Goal: Task Accomplishment & Management: Manage account settings

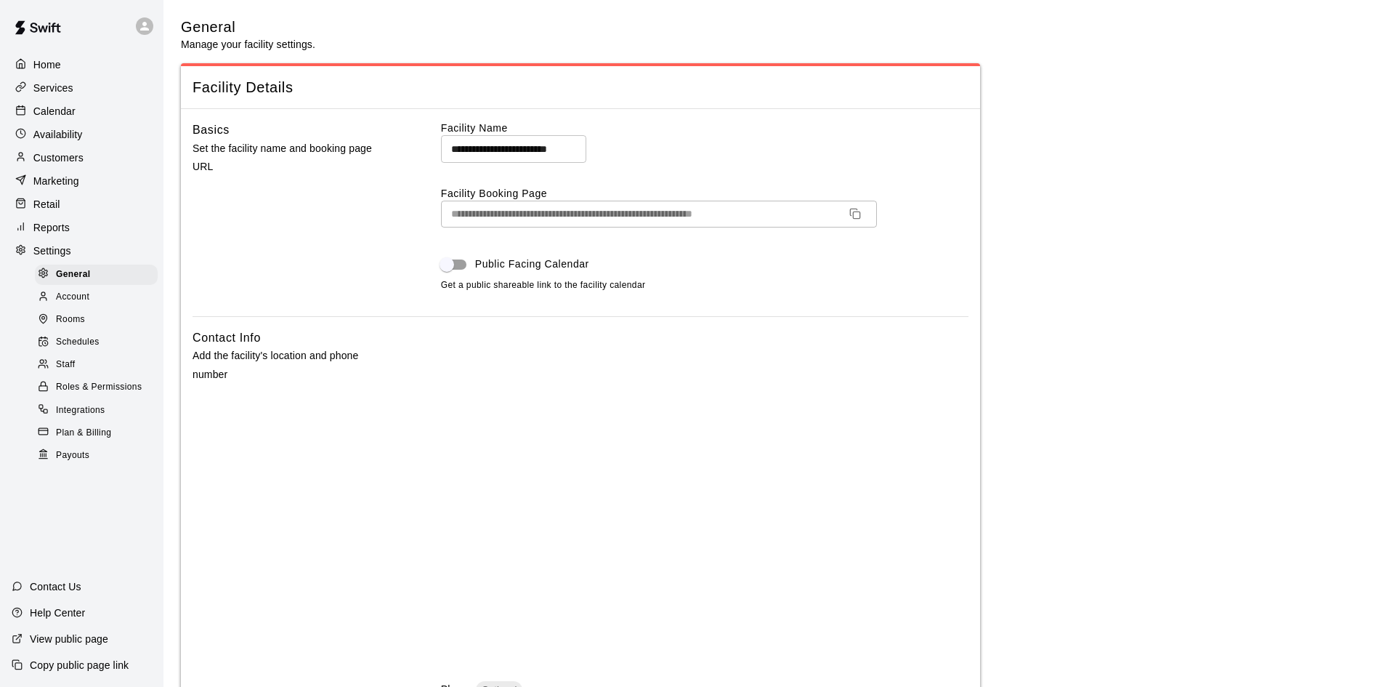
select select "**"
click at [64, 95] on p "Services" at bounding box center [53, 88] width 40 height 15
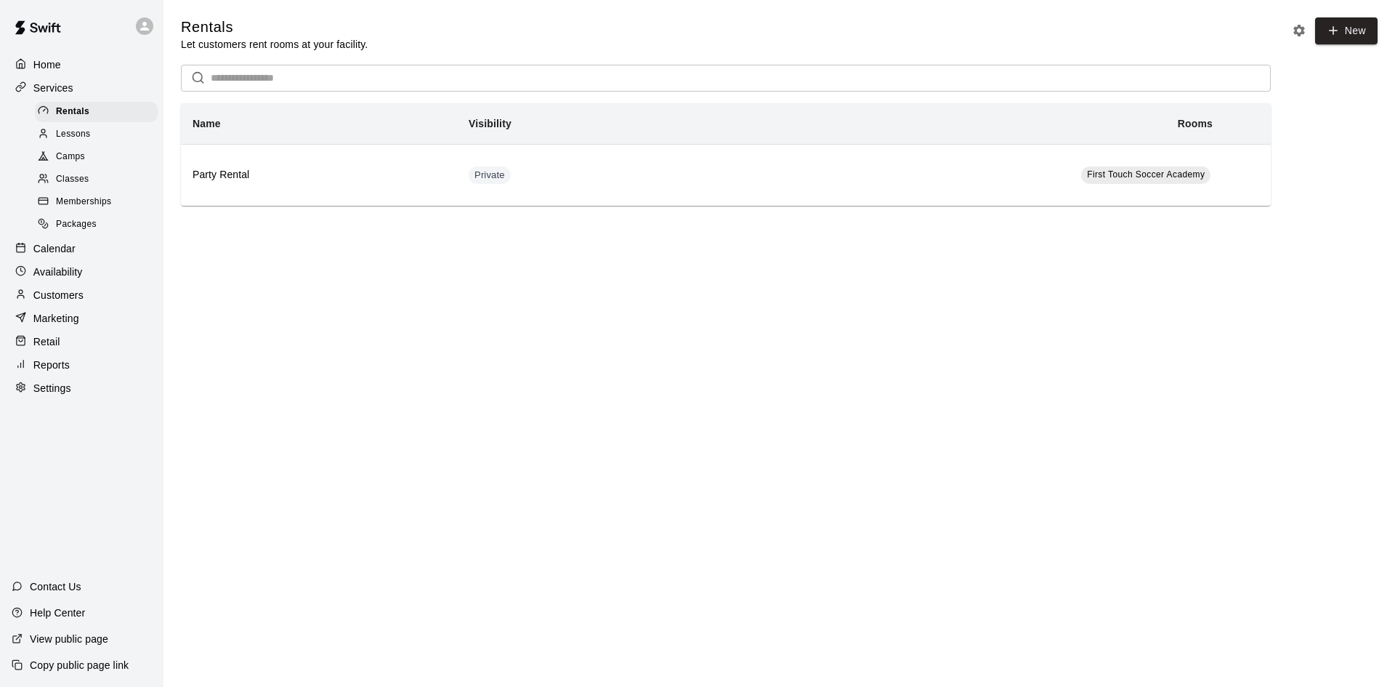
click at [113, 180] on div "Classes" at bounding box center [96, 179] width 123 height 20
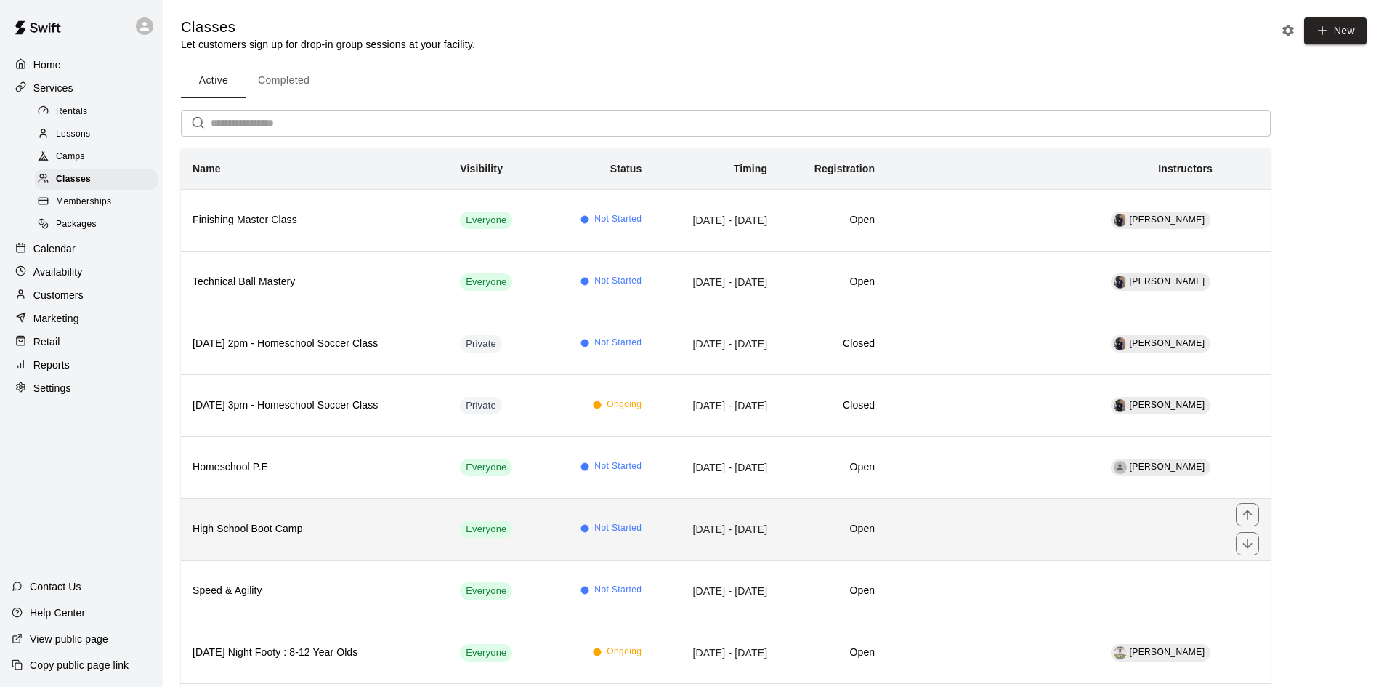
click at [293, 521] on h6 "High School Boot Camp" at bounding box center [315, 529] width 244 height 16
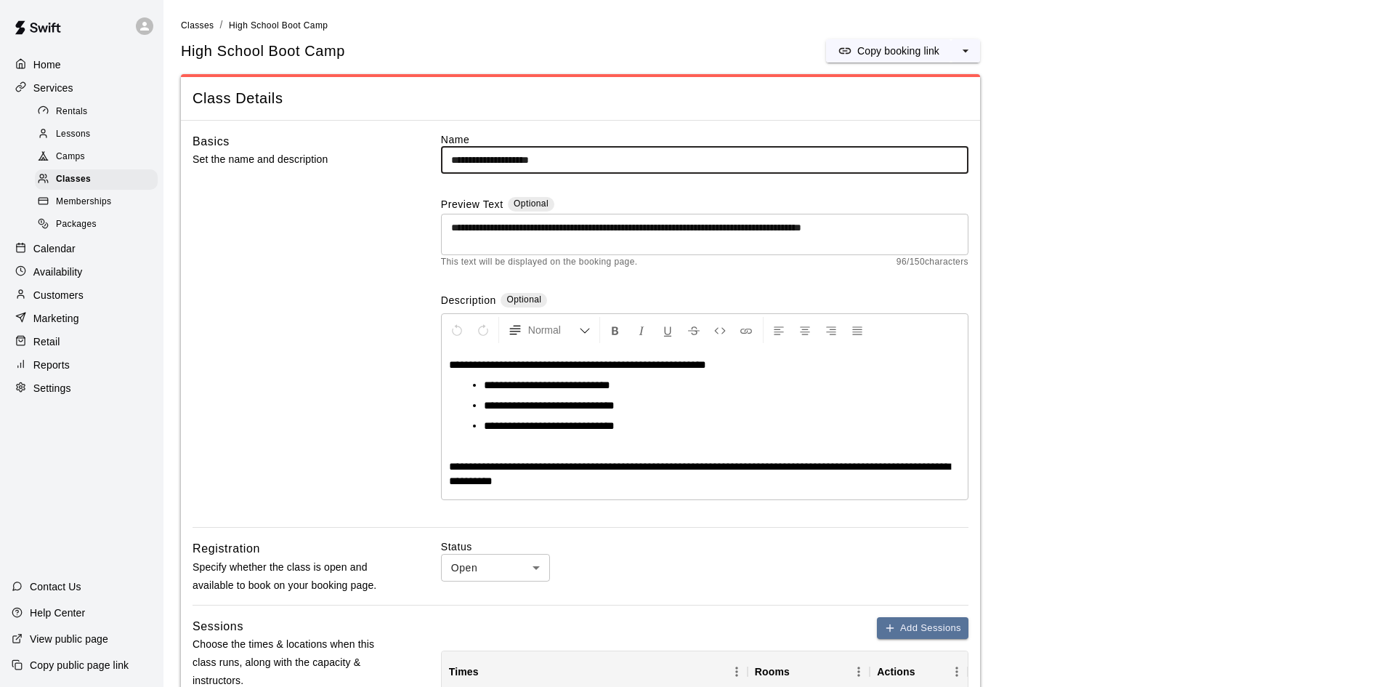
drag, startPoint x: 574, startPoint y: 159, endPoint x: 512, endPoint y: 162, distance: 62.6
click at [510, 163] on input "**********" at bounding box center [705, 160] width 528 height 27
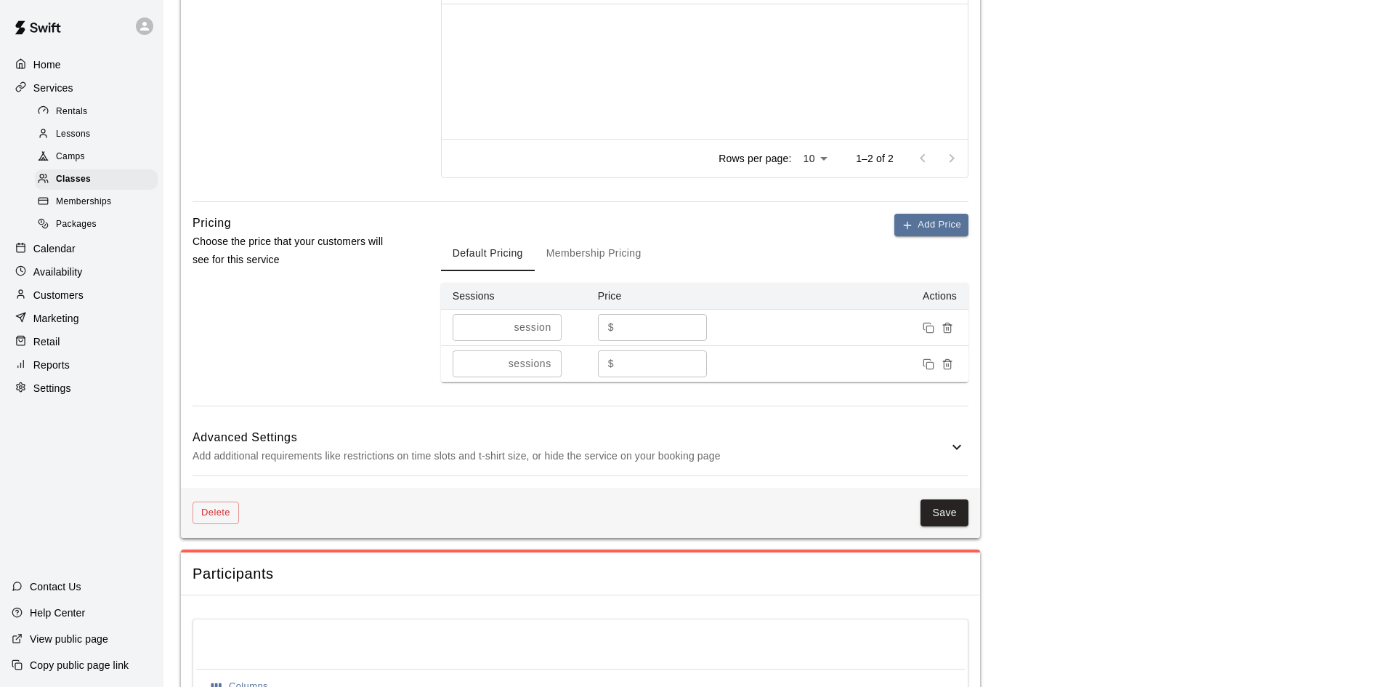
scroll to position [799, 0]
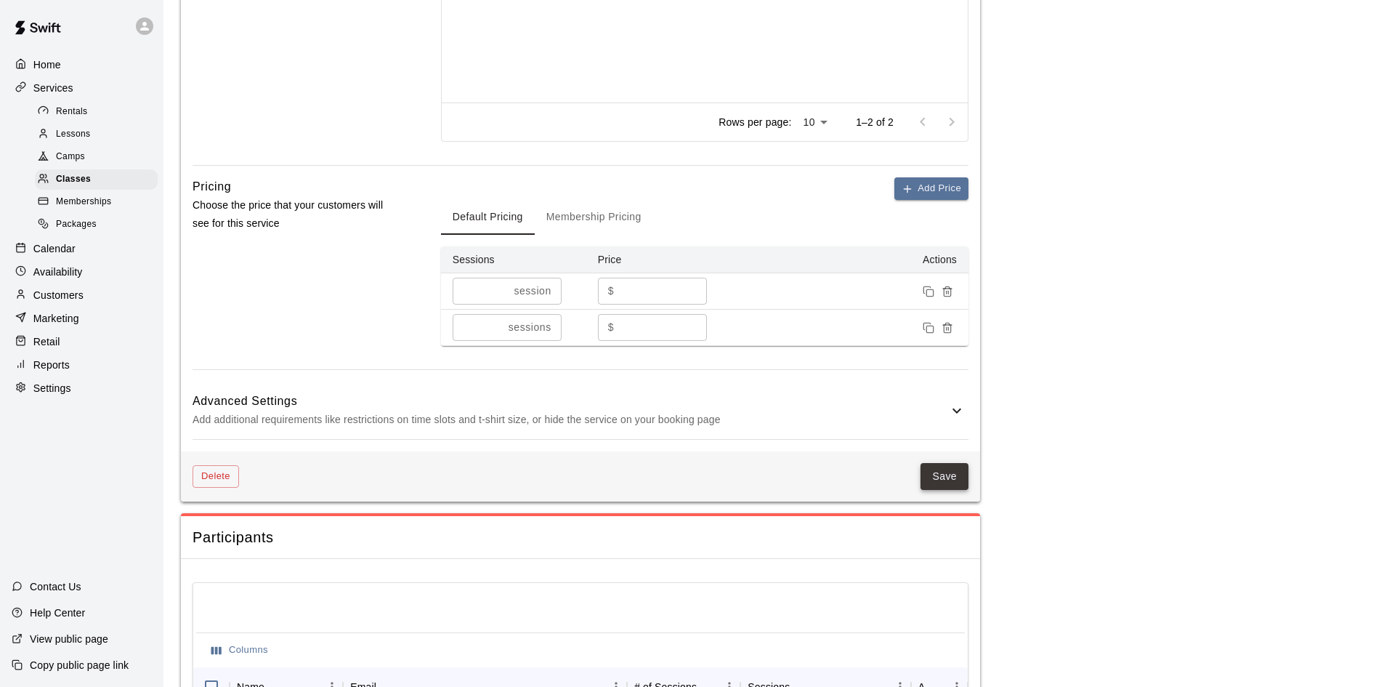
type input "**********"
click at [937, 471] on button "Save" at bounding box center [945, 476] width 48 height 27
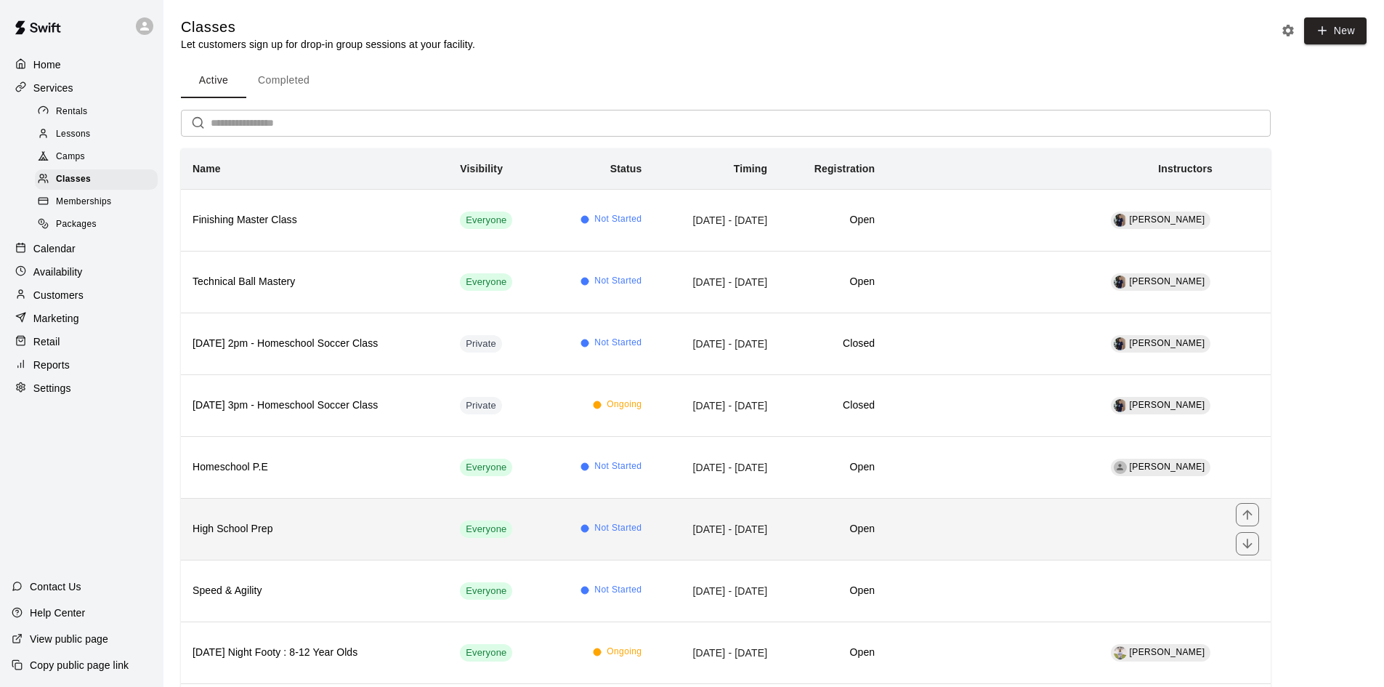
click at [296, 541] on th "High School Prep" at bounding box center [314, 529] width 267 height 62
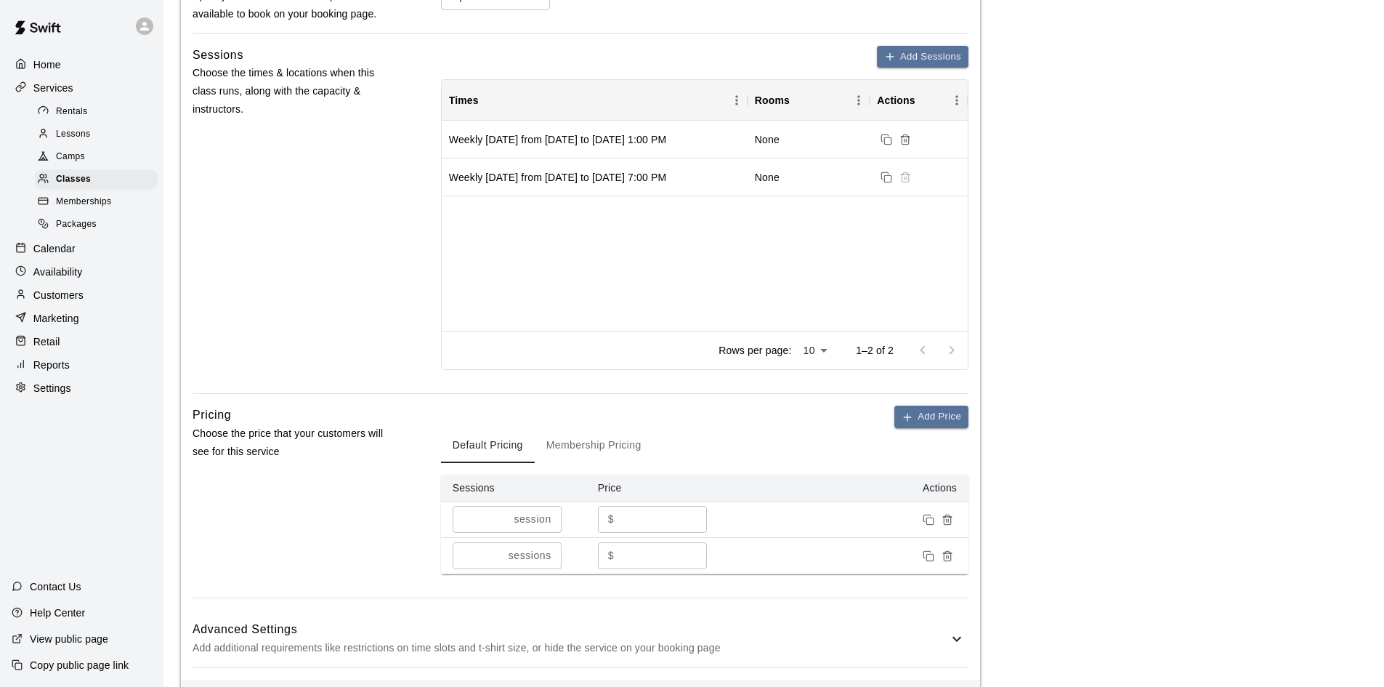
scroll to position [581, 0]
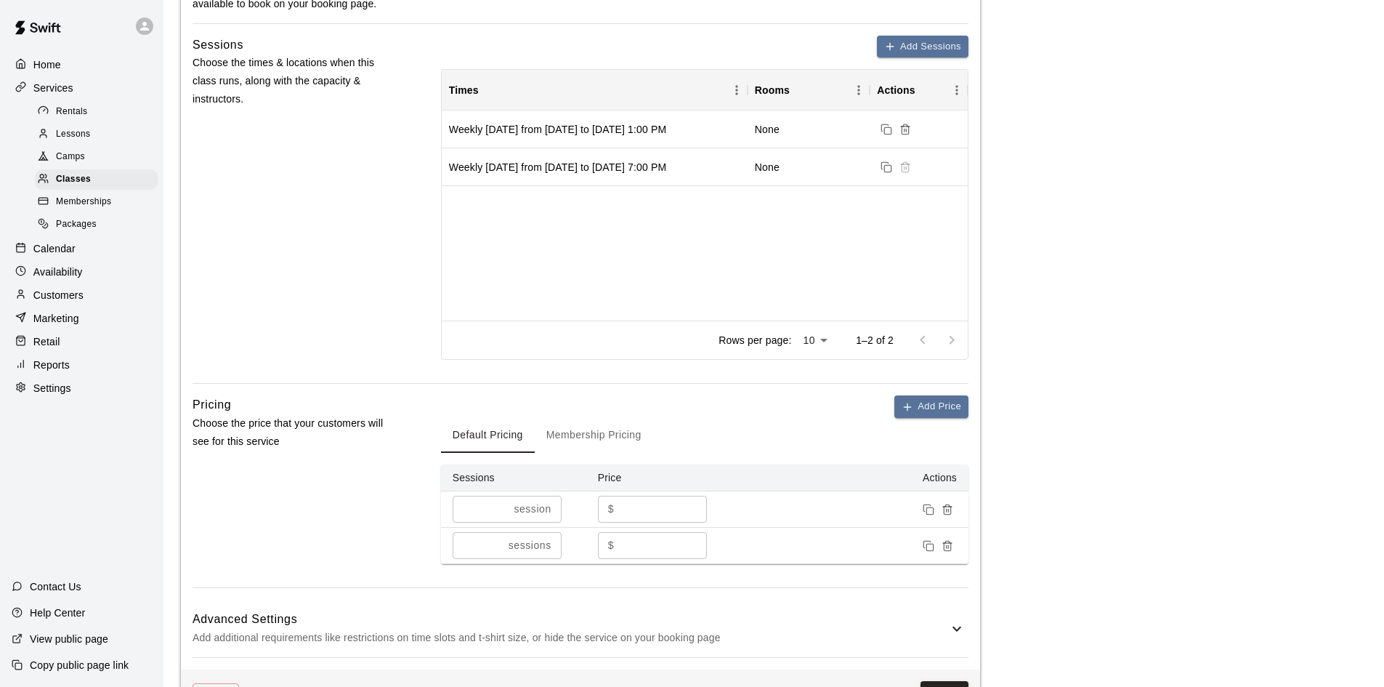
click at [653, 504] on input "**" at bounding box center [663, 509] width 87 height 27
type input "**"
click at [645, 538] on input "***" at bounding box center [663, 545] width 87 height 27
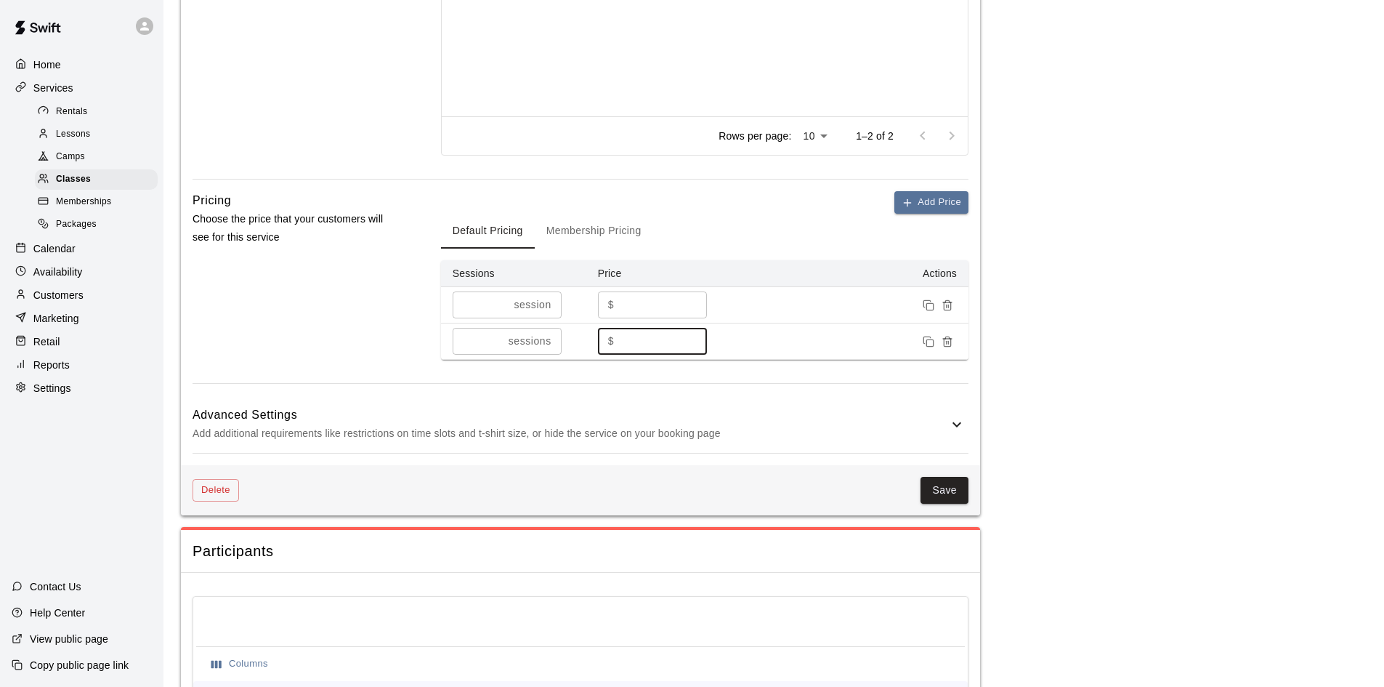
scroll to position [944, 0]
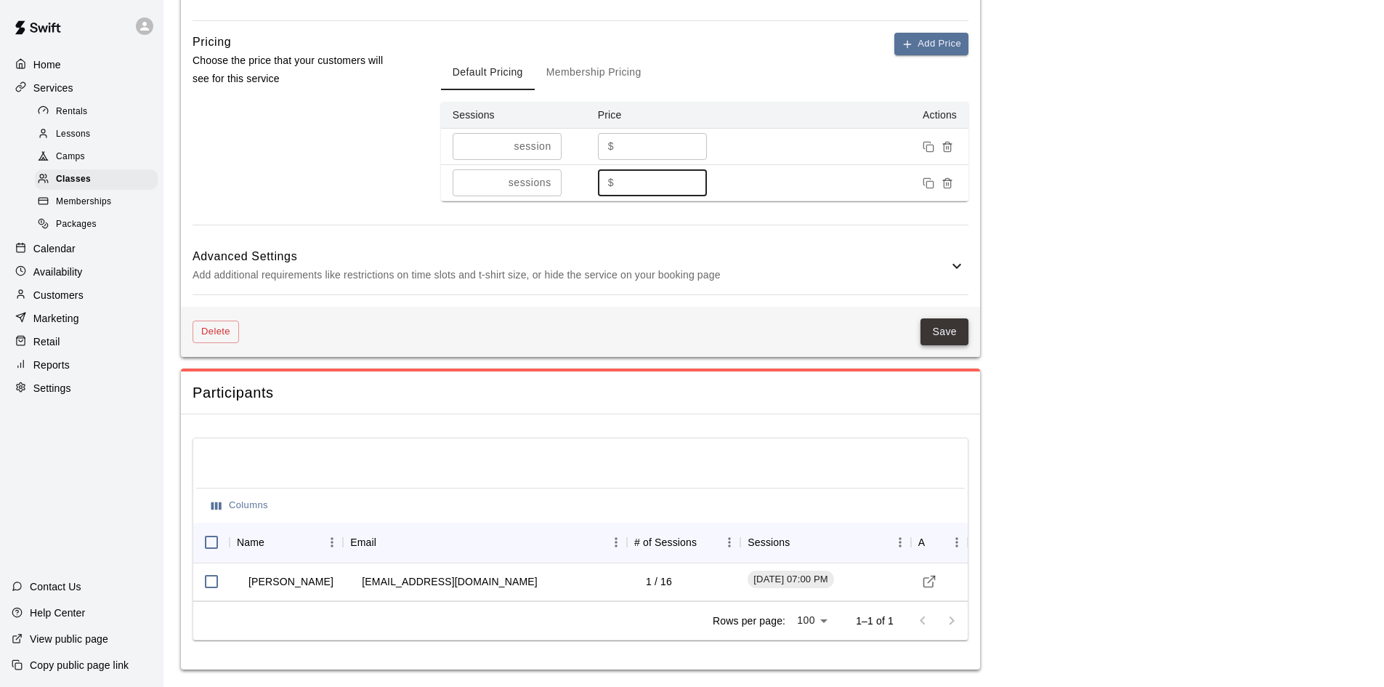
type input "***"
click at [945, 335] on button "Save" at bounding box center [945, 331] width 48 height 27
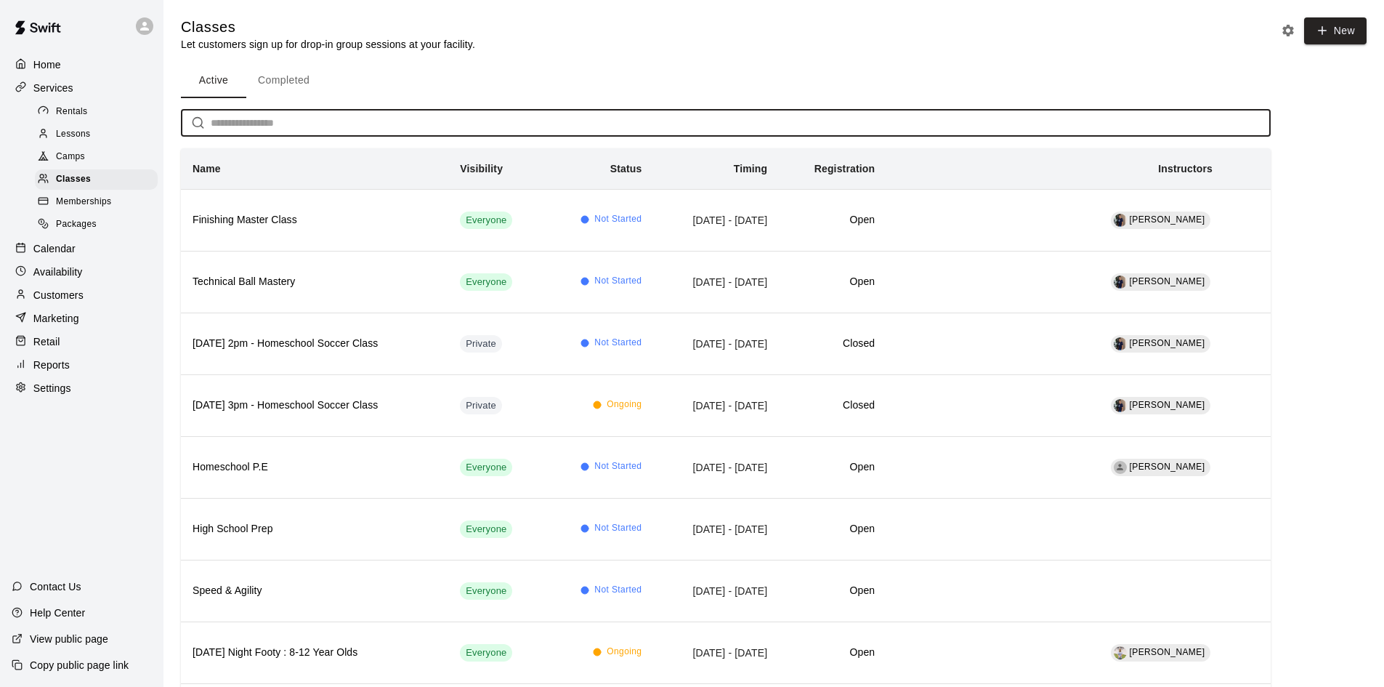
click at [396, 113] on input "text" at bounding box center [741, 123] width 1060 height 27
click at [83, 302] on p "Customers" at bounding box center [58, 295] width 50 height 15
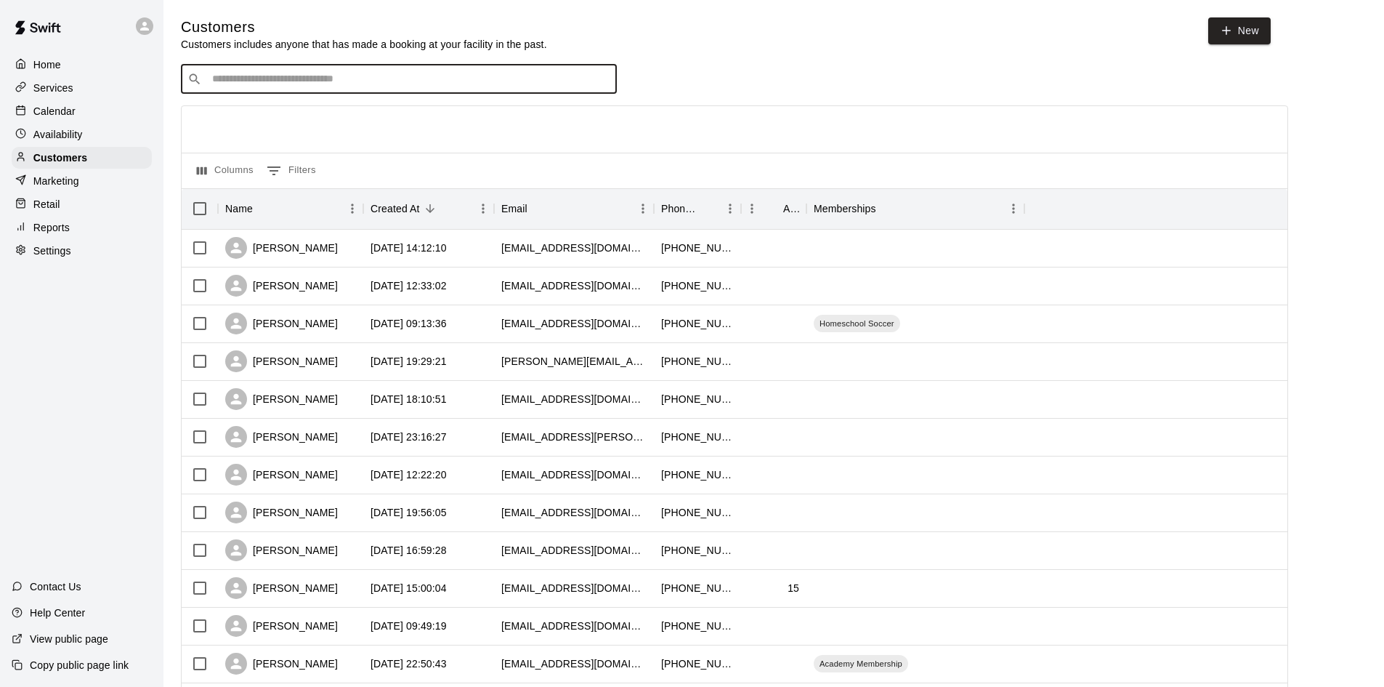
click at [264, 81] on input "Search customers by name or email" at bounding box center [409, 79] width 403 height 15
type input "****"
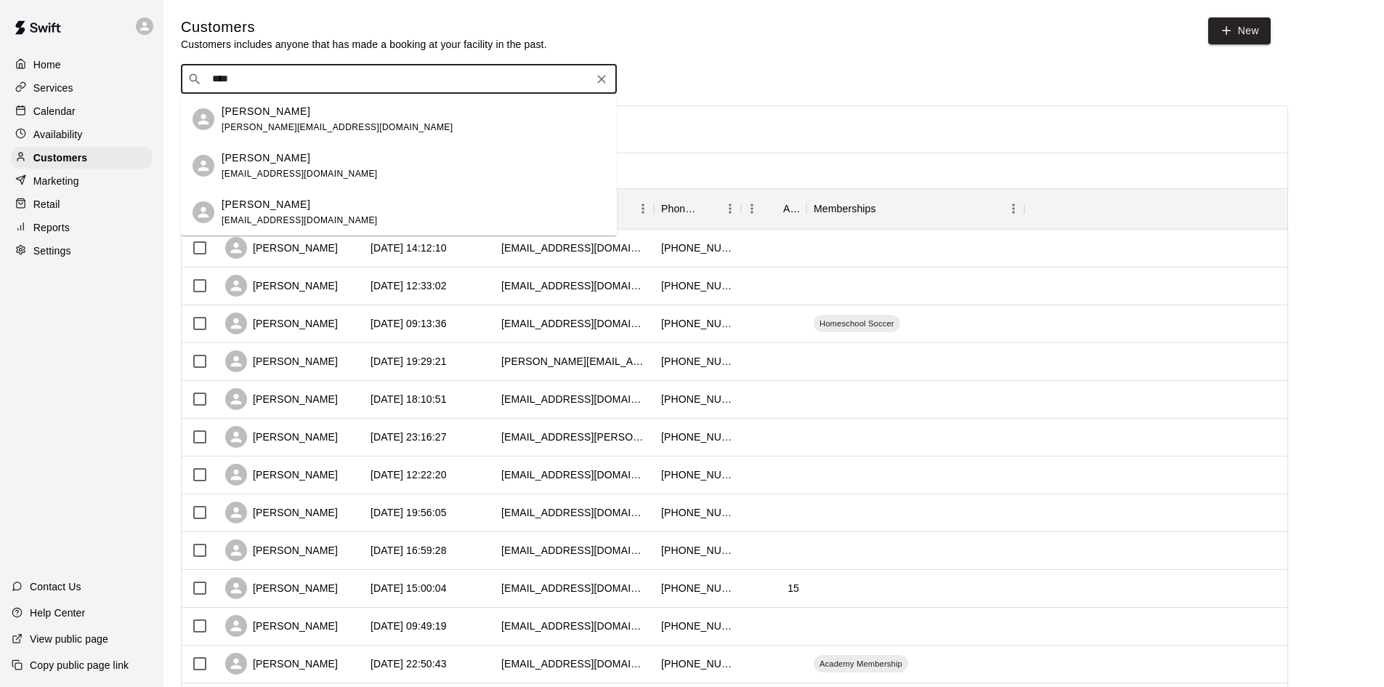
click at [288, 171] on span "mhurleypro@gmail.com" at bounding box center [300, 174] width 156 height 10
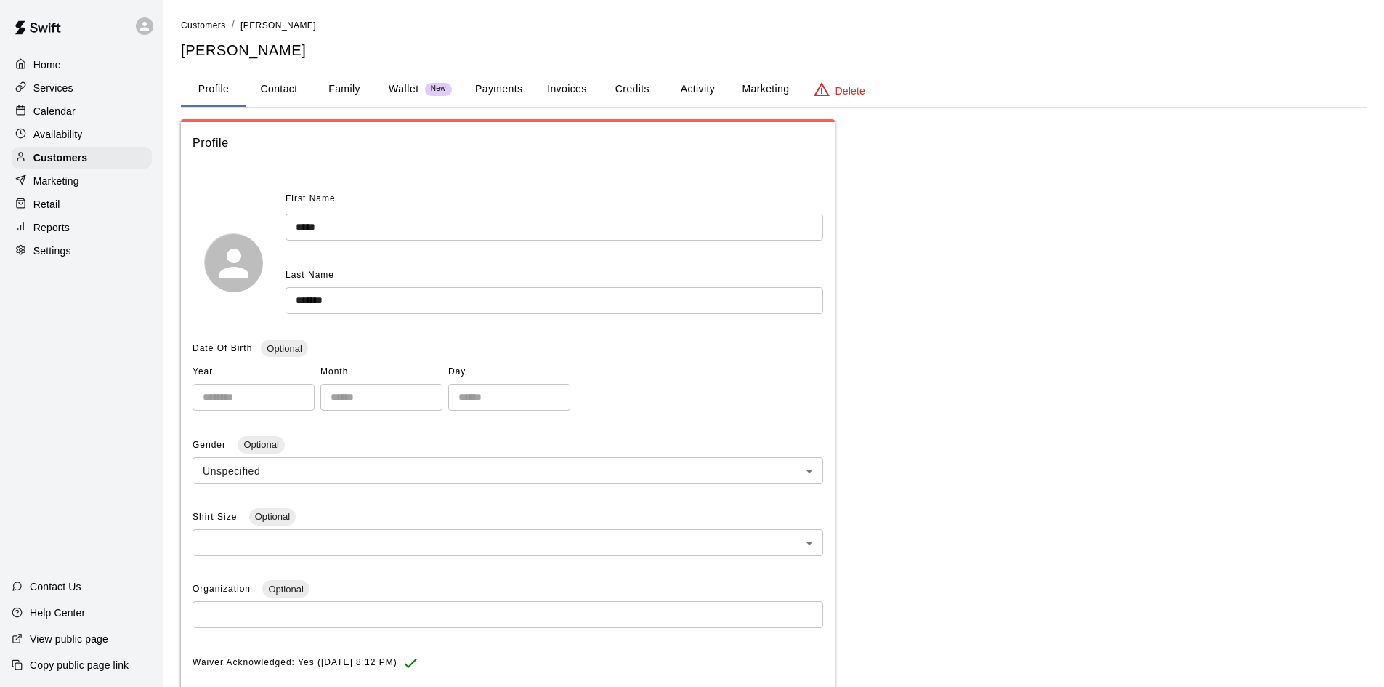
click at [691, 81] on button "Activity" at bounding box center [697, 89] width 65 height 35
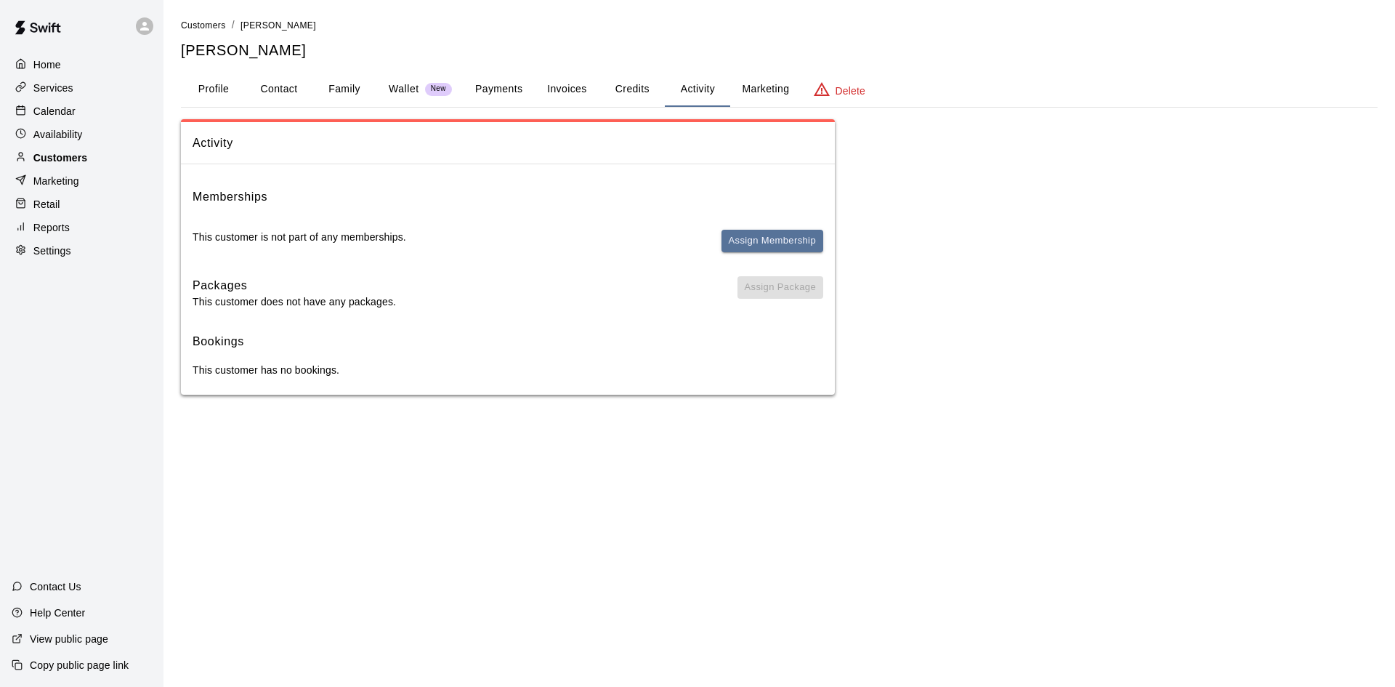
click at [69, 159] on p "Customers" at bounding box center [60, 157] width 54 height 15
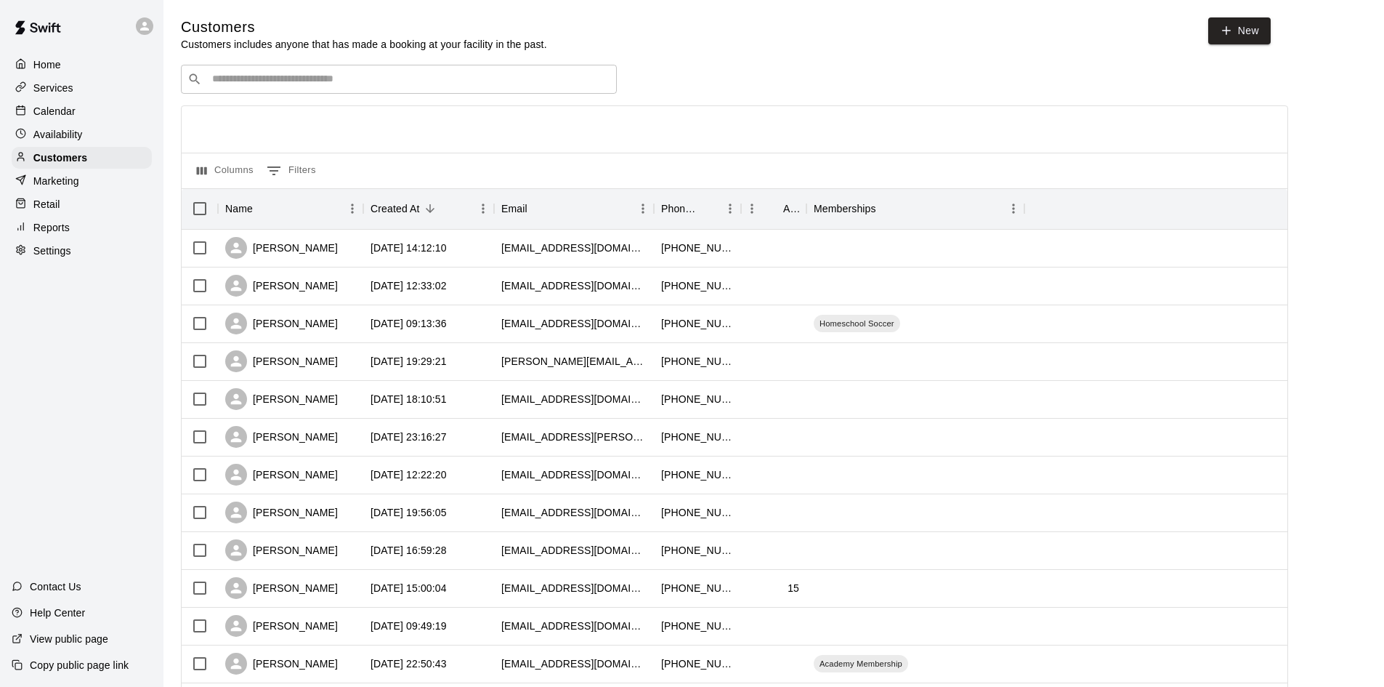
click at [490, 76] on input "Search customers by name or email" at bounding box center [409, 79] width 403 height 15
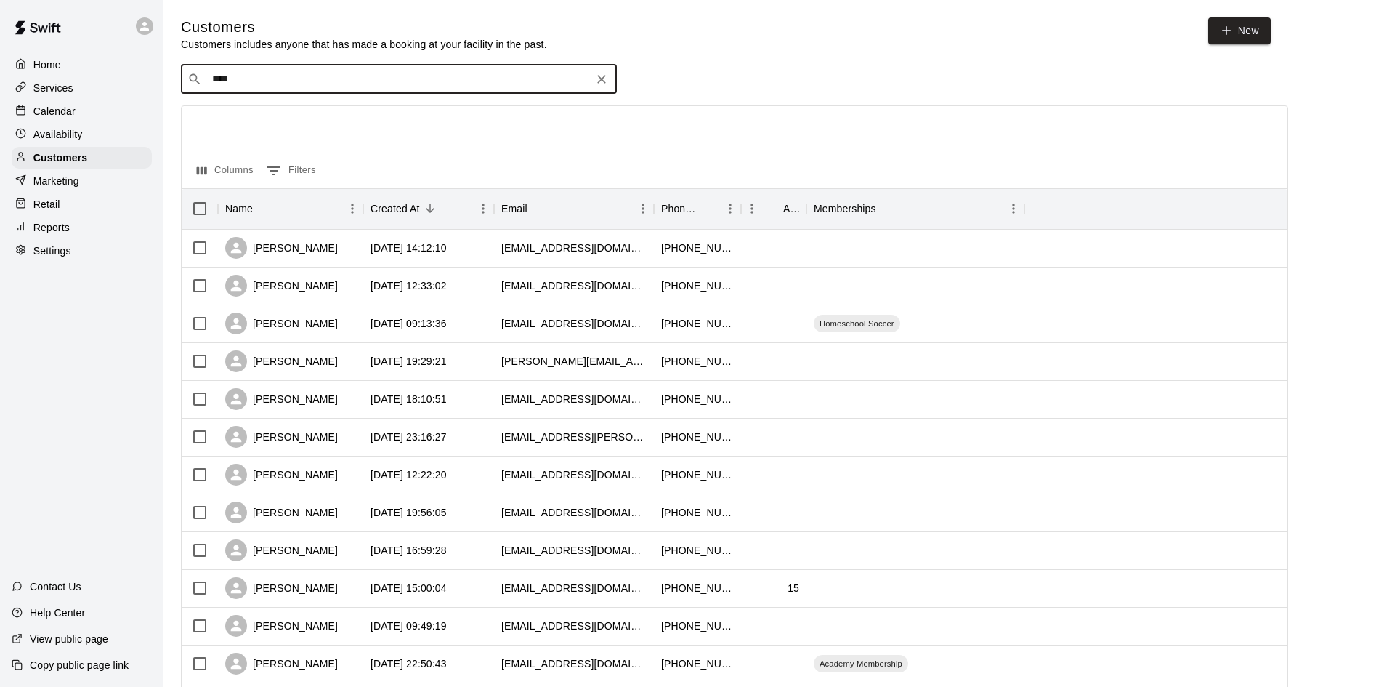
type input "*****"
click at [304, 129] on span "astasiaharrison@gmail.com" at bounding box center [300, 127] width 156 height 10
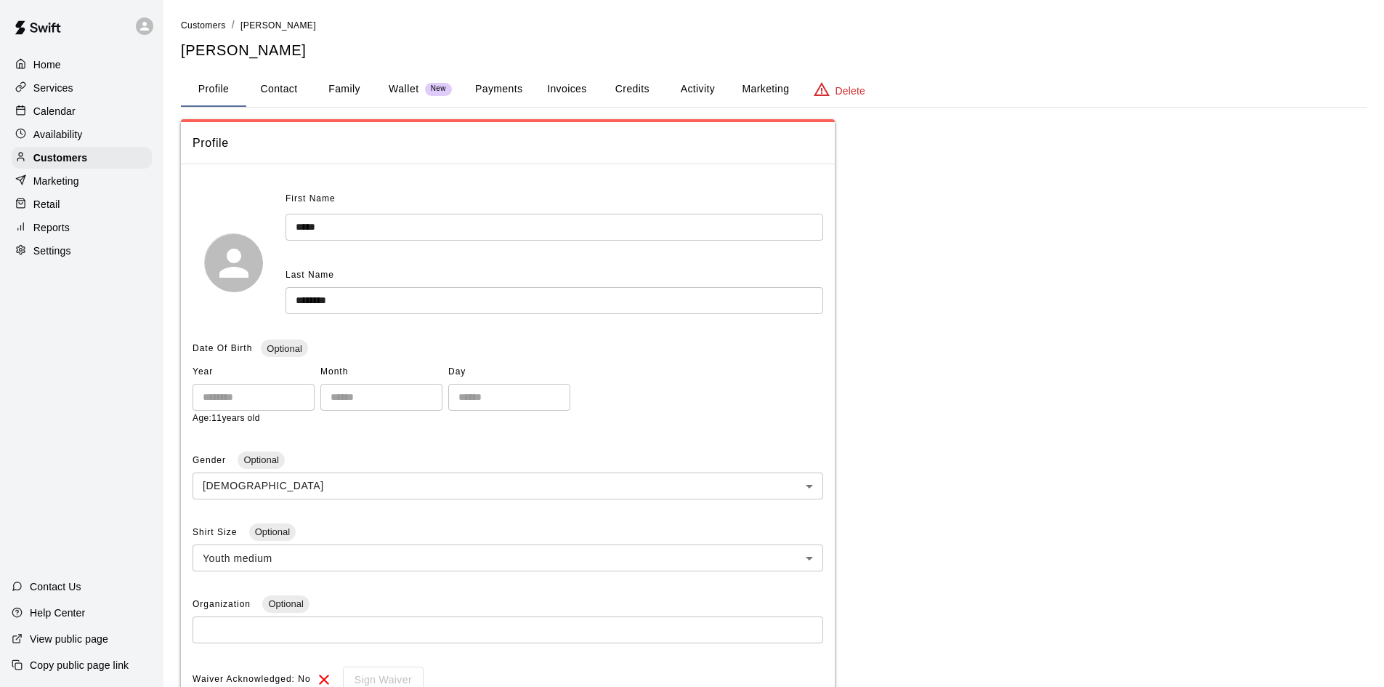
click at [341, 86] on button "Family" at bounding box center [344, 89] width 65 height 35
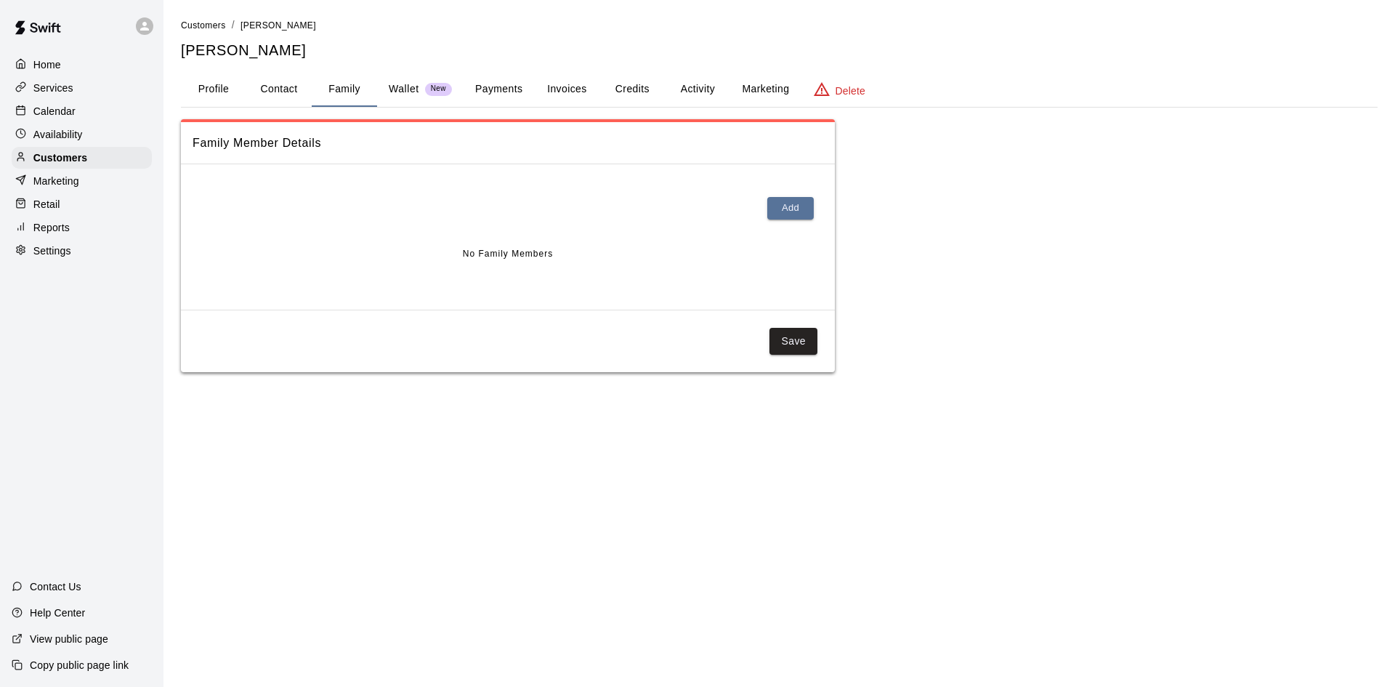
click at [270, 78] on button "Contact" at bounding box center [278, 89] width 65 height 35
select select "**"
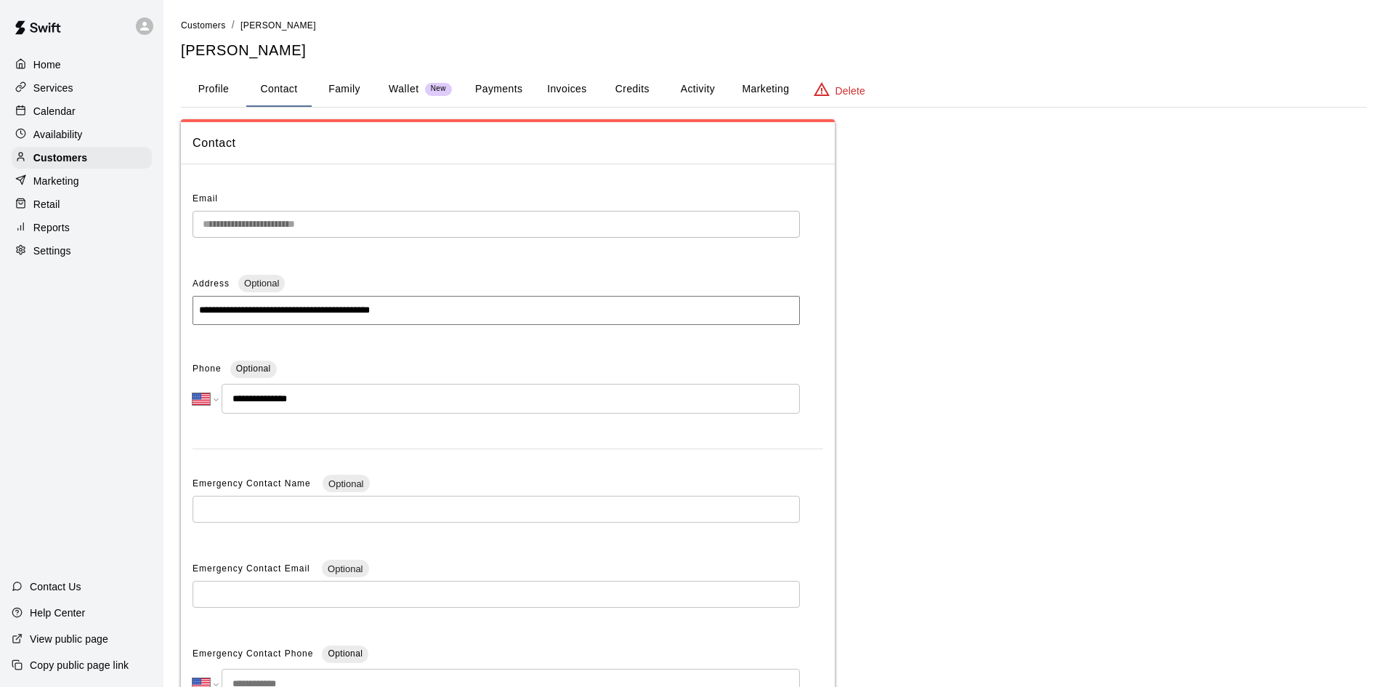
click at [343, 91] on button "Family" at bounding box center [344, 89] width 65 height 35
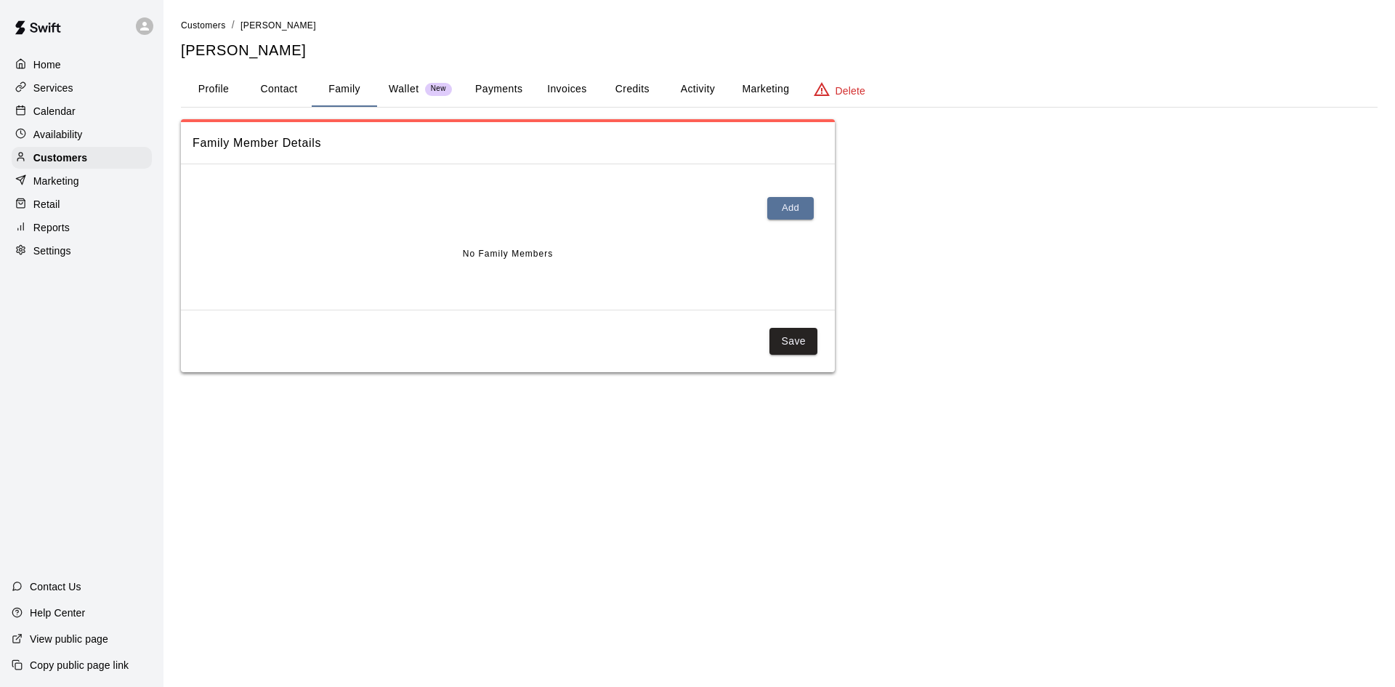
click at [214, 88] on button "Profile" at bounding box center [213, 89] width 65 height 35
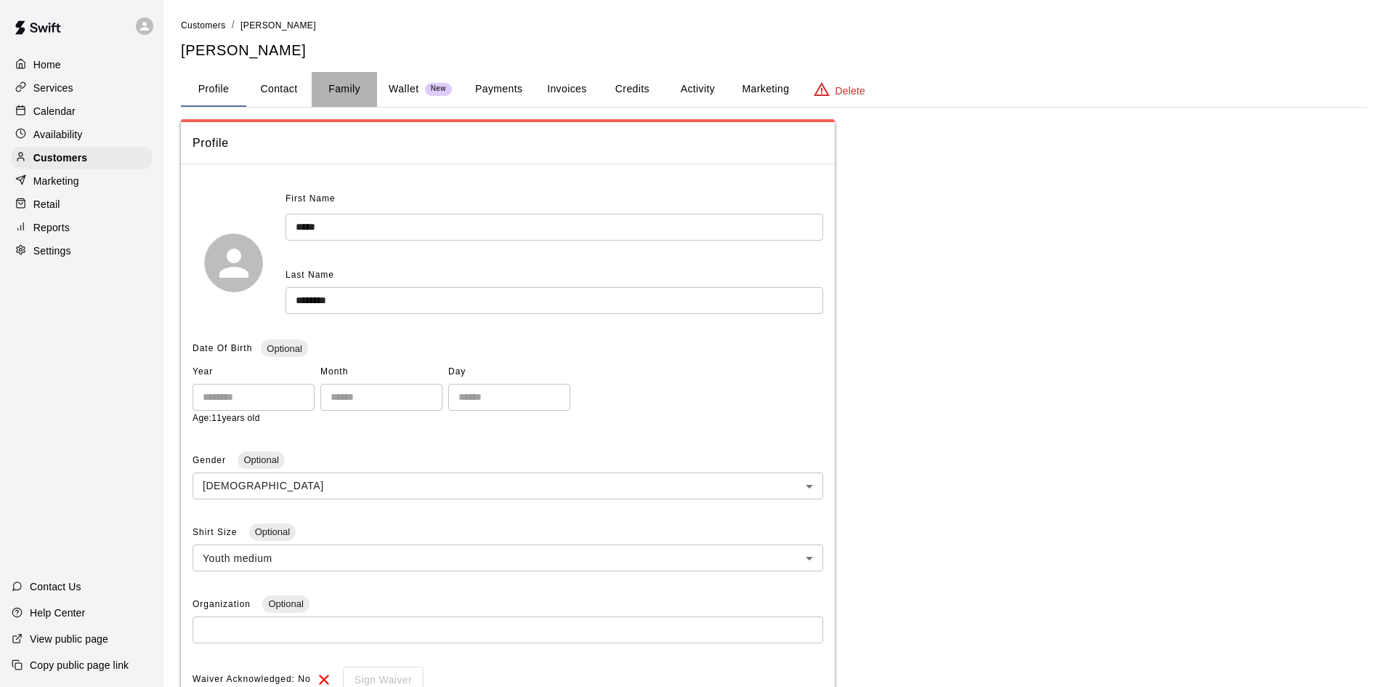
click at [344, 92] on button "Family" at bounding box center [344, 89] width 65 height 35
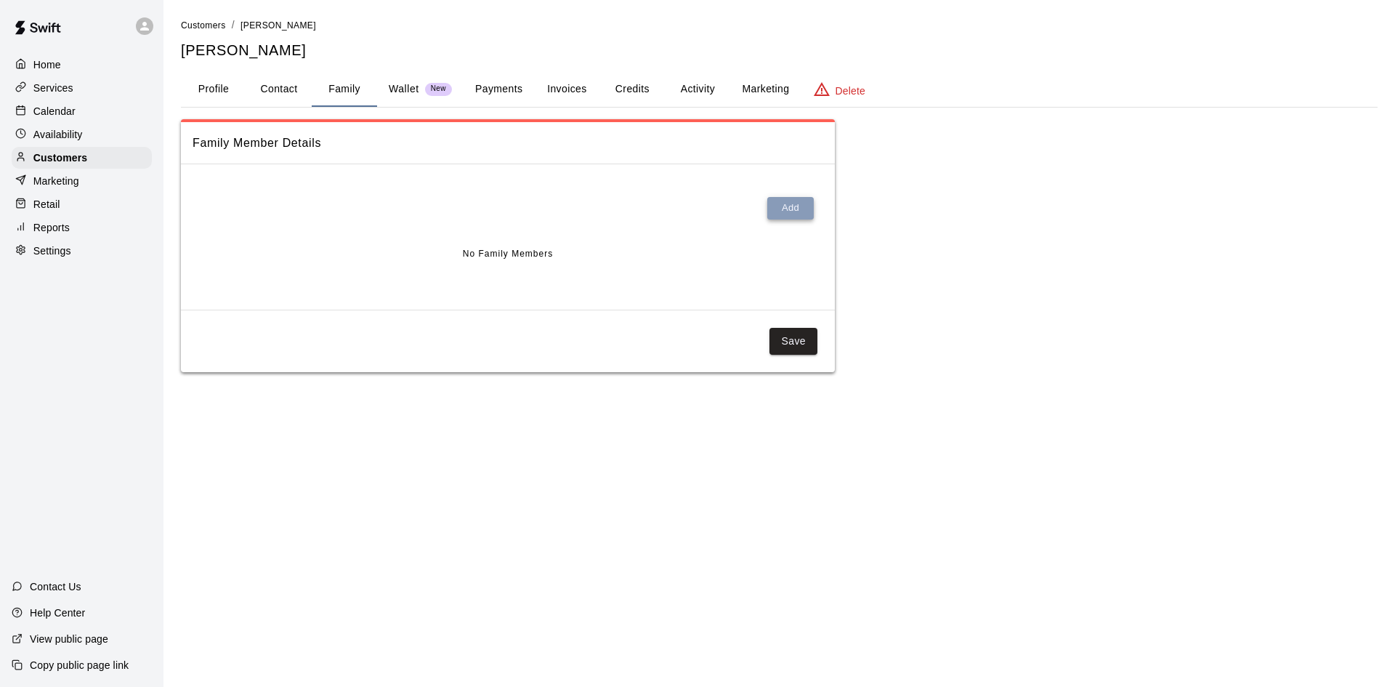
click at [778, 206] on button "Add" at bounding box center [790, 208] width 47 height 23
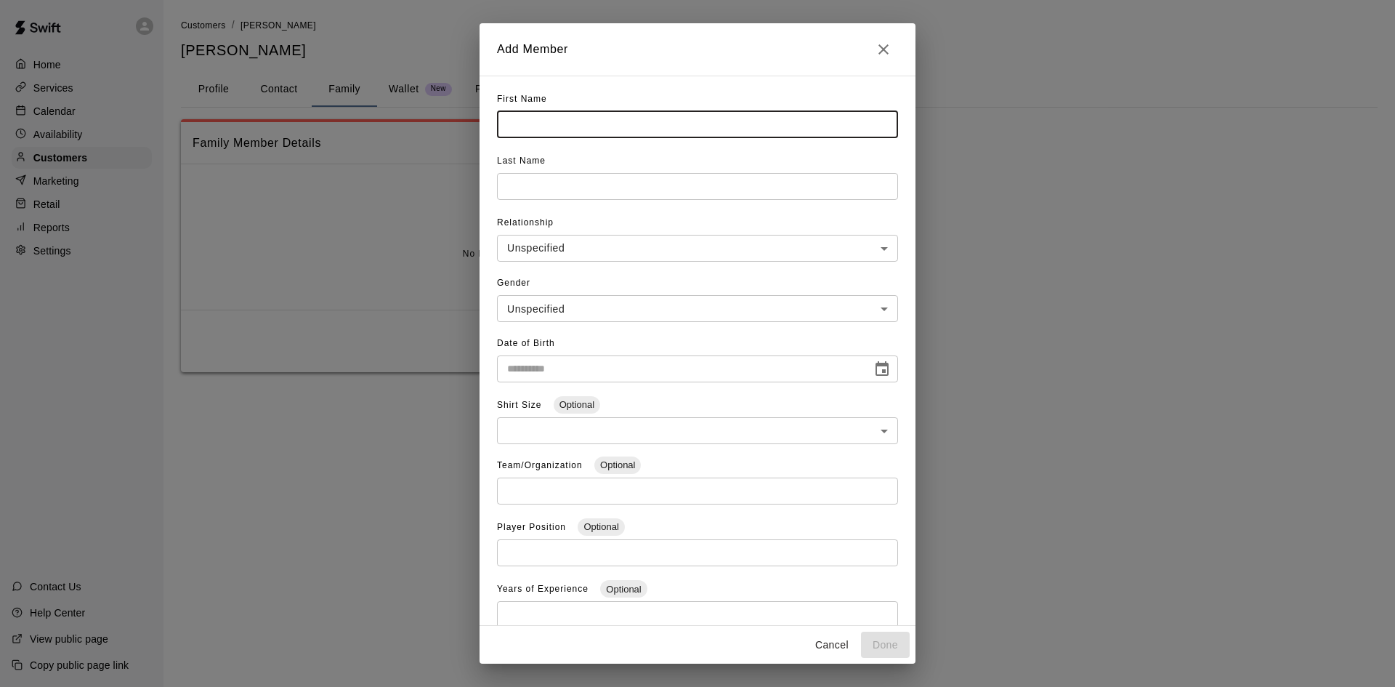
click at [557, 123] on input "text" at bounding box center [697, 124] width 401 height 27
type input "*****"
click at [570, 138] on input "text" at bounding box center [697, 124] width 401 height 27
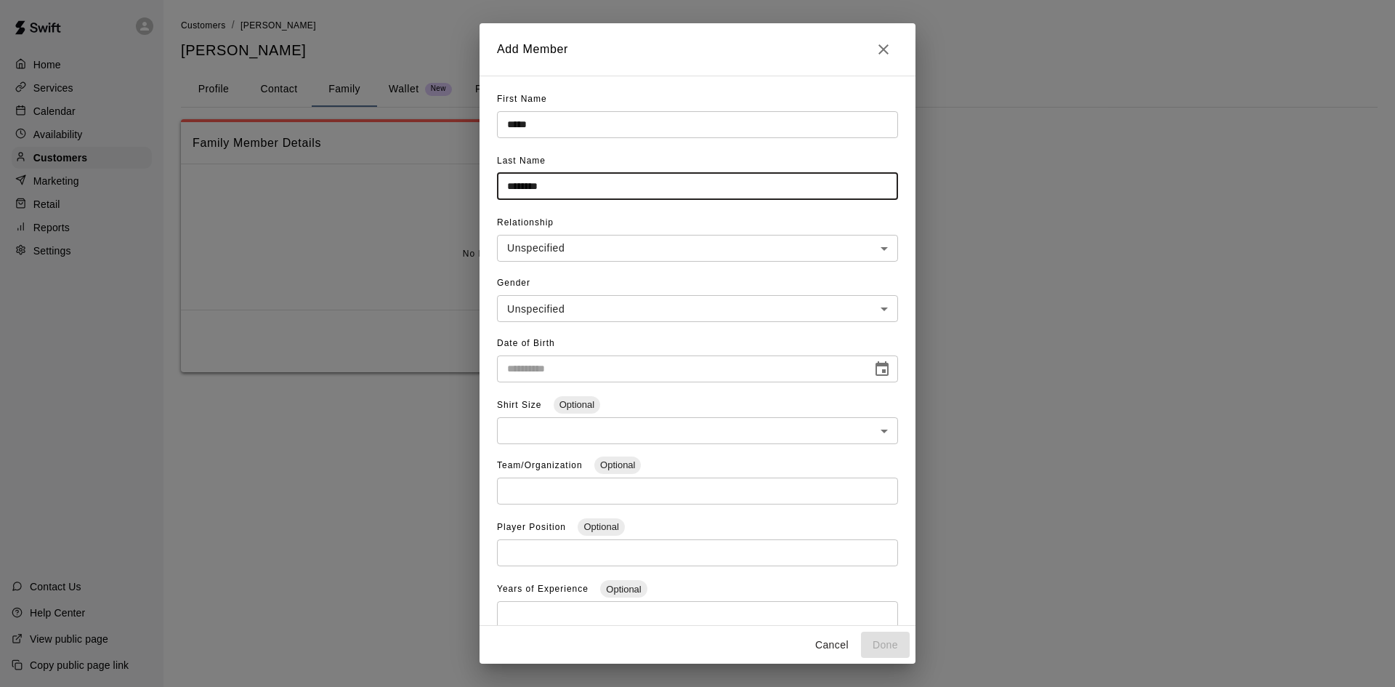
type input "********"
click at [589, 255] on body "**********" at bounding box center [697, 200] width 1395 height 401
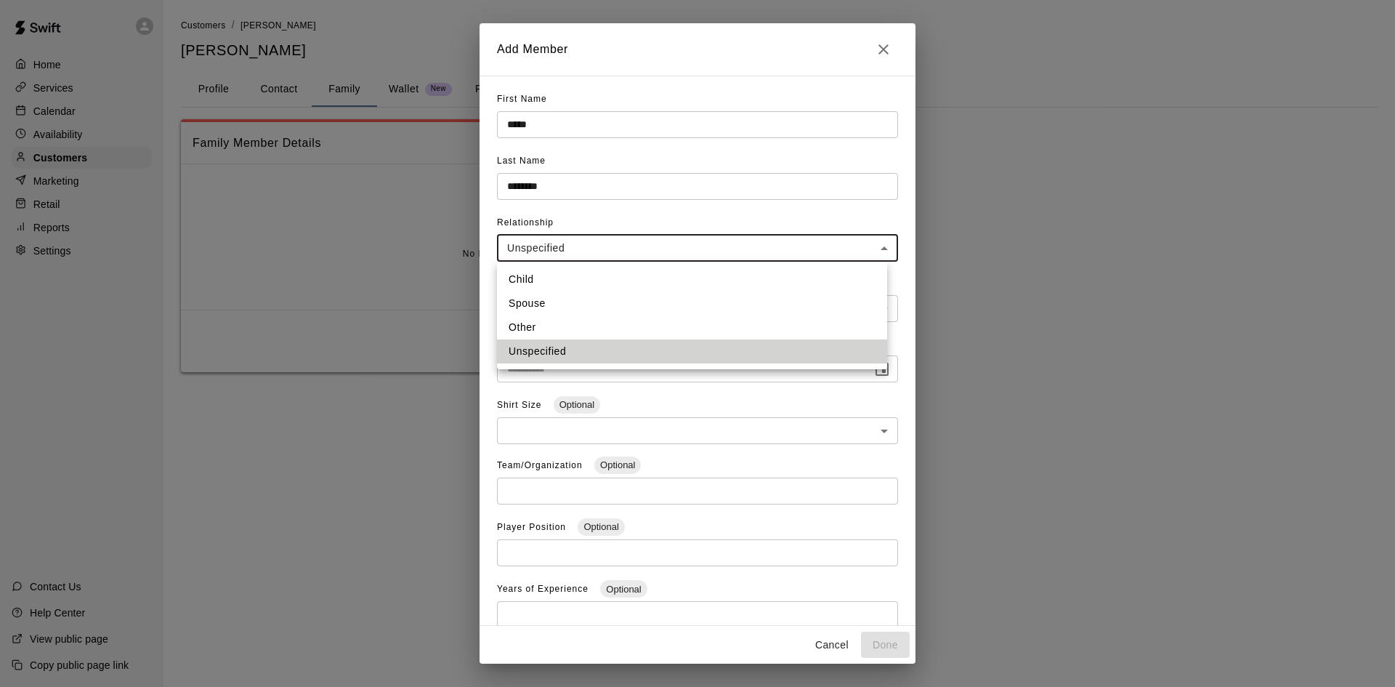
click at [561, 280] on li "Child" at bounding box center [692, 279] width 390 height 24
type input "*****"
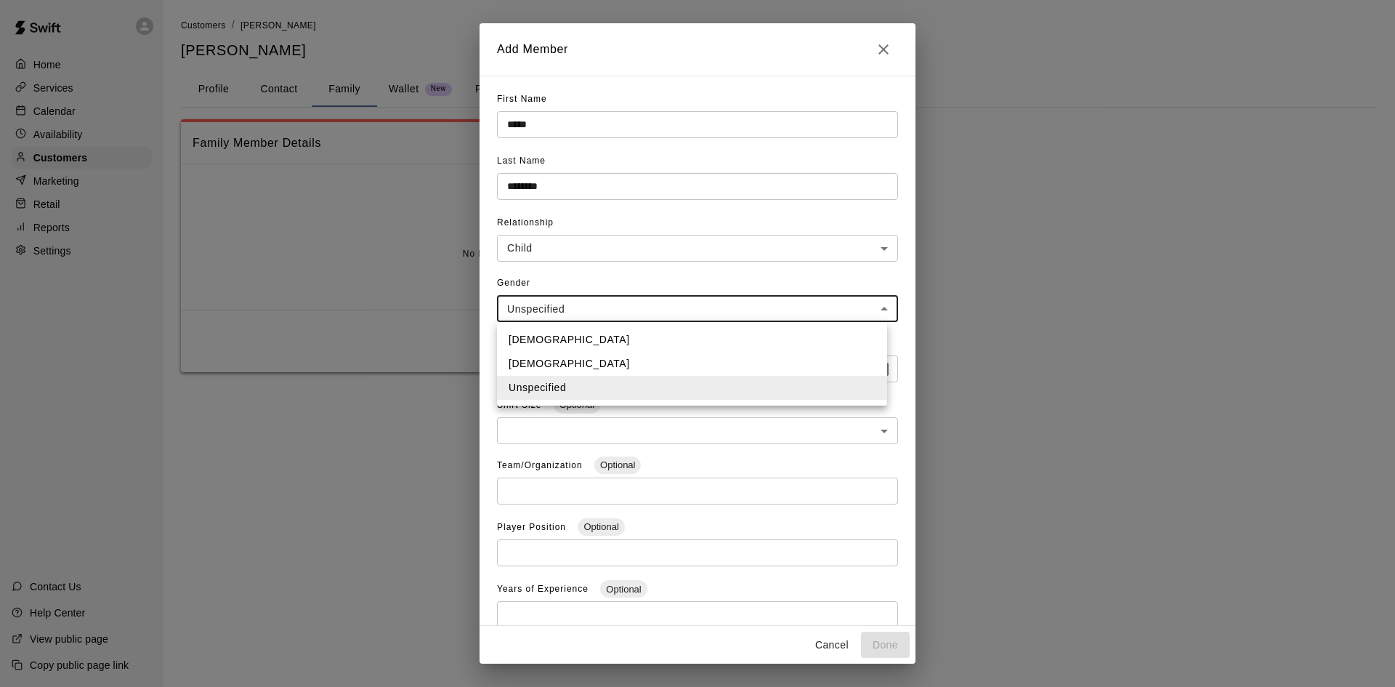
click at [563, 303] on body "**********" at bounding box center [697, 200] width 1395 height 401
click at [555, 347] on li "Male" at bounding box center [692, 340] width 390 height 24
type input "****"
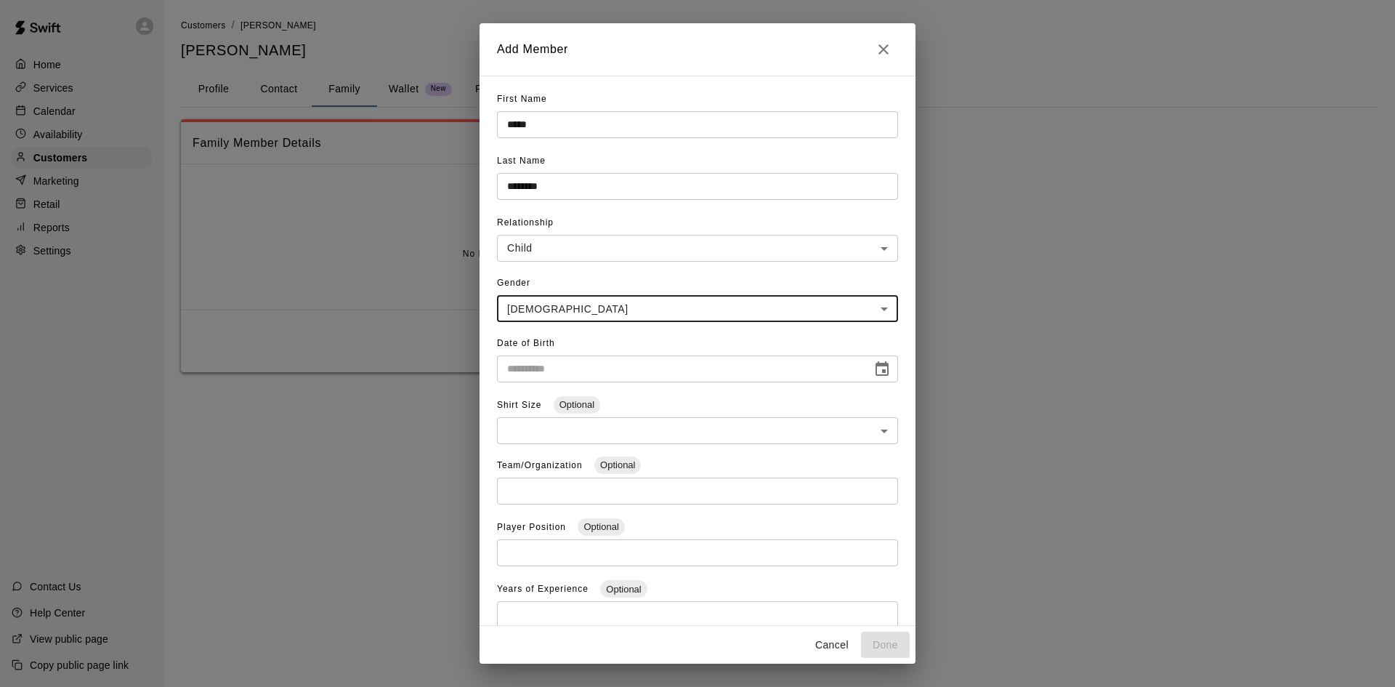
type input "**********"
click at [583, 374] on input "**********" at bounding box center [679, 368] width 365 height 27
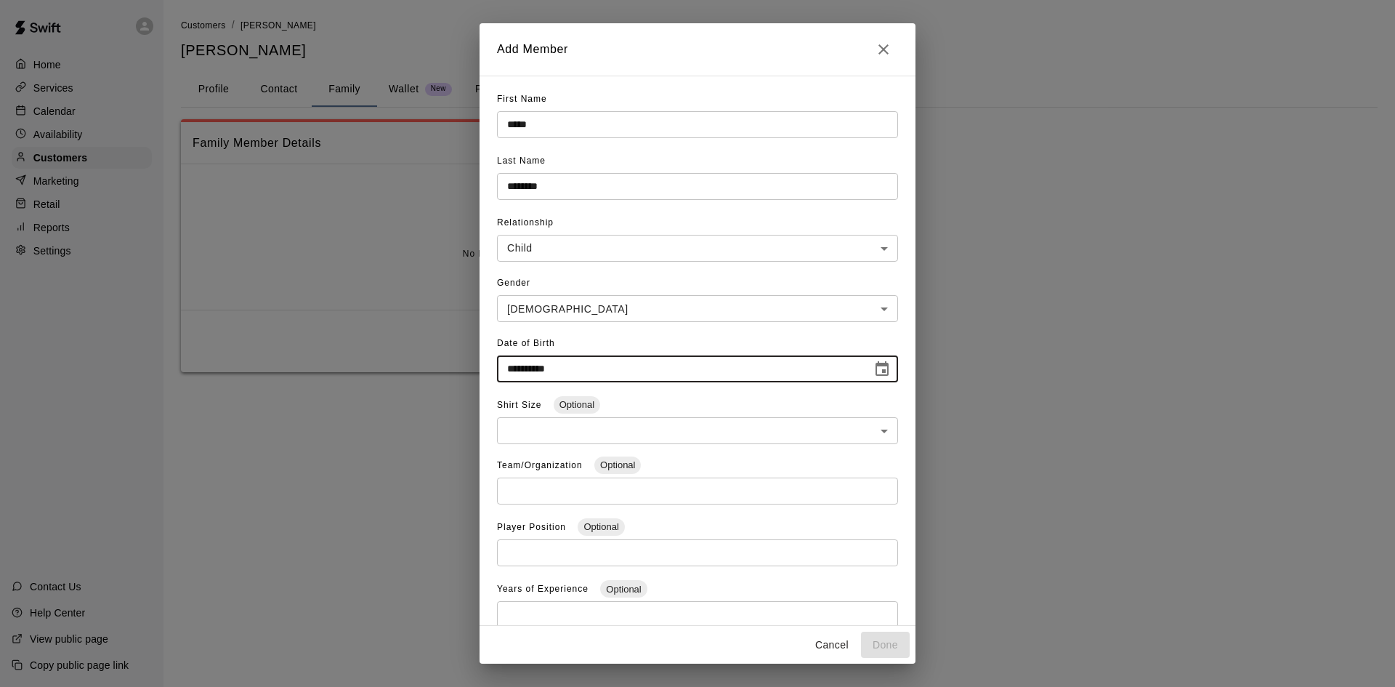
click at [626, 364] on input "**********" at bounding box center [679, 368] width 365 height 27
click at [887, 43] on icon "Close" at bounding box center [883, 49] width 17 height 17
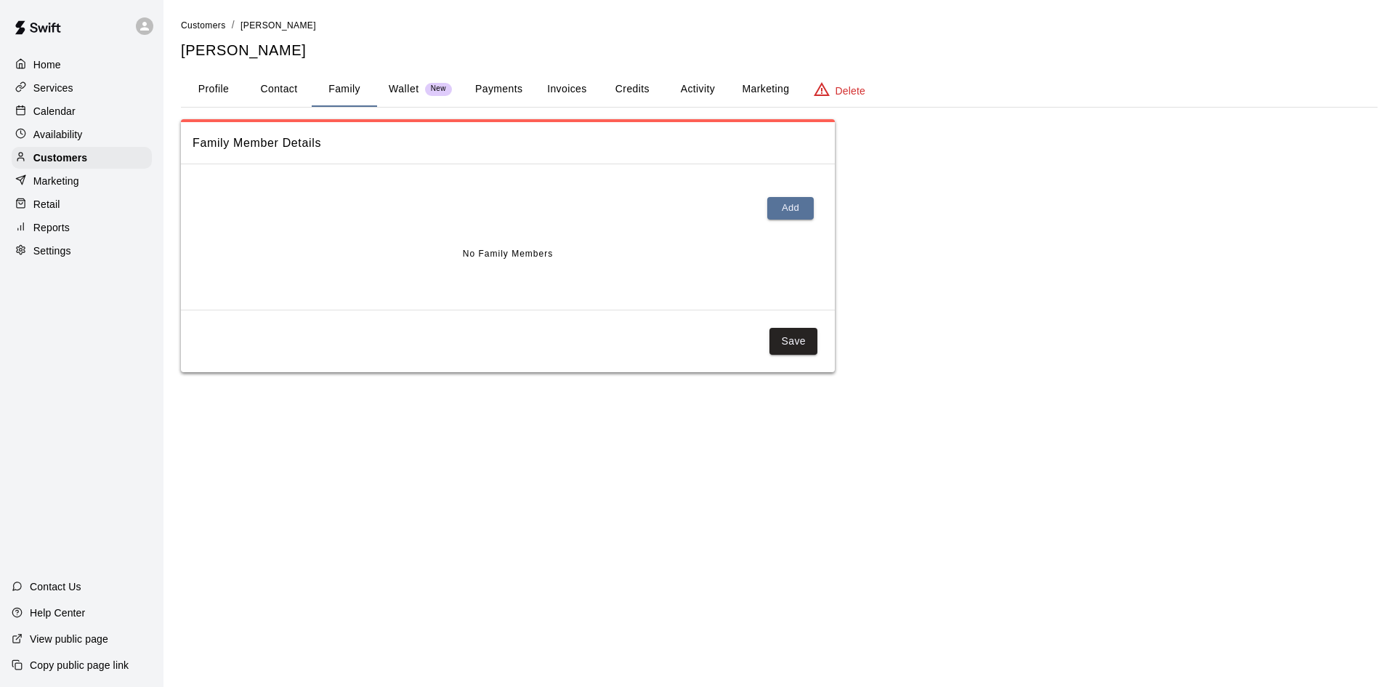
click at [198, 81] on button "Profile" at bounding box center [213, 89] width 65 height 35
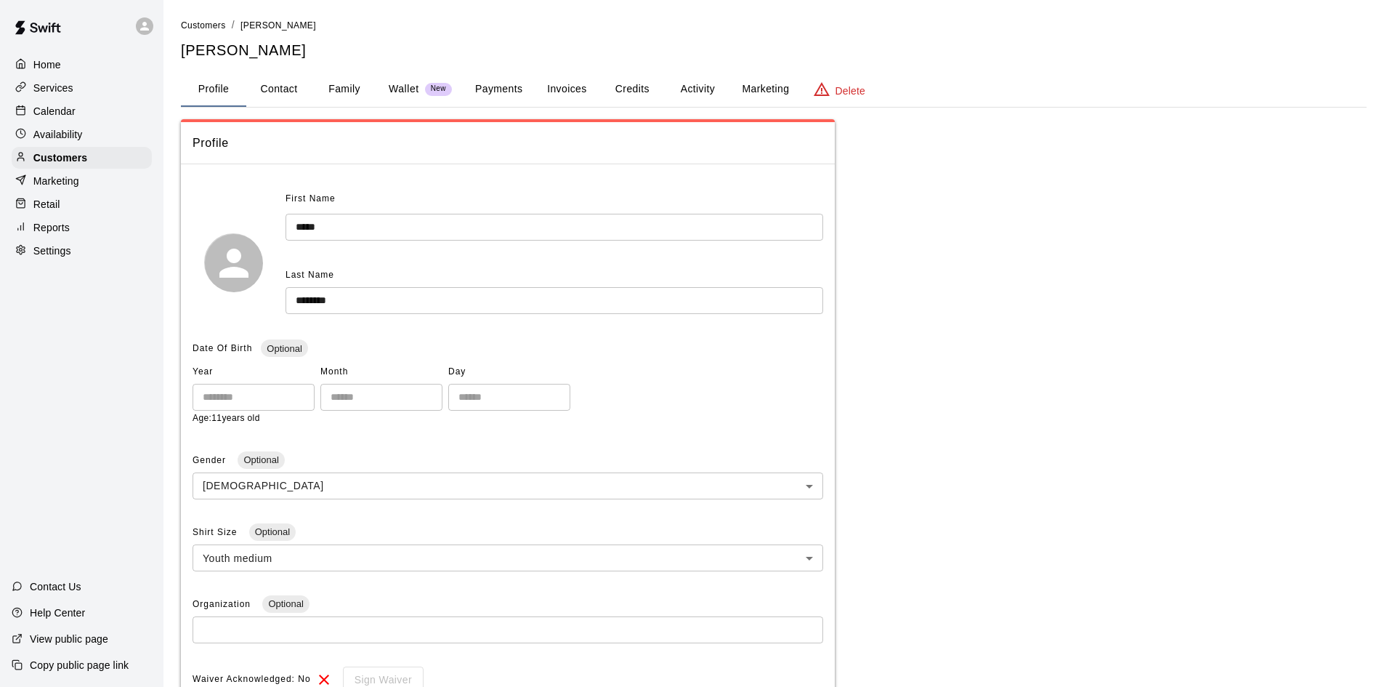
click at [352, 80] on button "Family" at bounding box center [344, 89] width 65 height 35
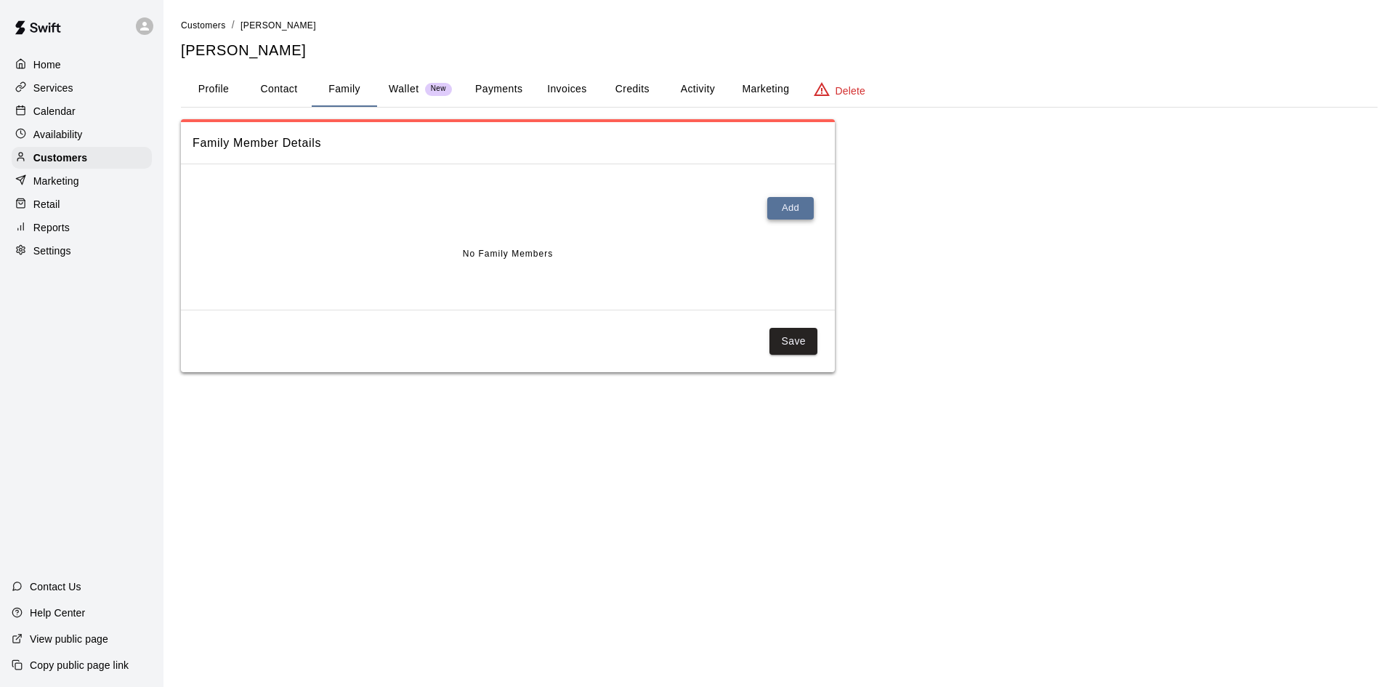
click at [789, 204] on button "Add" at bounding box center [790, 208] width 47 height 23
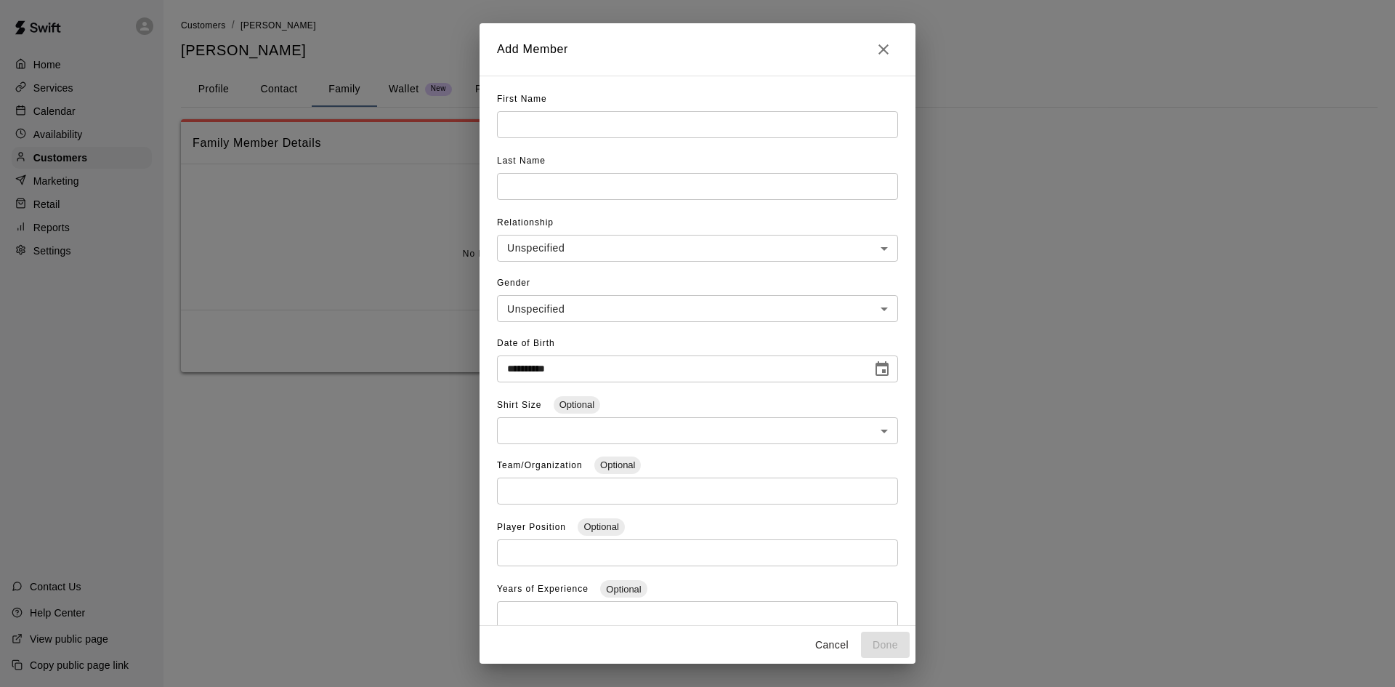
click at [616, 368] on input "**********" at bounding box center [679, 368] width 365 height 27
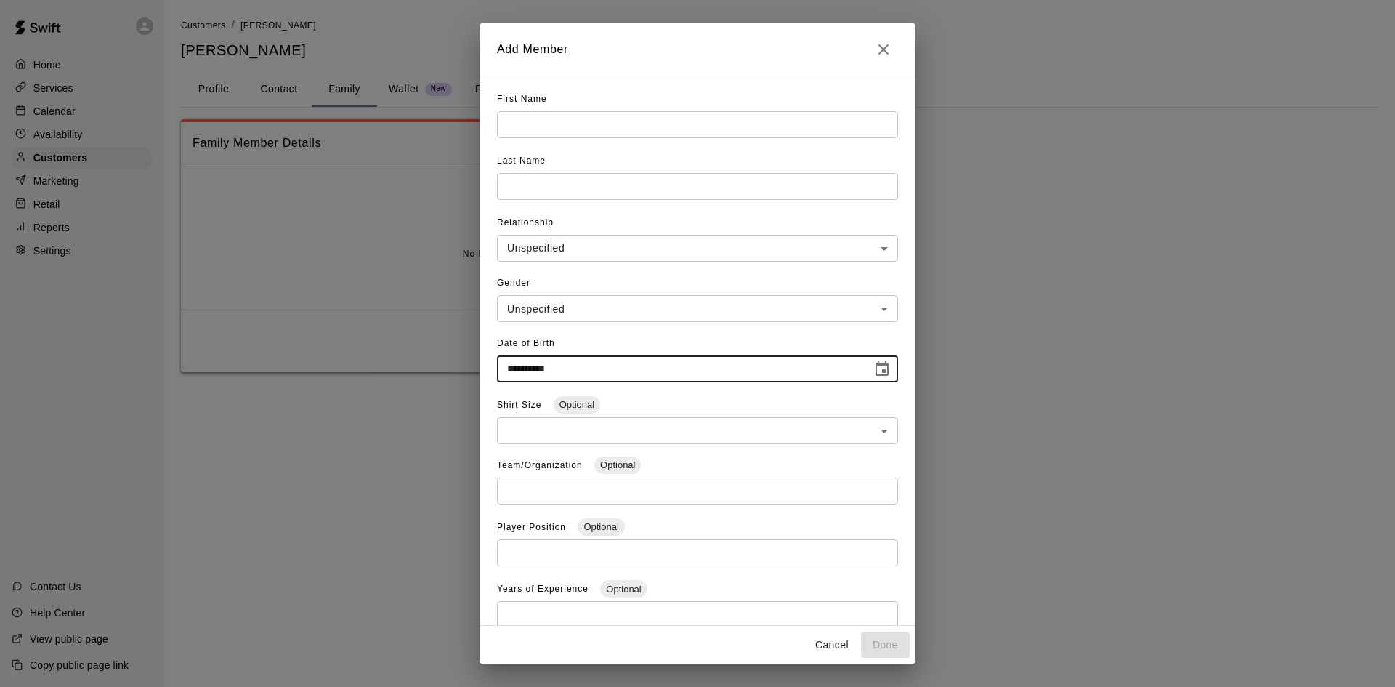
type input "**********"
click at [592, 245] on body "**********" at bounding box center [697, 200] width 1395 height 401
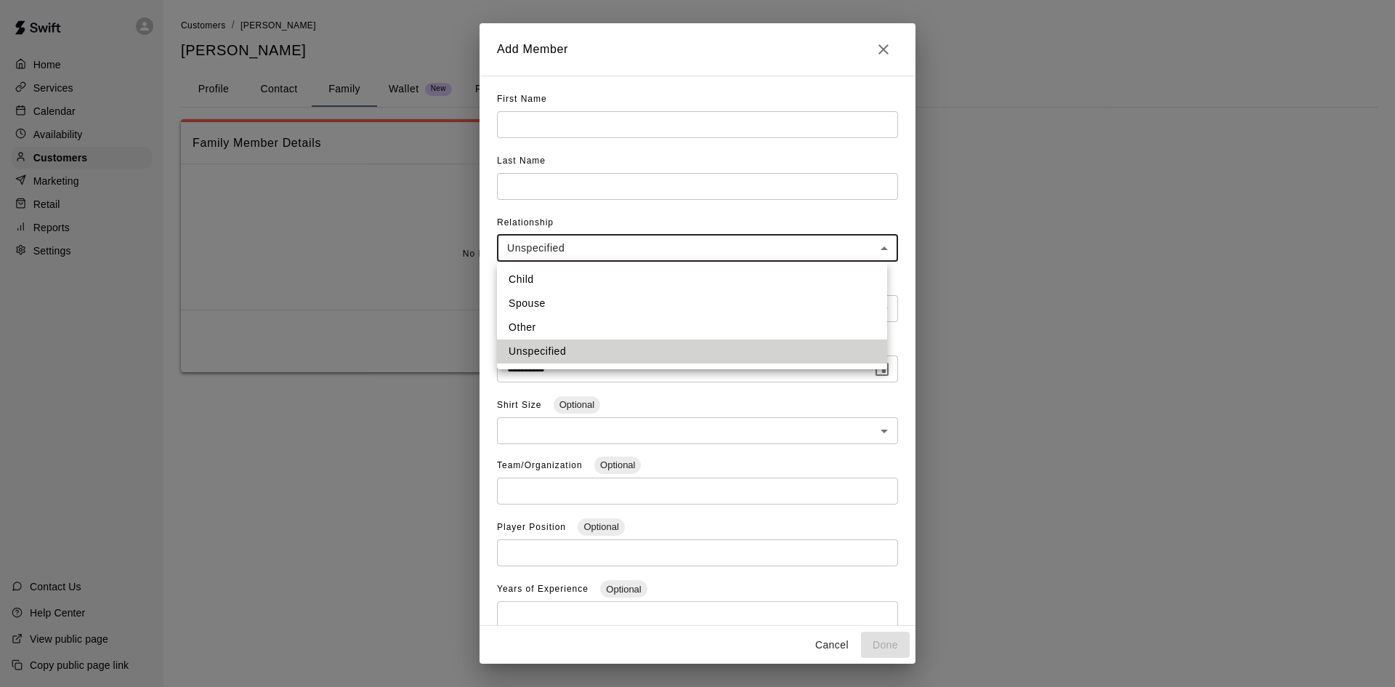
click at [578, 283] on li "Child" at bounding box center [692, 279] width 390 height 24
type input "*****"
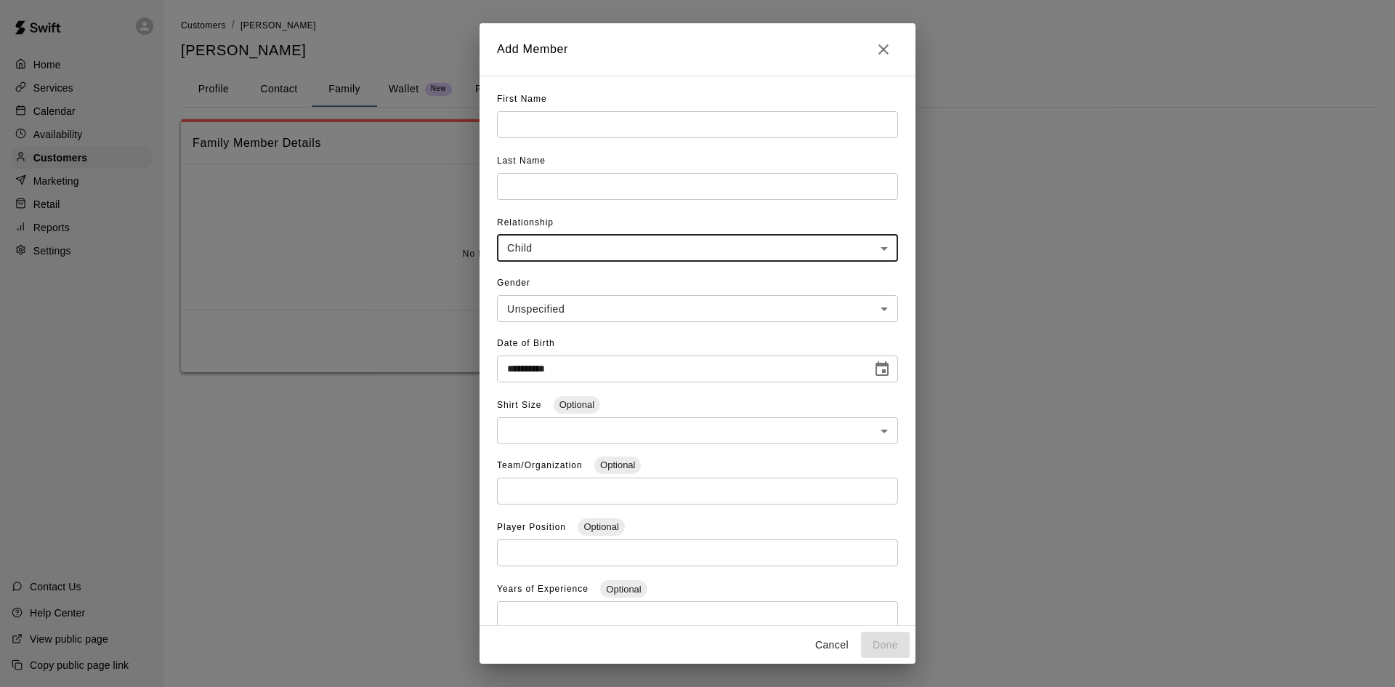
click at [570, 302] on body "**********" at bounding box center [697, 200] width 1395 height 401
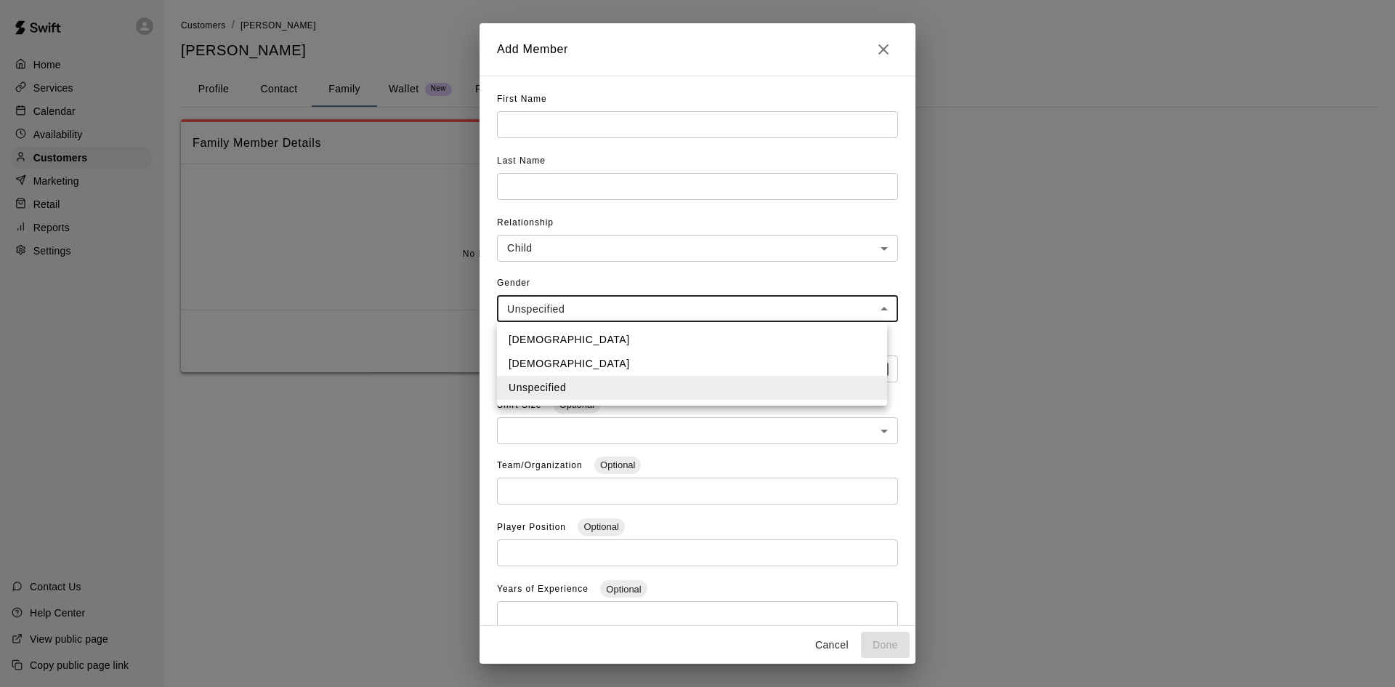
click at [554, 336] on li "Male" at bounding box center [692, 340] width 390 height 24
type input "****"
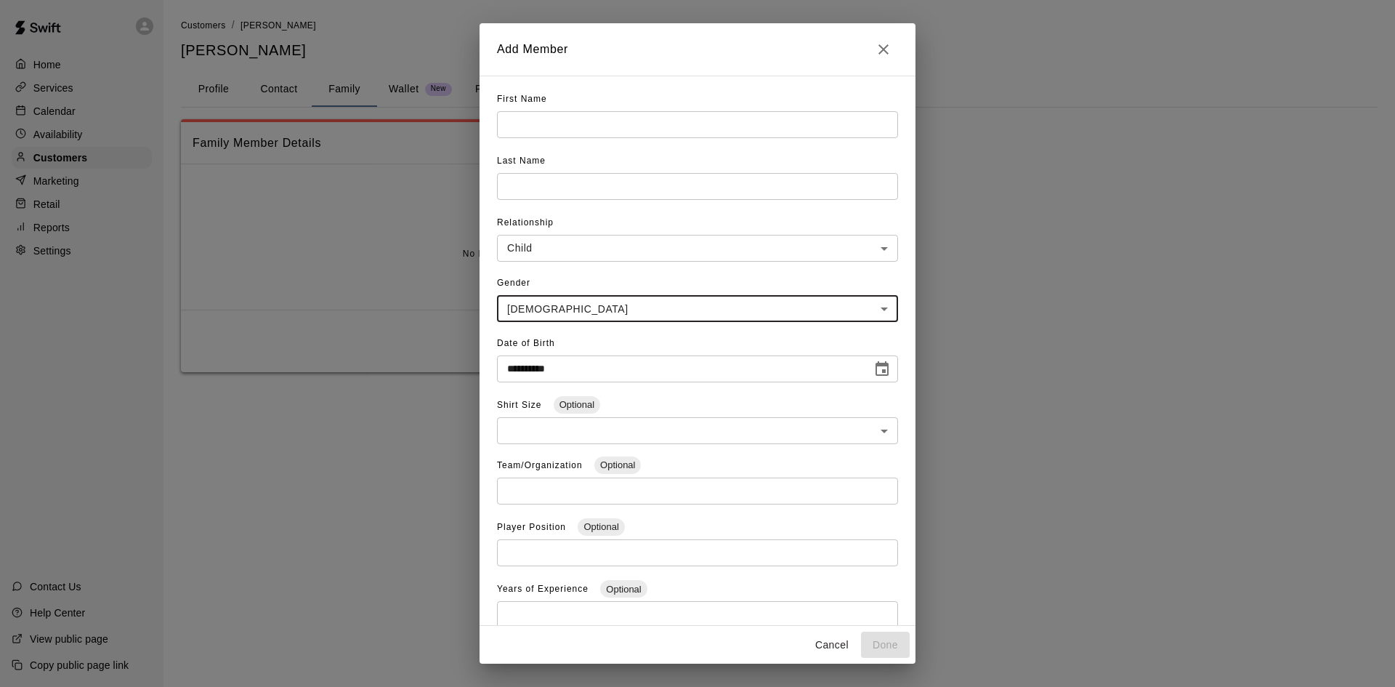
click at [534, 129] on input "text" at bounding box center [697, 124] width 401 height 27
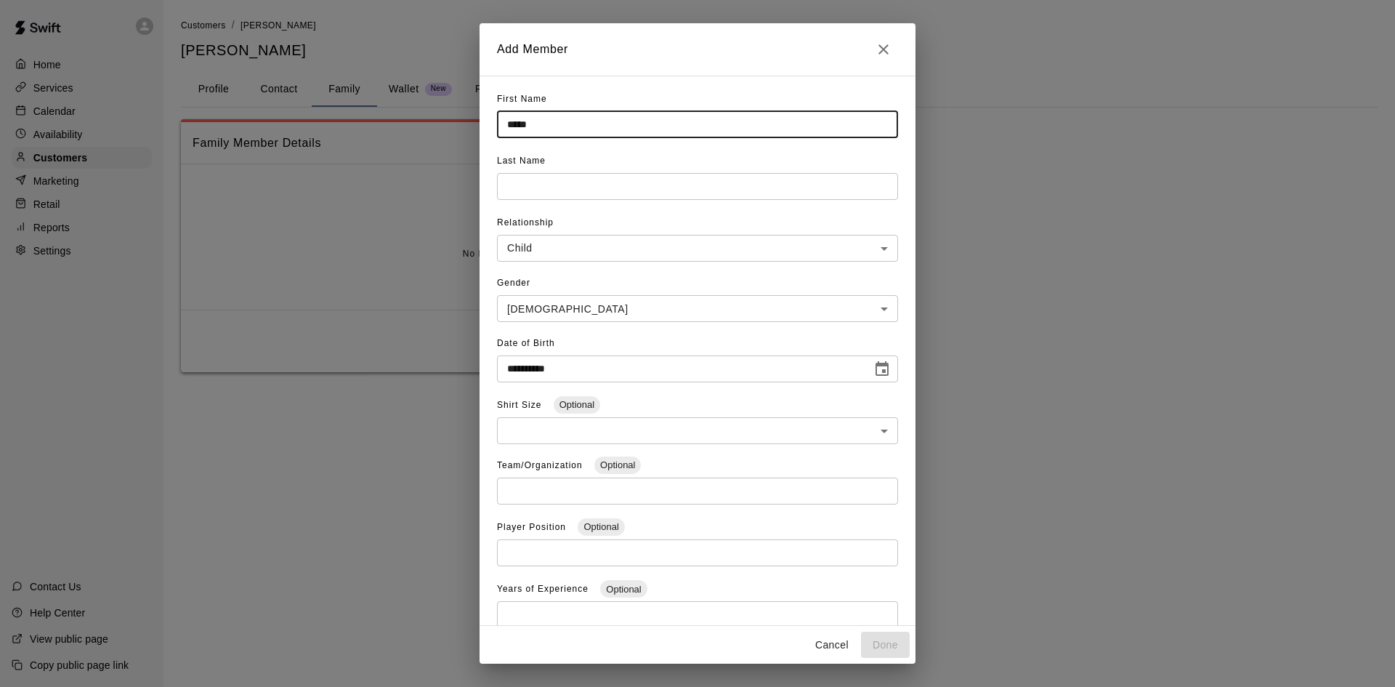
type input "*****"
click at [532, 138] on input "text" at bounding box center [697, 124] width 401 height 27
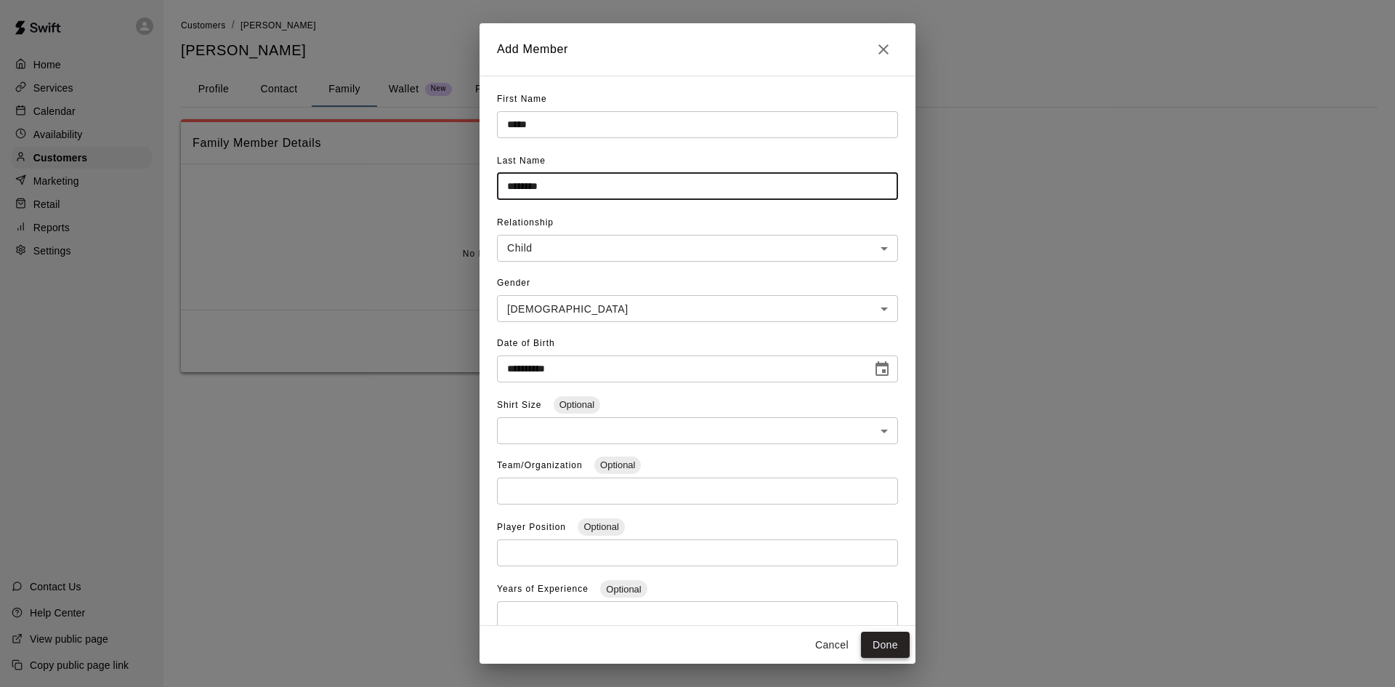
type input "********"
click at [871, 647] on button "Done" at bounding box center [885, 644] width 49 height 27
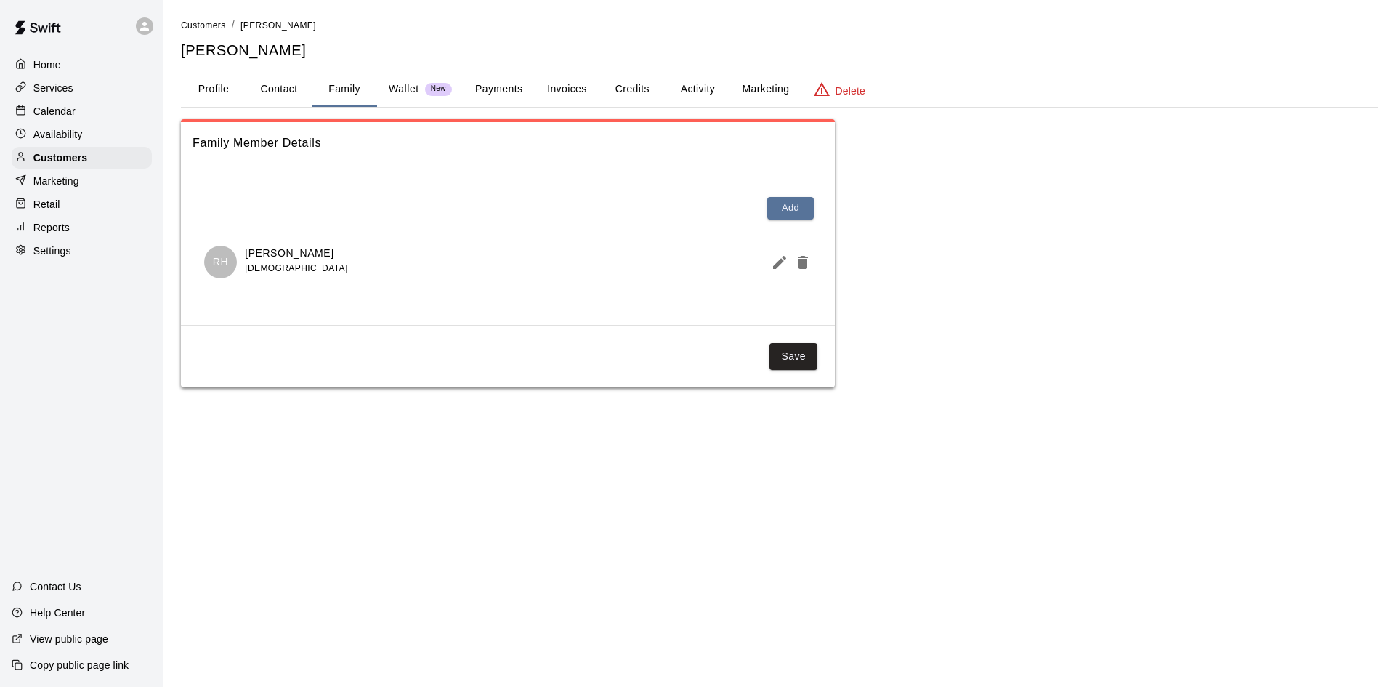
click at [277, 89] on button "Contact" at bounding box center [278, 89] width 65 height 35
select select "**"
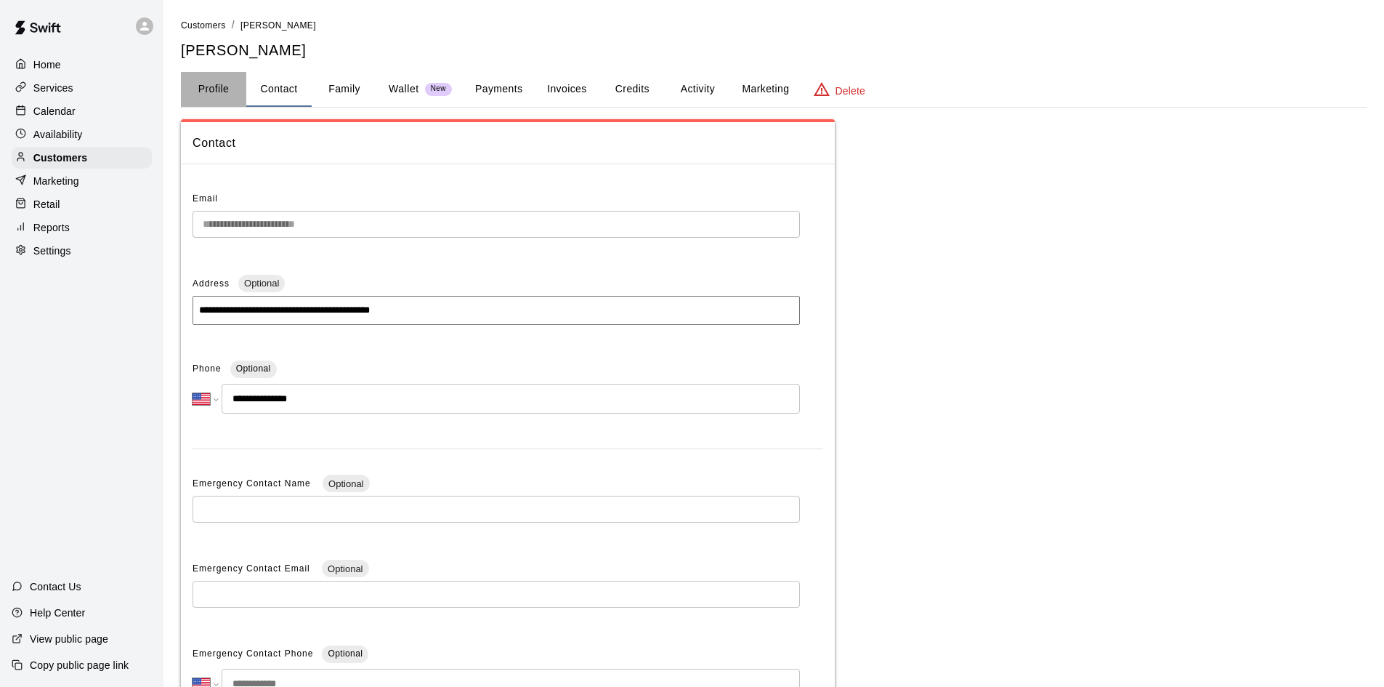
click at [202, 86] on button "Profile" at bounding box center [213, 89] width 65 height 35
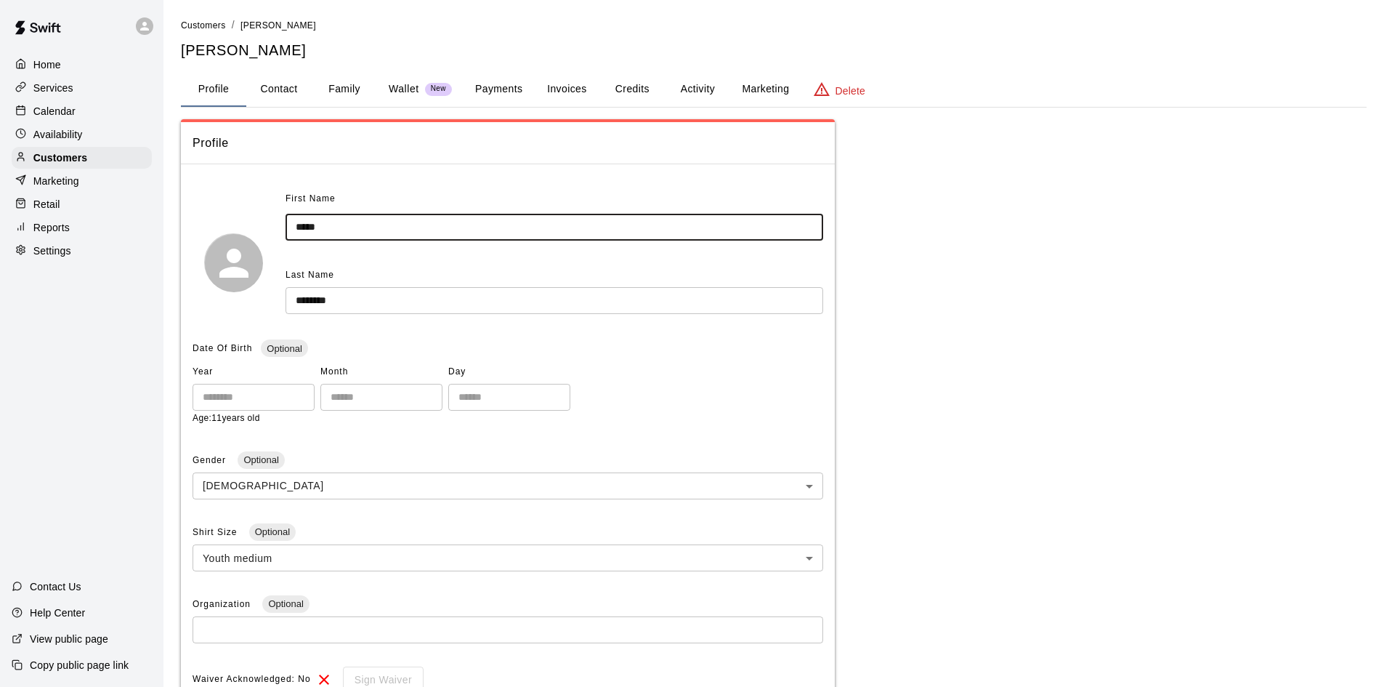
drag, startPoint x: 378, startPoint y: 229, endPoint x: 227, endPoint y: 244, distance: 151.9
click at [227, 244] on div "First Name ***** ​ Last Name ******** ​" at bounding box center [508, 262] width 631 height 150
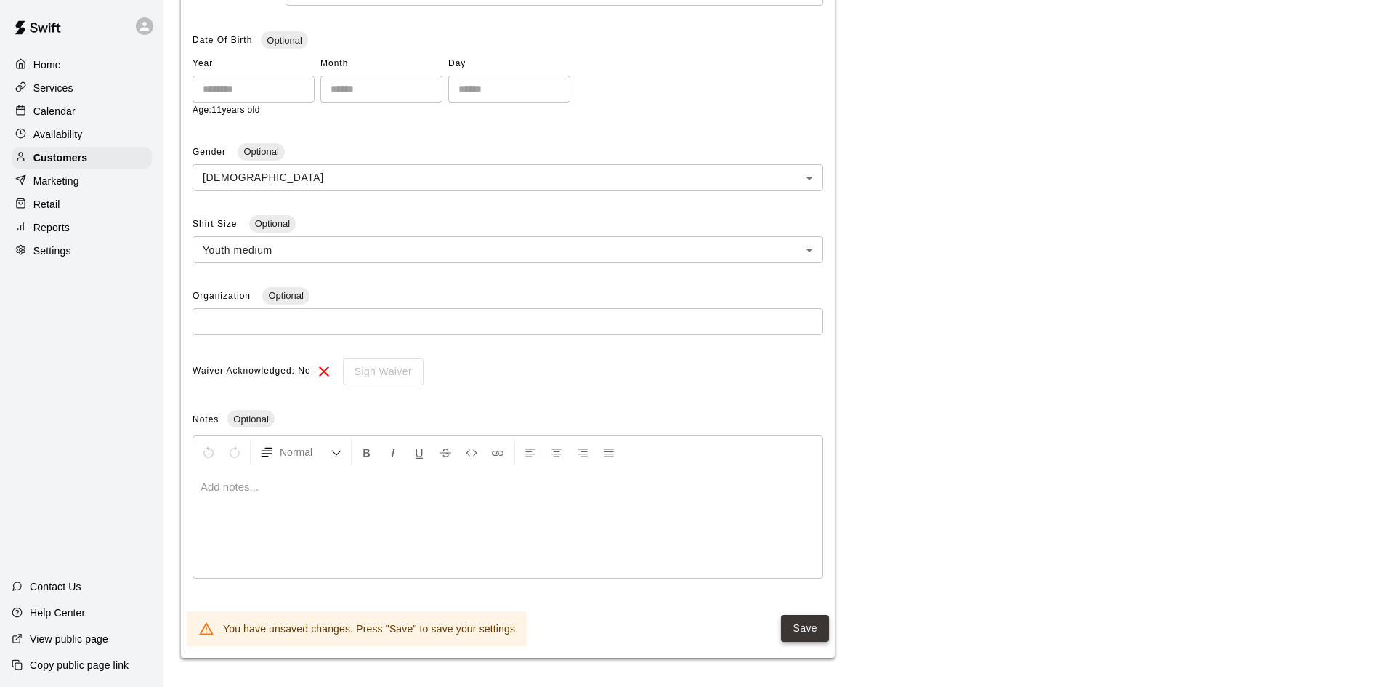
type input "*******"
click at [804, 626] on button "Save" at bounding box center [805, 628] width 48 height 27
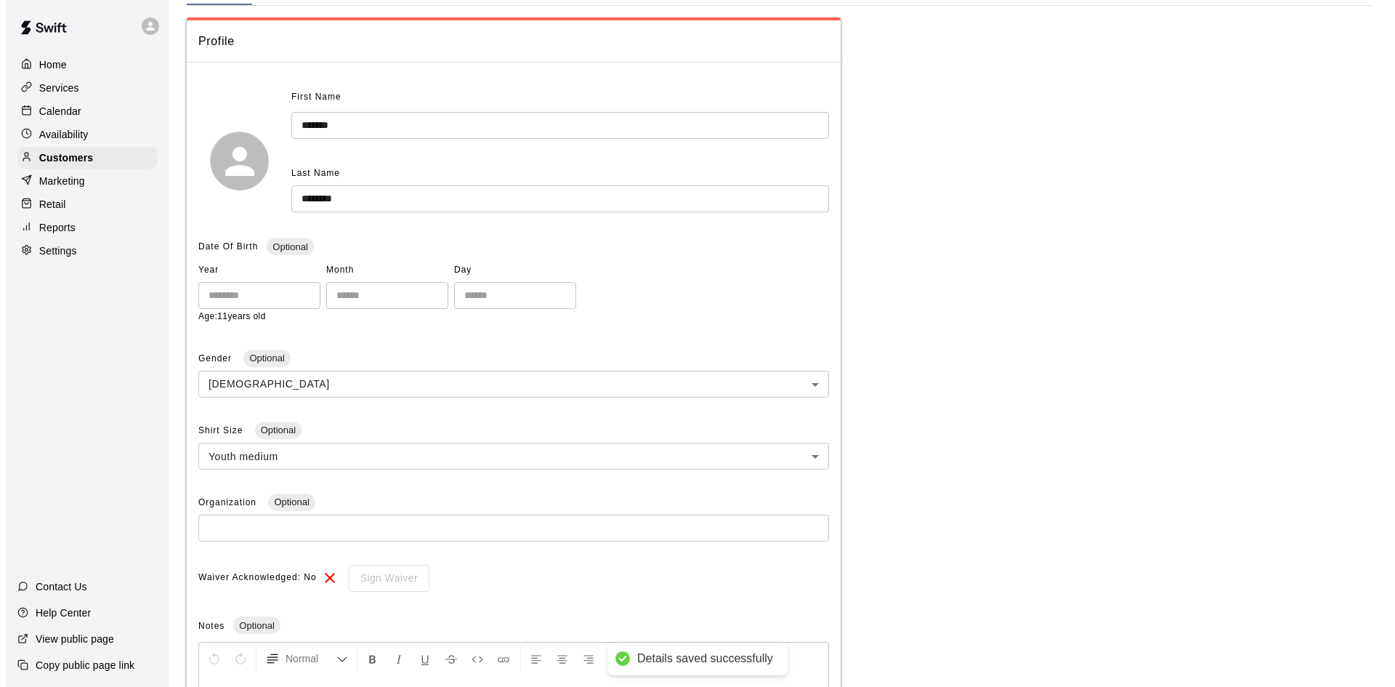
scroll to position [0, 0]
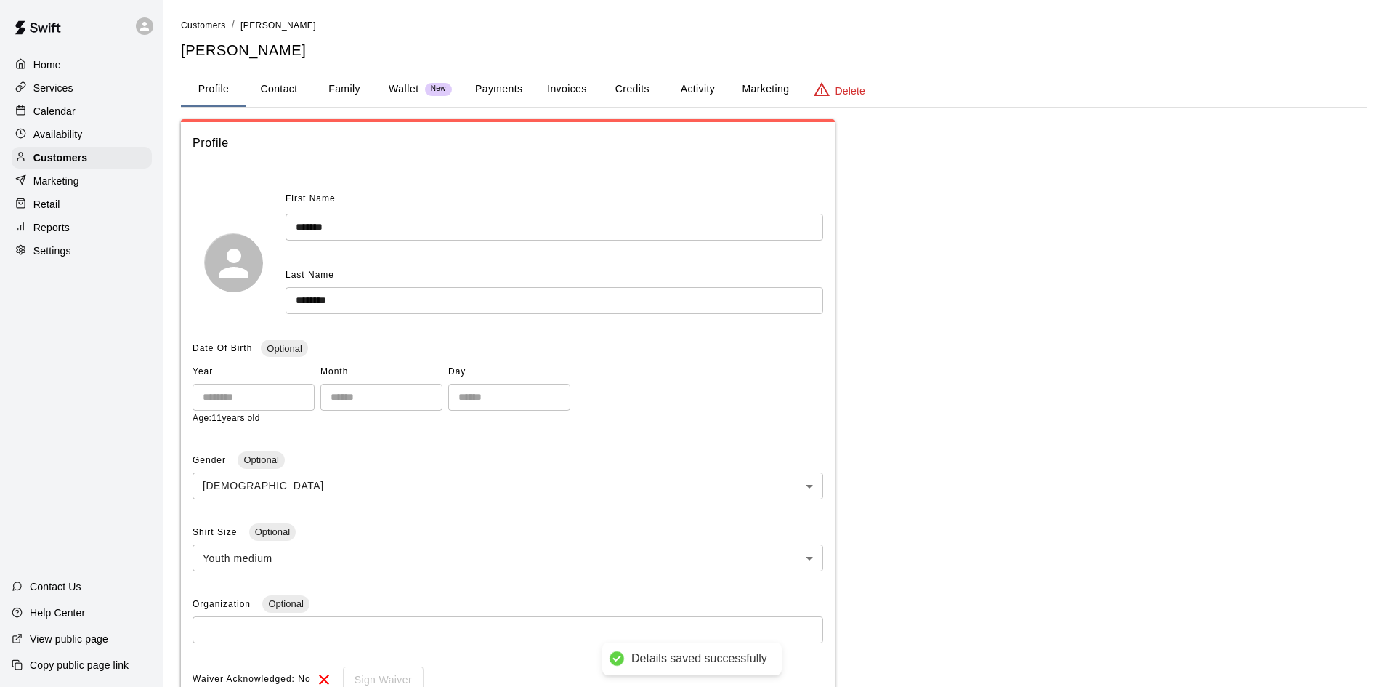
click at [493, 86] on button "Payments" at bounding box center [499, 89] width 70 height 35
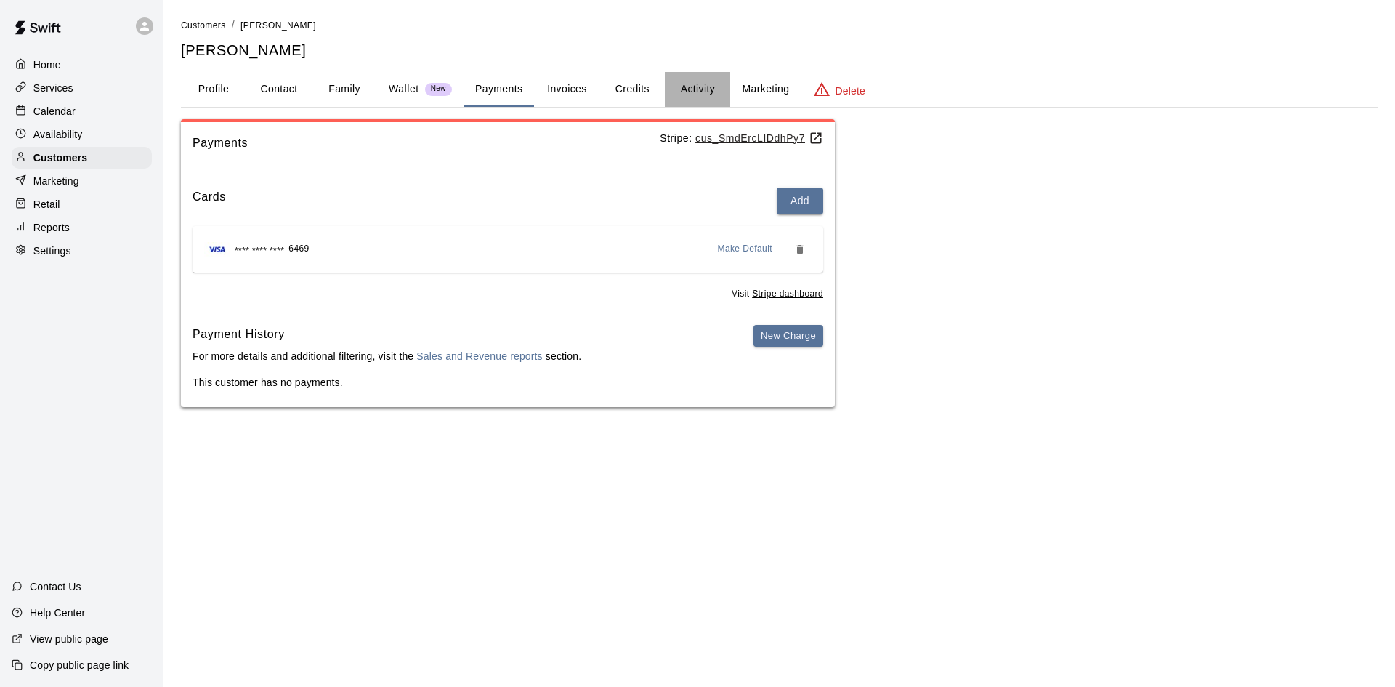
click at [700, 87] on button "Activity" at bounding box center [697, 89] width 65 height 35
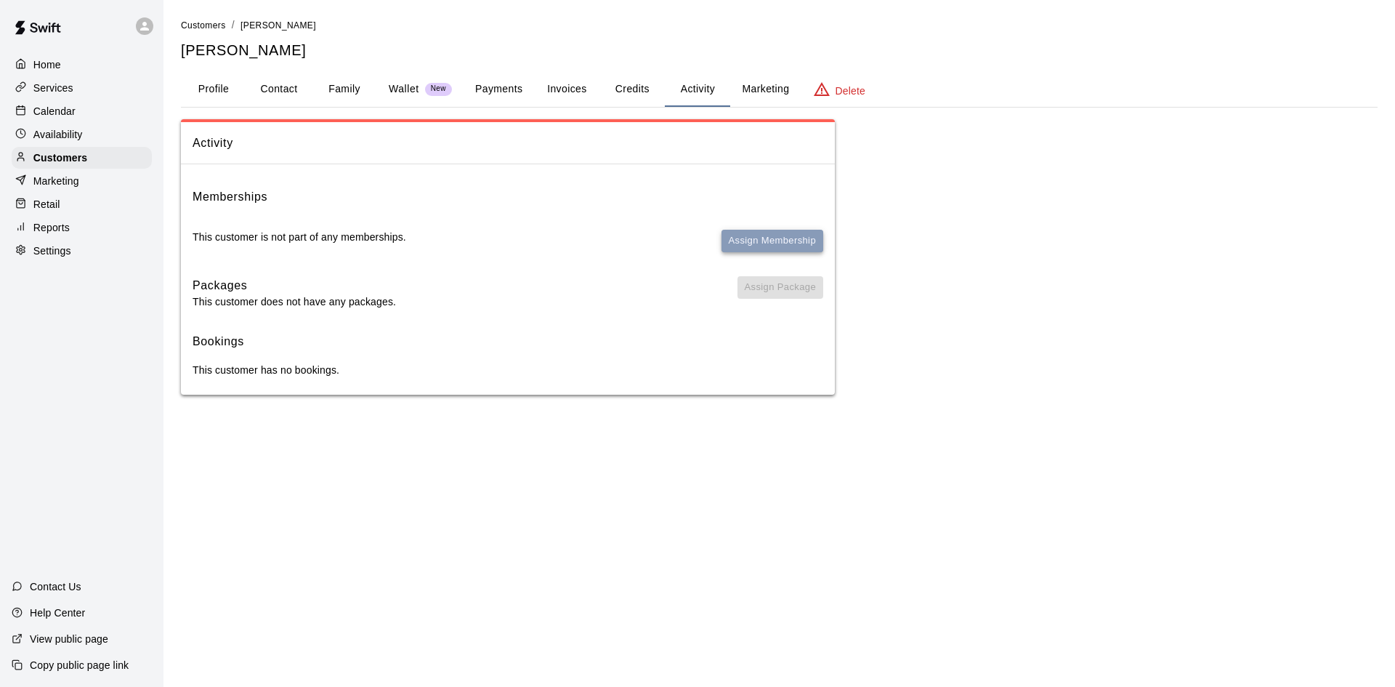
click at [772, 242] on button "Assign Membership" at bounding box center [773, 241] width 102 height 23
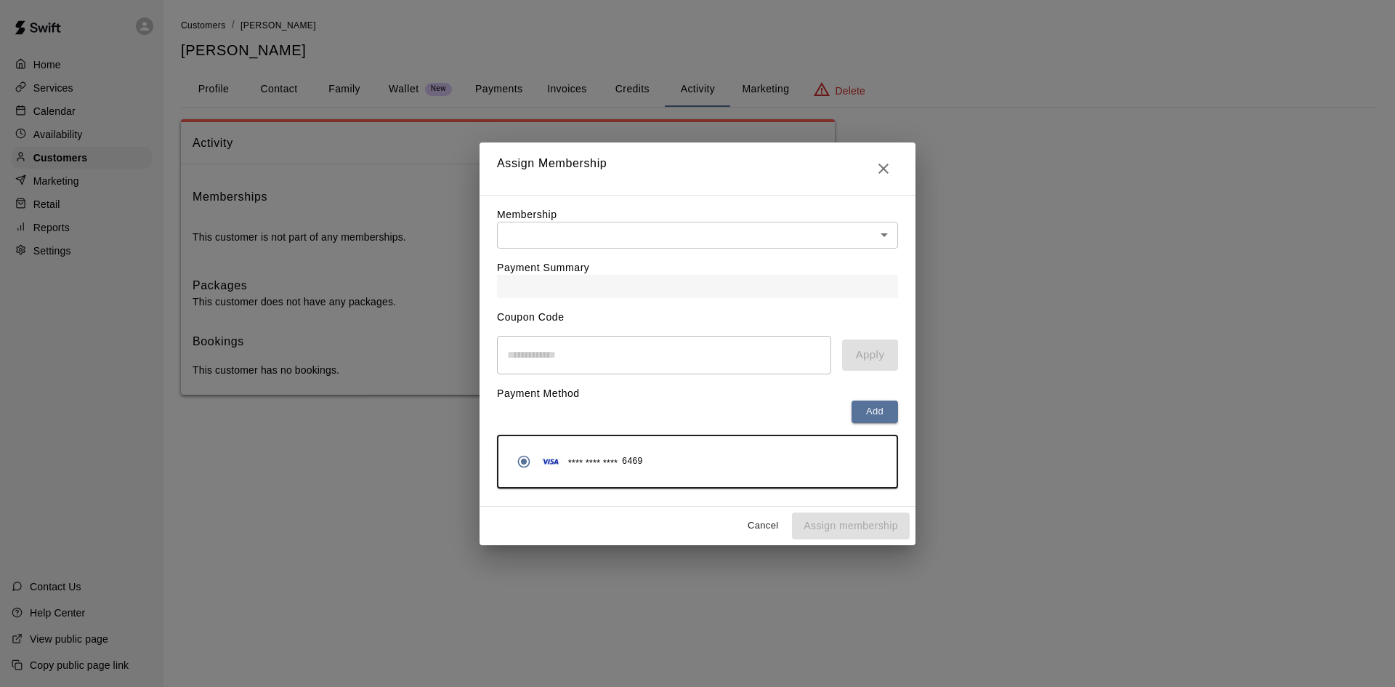
click at [691, 259] on div "Payment Summary" at bounding box center [697, 273] width 401 height 49
click at [681, 223] on body "Home Services Calendar Availability Customers Marketing Retail Reports Settings…" at bounding box center [697, 212] width 1395 height 424
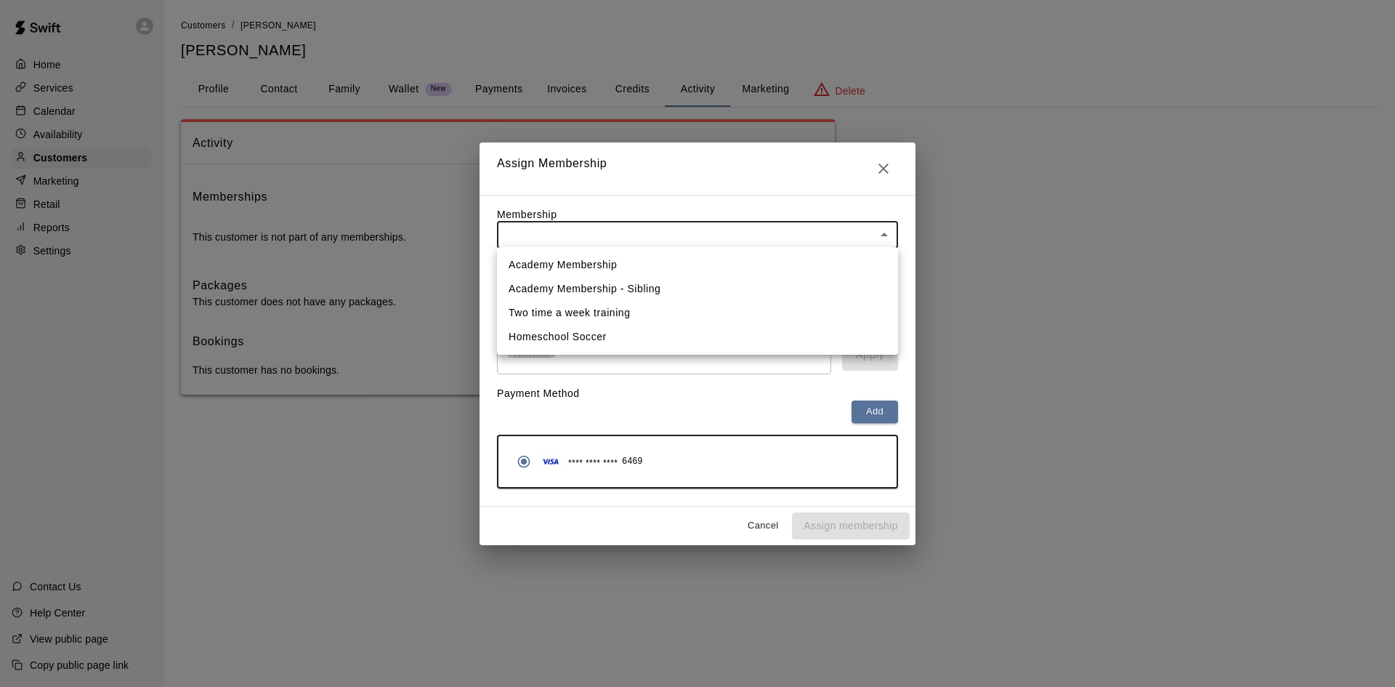
click at [593, 262] on li "Academy Membership" at bounding box center [697, 265] width 401 height 24
type input "**********"
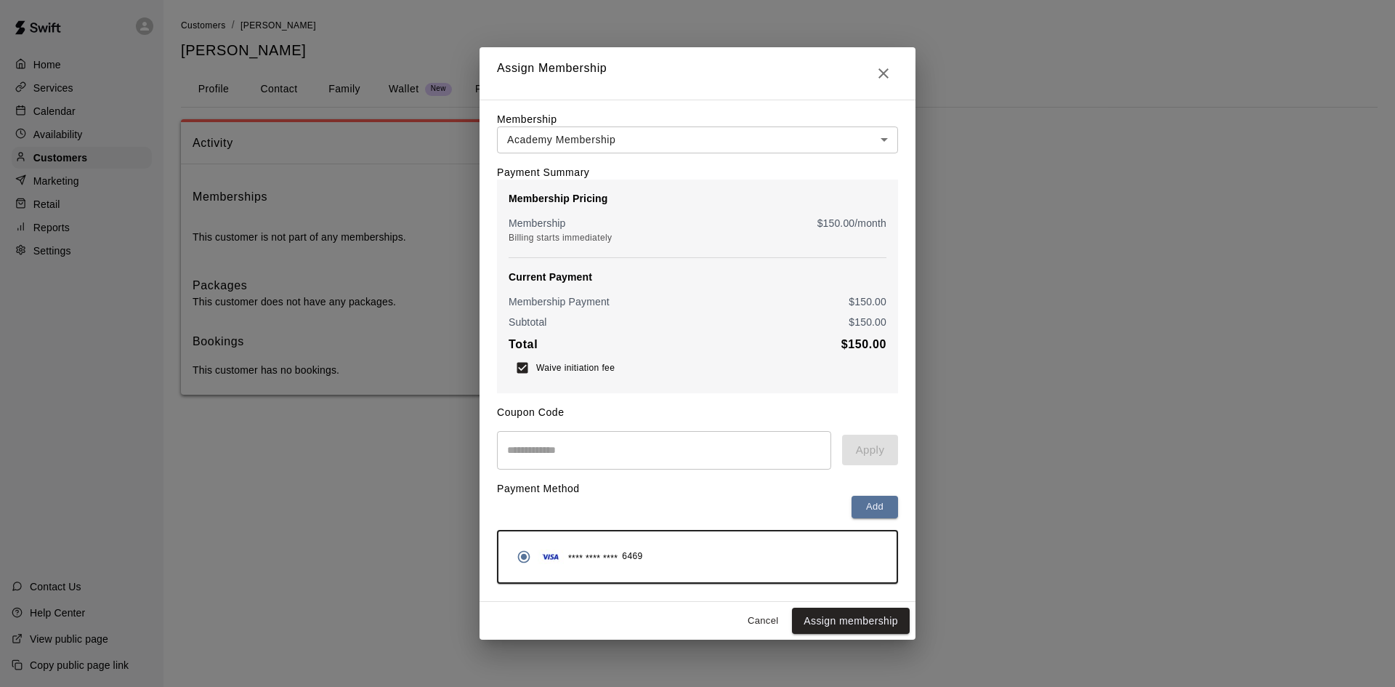
click at [841, 617] on button "Assign membership" at bounding box center [851, 620] width 118 height 27
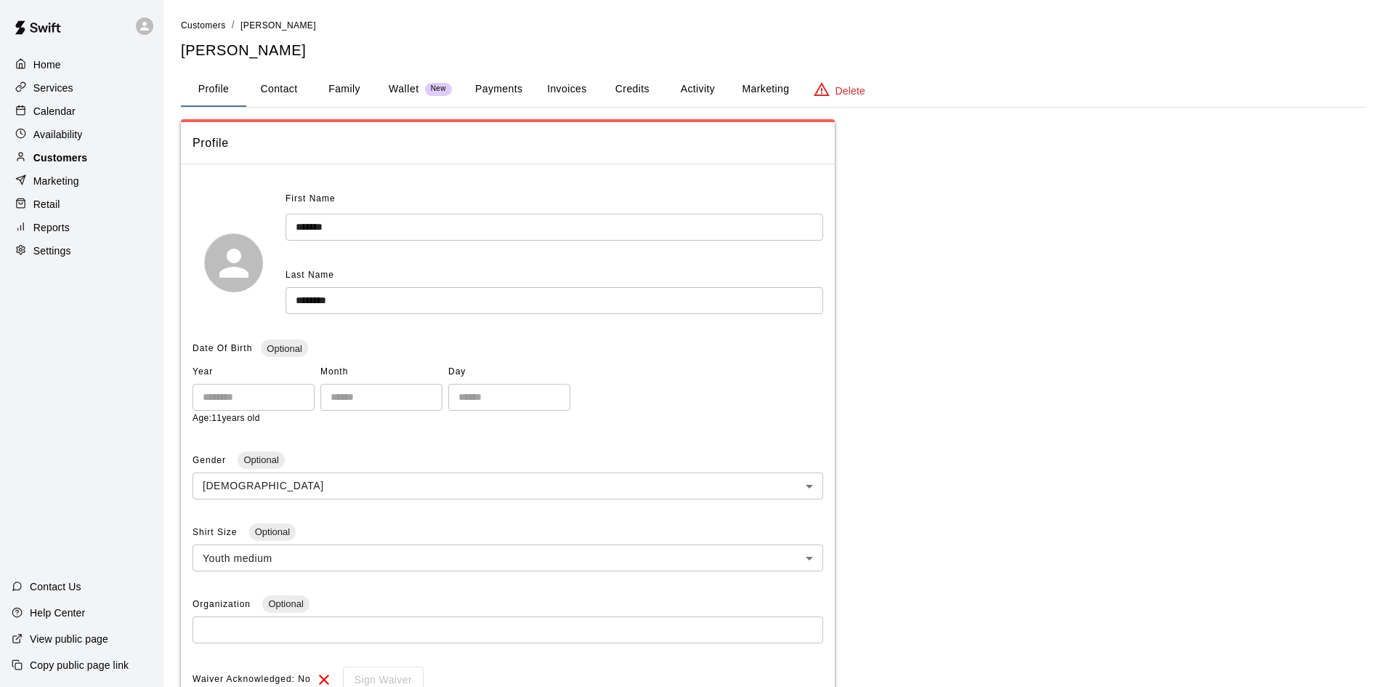
click at [49, 165] on p "Customers" at bounding box center [60, 157] width 54 height 15
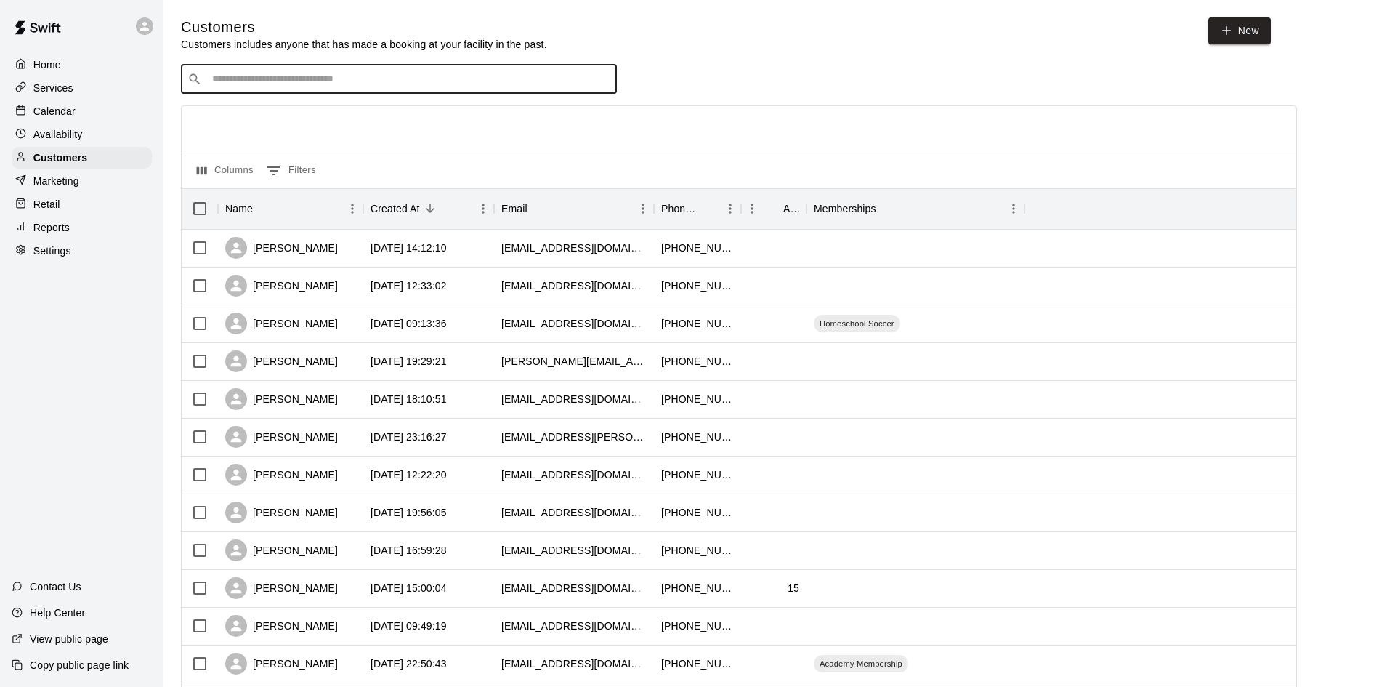
click at [466, 84] on input "Search customers by name or email" at bounding box center [409, 79] width 403 height 15
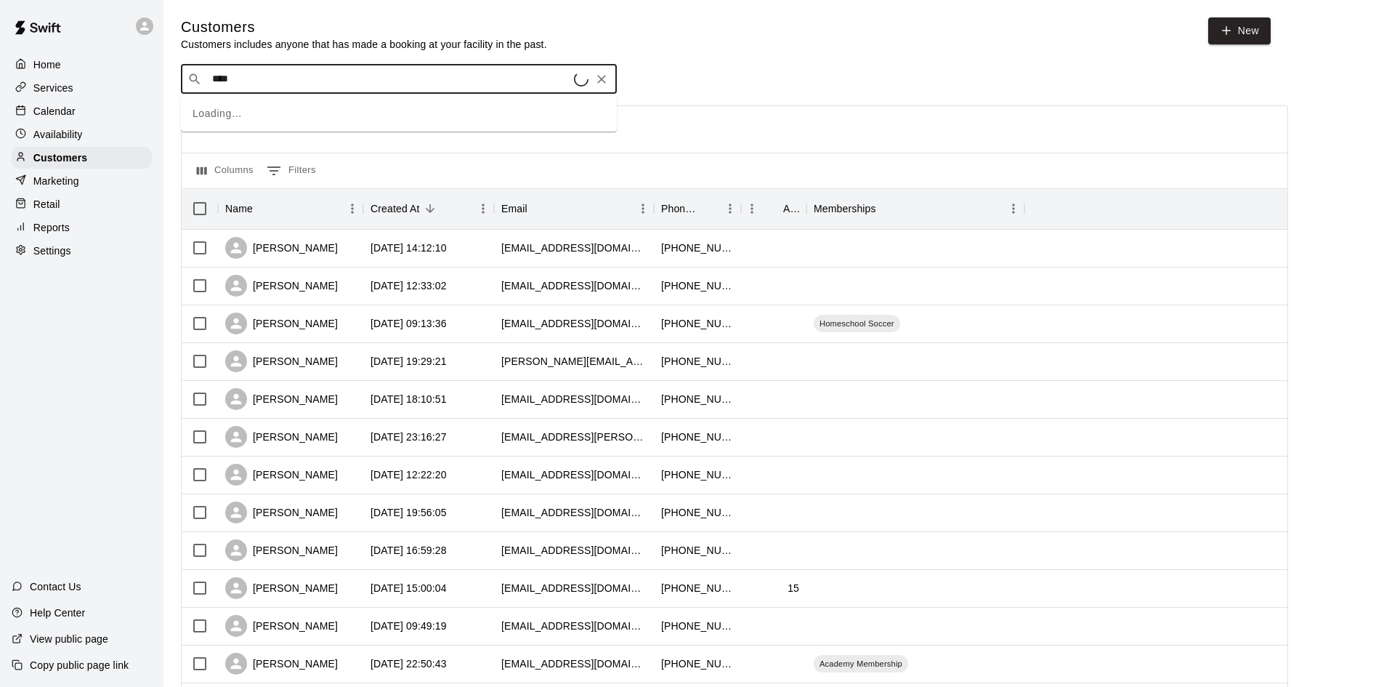
type input "*****"
click at [321, 161] on div "Owen Glenn xtglennx@yahoo.com" at bounding box center [414, 165] width 384 height 31
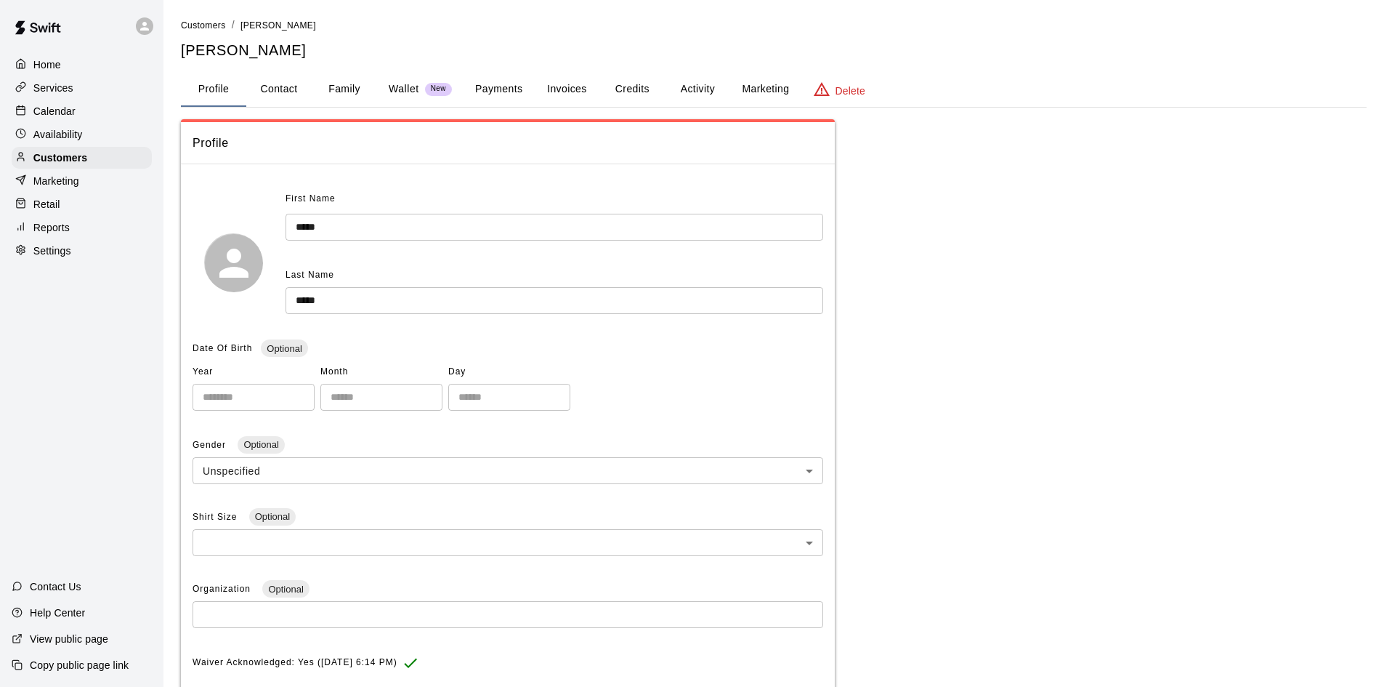
click at [702, 83] on button "Activity" at bounding box center [697, 89] width 65 height 35
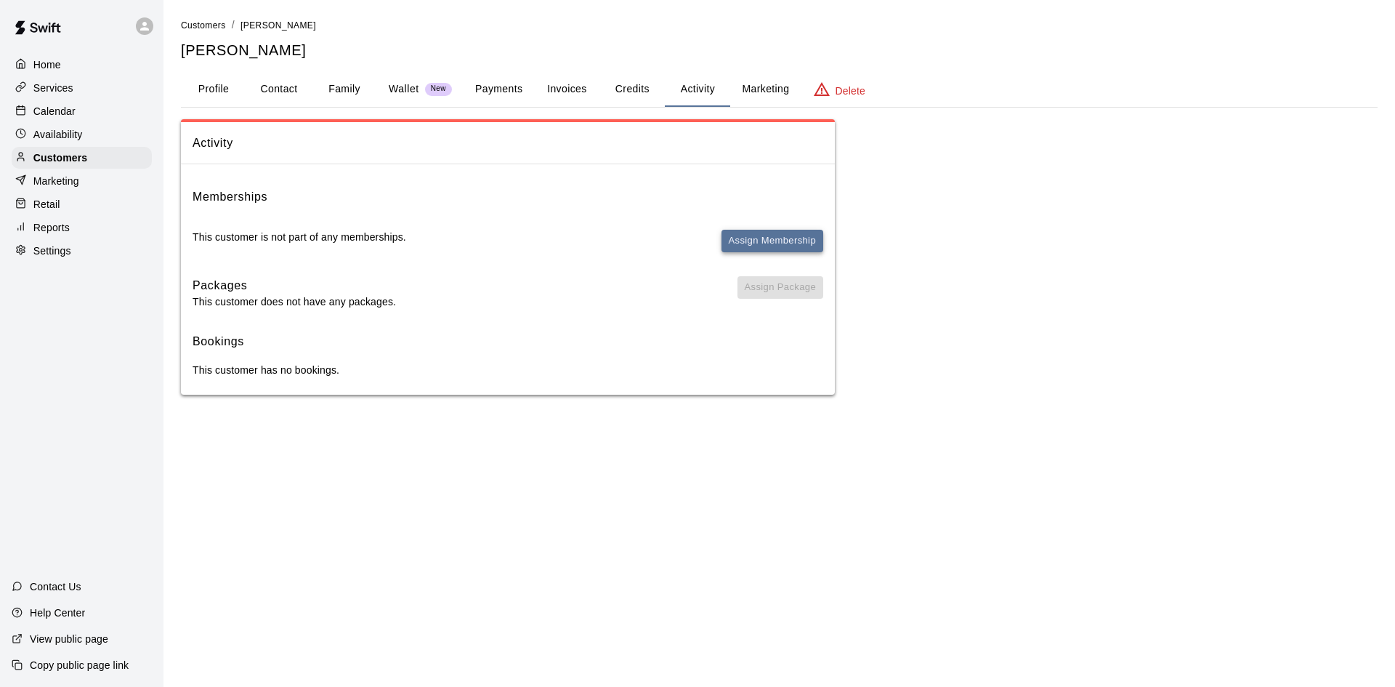
click at [759, 241] on button "Assign Membership" at bounding box center [773, 241] width 102 height 23
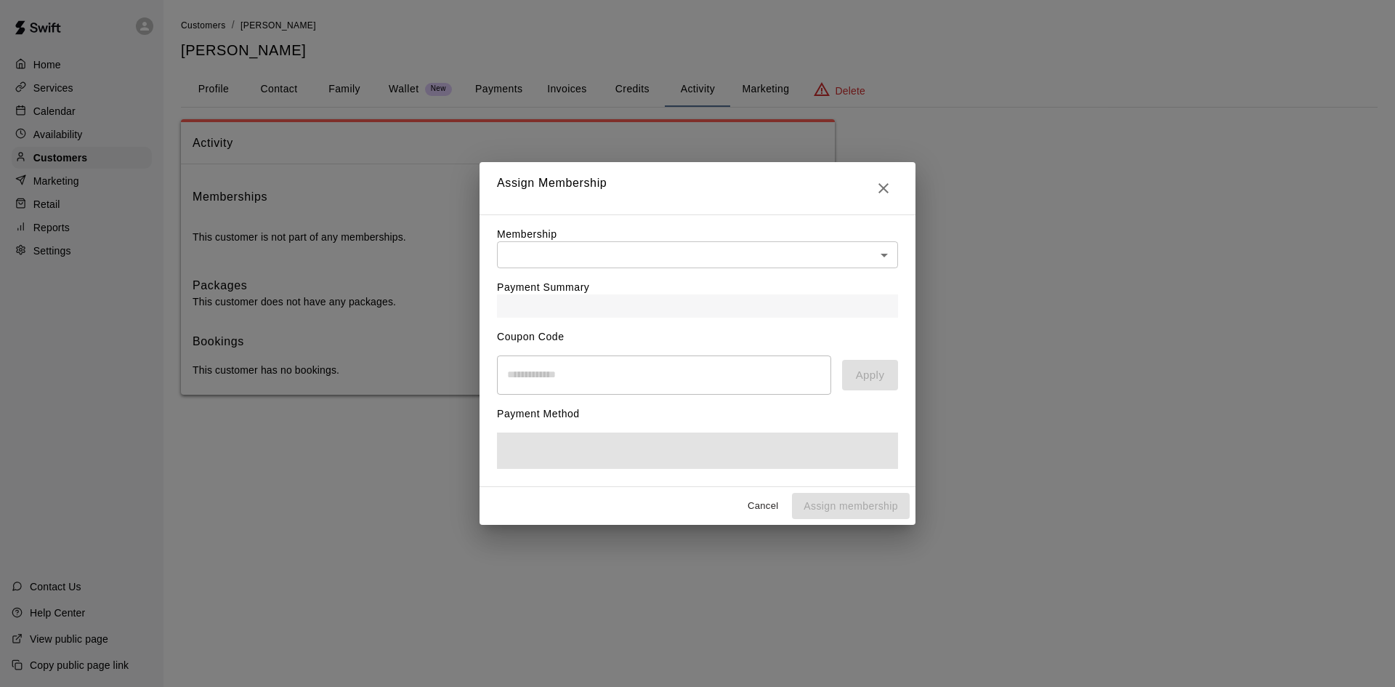
click at [746, 247] on body "Home Services Calendar Availability Customers Marketing Retail Reports Settings…" at bounding box center [697, 212] width 1395 height 424
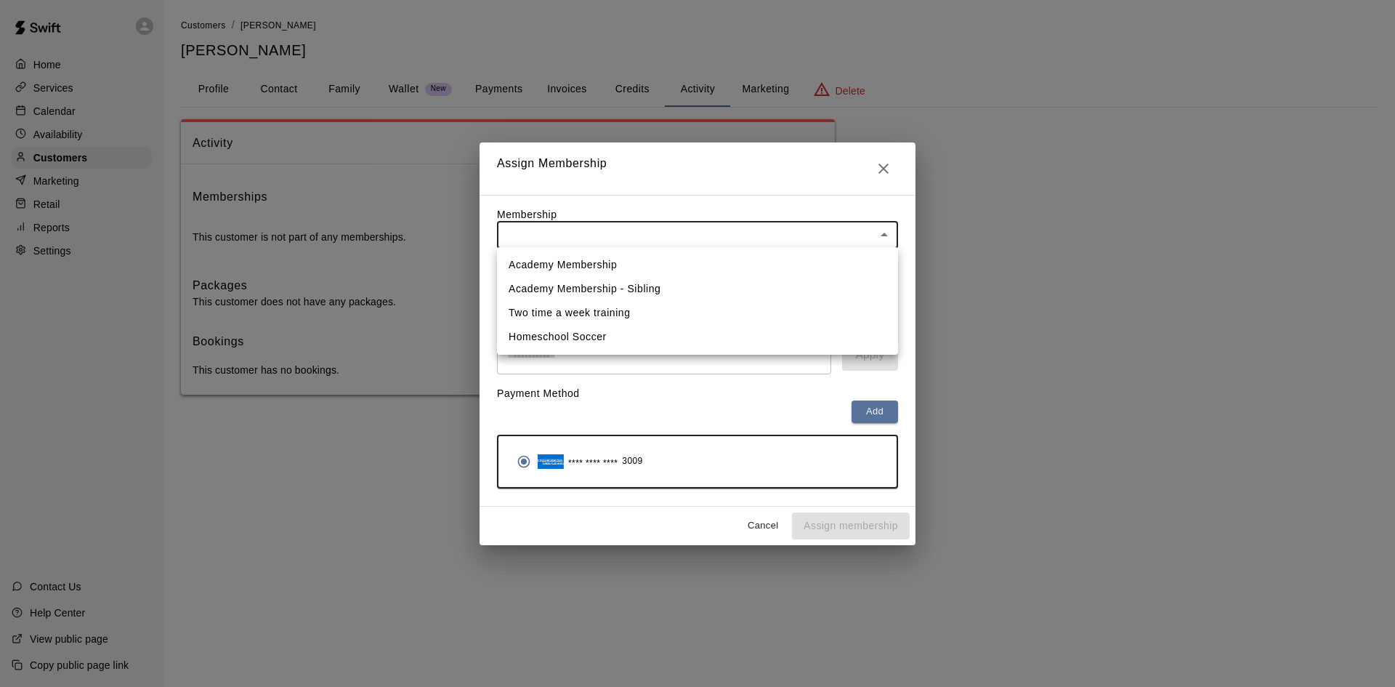
click at [657, 267] on li "Academy Membership" at bounding box center [697, 265] width 401 height 24
type input "**********"
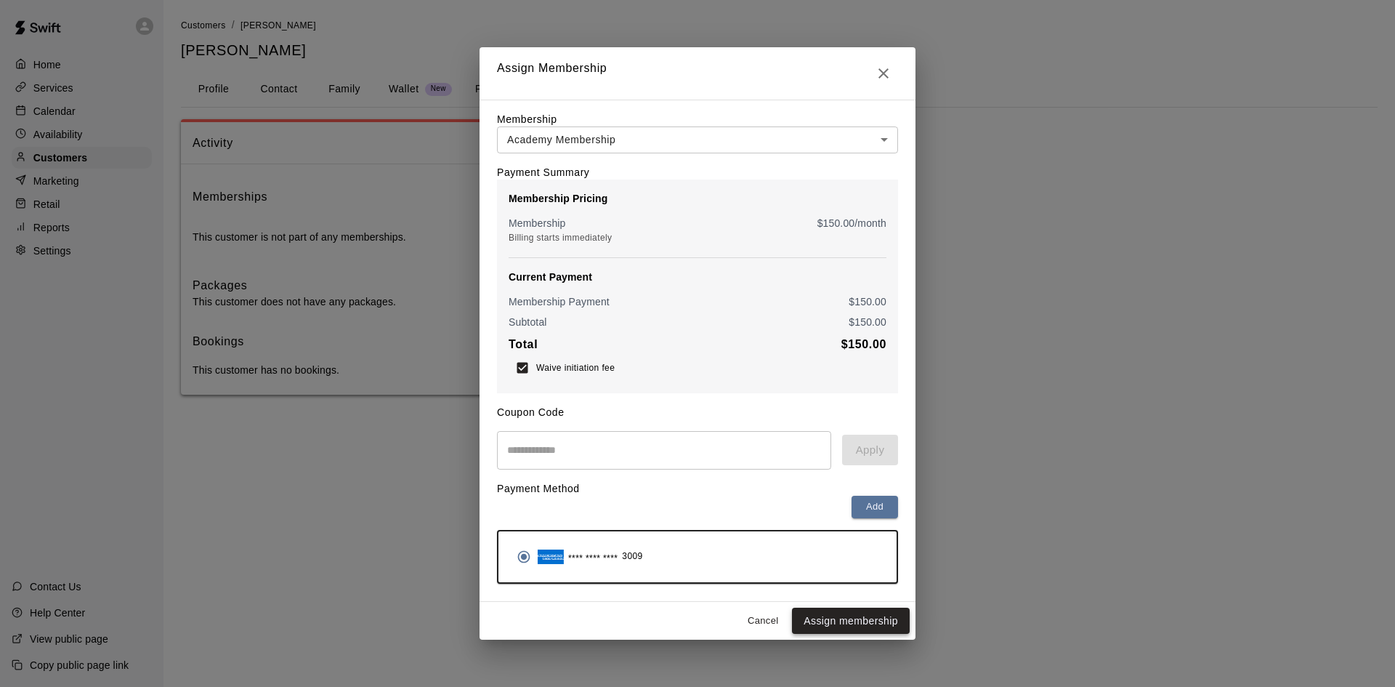
click at [864, 626] on button "Assign membership" at bounding box center [851, 620] width 118 height 27
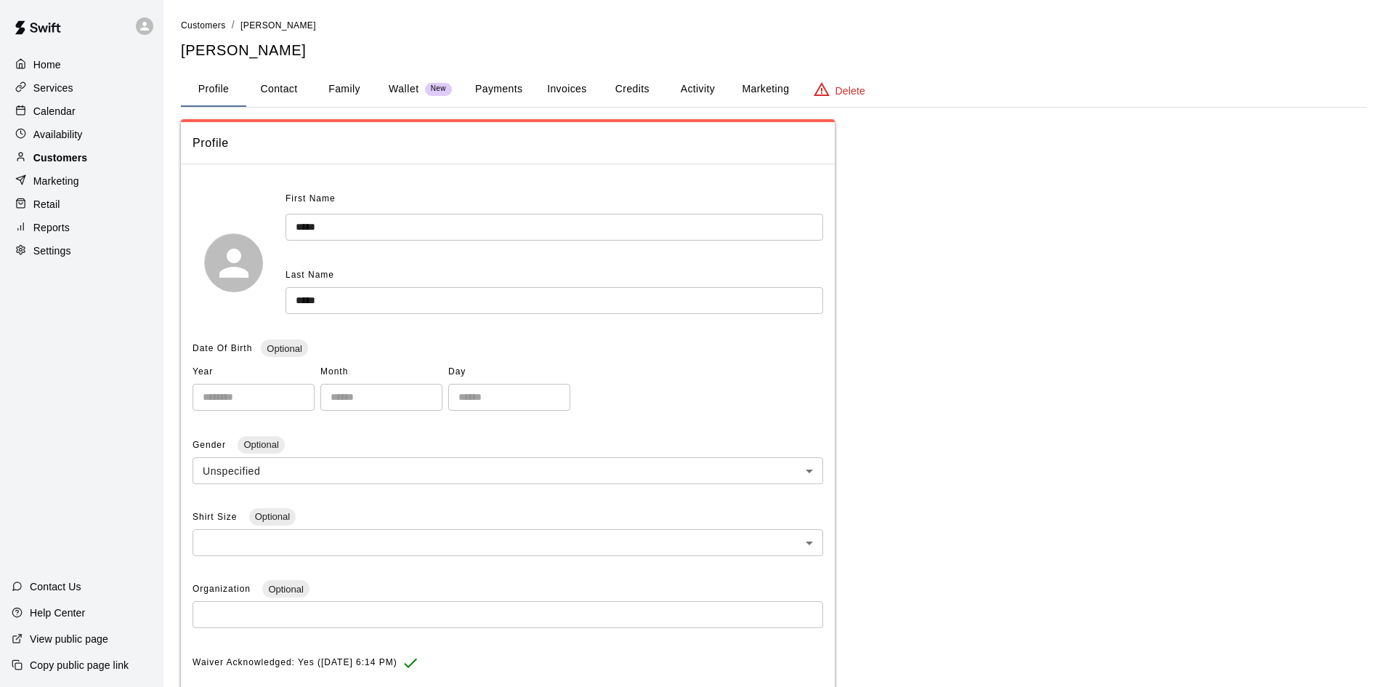
click at [74, 158] on p "Customers" at bounding box center [60, 157] width 54 height 15
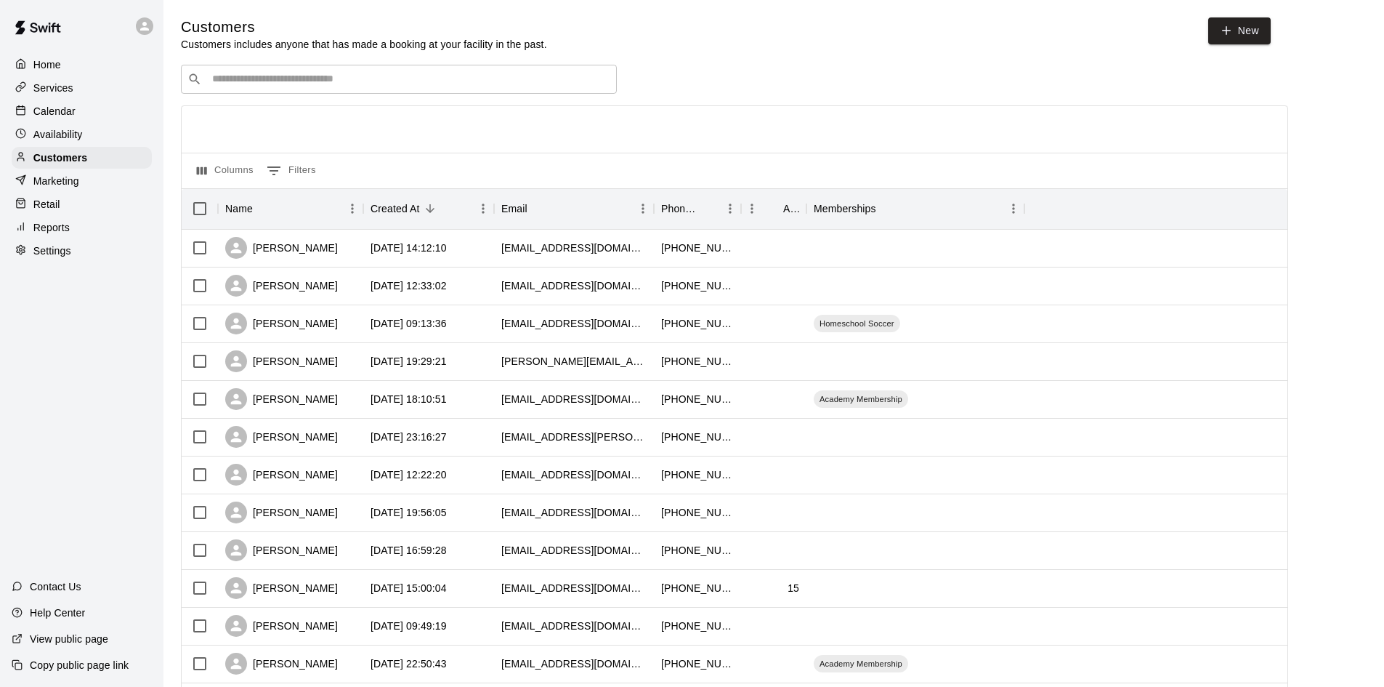
click at [279, 94] on div "​ ​" at bounding box center [399, 79] width 436 height 29
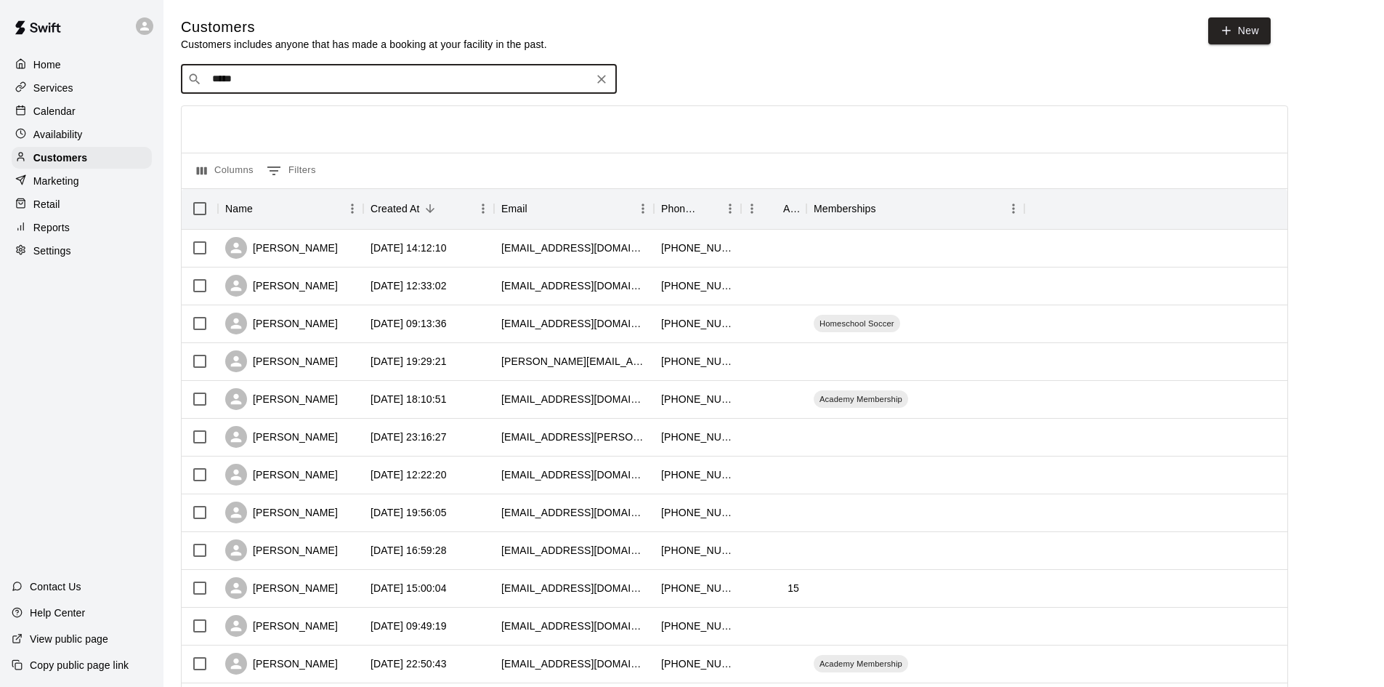
type input "****"
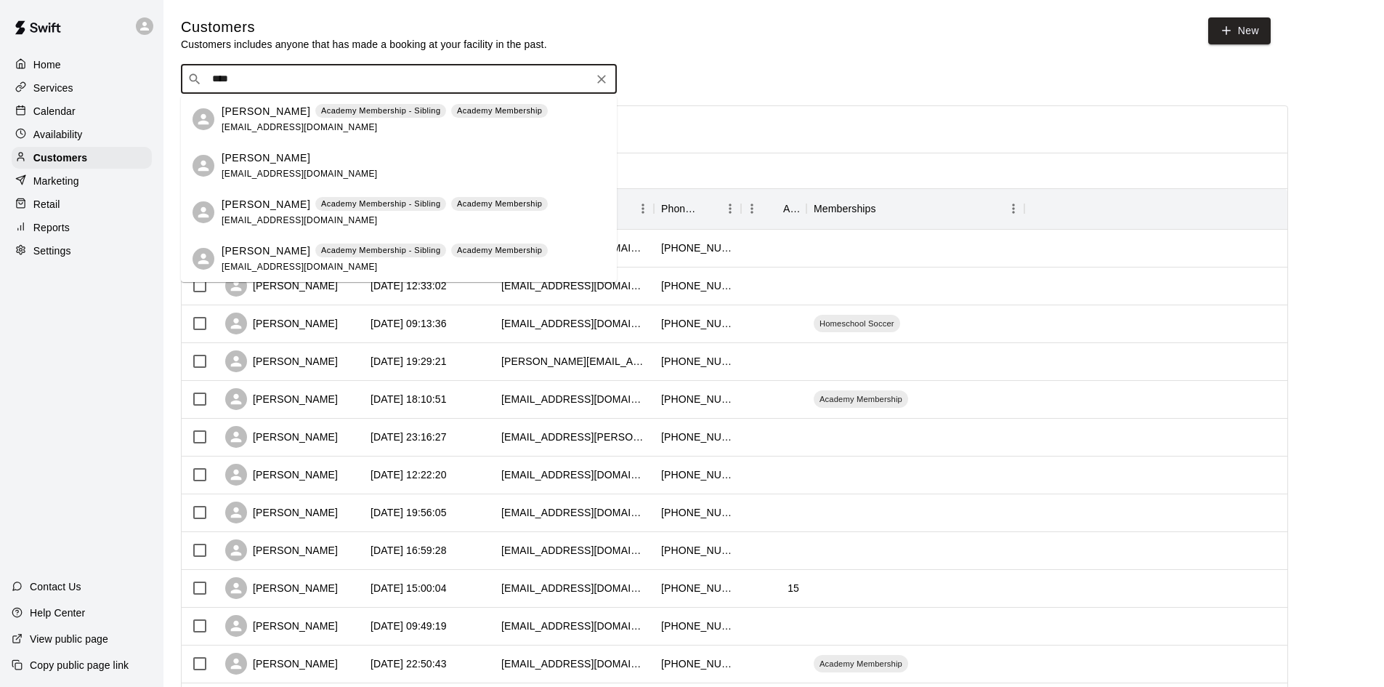
click at [279, 156] on div "[PERSON_NAME]" at bounding box center [300, 157] width 156 height 15
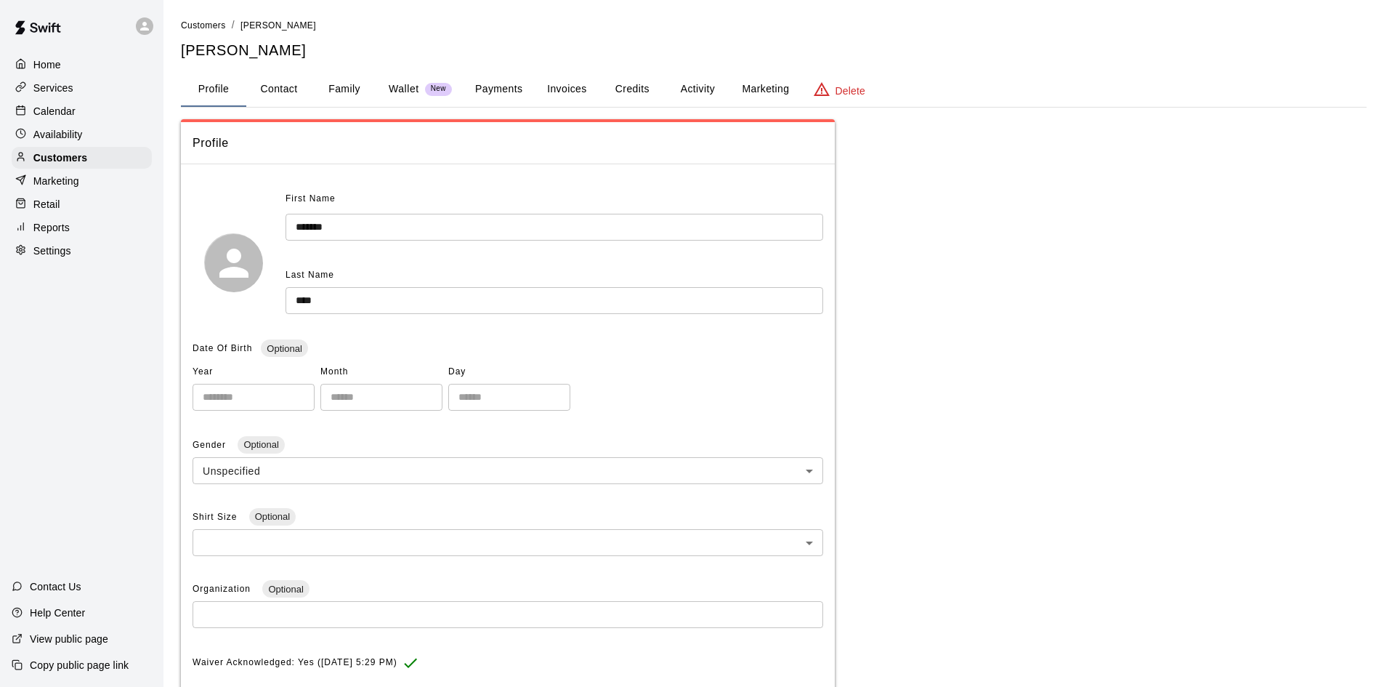
click at [698, 84] on button "Activity" at bounding box center [697, 89] width 65 height 35
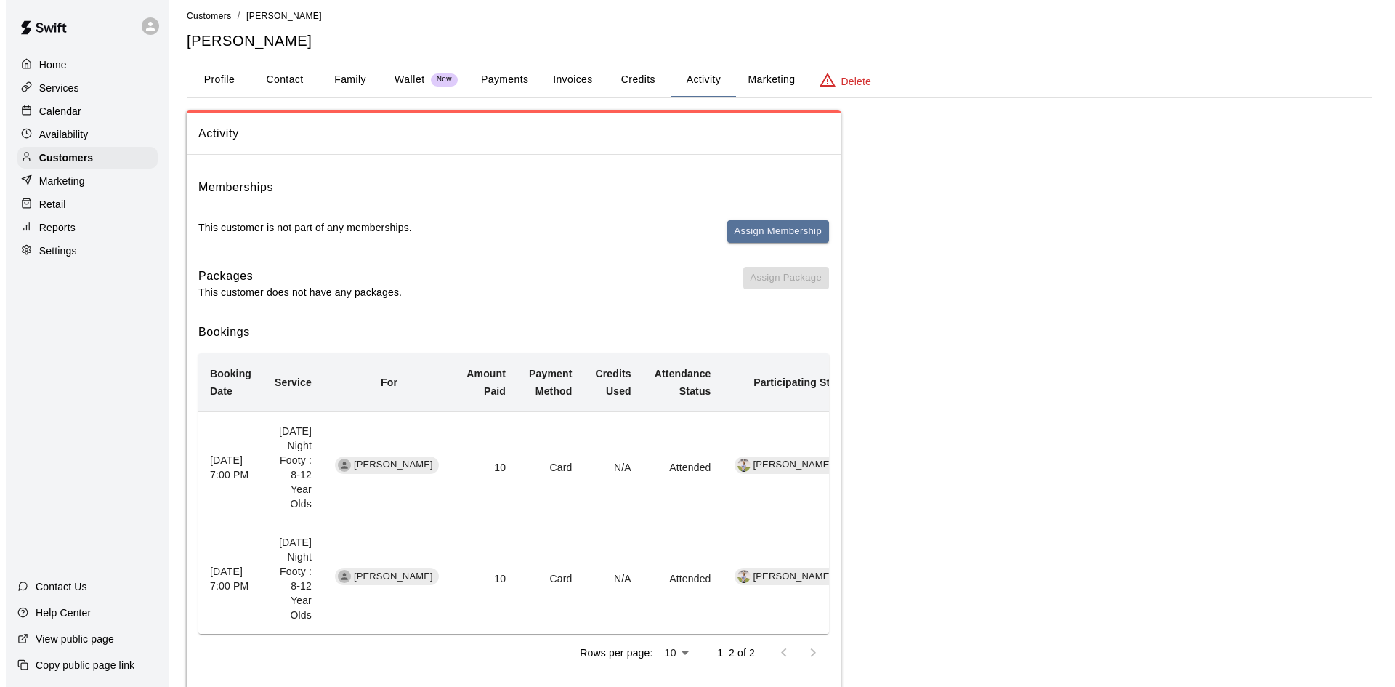
scroll to position [12, 0]
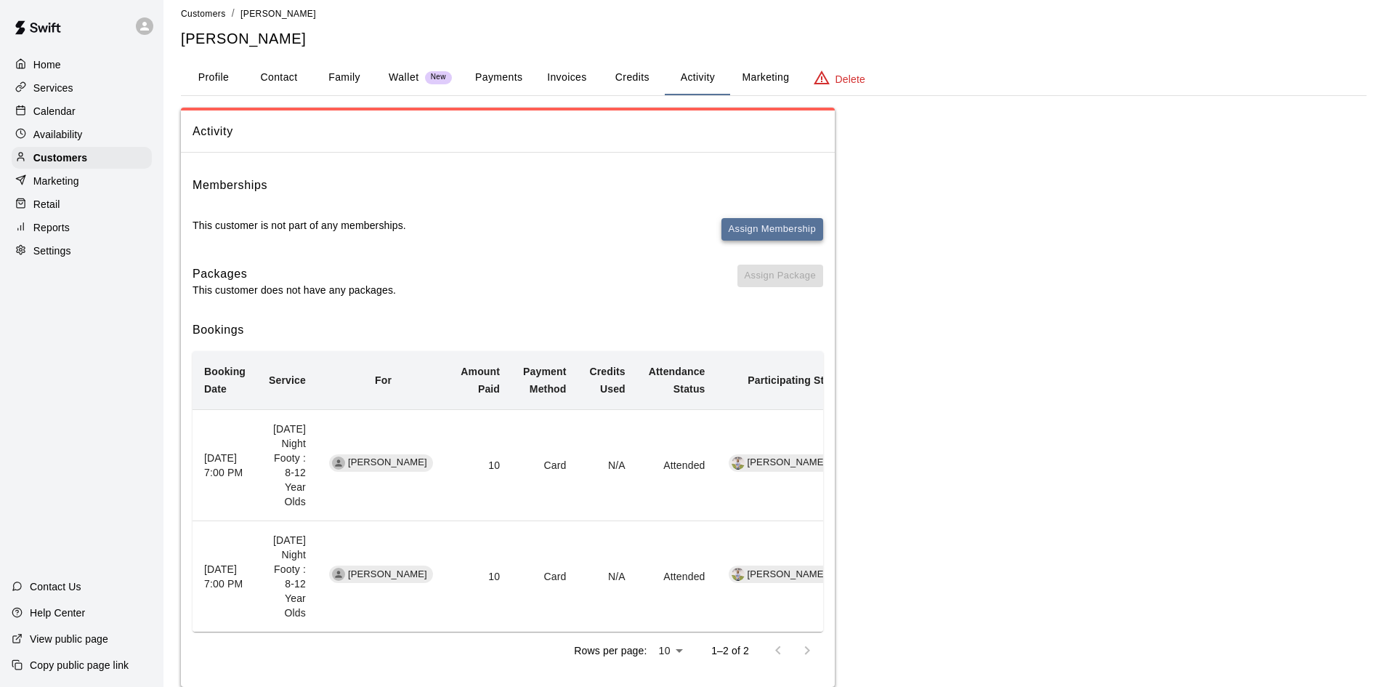
click at [781, 221] on button "Assign Membership" at bounding box center [773, 229] width 102 height 23
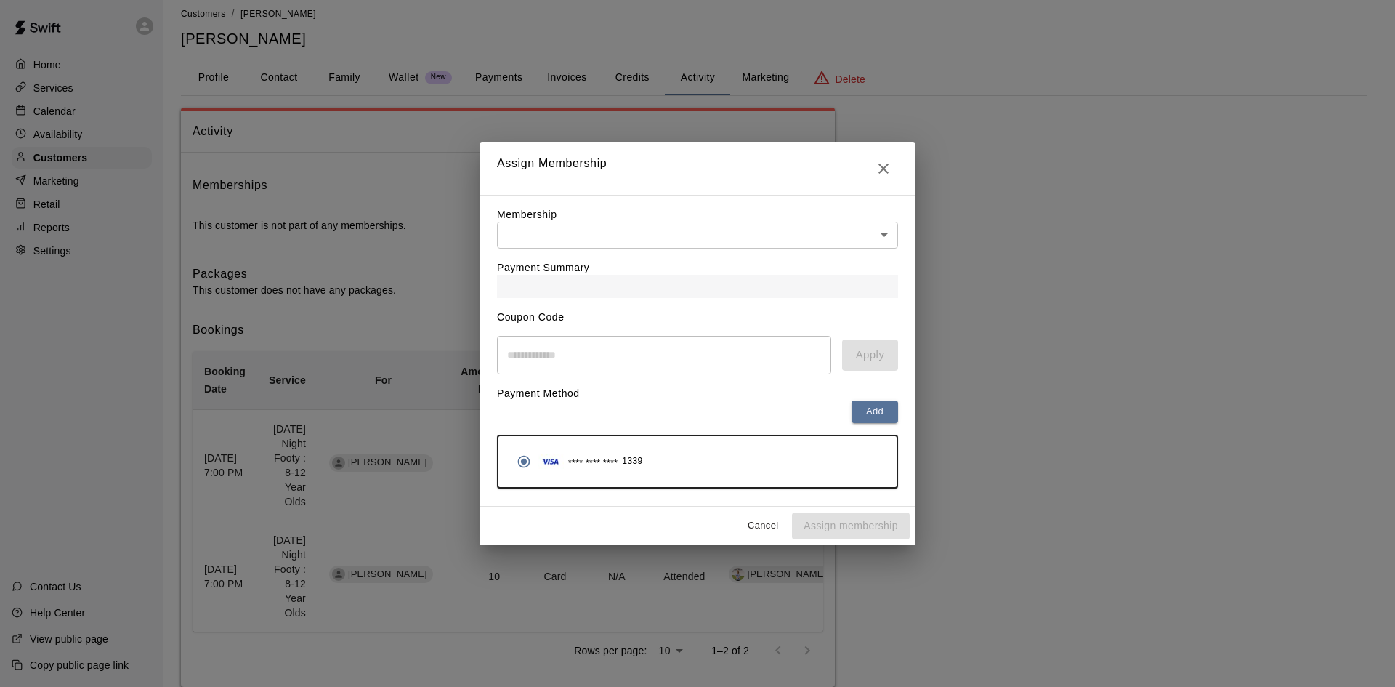
click at [677, 249] on div "Payment Summary" at bounding box center [697, 273] width 401 height 49
click at [672, 237] on body "Home Services Calendar Availability Customers Marketing Retail Reports Settings…" at bounding box center [697, 351] width 1395 height 727
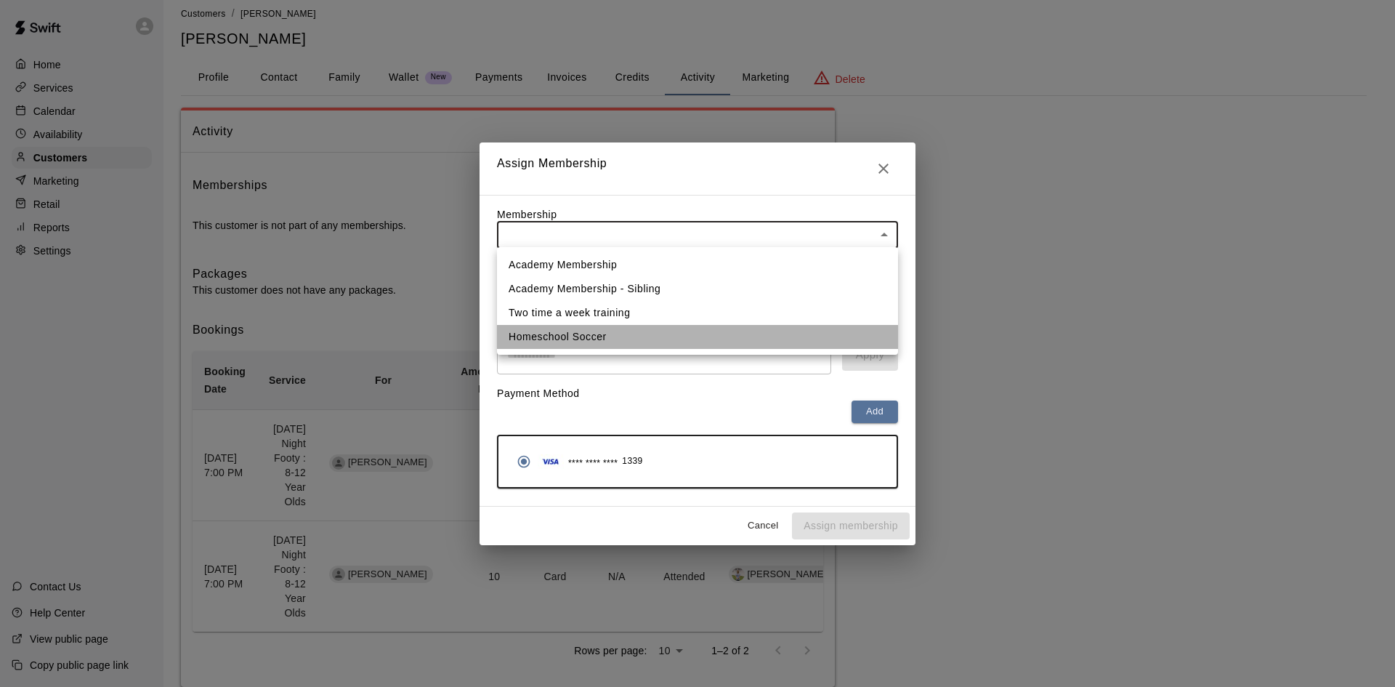
click at [552, 334] on li "Homeschool Soccer" at bounding box center [697, 337] width 401 height 24
type input "**********"
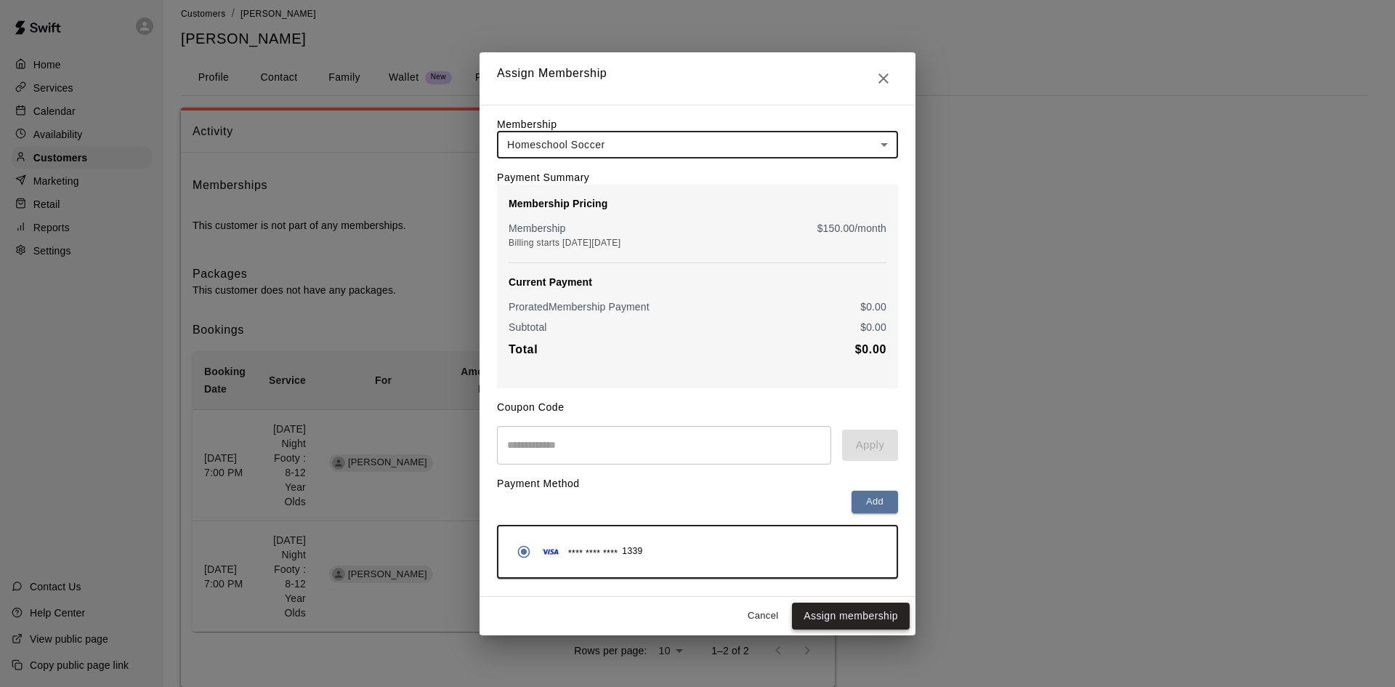
click at [855, 621] on button "Assign membership" at bounding box center [851, 615] width 118 height 27
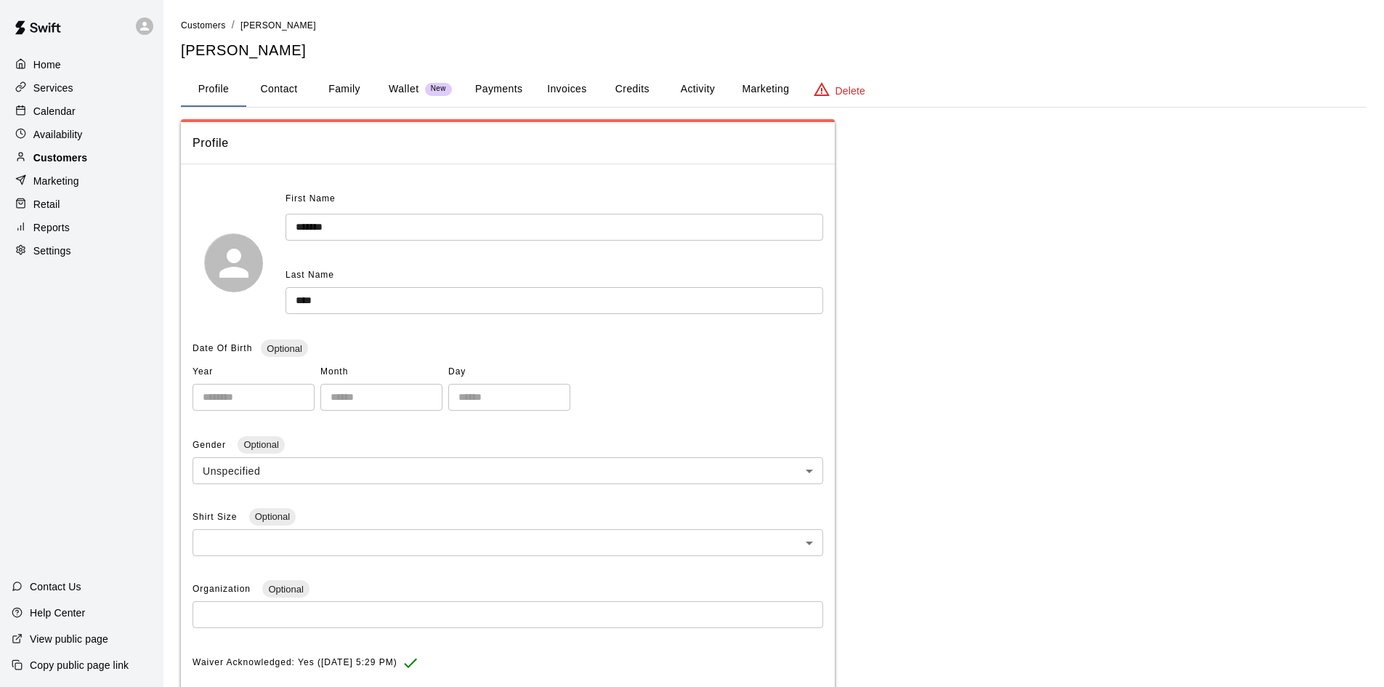
click at [57, 153] on div "Customers" at bounding box center [82, 158] width 140 height 22
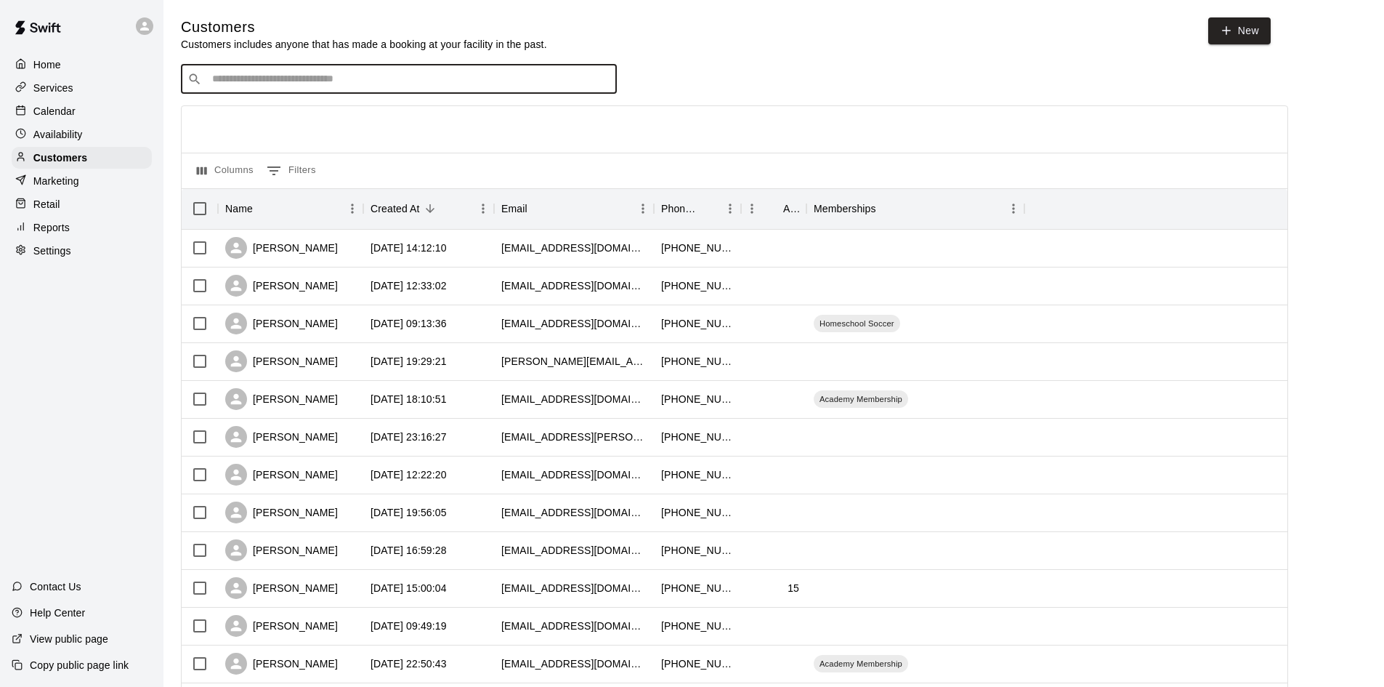
click at [488, 83] on input "Search customers by name or email" at bounding box center [409, 79] width 403 height 15
type input "****"
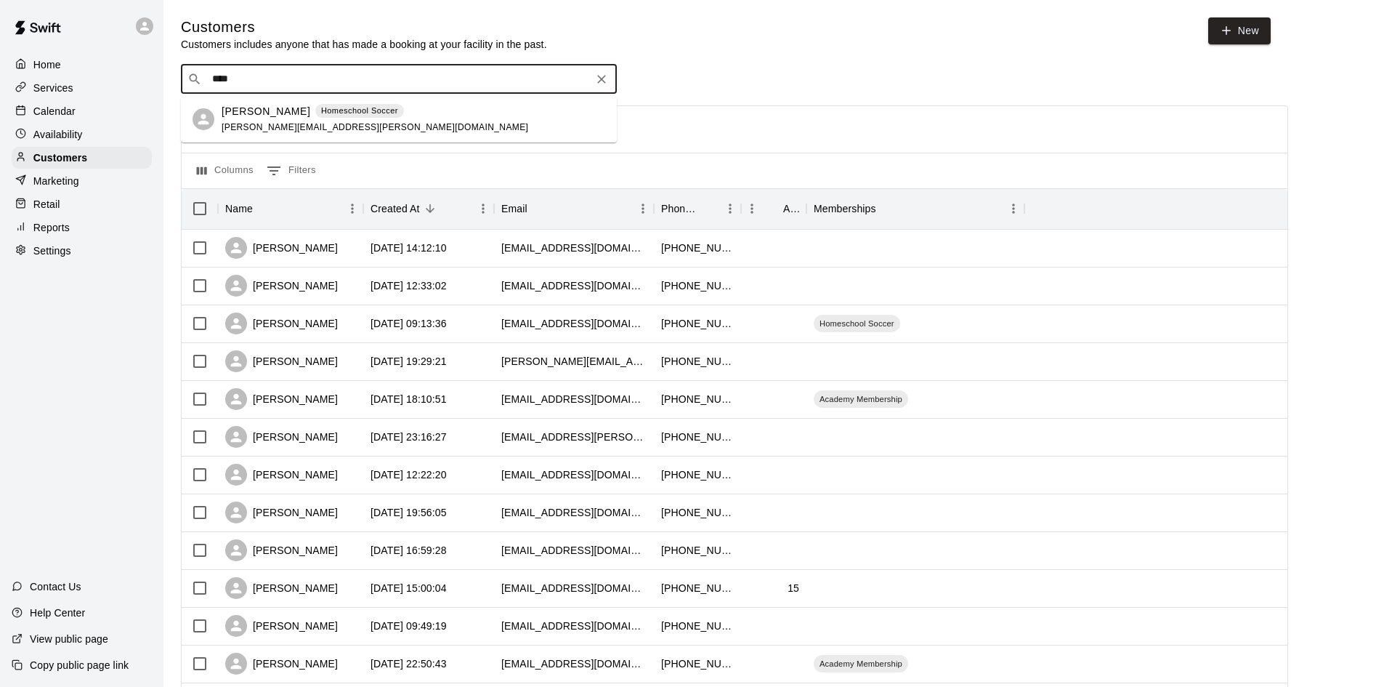
click at [285, 126] on span "[PERSON_NAME][EMAIL_ADDRESS][PERSON_NAME][DOMAIN_NAME]" at bounding box center [375, 127] width 307 height 10
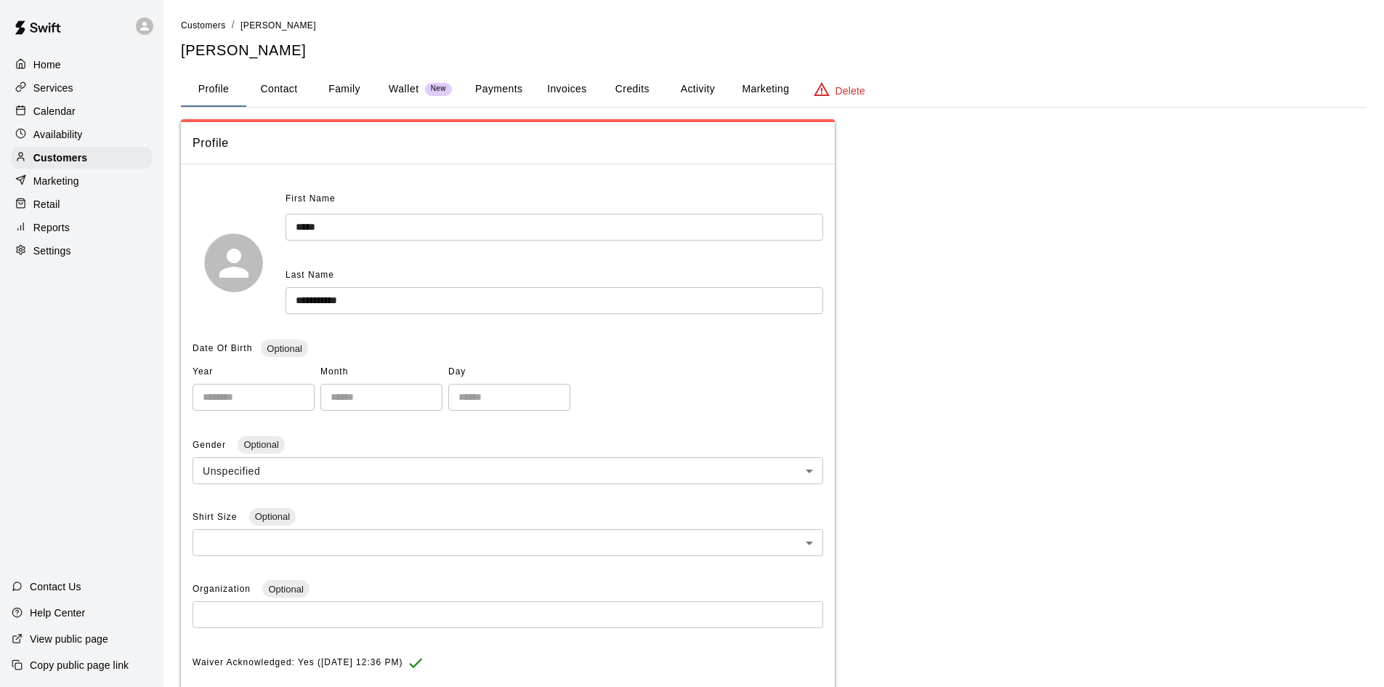
click at [625, 87] on button "Credits" at bounding box center [631, 89] width 65 height 35
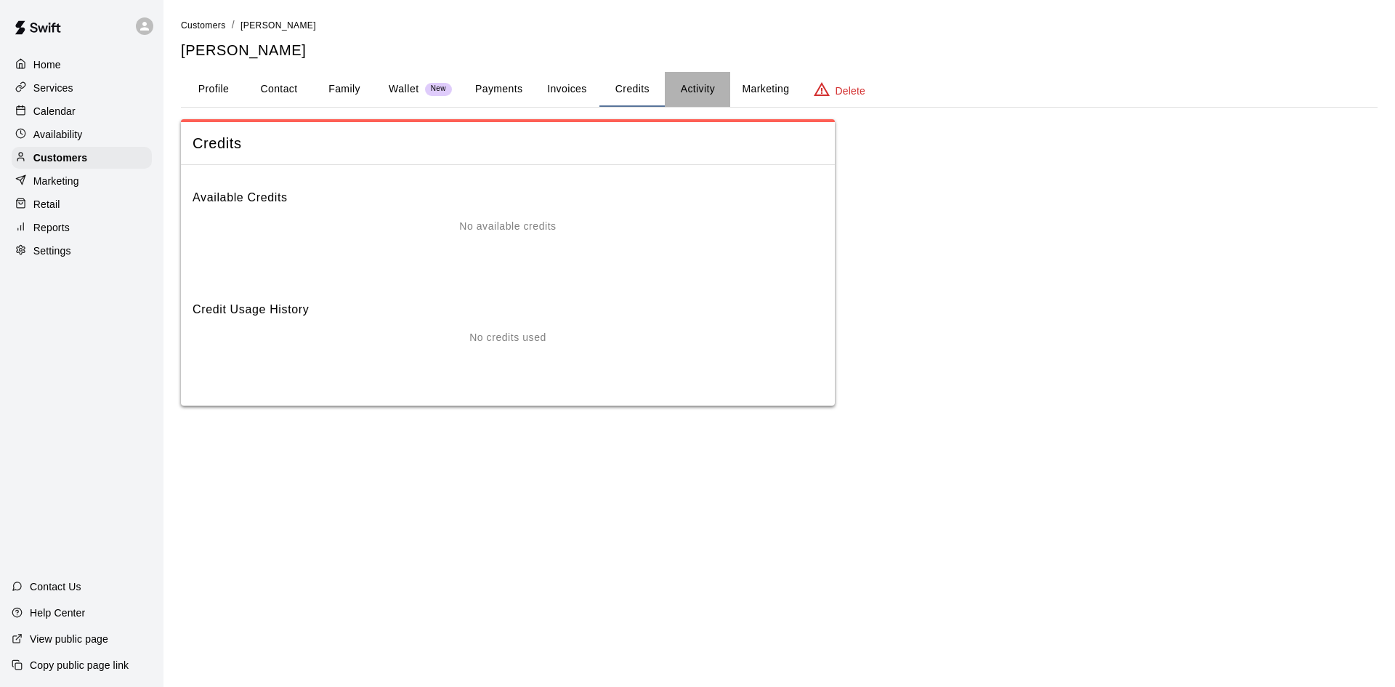
click at [694, 87] on button "Activity" at bounding box center [697, 89] width 65 height 35
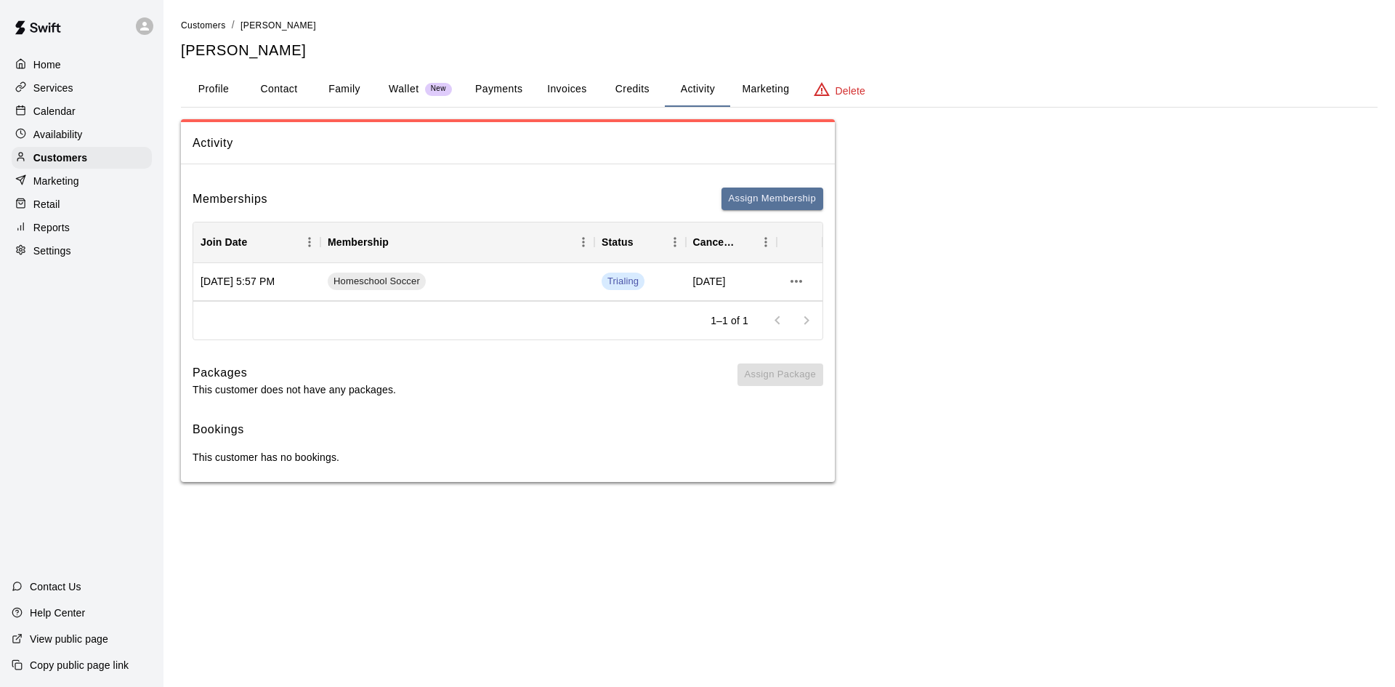
click at [73, 92] on div "Services" at bounding box center [82, 88] width 140 height 22
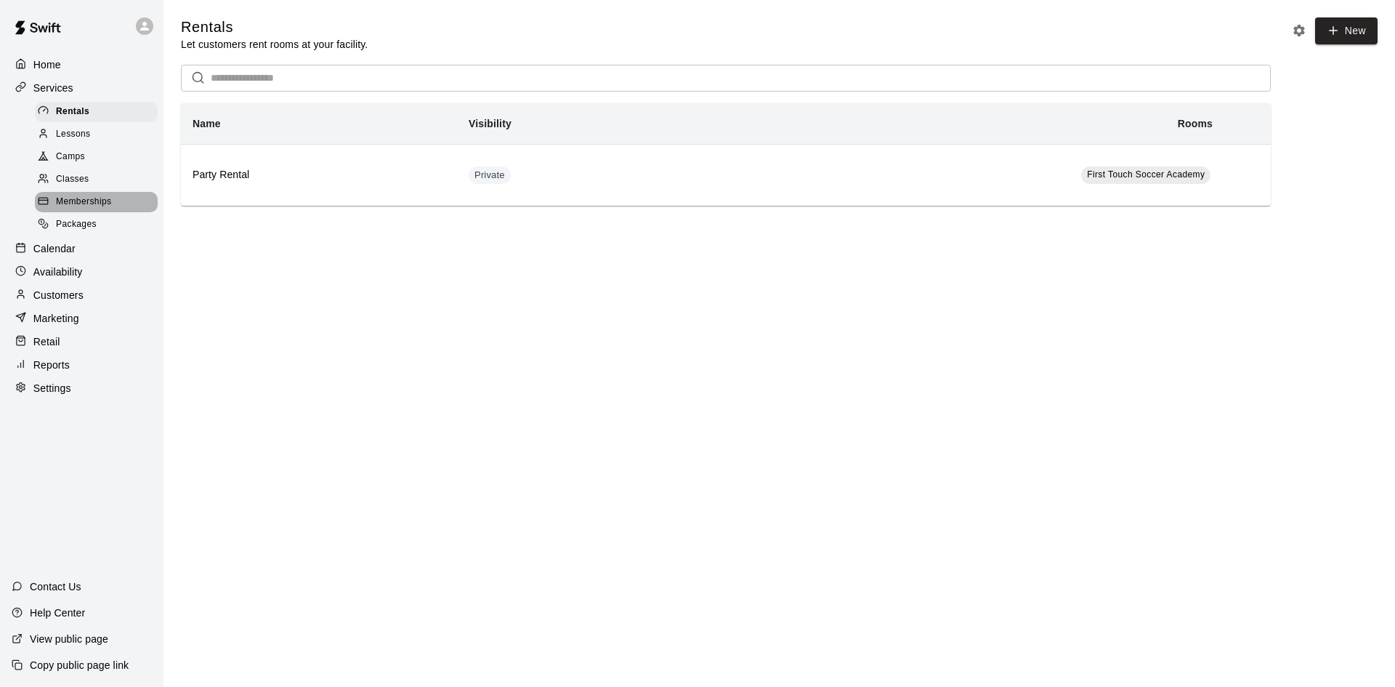
click at [110, 206] on span "Memberships" at bounding box center [83, 202] width 55 height 15
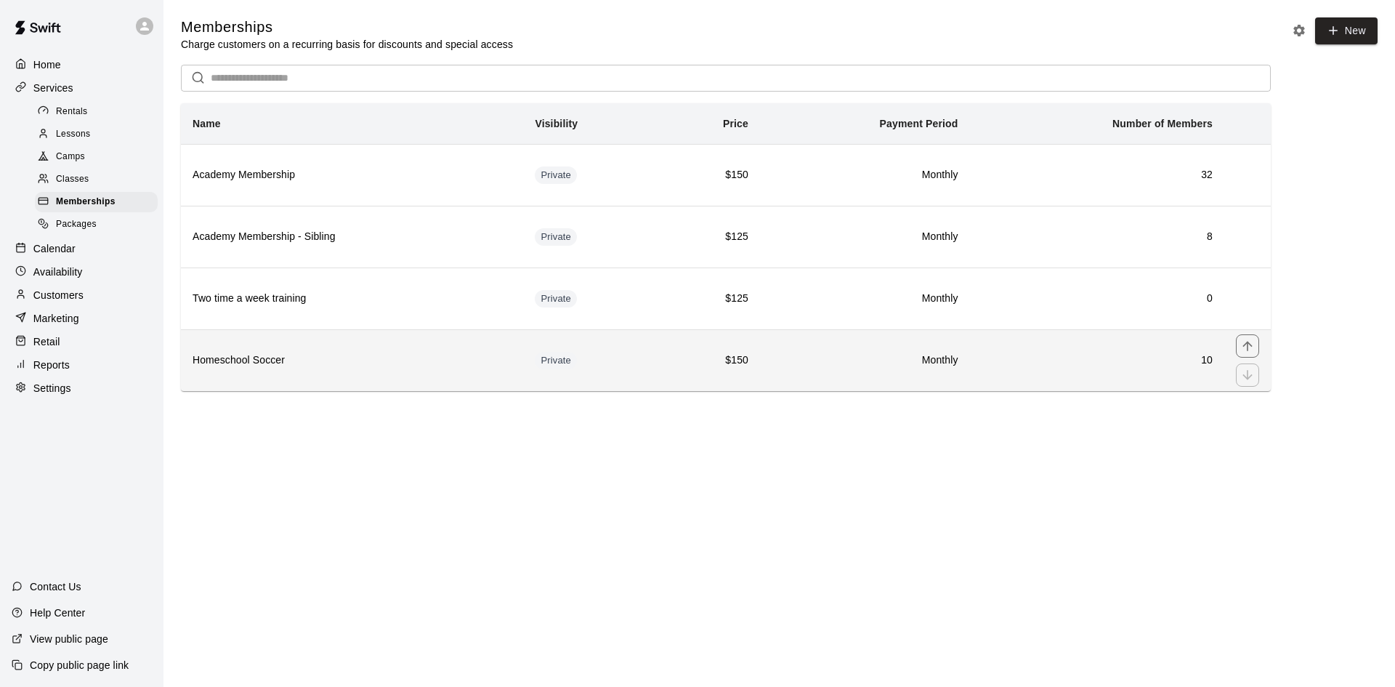
click at [1155, 368] on h6 "10" at bounding box center [1098, 360] width 232 height 16
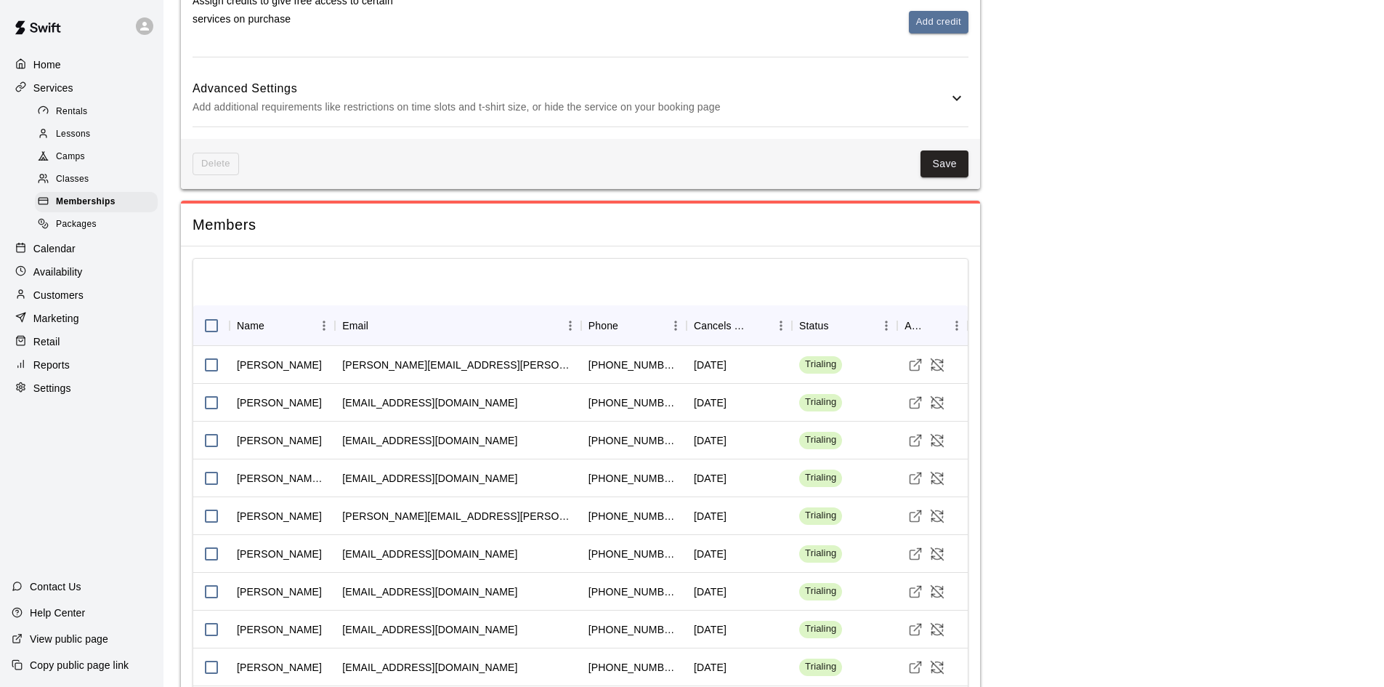
scroll to position [887, 0]
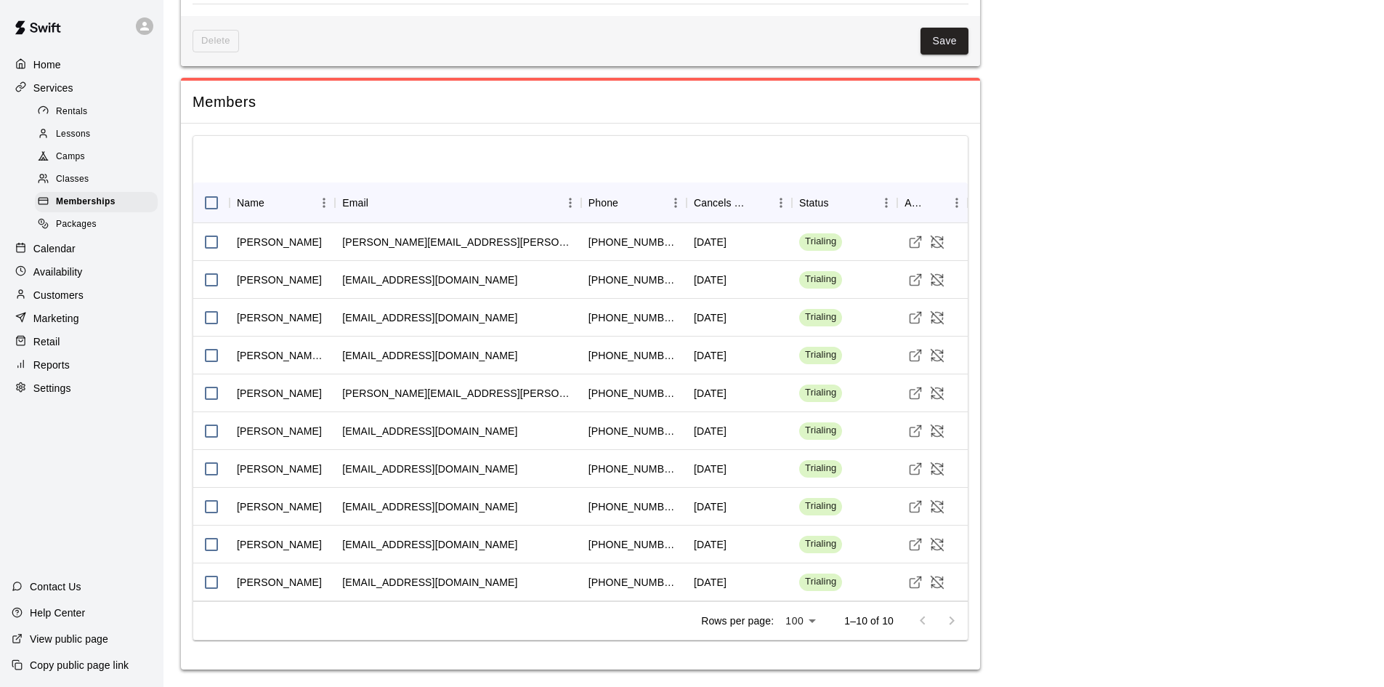
click at [89, 182] on span "Classes" at bounding box center [72, 179] width 33 height 15
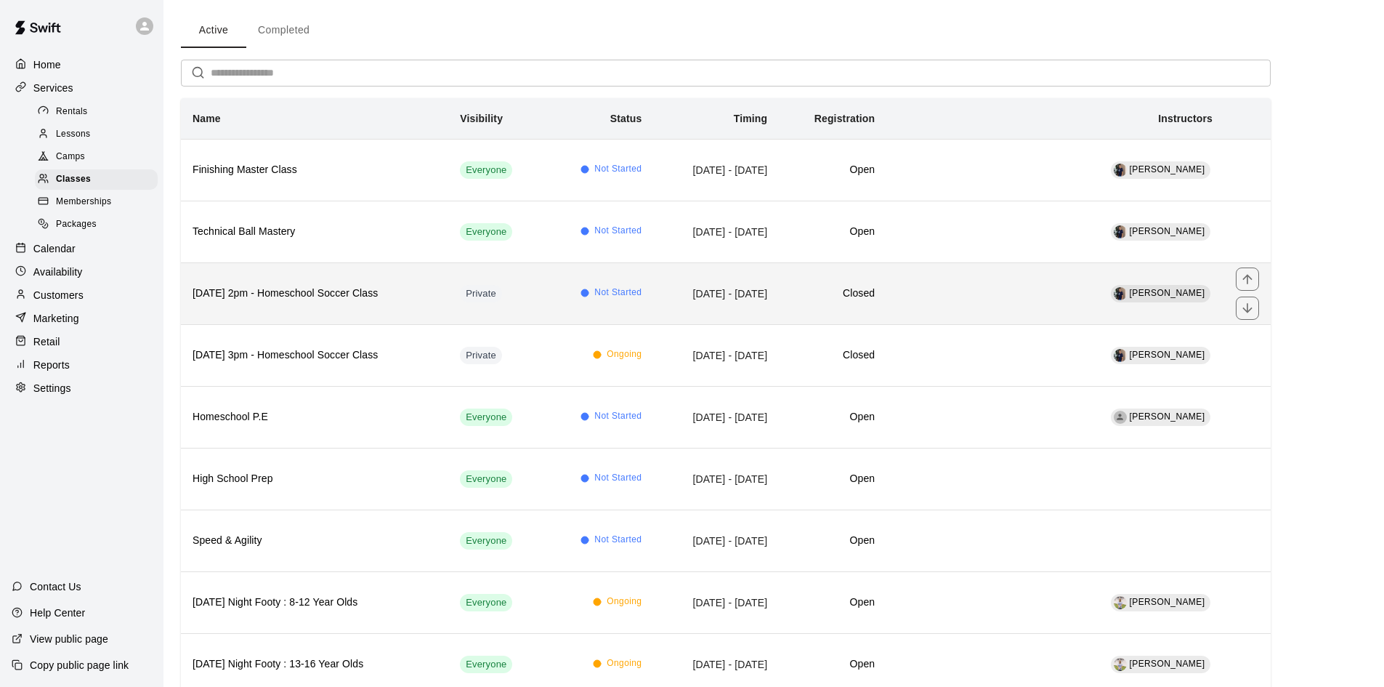
scroll to position [73, 0]
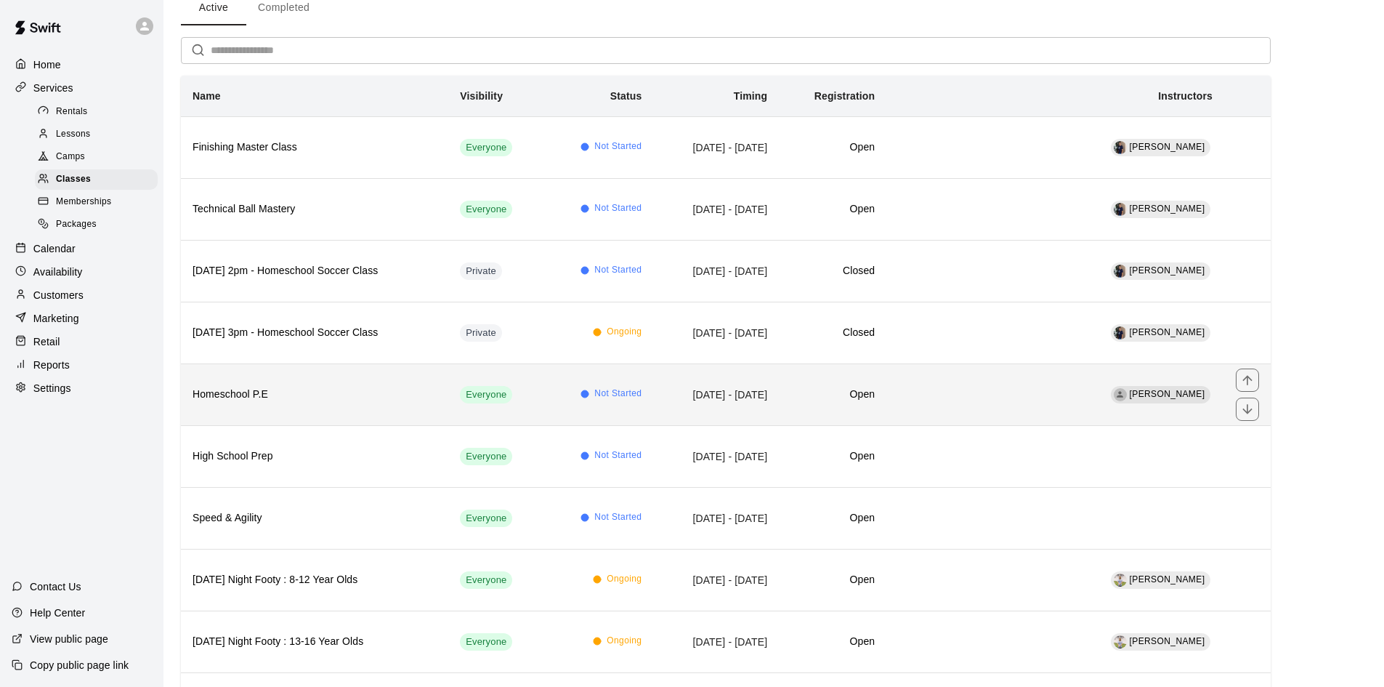
click at [306, 383] on th "Homeschool P.E" at bounding box center [314, 394] width 267 height 62
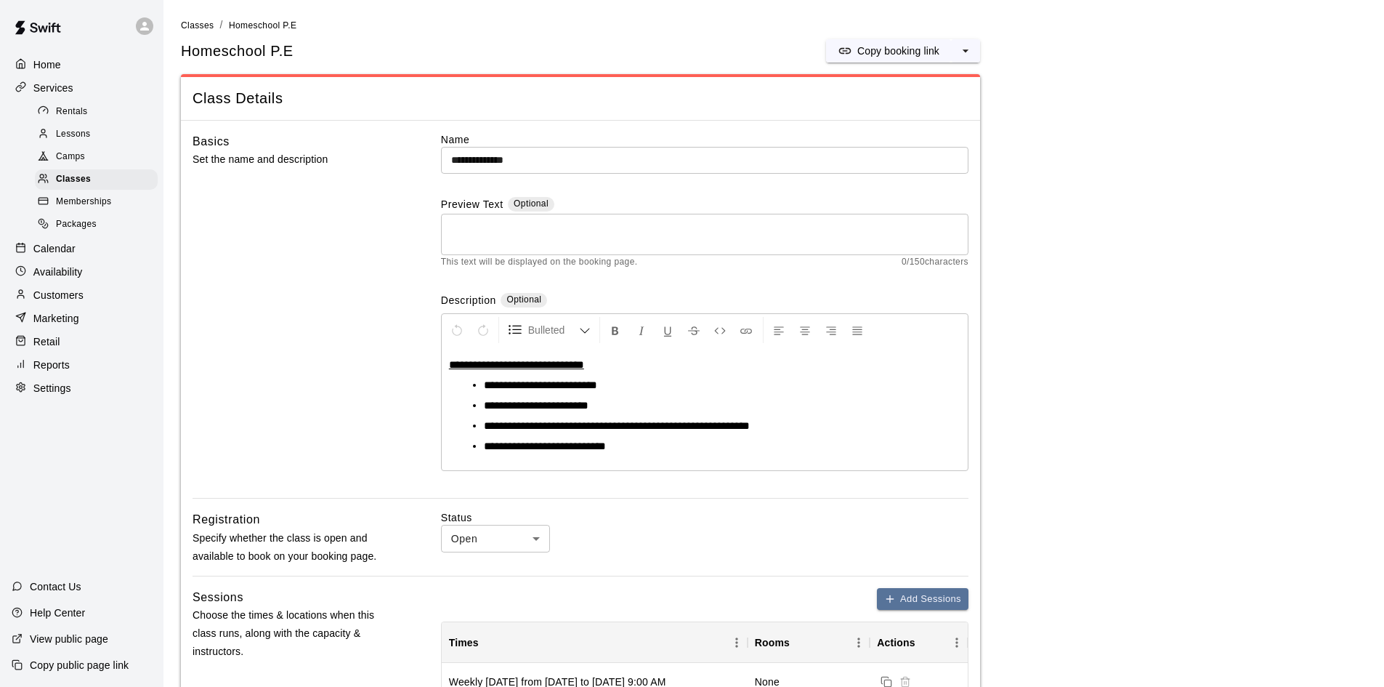
click at [52, 256] on p "Calendar" at bounding box center [54, 248] width 42 height 15
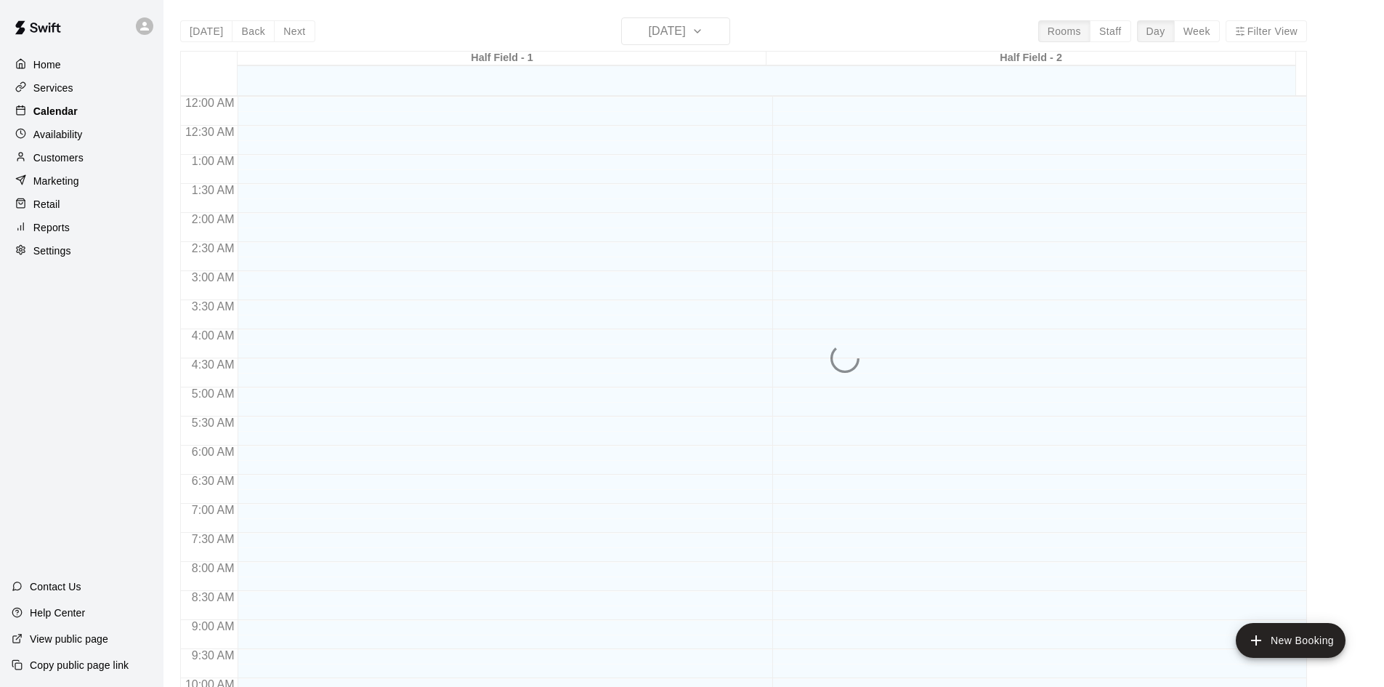
scroll to position [745, 0]
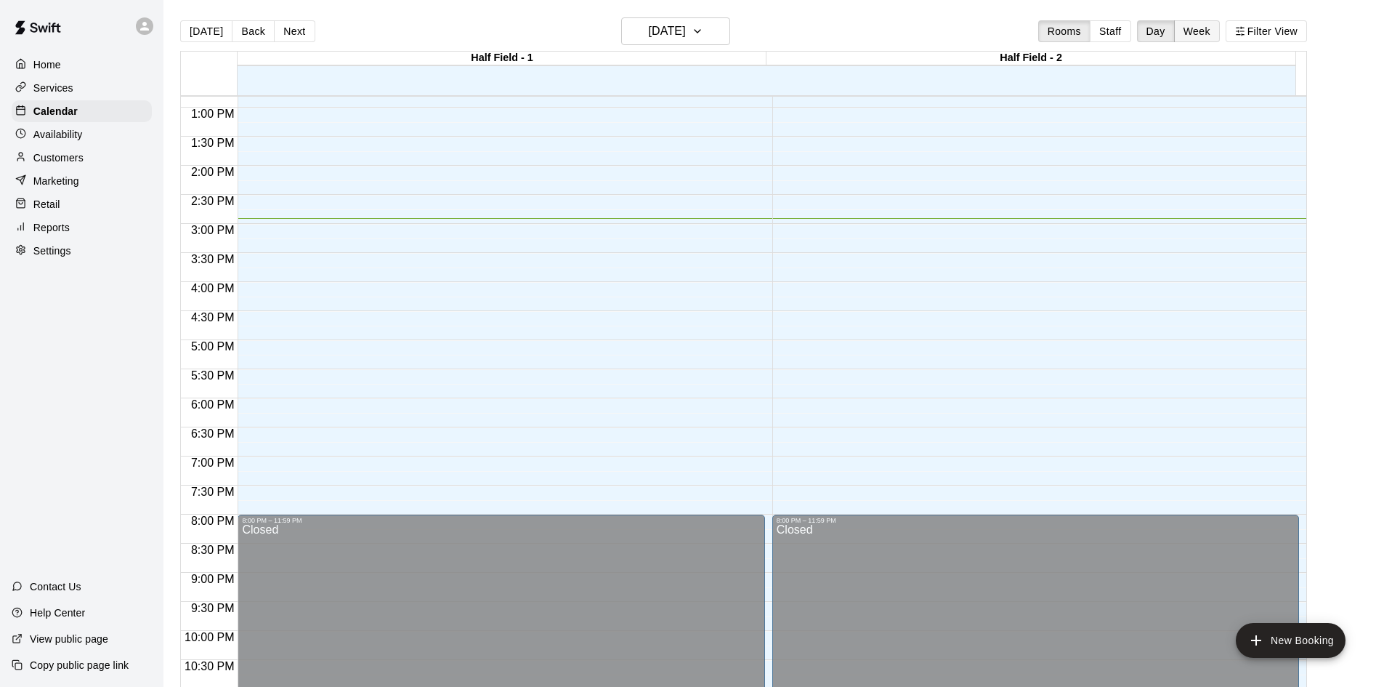
click at [1198, 23] on button "Week" at bounding box center [1197, 31] width 46 height 22
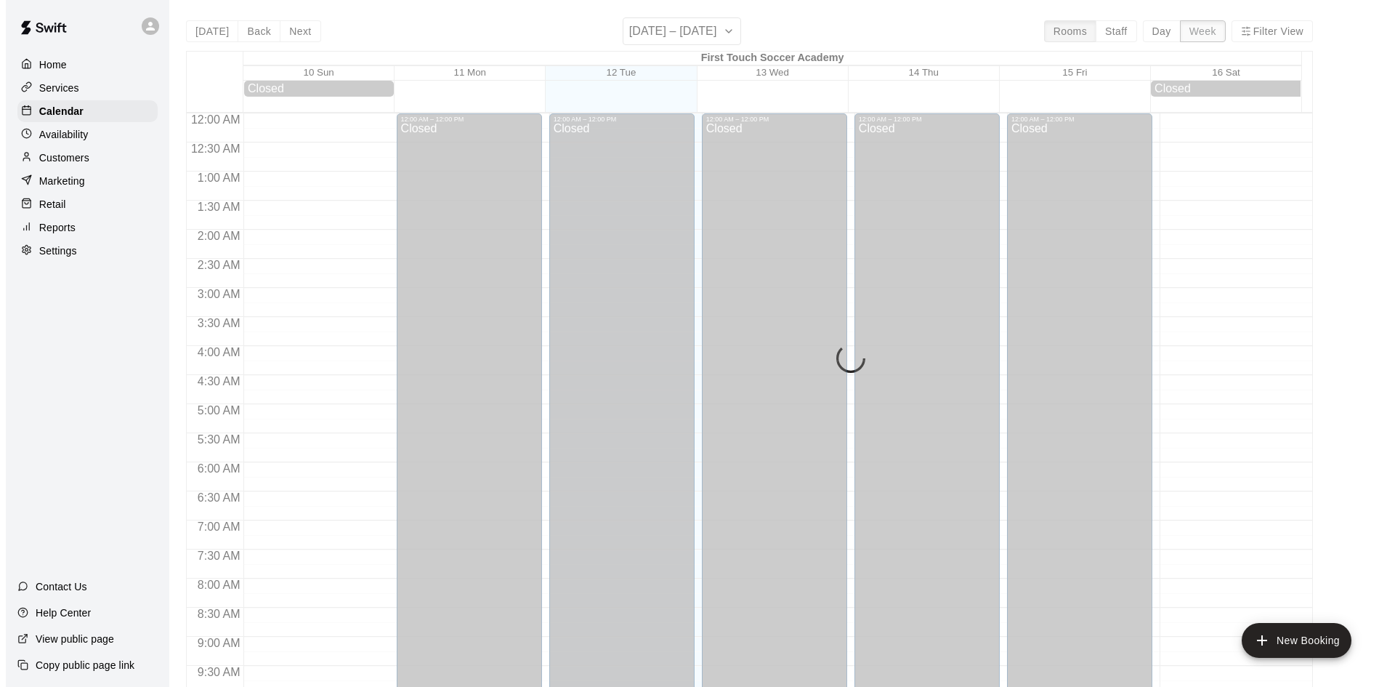
scroll to position [805, 0]
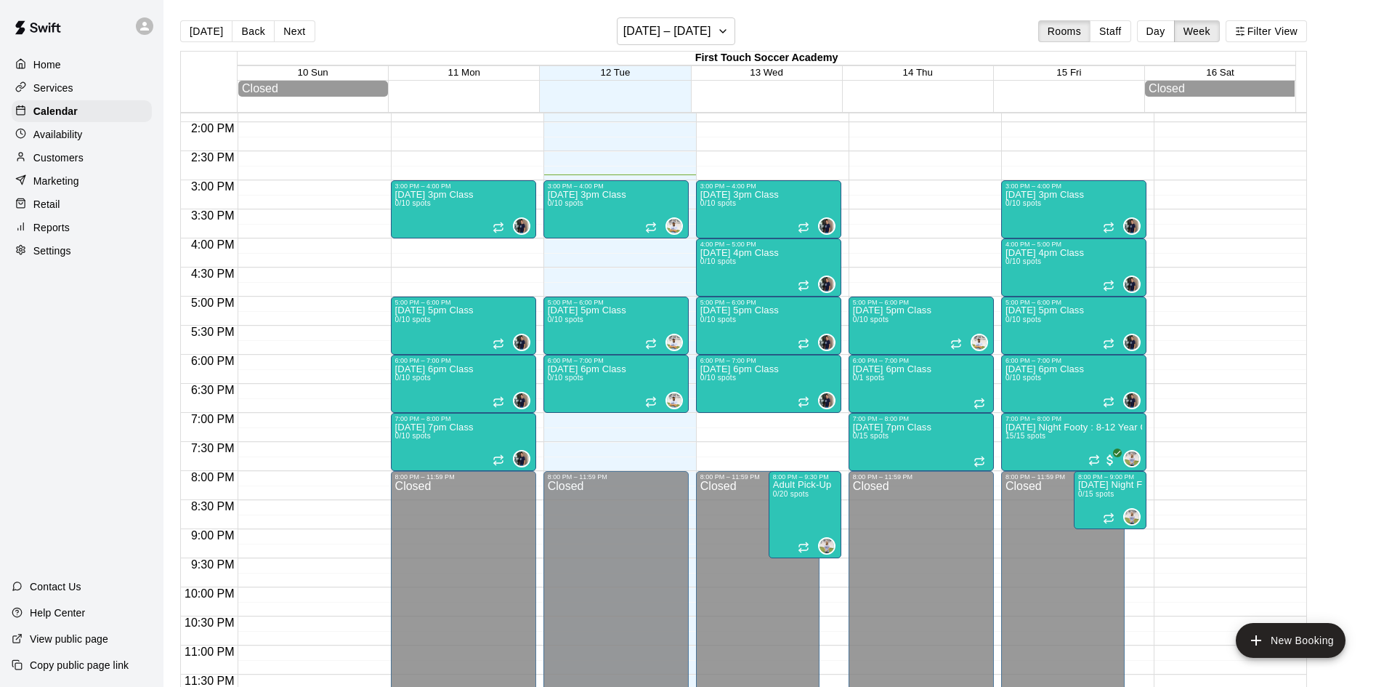
click at [295, 27] on button "Next" at bounding box center [294, 31] width 41 height 22
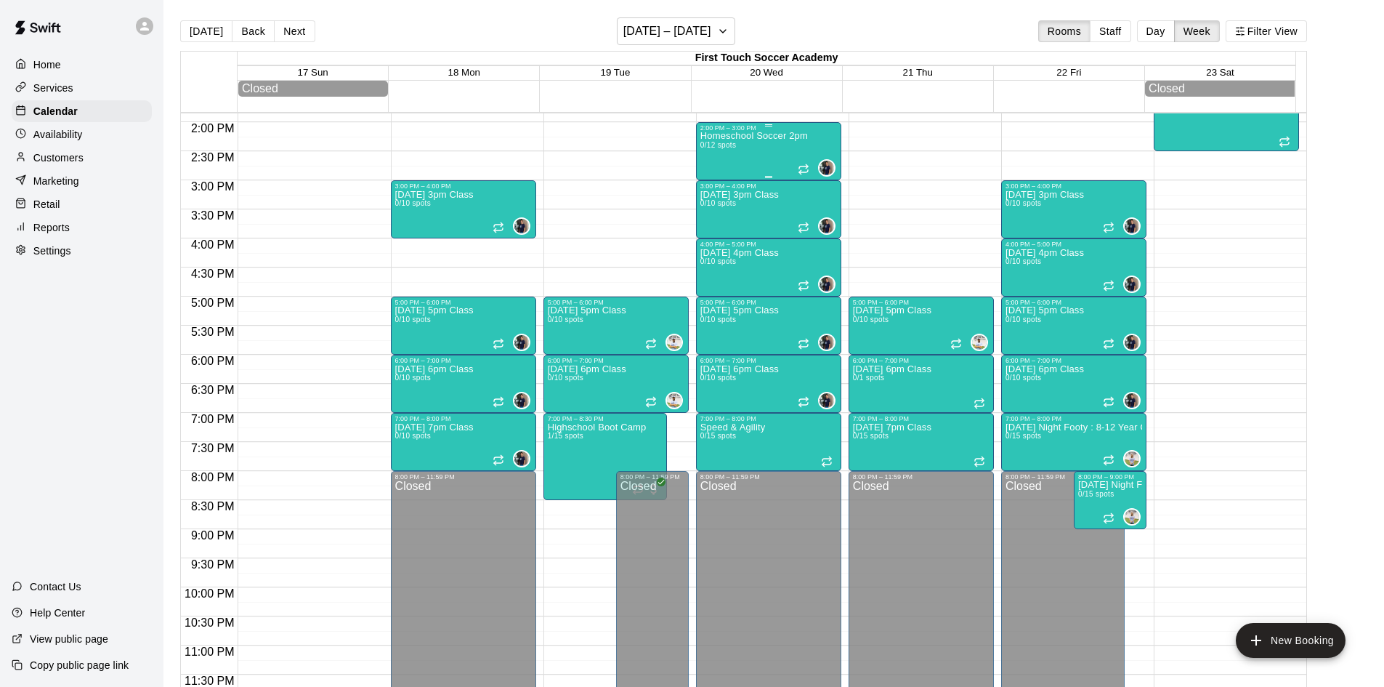
click at [756, 132] on div "2:00 PM – 3:00 PM" at bounding box center [768, 127] width 137 height 7
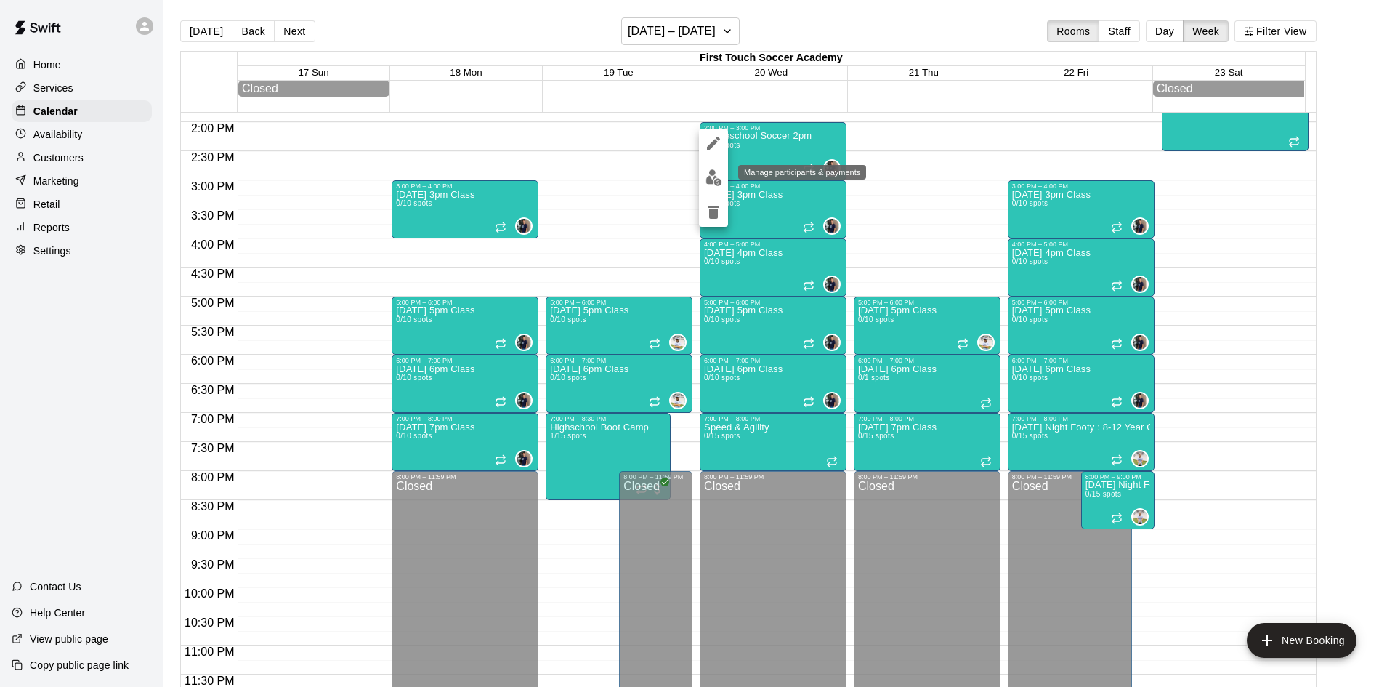
click at [712, 167] on button "edit" at bounding box center [713, 177] width 29 height 28
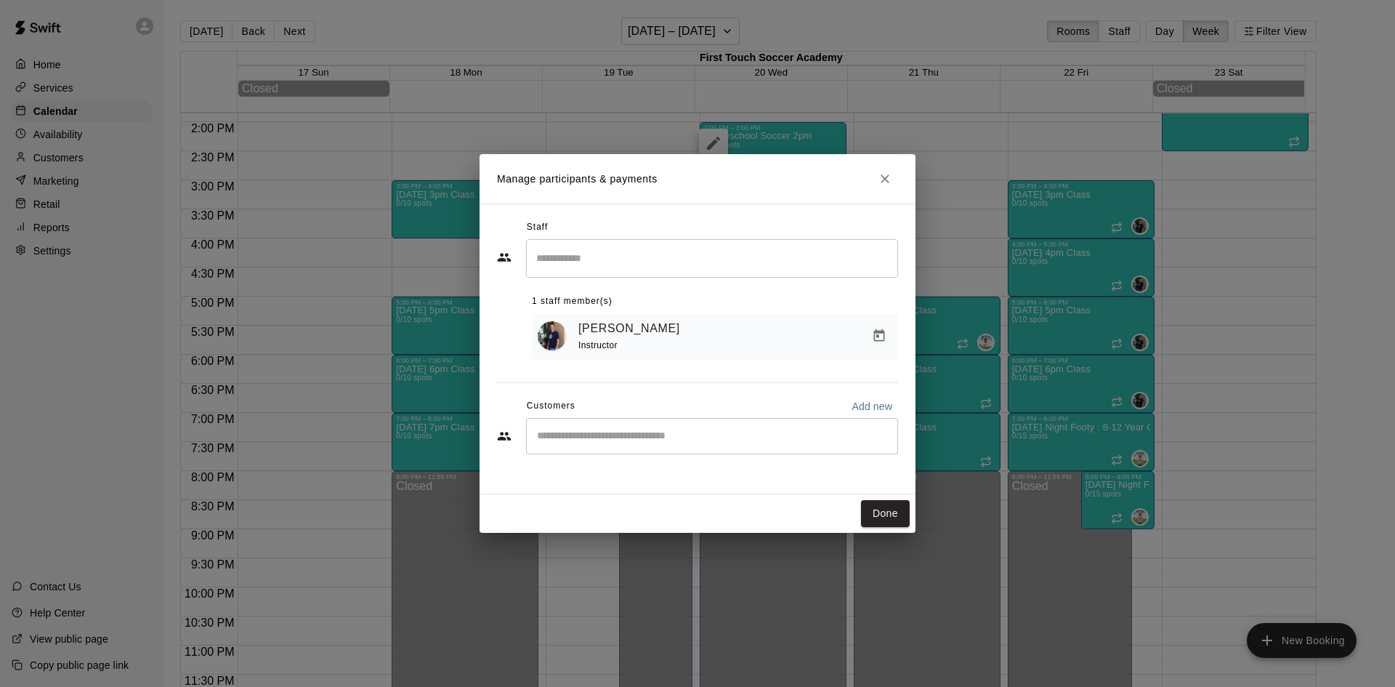
click at [589, 454] on div "​" at bounding box center [712, 436] width 372 height 36
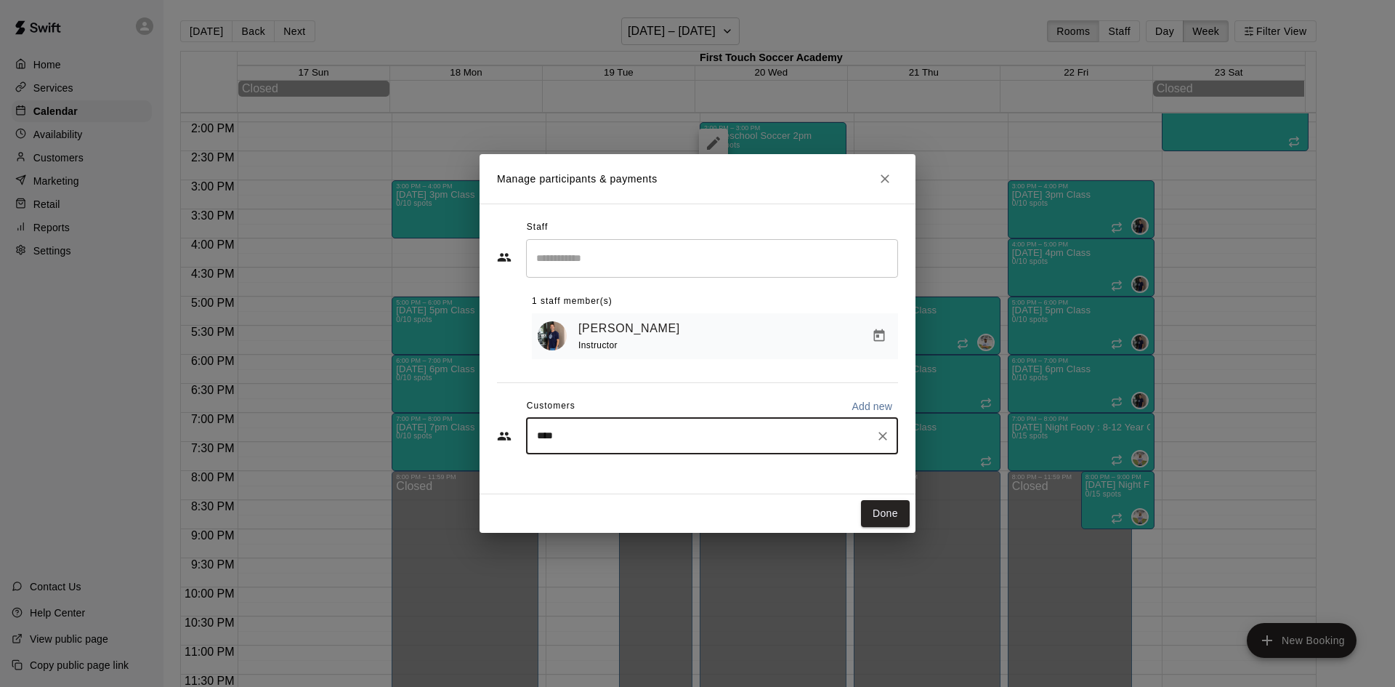
type input "*****"
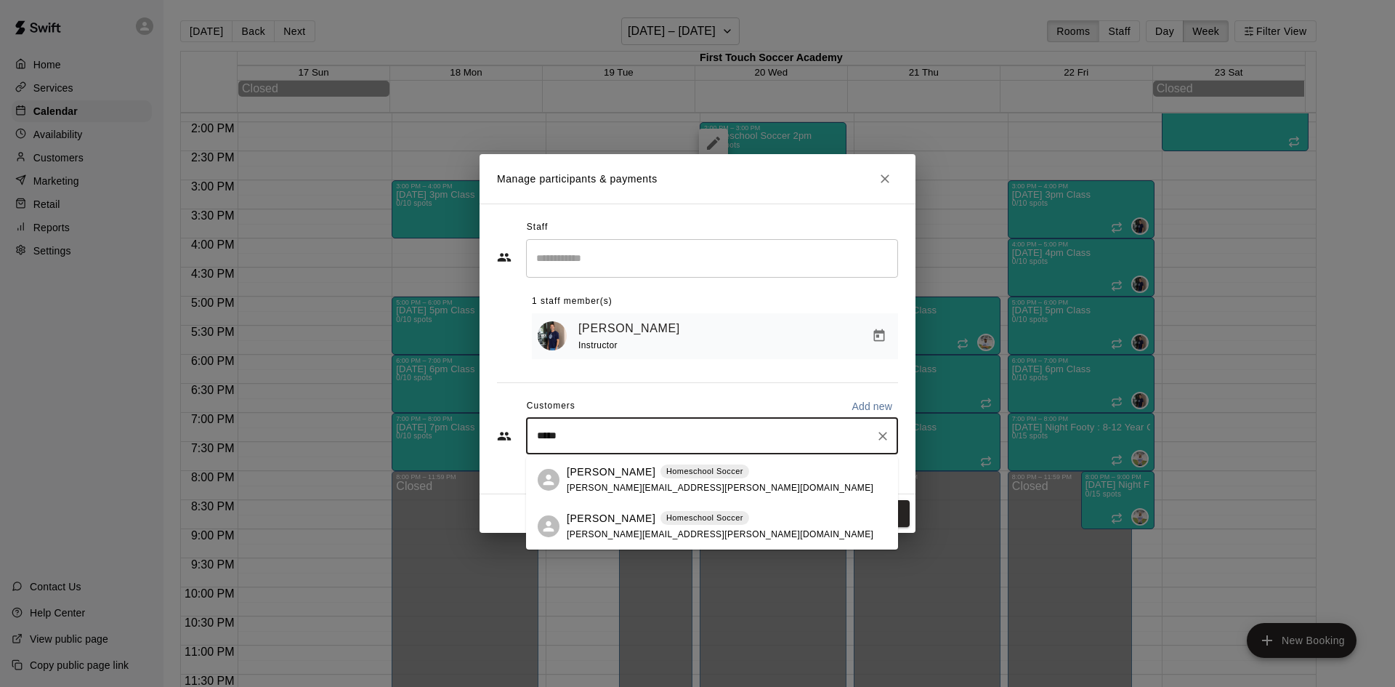
click at [626, 524] on p "Scott Cunningham" at bounding box center [611, 518] width 89 height 15
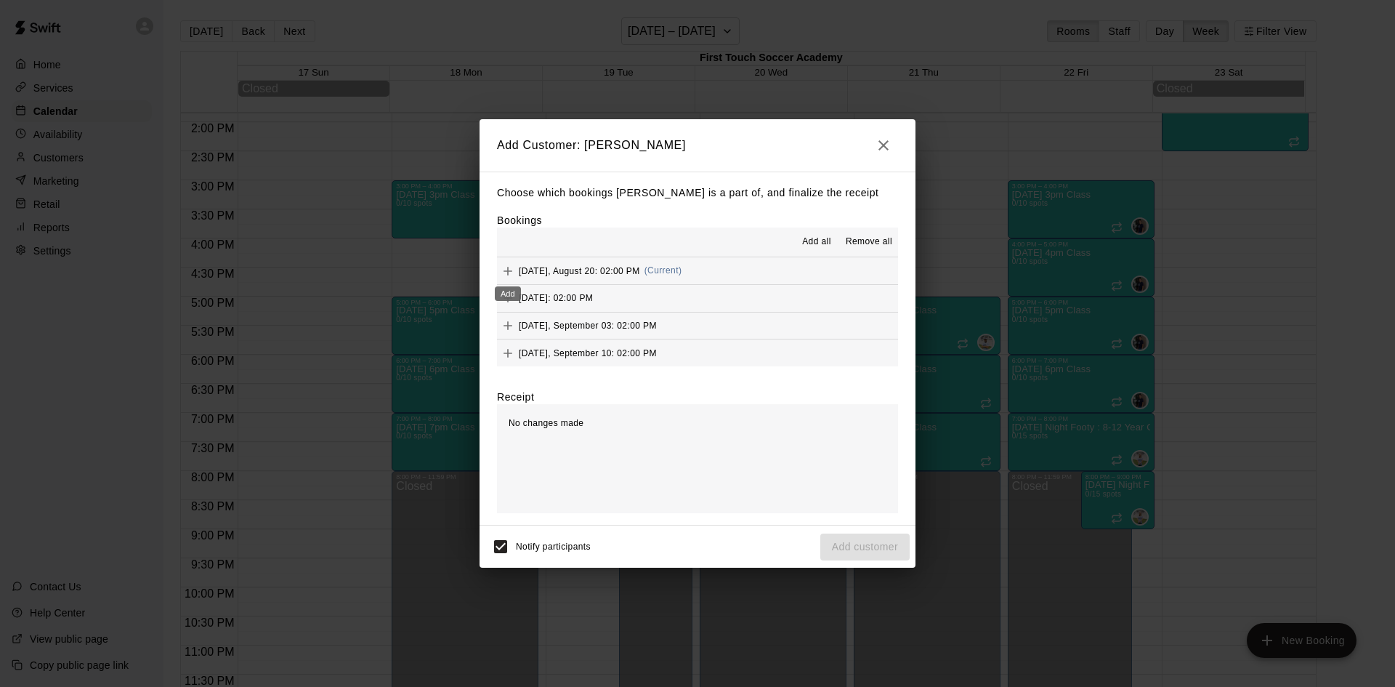
click at [505, 270] on icon "Add" at bounding box center [508, 271] width 15 height 15
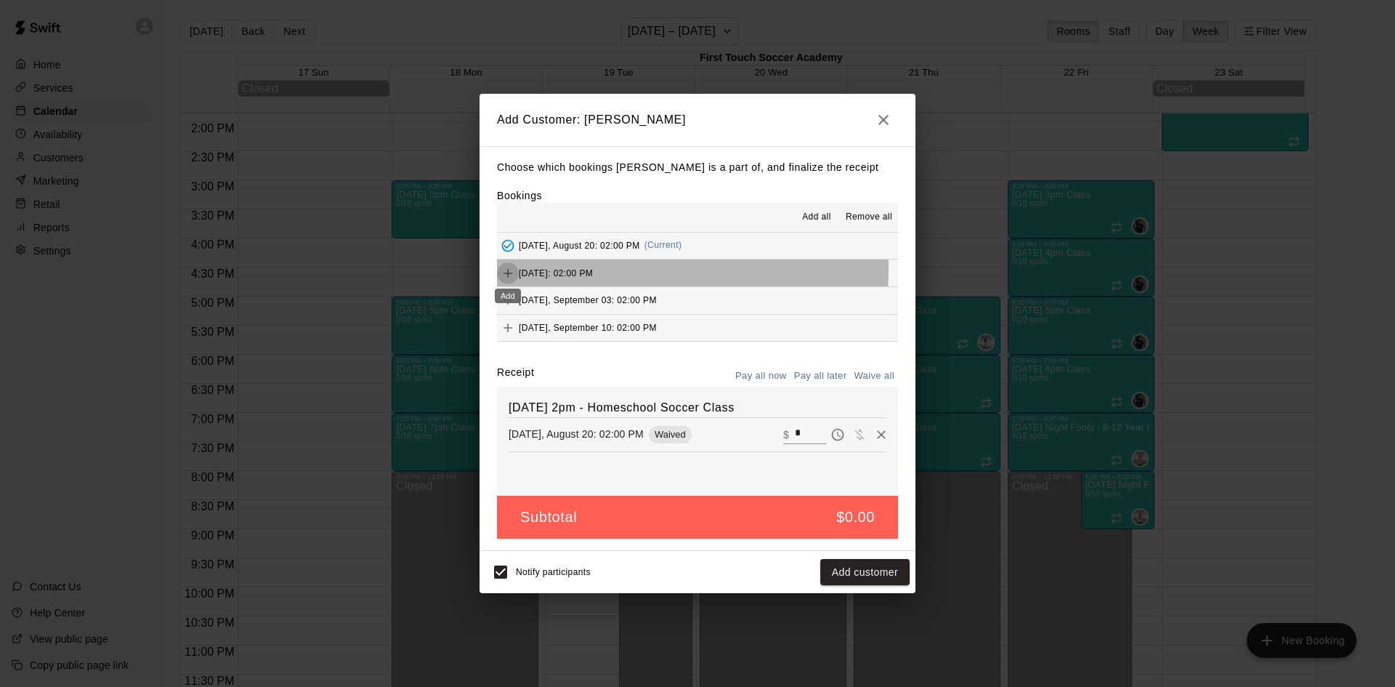
click at [507, 269] on icon "Add" at bounding box center [508, 273] width 15 height 15
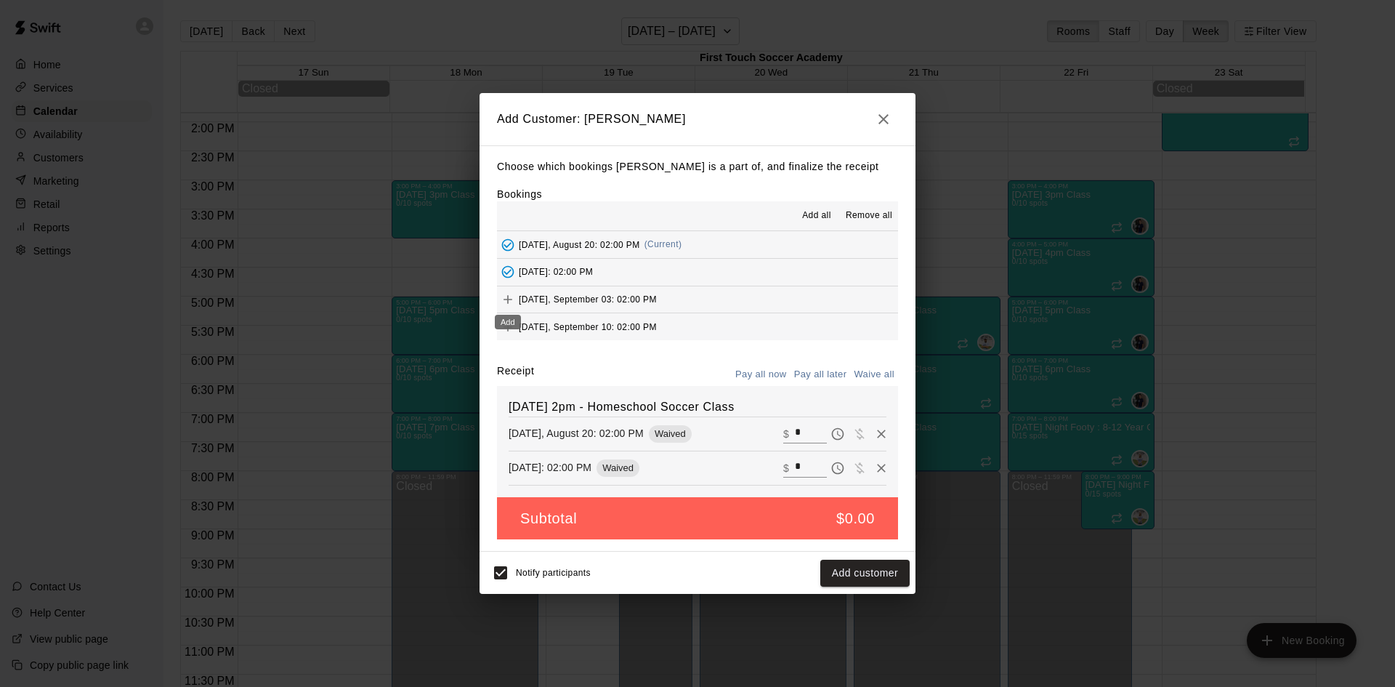
click at [505, 297] on icon "Add" at bounding box center [508, 299] width 15 height 15
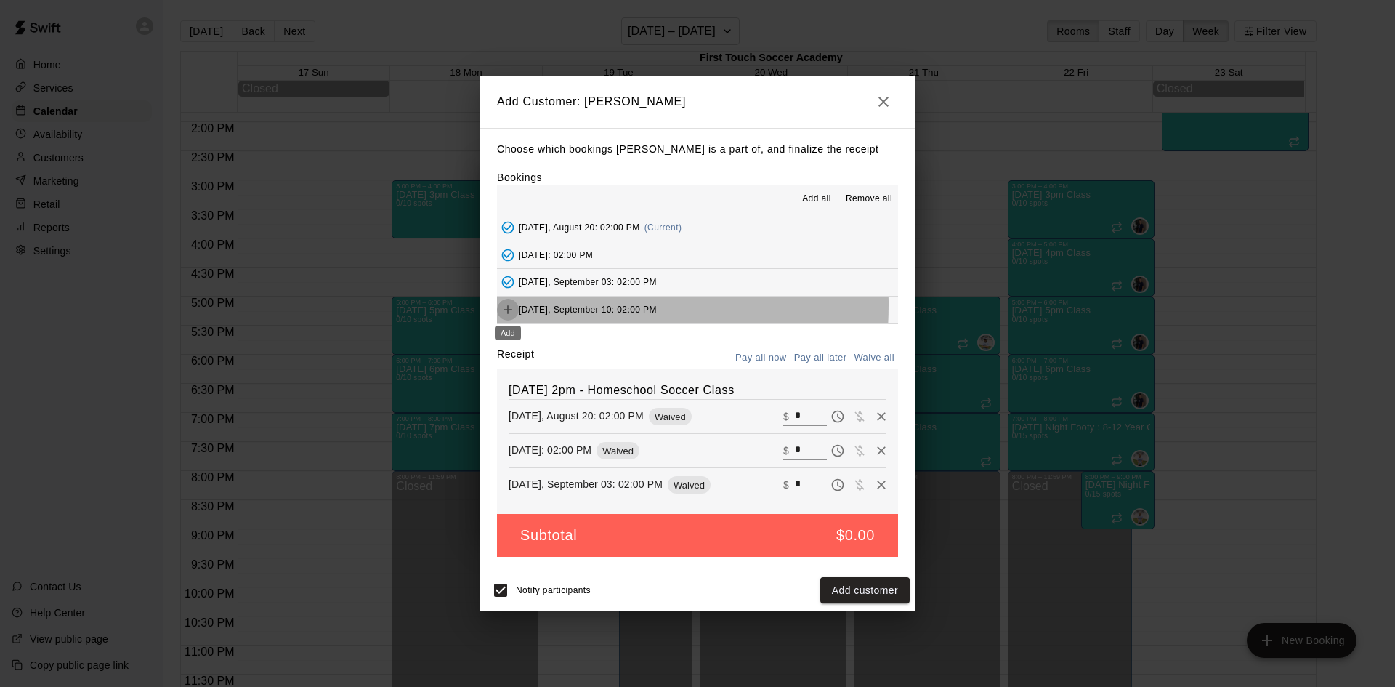
click at [512, 306] on icon "Add" at bounding box center [508, 309] width 15 height 15
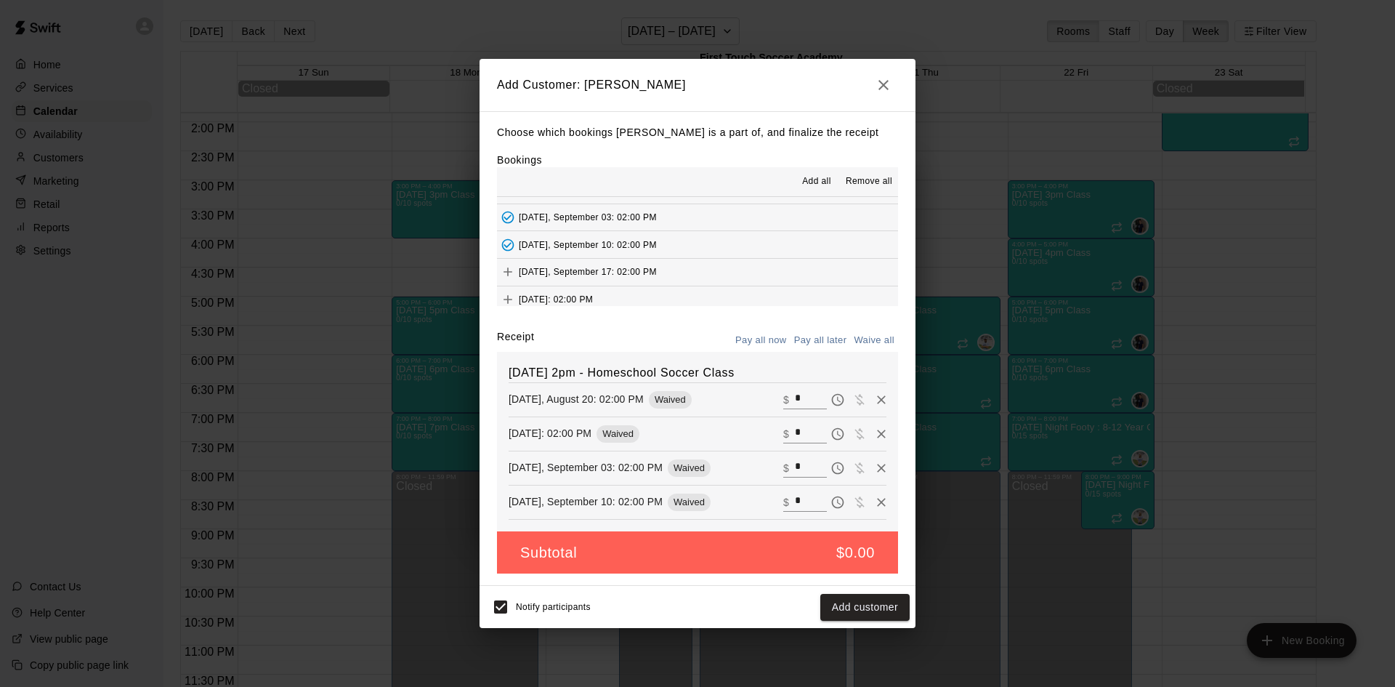
scroll to position [73, 0]
click at [507, 243] on icon "Add" at bounding box center [508, 247] width 15 height 15
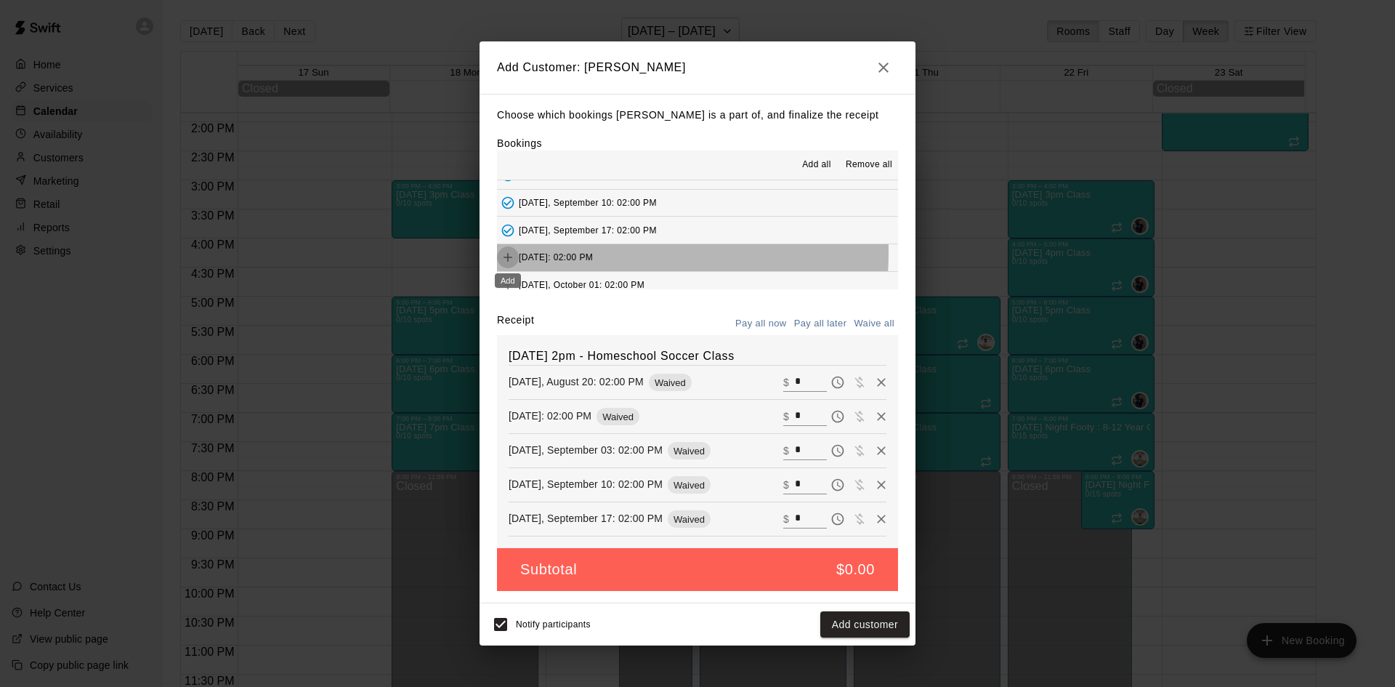
click at [509, 252] on icon "Add" at bounding box center [508, 257] width 15 height 15
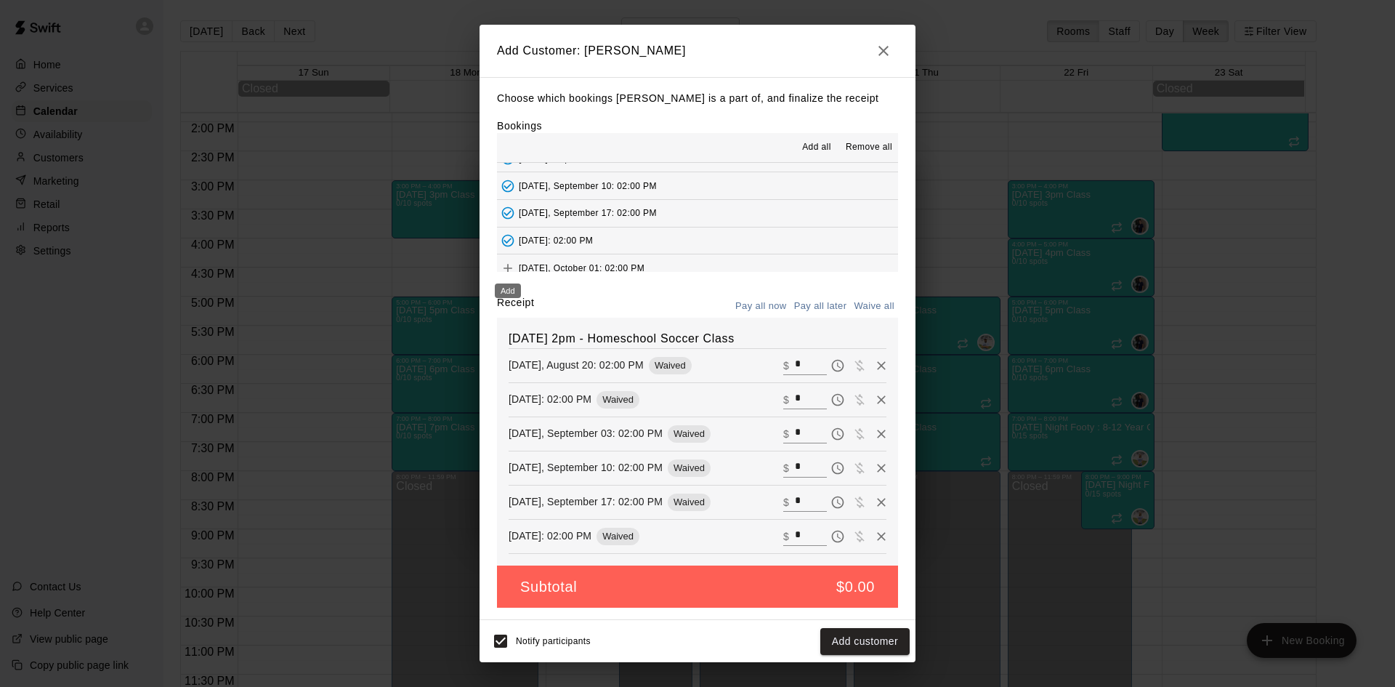
click at [507, 263] on icon "Add" at bounding box center [508, 268] width 15 height 15
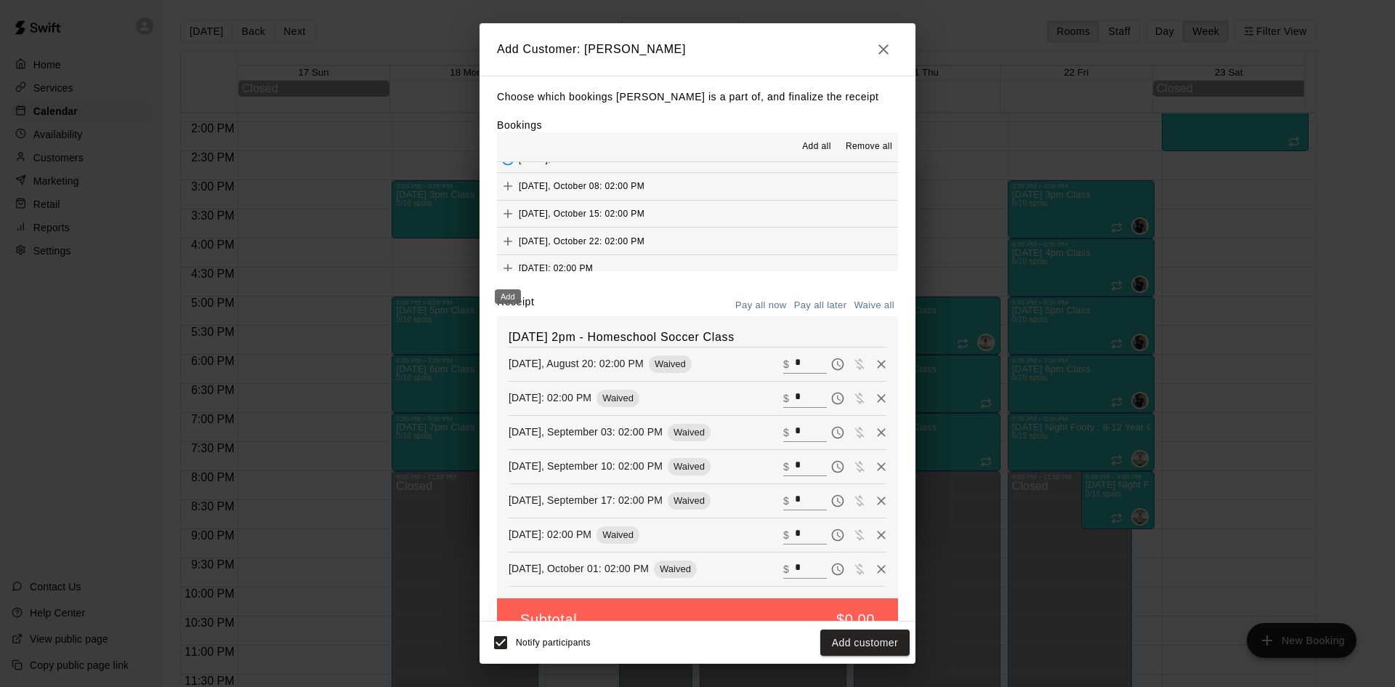
scroll to position [145, 0]
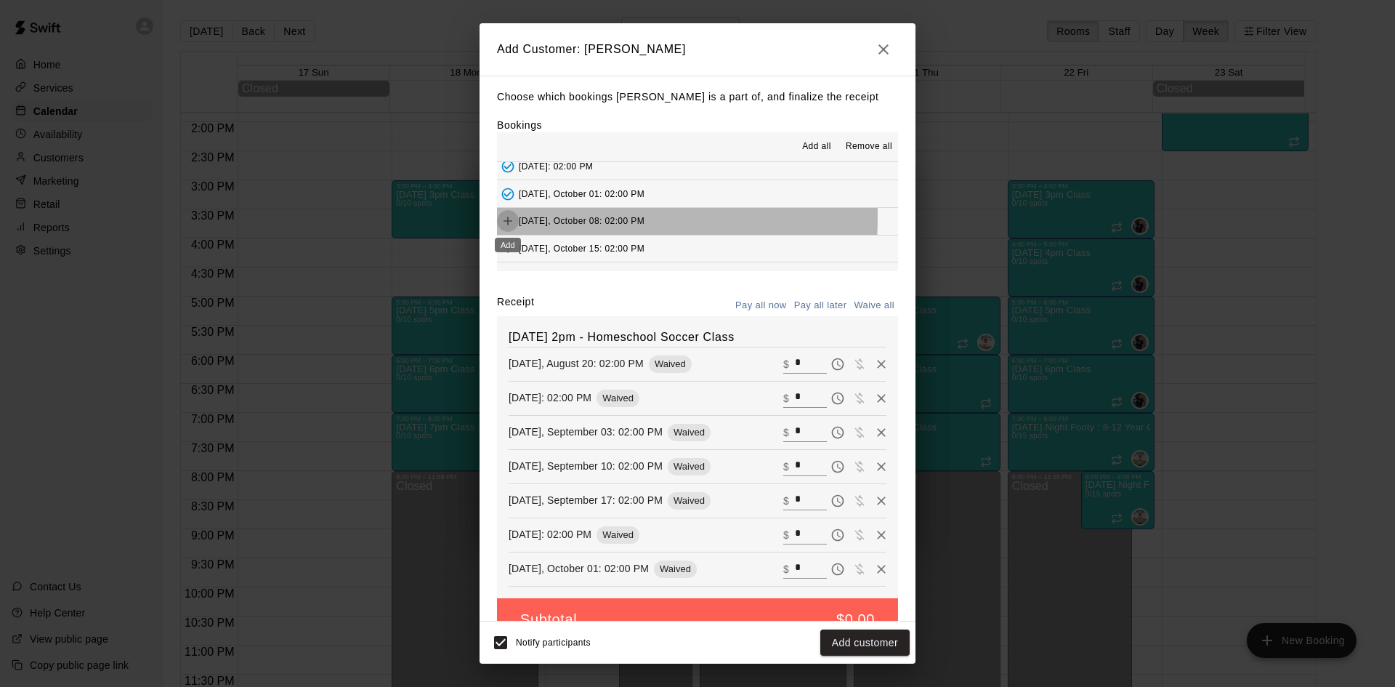
click at [510, 219] on icon "Add" at bounding box center [508, 221] width 15 height 15
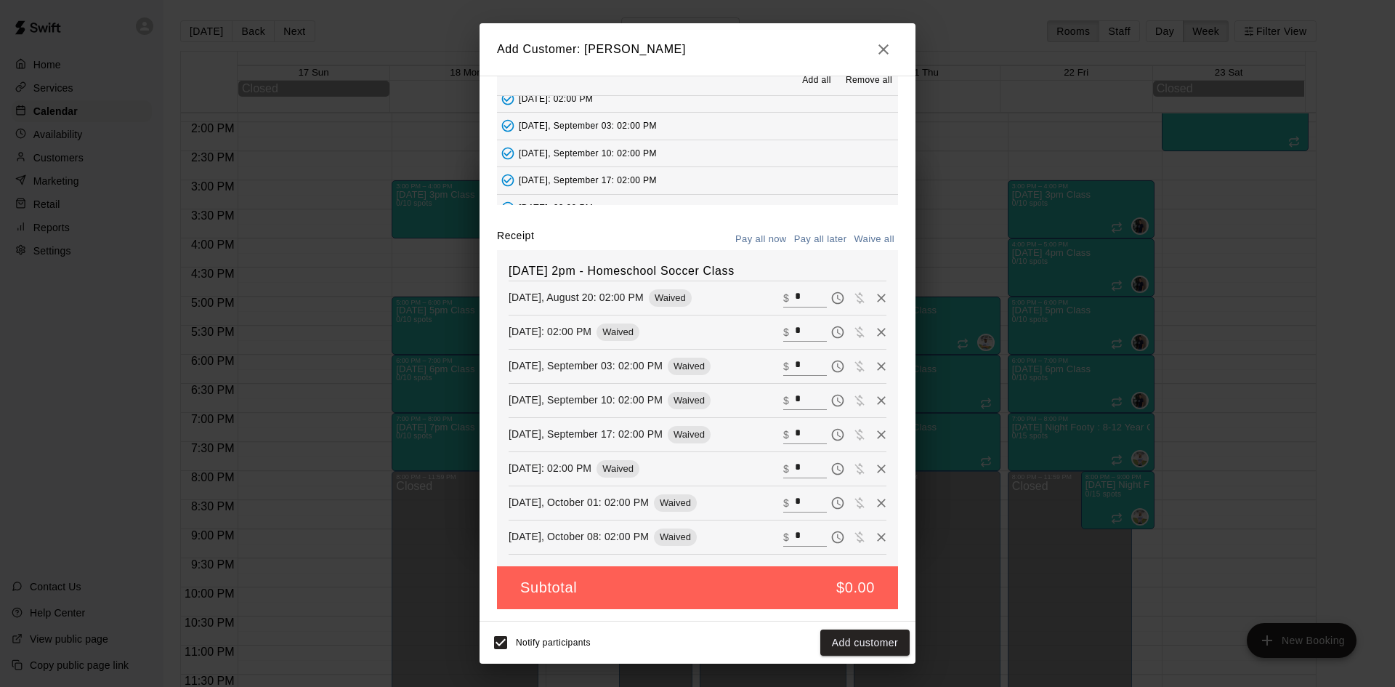
scroll to position [73, 0]
click at [509, 140] on icon "Added - Collect Payment" at bounding box center [508, 146] width 12 height 12
click at [509, 168] on icon "Added - Collect Payment" at bounding box center [508, 173] width 12 height 12
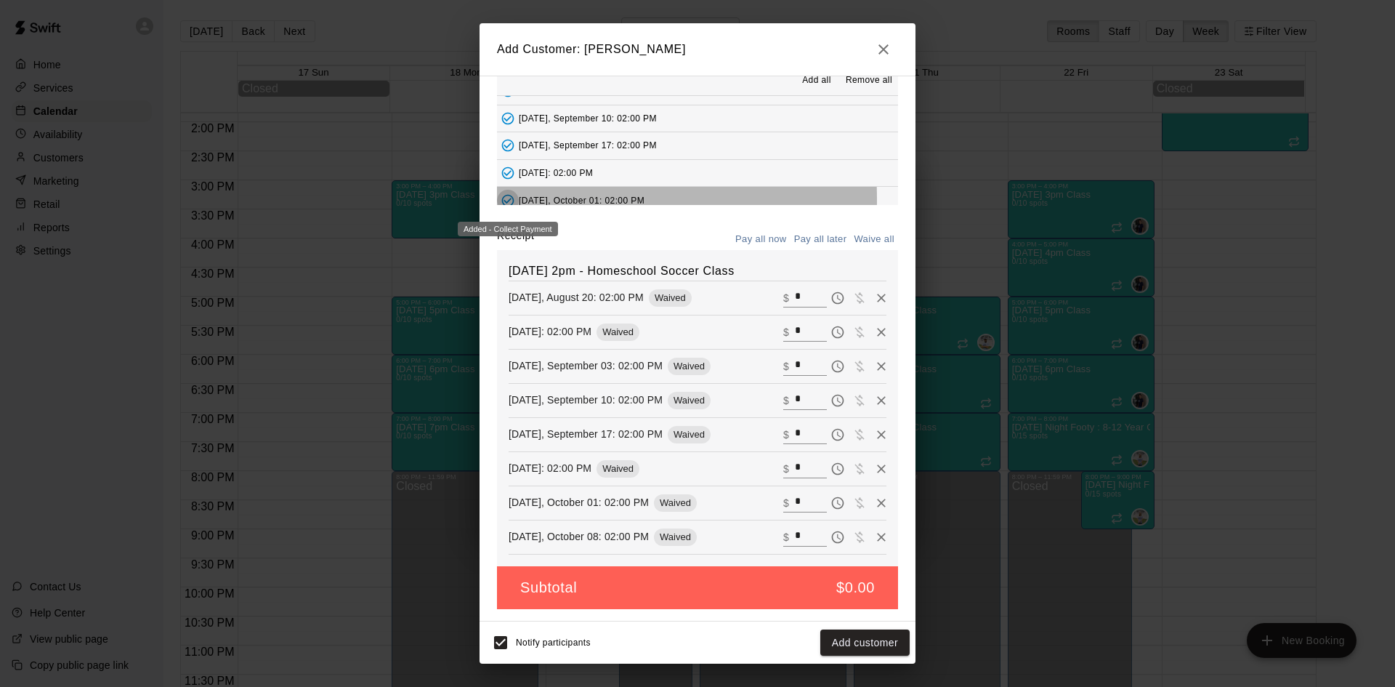
click at [502, 199] on icon "Added - Collect Payment" at bounding box center [508, 200] width 12 height 12
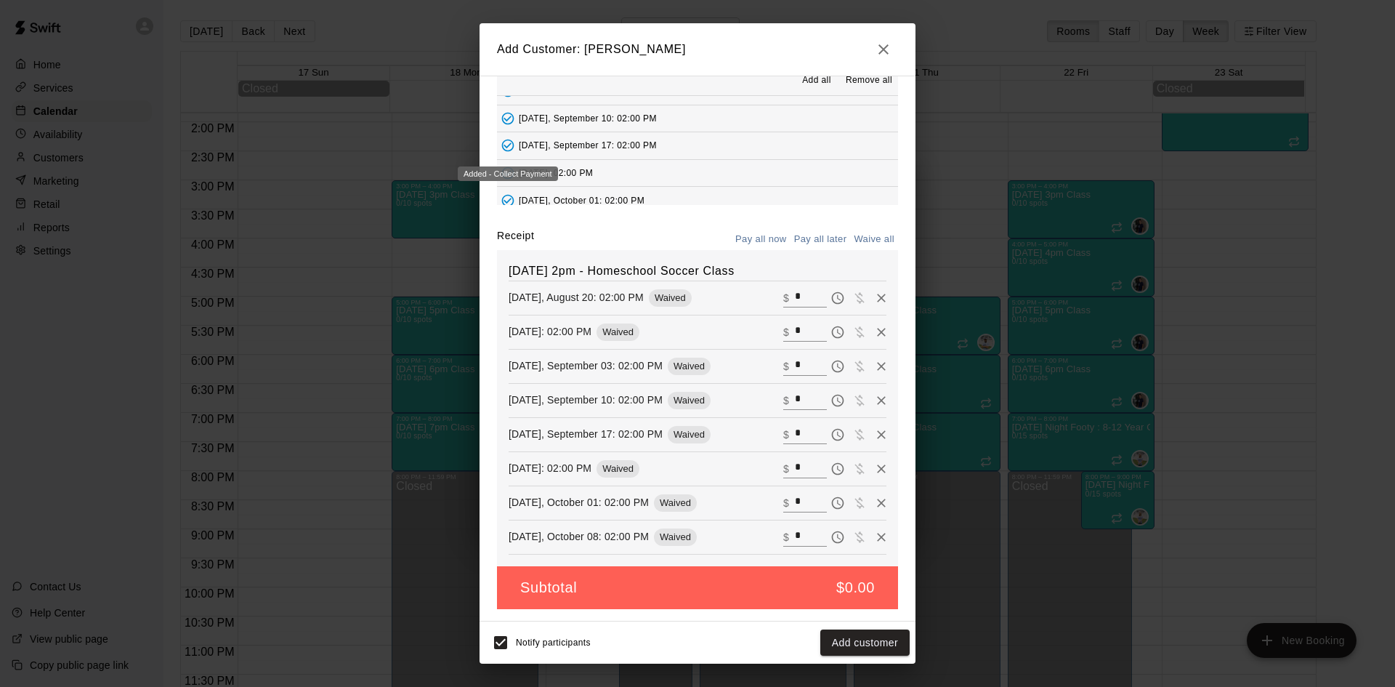
click at [513, 145] on icon "Added - Collect Payment" at bounding box center [508, 146] width 12 height 12
click at [509, 117] on icon "Added - Collect Payment" at bounding box center [508, 118] width 15 height 15
click at [509, 153] on icon "Added - Collect Payment" at bounding box center [508, 155] width 15 height 15
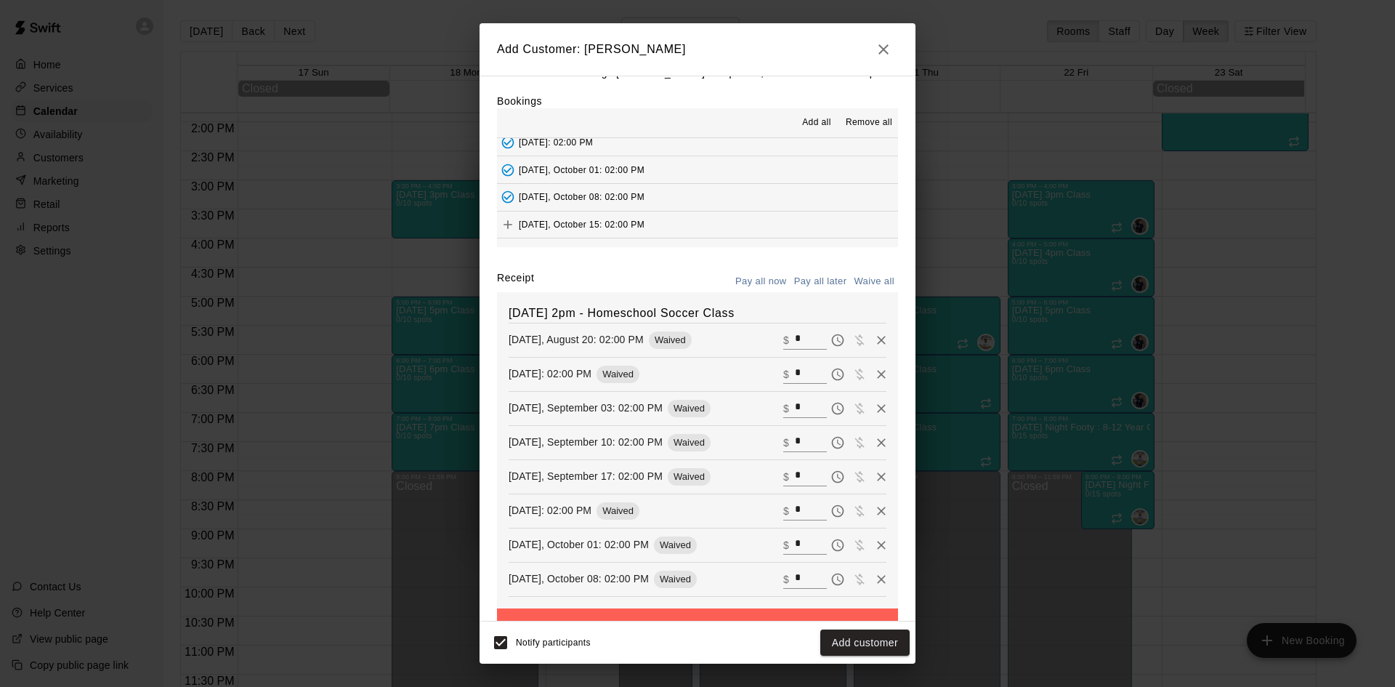
scroll to position [0, 0]
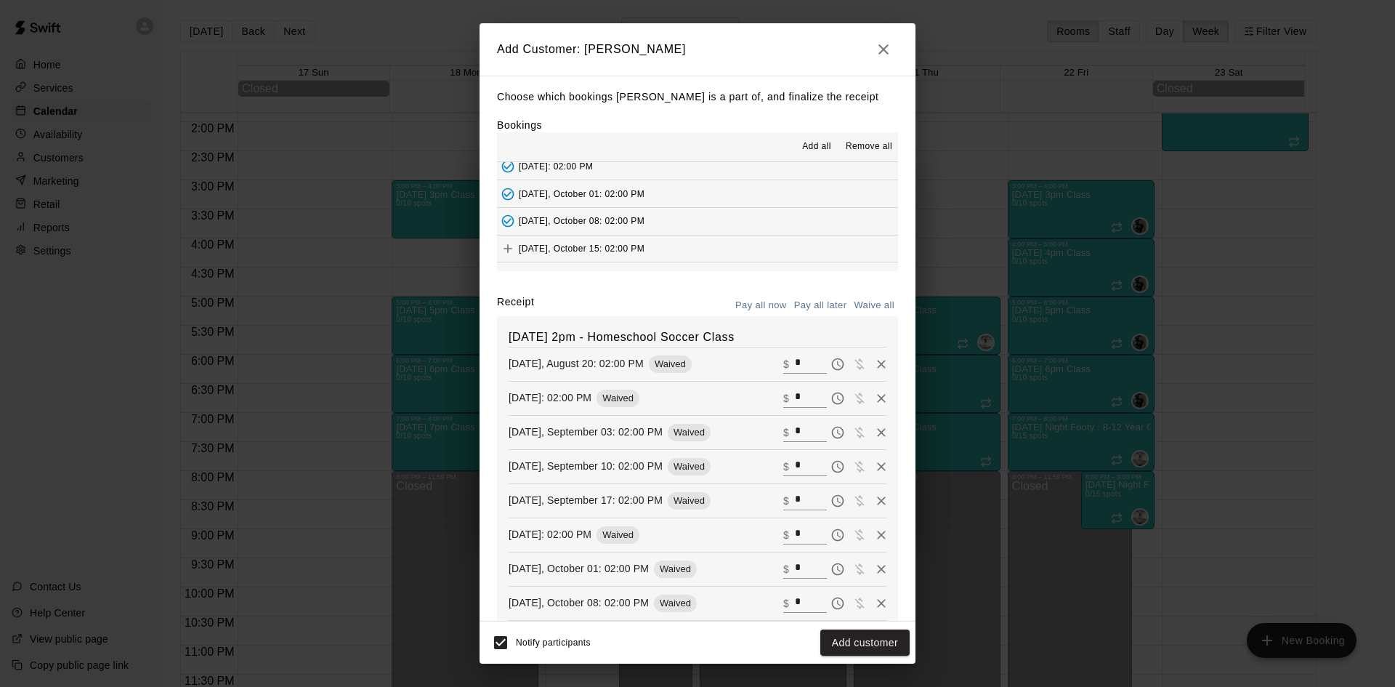
click at [846, 143] on span "Remove all" at bounding box center [869, 147] width 47 height 15
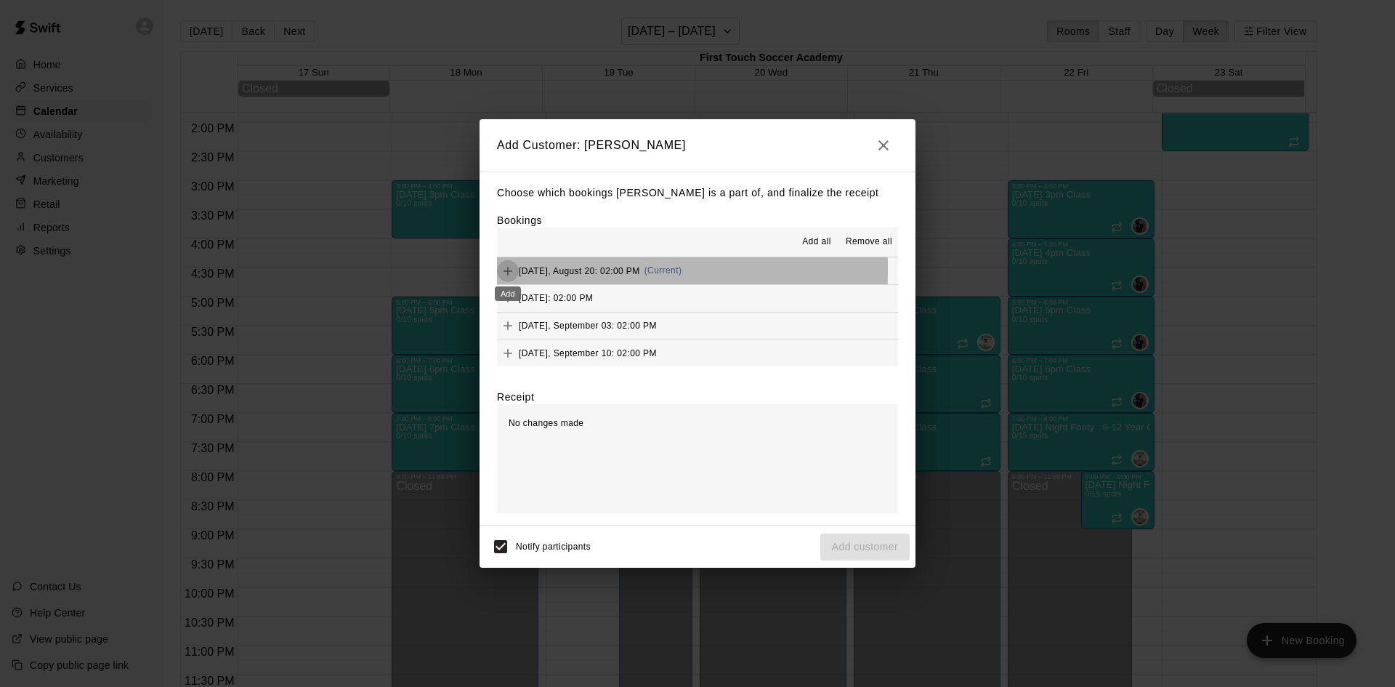
click at [510, 270] on icon "Add" at bounding box center [508, 271] width 15 height 15
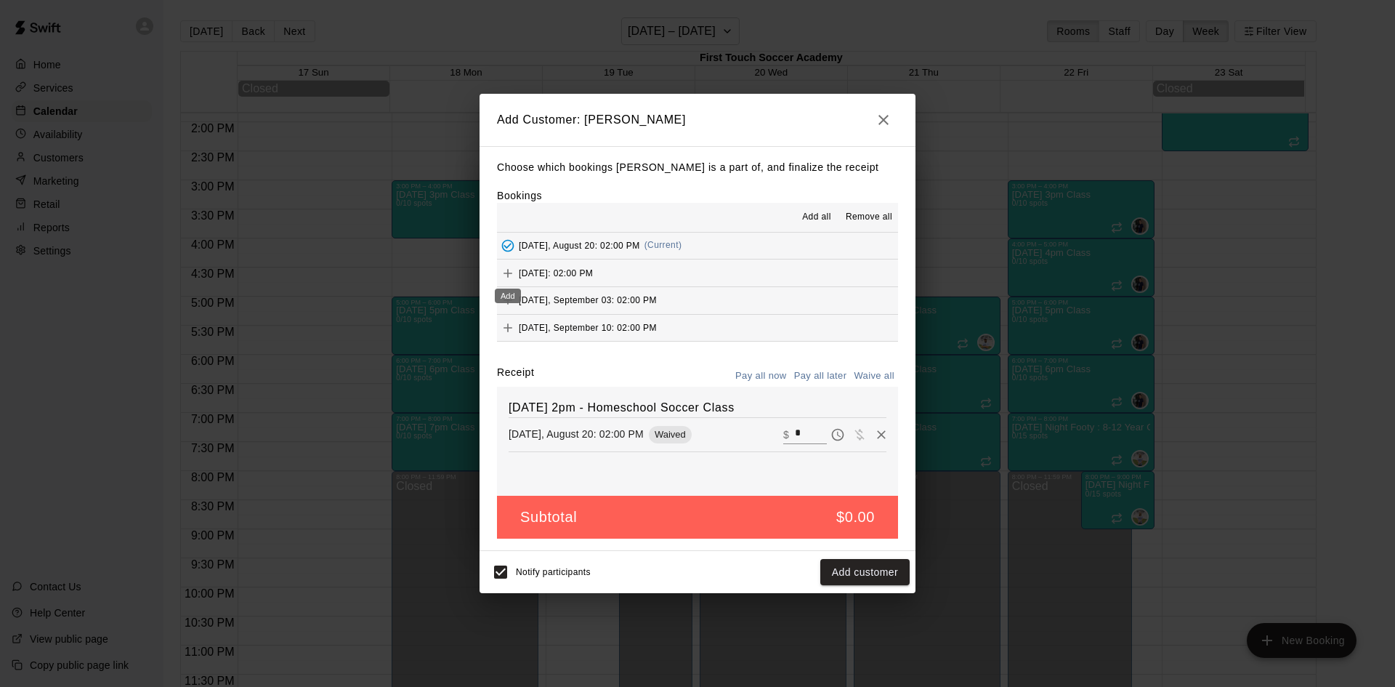
click at [506, 276] on icon "Add" at bounding box center [508, 273] width 15 height 15
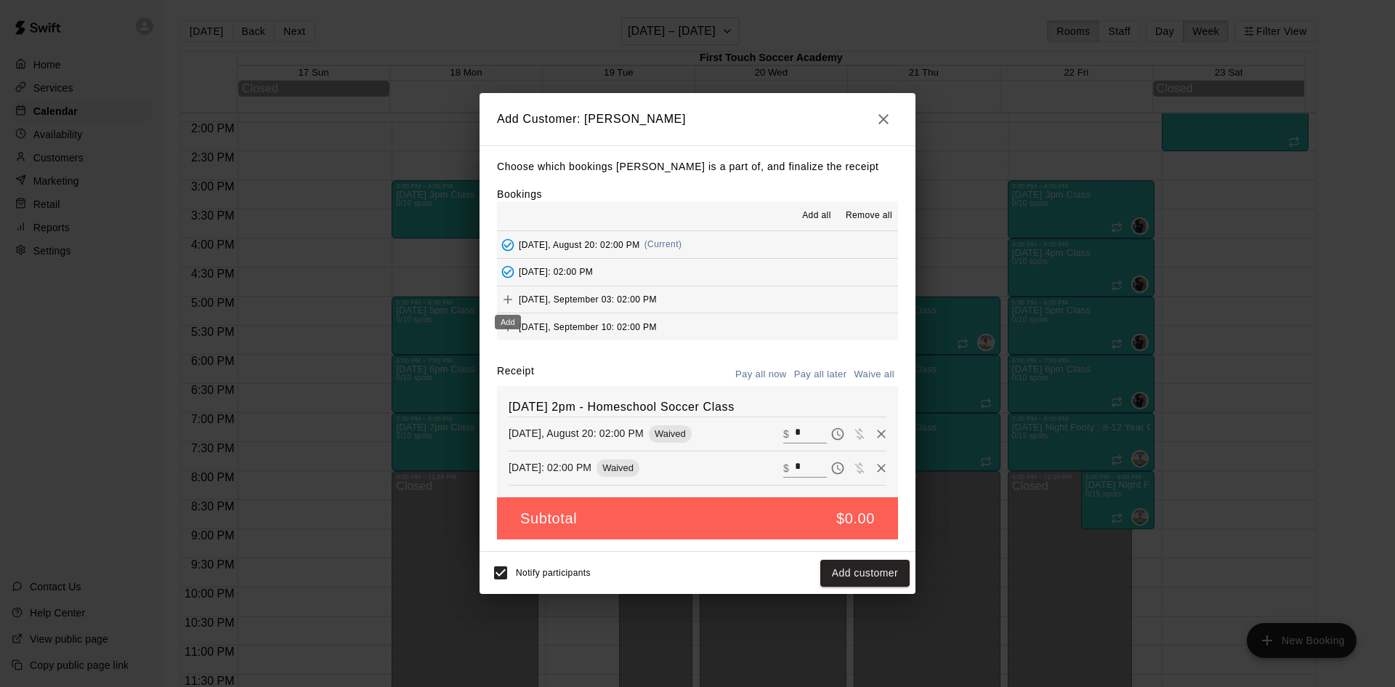
click at [505, 299] on icon "Add" at bounding box center [508, 299] width 15 height 15
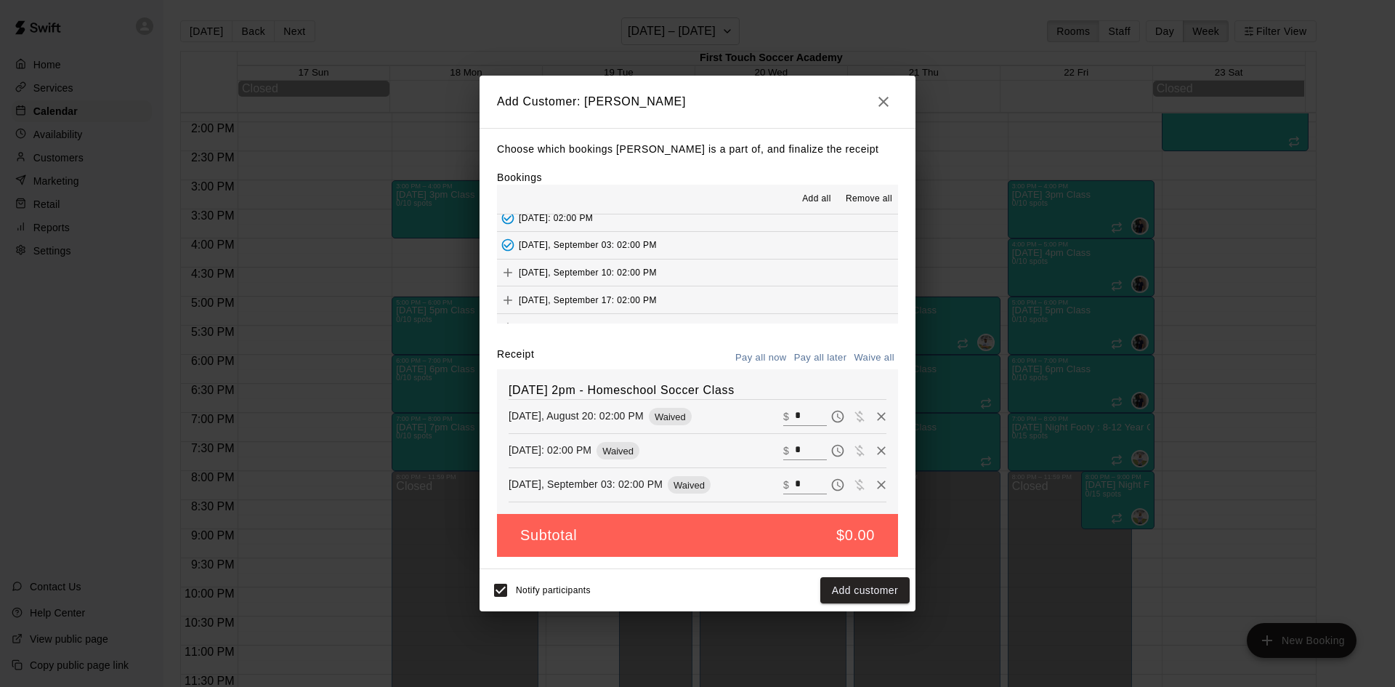
scroll to position [73, 0]
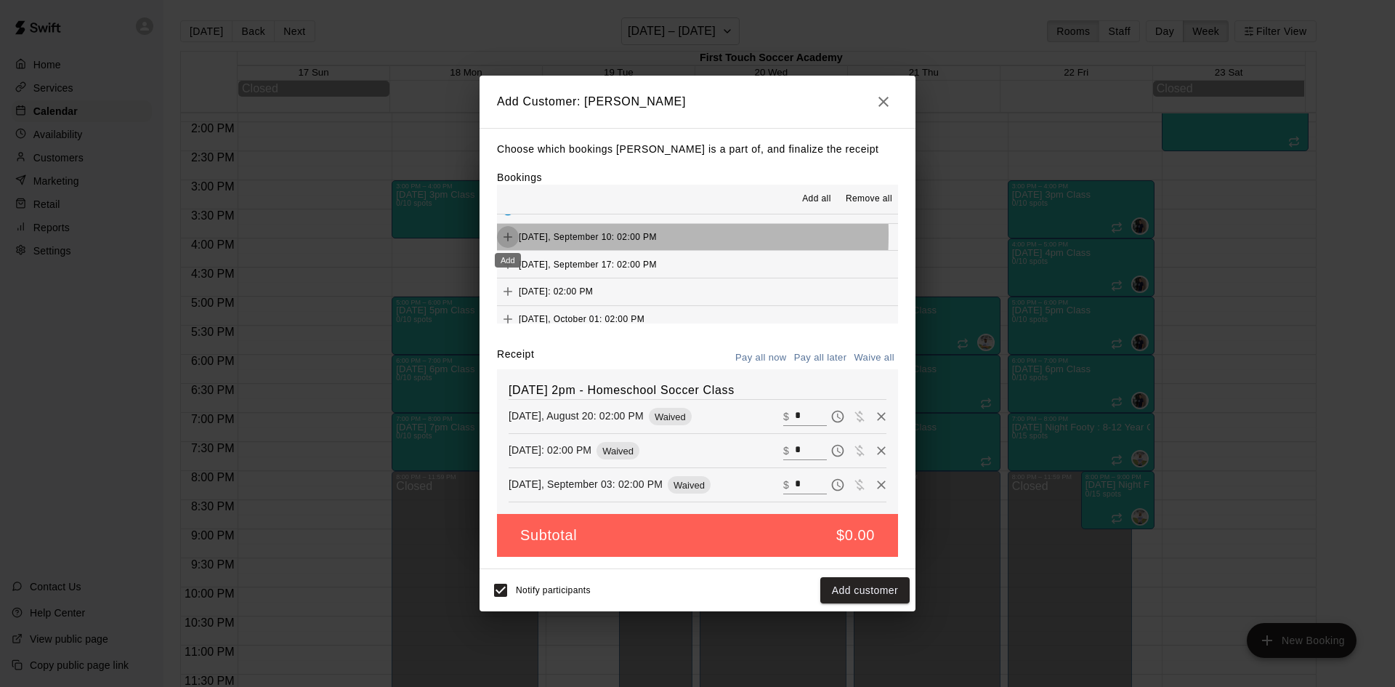
click at [506, 235] on icon "Add" at bounding box center [508, 237] width 15 height 15
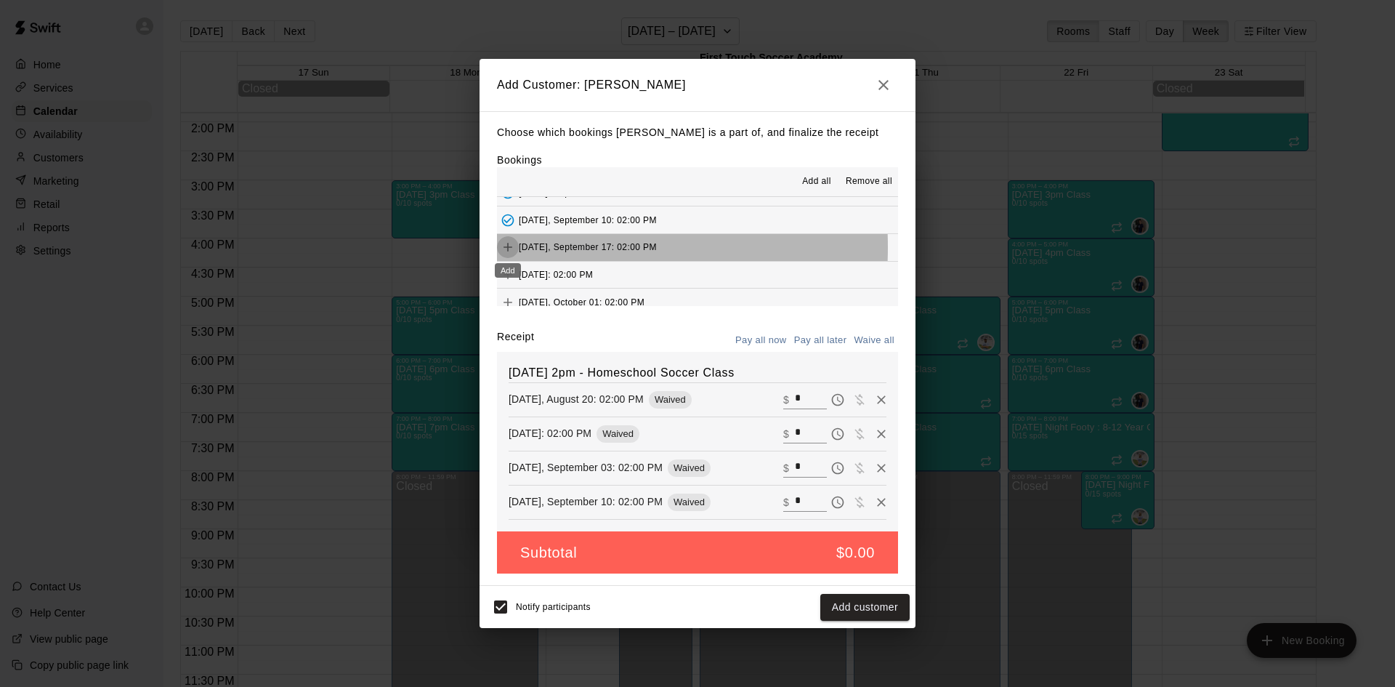
click at [507, 248] on icon "Add" at bounding box center [508, 247] width 9 height 9
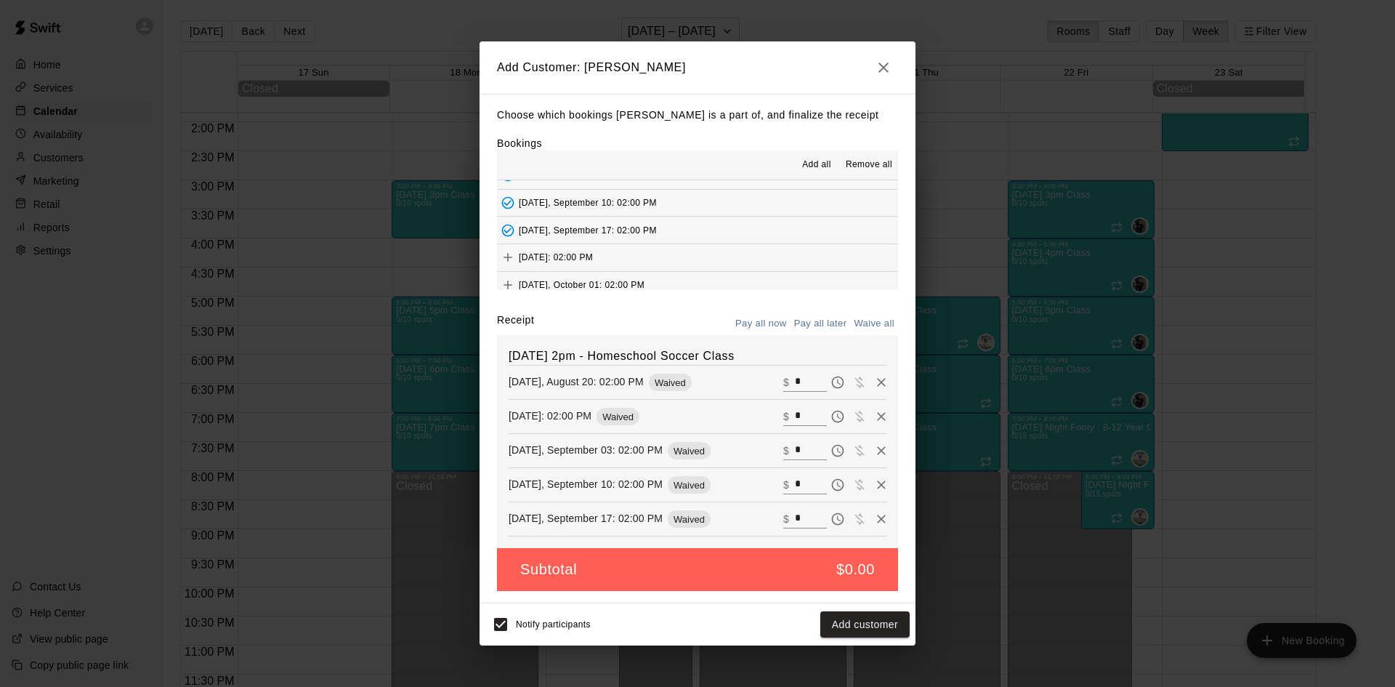
click at [869, 621] on button "Add customer" at bounding box center [864, 624] width 89 height 27
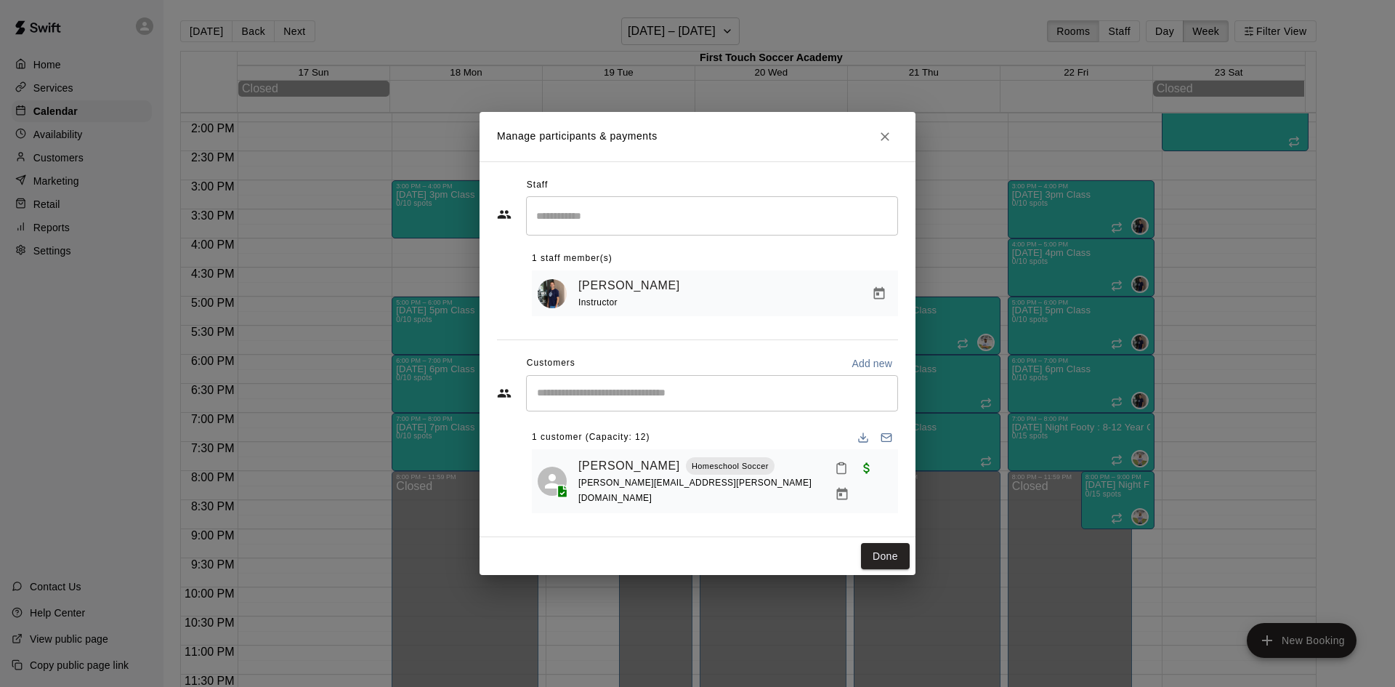
click at [565, 411] on div "​" at bounding box center [712, 393] width 372 height 36
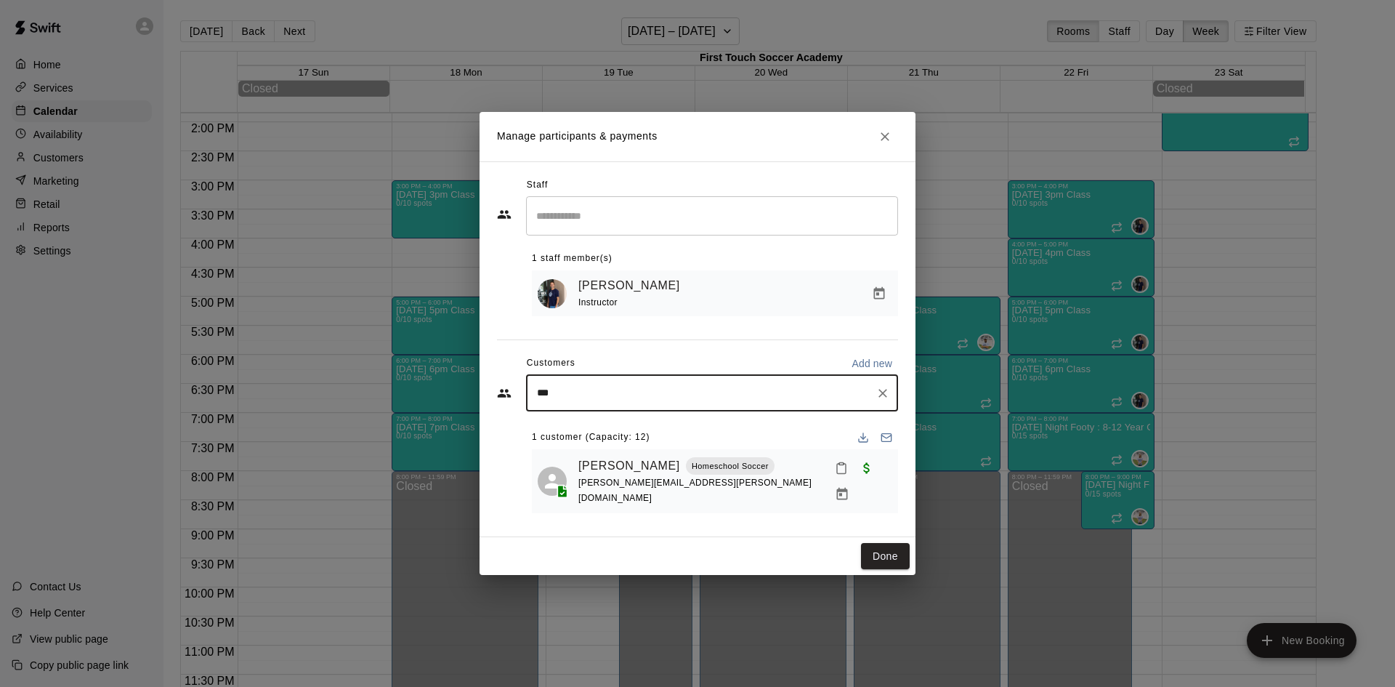
type input "****"
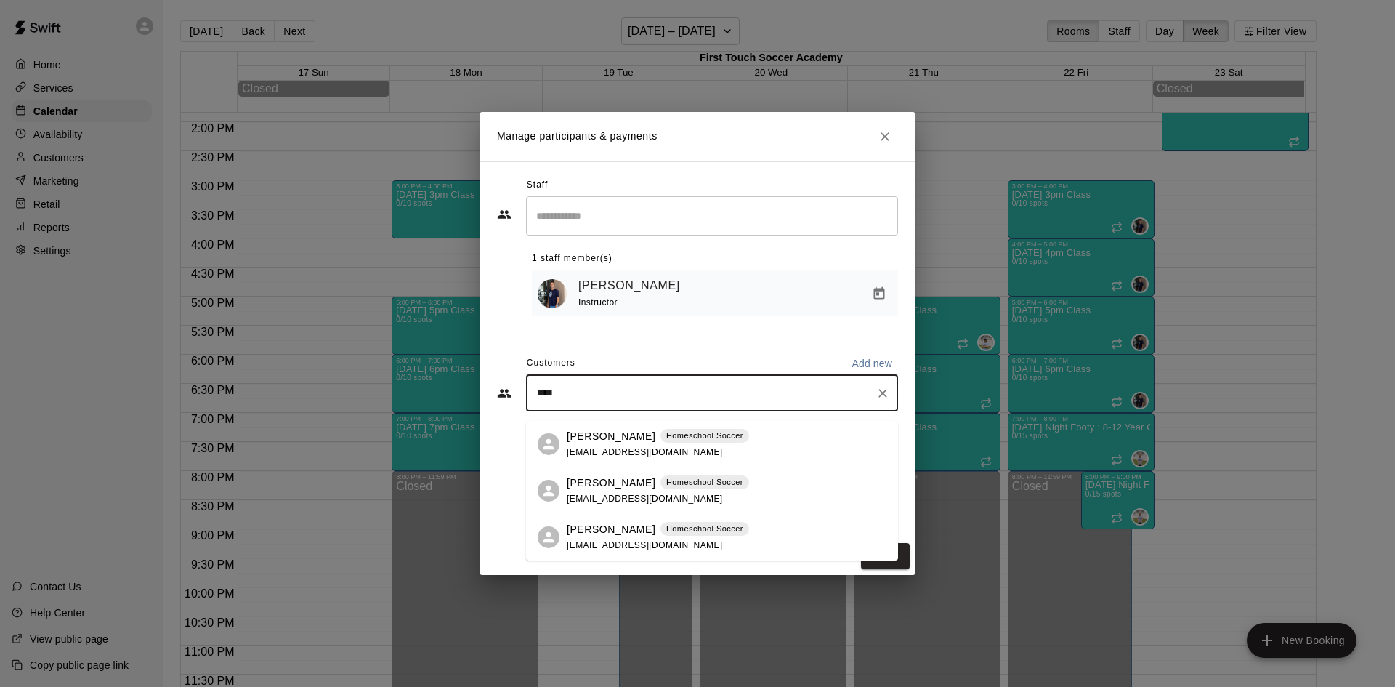
click at [605, 499] on span "hleigh0306@gmail.com" at bounding box center [645, 498] width 156 height 10
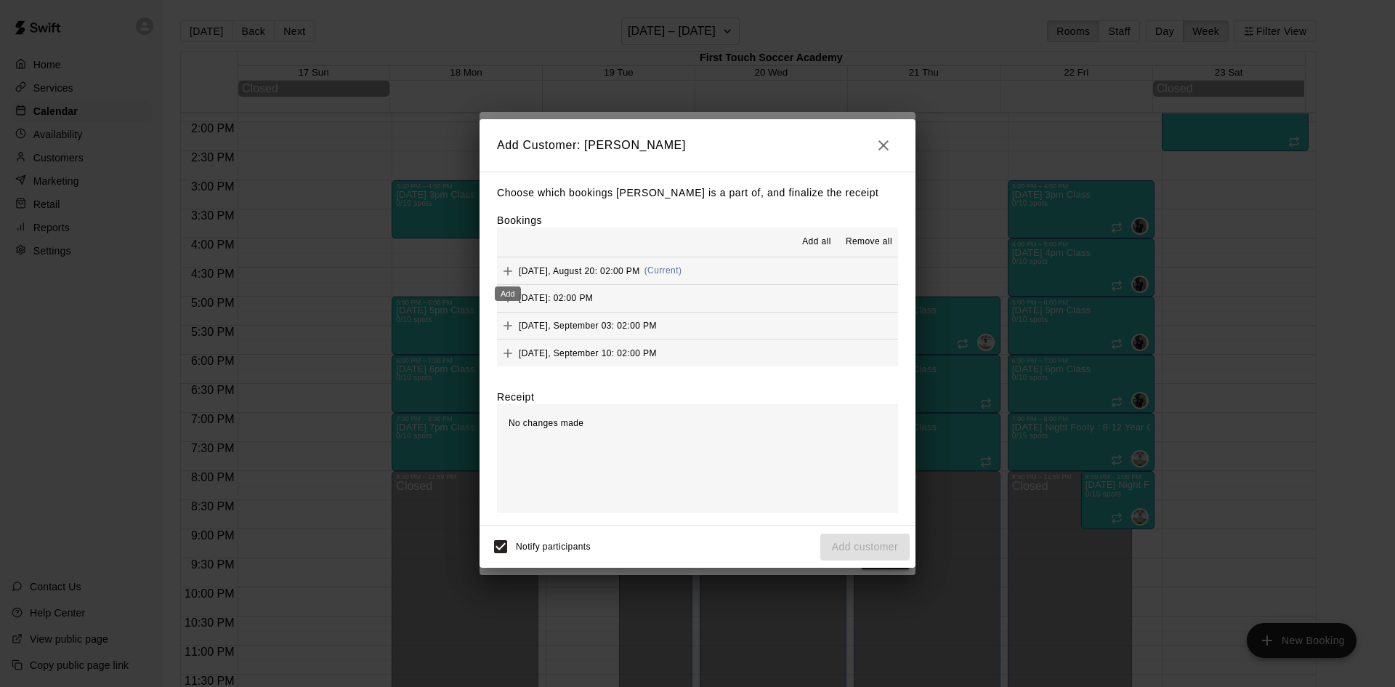
click at [512, 274] on icon "Add" at bounding box center [508, 271] width 15 height 15
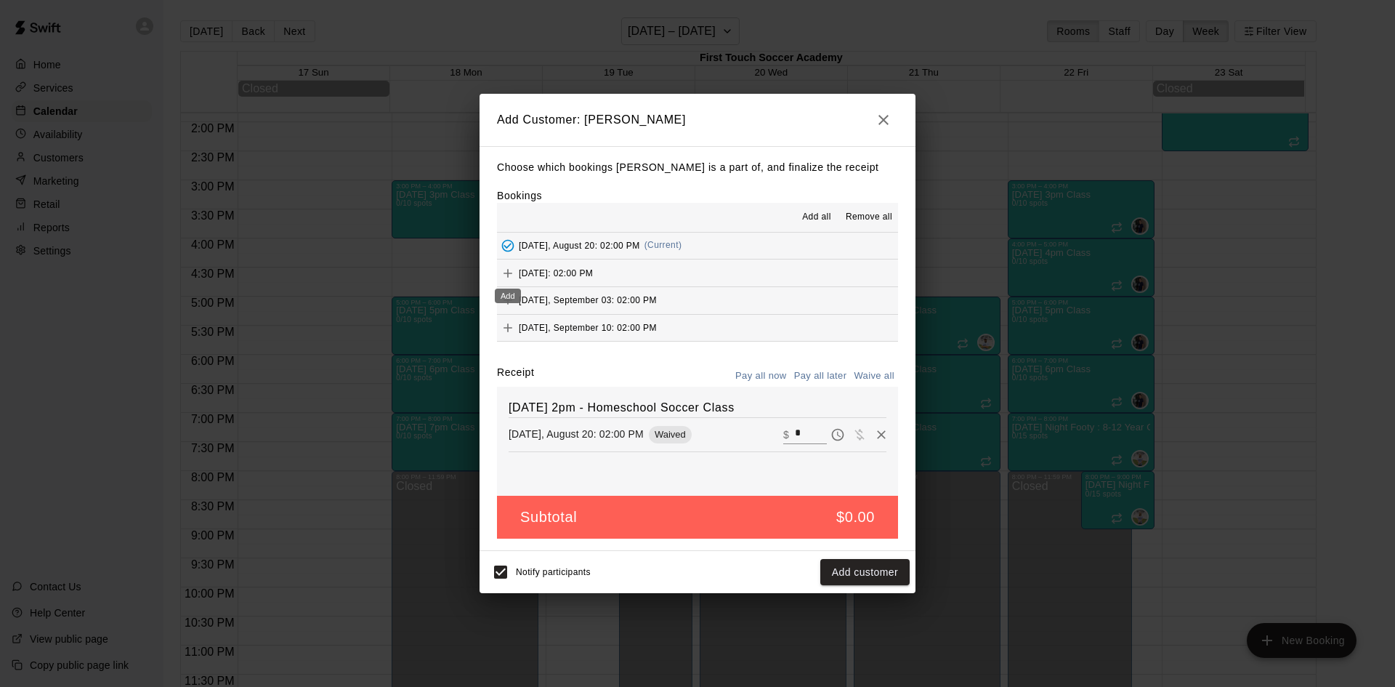
click at [509, 272] on icon "Add" at bounding box center [508, 273] width 15 height 15
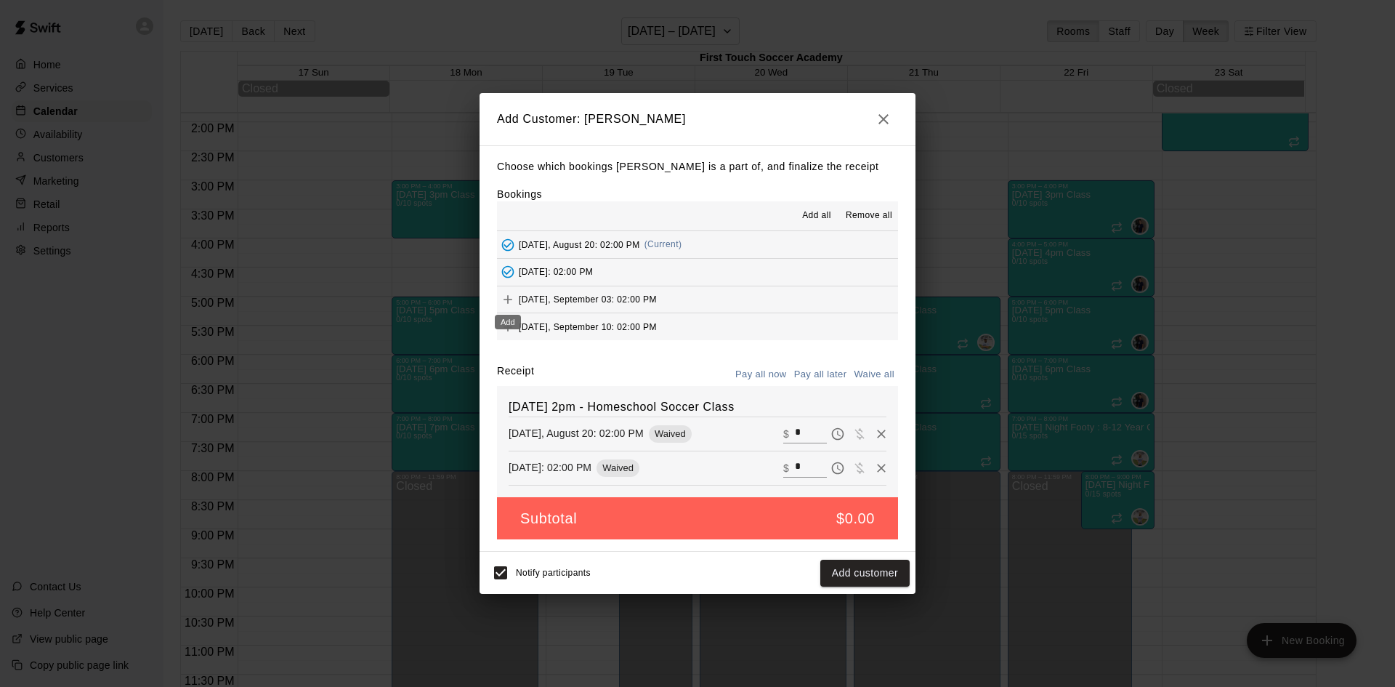
click at [506, 296] on icon "Add" at bounding box center [508, 299] width 15 height 15
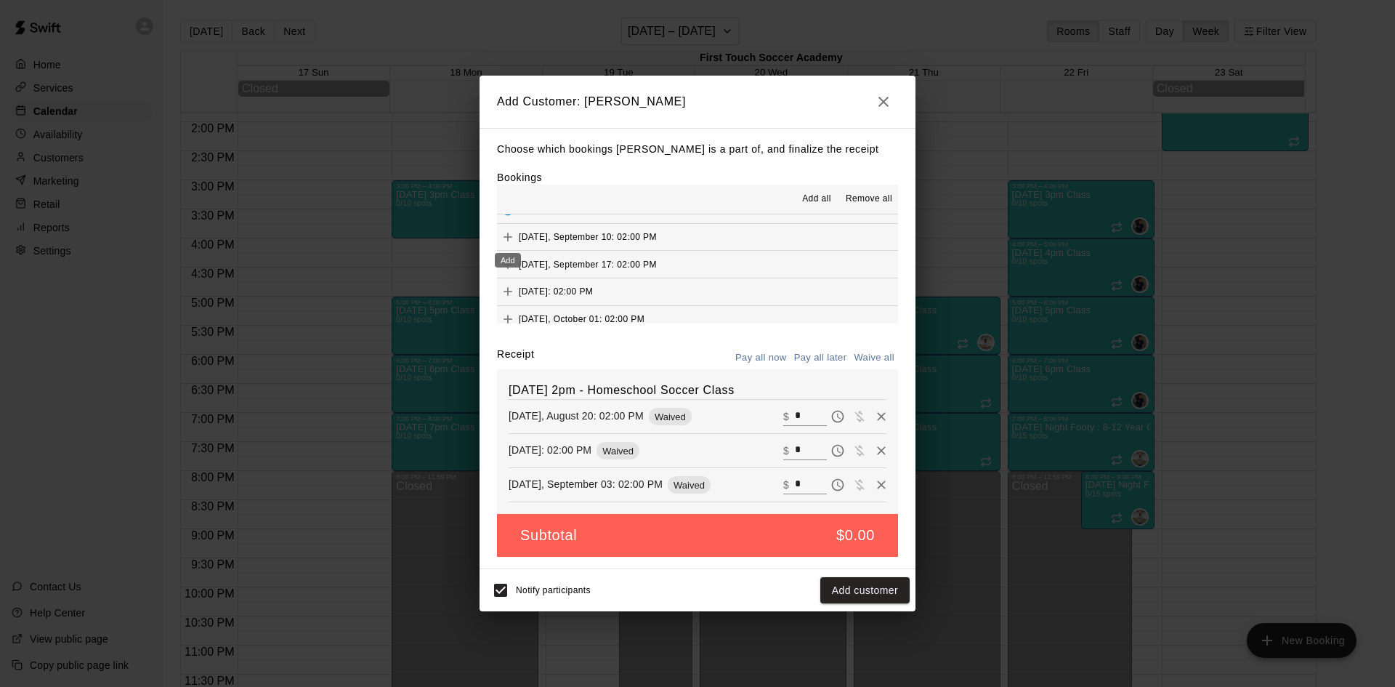
click at [506, 238] on icon "Add" at bounding box center [508, 237] width 9 height 9
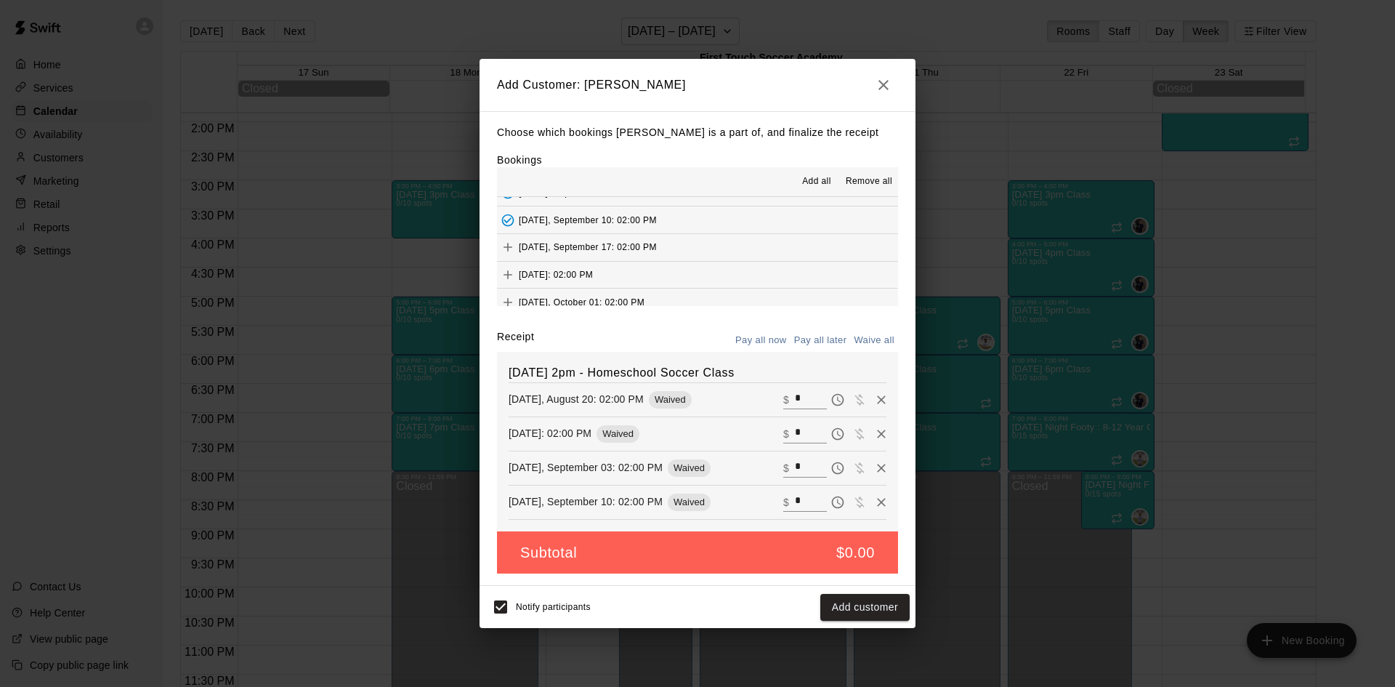
click at [514, 241] on icon "Add" at bounding box center [508, 247] width 15 height 15
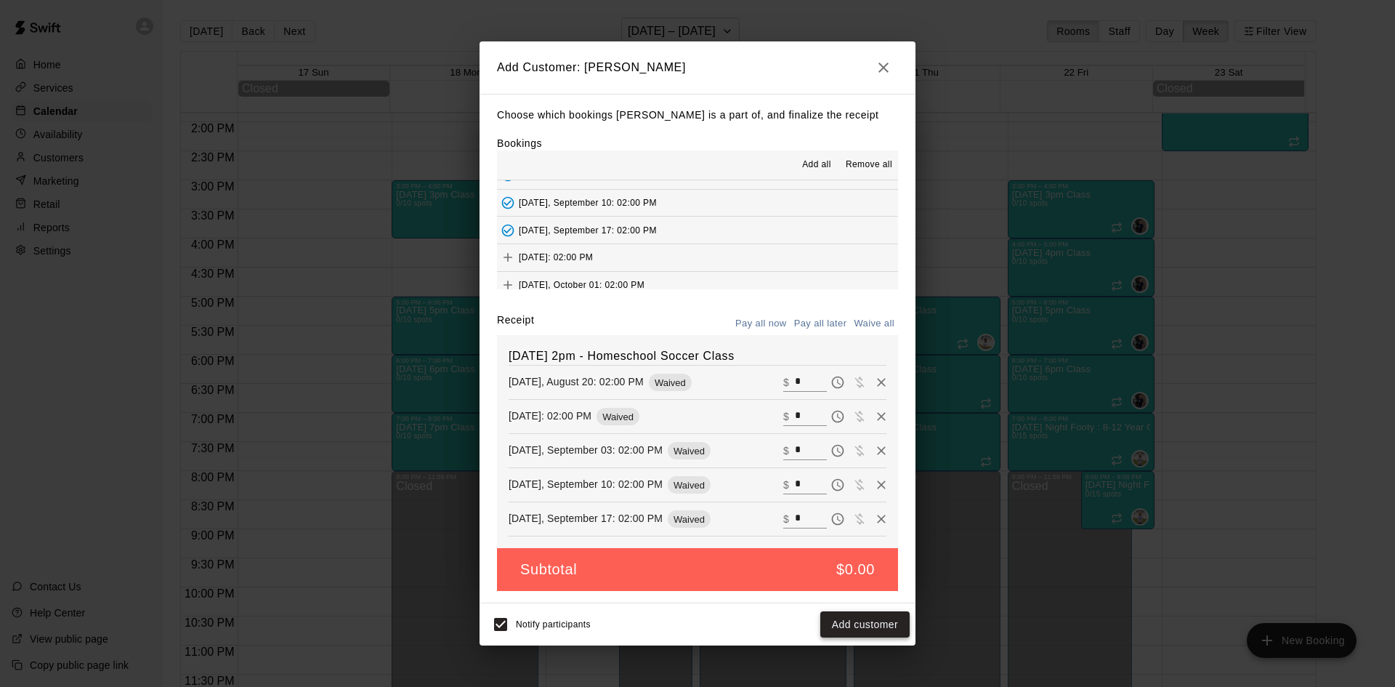
click at [868, 630] on button "Add customer" at bounding box center [864, 624] width 89 height 27
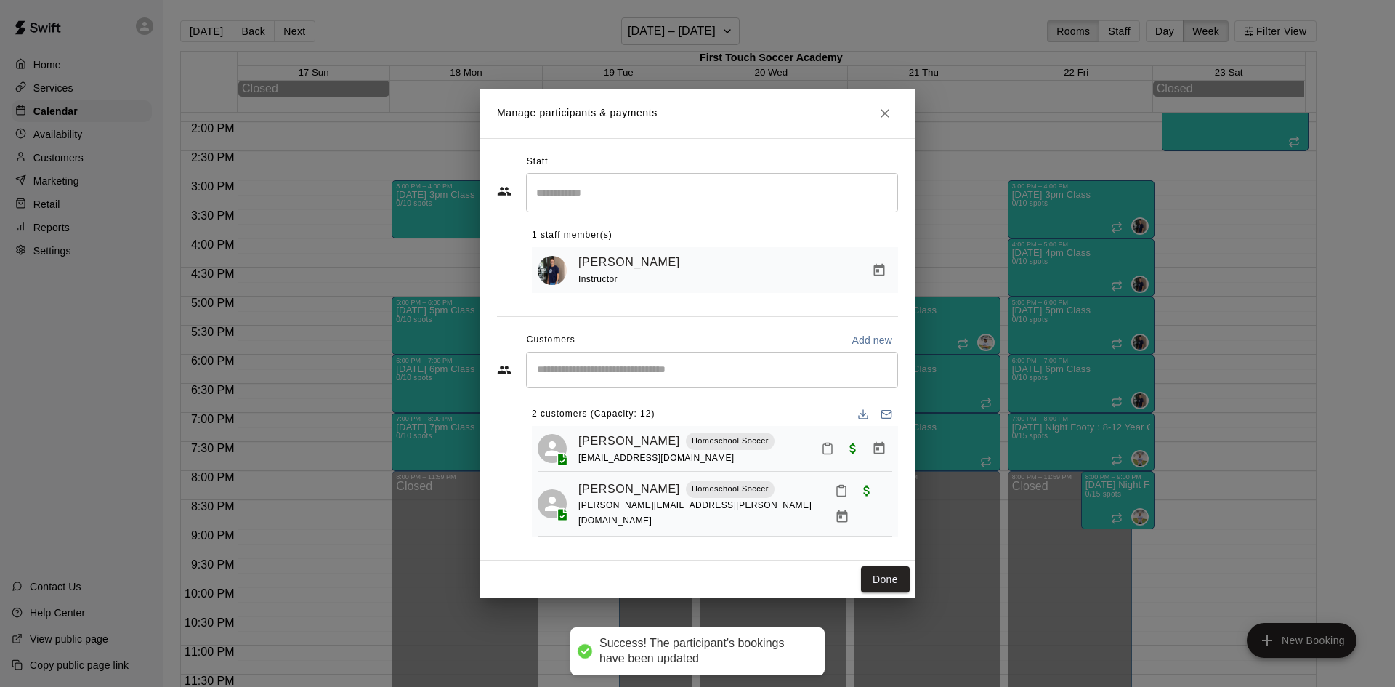
click at [629, 376] on input "Start typing to search customers..." at bounding box center [712, 370] width 359 height 15
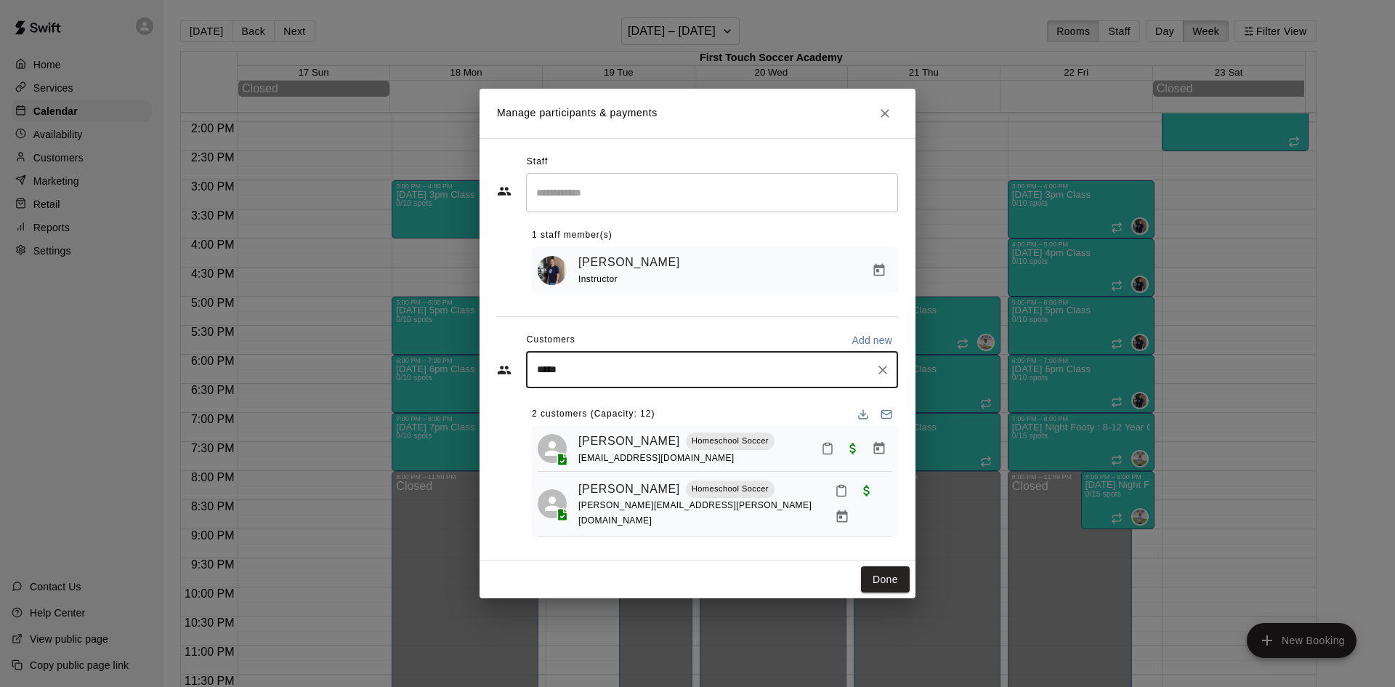
type input "******"
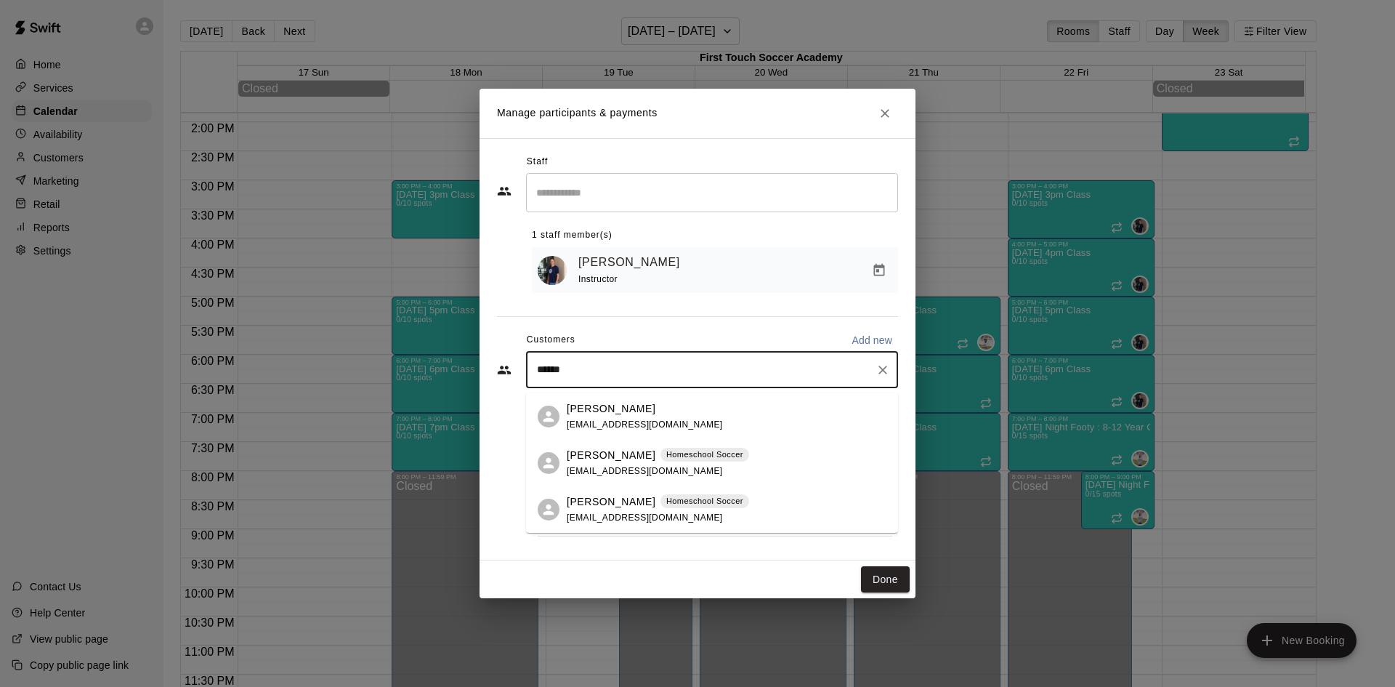
click at [615, 498] on p "Oliver Blanco" at bounding box center [611, 501] width 89 height 15
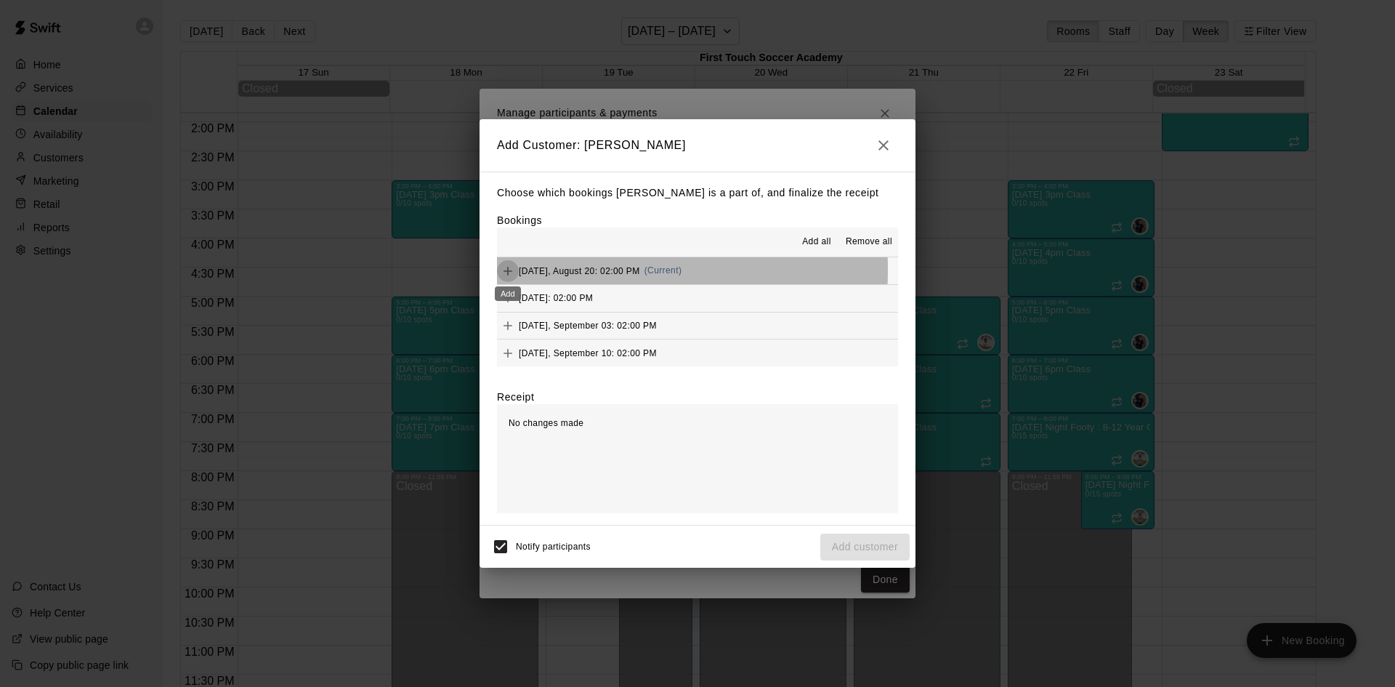
click at [511, 270] on icon "Add" at bounding box center [508, 271] width 15 height 15
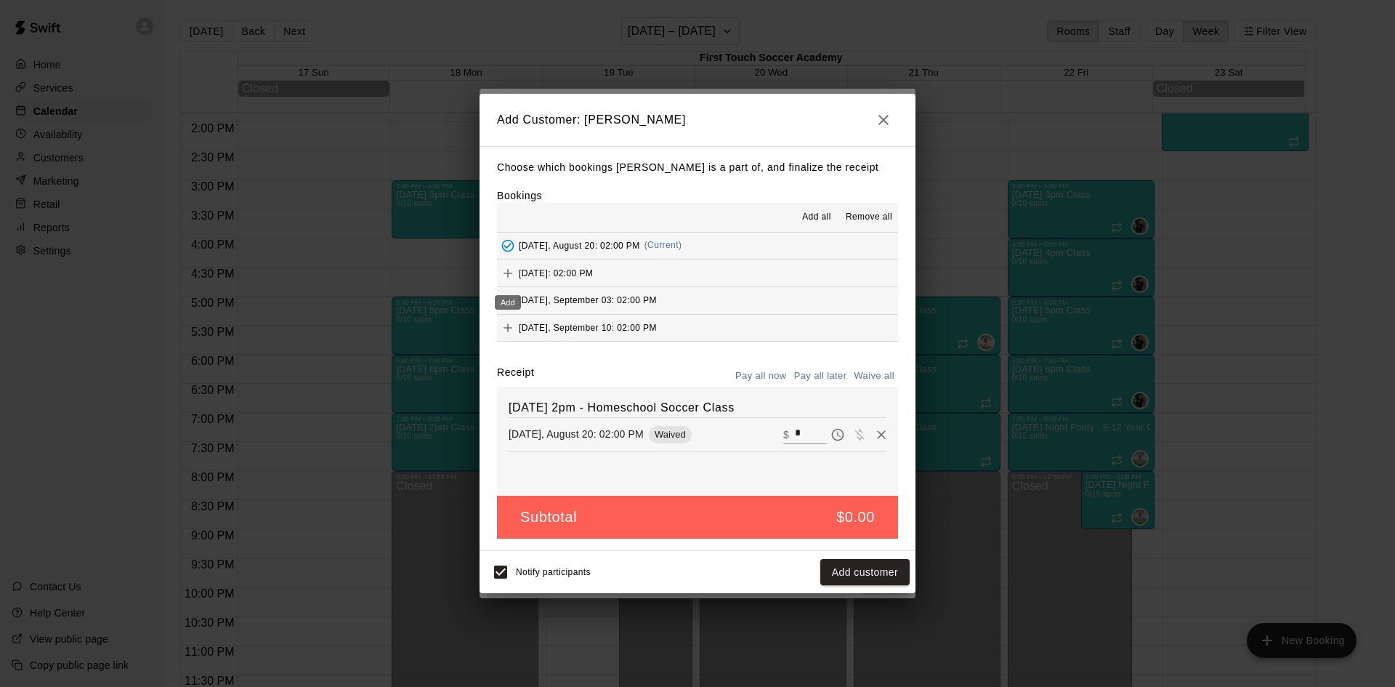
click at [514, 269] on icon "Add" at bounding box center [508, 273] width 15 height 15
click at [509, 296] on icon "Add" at bounding box center [508, 299] width 15 height 15
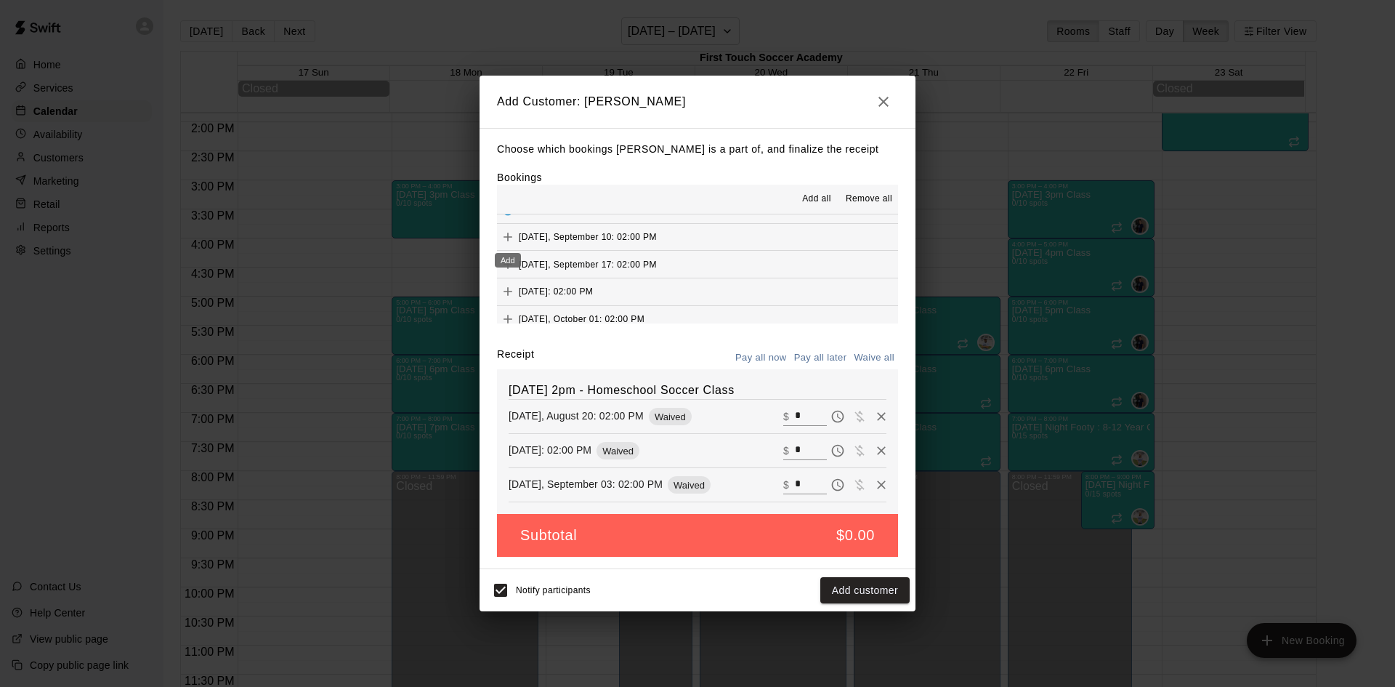
drag, startPoint x: 511, startPoint y: 233, endPoint x: 488, endPoint y: 258, distance: 34.0
click at [511, 234] on icon "Add" at bounding box center [508, 237] width 15 height 15
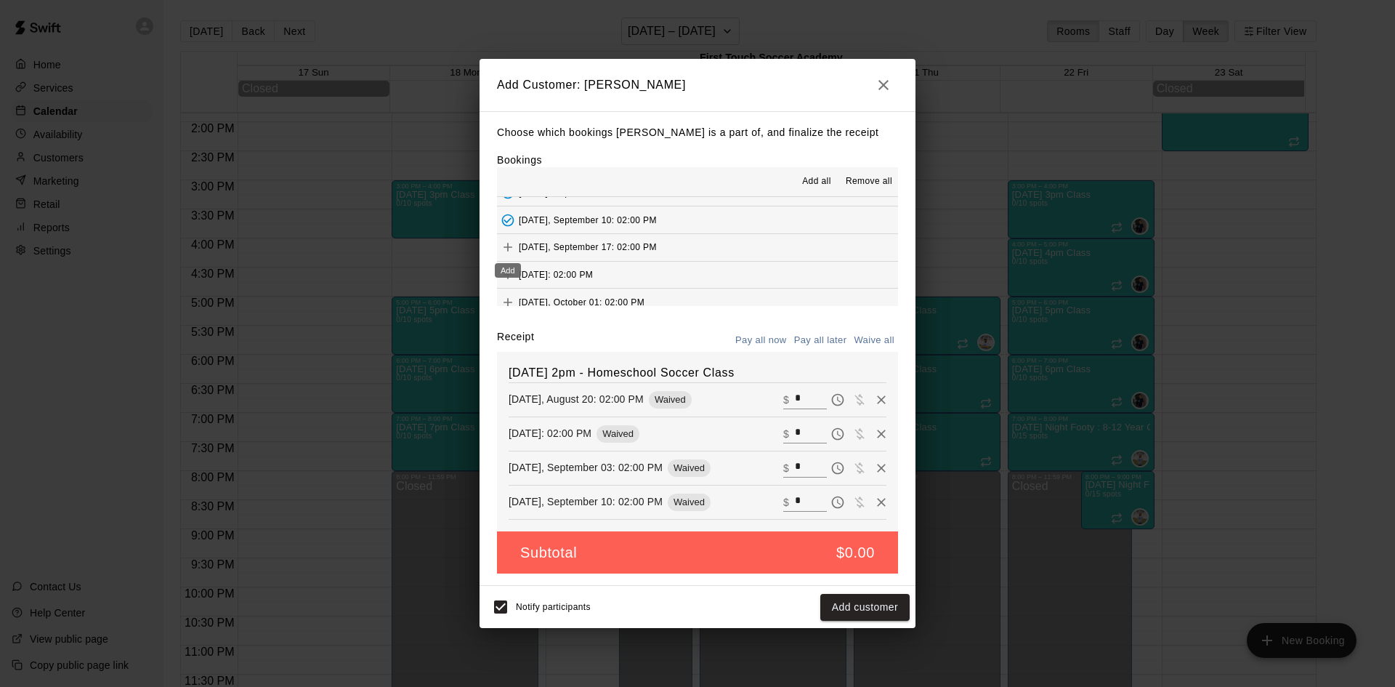
click at [505, 243] on icon "Add" at bounding box center [508, 247] width 15 height 15
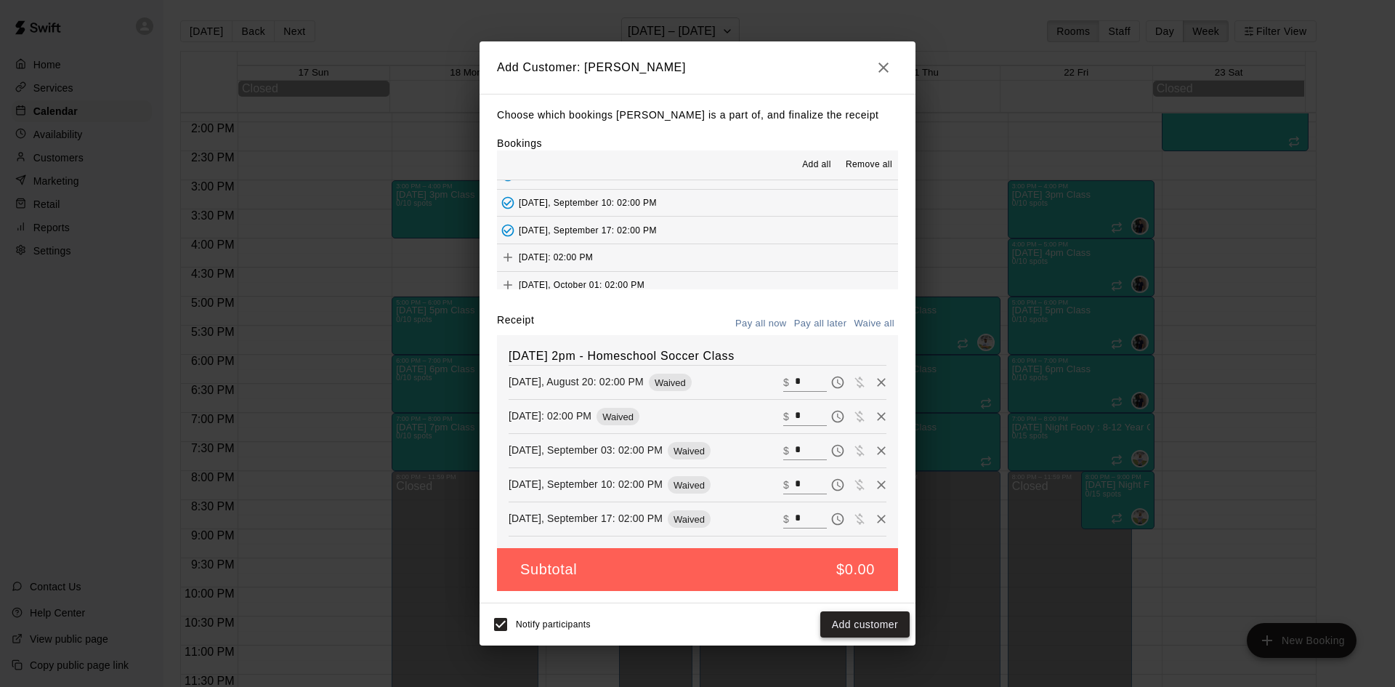
click at [852, 620] on button "Add customer" at bounding box center [864, 624] width 89 height 27
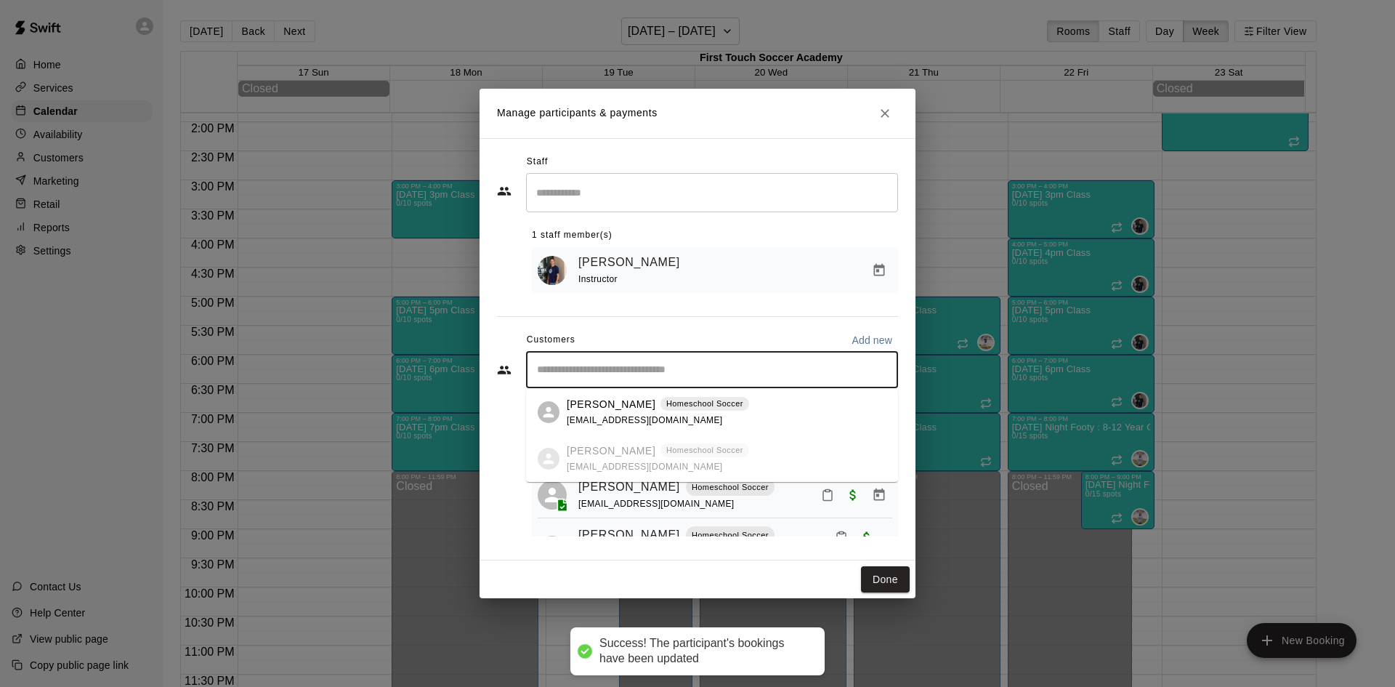
click at [621, 377] on input "Start typing to search customers..." at bounding box center [712, 370] width 359 height 15
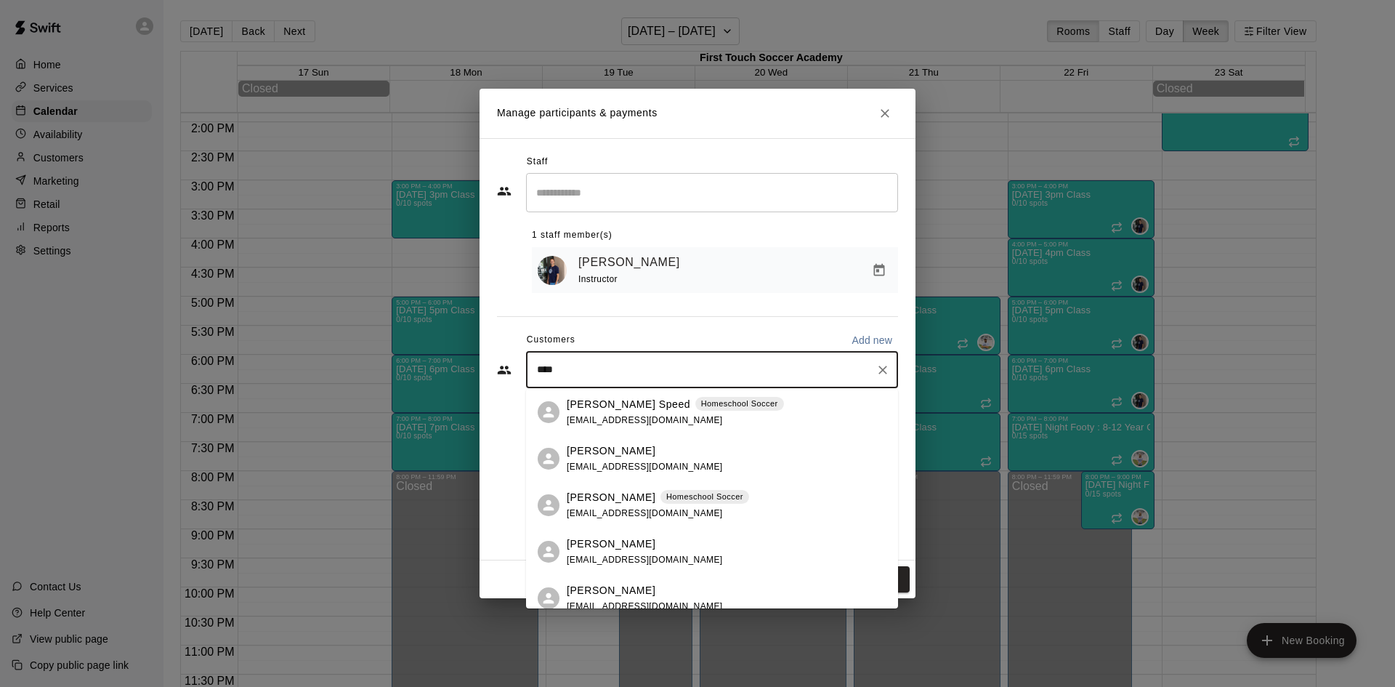
type input "*****"
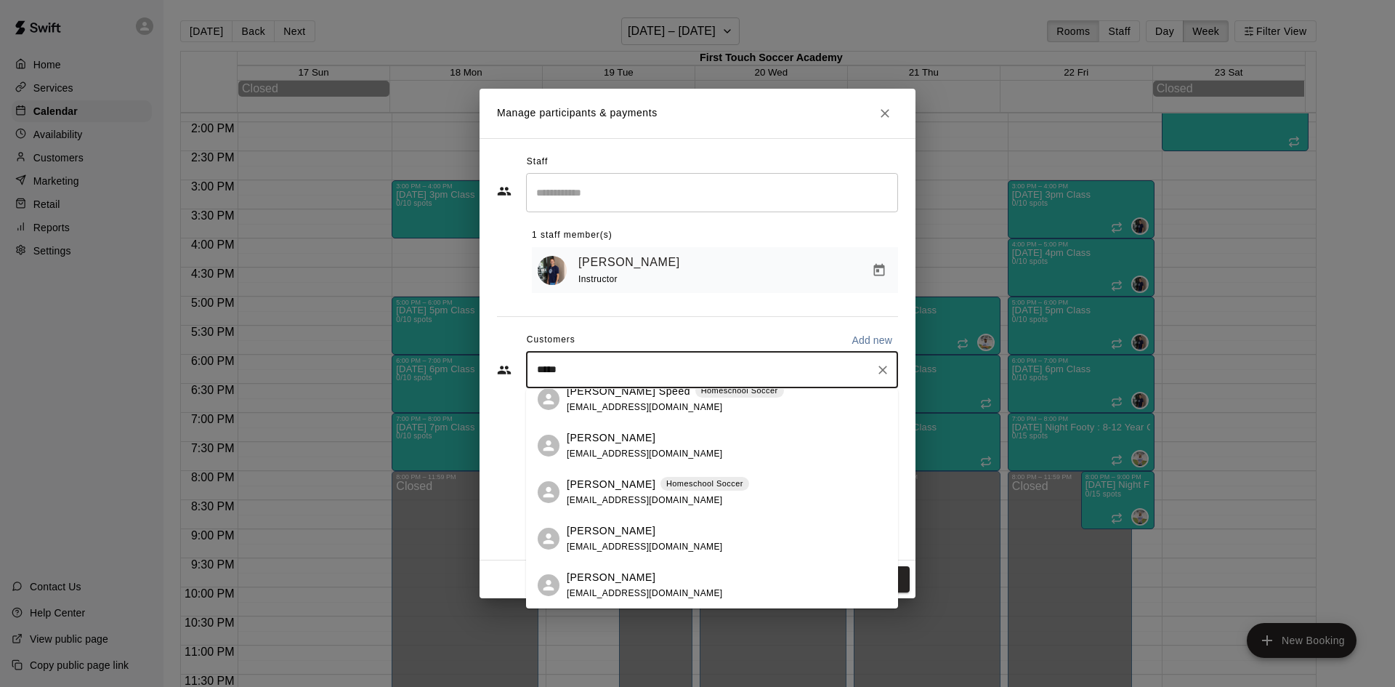
scroll to position [0, 0]
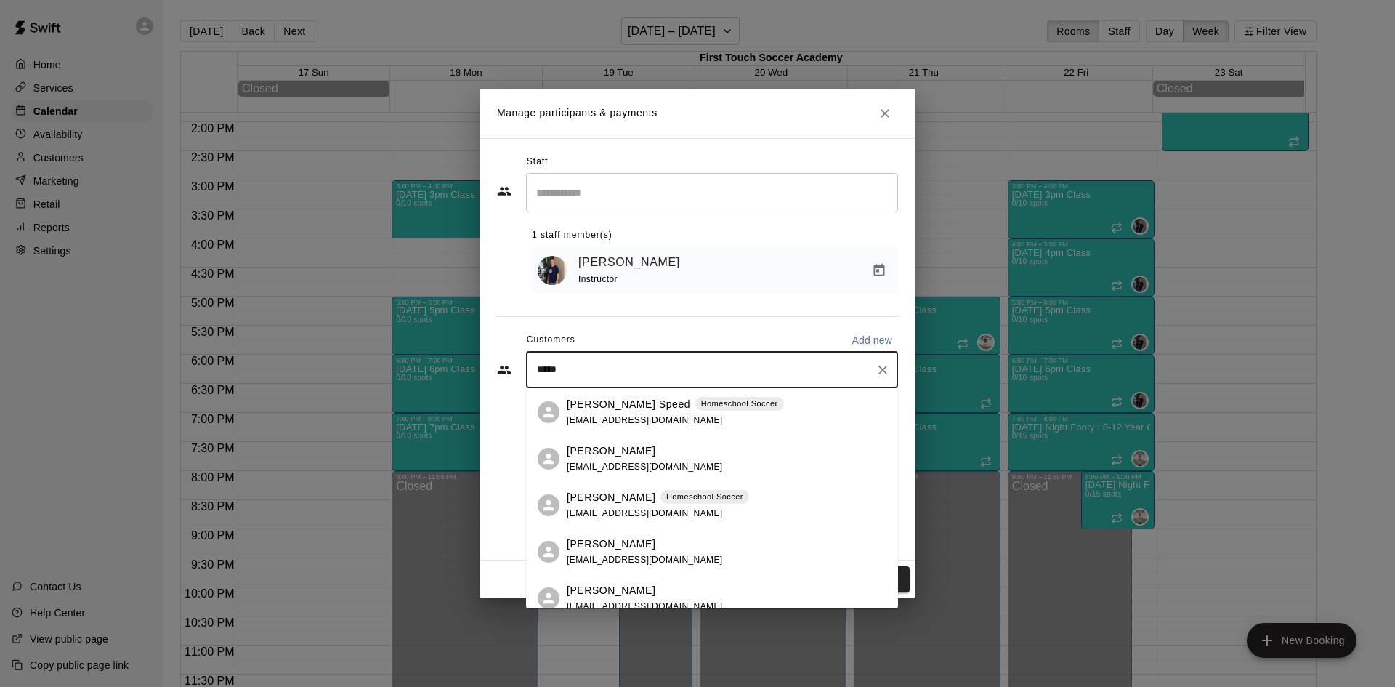
click at [610, 501] on p "Benjamin Speed" at bounding box center [611, 497] width 89 height 15
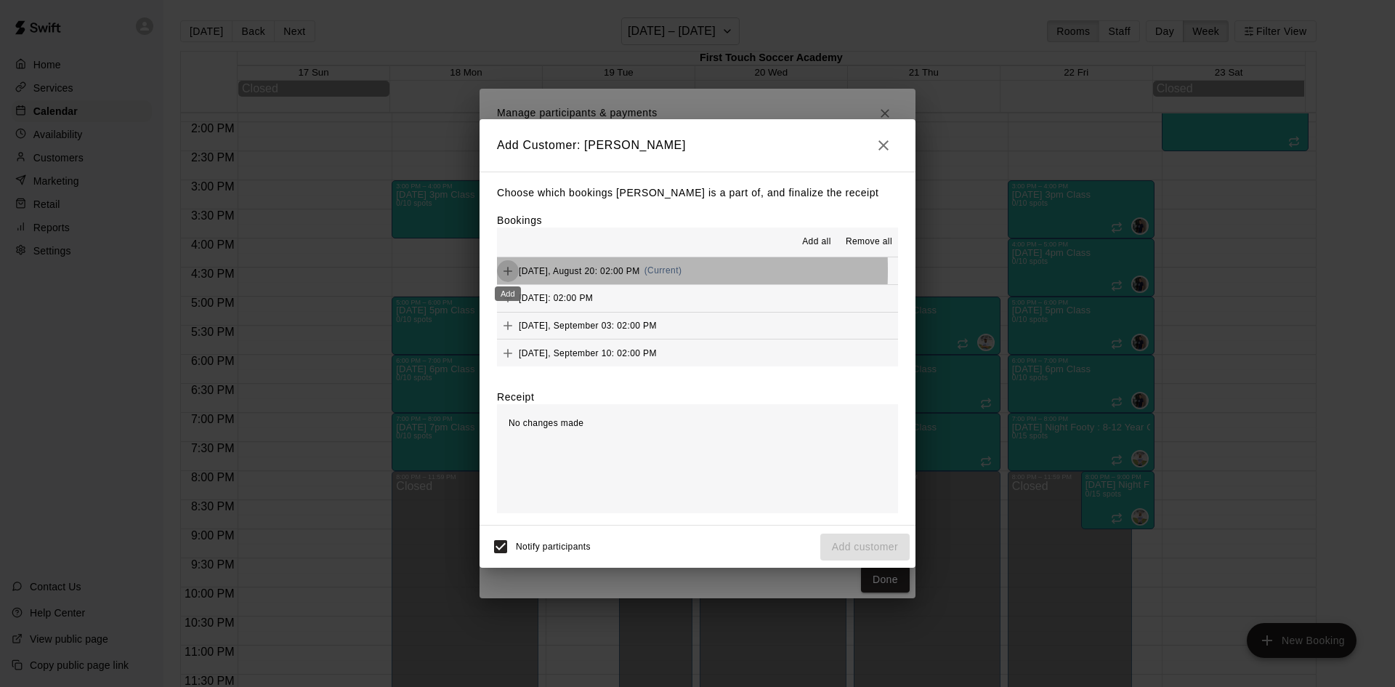
click at [506, 270] on icon "Add" at bounding box center [508, 271] width 15 height 15
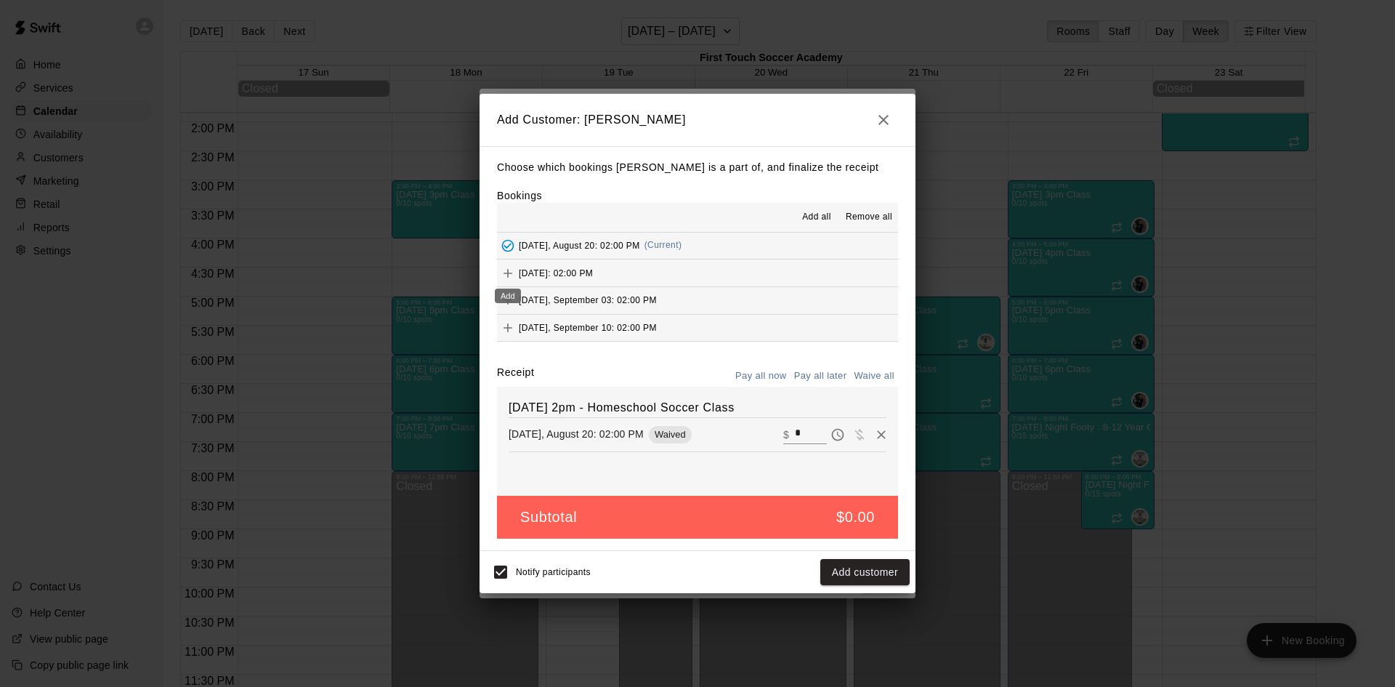
click at [511, 270] on icon "Add" at bounding box center [508, 273] width 15 height 15
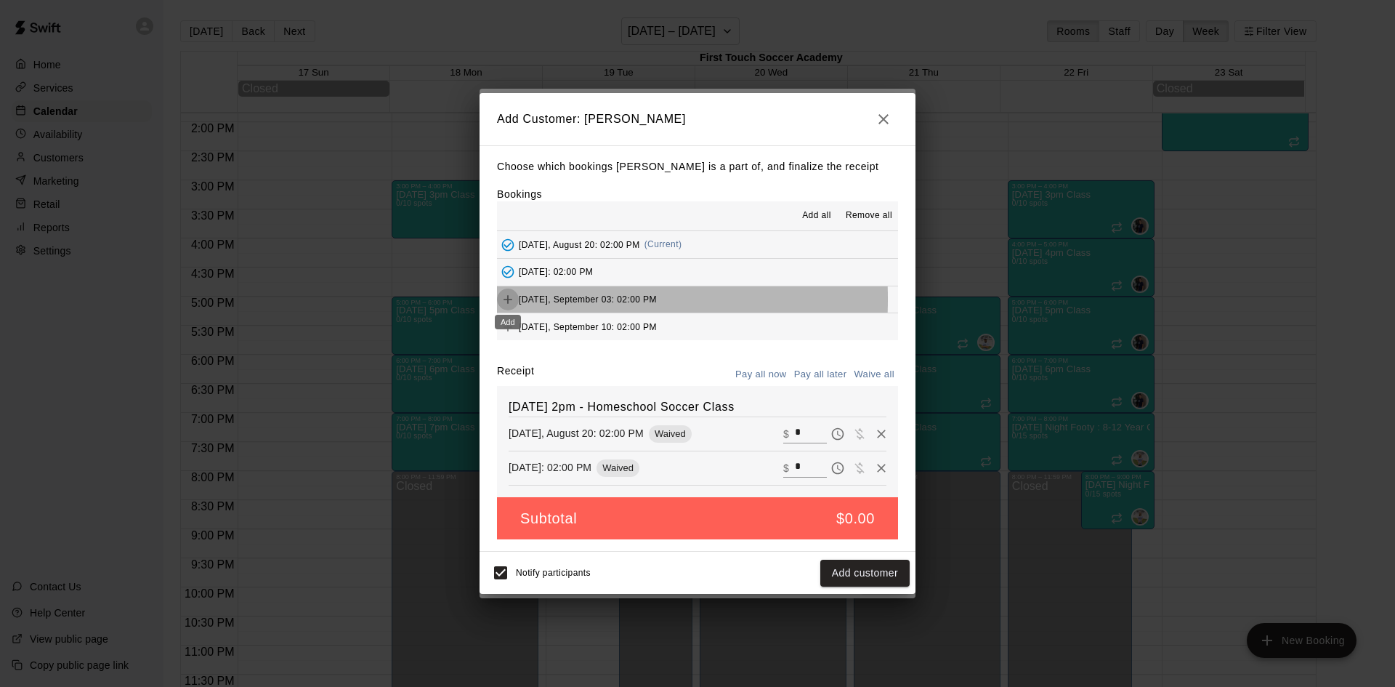
click at [507, 300] on icon "Add" at bounding box center [508, 299] width 9 height 9
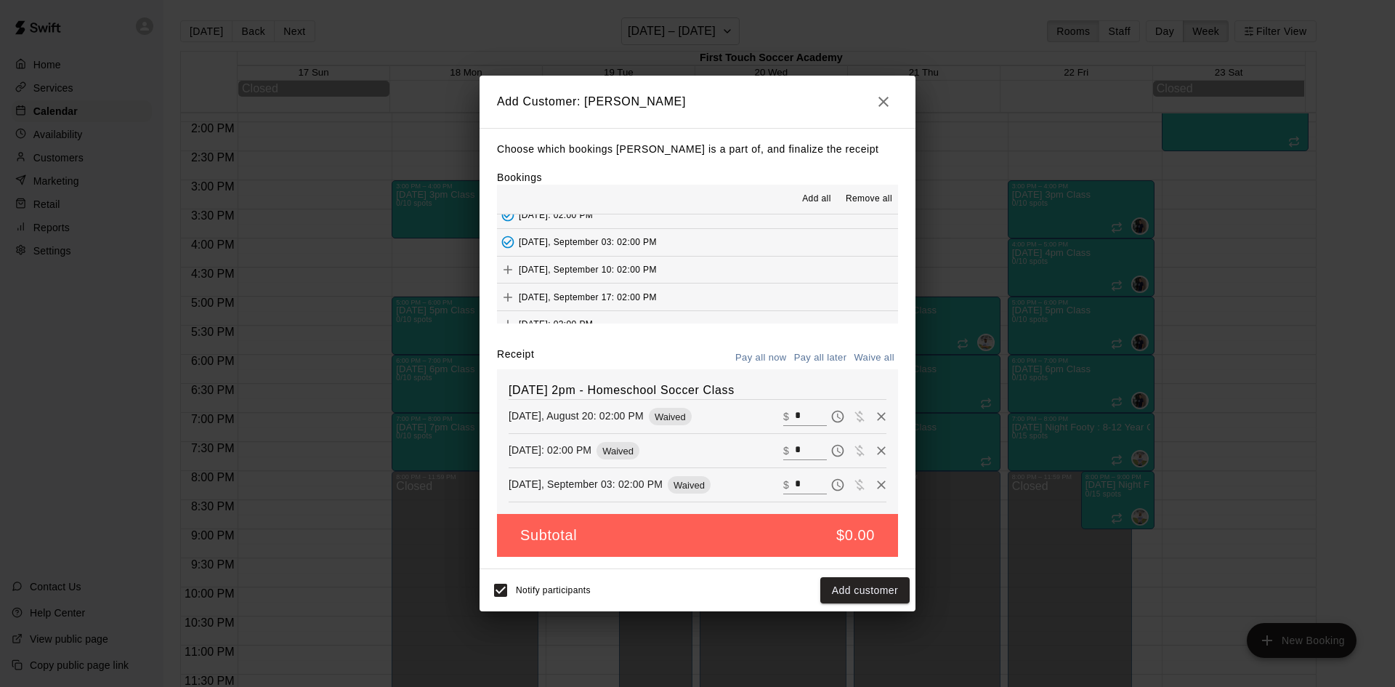
scroll to position [73, 0]
click at [506, 236] on icon "Add" at bounding box center [508, 237] width 15 height 15
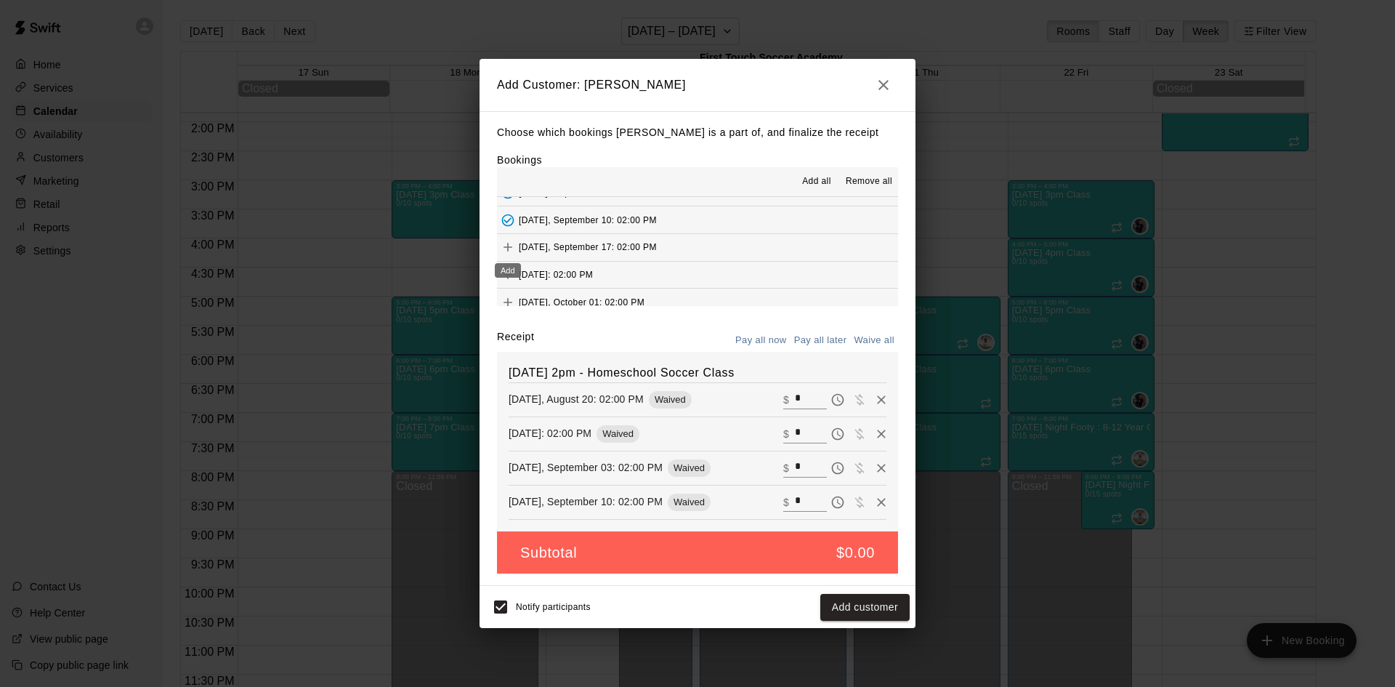
click at [509, 248] on icon "Add" at bounding box center [508, 247] width 9 height 9
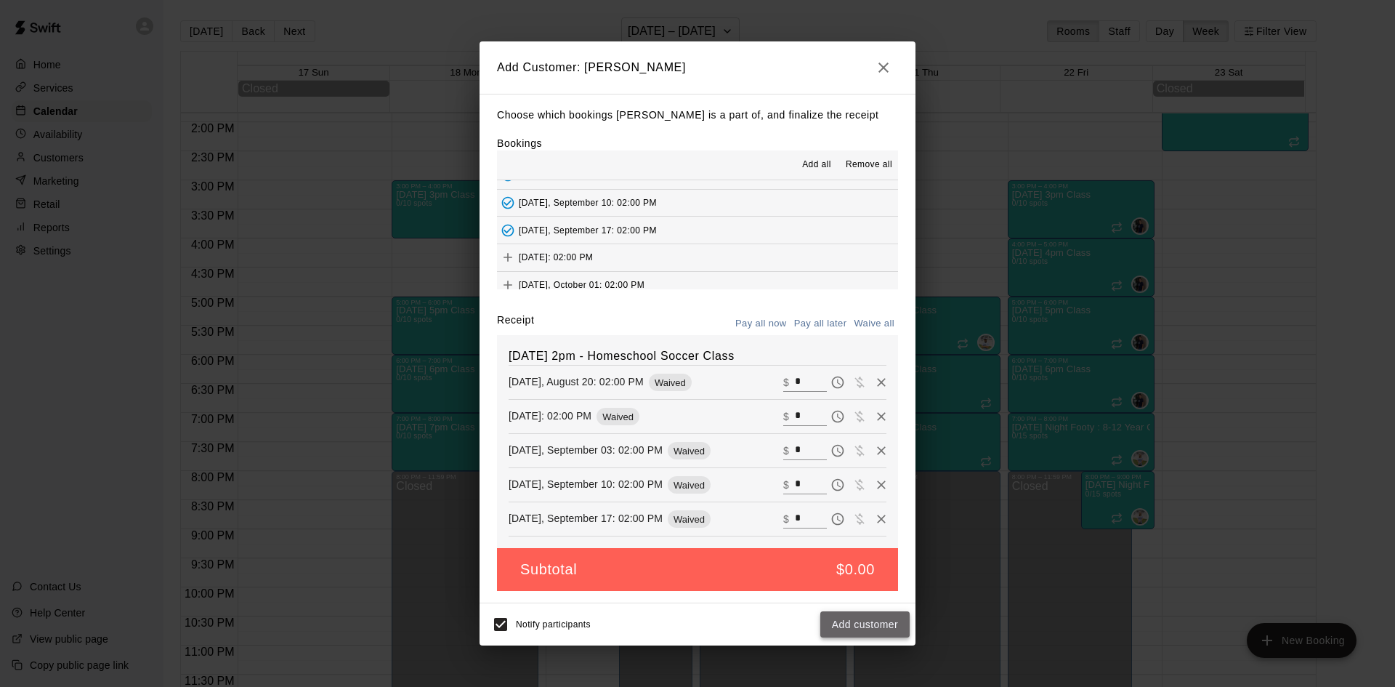
click at [873, 618] on button "Add customer" at bounding box center [864, 624] width 89 height 27
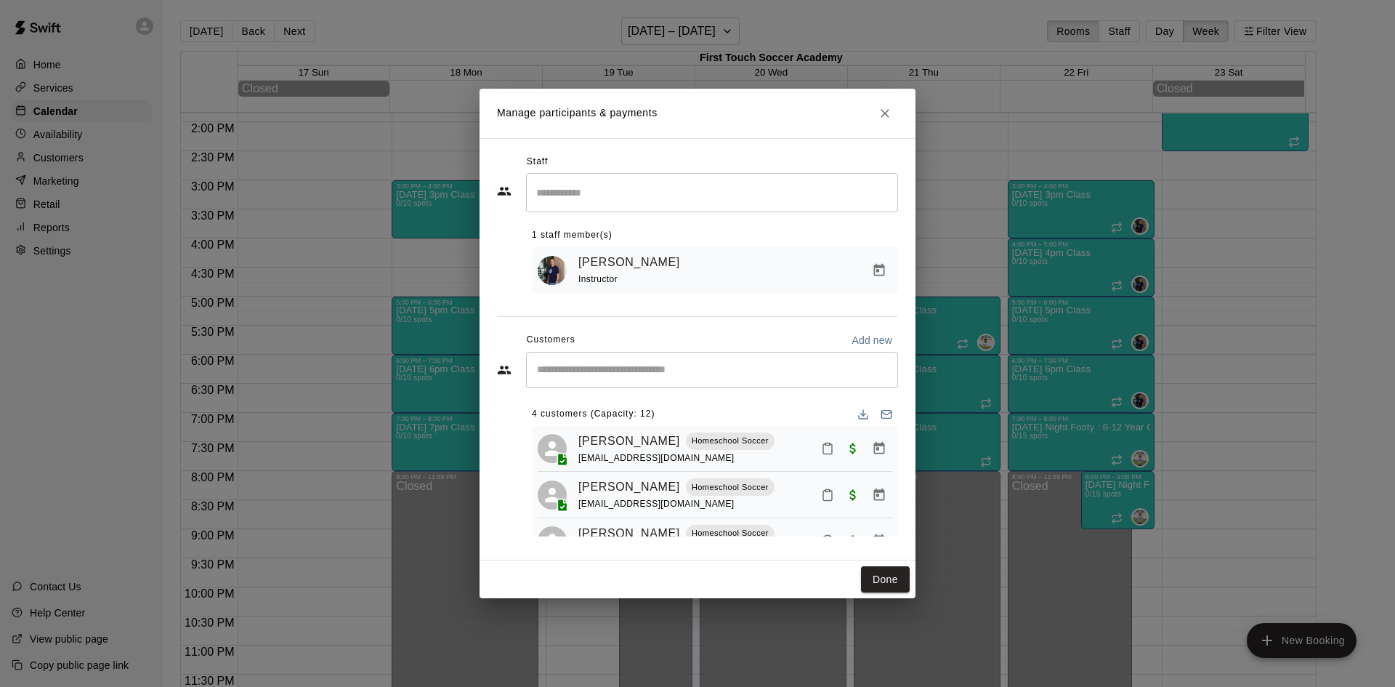
click at [642, 360] on div "​" at bounding box center [712, 370] width 372 height 36
type input "****"
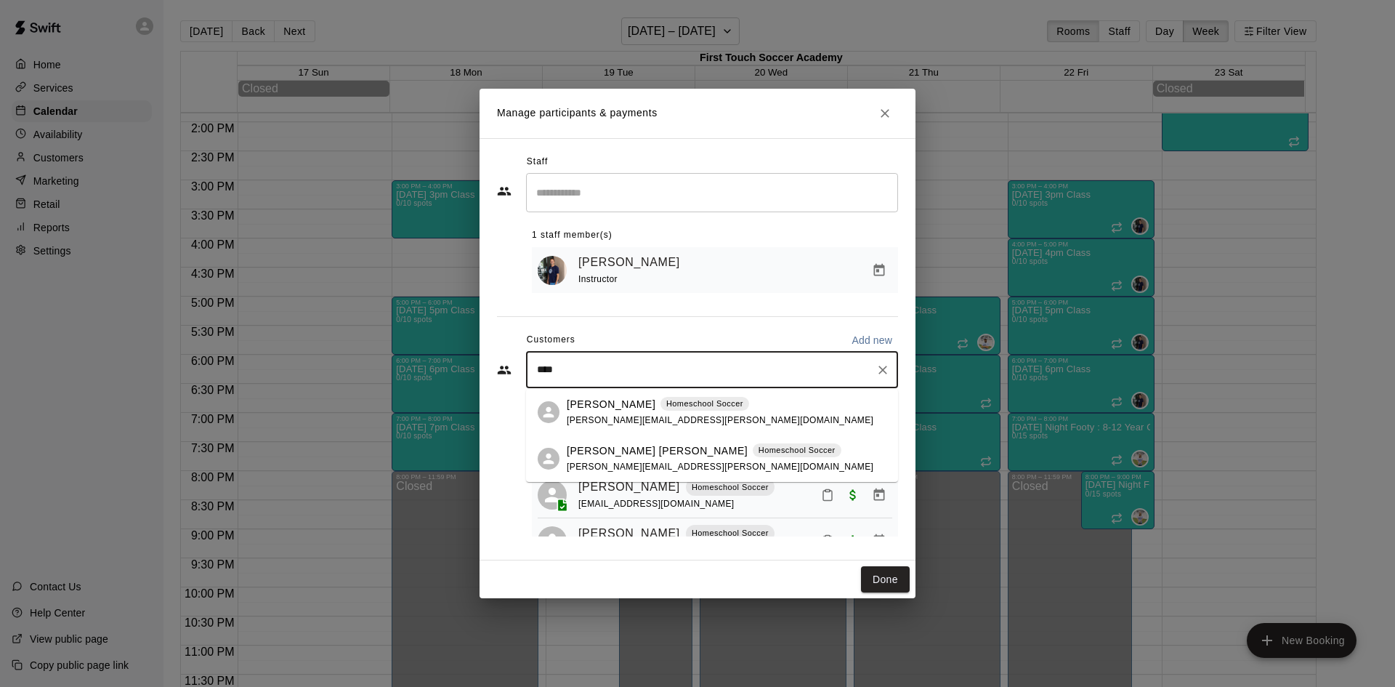
click at [621, 453] on p "Beckham Dunkel" at bounding box center [657, 450] width 181 height 15
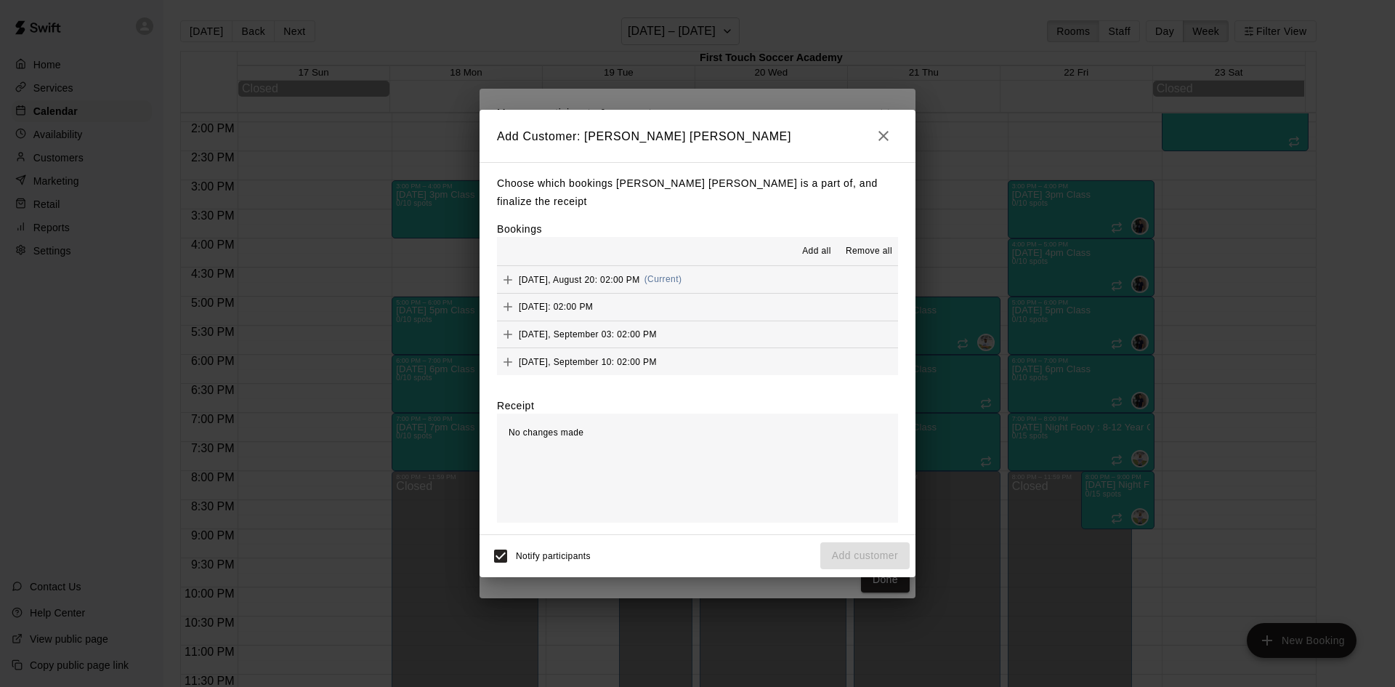
click at [508, 275] on icon "Add" at bounding box center [508, 279] width 9 height 9
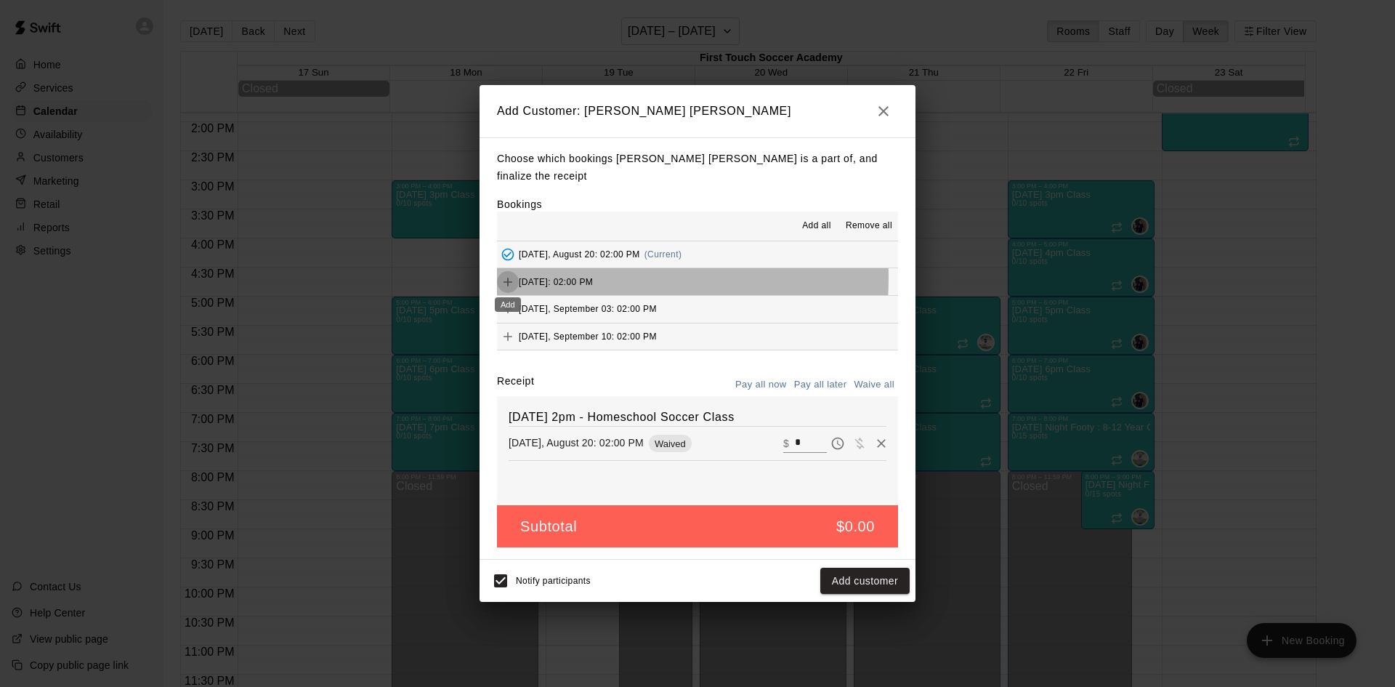
click at [506, 275] on icon "Add" at bounding box center [508, 282] width 15 height 15
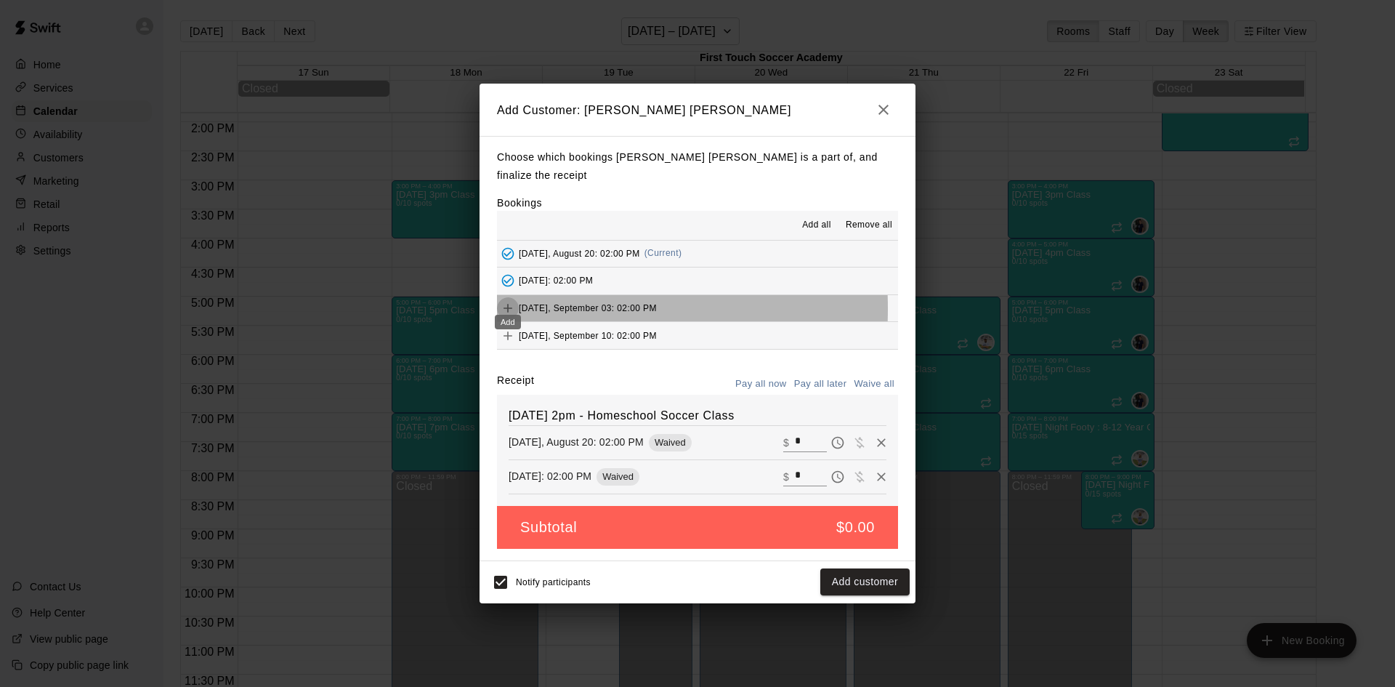
click at [504, 301] on icon "Add" at bounding box center [508, 308] width 15 height 15
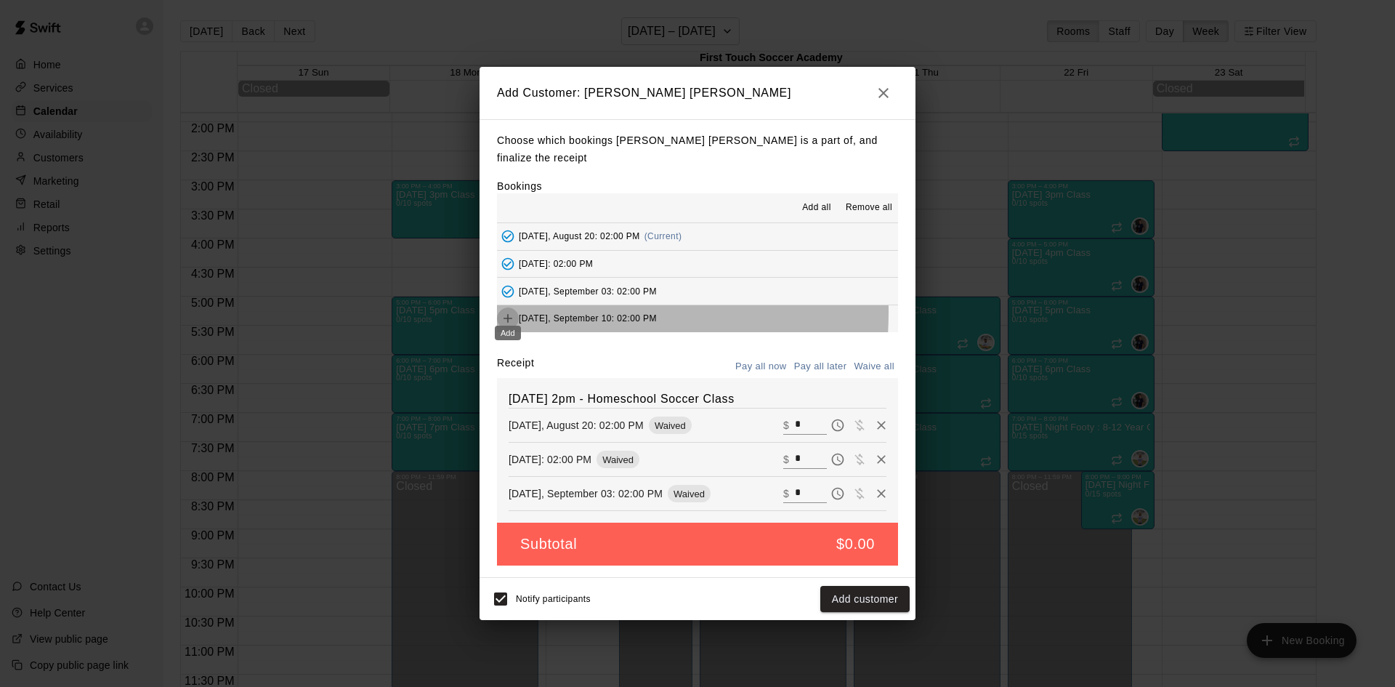
click at [517, 307] on button "Add" at bounding box center [508, 318] width 22 height 22
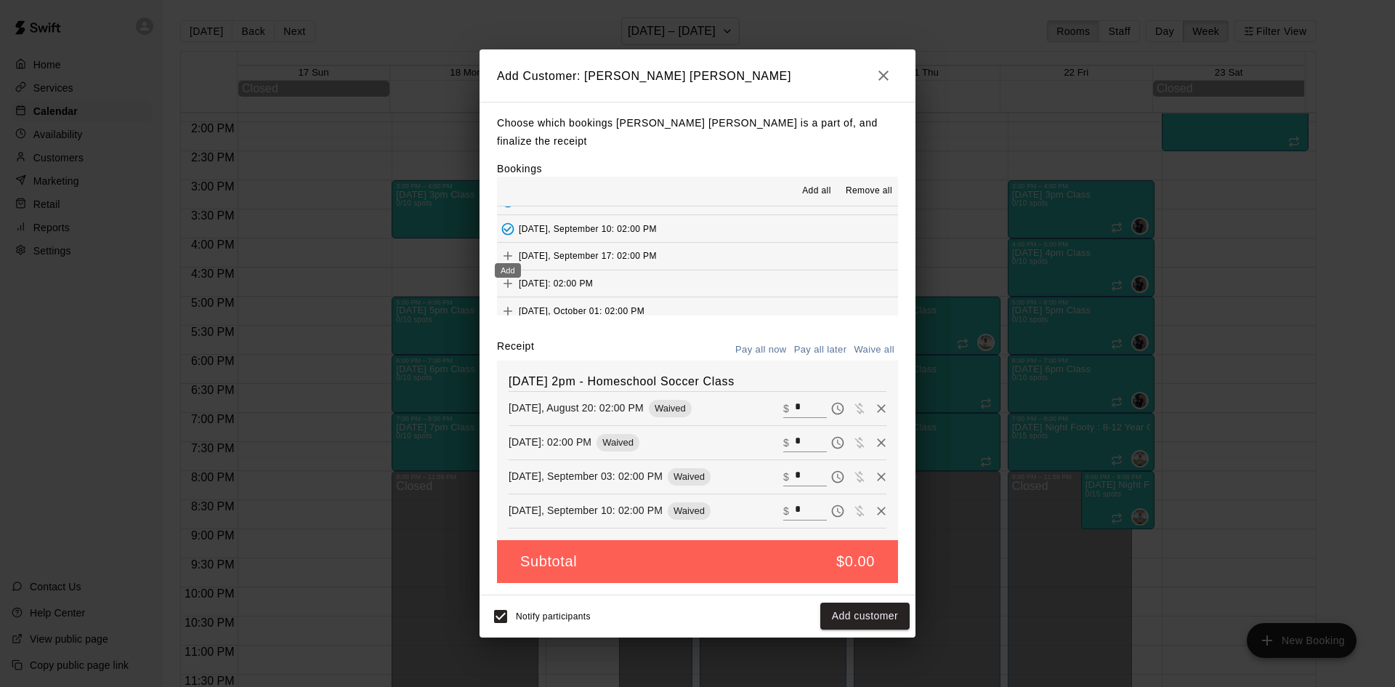
click at [507, 249] on icon "Add" at bounding box center [508, 256] width 15 height 15
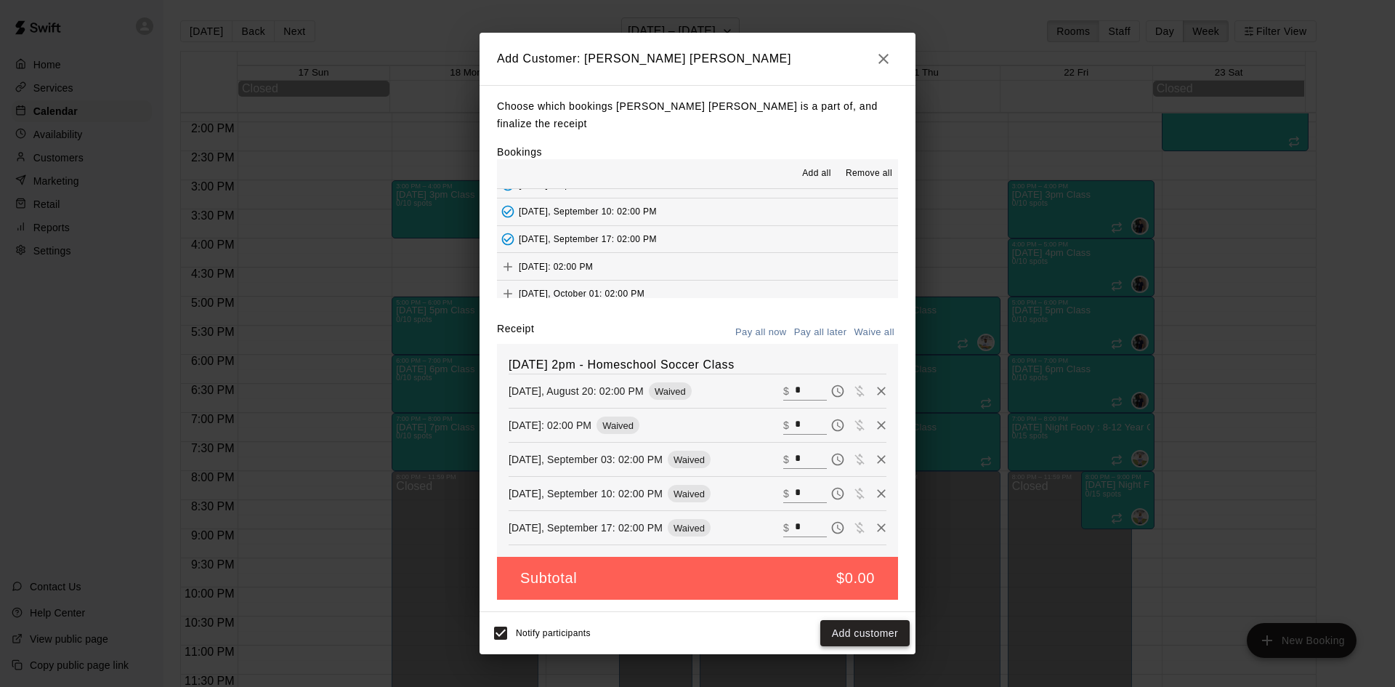
click at [877, 621] on button "Add customer" at bounding box center [864, 633] width 89 height 27
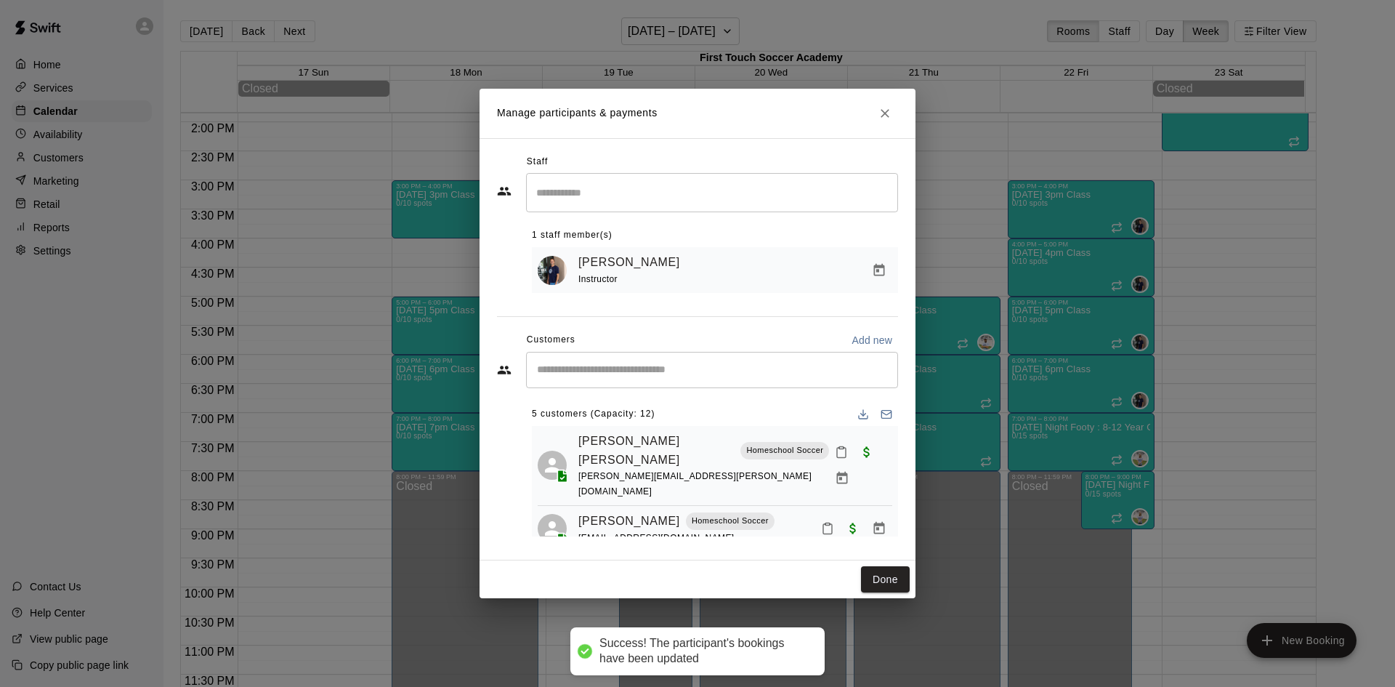
click at [677, 375] on input "Start typing to search customers..." at bounding box center [712, 370] width 359 height 15
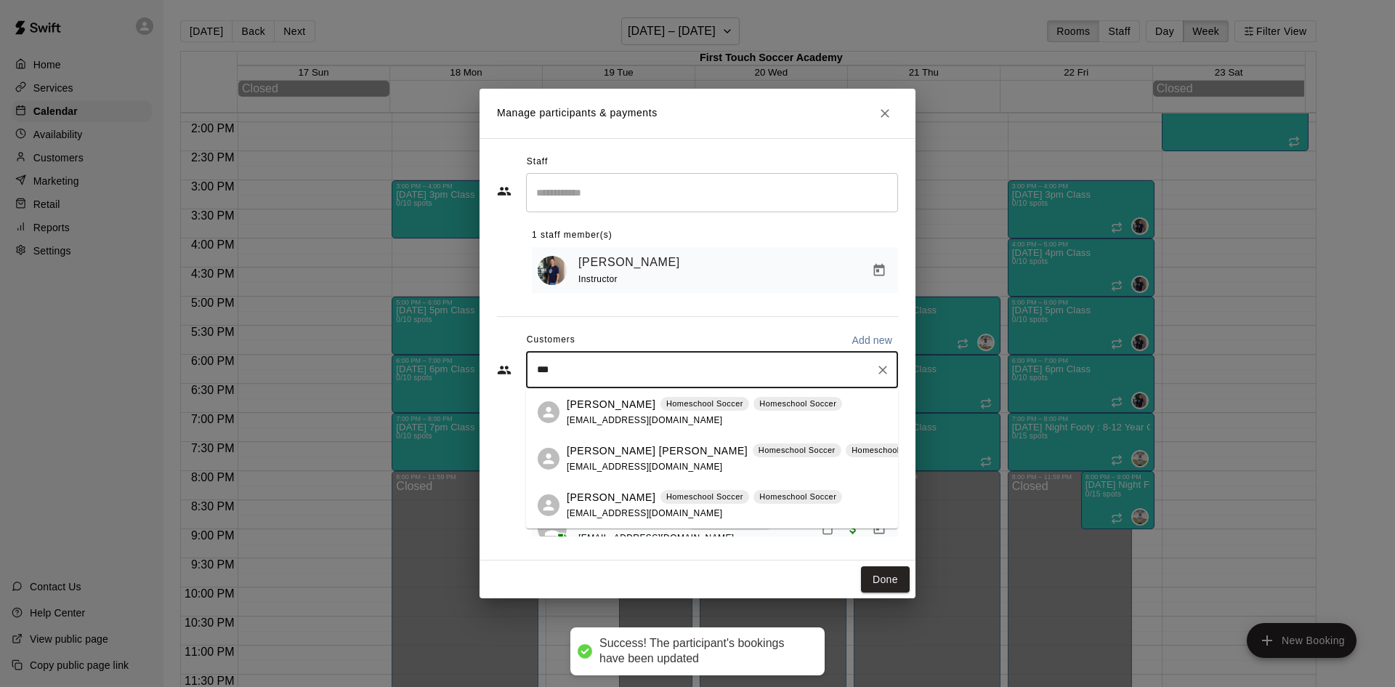
type input "****"
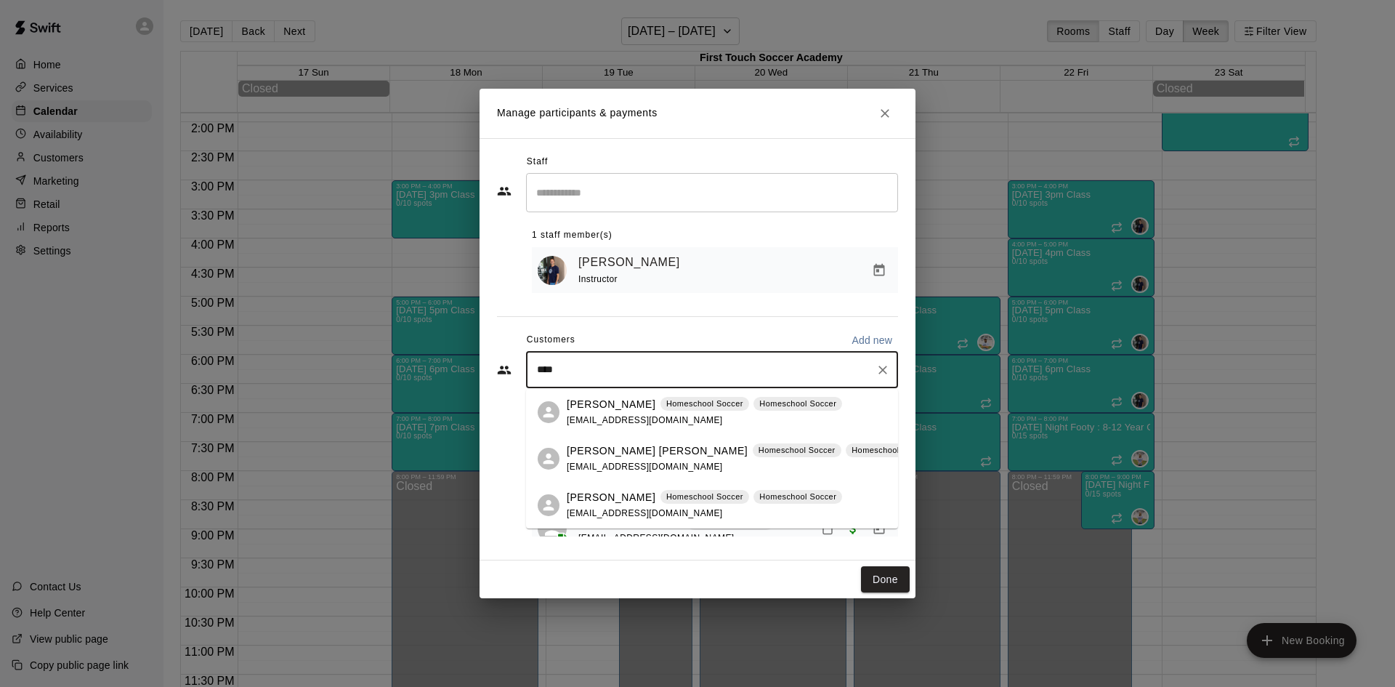
click at [652, 445] on p "Beckham Patterson" at bounding box center [657, 450] width 181 height 15
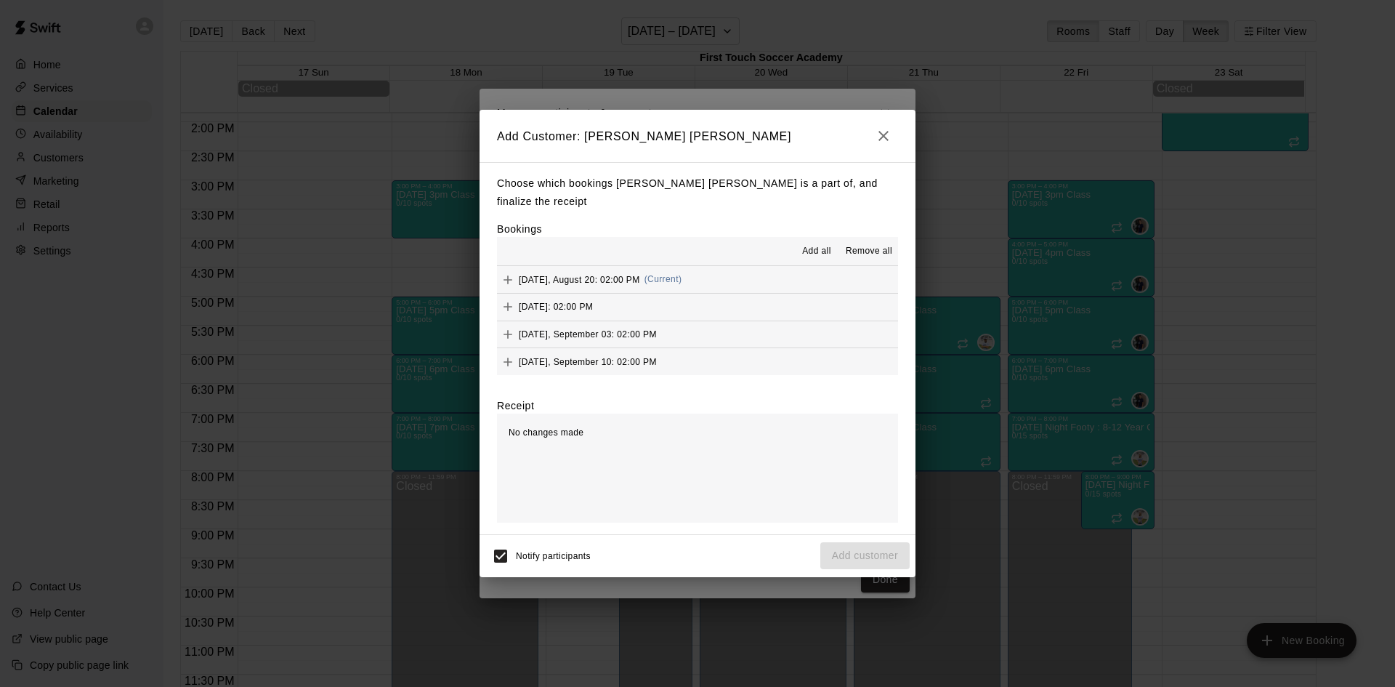
click at [508, 272] on icon "Add" at bounding box center [508, 279] width 15 height 15
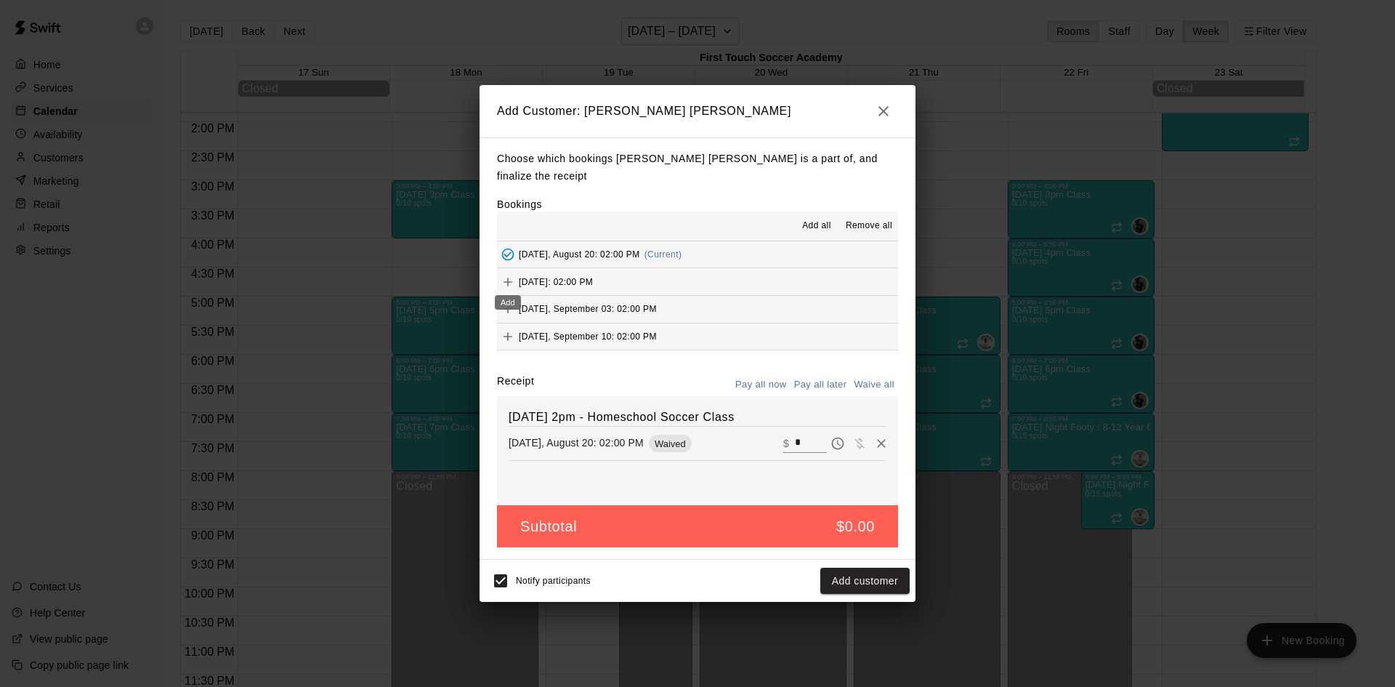
click at [511, 275] on icon "Add" at bounding box center [508, 282] width 15 height 15
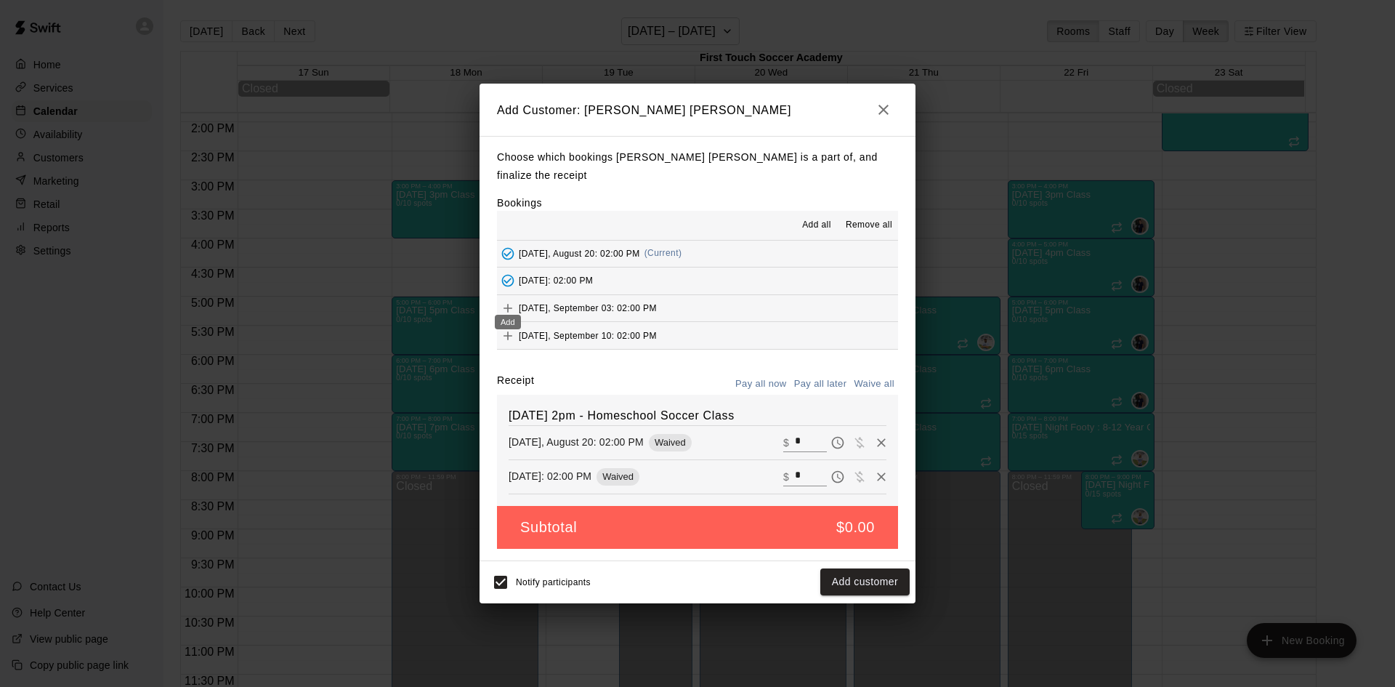
click at [510, 302] on icon "Add" at bounding box center [508, 308] width 15 height 15
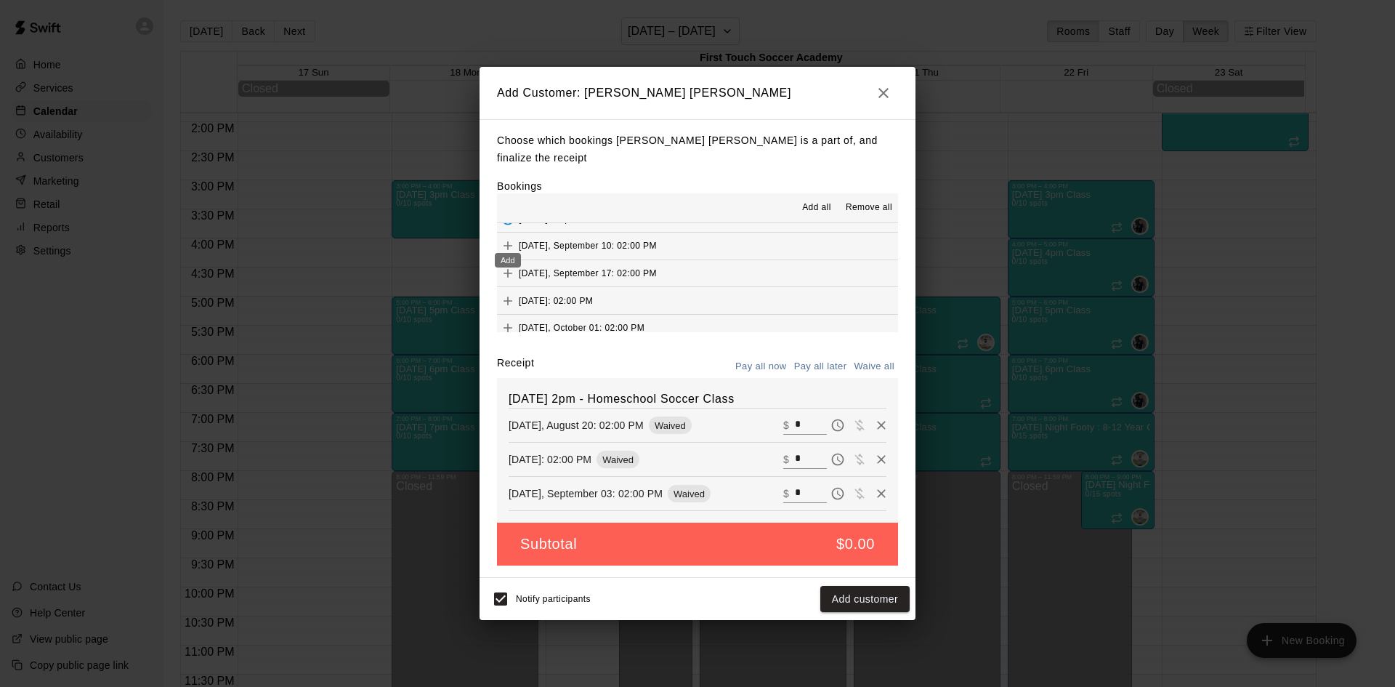
click at [509, 240] on icon "Add" at bounding box center [508, 245] width 15 height 15
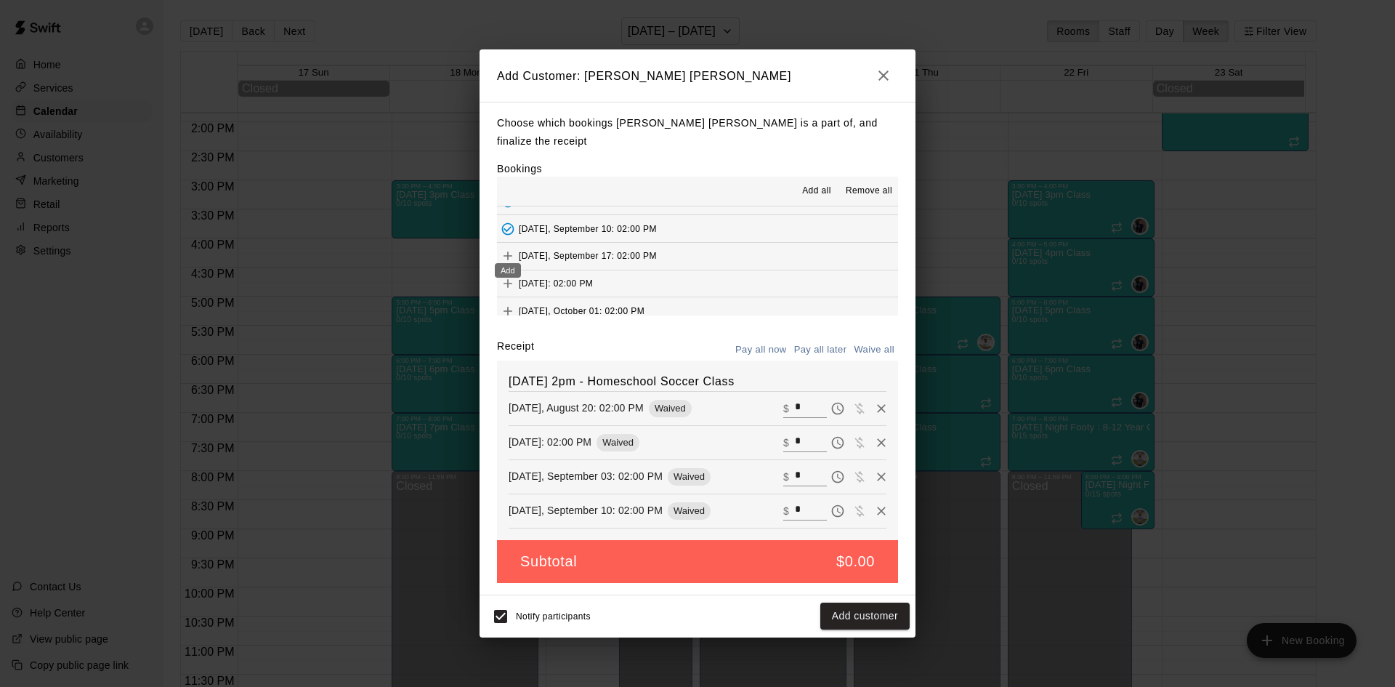
click at [511, 252] on icon "Add" at bounding box center [508, 256] width 9 height 9
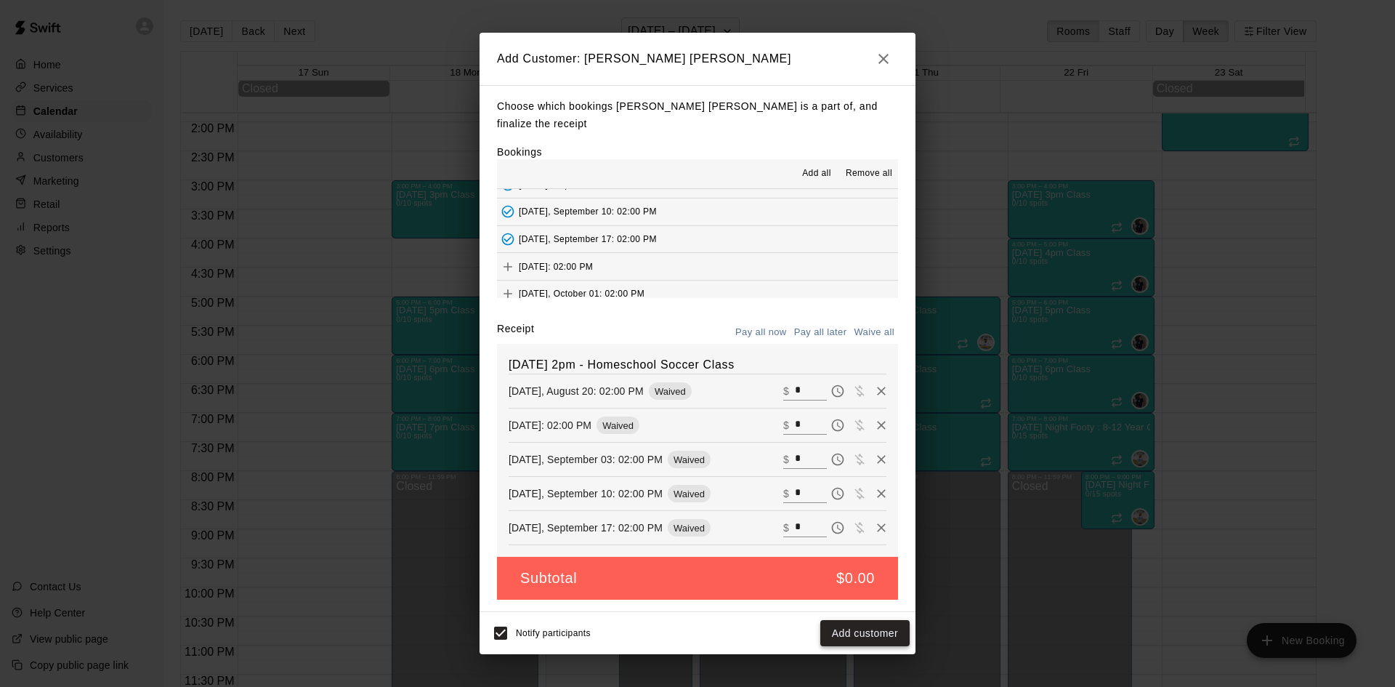
drag, startPoint x: 875, startPoint y: 628, endPoint x: 809, endPoint y: 629, distance: 66.1
click at [873, 628] on button "Add customer" at bounding box center [864, 633] width 89 height 27
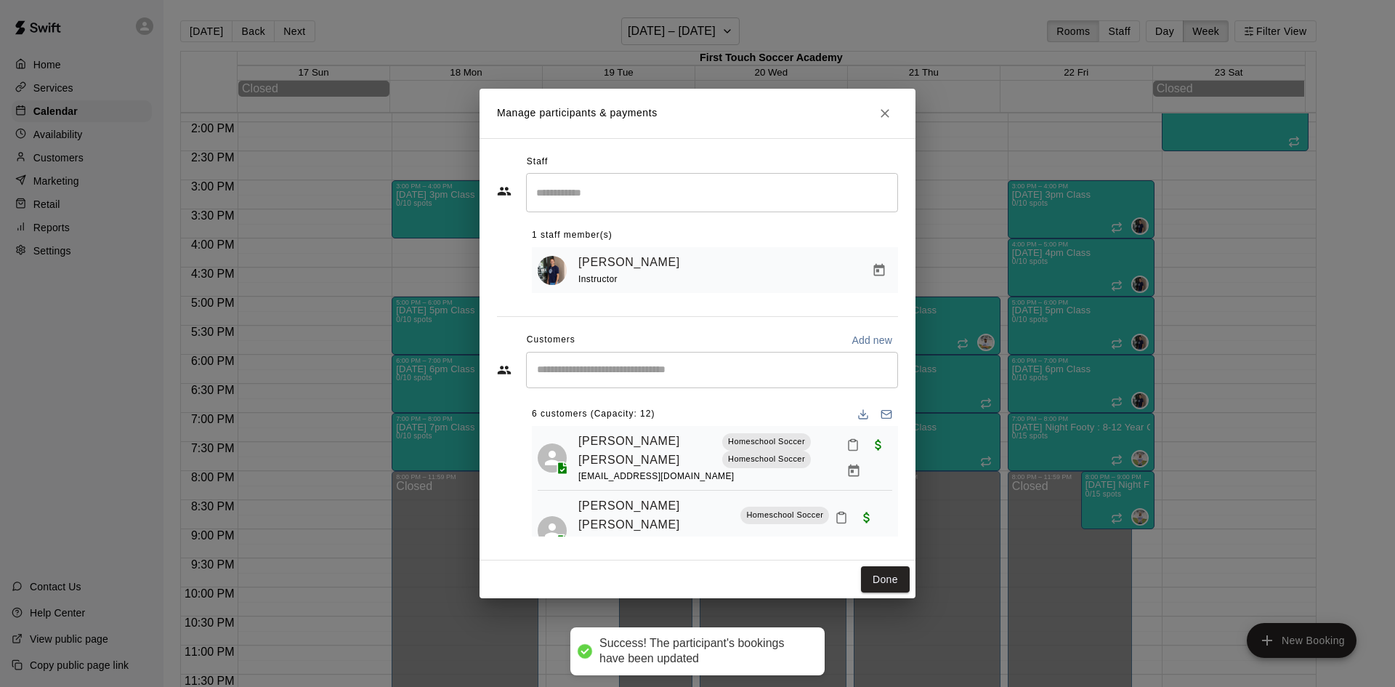
click at [573, 364] on input "Start typing to search customers..." at bounding box center [712, 370] width 359 height 15
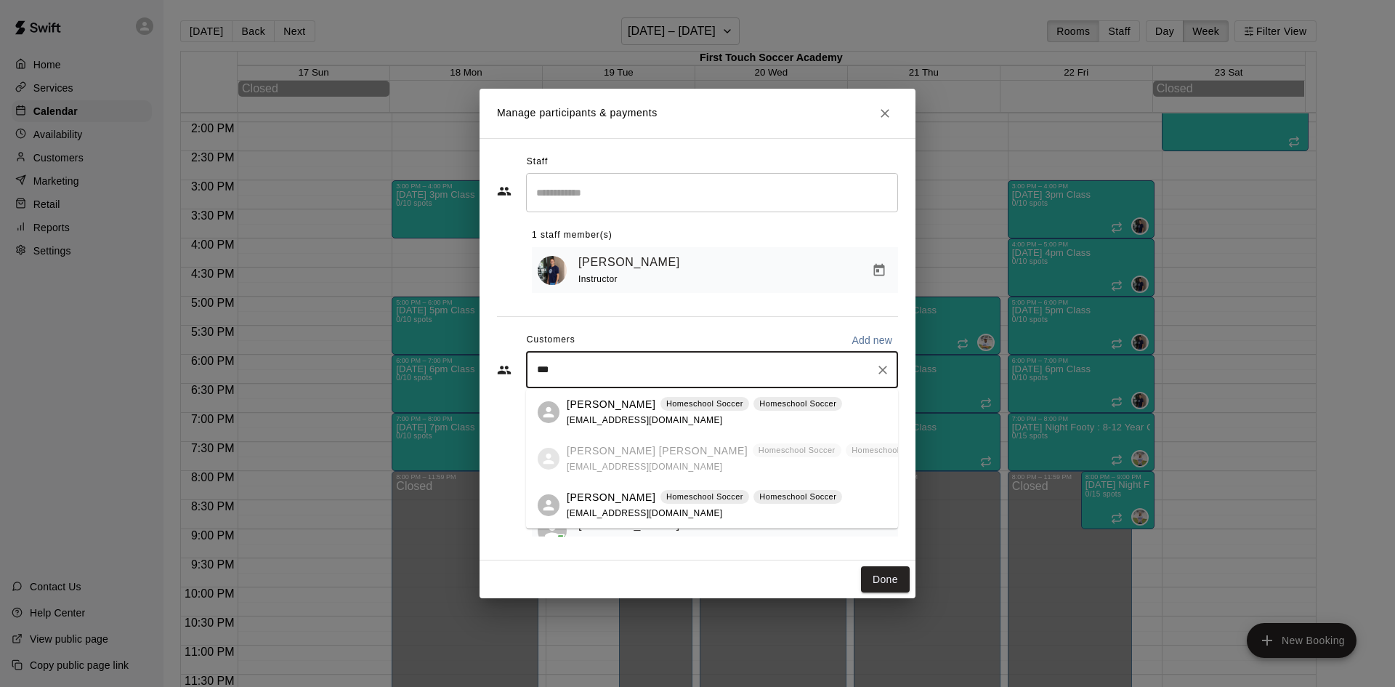
type input "****"
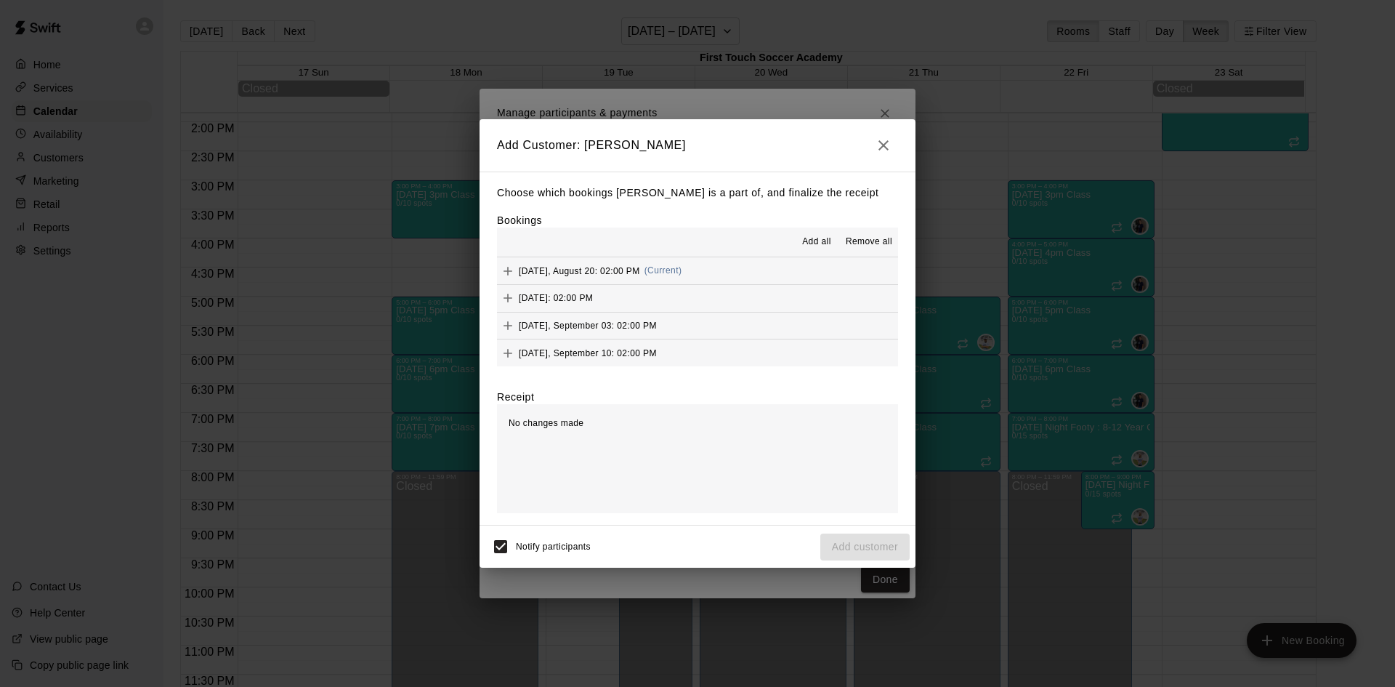
click at [513, 269] on icon "Add" at bounding box center [508, 271] width 15 height 15
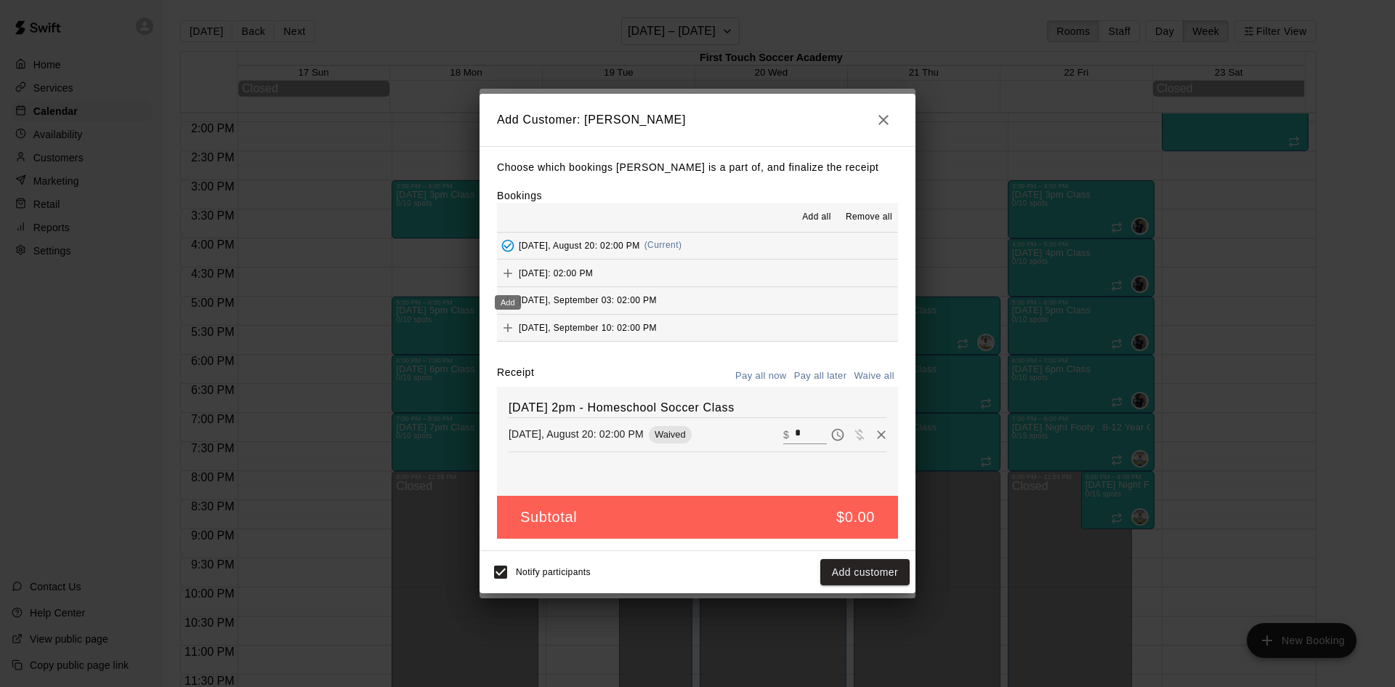
click at [513, 272] on icon "Add" at bounding box center [508, 273] width 15 height 15
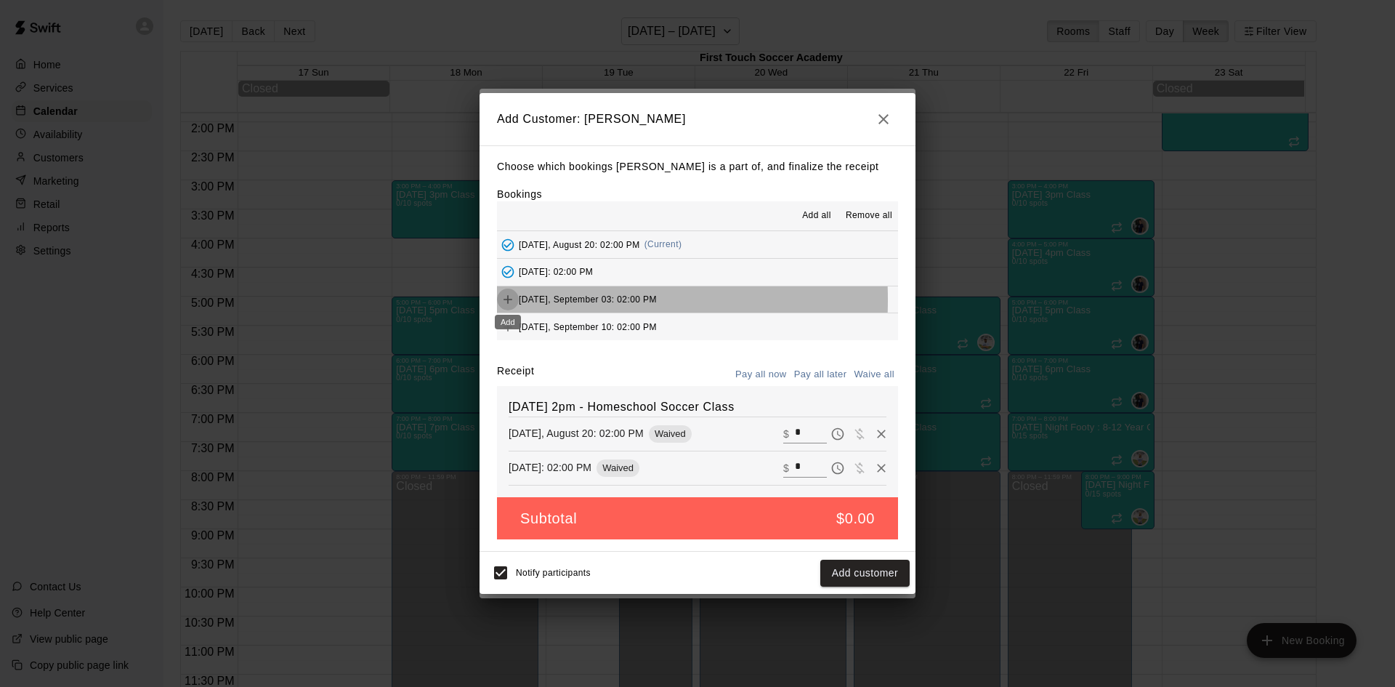
click at [509, 301] on icon "Add" at bounding box center [508, 299] width 15 height 15
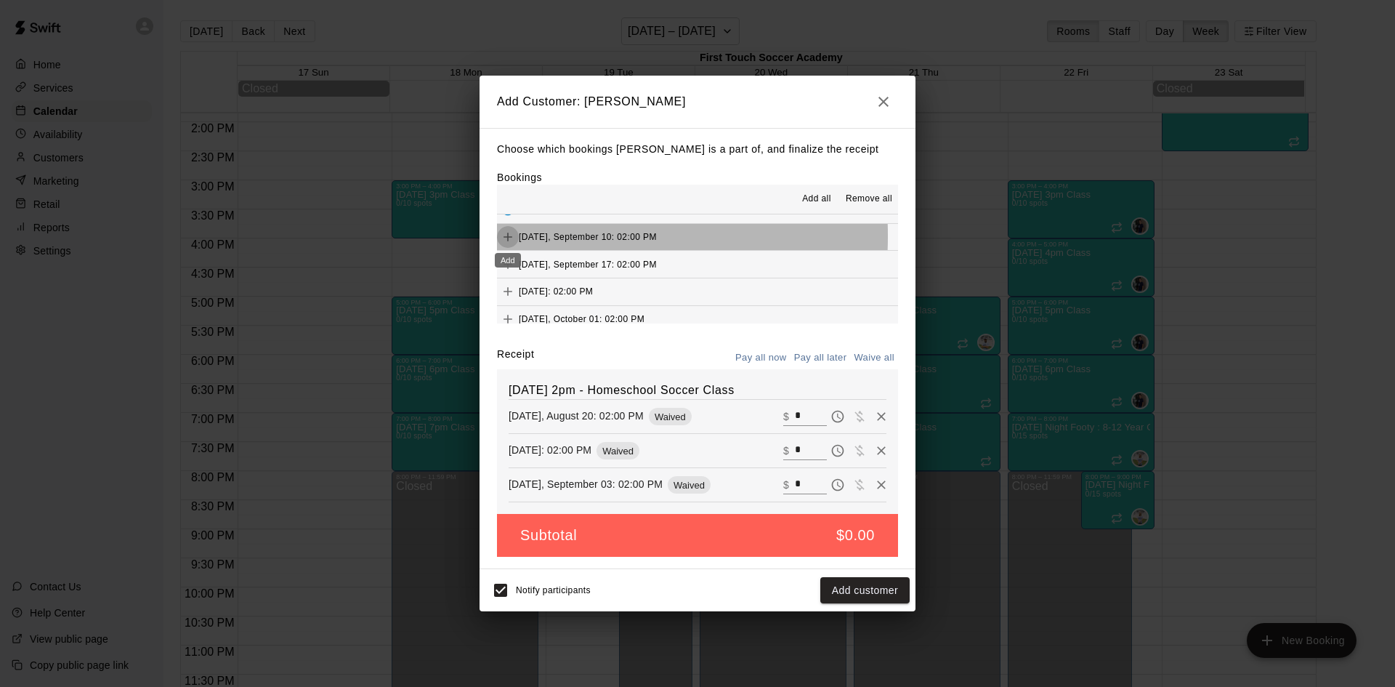
click at [511, 237] on icon "Add" at bounding box center [508, 237] width 15 height 15
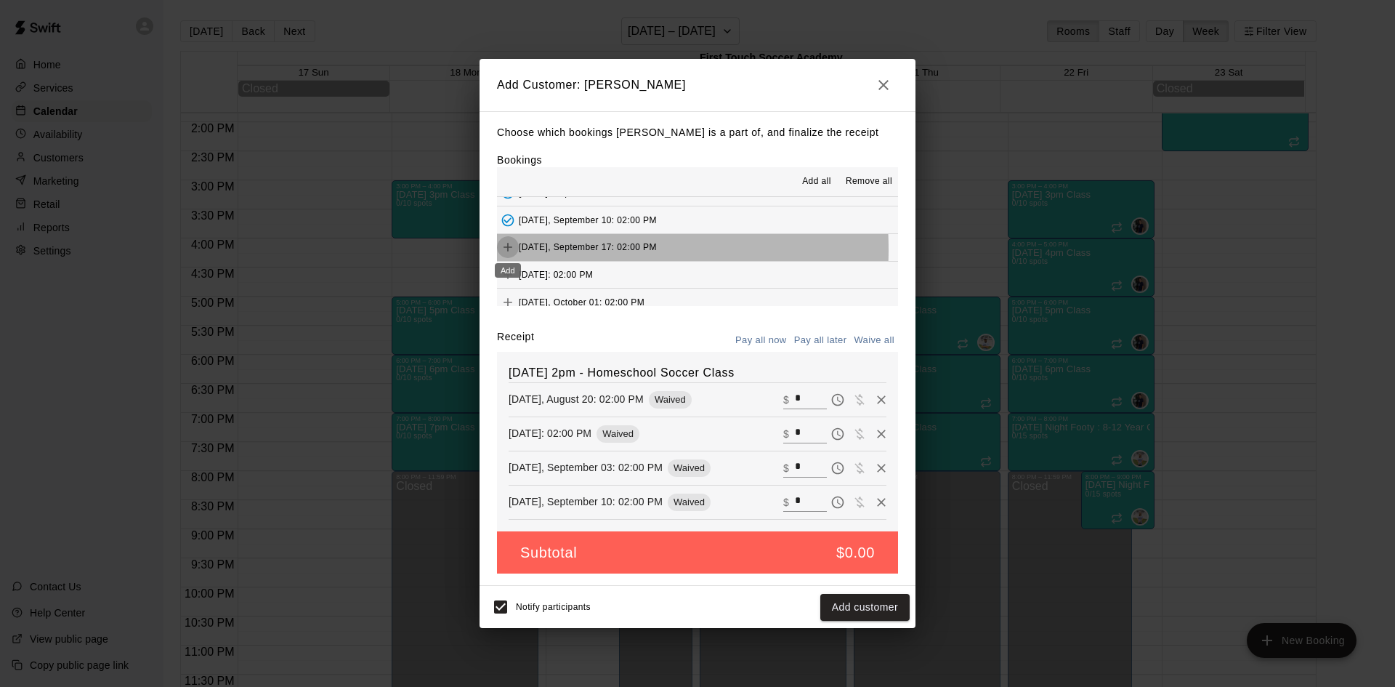
click at [512, 251] on icon "Add" at bounding box center [508, 247] width 15 height 15
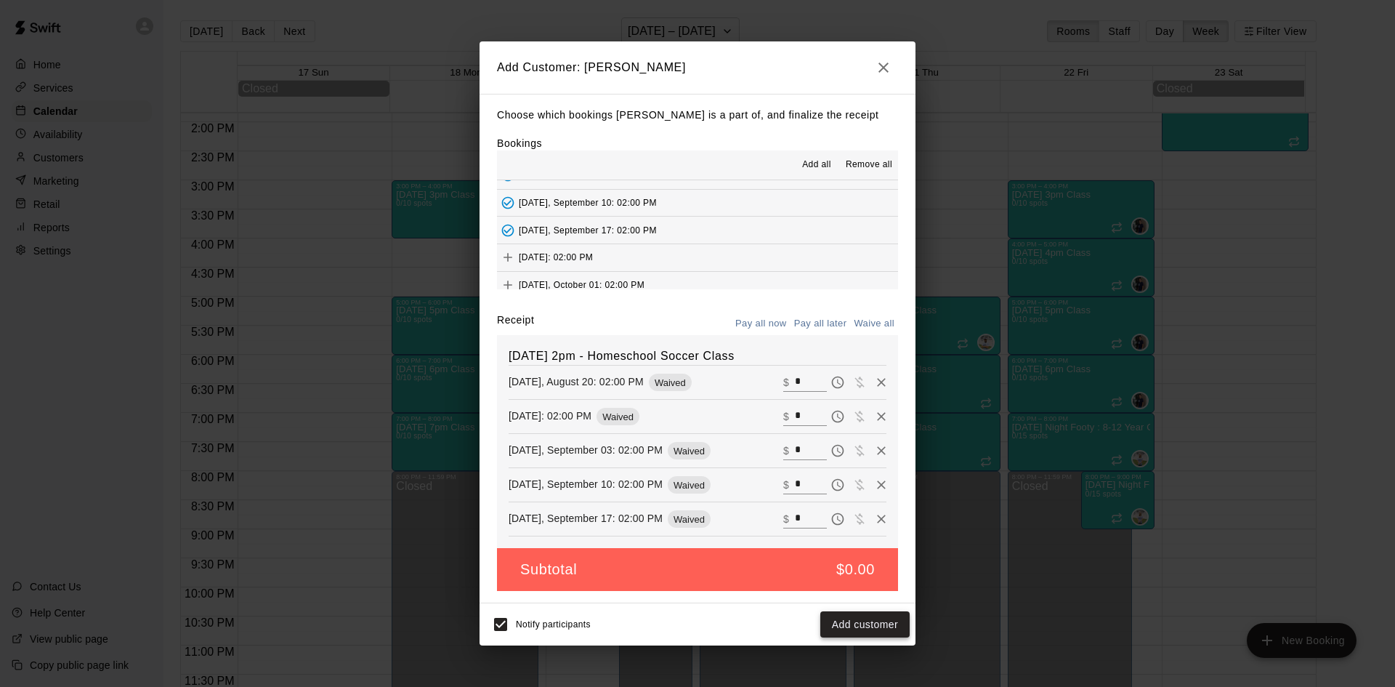
click at [860, 619] on button "Add customer" at bounding box center [864, 624] width 89 height 27
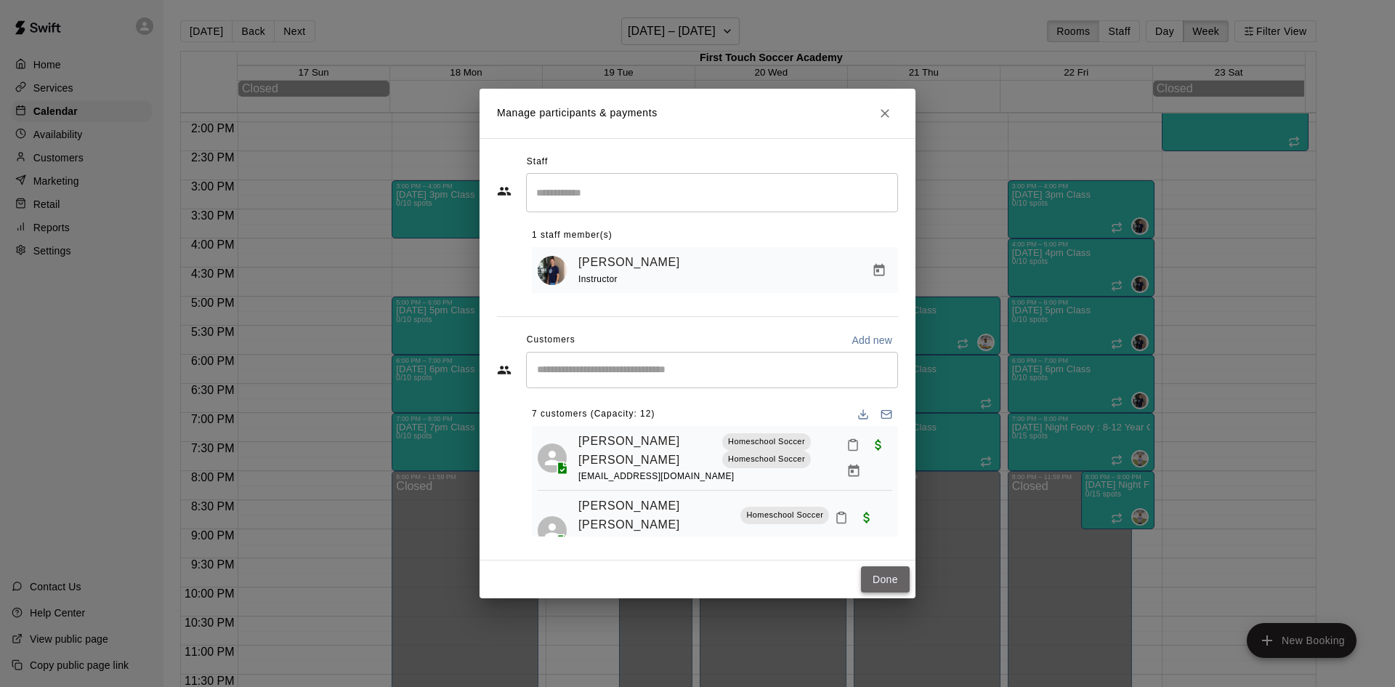
click at [873, 586] on button "Done" at bounding box center [885, 579] width 49 height 27
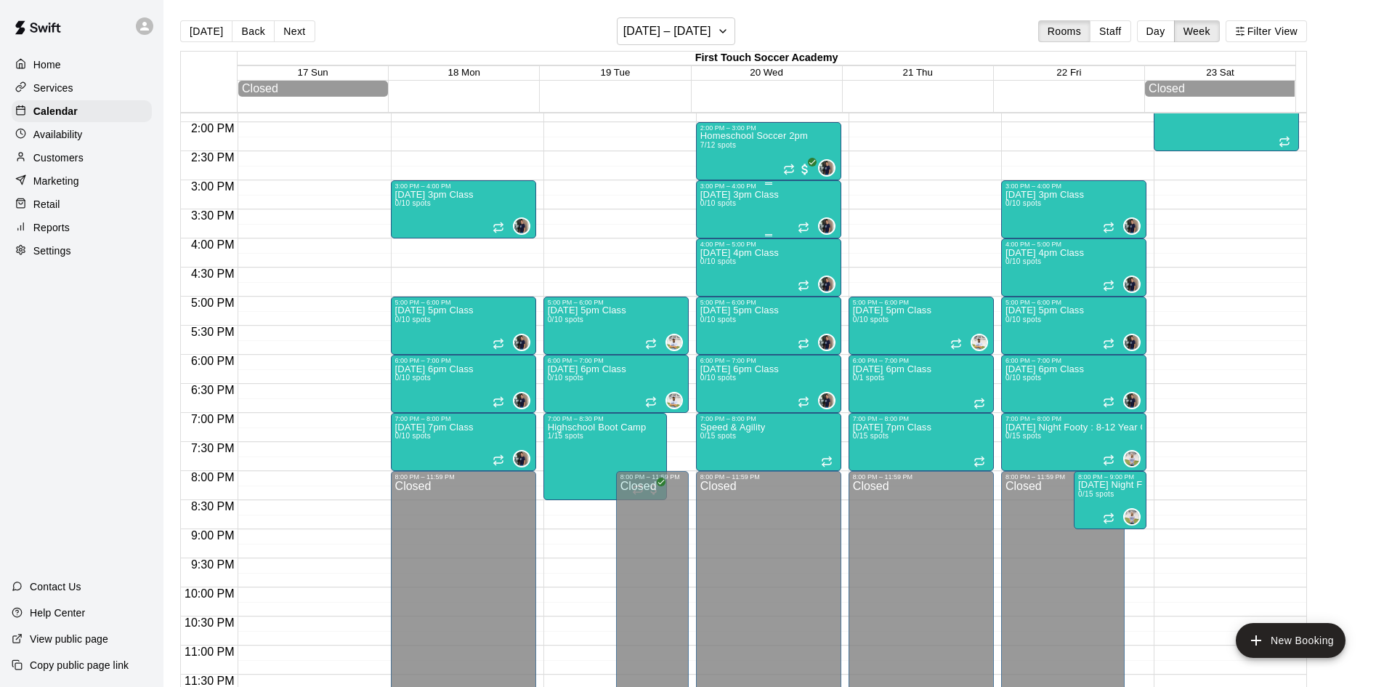
click at [730, 205] on span "0/10 spots" at bounding box center [718, 203] width 36 height 8
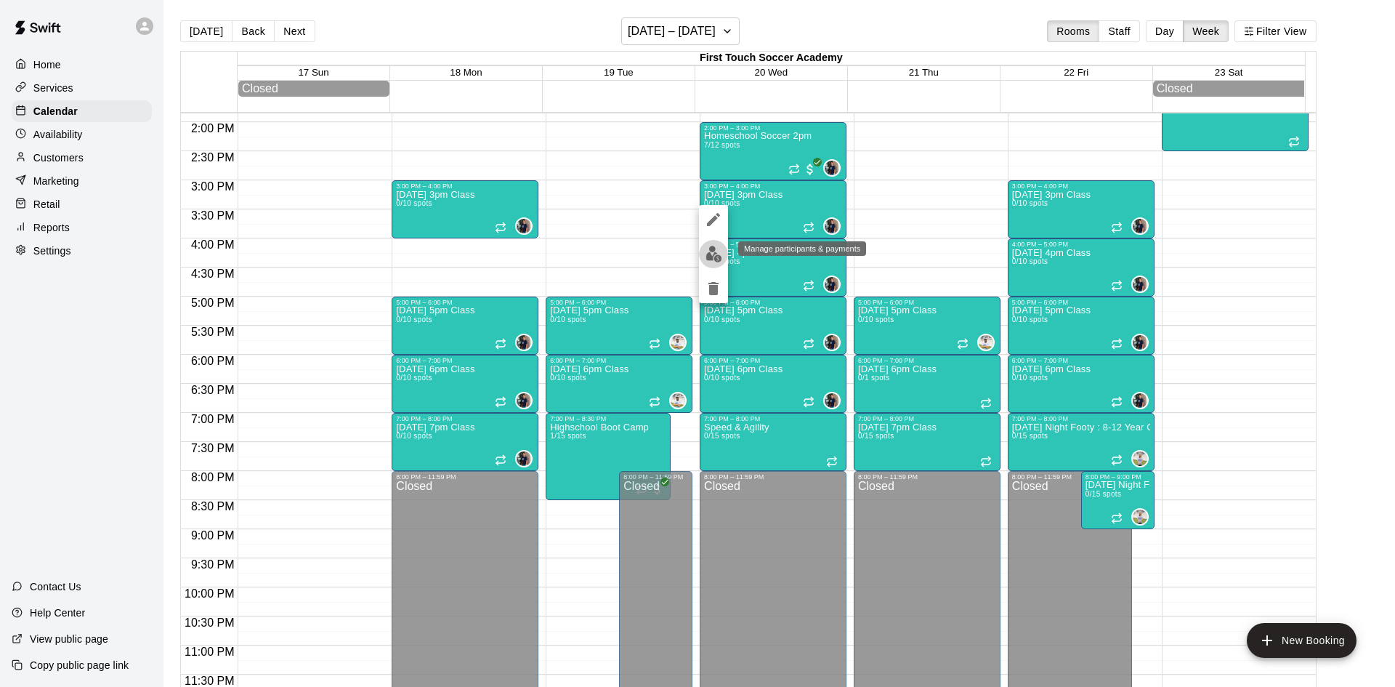
click at [714, 255] on img "edit" at bounding box center [714, 254] width 17 height 17
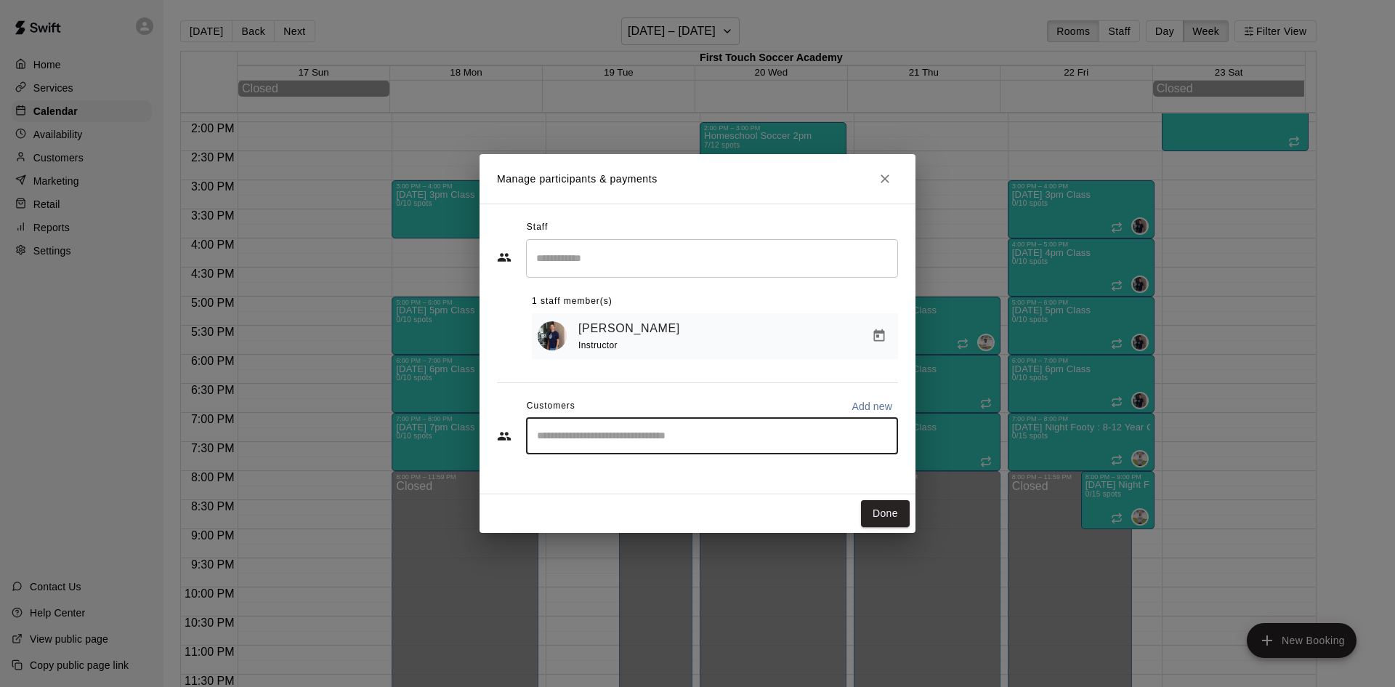
click at [623, 443] on input "Start typing to search customers..." at bounding box center [712, 436] width 359 height 15
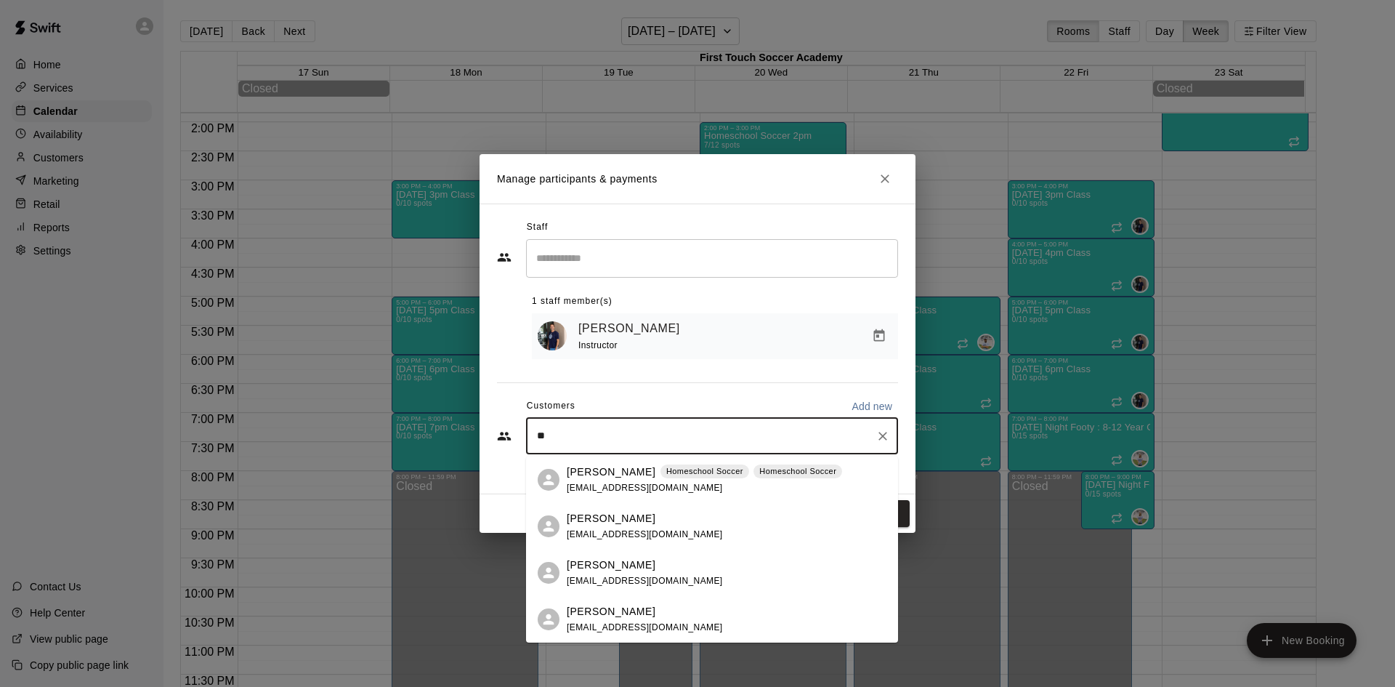
type input "*"
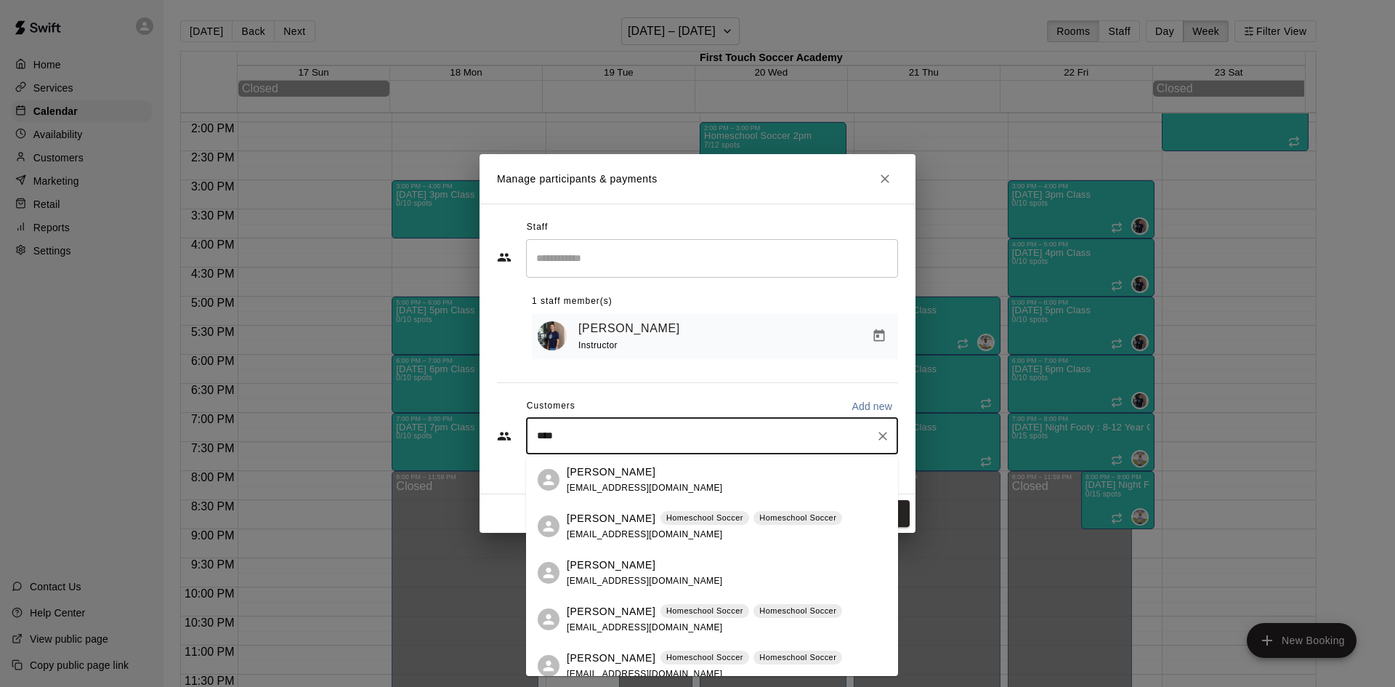
type input "*****"
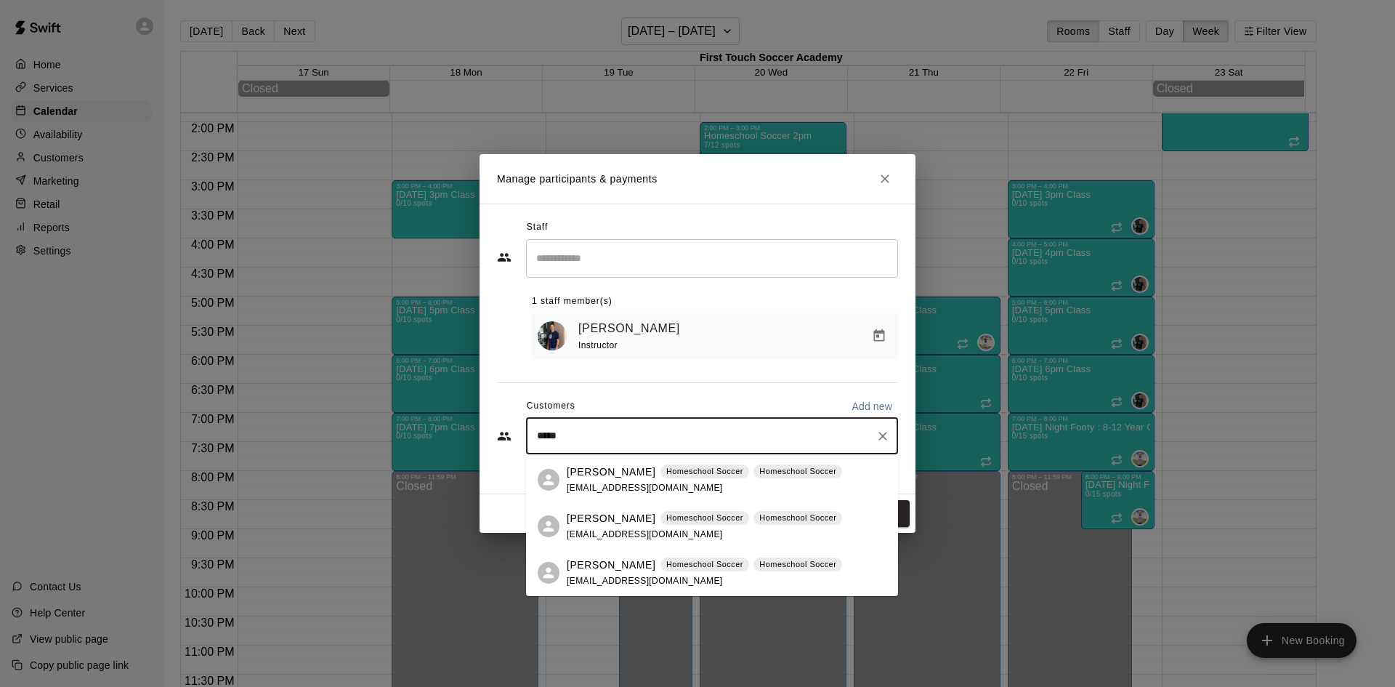
click at [607, 514] on p "Mia Davila" at bounding box center [611, 518] width 89 height 15
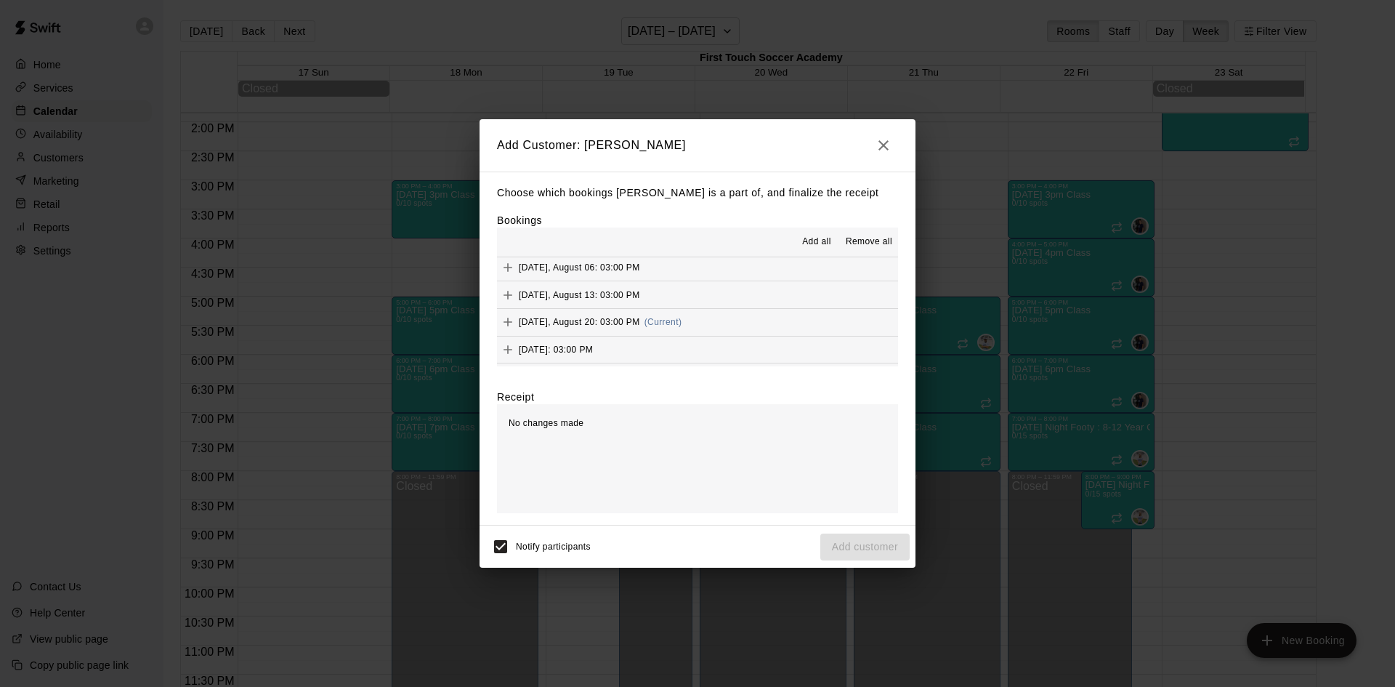
scroll to position [145, 0]
click at [505, 286] on icon "Add" at bounding box center [508, 289] width 15 height 15
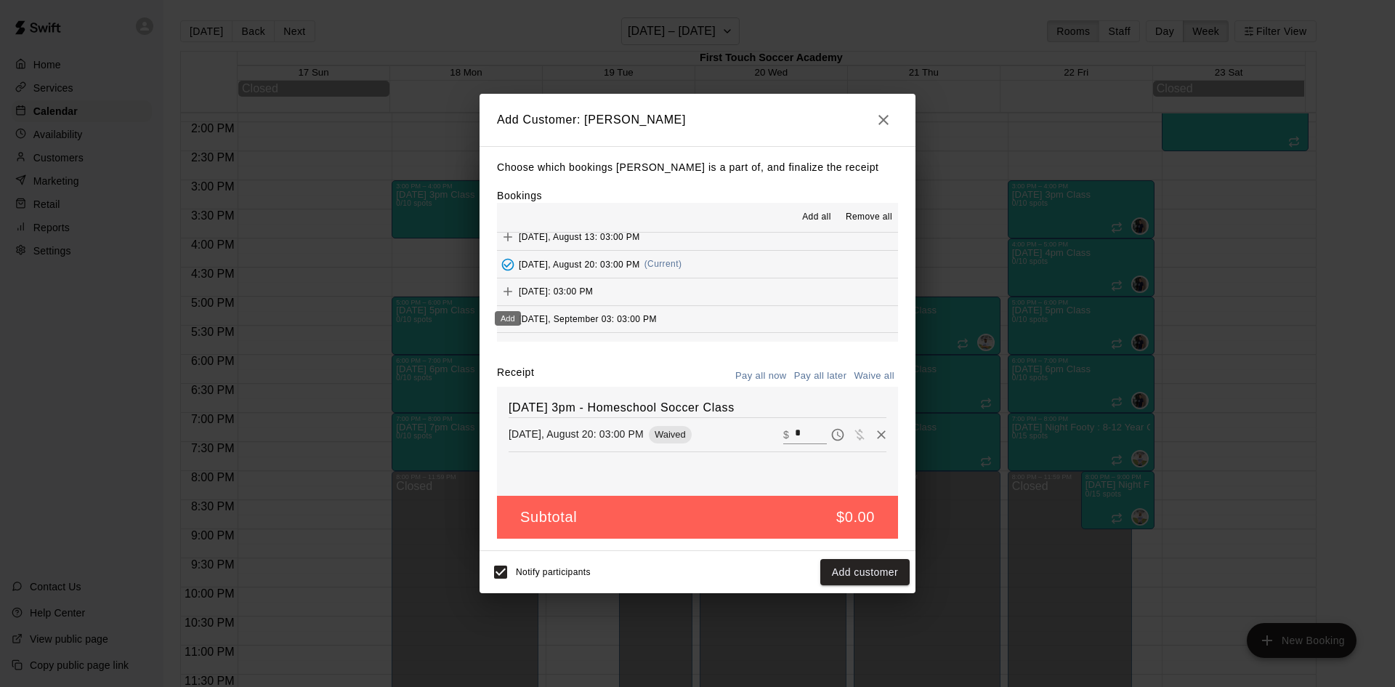
click at [506, 291] on icon "Add" at bounding box center [508, 291] width 15 height 15
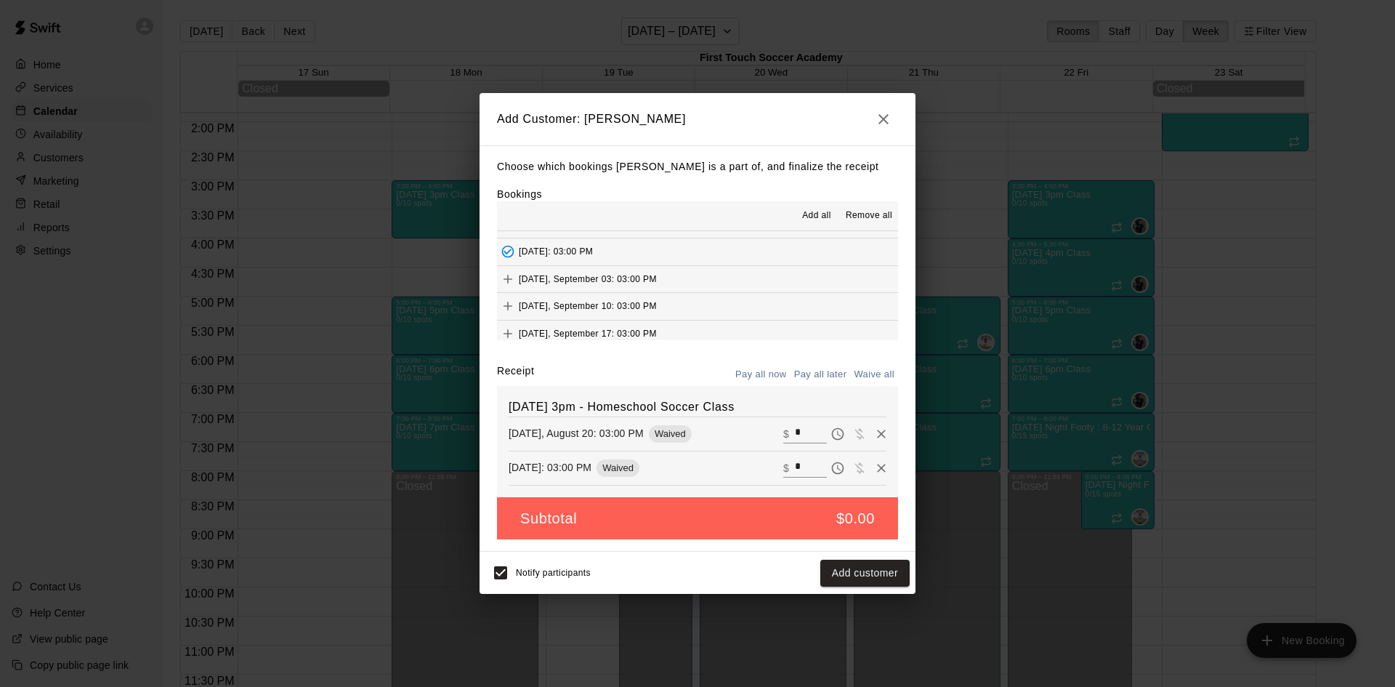
scroll to position [218, 0]
click at [508, 249] on icon "Add" at bounding box center [508, 245] width 9 height 9
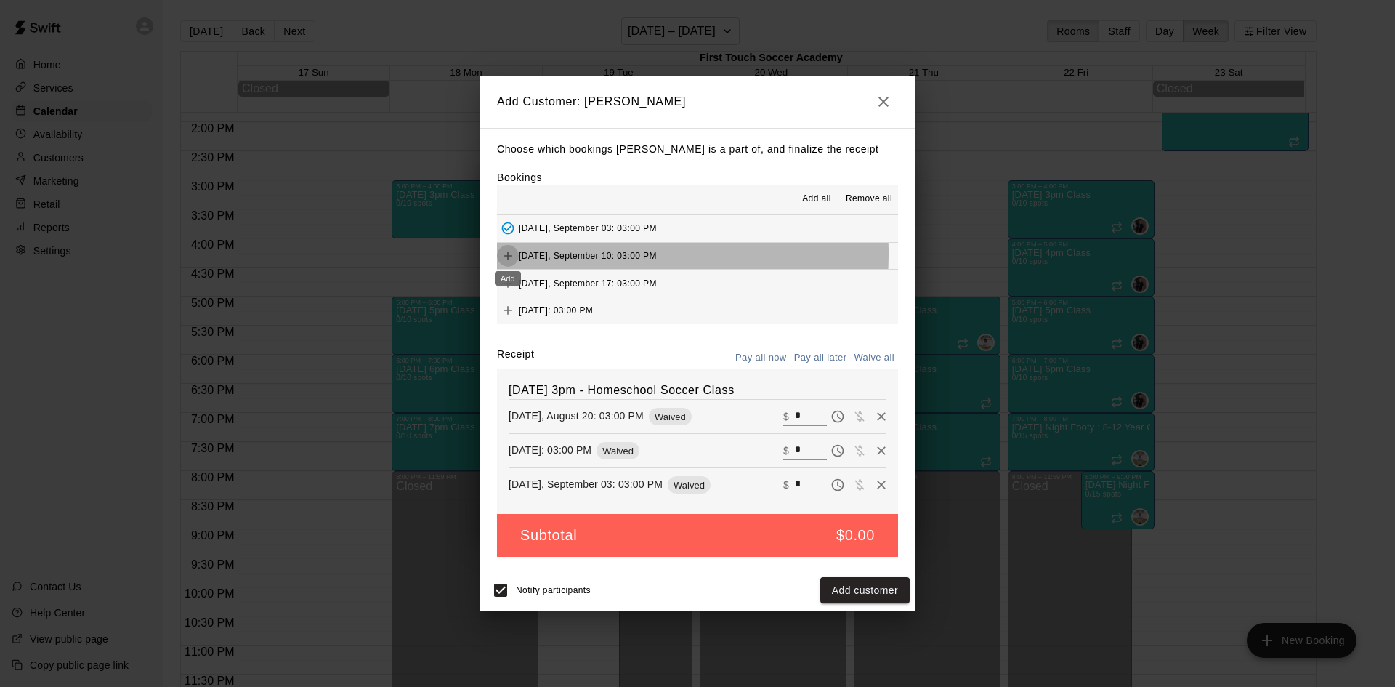
click at [505, 254] on icon "Add" at bounding box center [508, 256] width 15 height 15
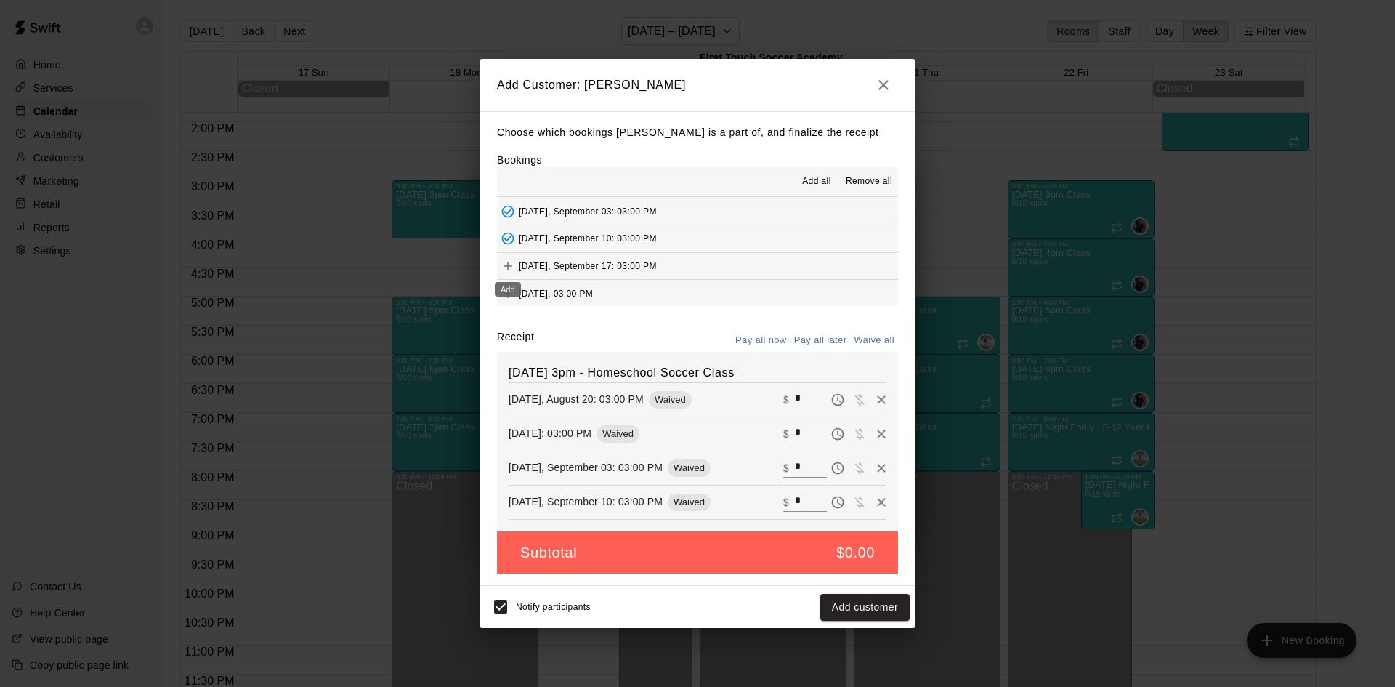
click at [501, 264] on icon "Add" at bounding box center [508, 266] width 15 height 15
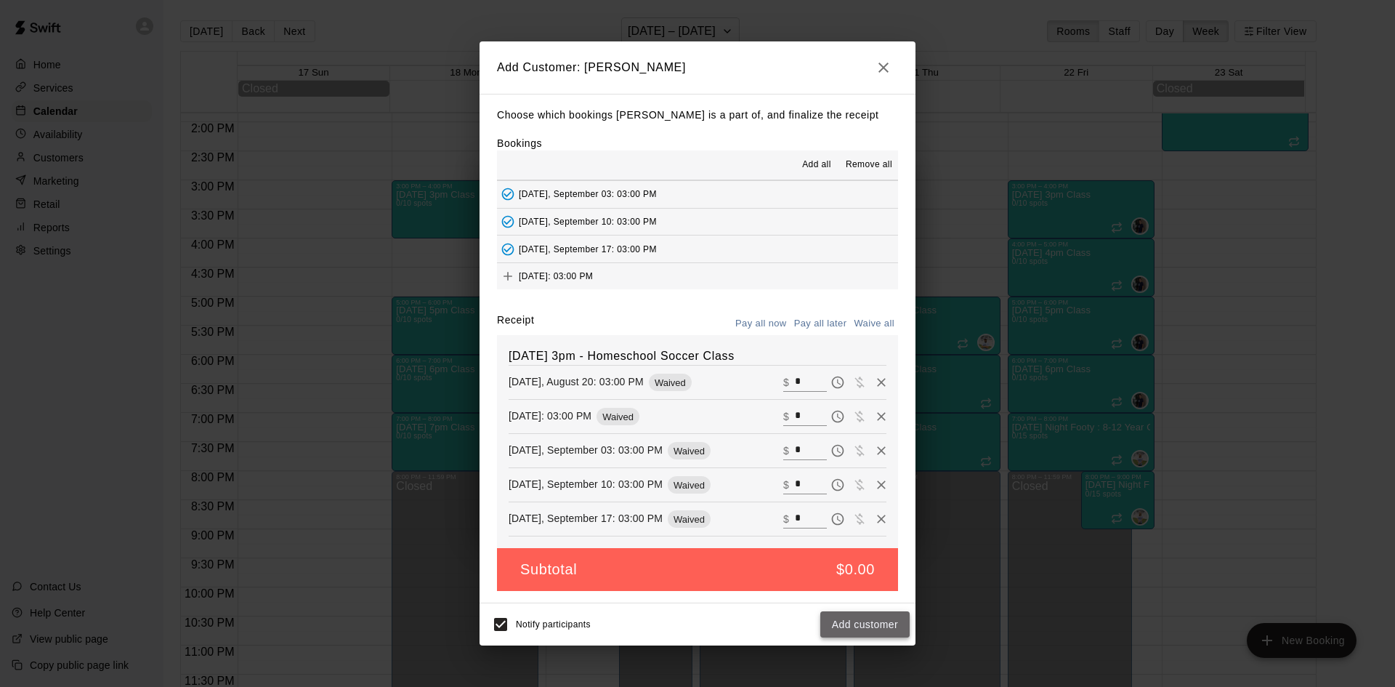
click at [860, 614] on button "Add customer" at bounding box center [864, 624] width 89 height 27
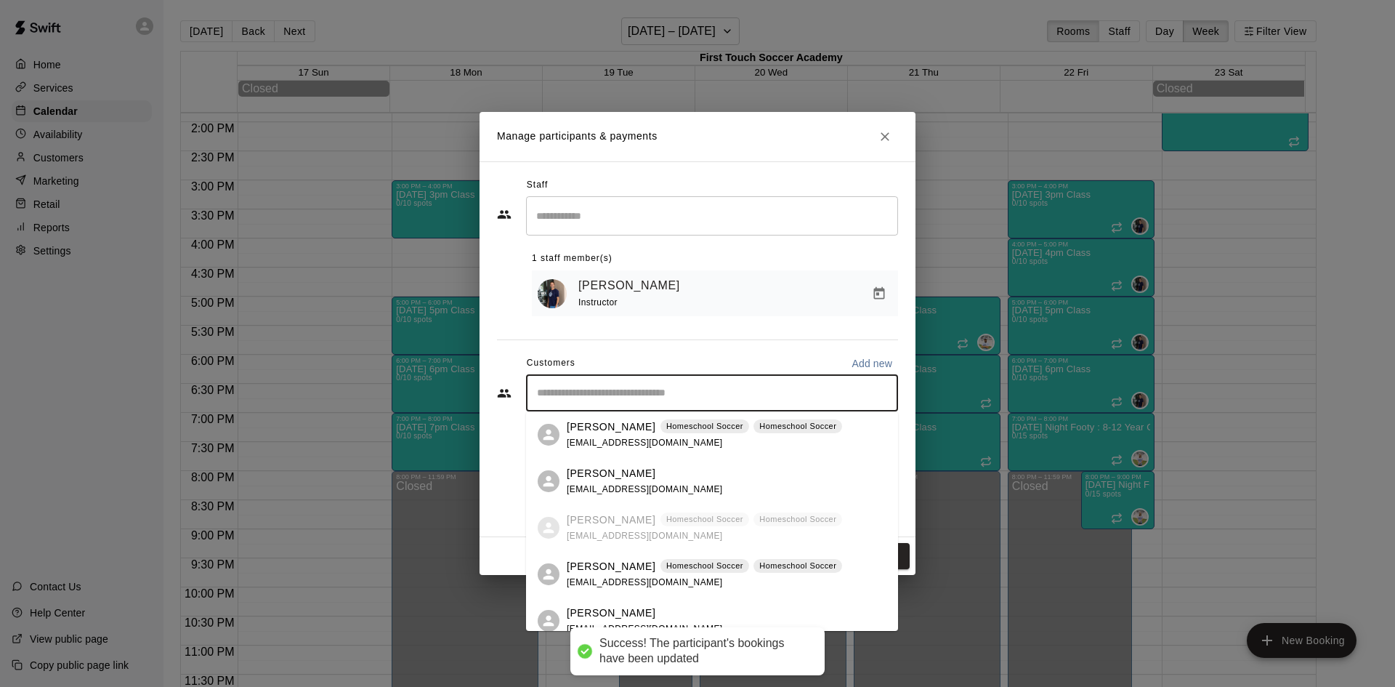
click at [656, 392] on input "Start typing to search customers..." at bounding box center [712, 393] width 359 height 15
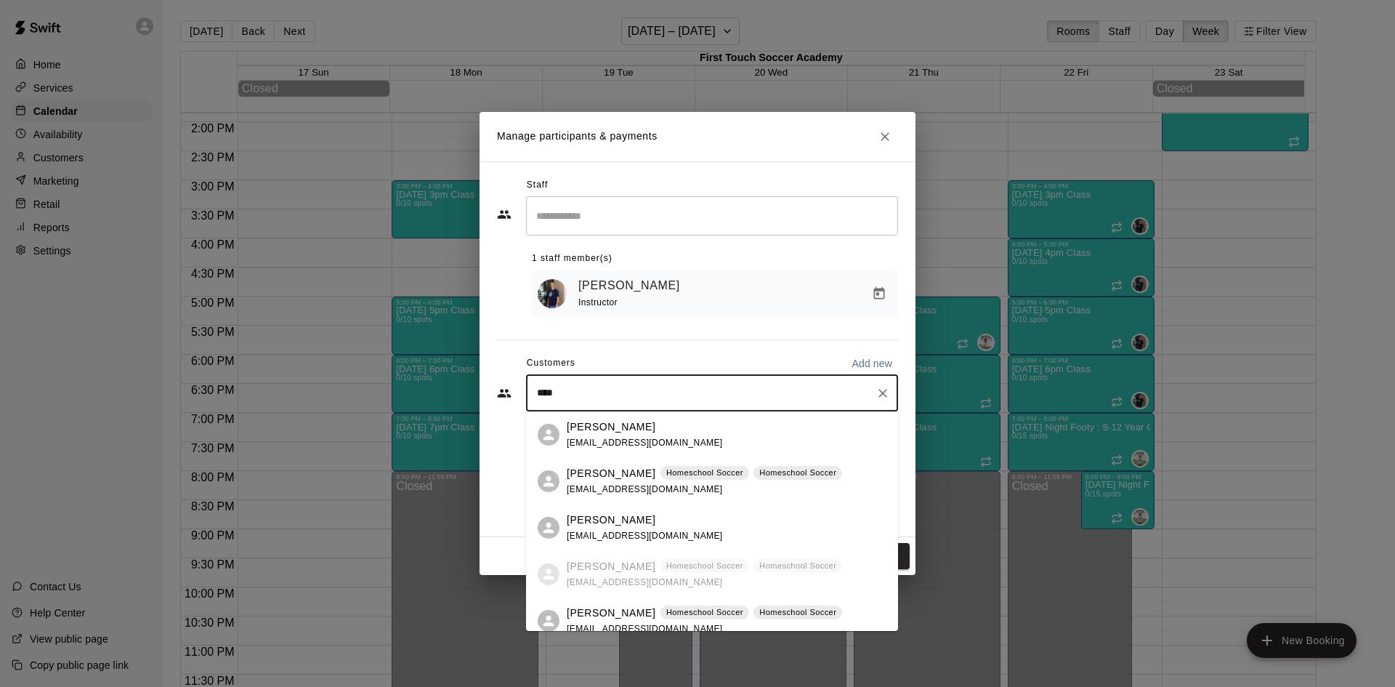
type input "*****"
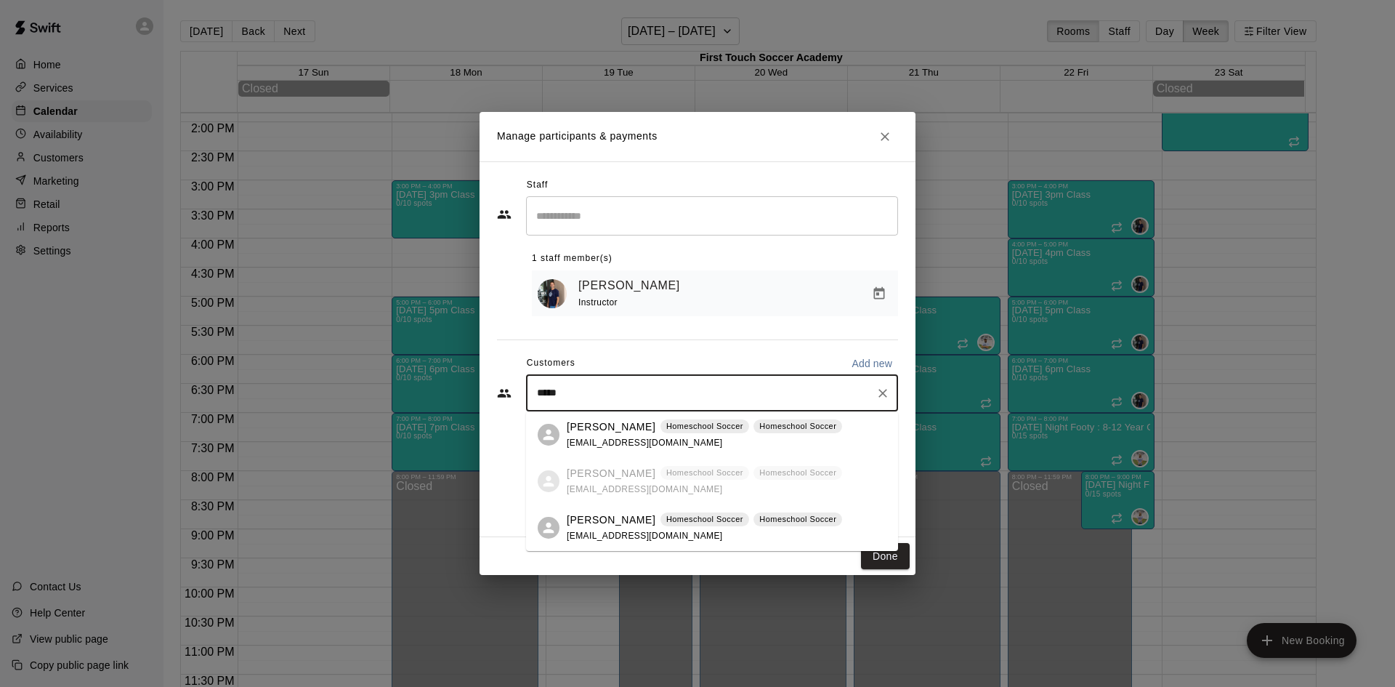
click at [610, 532] on span "msdavila03@gmail.com" at bounding box center [645, 535] width 156 height 10
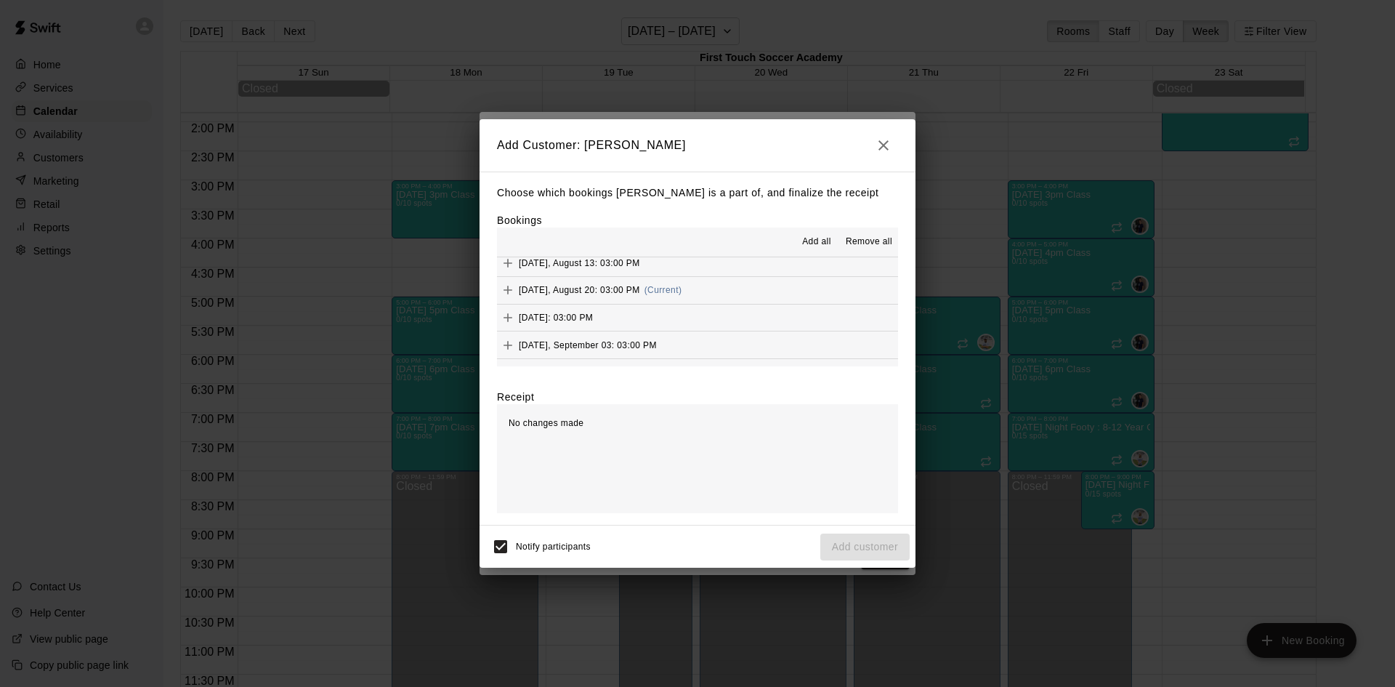
scroll to position [145, 0]
click at [506, 291] on icon "Add" at bounding box center [508, 289] width 15 height 15
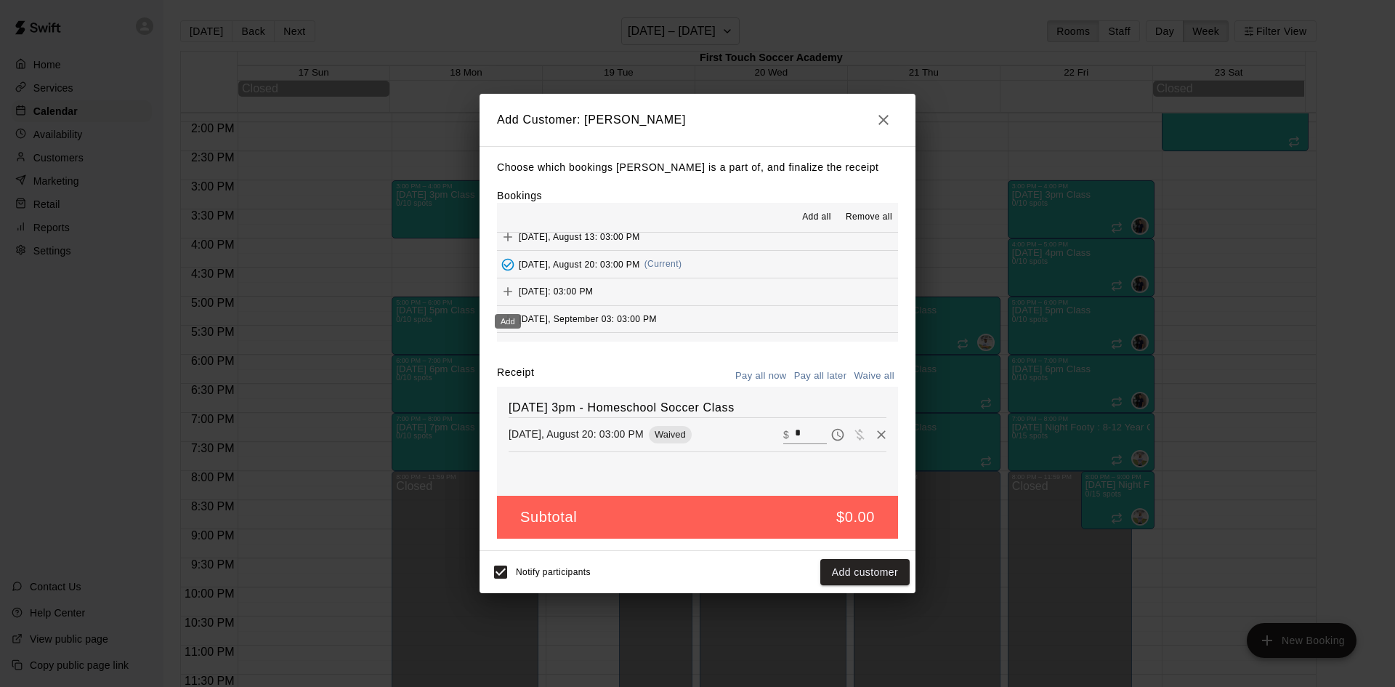
click at [511, 296] on icon "Add" at bounding box center [508, 291] width 15 height 15
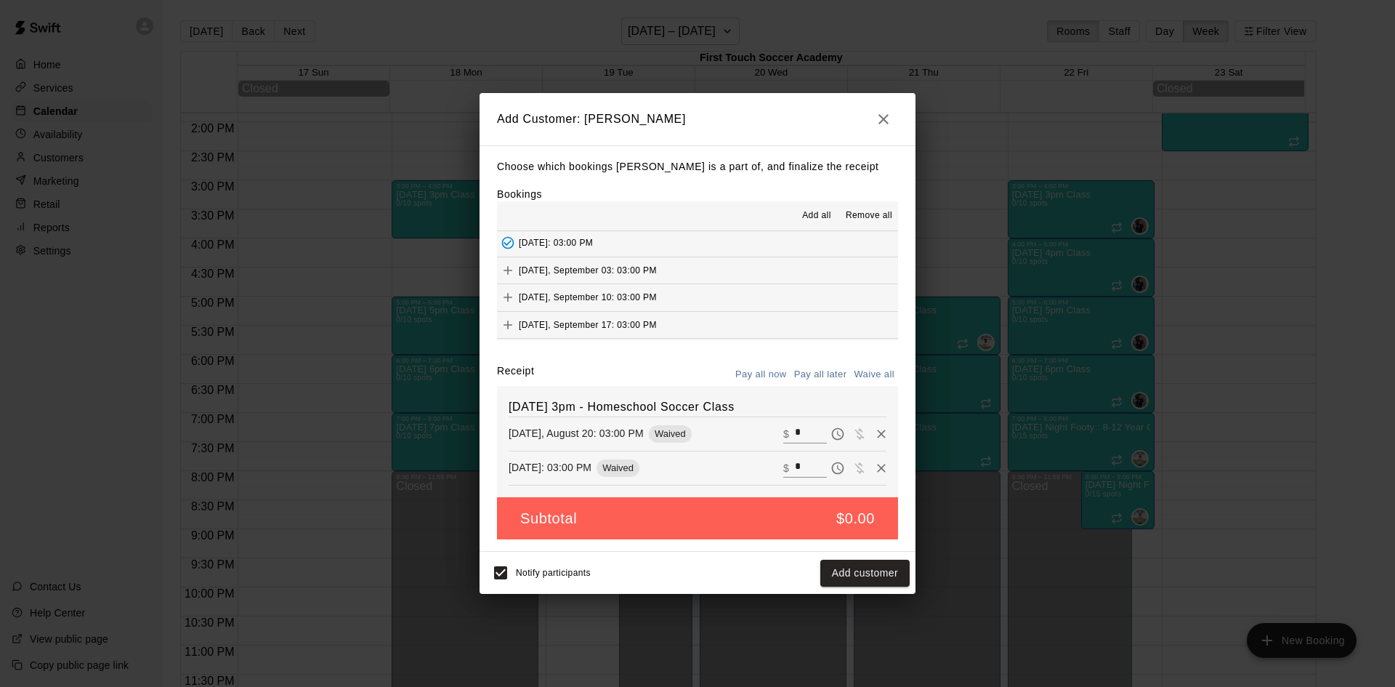
scroll to position [218, 0]
click at [513, 244] on icon "Add" at bounding box center [508, 245] width 15 height 15
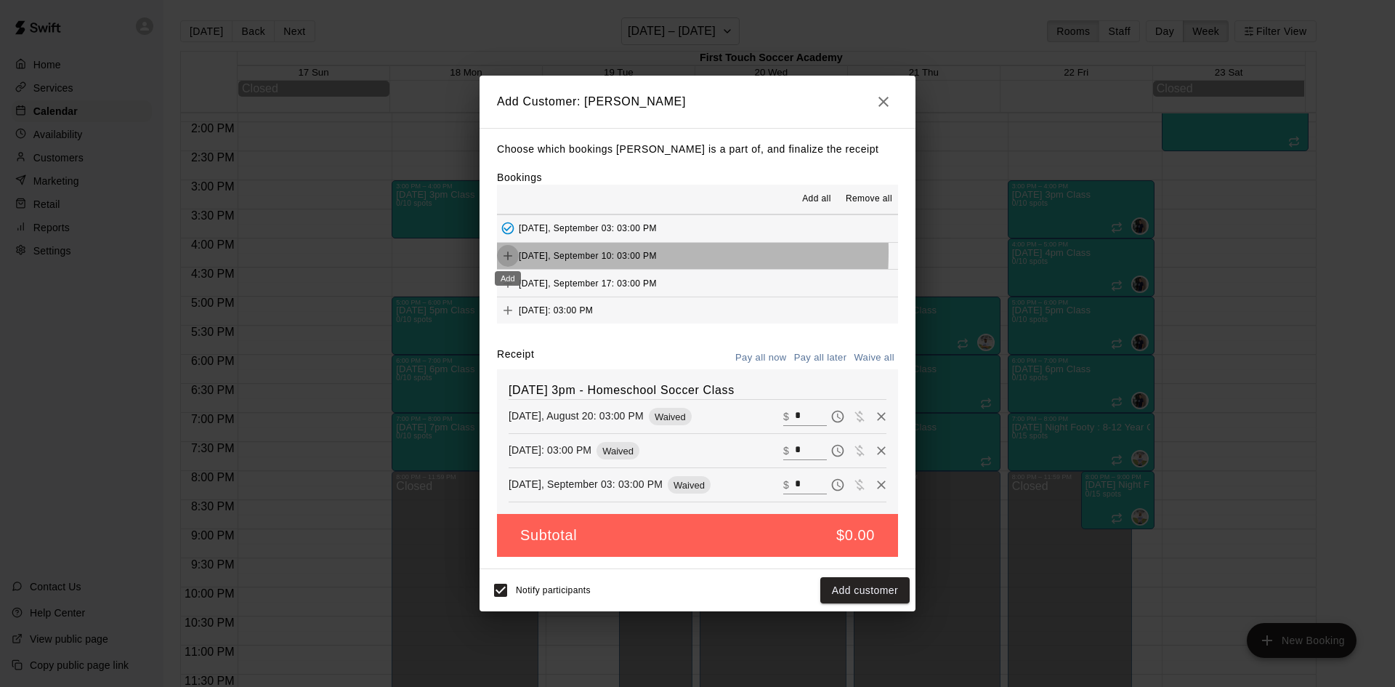
click at [504, 253] on icon "Add" at bounding box center [508, 256] width 15 height 15
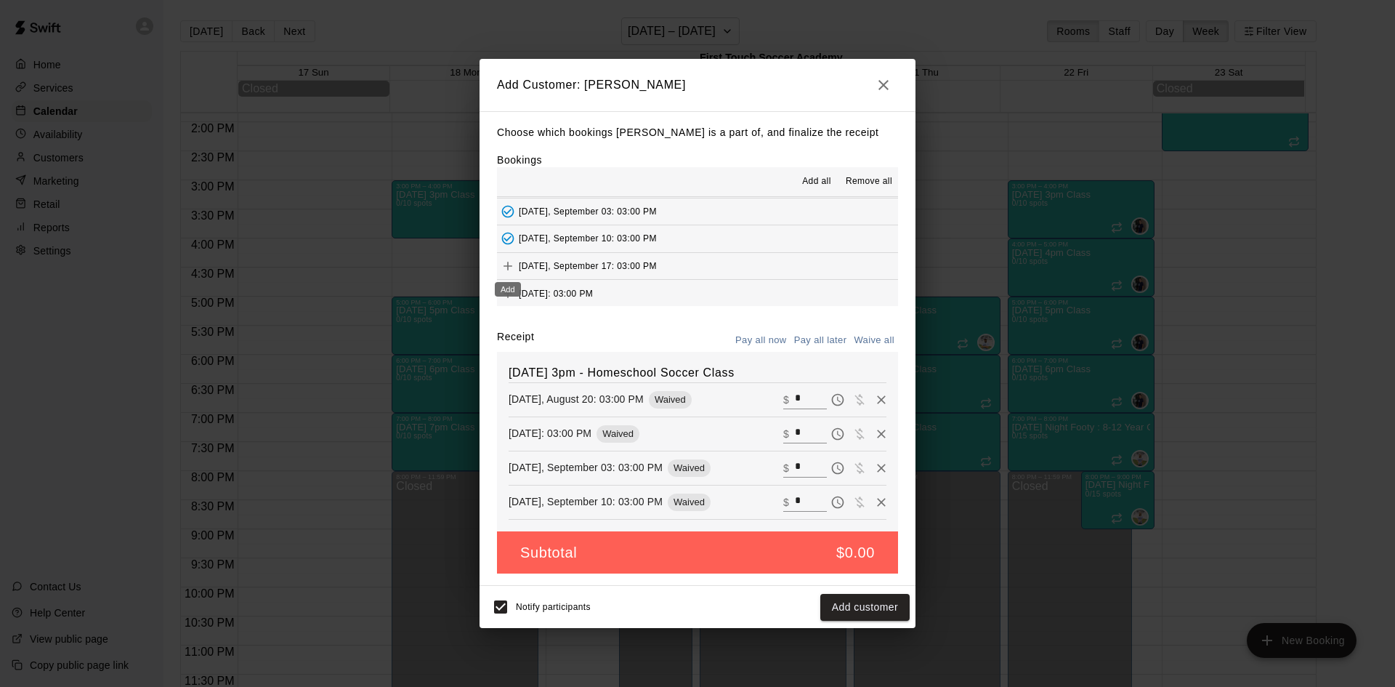
click at [503, 263] on icon "Add" at bounding box center [508, 266] width 15 height 15
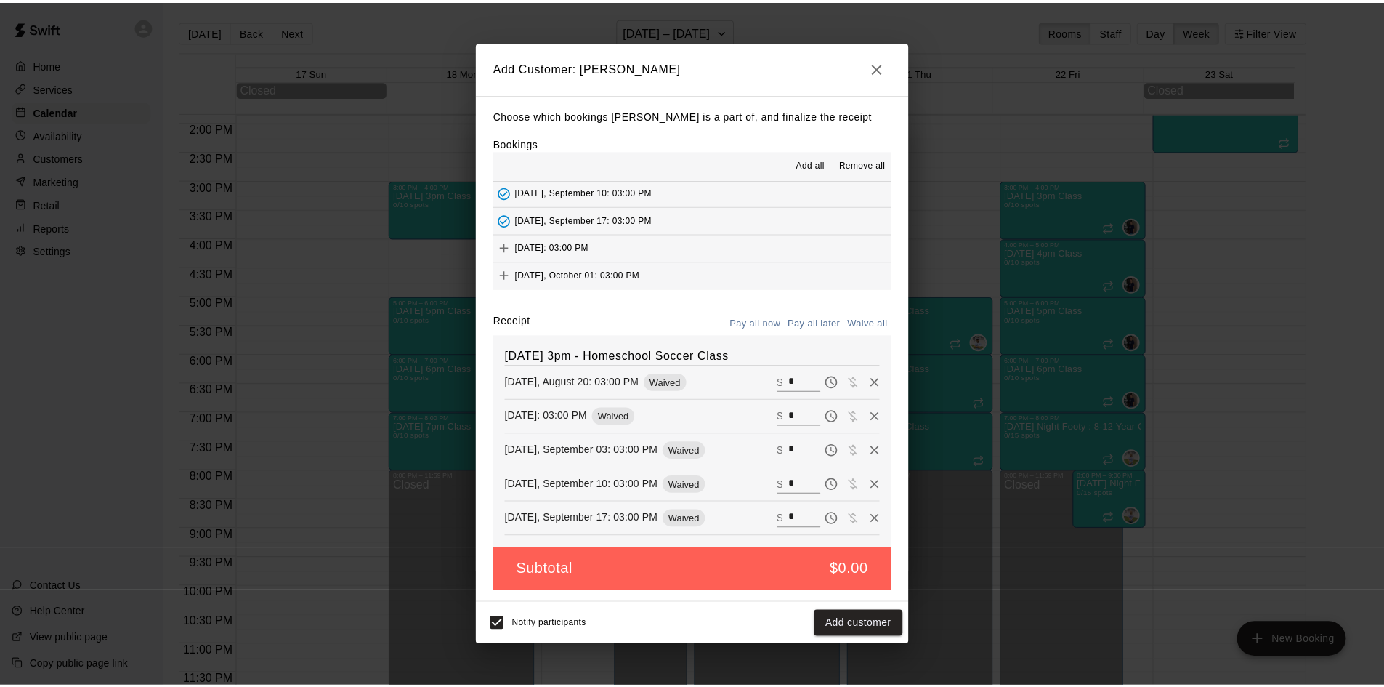
scroll to position [291, 0]
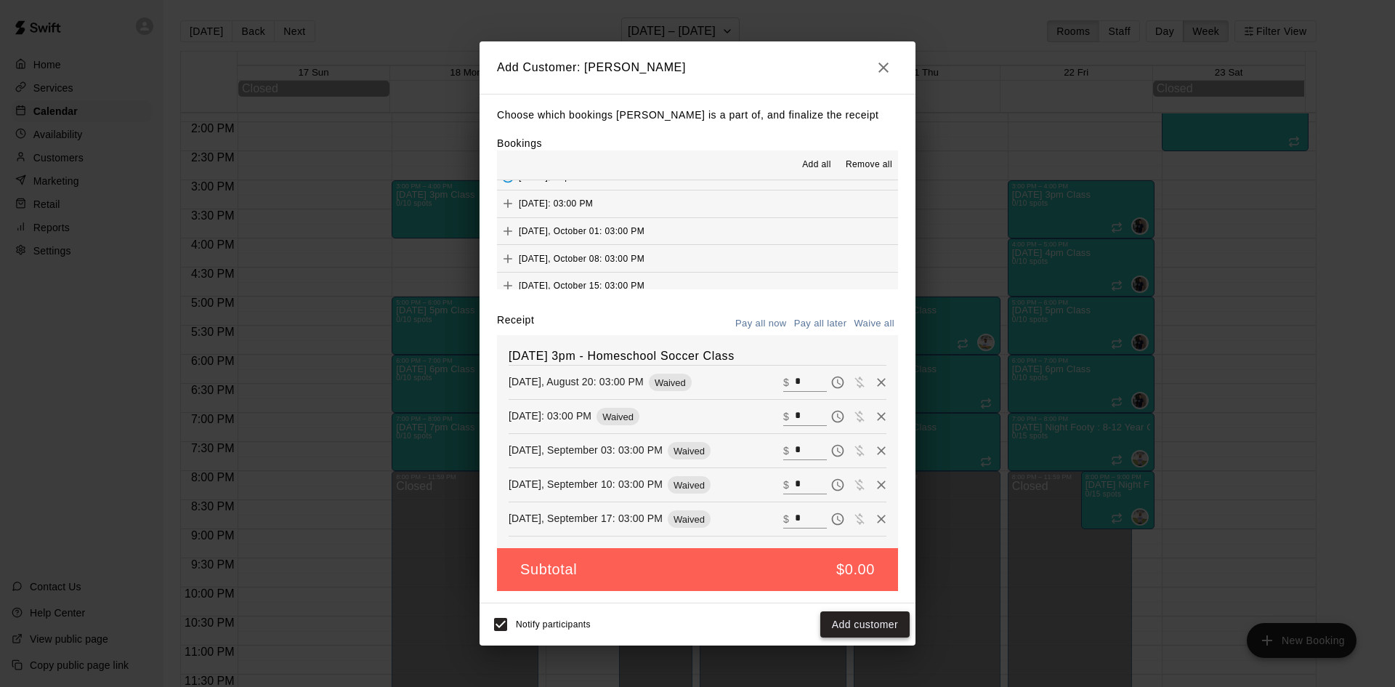
click at [874, 625] on button "Add customer" at bounding box center [864, 624] width 89 height 27
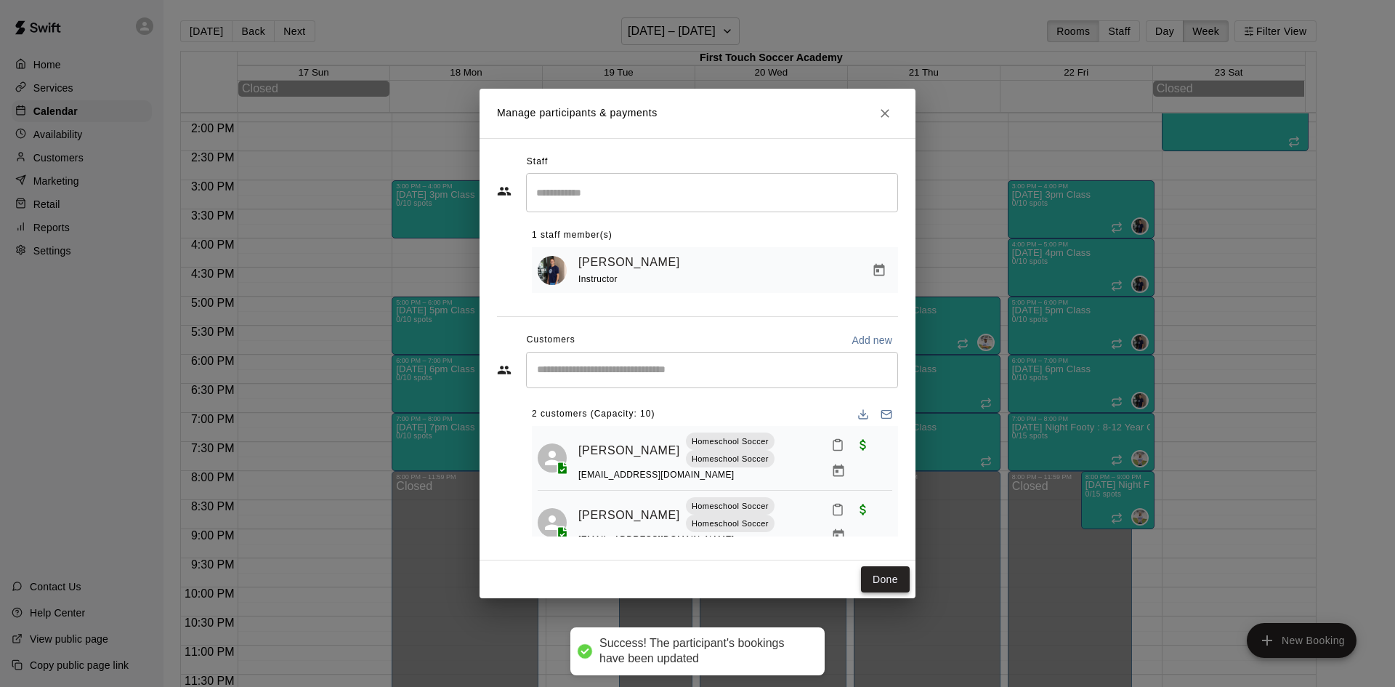
click at [884, 583] on button "Done" at bounding box center [885, 579] width 49 height 27
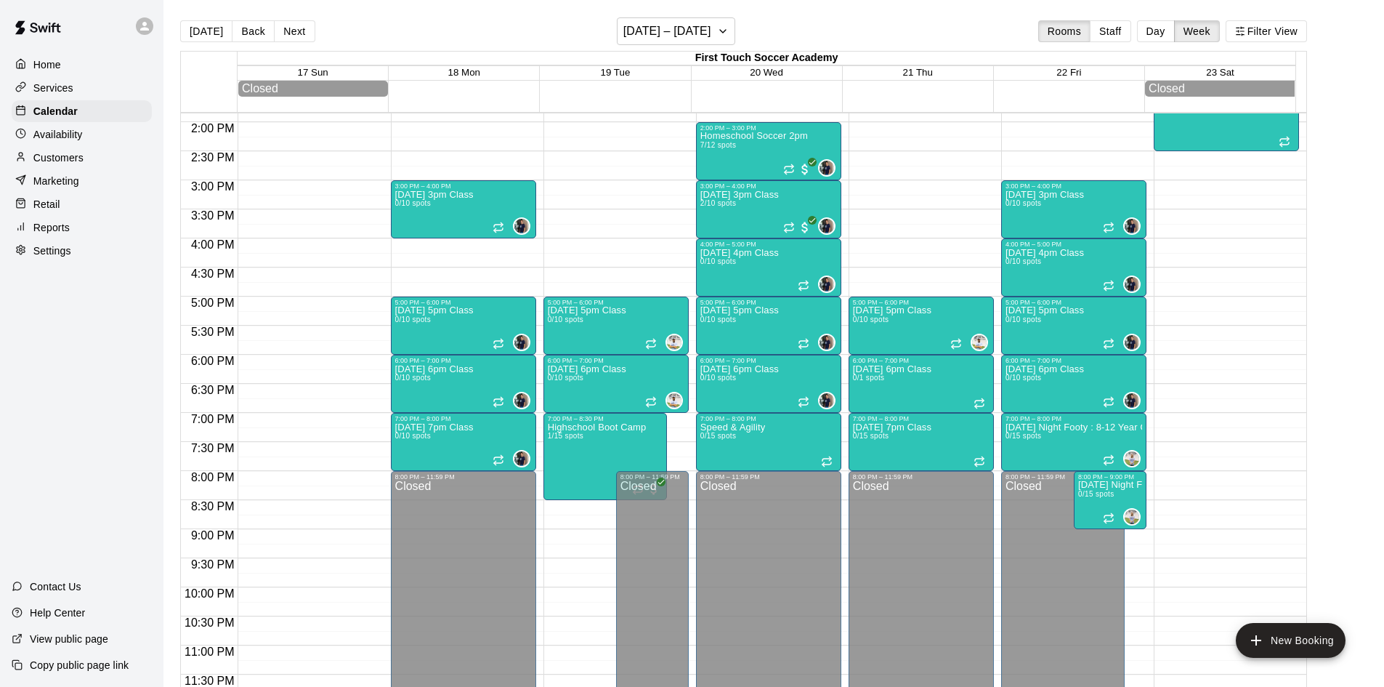
click at [72, 164] on p "Customers" at bounding box center [58, 157] width 50 height 15
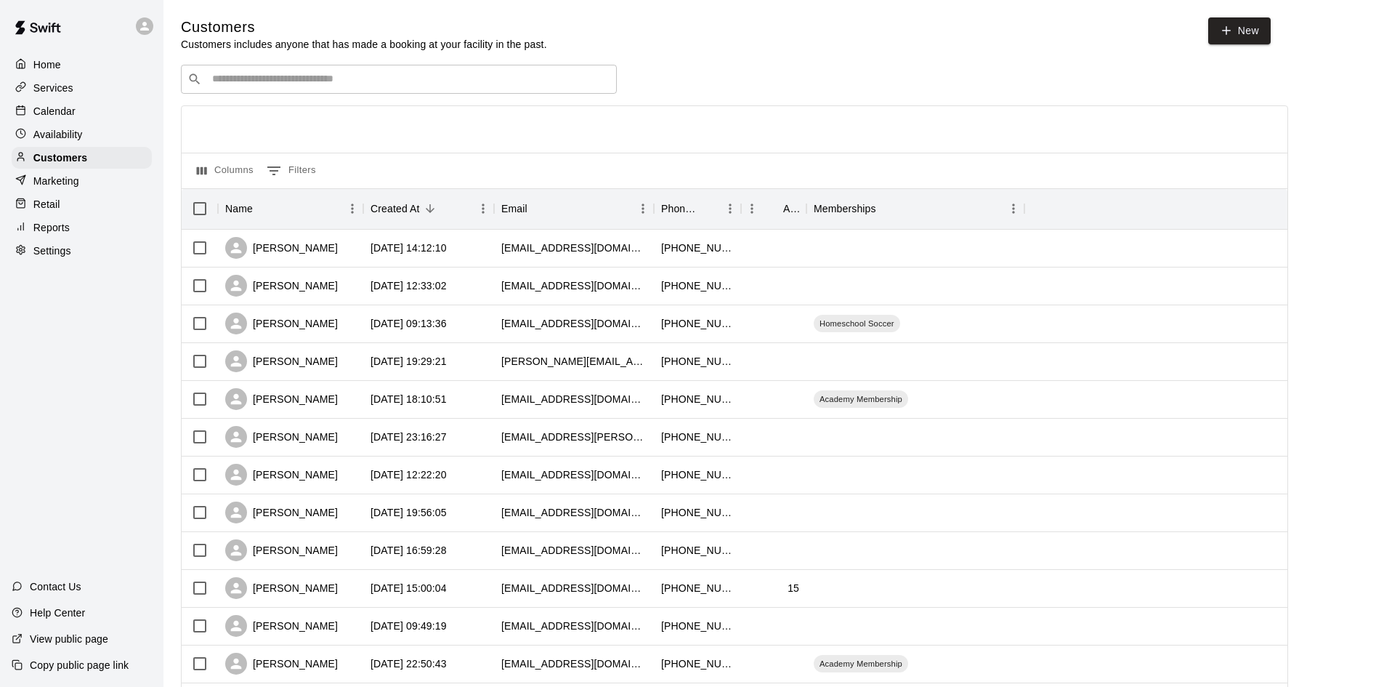
click at [529, 93] on div "​ ​" at bounding box center [399, 79] width 436 height 29
type input "*"
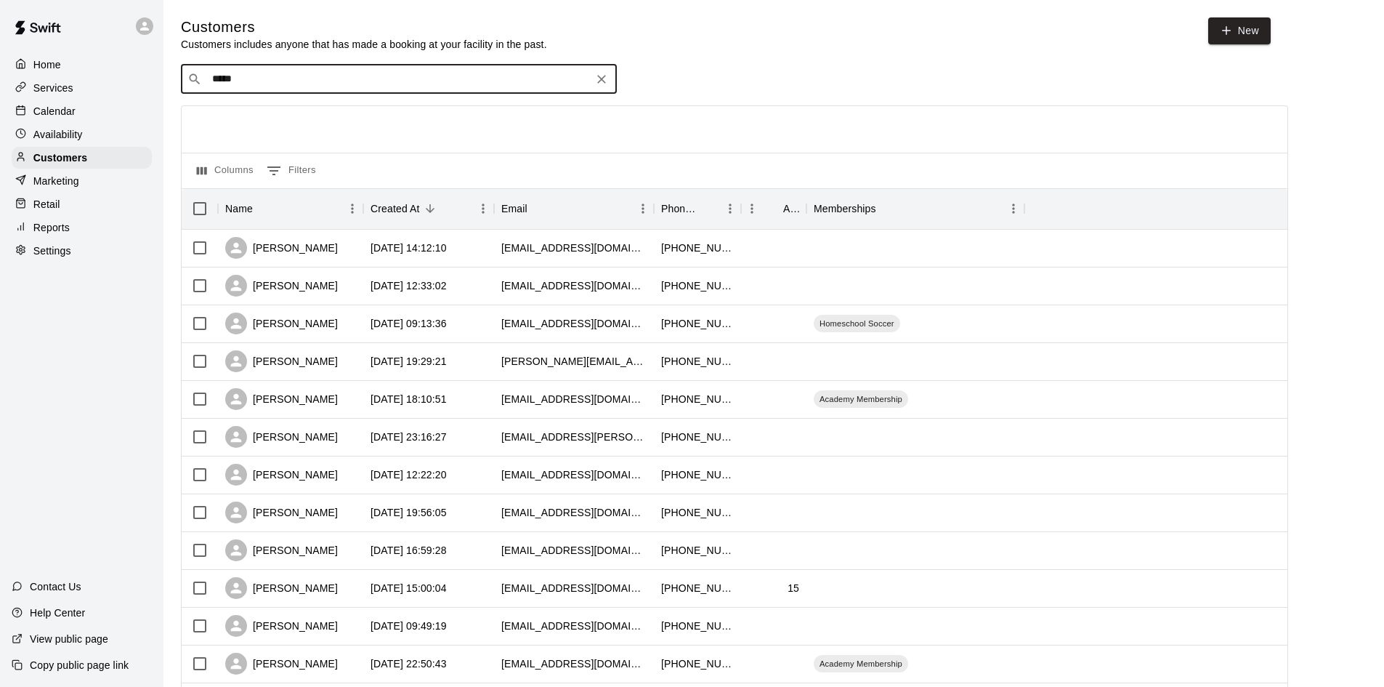
type input "******"
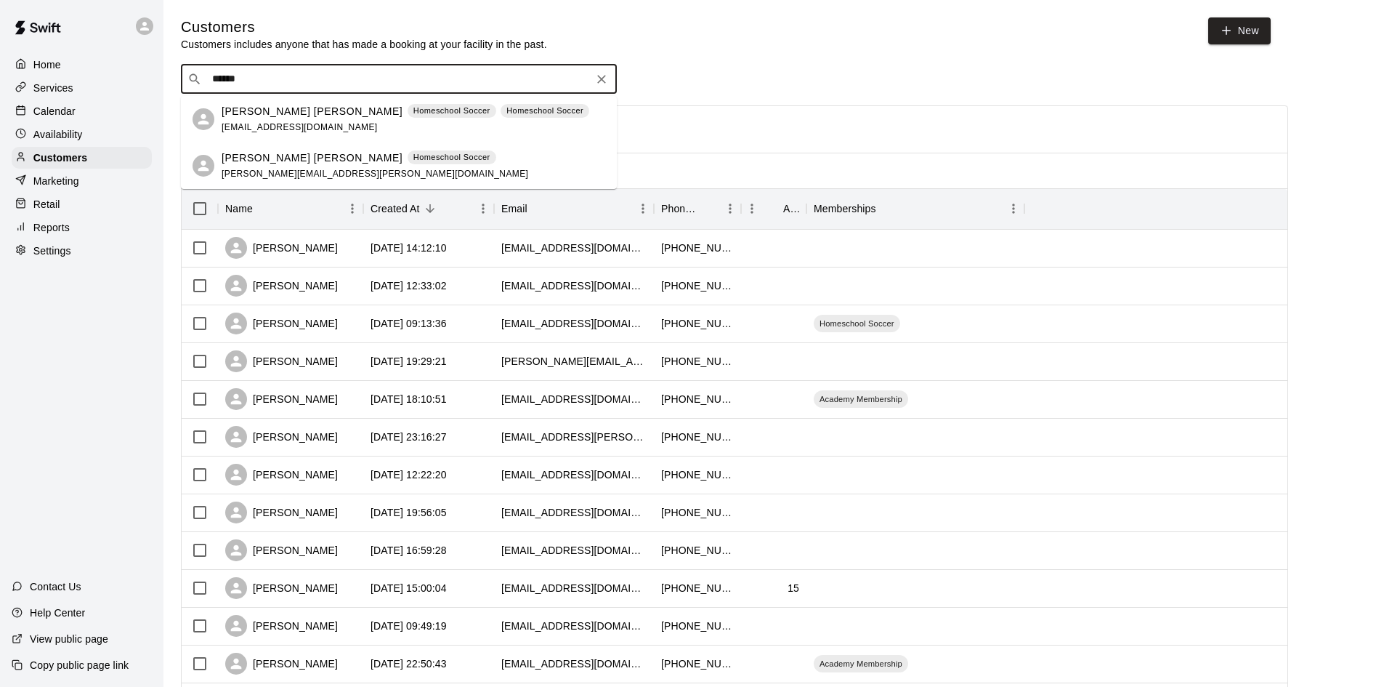
click at [282, 167] on div "Beckham Dunkel Homeschool Soccer elyse.dunkel@yahoo.com" at bounding box center [375, 165] width 307 height 31
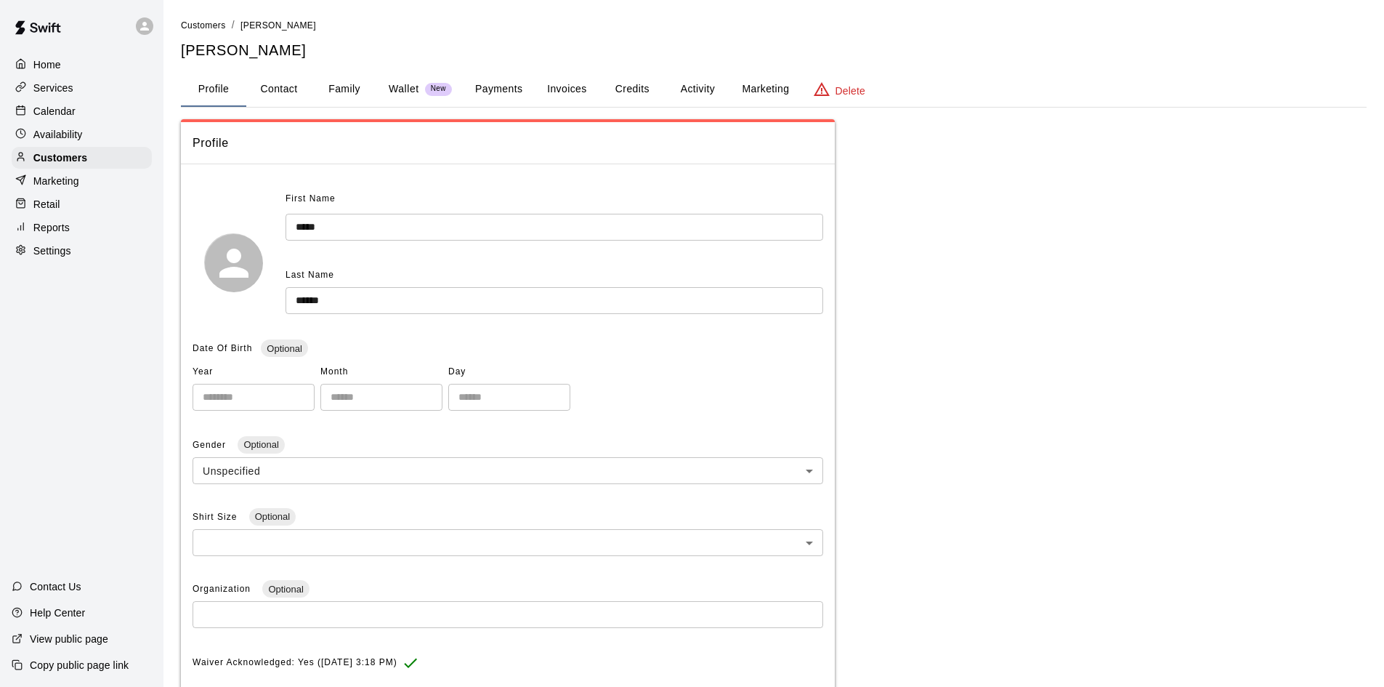
click at [708, 70] on div "**********" at bounding box center [774, 477] width 1186 height 921
click at [698, 94] on button "Activity" at bounding box center [697, 89] width 65 height 35
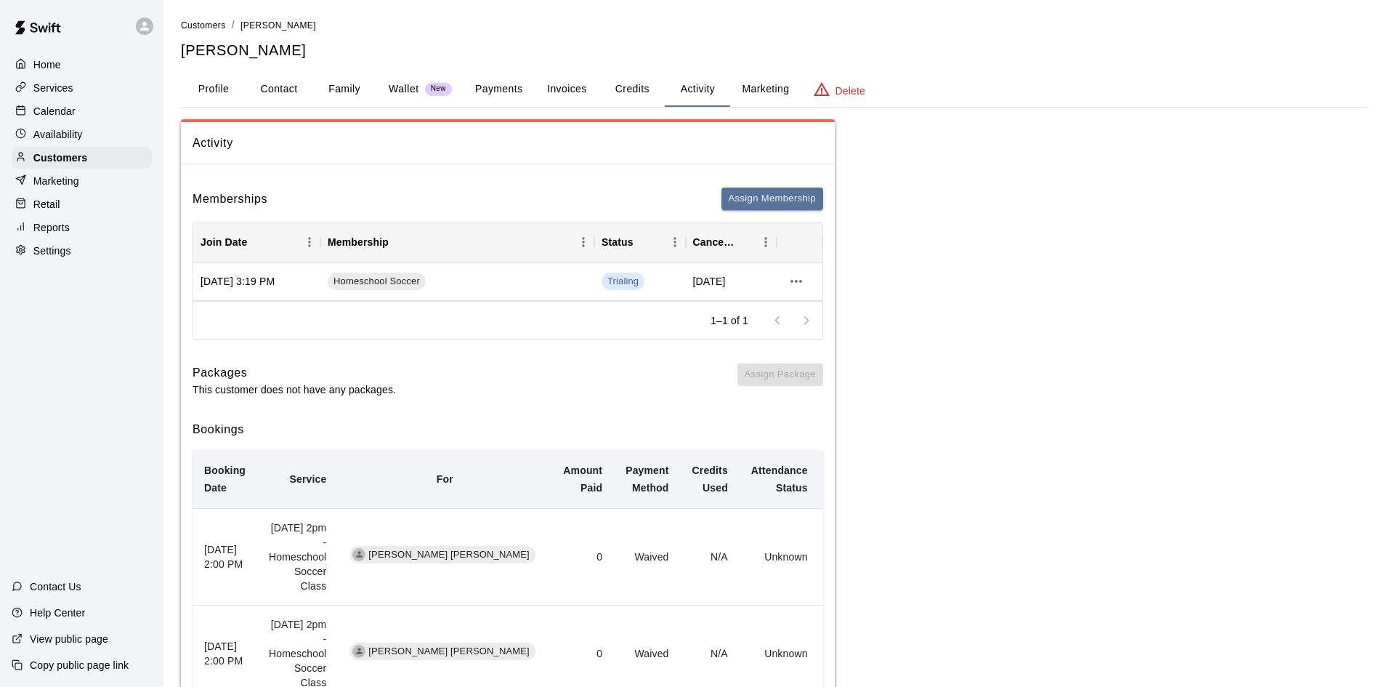
click at [102, 215] on div "Retail" at bounding box center [82, 204] width 140 height 22
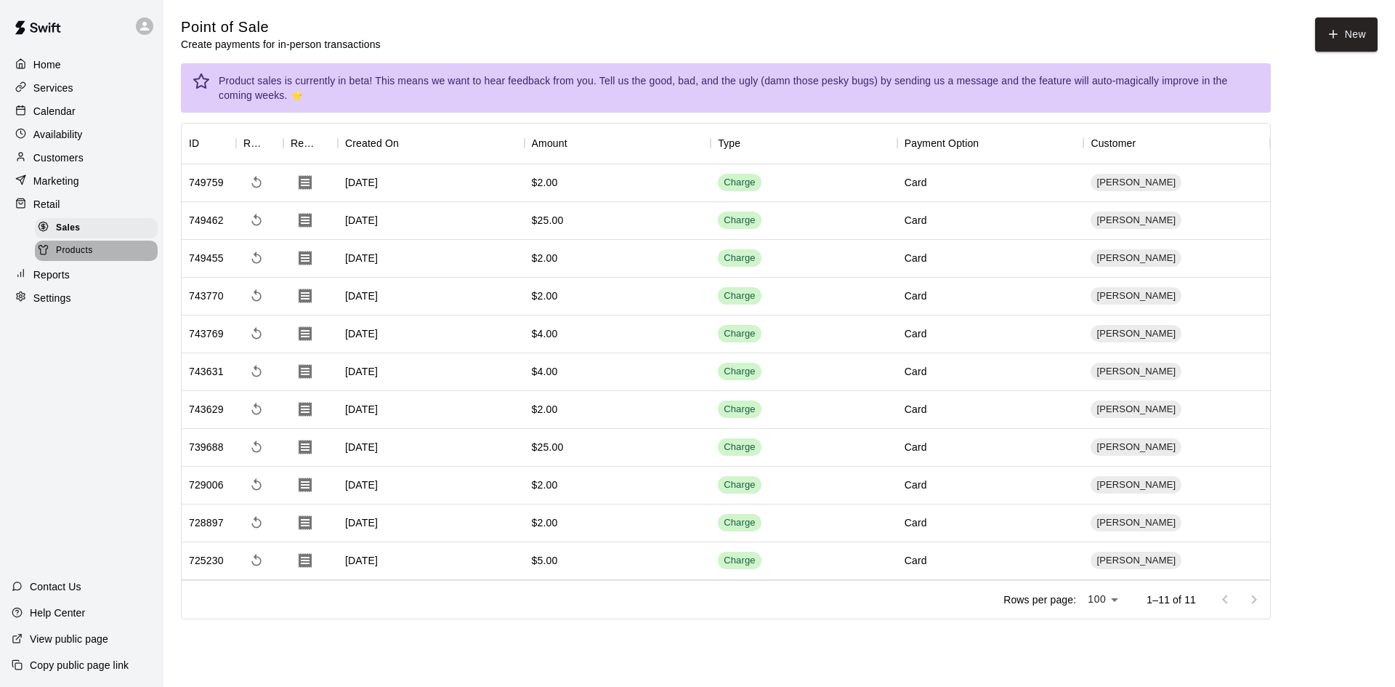
click at [80, 254] on span "Products" at bounding box center [74, 250] width 37 height 15
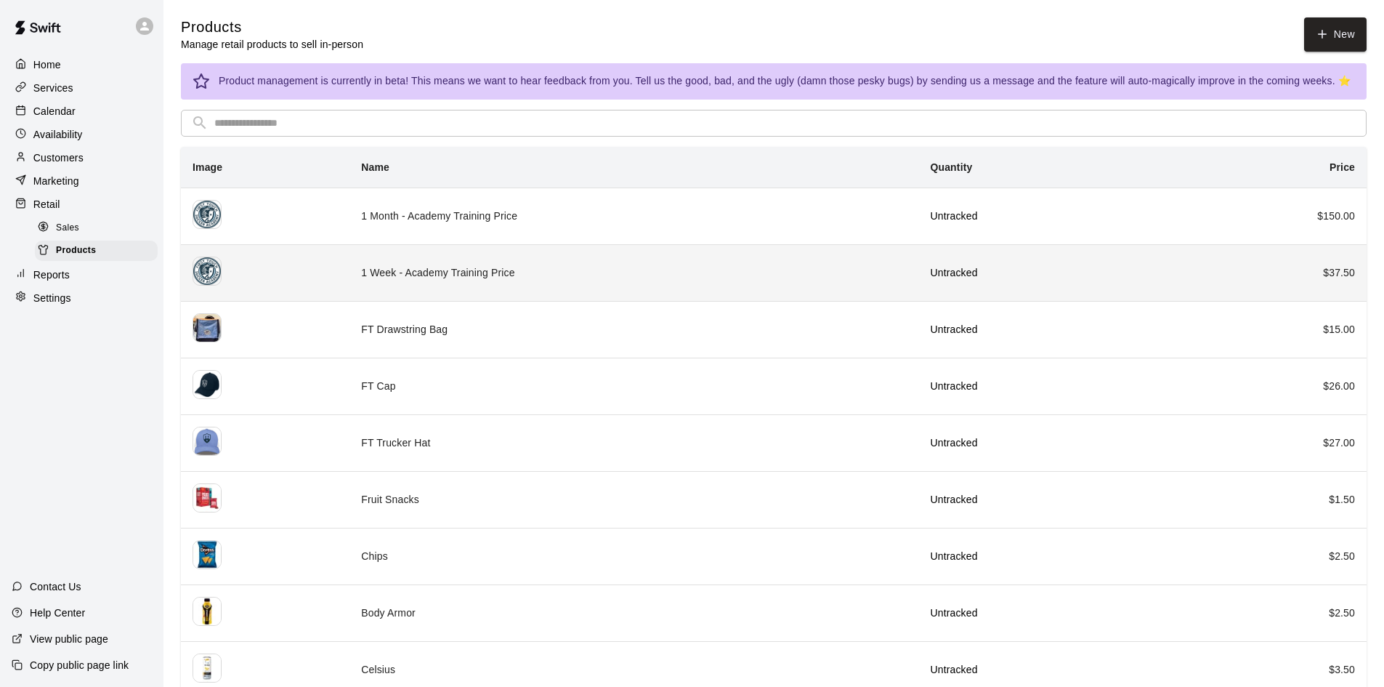
click at [623, 271] on td "1 Week - Academy Training Price" at bounding box center [634, 272] width 569 height 57
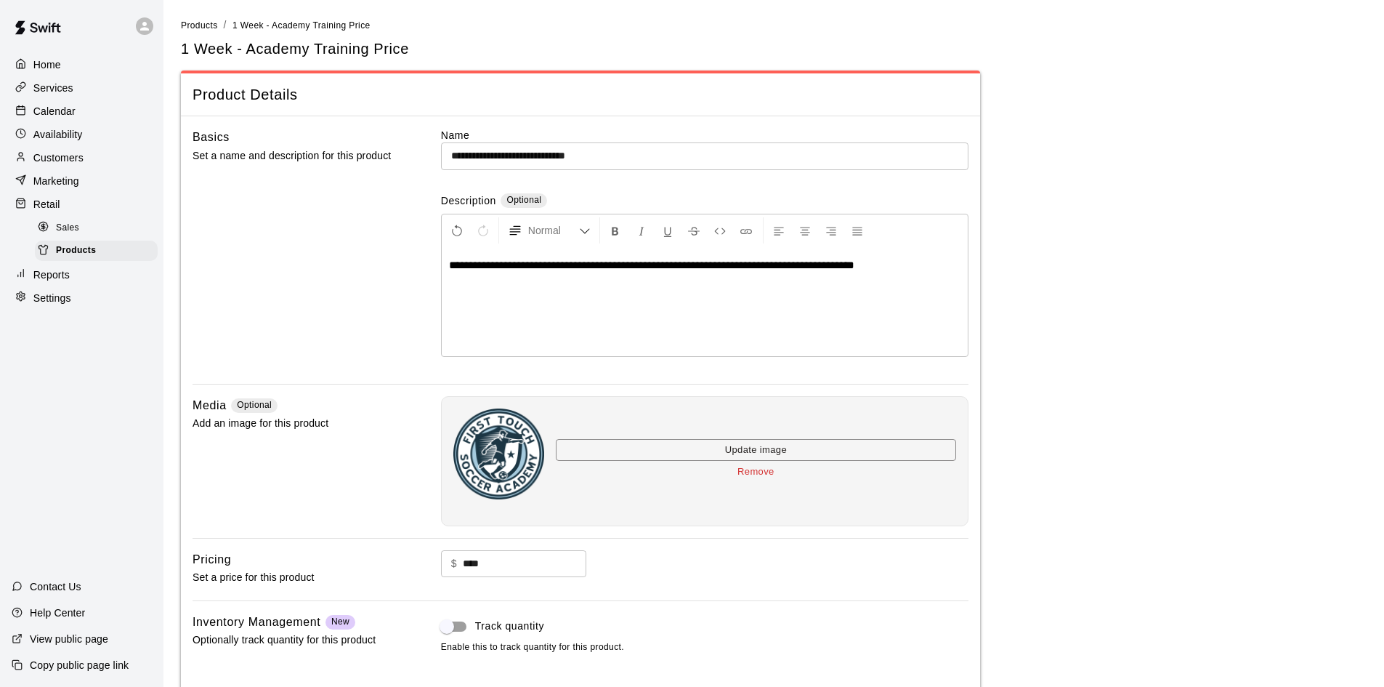
click at [70, 235] on span "Sales" at bounding box center [67, 228] width 23 height 15
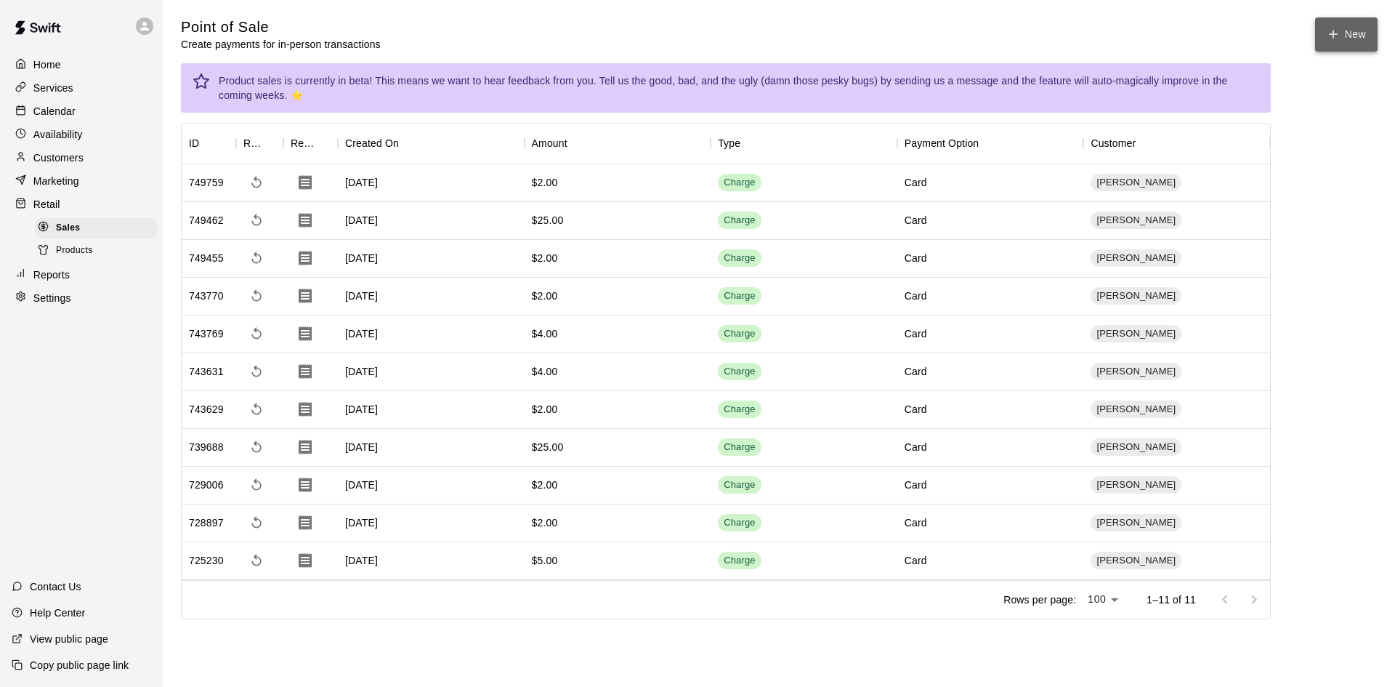
click at [1330, 32] on icon "button" at bounding box center [1333, 34] width 13 height 13
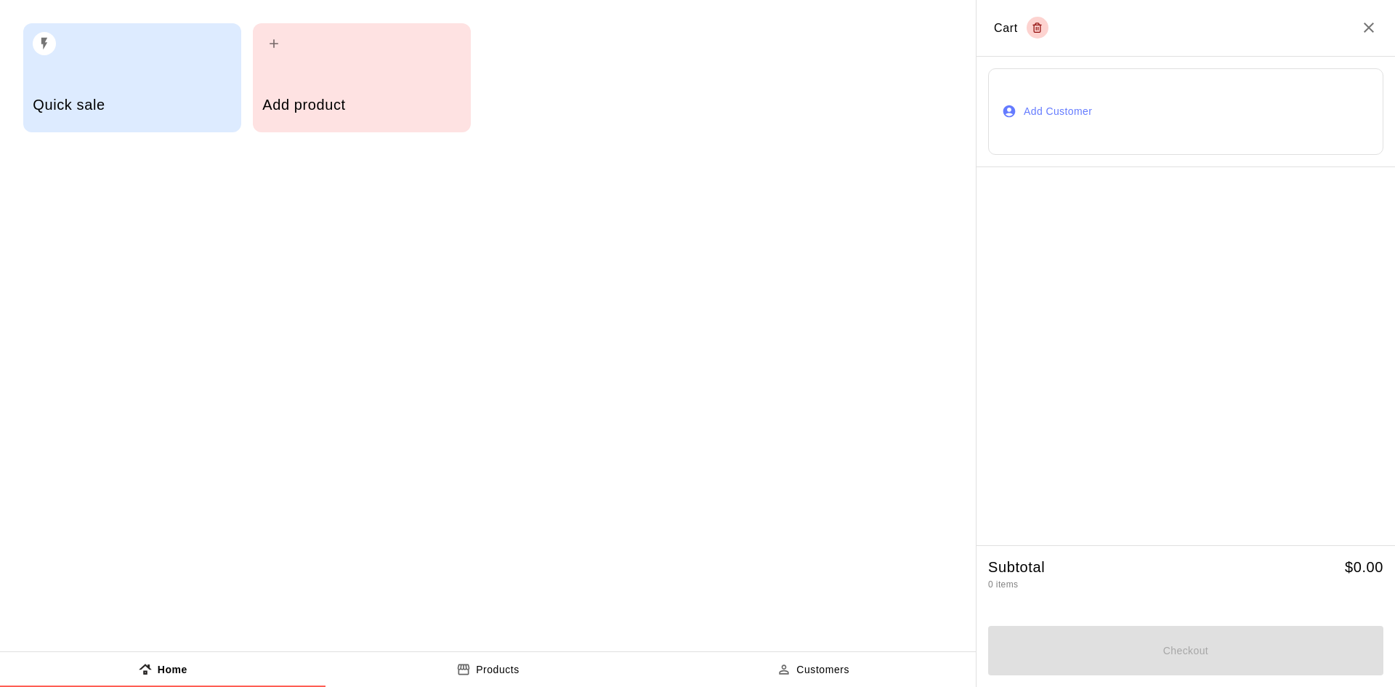
click at [272, 48] on icon "button" at bounding box center [274, 43] width 15 height 15
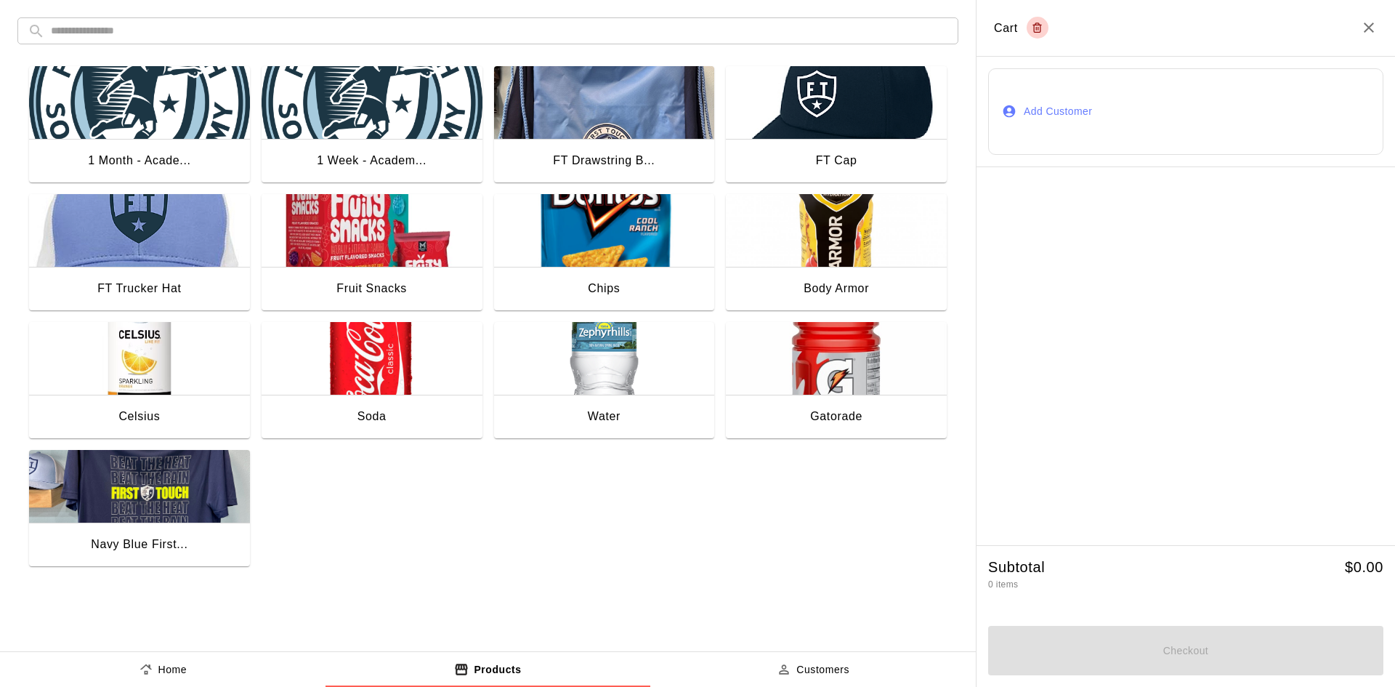
click at [359, 103] on img "button" at bounding box center [372, 102] width 221 height 73
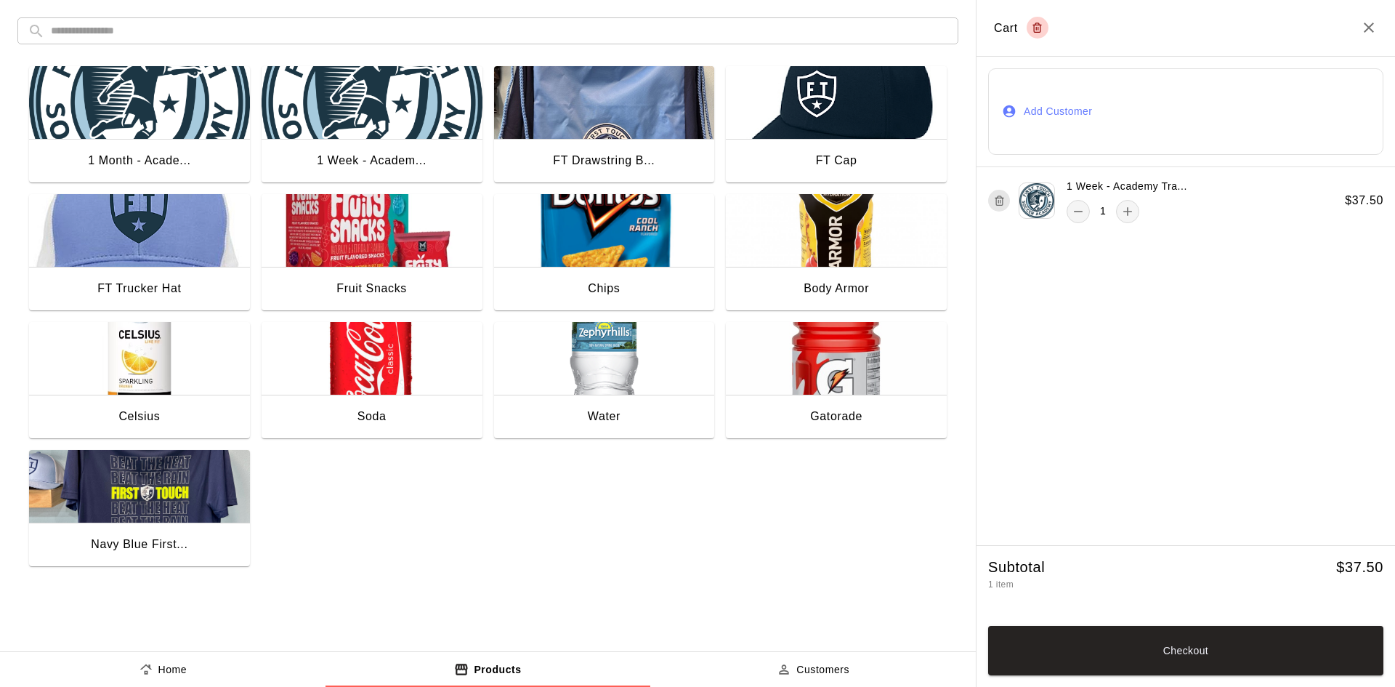
click at [1067, 107] on button "Add Customer" at bounding box center [1185, 111] width 395 height 86
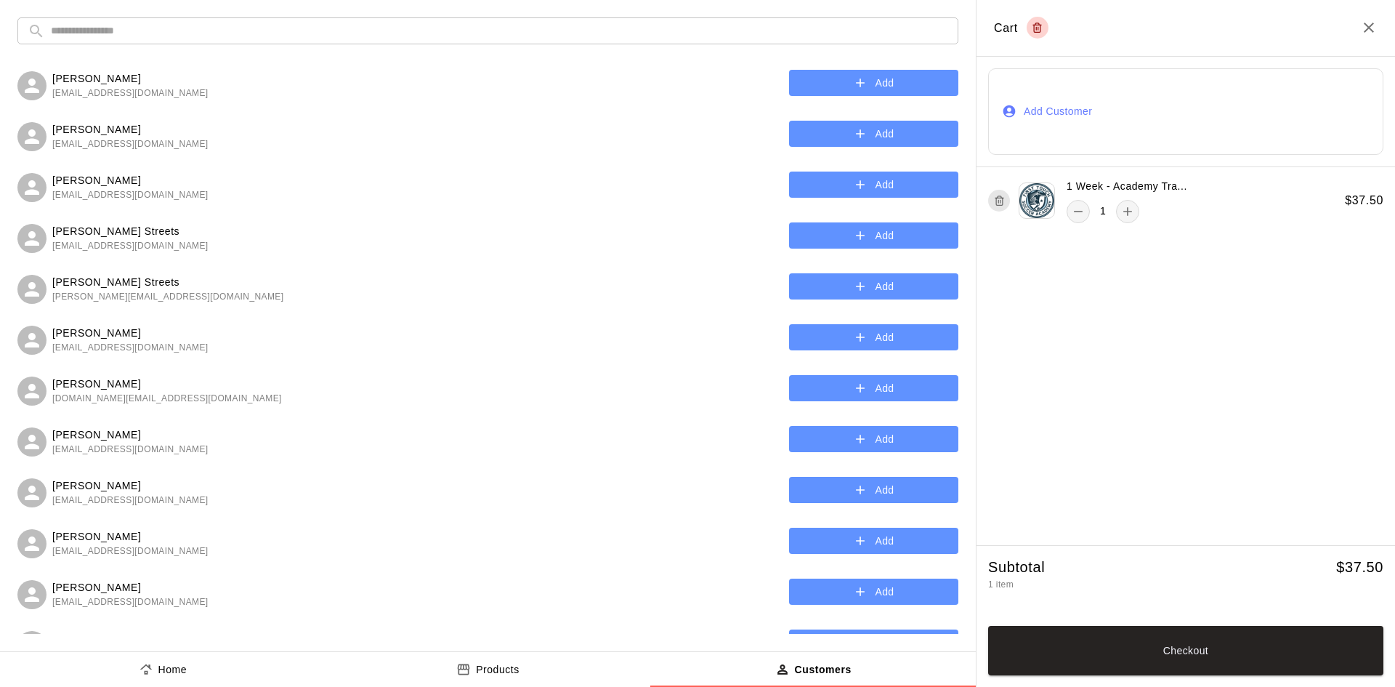
click at [229, 26] on input "text" at bounding box center [499, 30] width 897 height 27
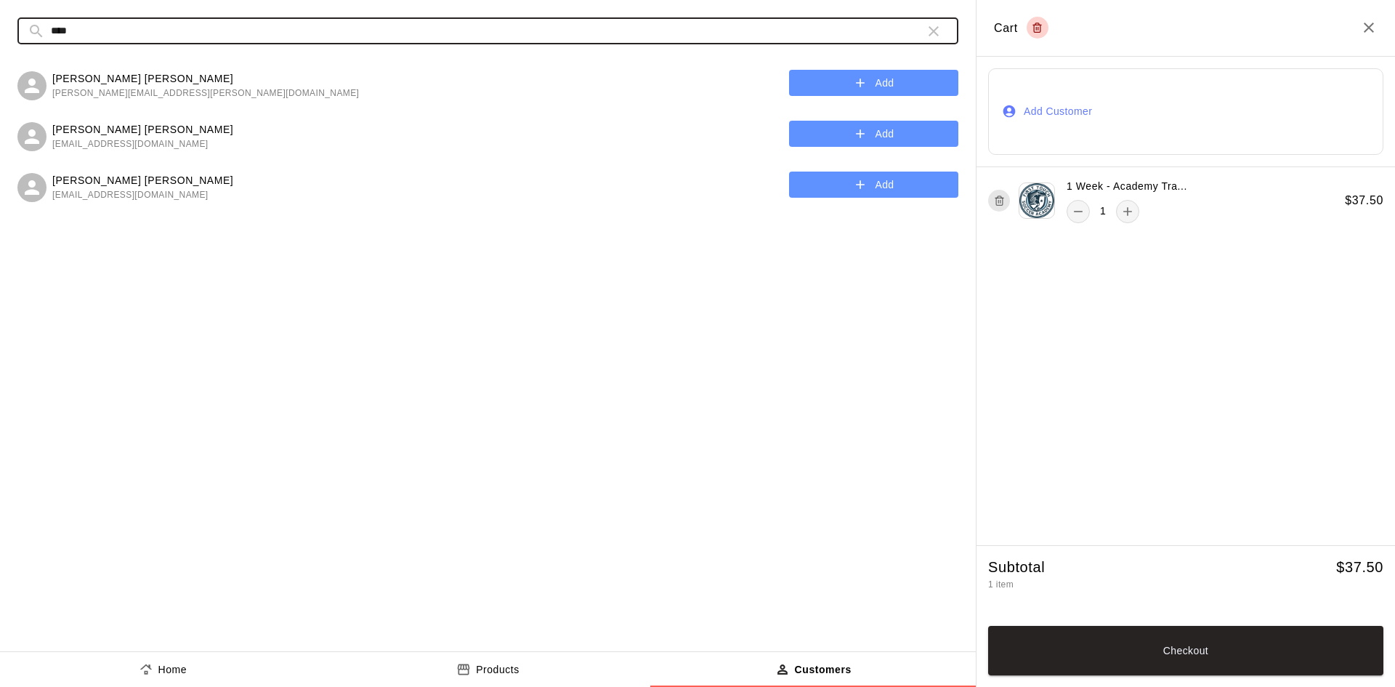
type input "****"
click at [868, 76] on button "Add" at bounding box center [873, 83] width 169 height 27
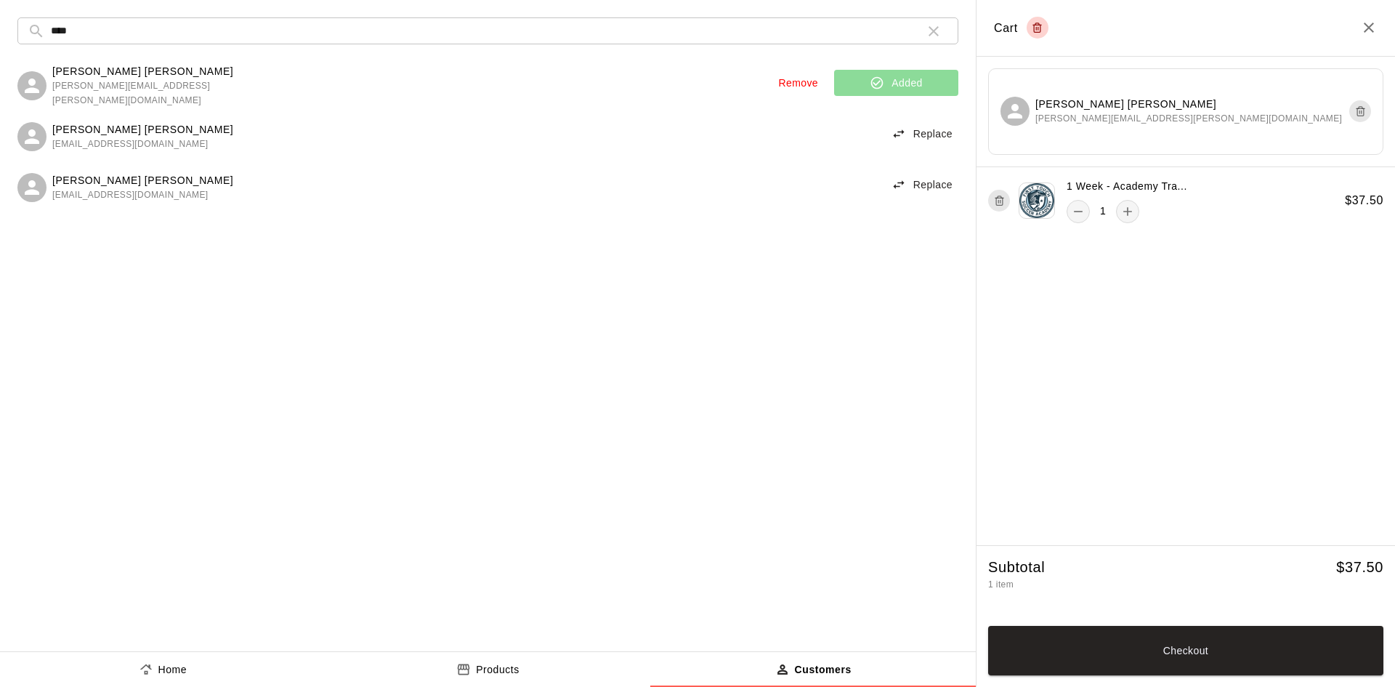
click at [1208, 649] on button "Checkout" at bounding box center [1185, 650] width 395 height 49
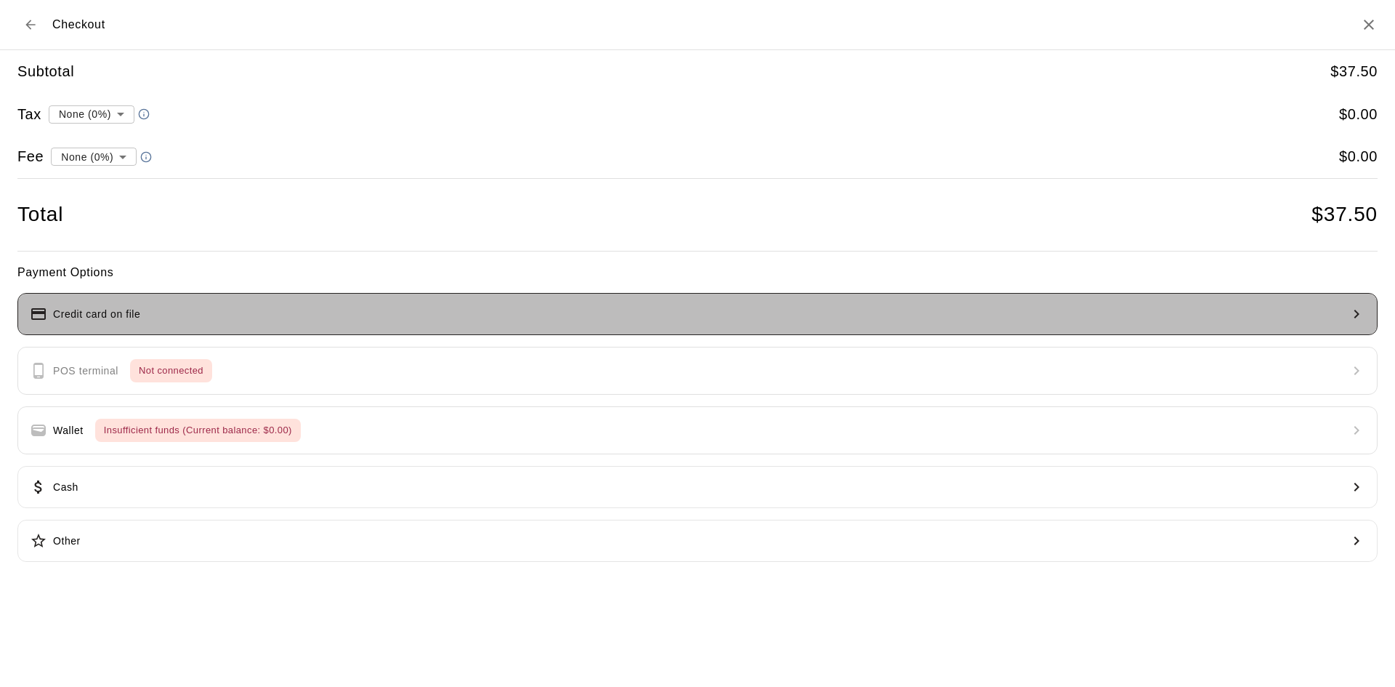
click at [98, 307] on p "Credit card on file" at bounding box center [96, 314] width 87 height 15
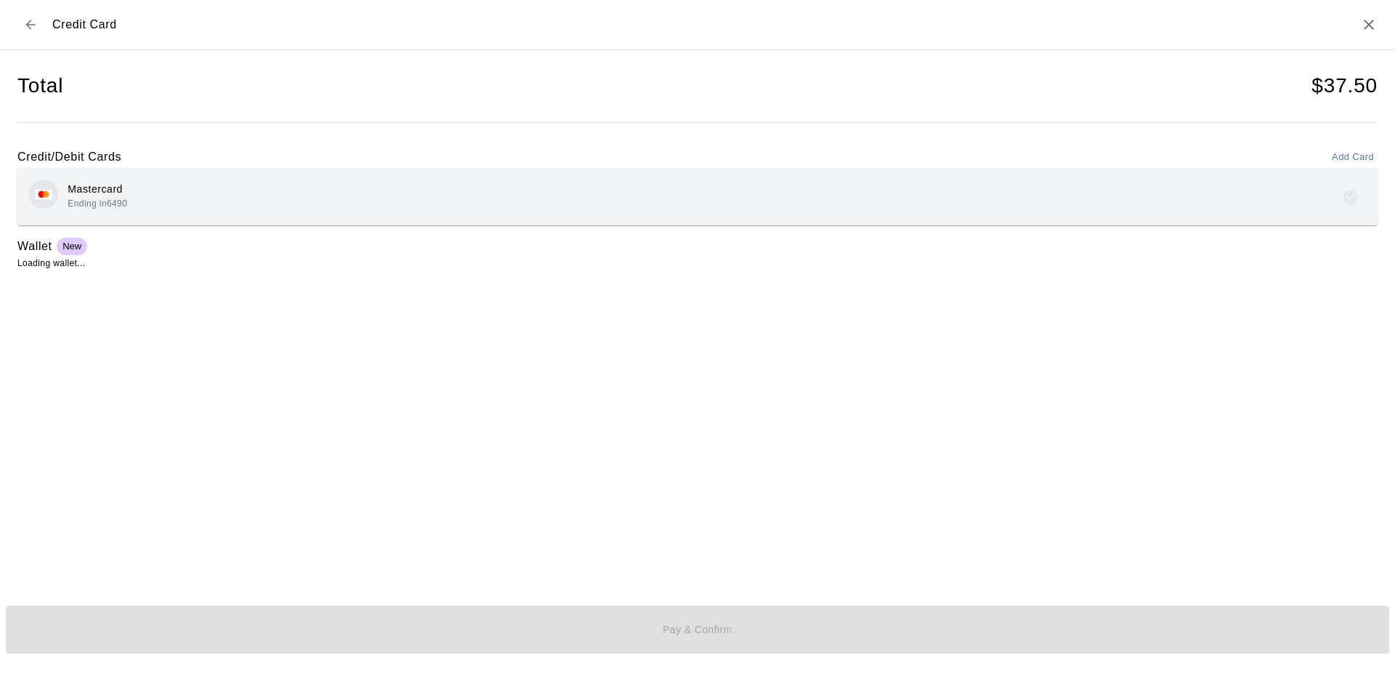
click at [194, 203] on div "Mastercard Ending in 6490" at bounding box center [697, 196] width 1337 height 34
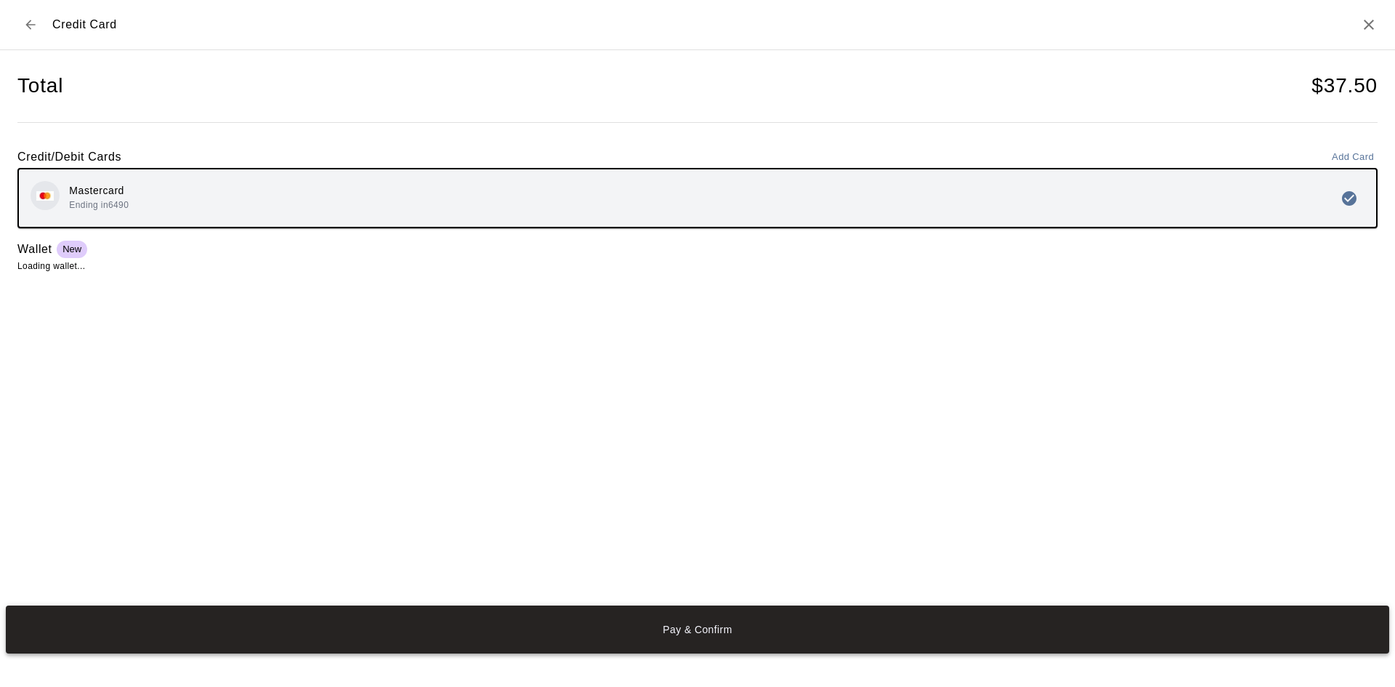
click at [680, 631] on button "Pay & Confirm" at bounding box center [698, 629] width 1384 height 48
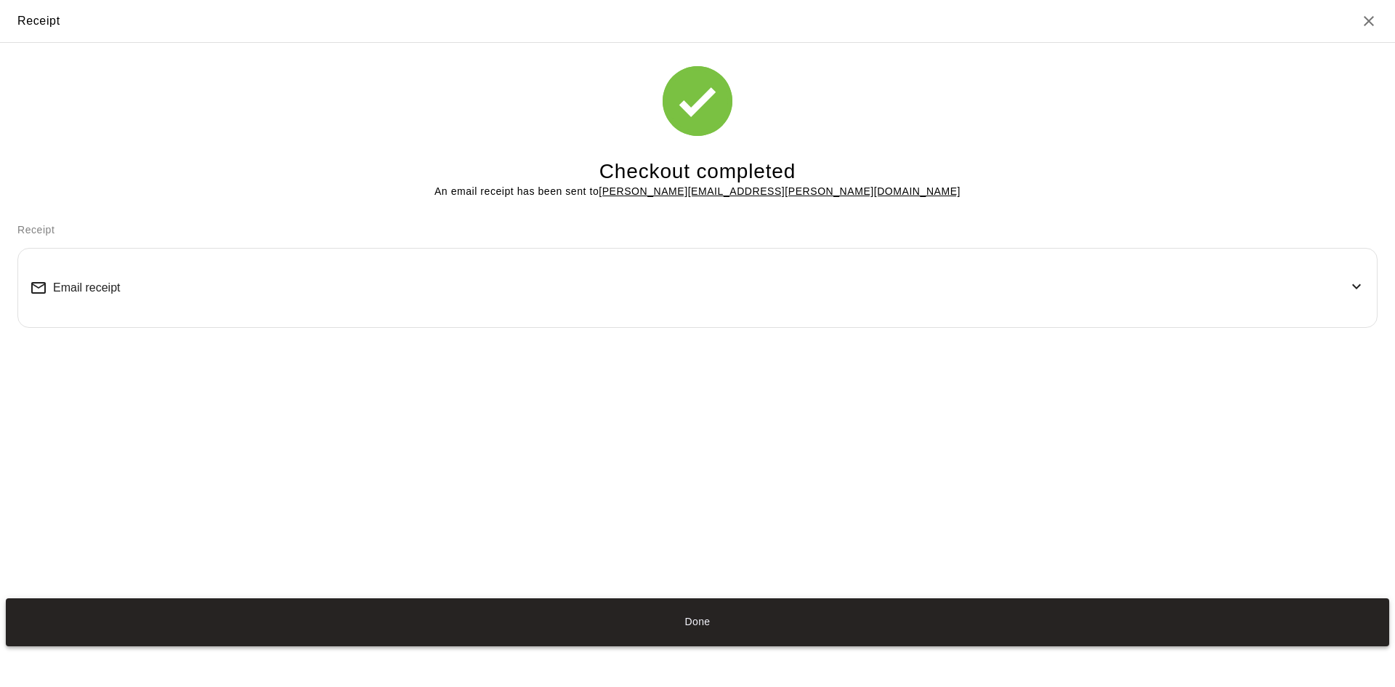
click at [665, 622] on button "Done" at bounding box center [698, 622] width 1384 height 48
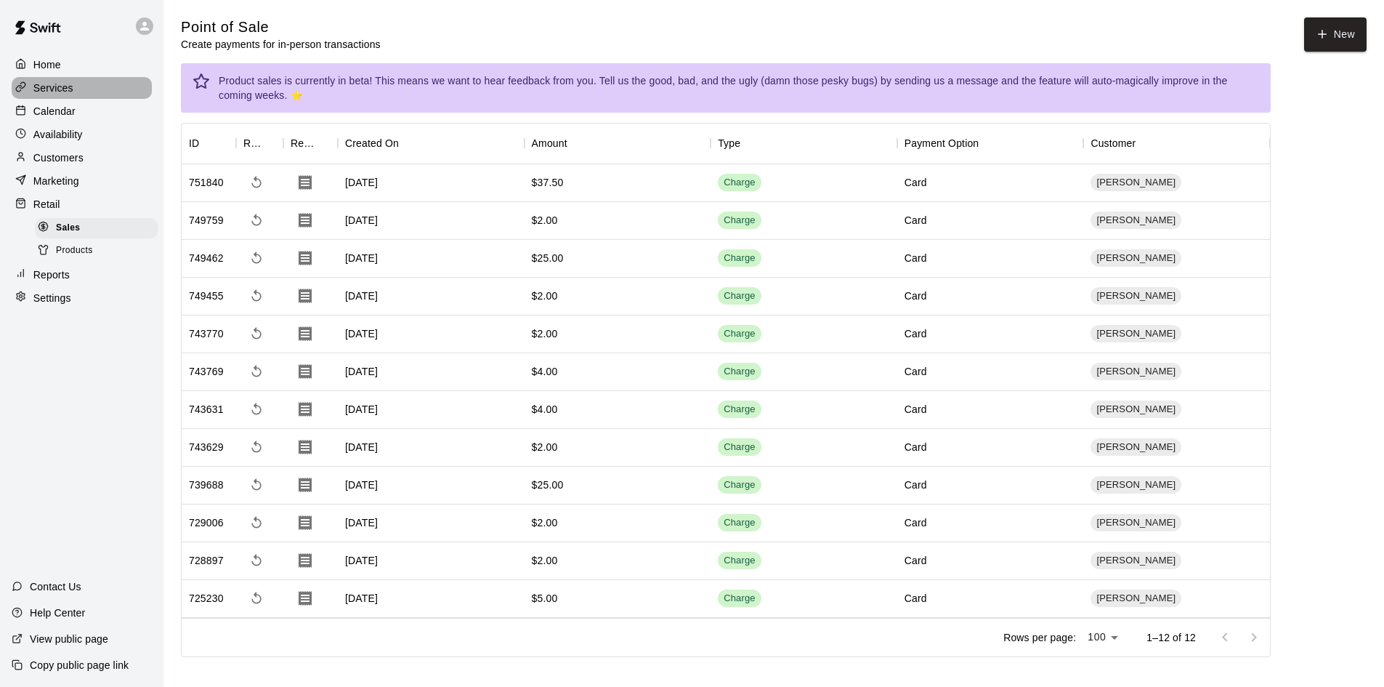
click at [62, 88] on p "Services" at bounding box center [53, 88] width 40 height 15
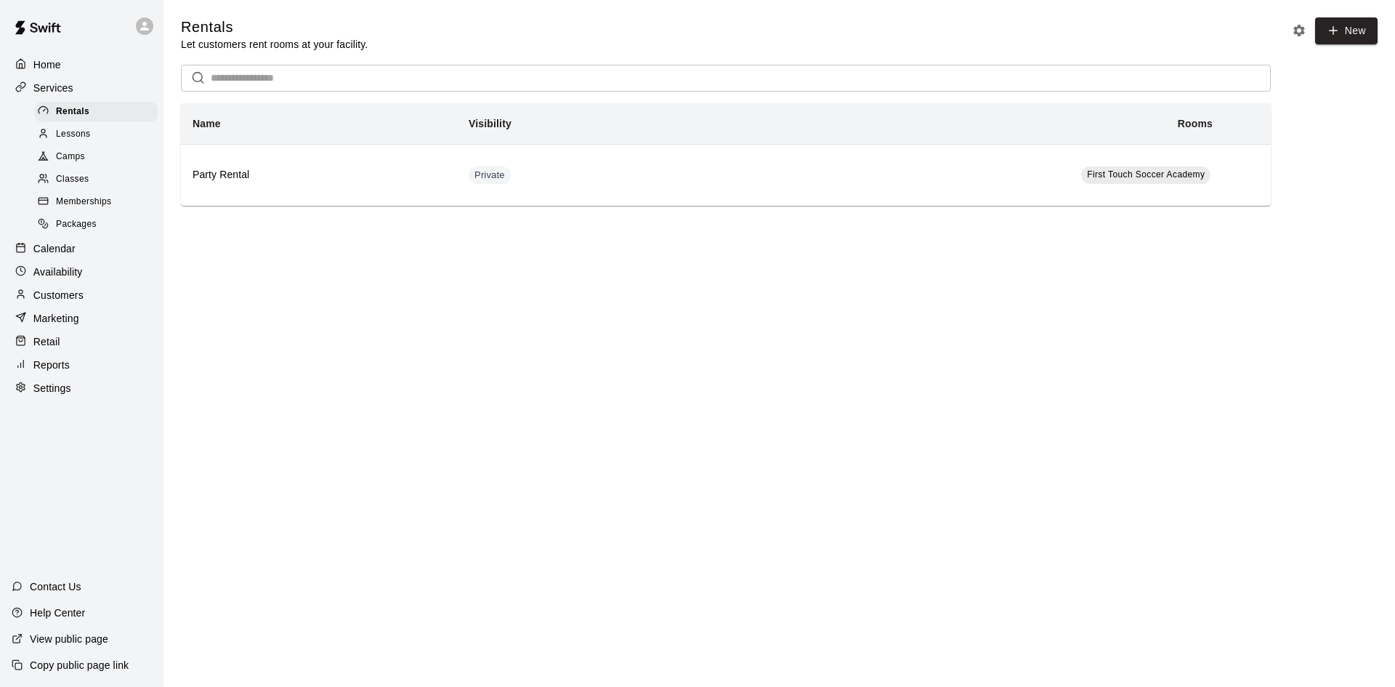
click at [58, 298] on p "Customers" at bounding box center [58, 295] width 50 height 15
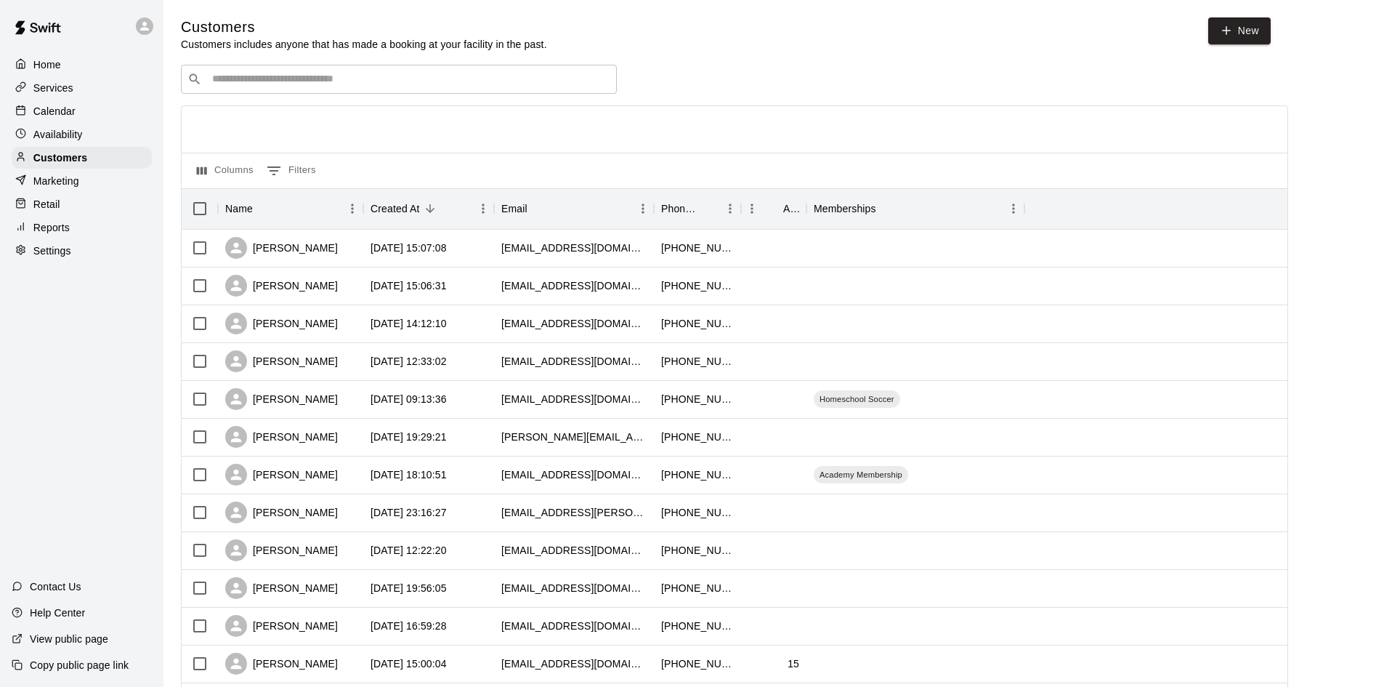
click at [470, 66] on div "​ ​" at bounding box center [399, 79] width 436 height 29
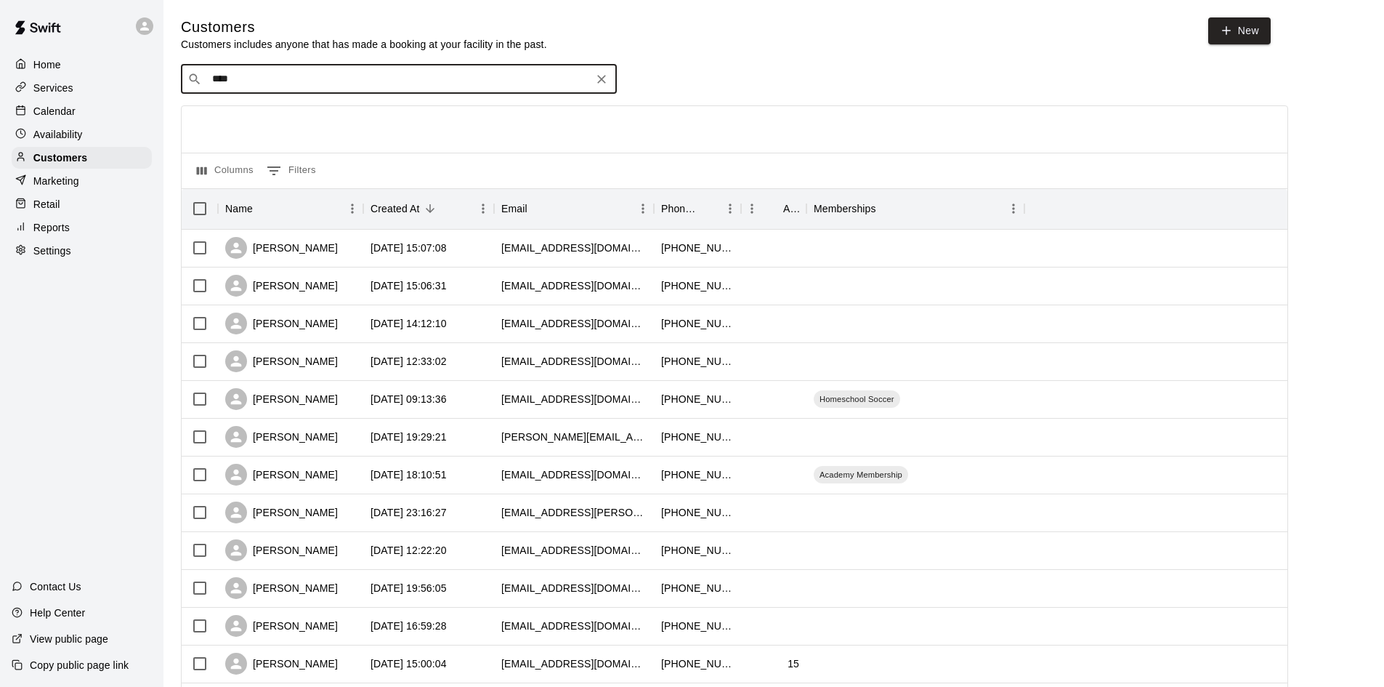
type input "*****"
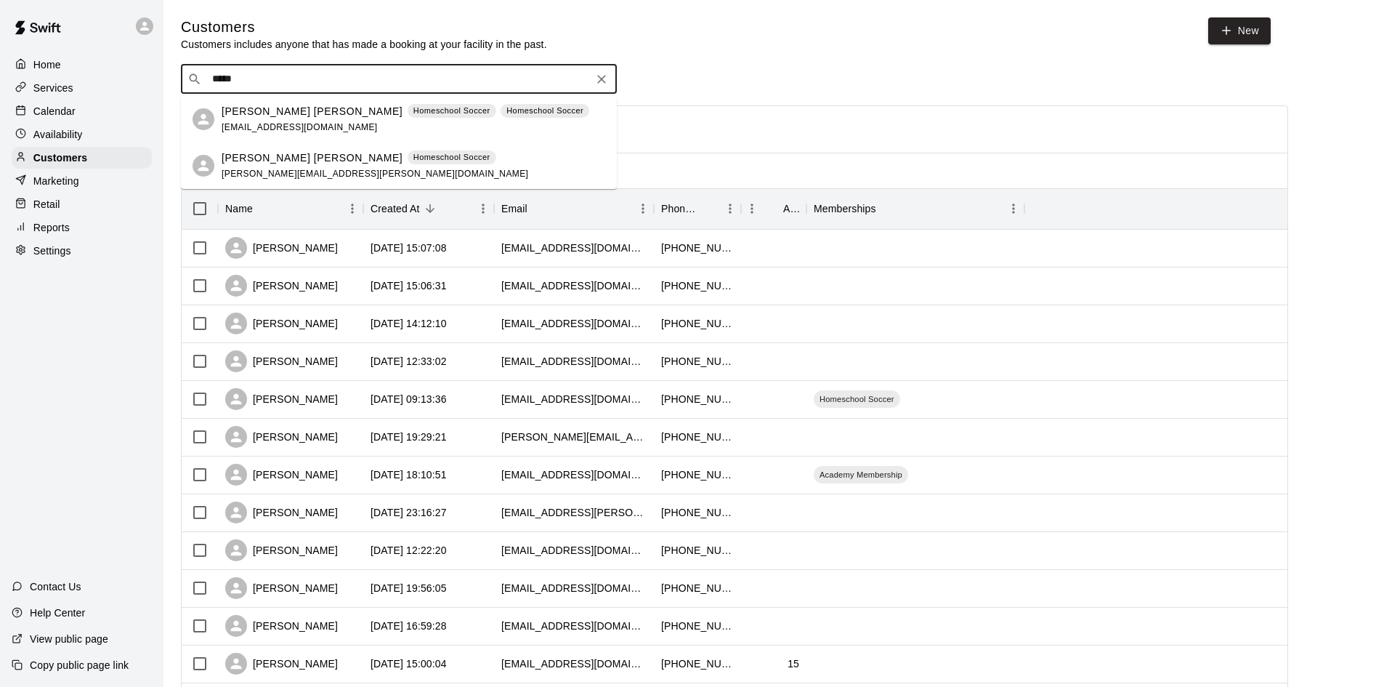
click at [287, 122] on span "meleiapatterson@gmail.com" at bounding box center [300, 127] width 156 height 10
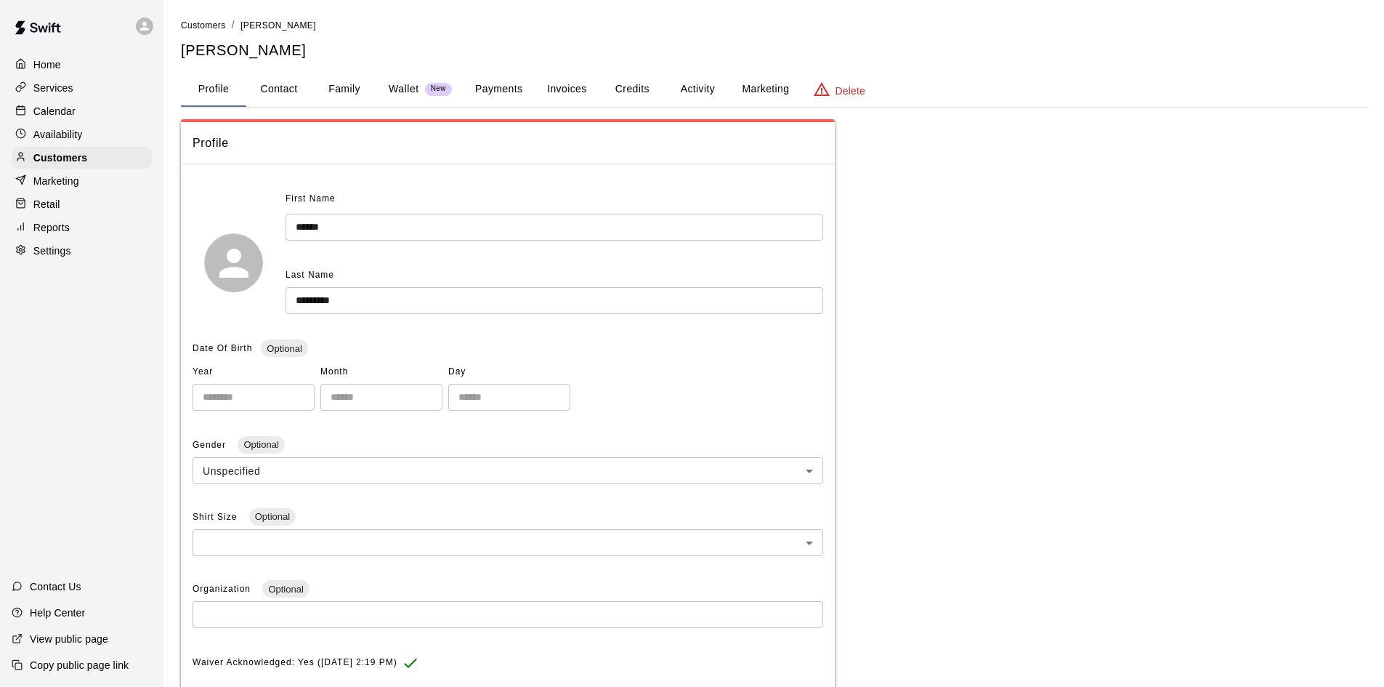
click at [355, 89] on button "Family" at bounding box center [344, 89] width 65 height 35
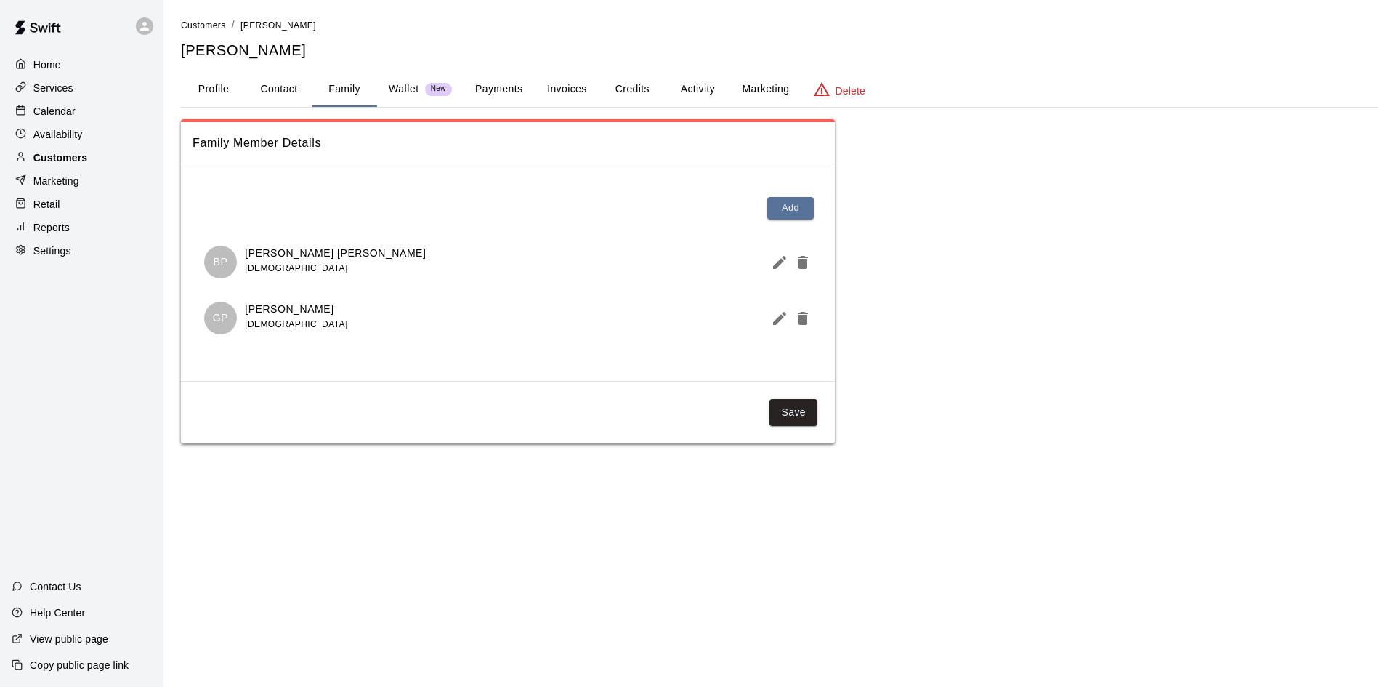
click at [55, 159] on p "Customers" at bounding box center [60, 157] width 54 height 15
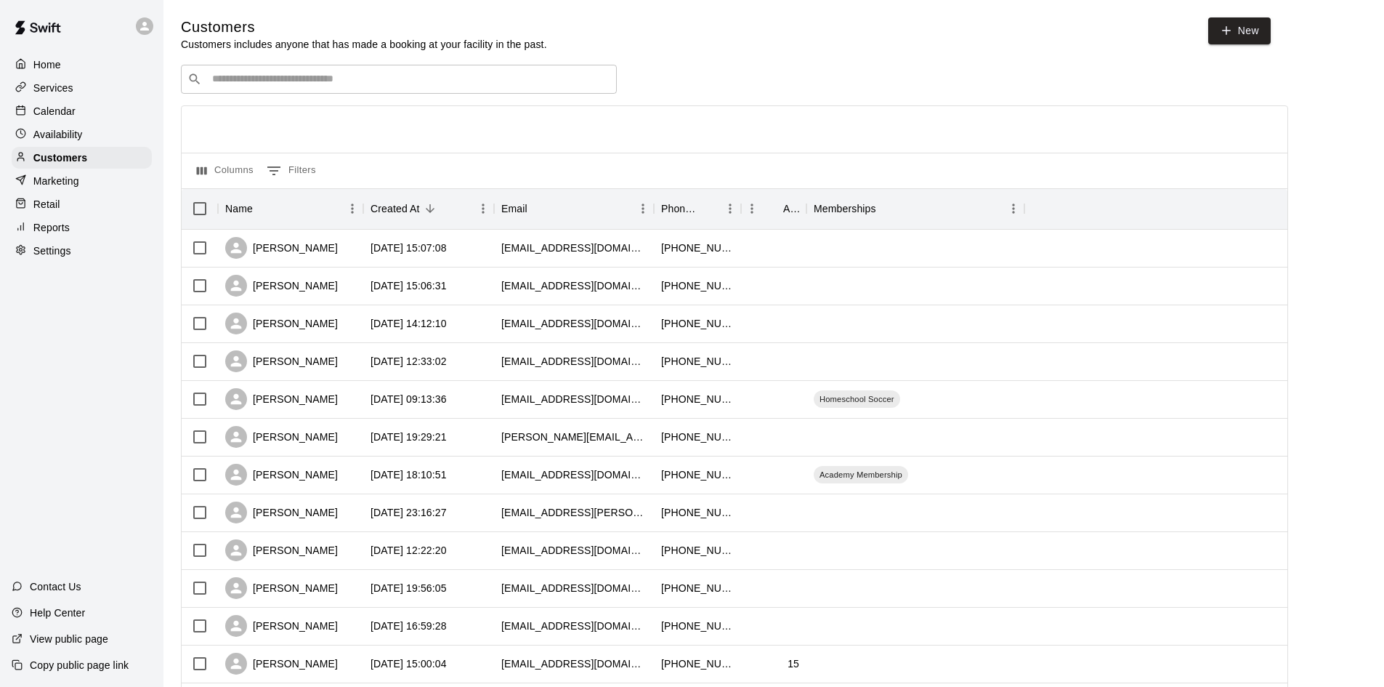
click at [406, 85] on input "Search customers by name or email" at bounding box center [409, 79] width 403 height 15
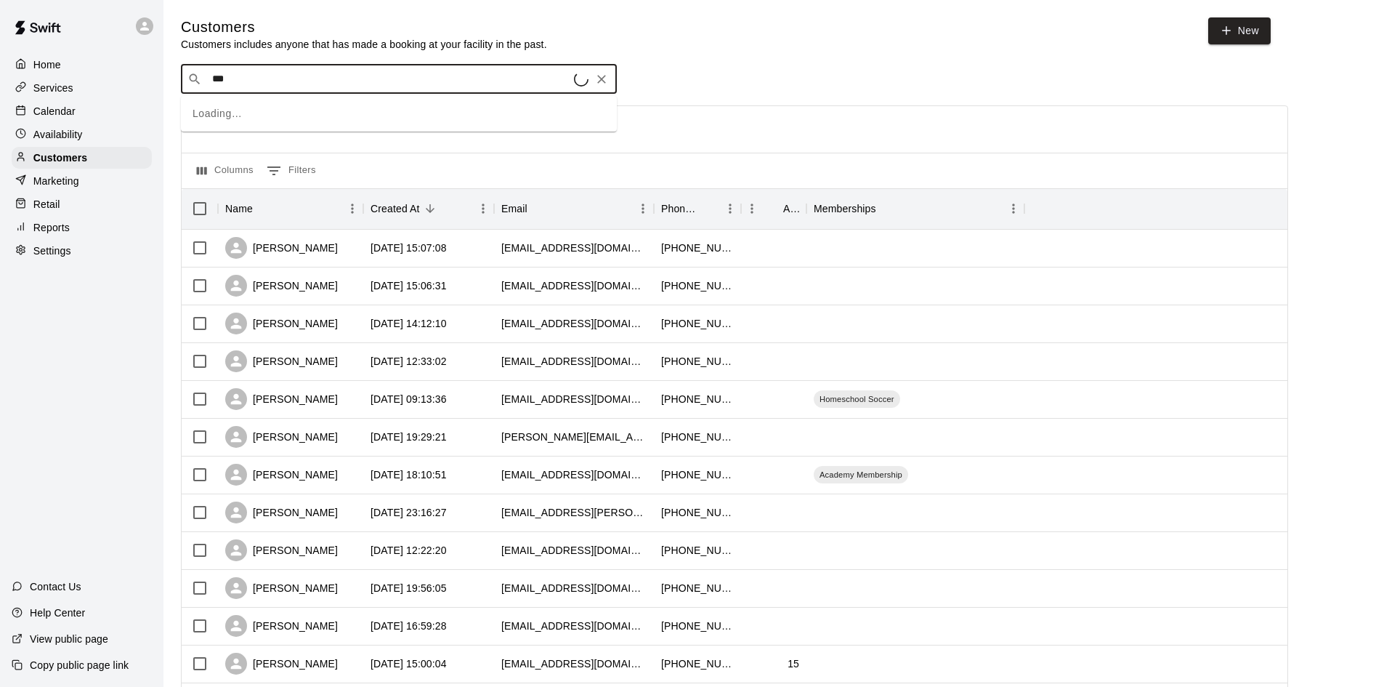
type input "****"
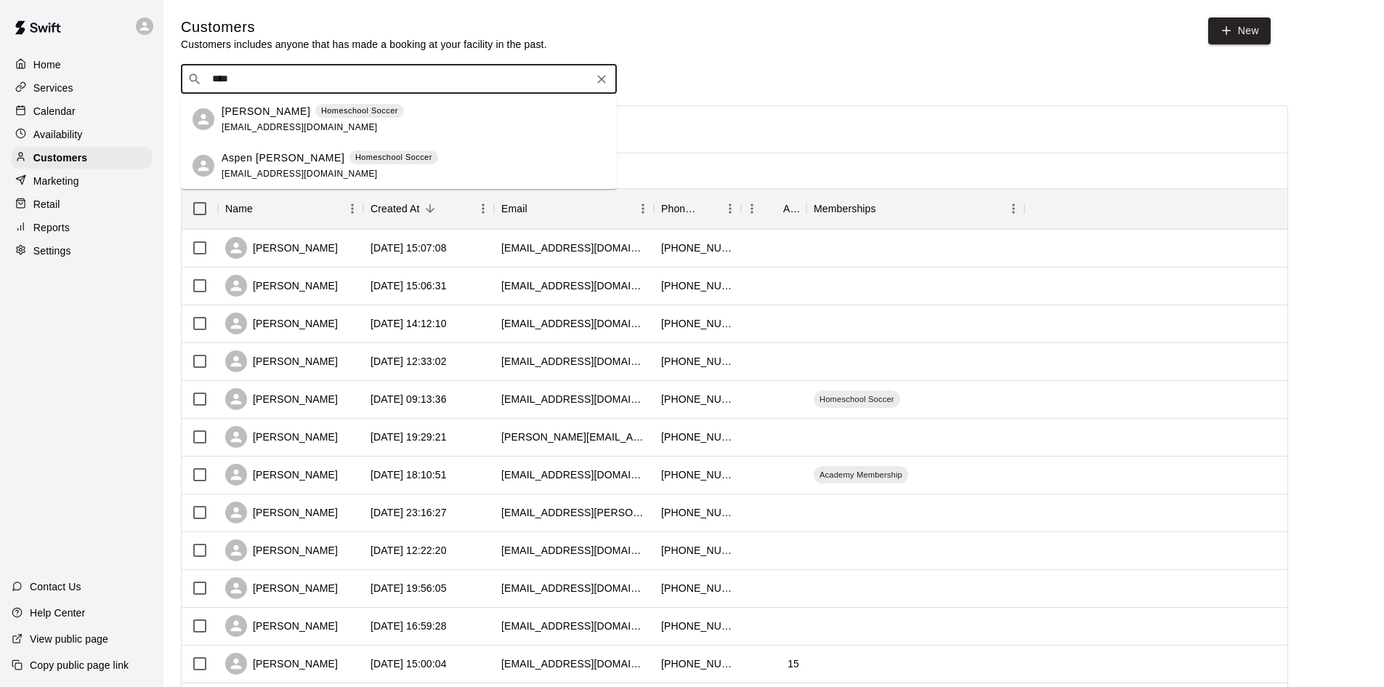
click at [268, 109] on p "Jillian Desmarais" at bounding box center [266, 111] width 89 height 15
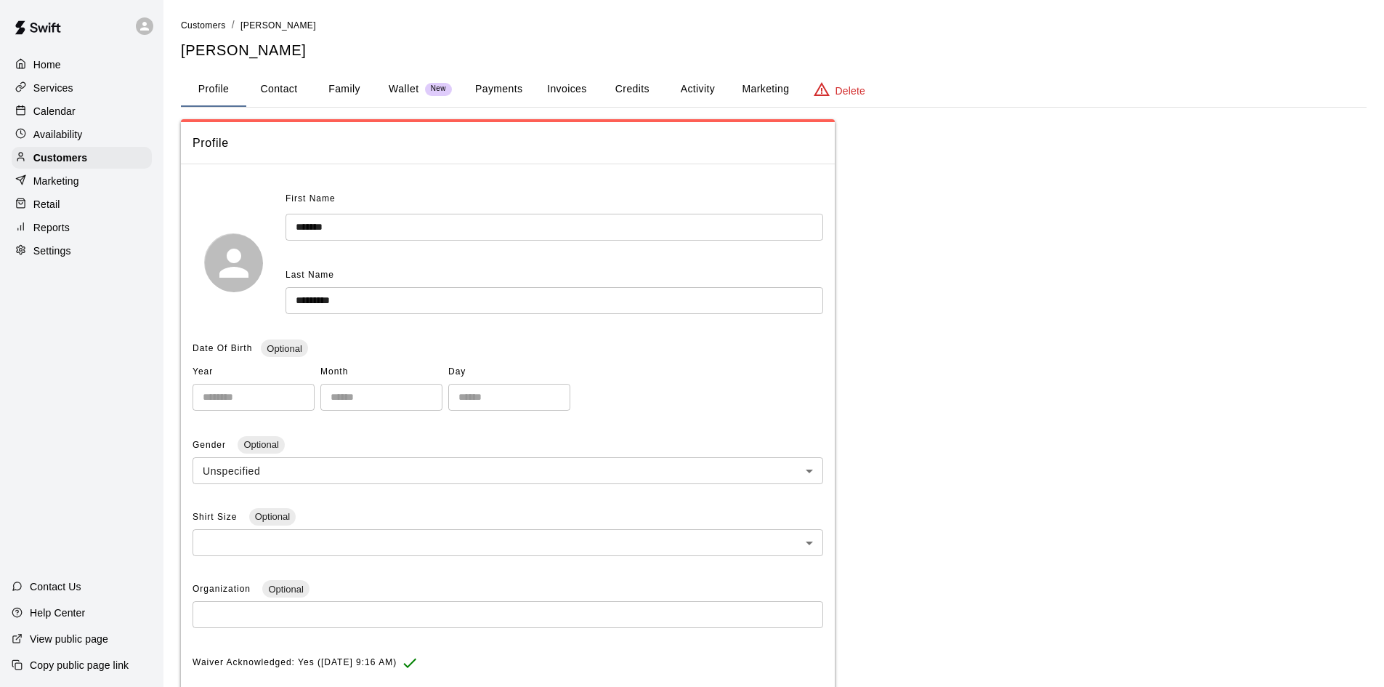
click at [344, 78] on button "Family" at bounding box center [344, 89] width 65 height 35
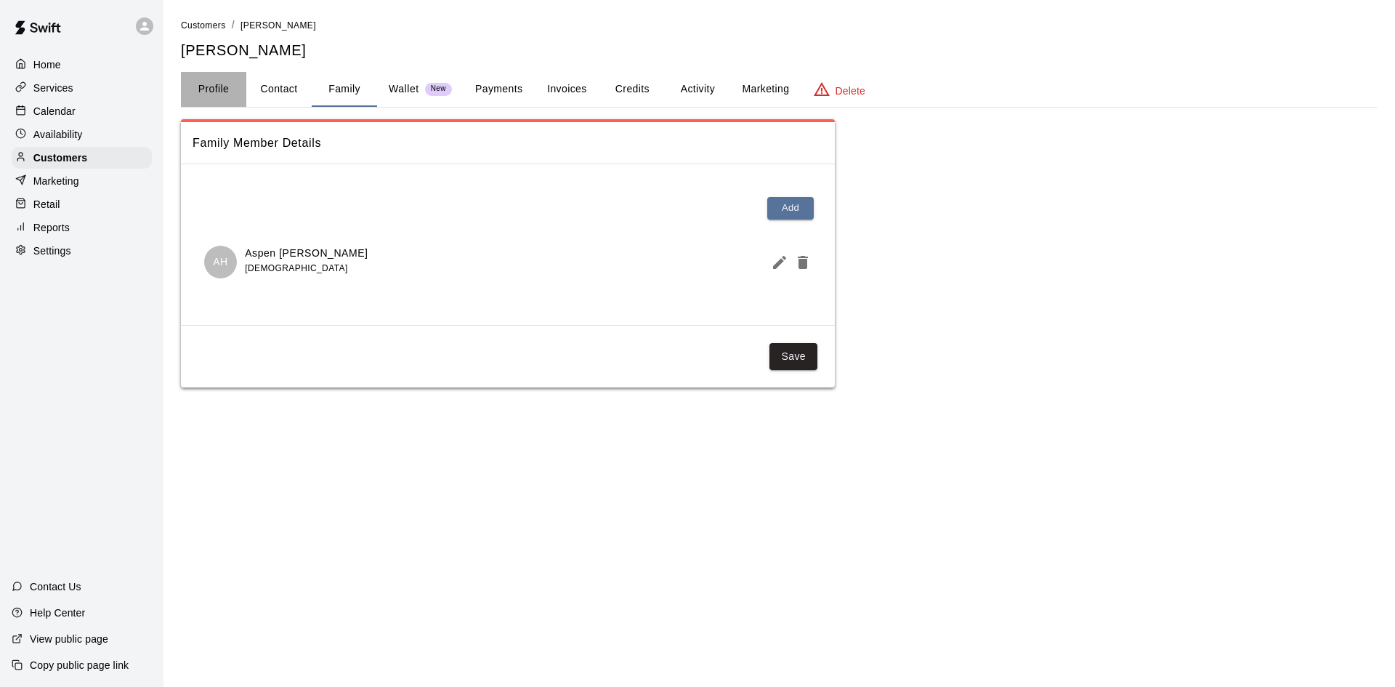
click at [225, 96] on button "Profile" at bounding box center [213, 89] width 65 height 35
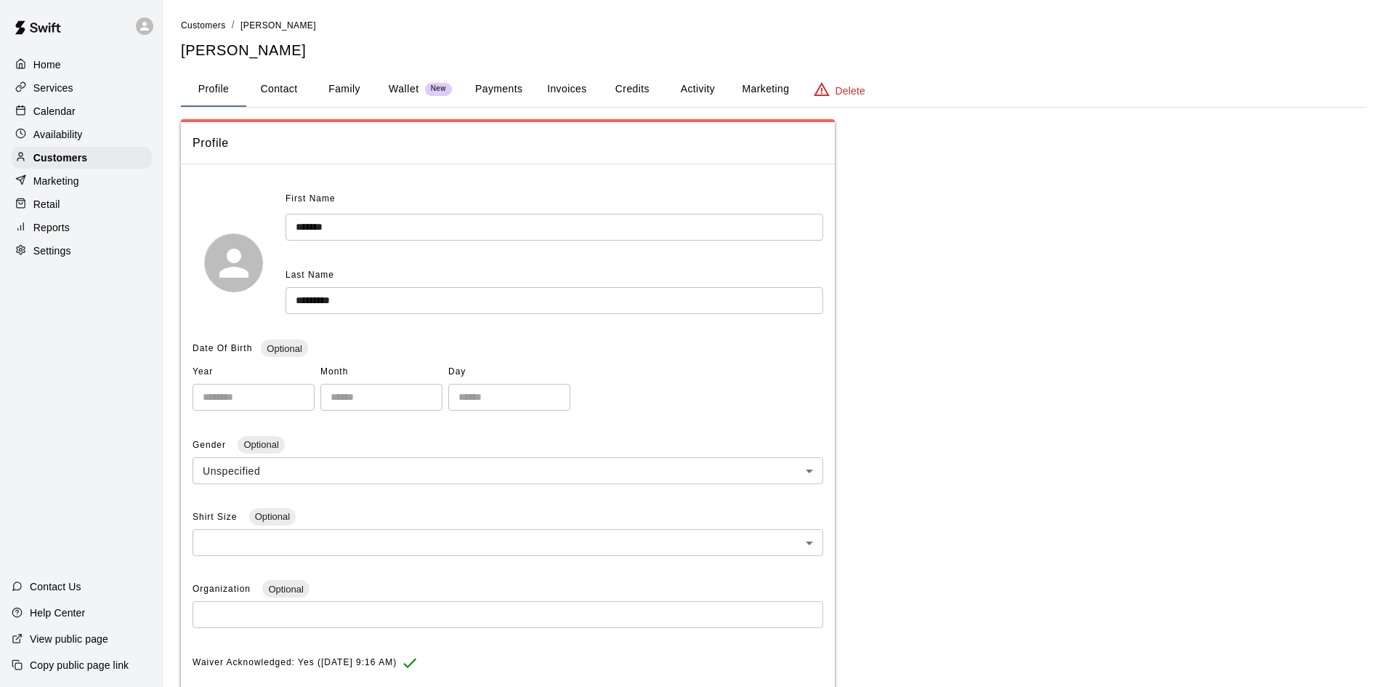
click at [69, 118] on p "Calendar" at bounding box center [54, 111] width 42 height 15
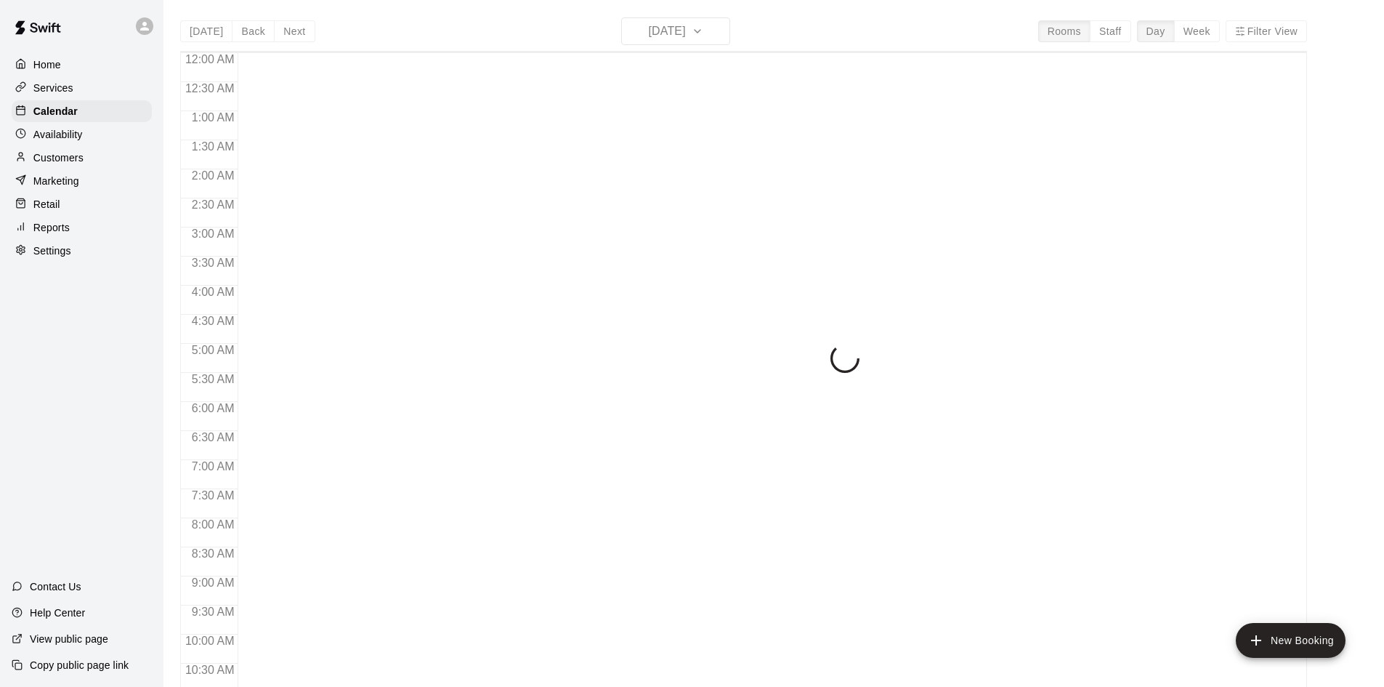
scroll to position [745, 0]
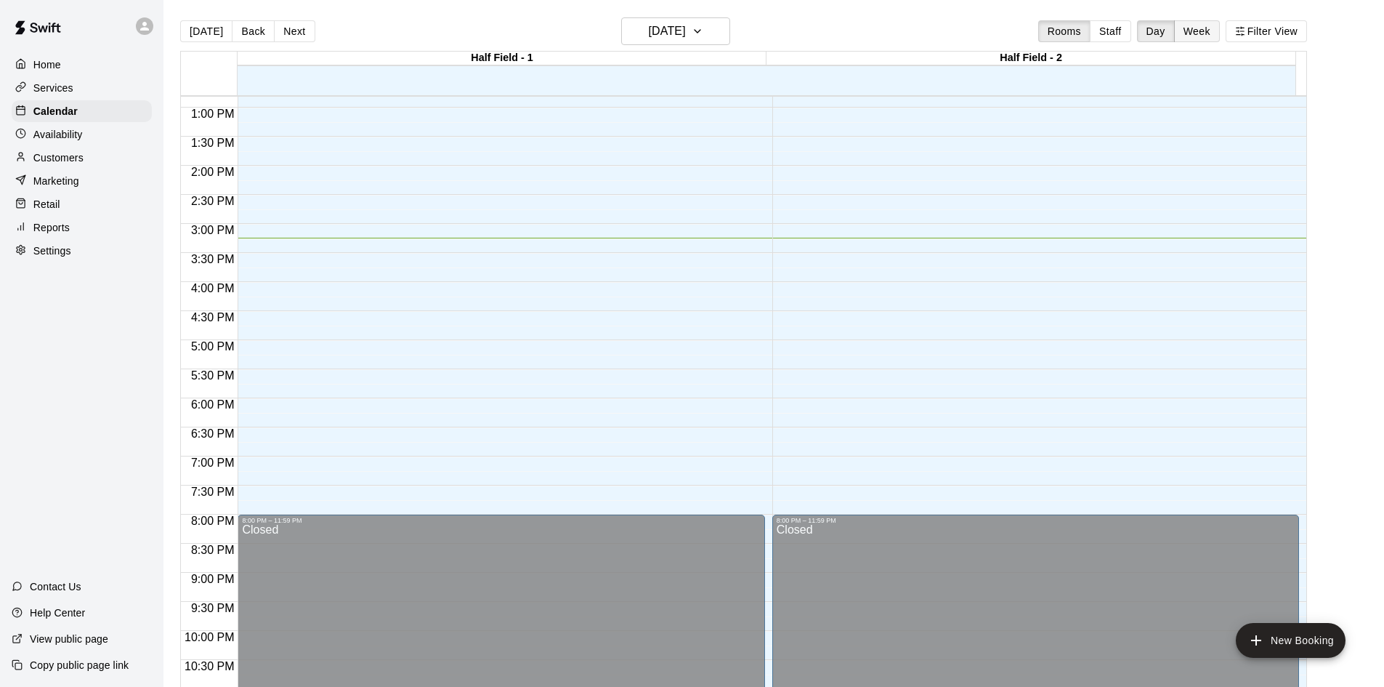
click at [1194, 25] on button "Week" at bounding box center [1197, 31] width 46 height 22
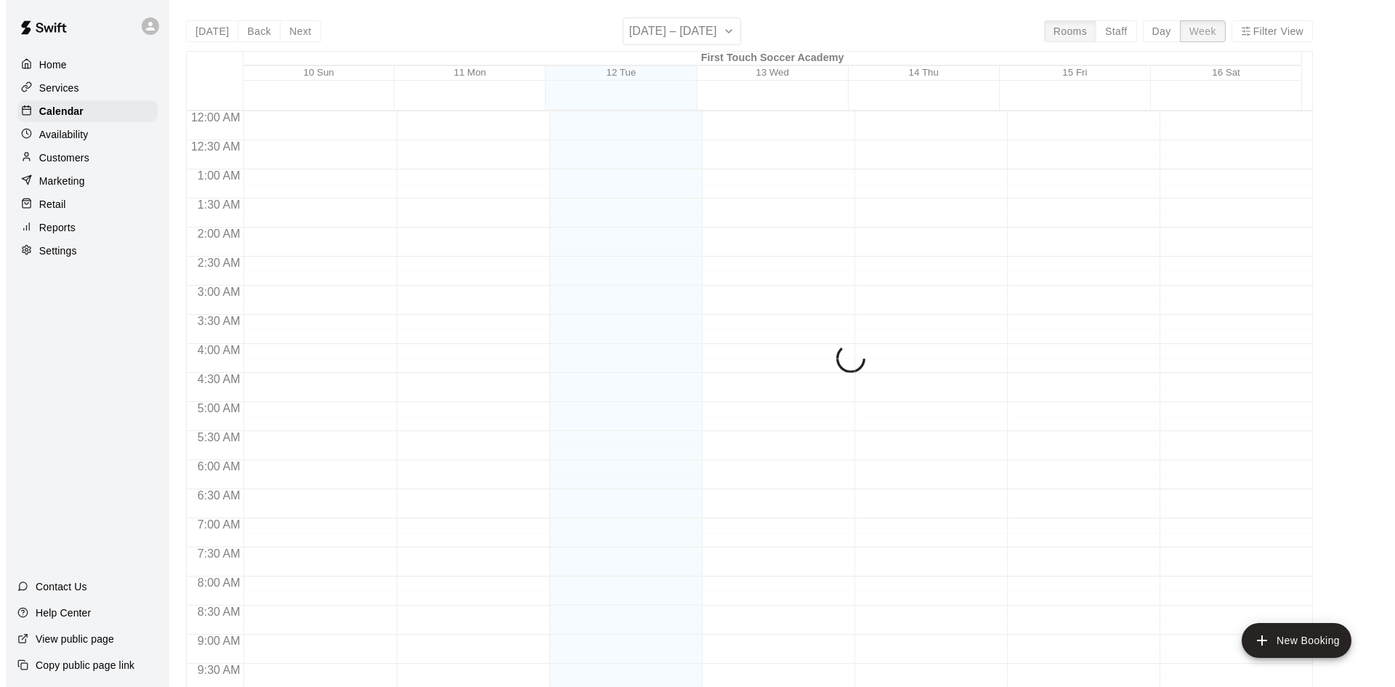
scroll to position [805, 0]
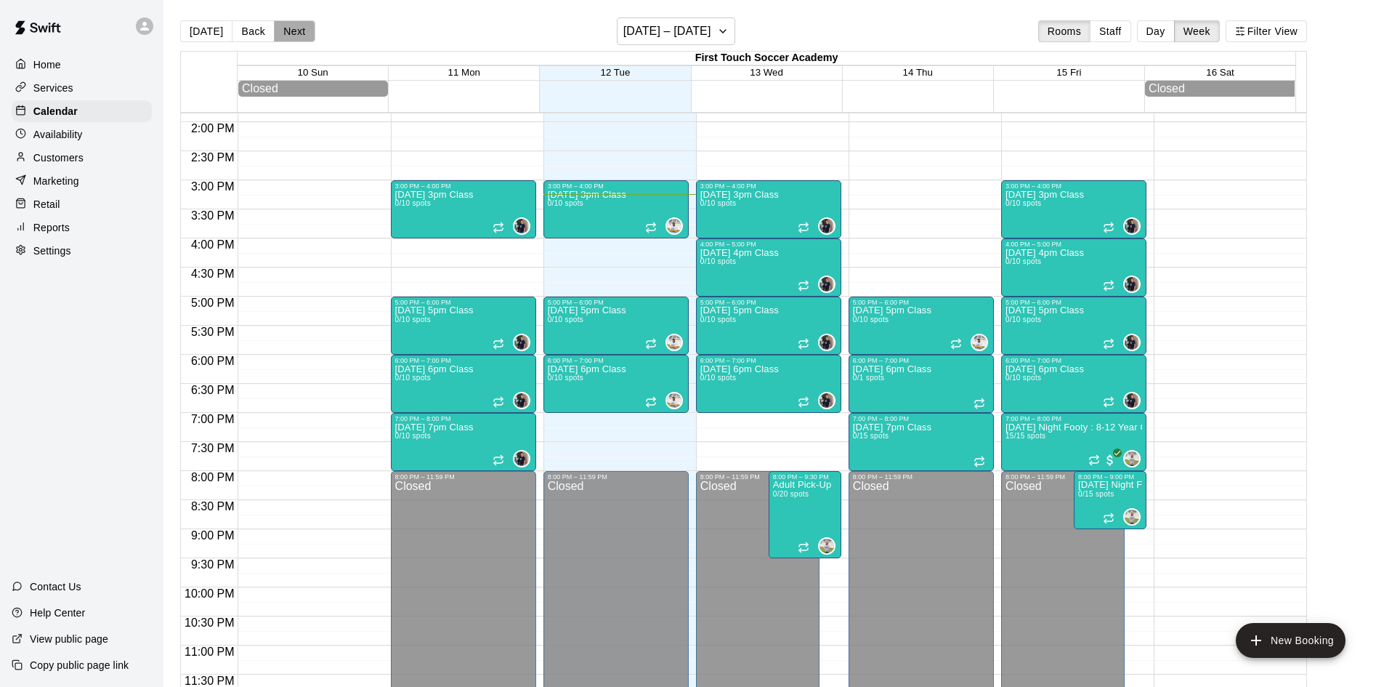
click at [289, 31] on button "Next" at bounding box center [294, 31] width 41 height 22
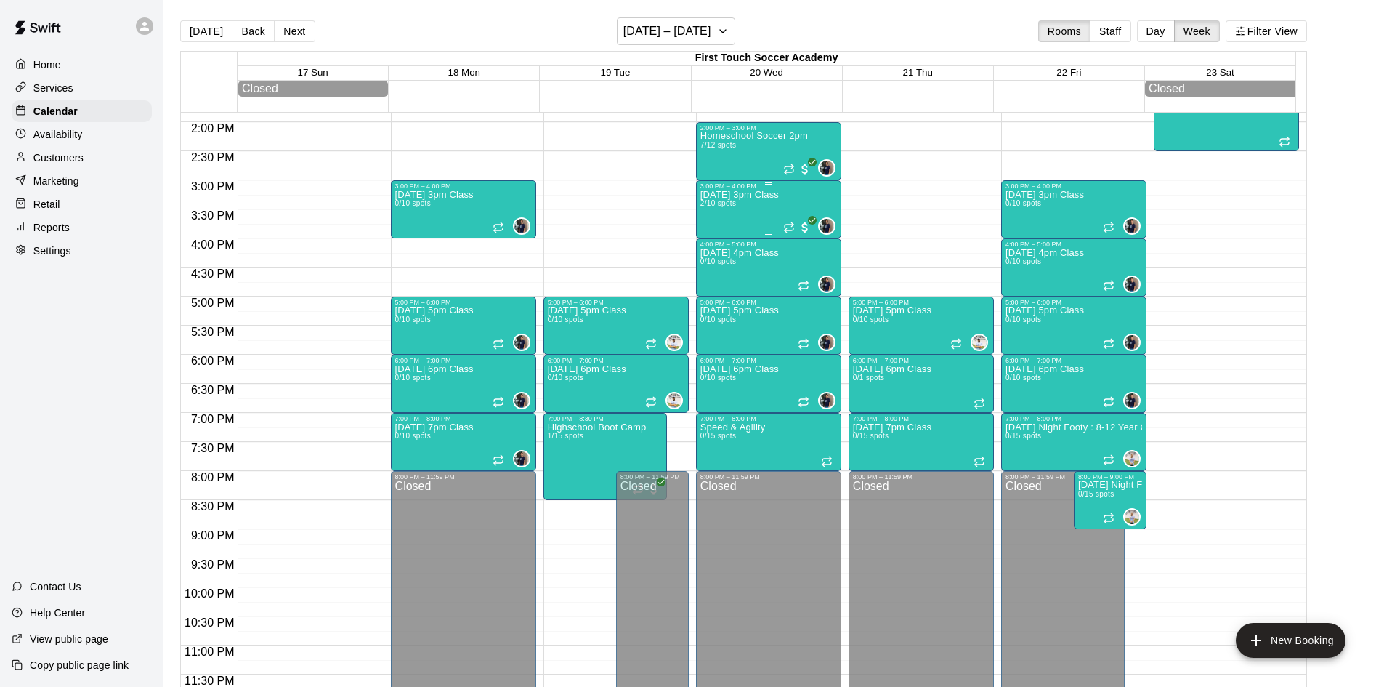
click at [733, 219] on div "Wednesday 3pm Class 2/10 spots" at bounding box center [739, 533] width 78 height 687
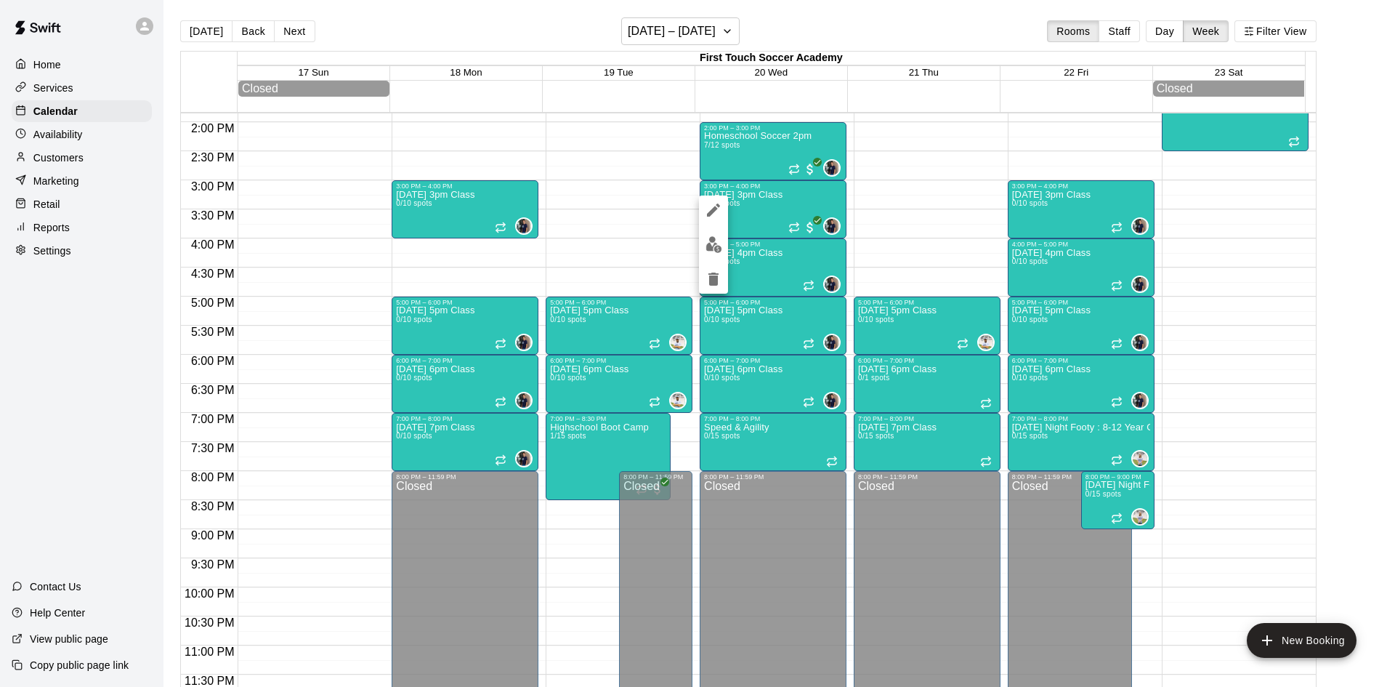
click at [747, 262] on div at bounding box center [697, 343] width 1395 height 687
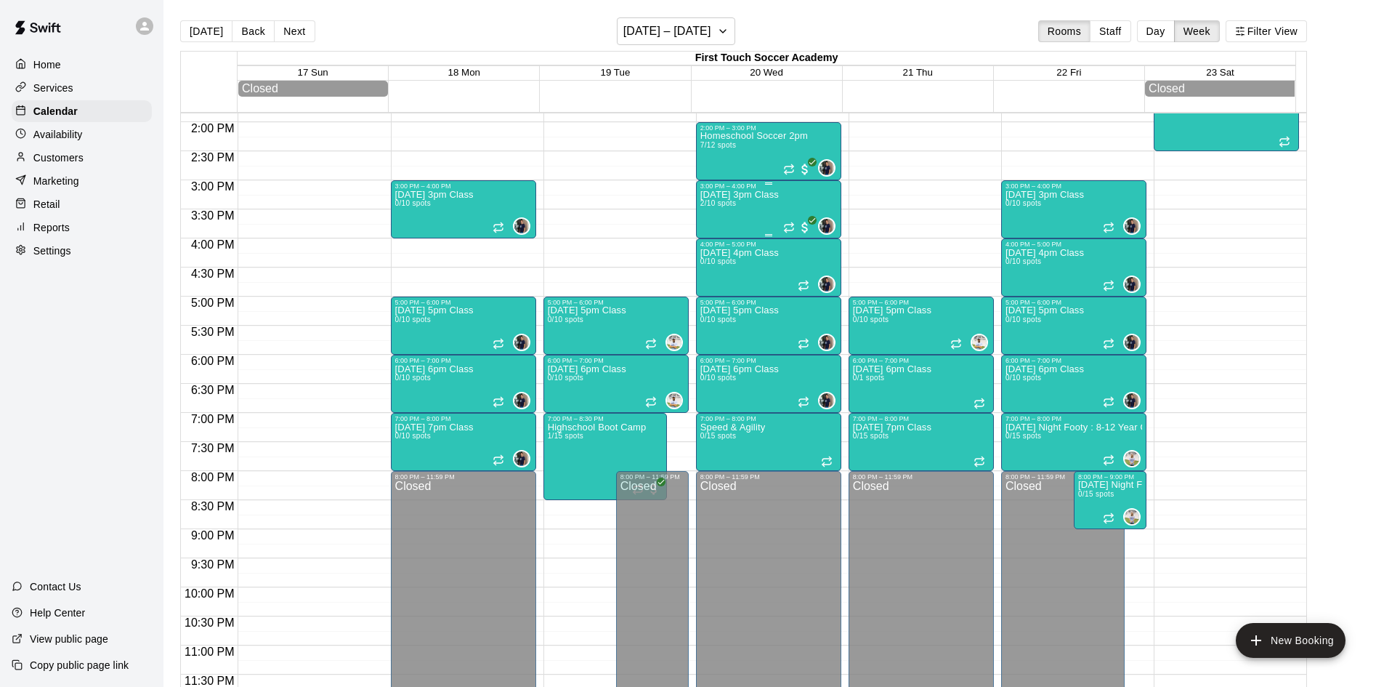
click at [740, 208] on div "Wednesday 3pm Class 2/10 spots" at bounding box center [739, 533] width 78 height 687
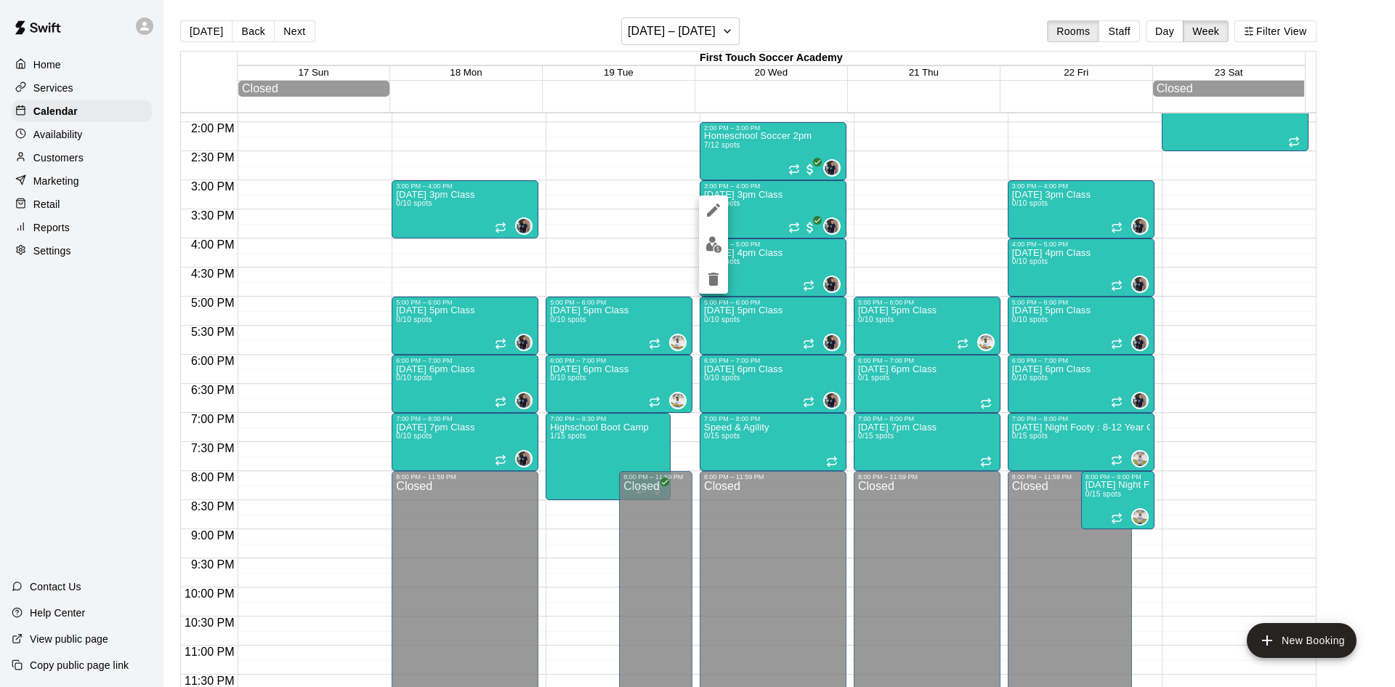
click at [707, 240] on img "edit" at bounding box center [714, 244] width 17 height 17
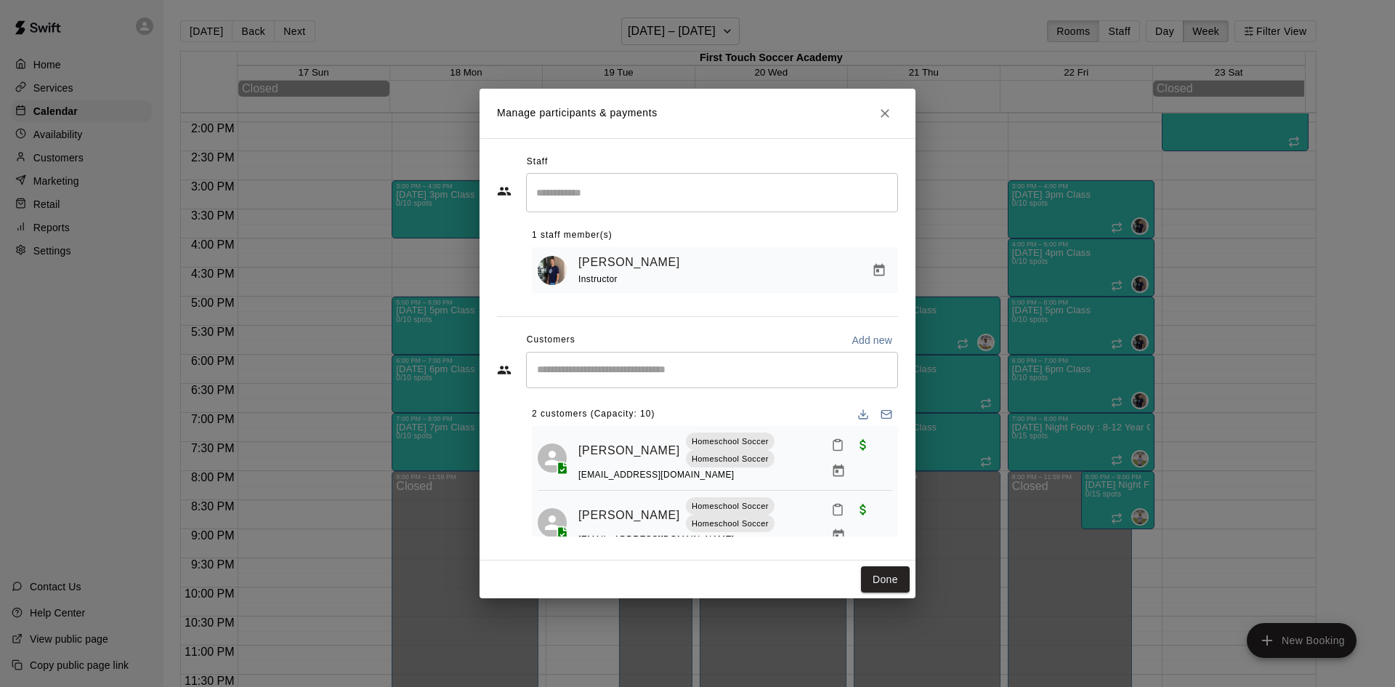
click at [602, 369] on input "Start typing to search customers..." at bounding box center [712, 370] width 359 height 15
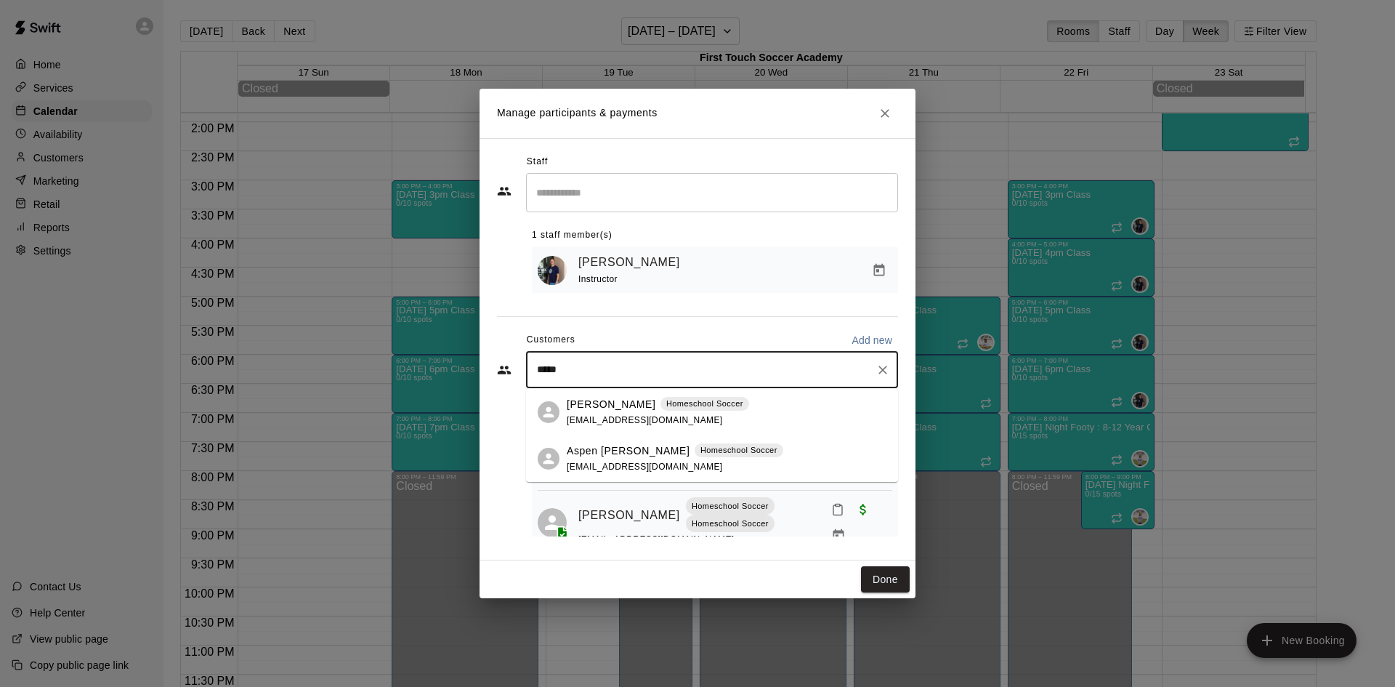
type input "******"
click at [595, 461] on span "jdesmarais1321@gmail.com" at bounding box center [645, 466] width 156 height 10
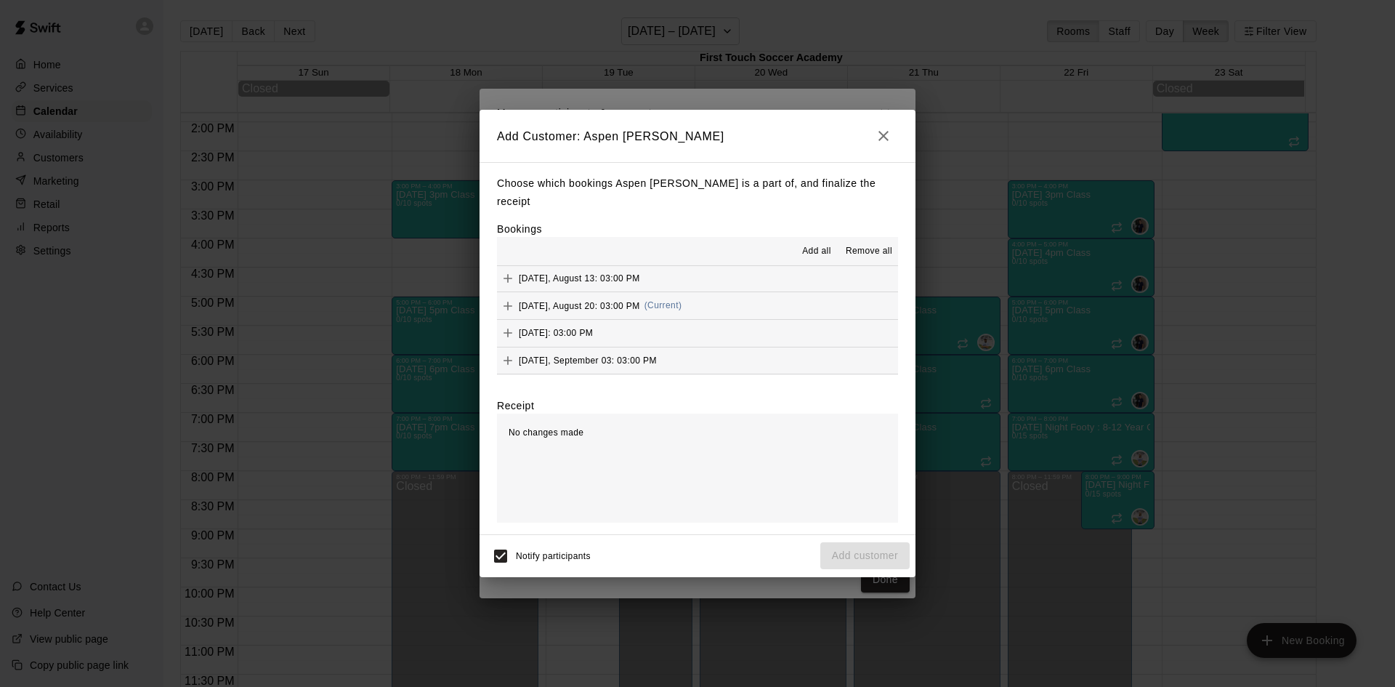
scroll to position [145, 0]
click at [509, 291] on icon "Add" at bounding box center [508, 298] width 15 height 15
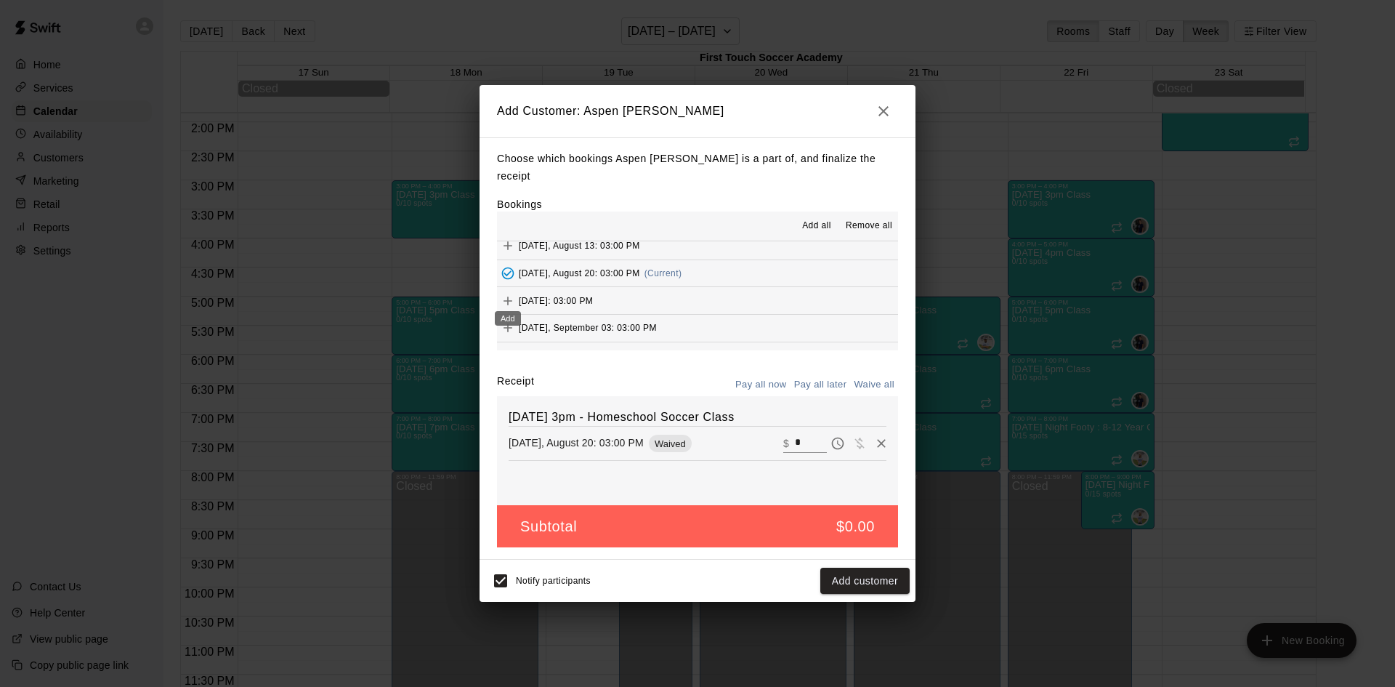
click at [506, 294] on icon "Add" at bounding box center [508, 301] width 15 height 15
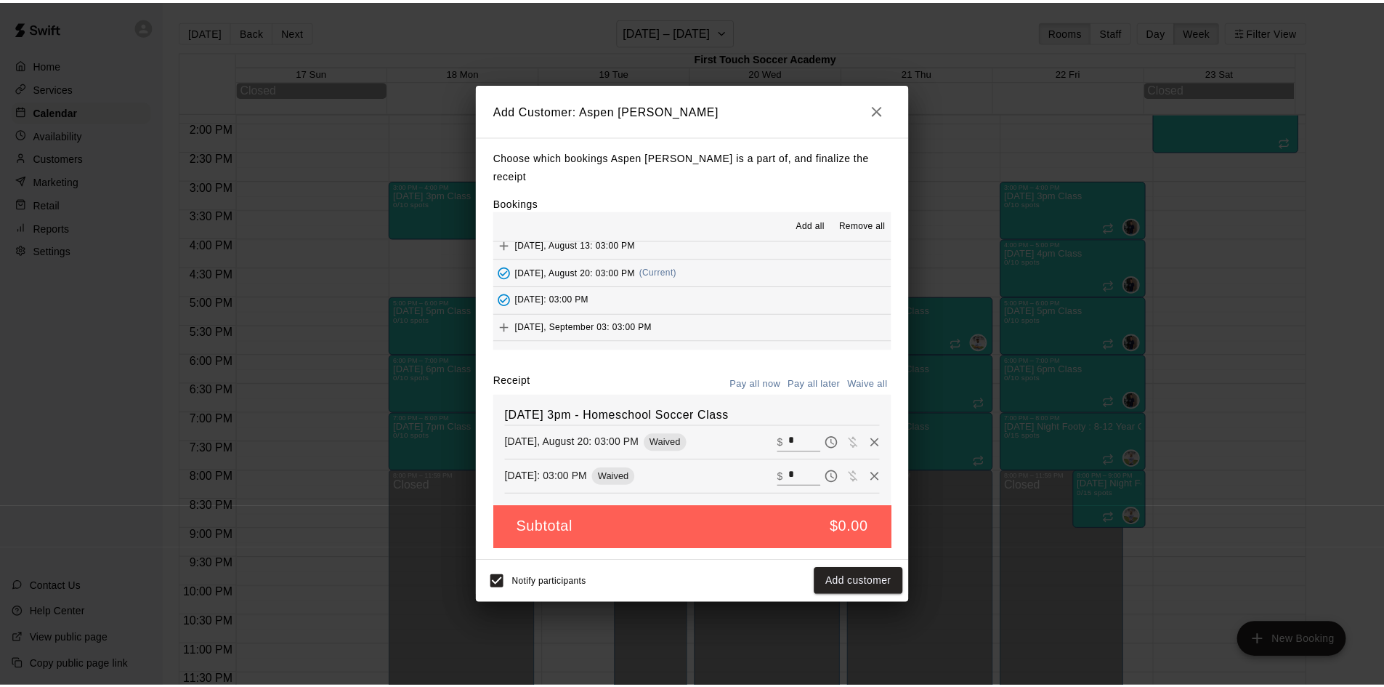
scroll to position [218, 0]
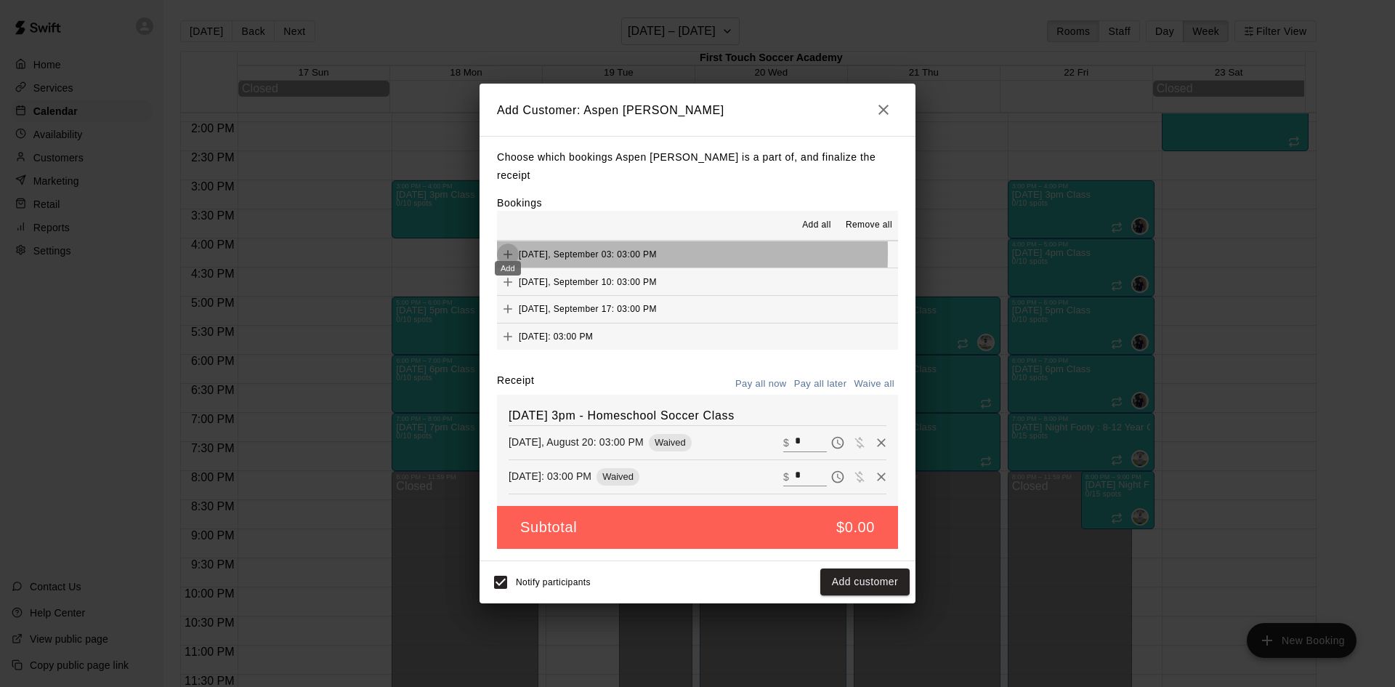
click at [509, 247] on icon "Add" at bounding box center [508, 254] width 15 height 15
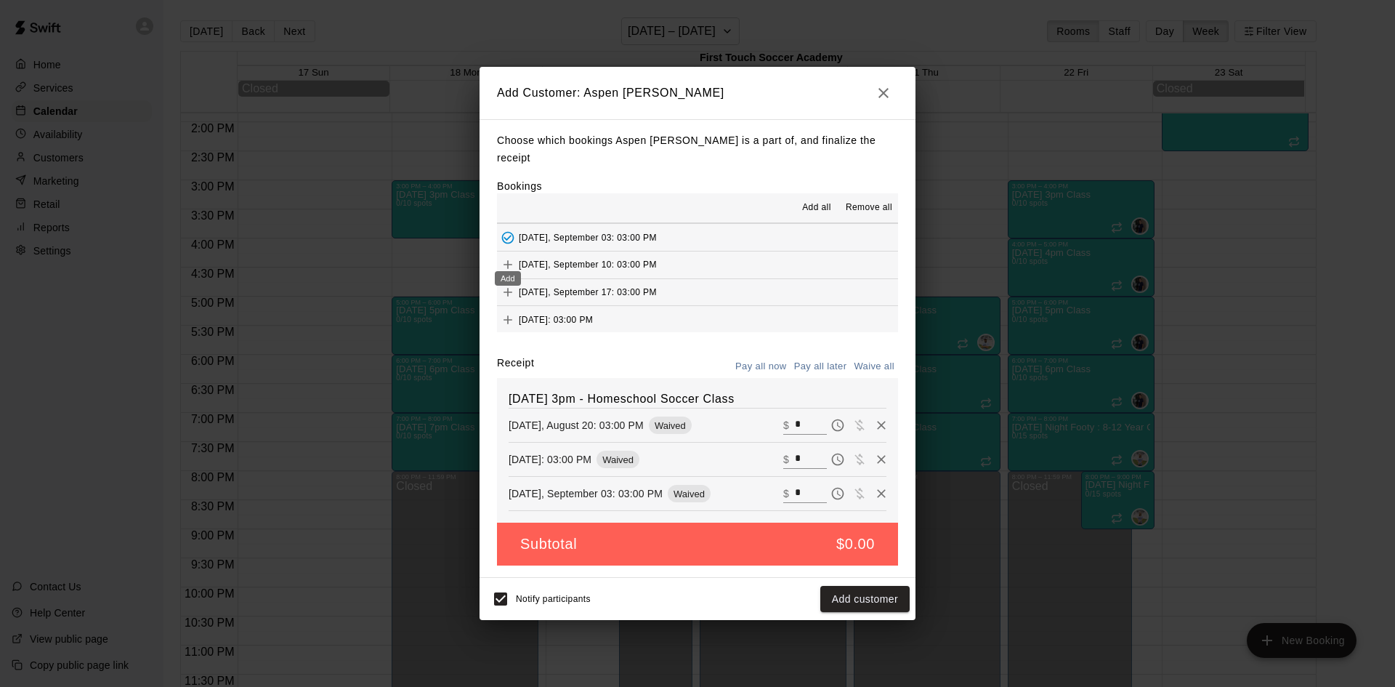
click at [505, 257] on icon "Add" at bounding box center [508, 264] width 15 height 15
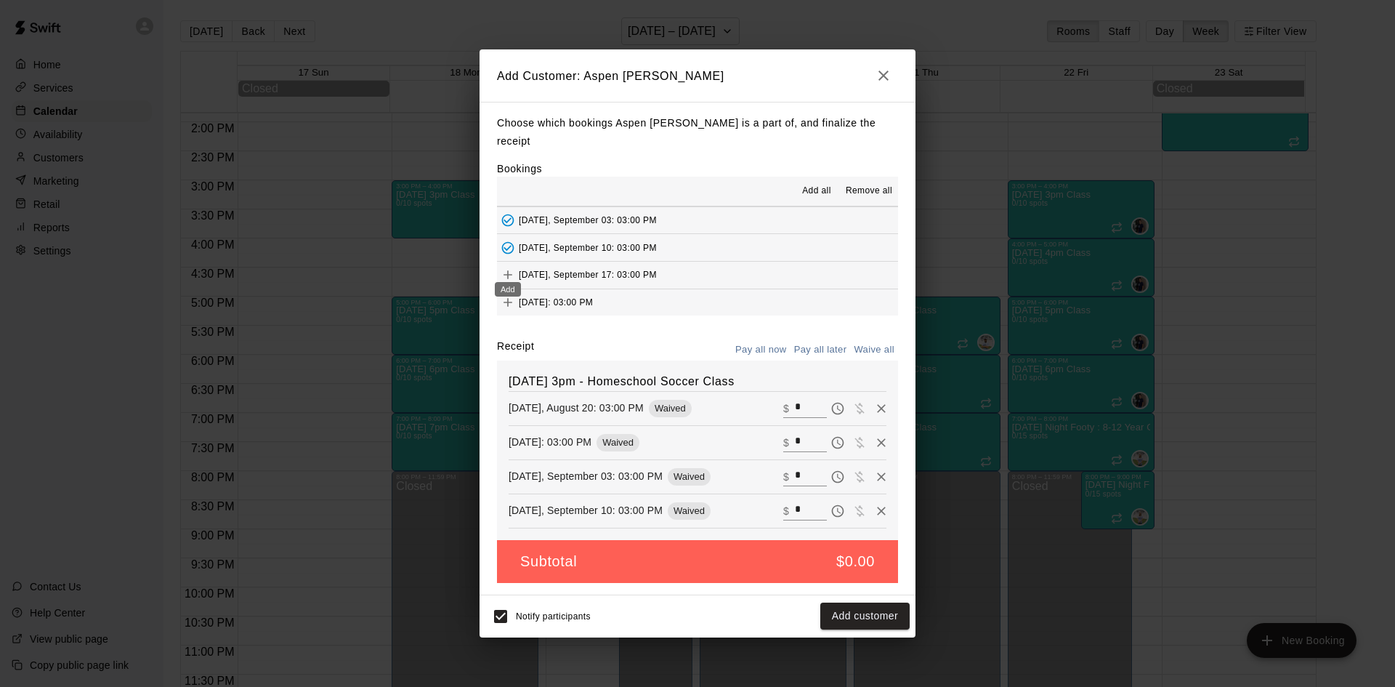
click at [509, 267] on icon "Add" at bounding box center [508, 274] width 15 height 15
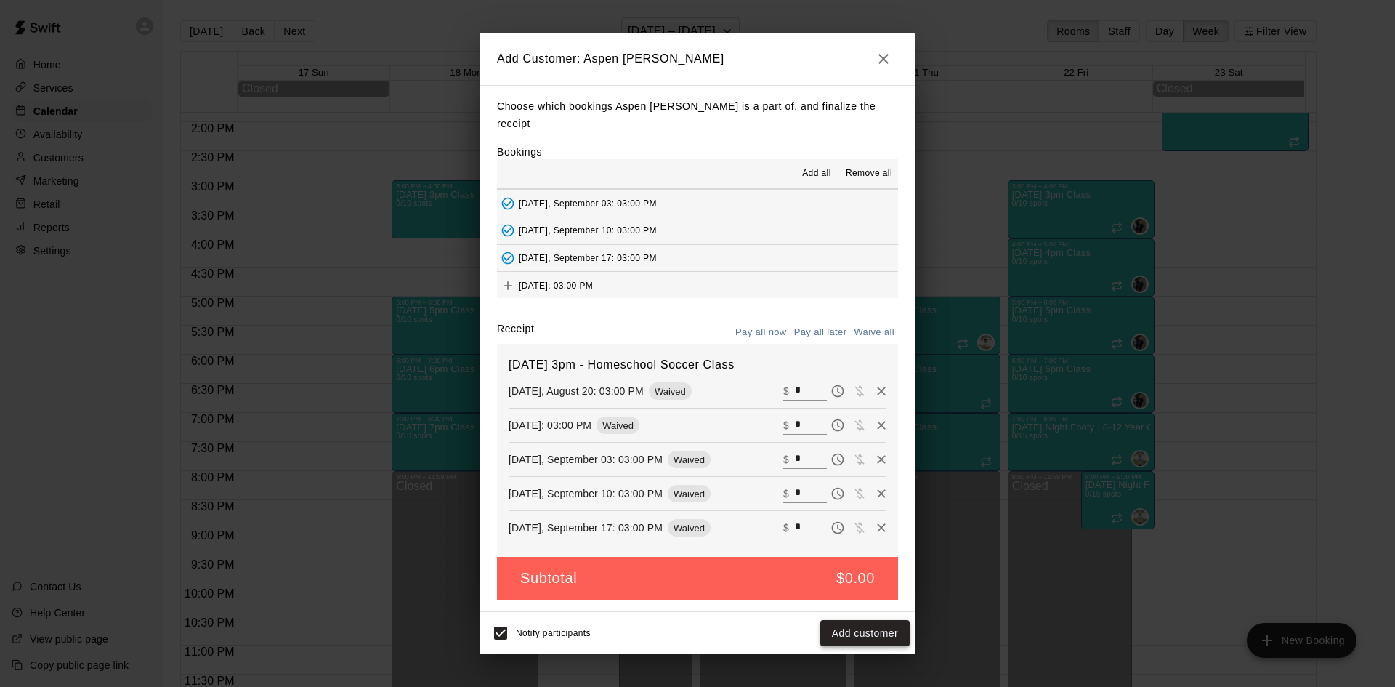
click at [846, 630] on button "Add customer" at bounding box center [864, 633] width 89 height 27
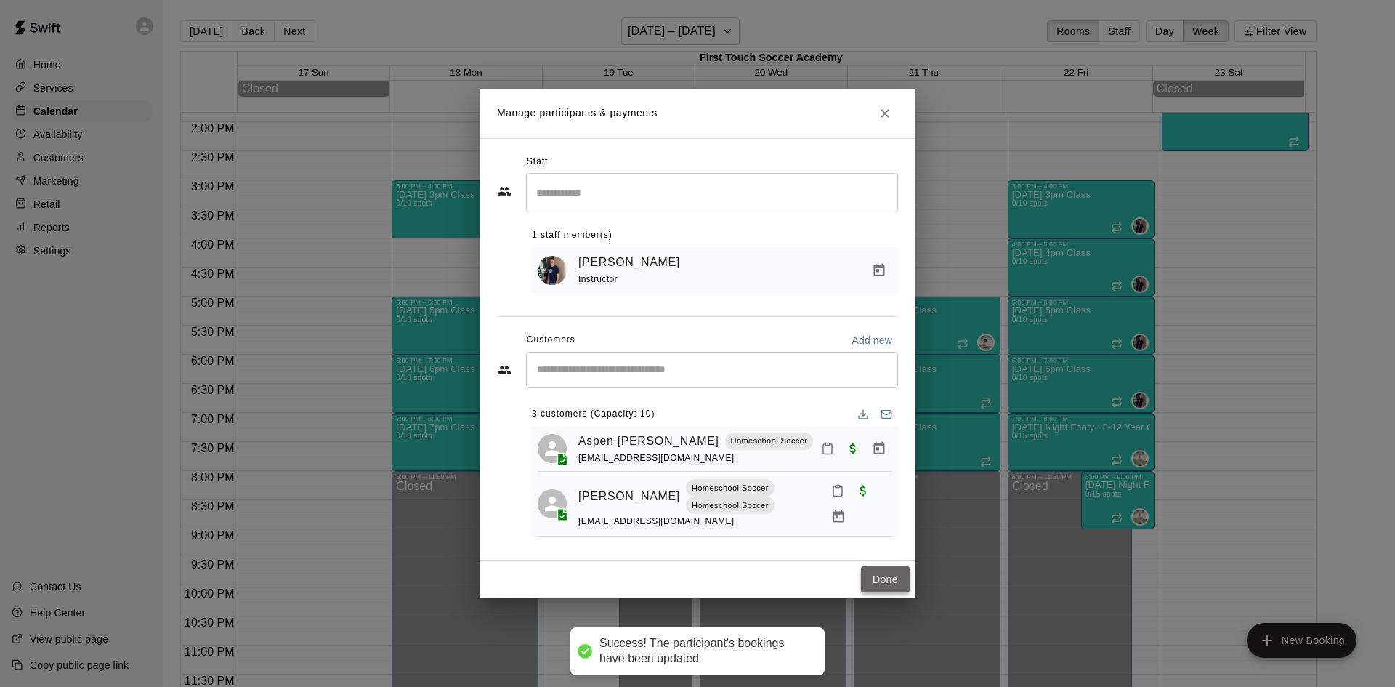
click at [873, 578] on button "Done" at bounding box center [885, 579] width 49 height 27
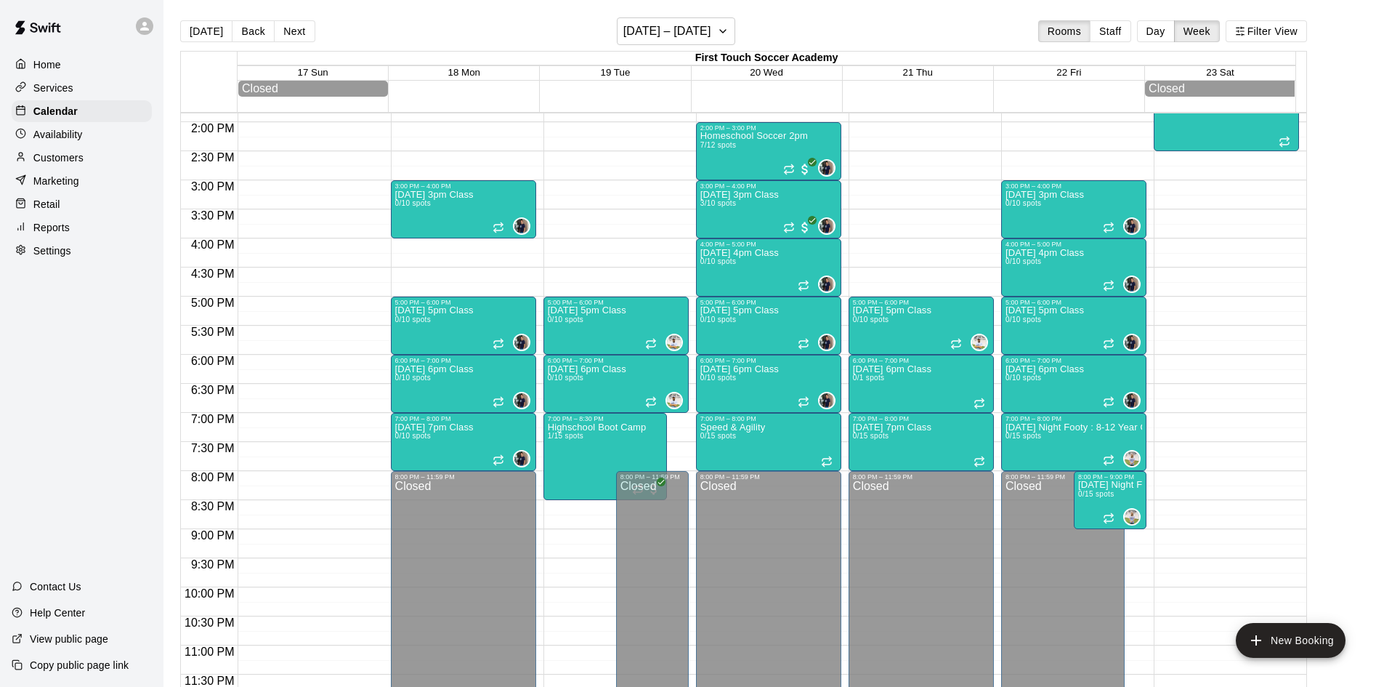
click at [69, 163] on p "Customers" at bounding box center [58, 157] width 50 height 15
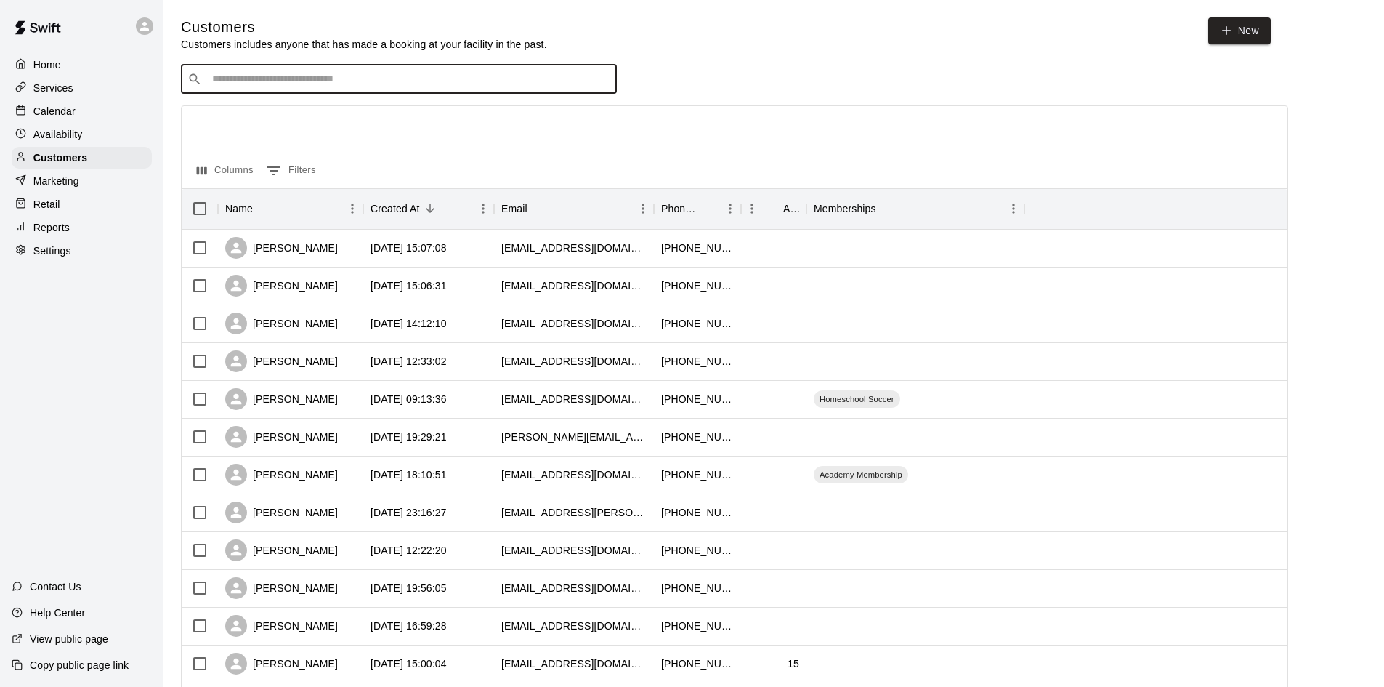
click at [436, 78] on input "Search customers by name or email" at bounding box center [409, 79] width 403 height 15
click at [77, 89] on div "Services" at bounding box center [82, 88] width 140 height 22
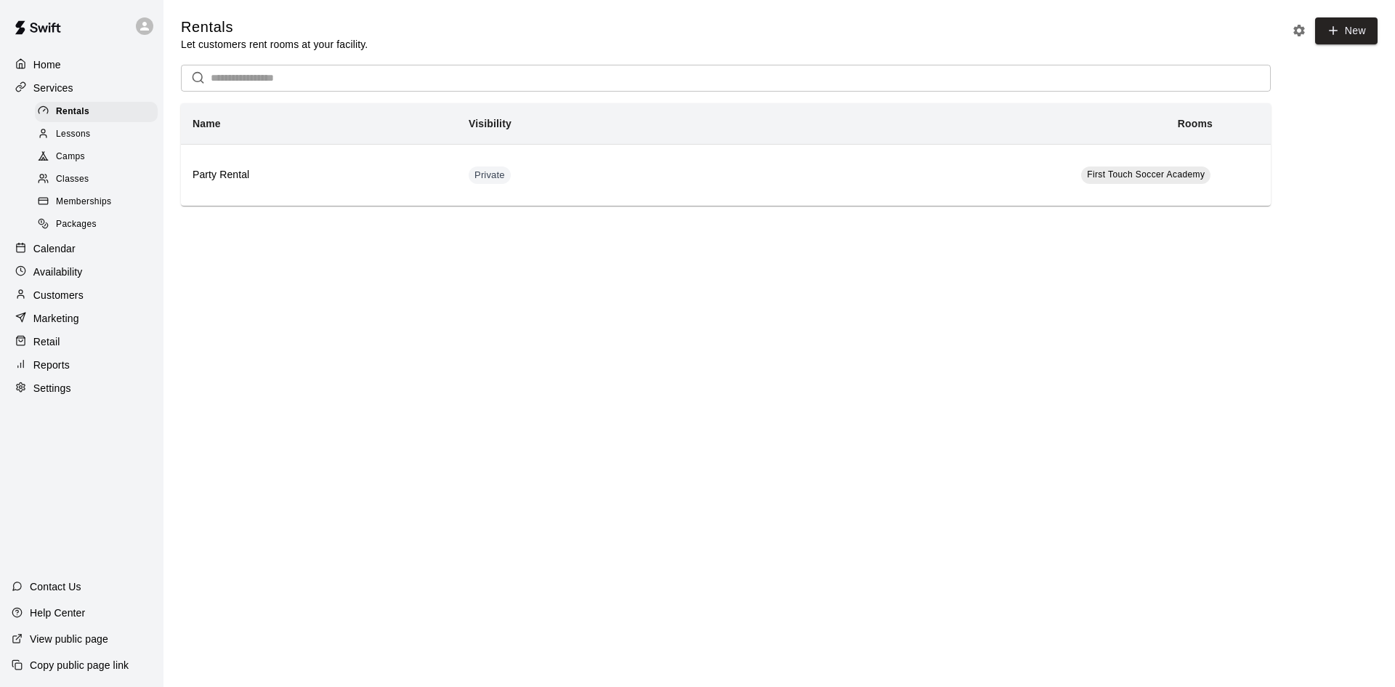
click at [70, 171] on div "Rentals Lessons Camps Classes Memberships Packages" at bounding box center [88, 168] width 152 height 136
click at [72, 182] on span "Classes" at bounding box center [72, 179] width 33 height 15
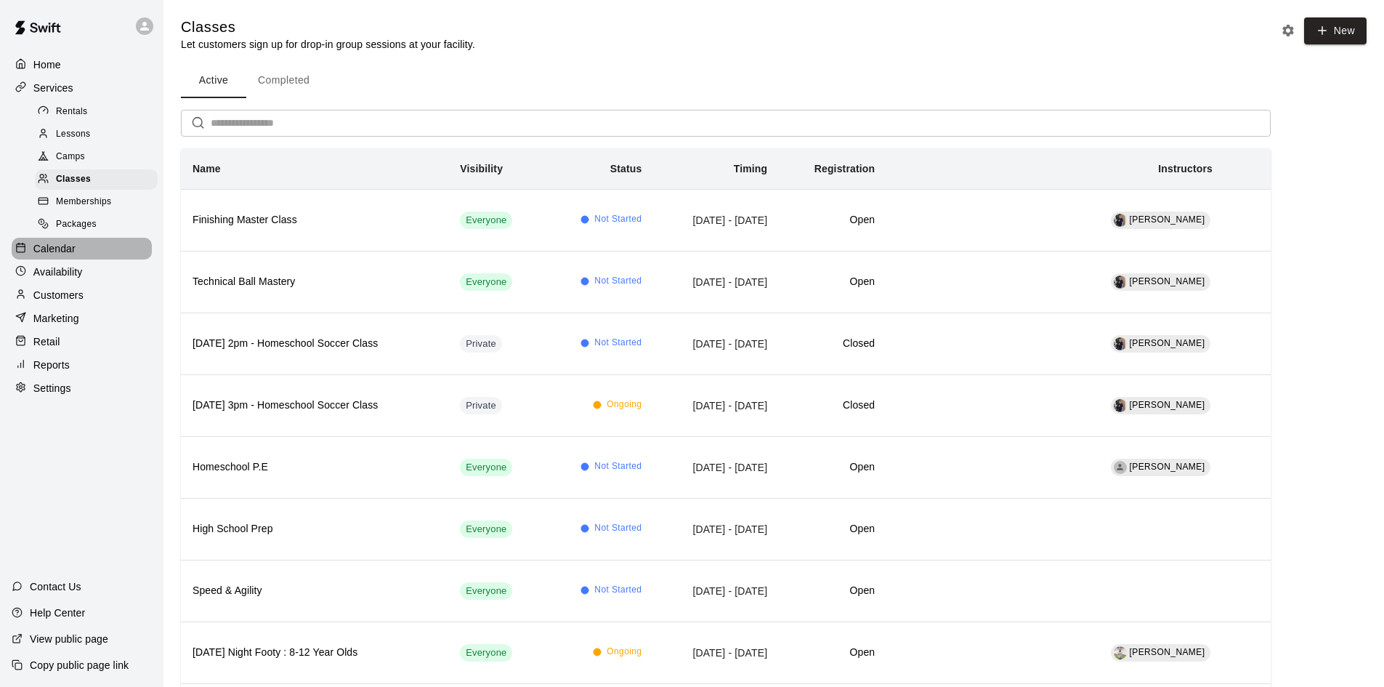
click at [74, 256] on p "Calendar" at bounding box center [54, 248] width 42 height 15
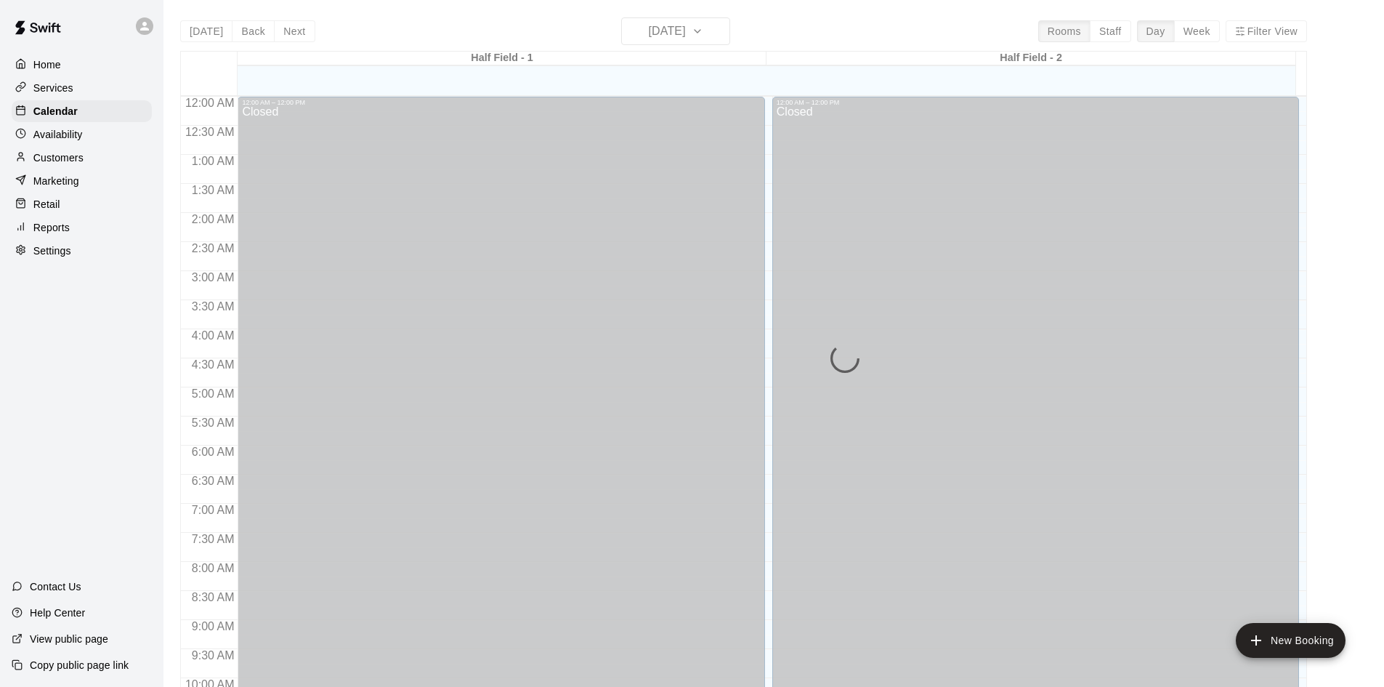
scroll to position [745, 0]
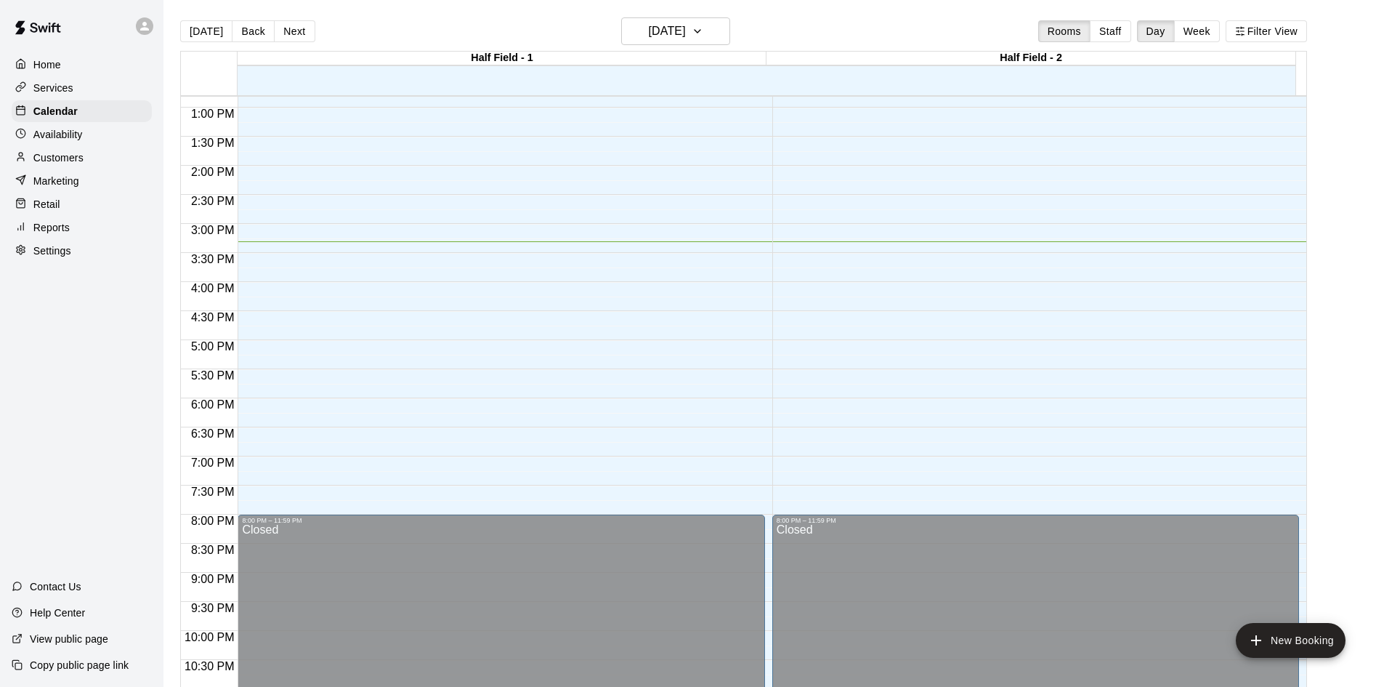
click at [1218, 33] on button "Week" at bounding box center [1197, 31] width 46 height 22
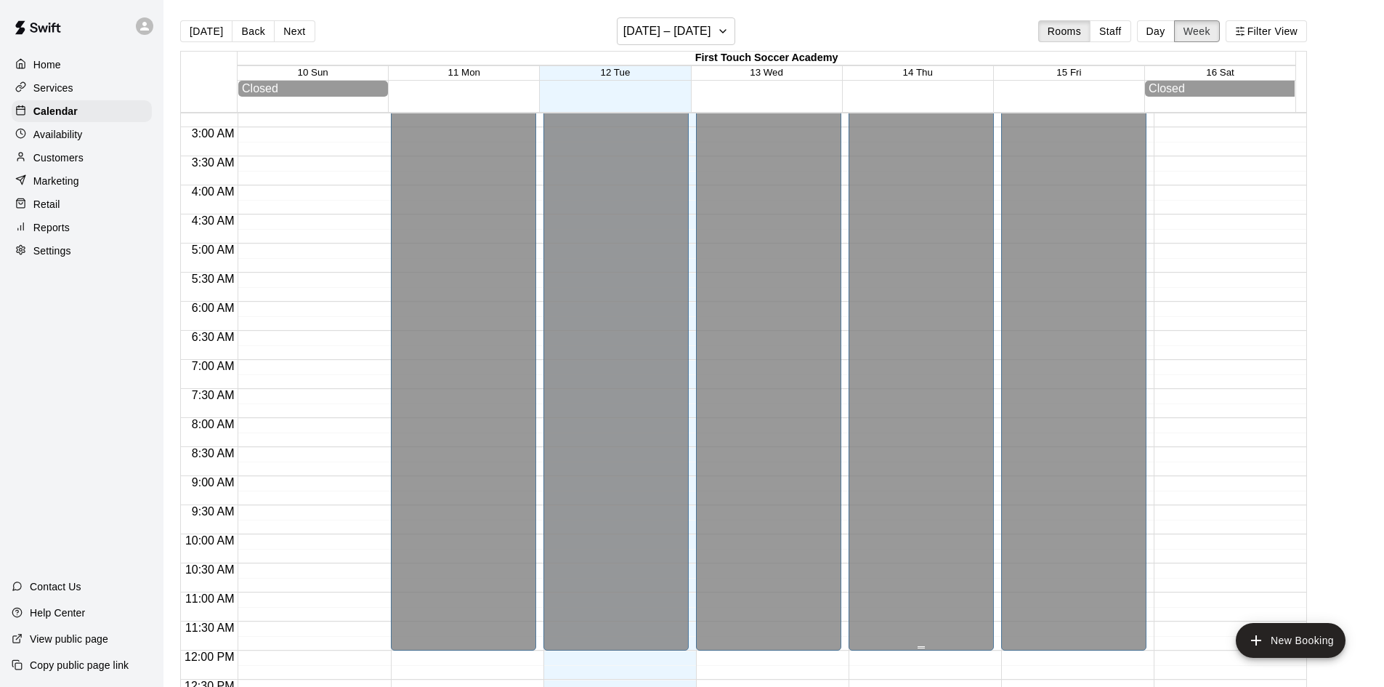
scroll to position [0, 0]
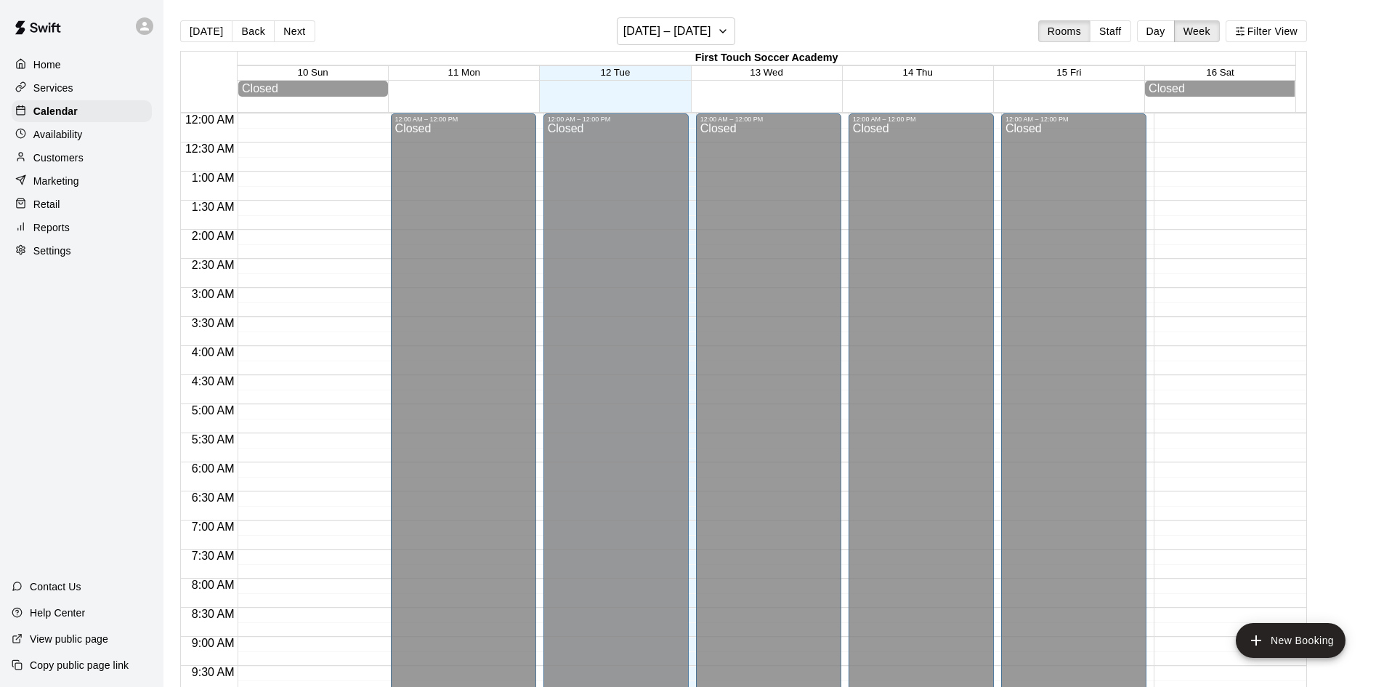
drag, startPoint x: 304, startPoint y: 25, endPoint x: 338, endPoint y: 31, distance: 33.8
click at [302, 25] on button "Next" at bounding box center [294, 31] width 41 height 22
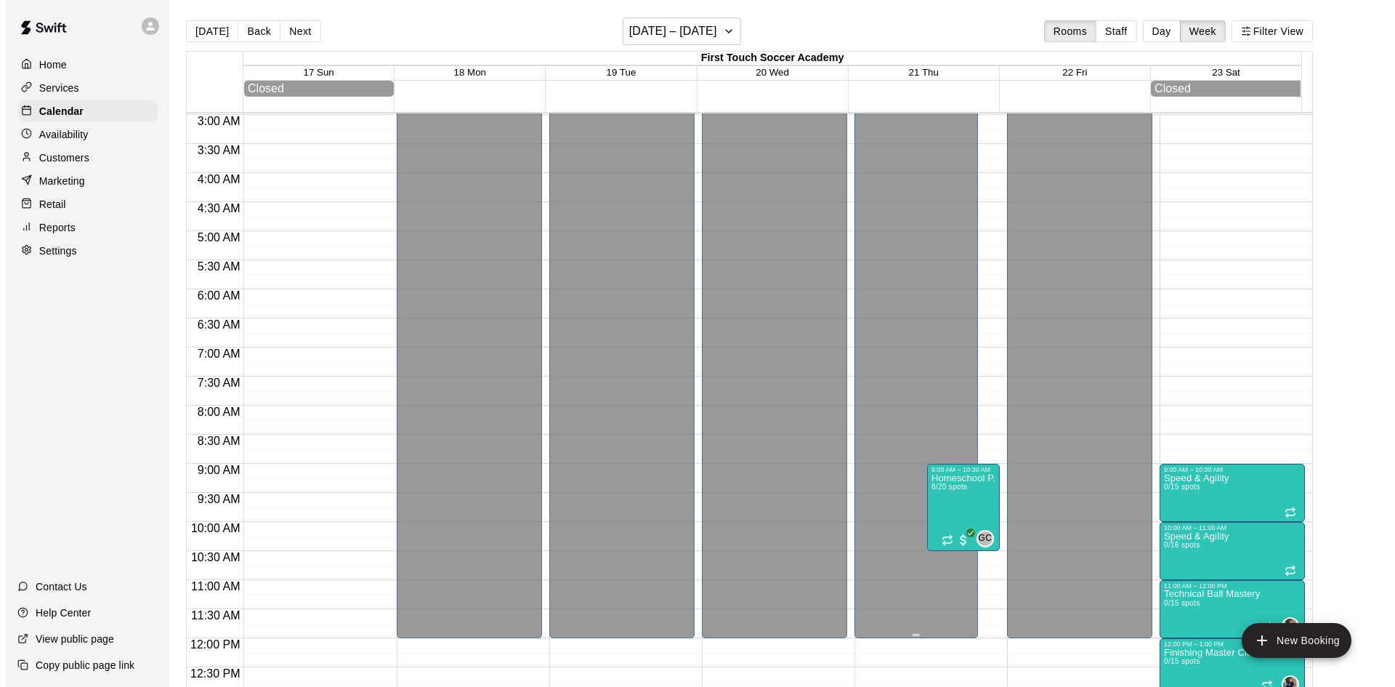
scroll to position [218, 0]
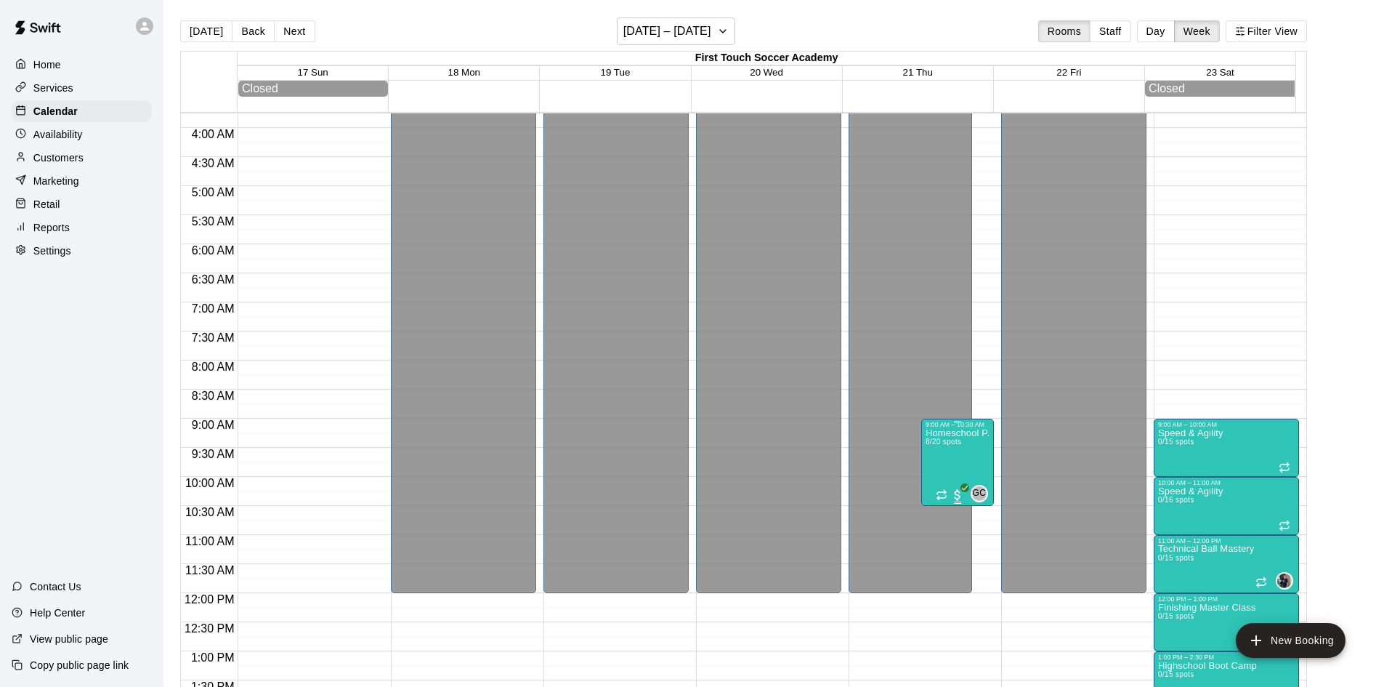
click at [946, 445] on span "8/20 spots" at bounding box center [944, 441] width 36 height 8
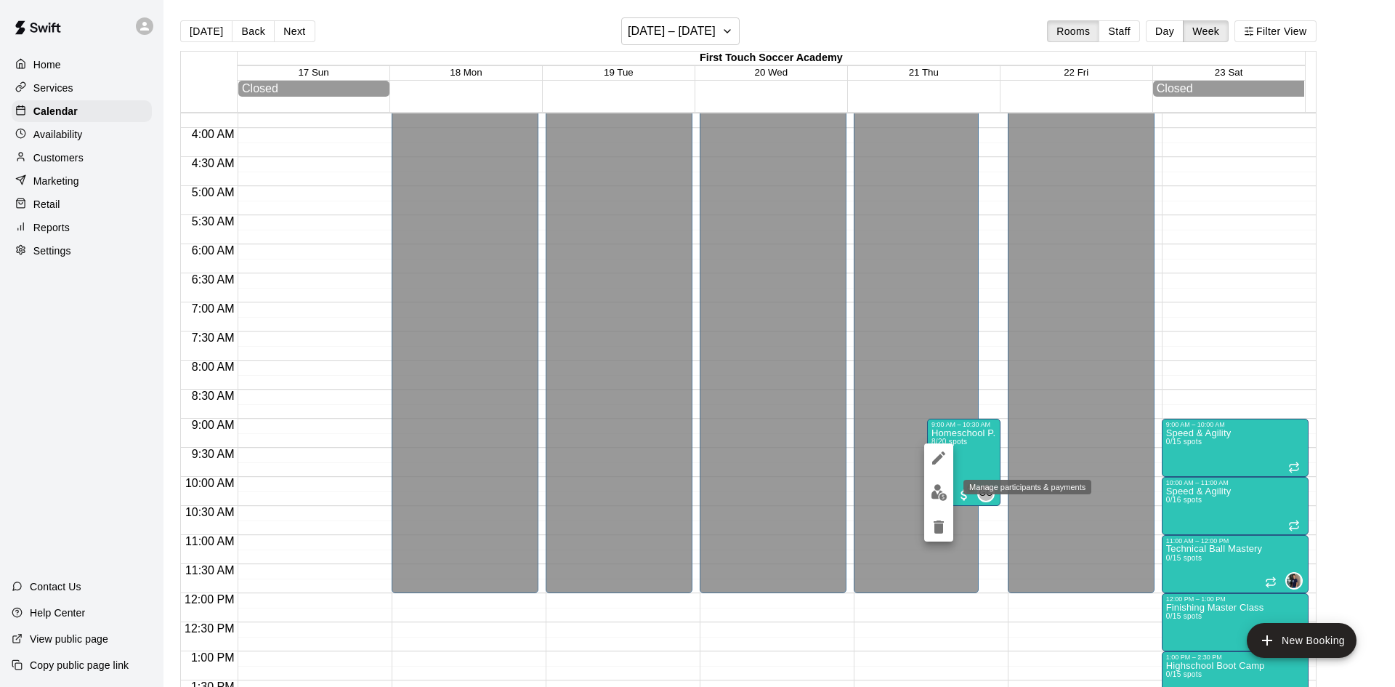
click at [942, 494] on img "edit" at bounding box center [939, 492] width 17 height 17
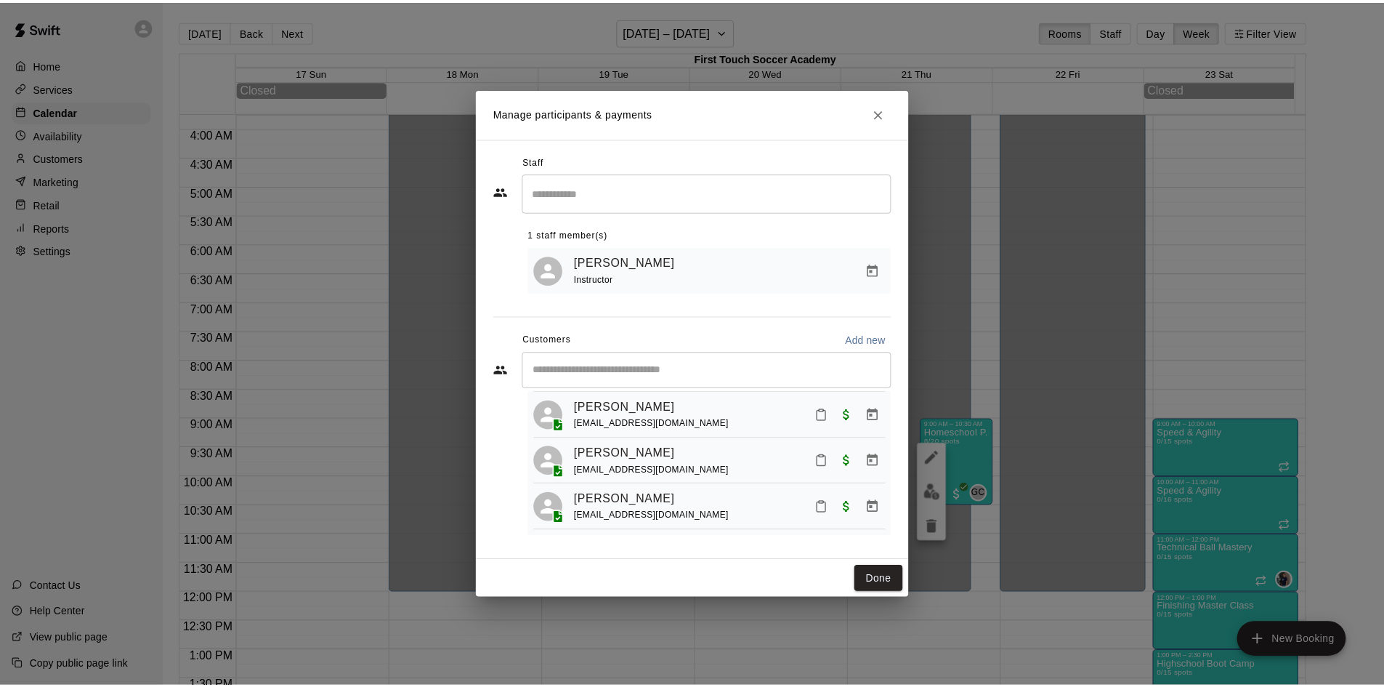
scroll to position [0, 0]
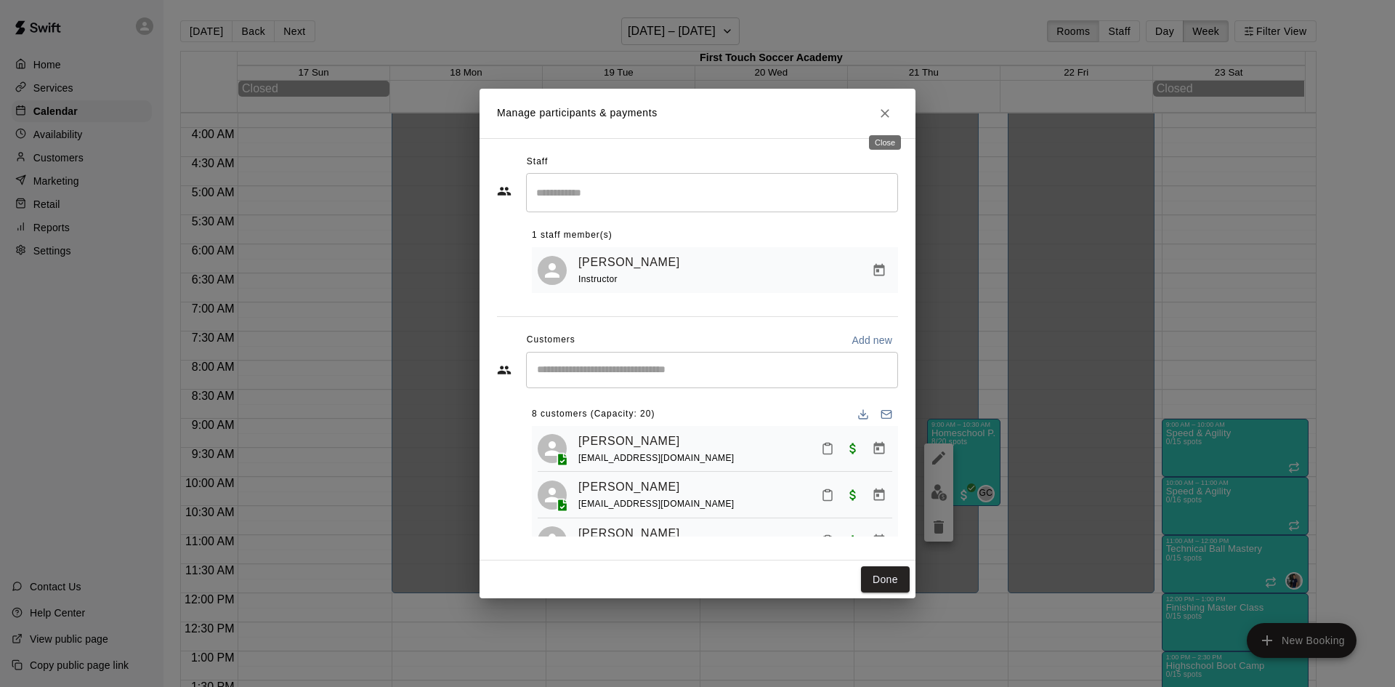
click at [881, 108] on icon "Close" at bounding box center [885, 113] width 15 height 15
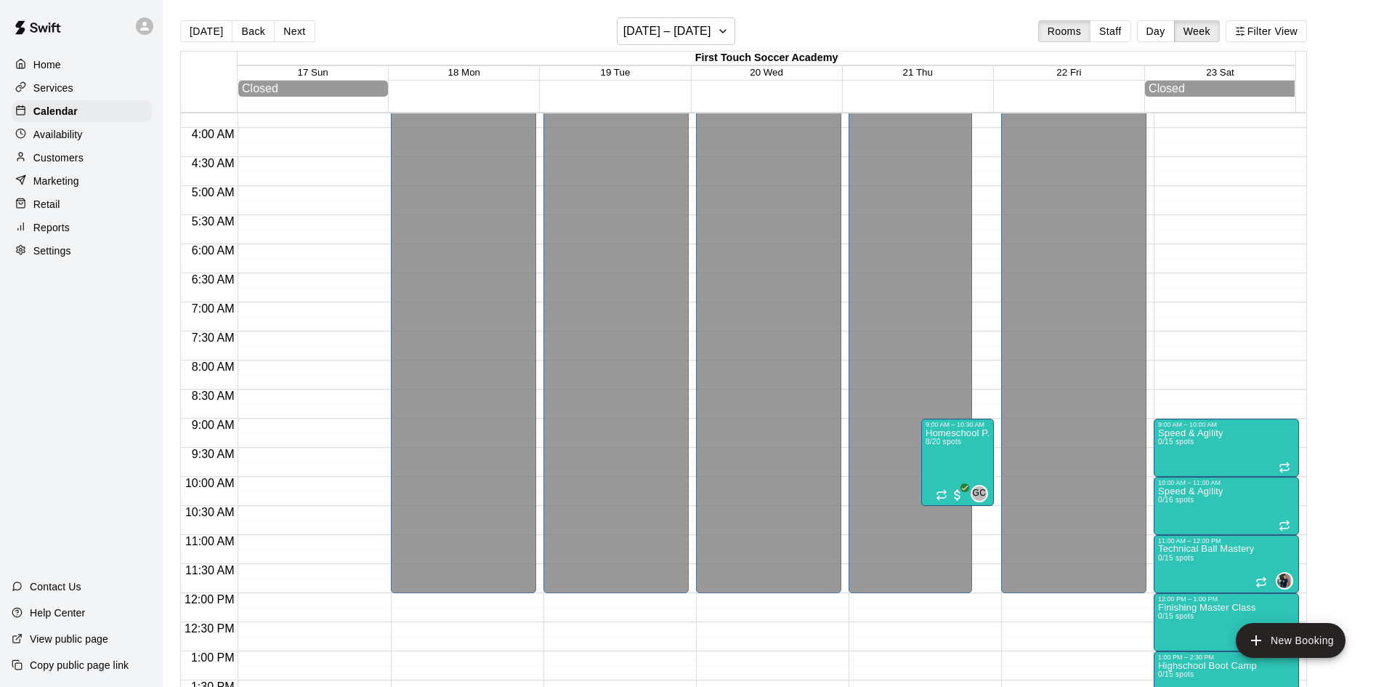
click at [50, 165] on p "Customers" at bounding box center [58, 157] width 50 height 15
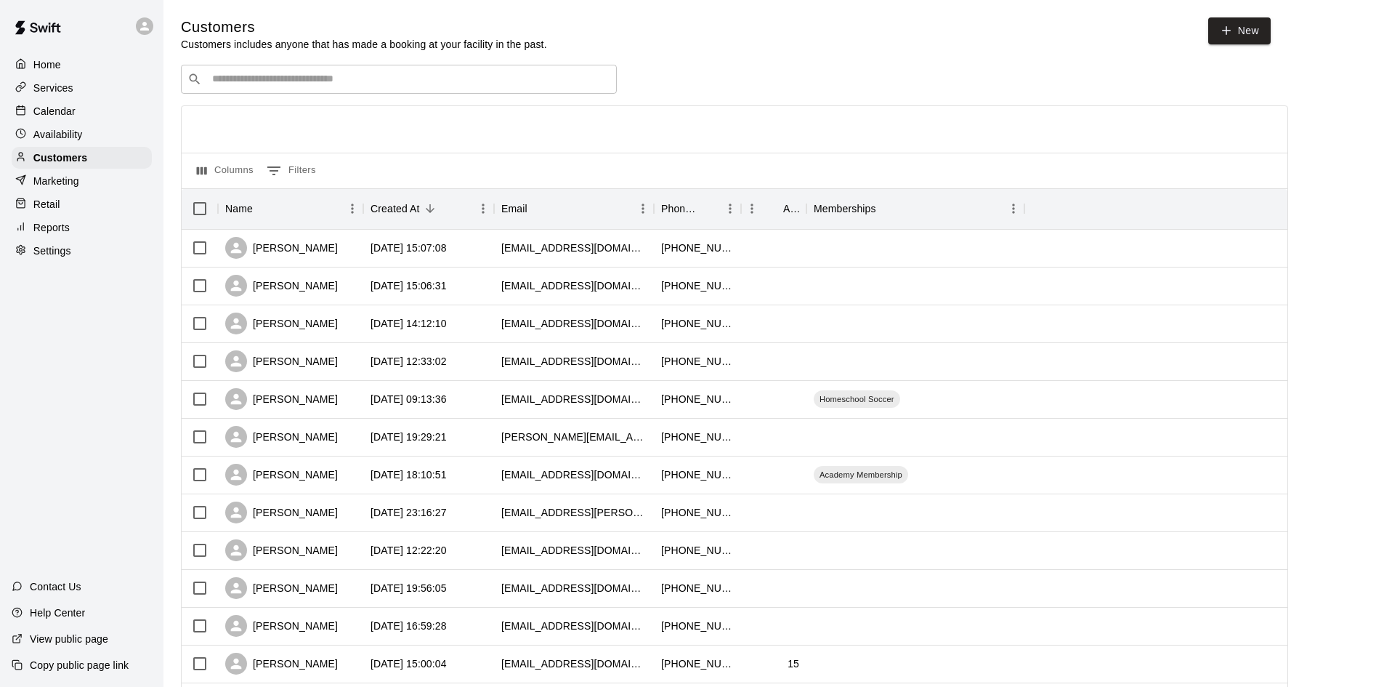
click at [542, 90] on div "​ ​" at bounding box center [399, 79] width 436 height 29
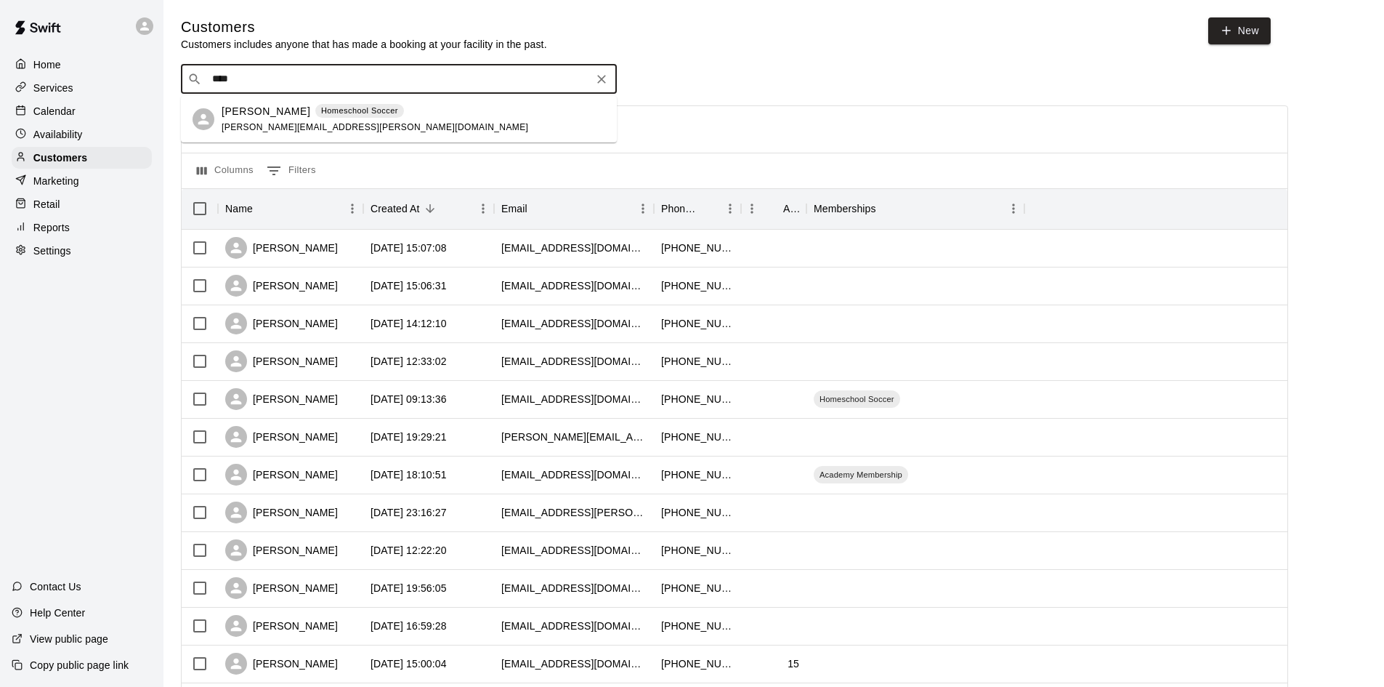
type input "****"
click at [606, 78] on icon "Clear" at bounding box center [601, 79] width 15 height 15
type input "****"
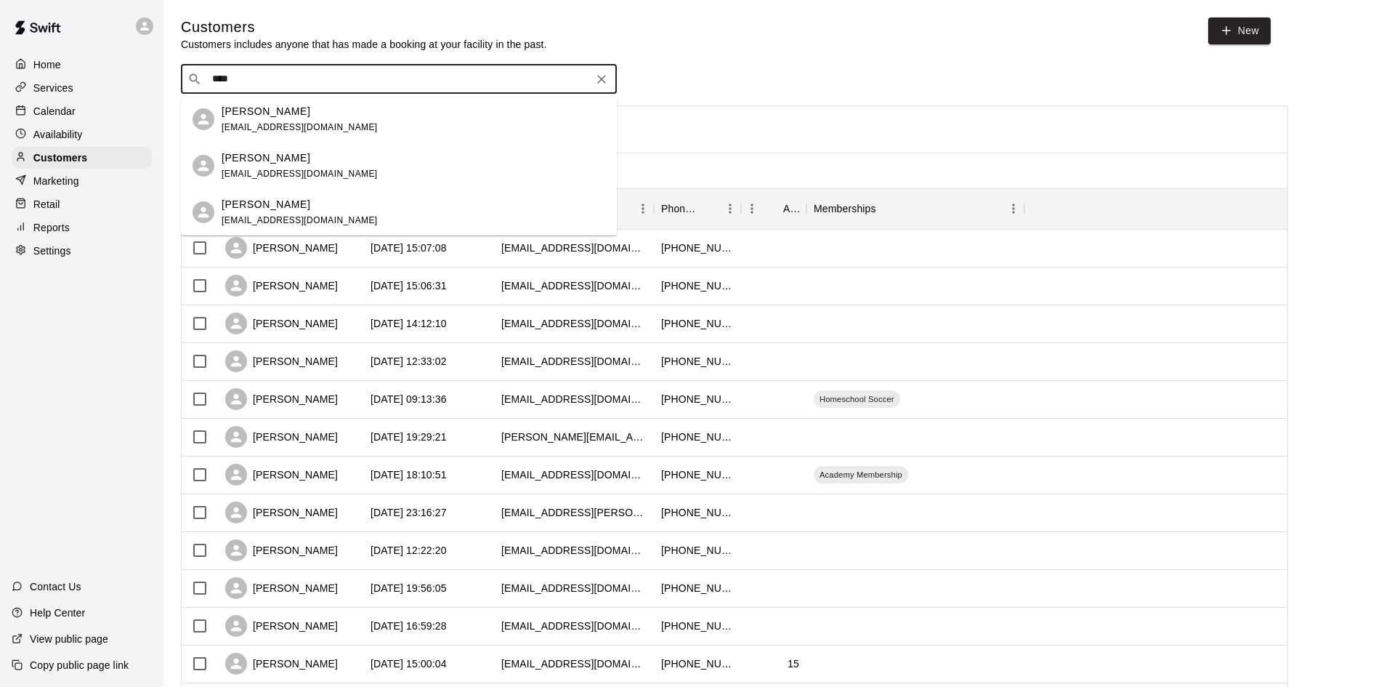
click at [316, 117] on div "Anthony carmack invno1247@gmail.com" at bounding box center [414, 119] width 384 height 31
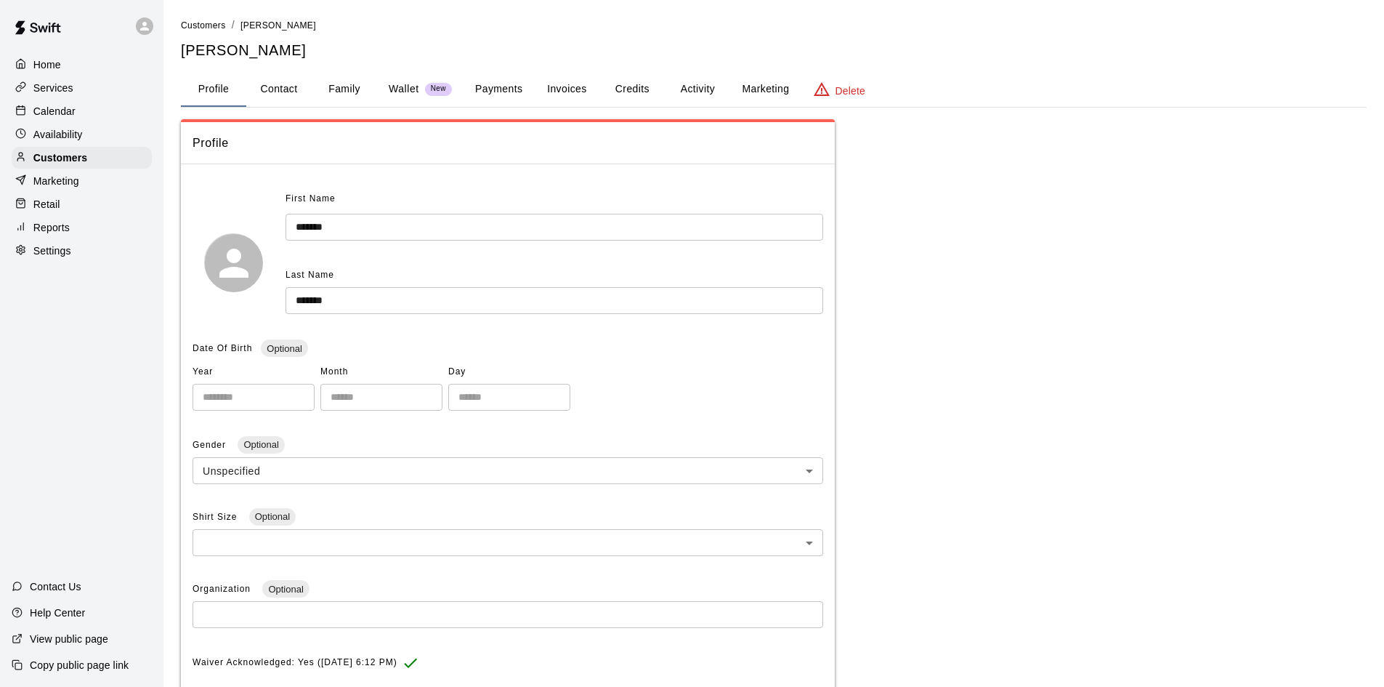
click at [499, 92] on button "Payments" at bounding box center [499, 89] width 70 height 35
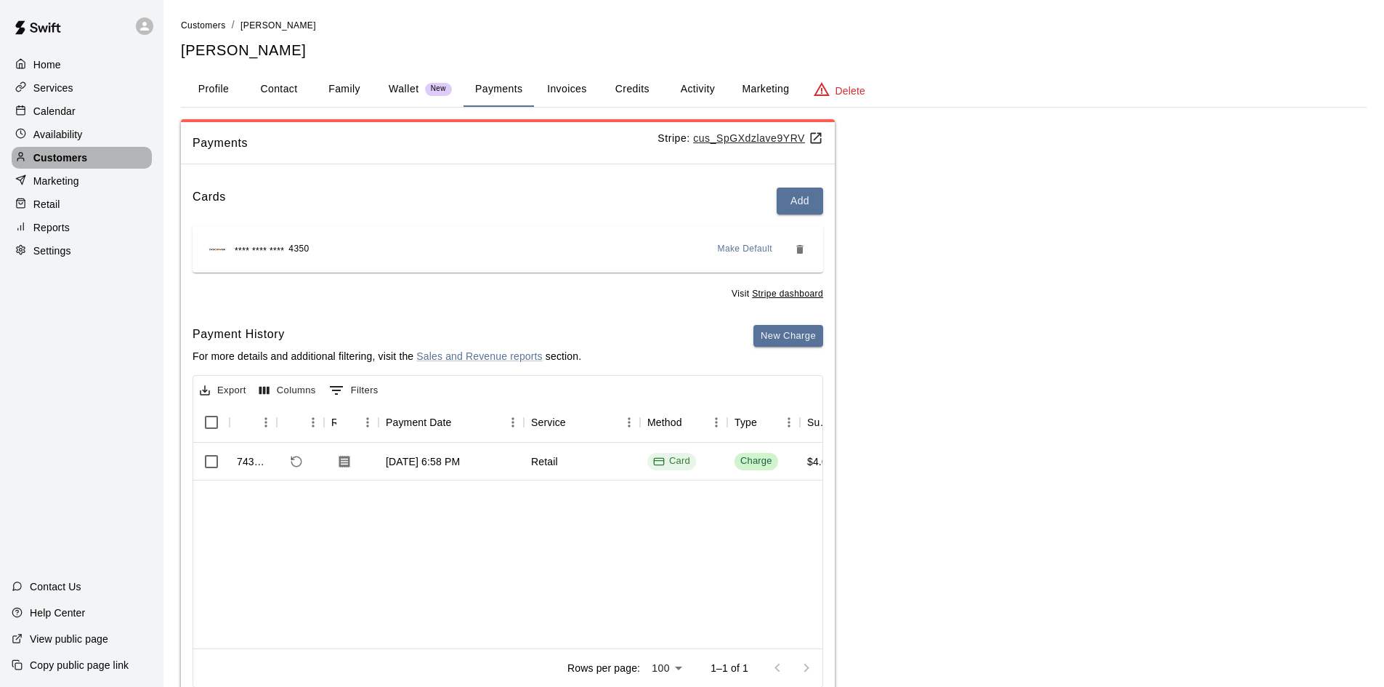
click at [38, 158] on p "Customers" at bounding box center [60, 157] width 54 height 15
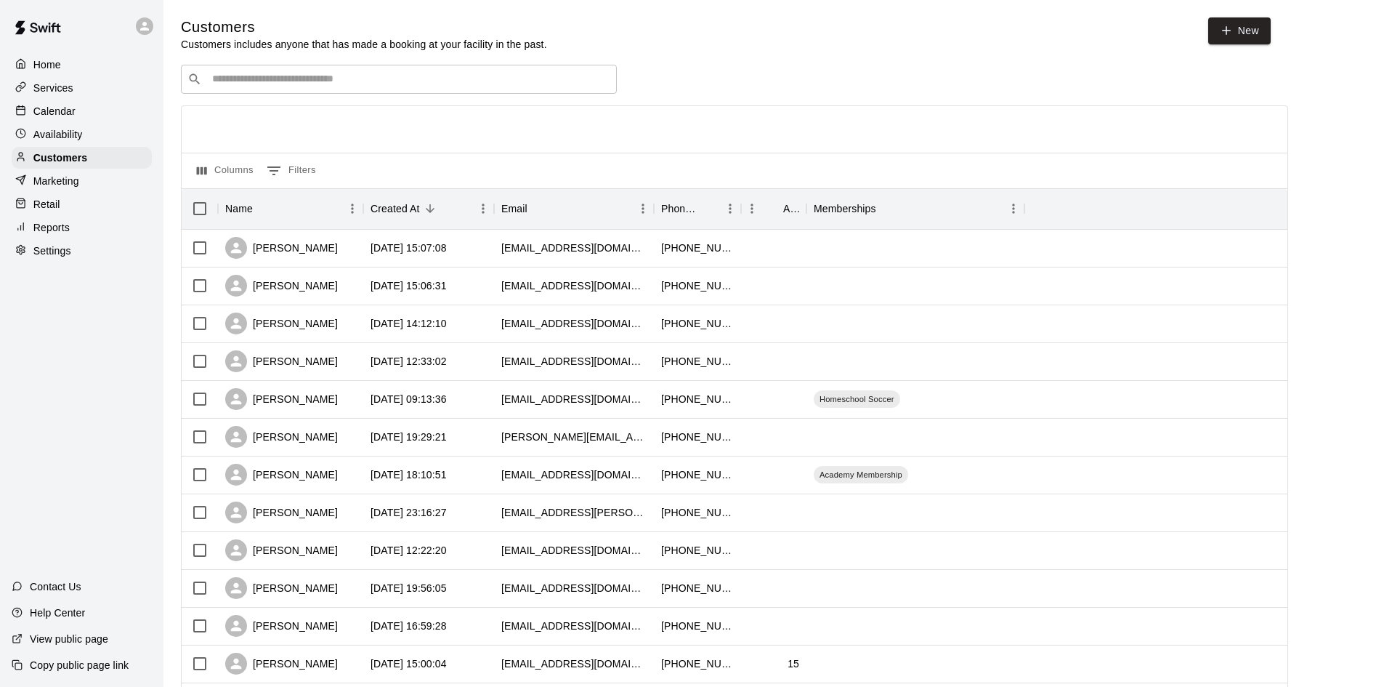
click at [514, 68] on div "​ ​" at bounding box center [399, 79] width 436 height 29
click at [62, 111] on p "Calendar" at bounding box center [54, 111] width 42 height 15
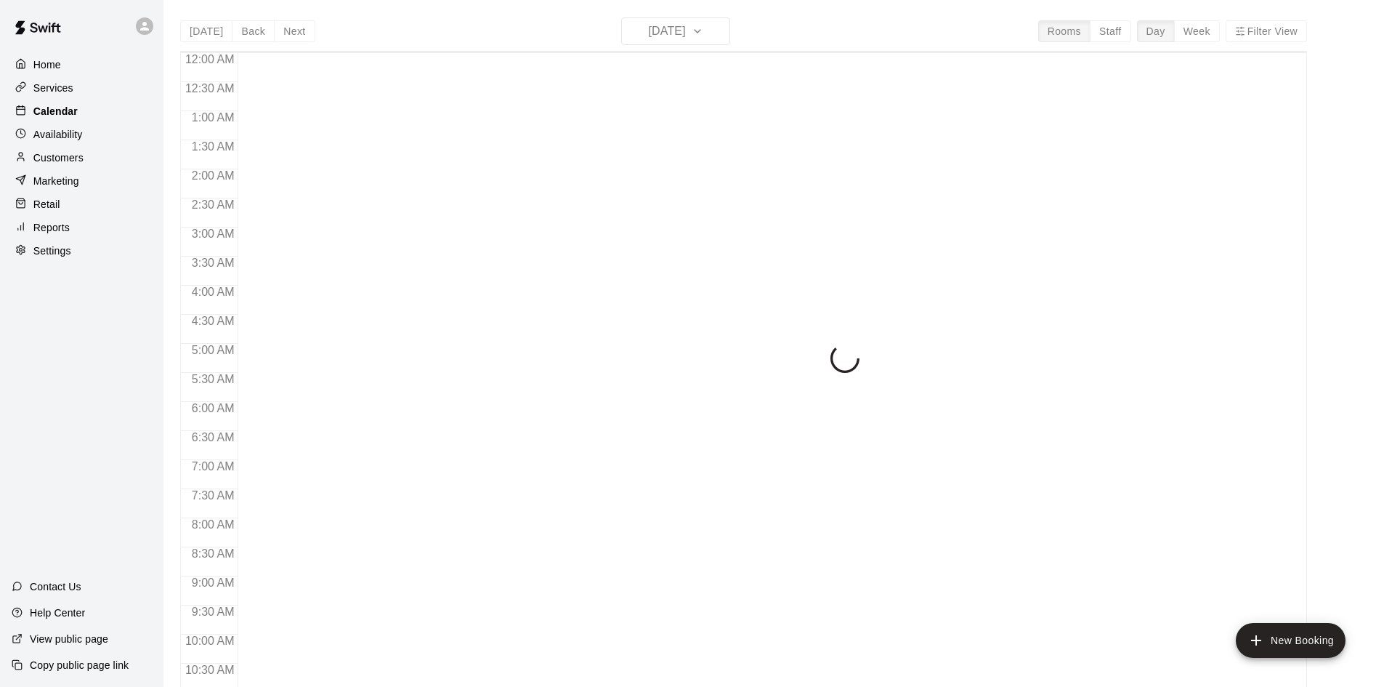
scroll to position [745, 0]
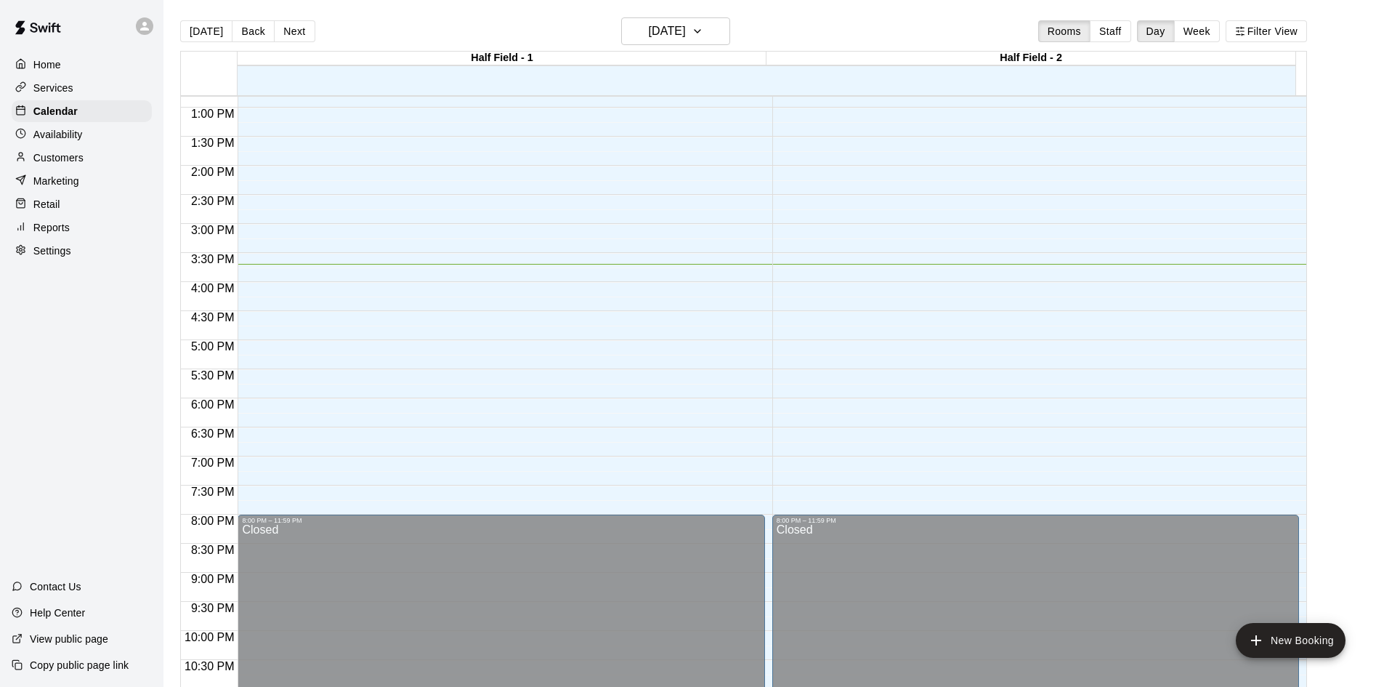
click at [62, 85] on p "Services" at bounding box center [53, 88] width 40 height 15
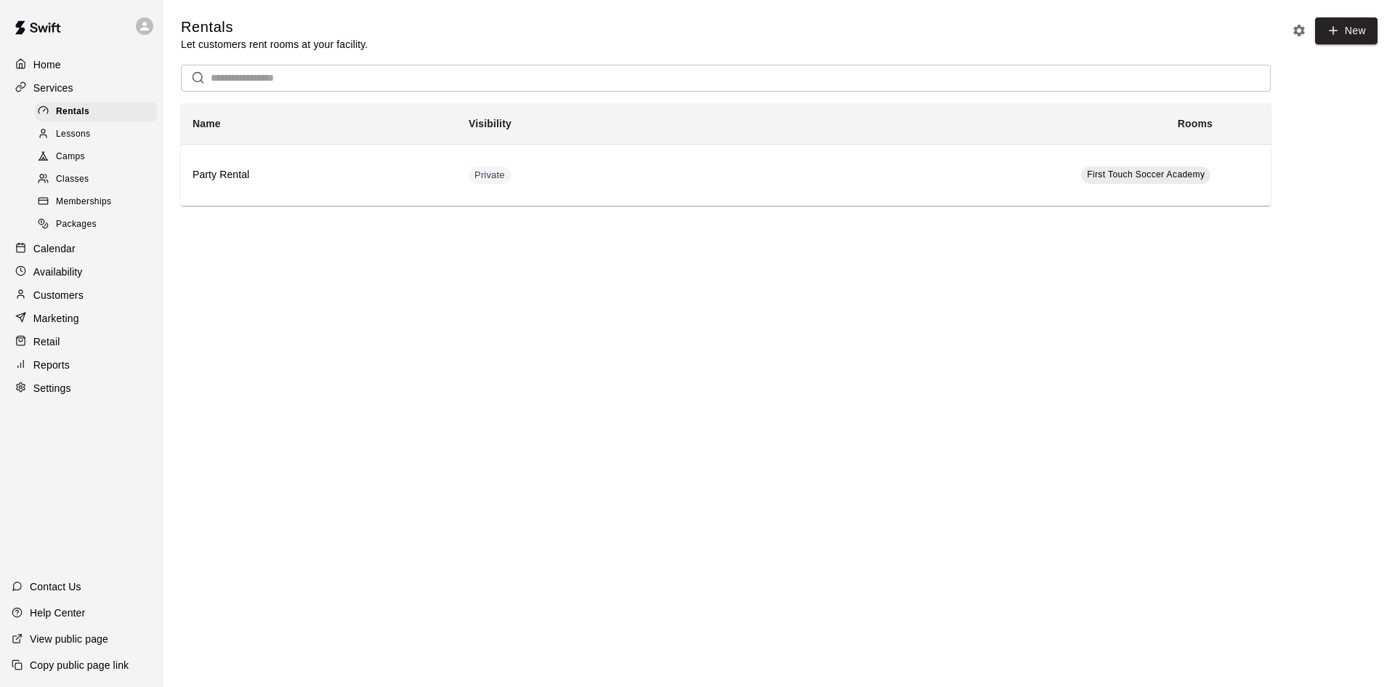
click at [74, 185] on span "Classes" at bounding box center [72, 179] width 33 height 15
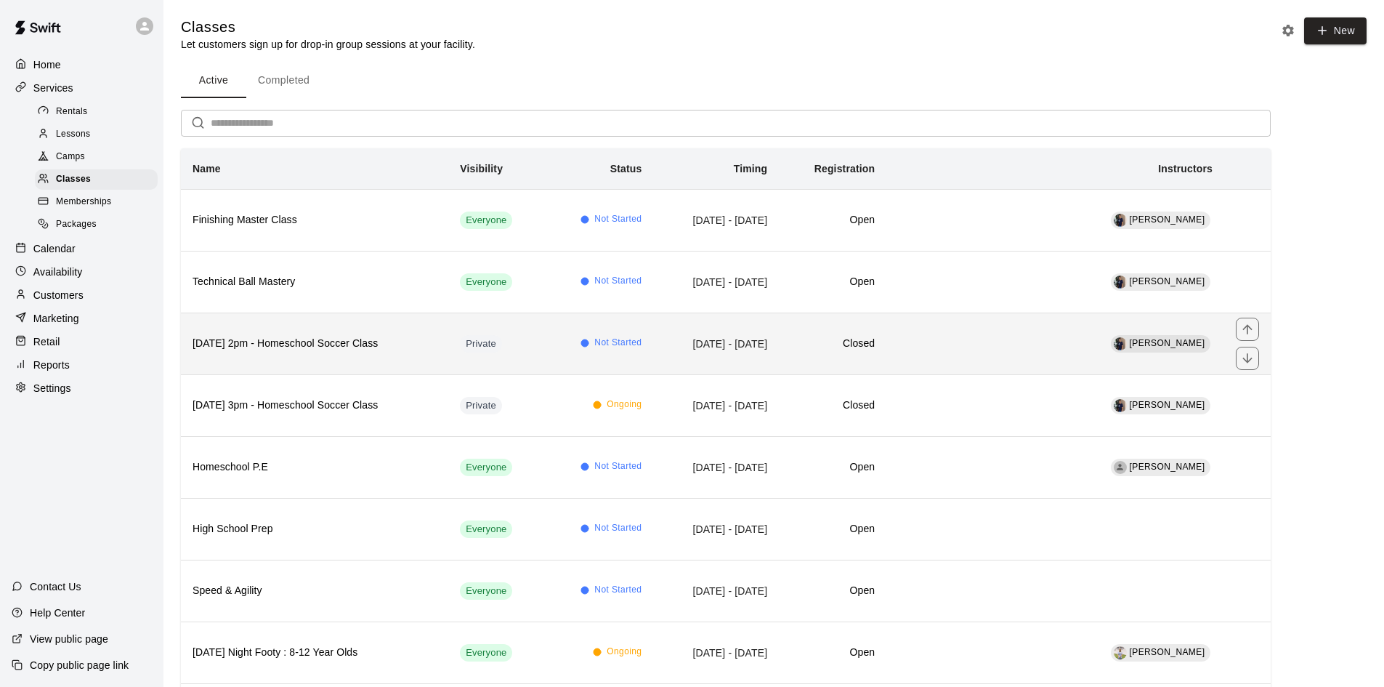
scroll to position [73, 0]
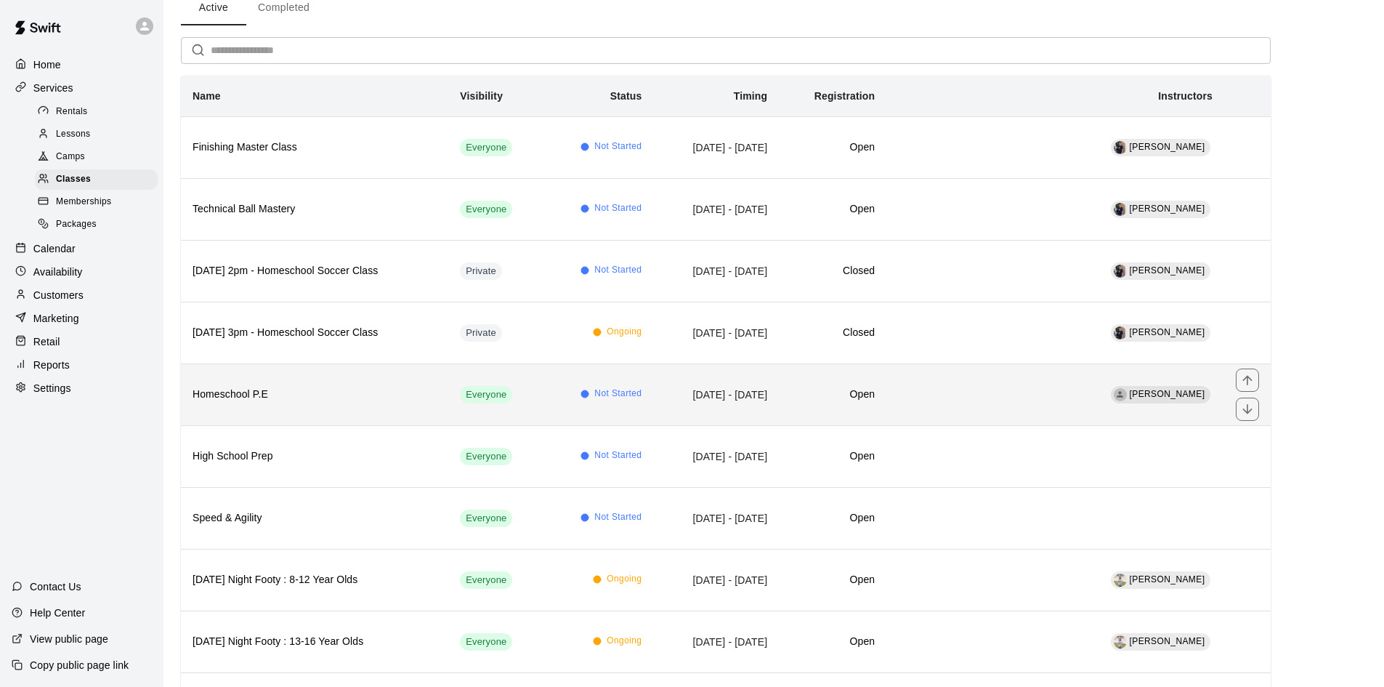
click at [302, 391] on h6 "Homeschool P.E" at bounding box center [315, 395] width 244 height 16
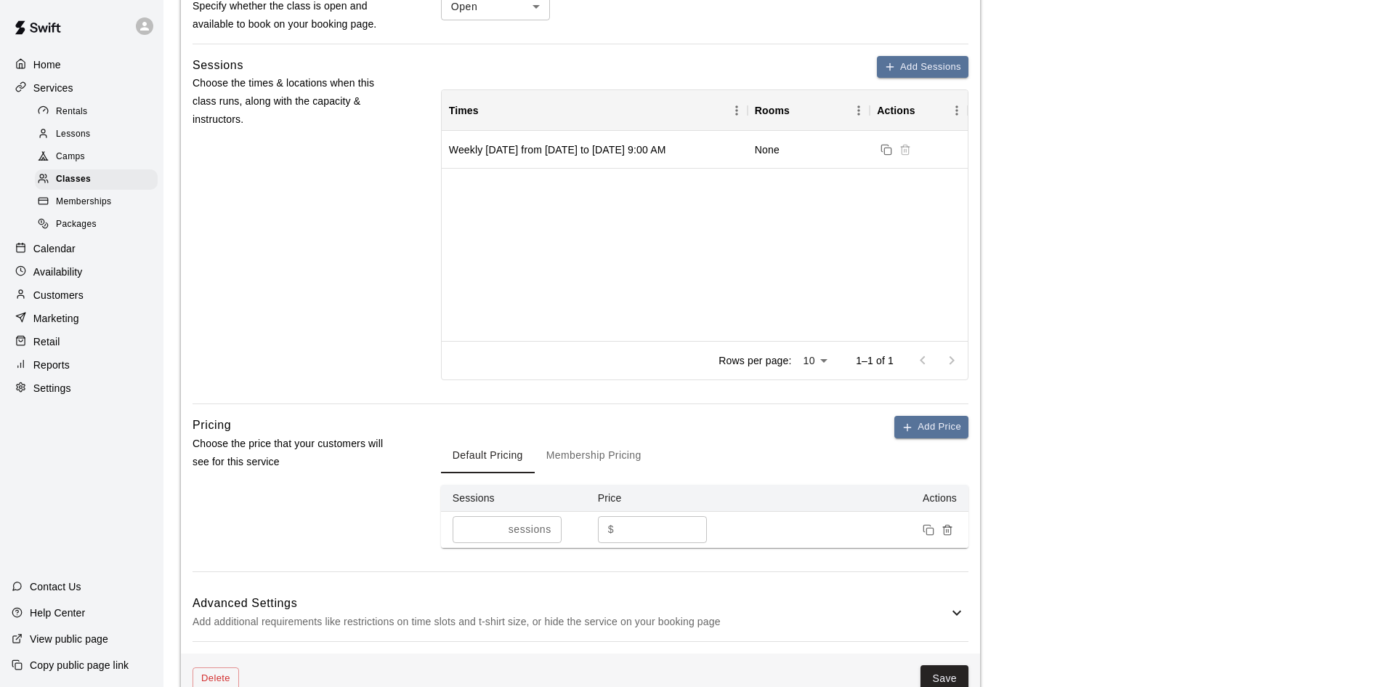
scroll to position [1113, 0]
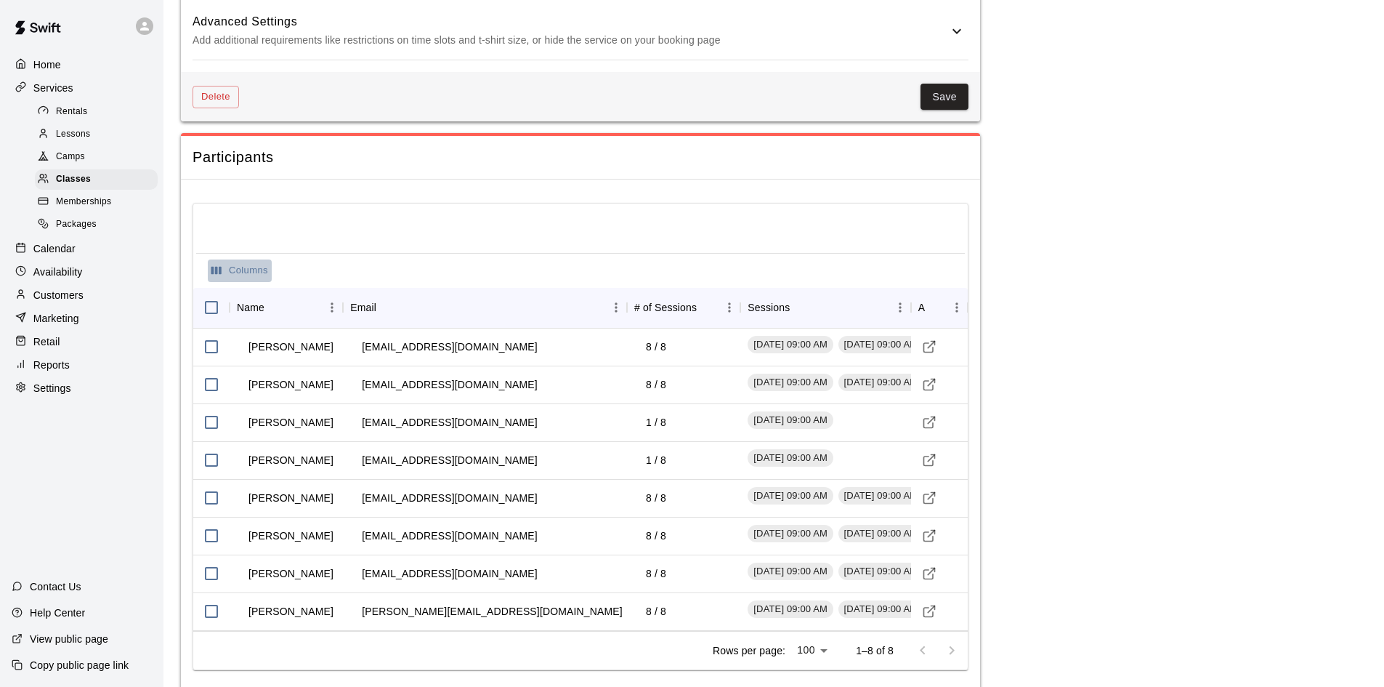
click at [222, 271] on icon "Select columns" at bounding box center [216, 270] width 13 height 13
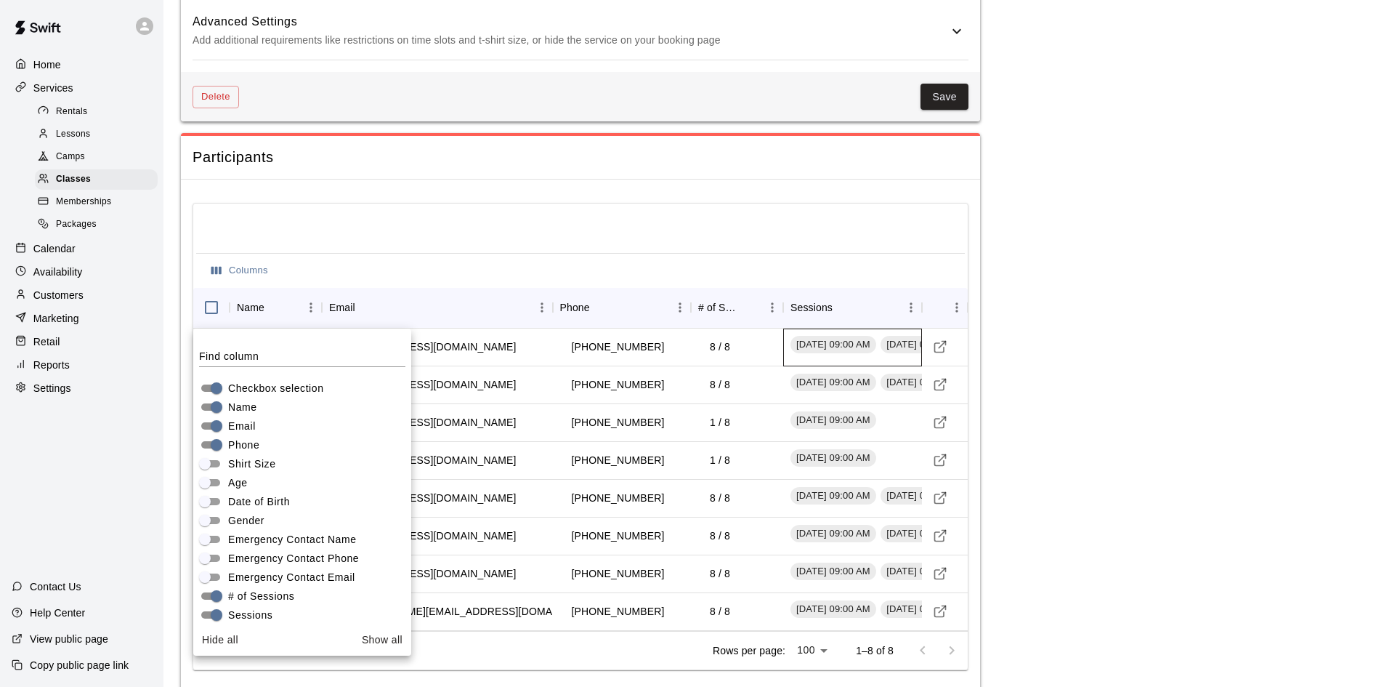
click at [857, 357] on div "August 21, 2025 - 09:00 AM August 28, 2025 - 09:00 AM September 04, 2025 - 09:0…" at bounding box center [852, 347] width 139 height 38
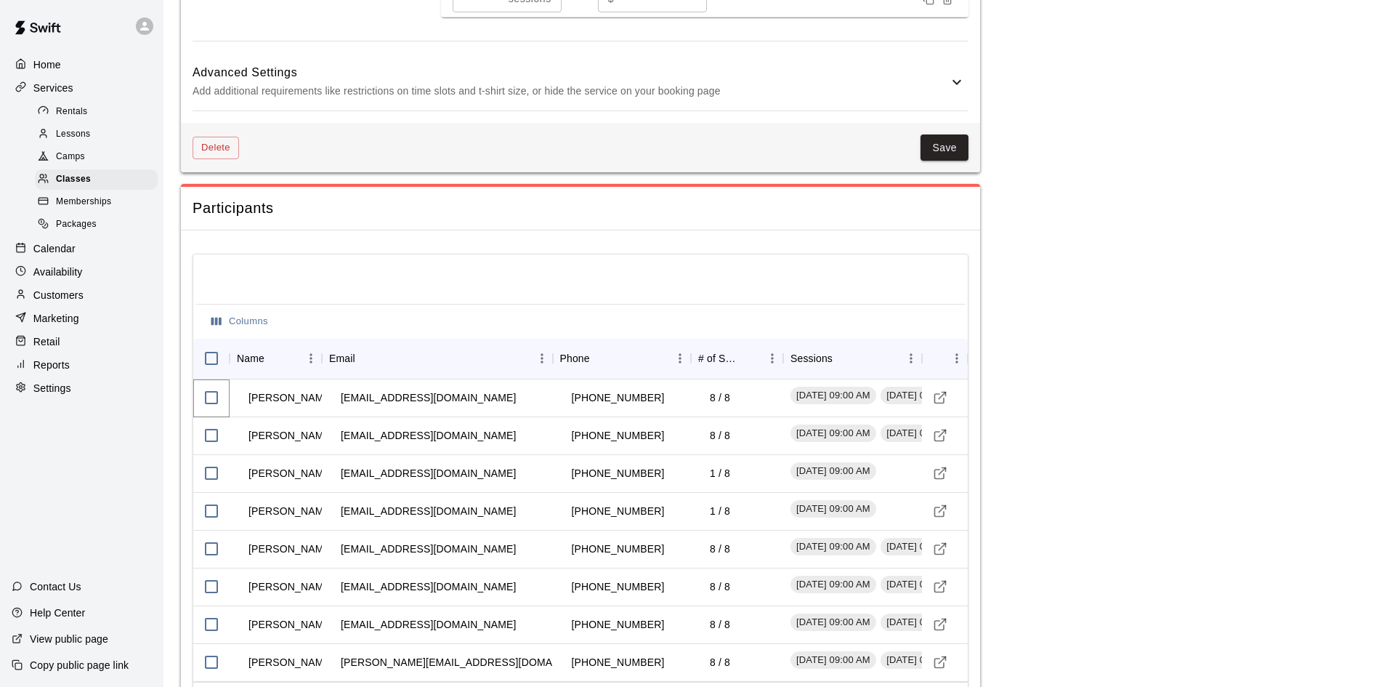
scroll to position [968, 0]
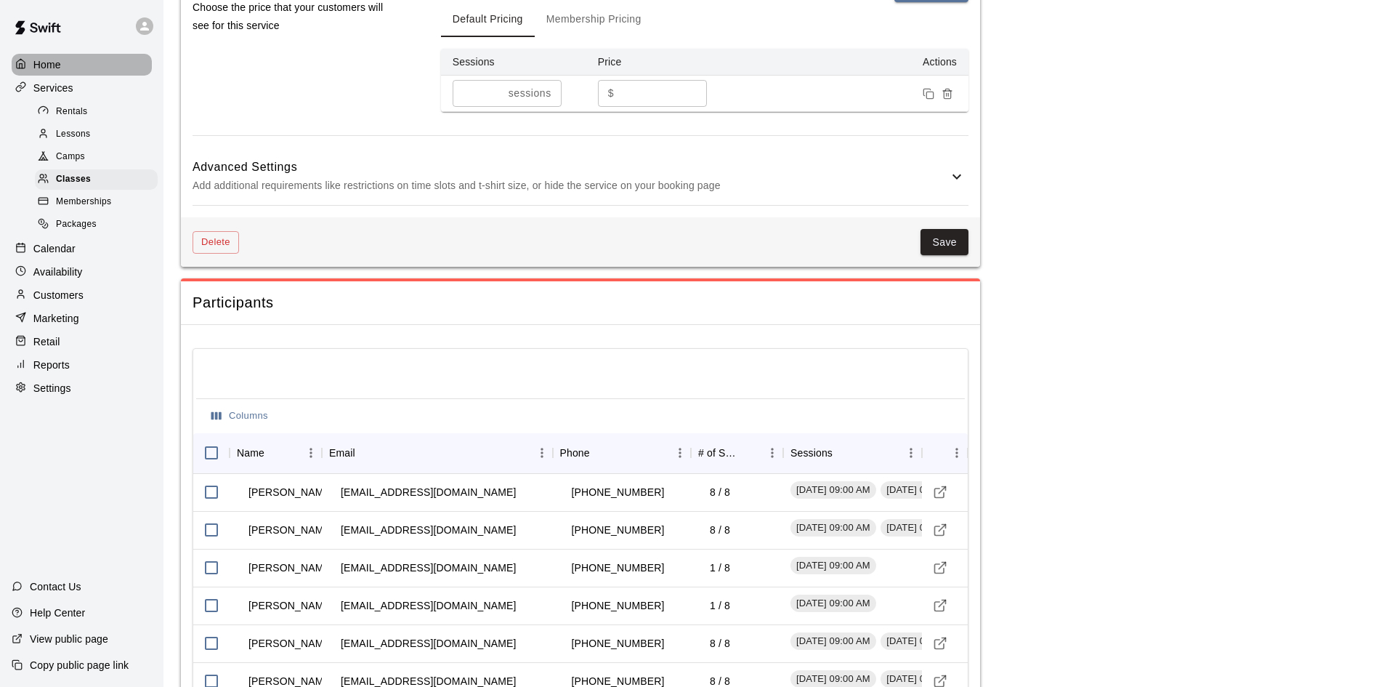
click at [43, 68] on p "Home" at bounding box center [47, 64] width 28 height 15
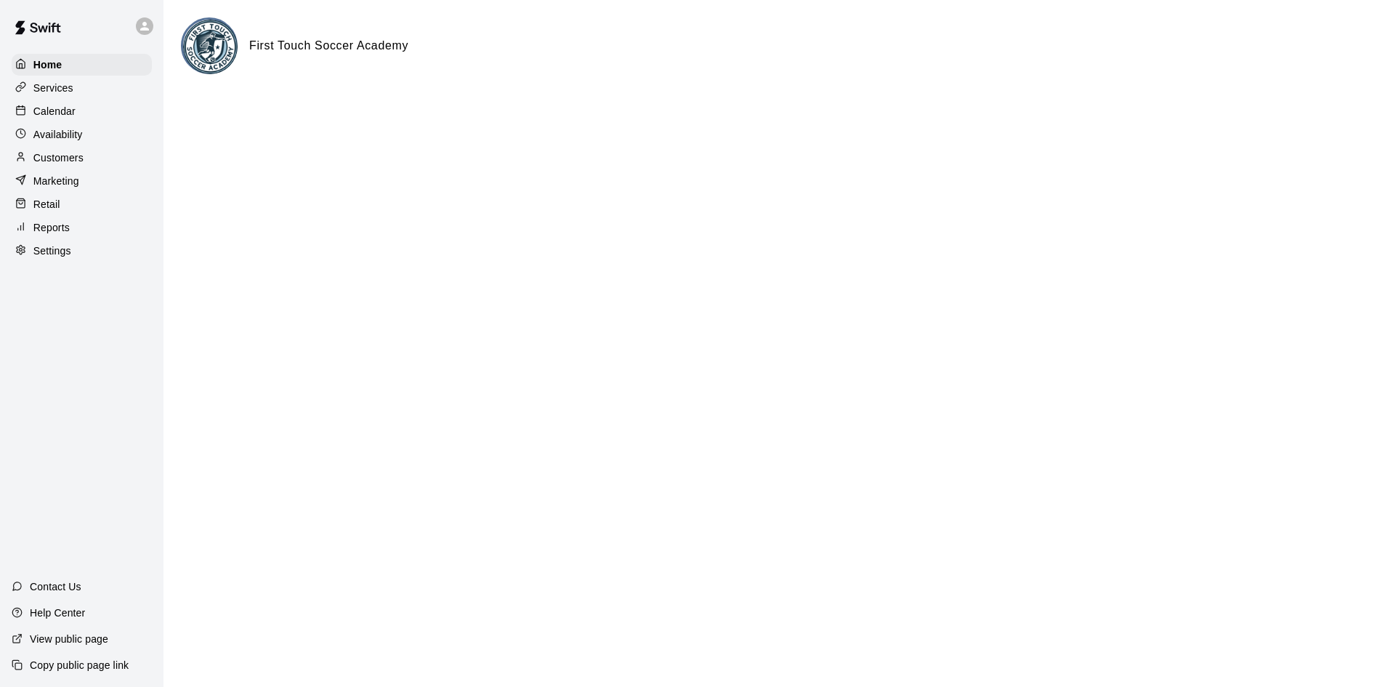
drag, startPoint x: 56, startPoint y: 163, endPoint x: 101, endPoint y: 165, distance: 45.1
click at [56, 163] on p "Customers" at bounding box center [58, 157] width 50 height 15
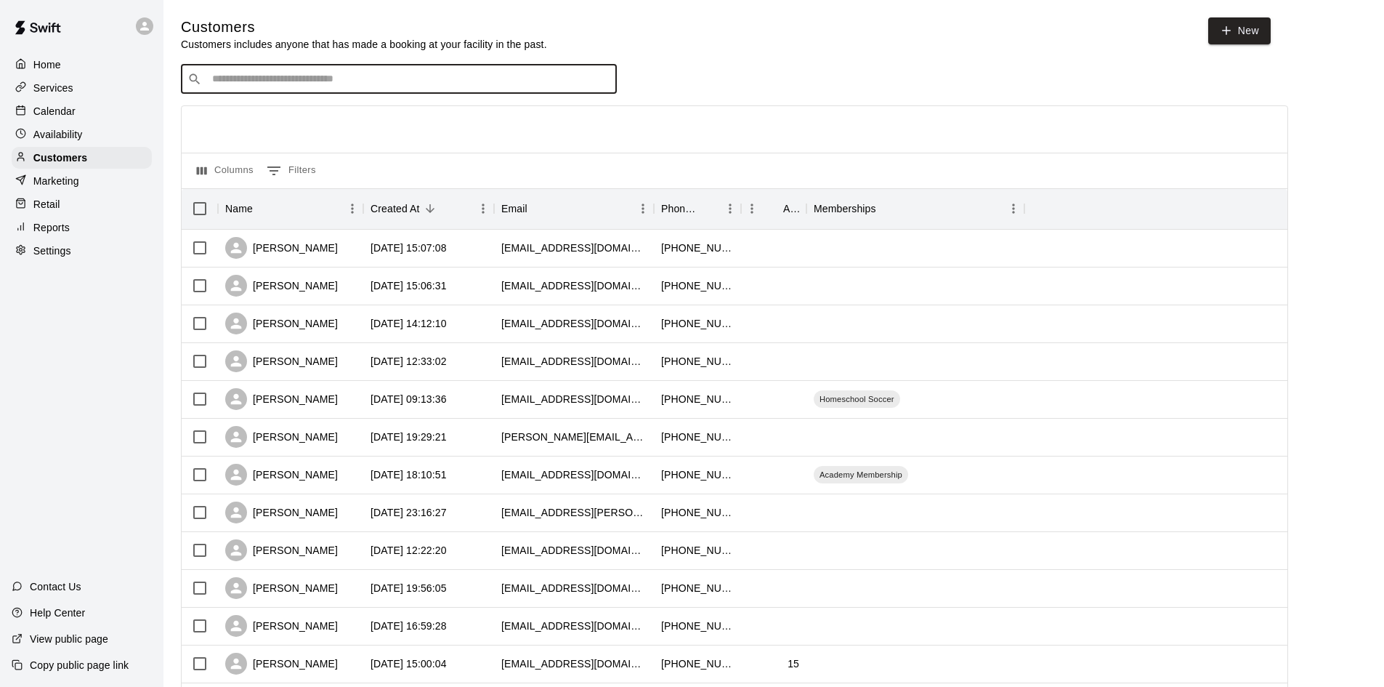
click at [471, 86] on input "Search customers by name or email" at bounding box center [409, 79] width 403 height 15
type input "*****"
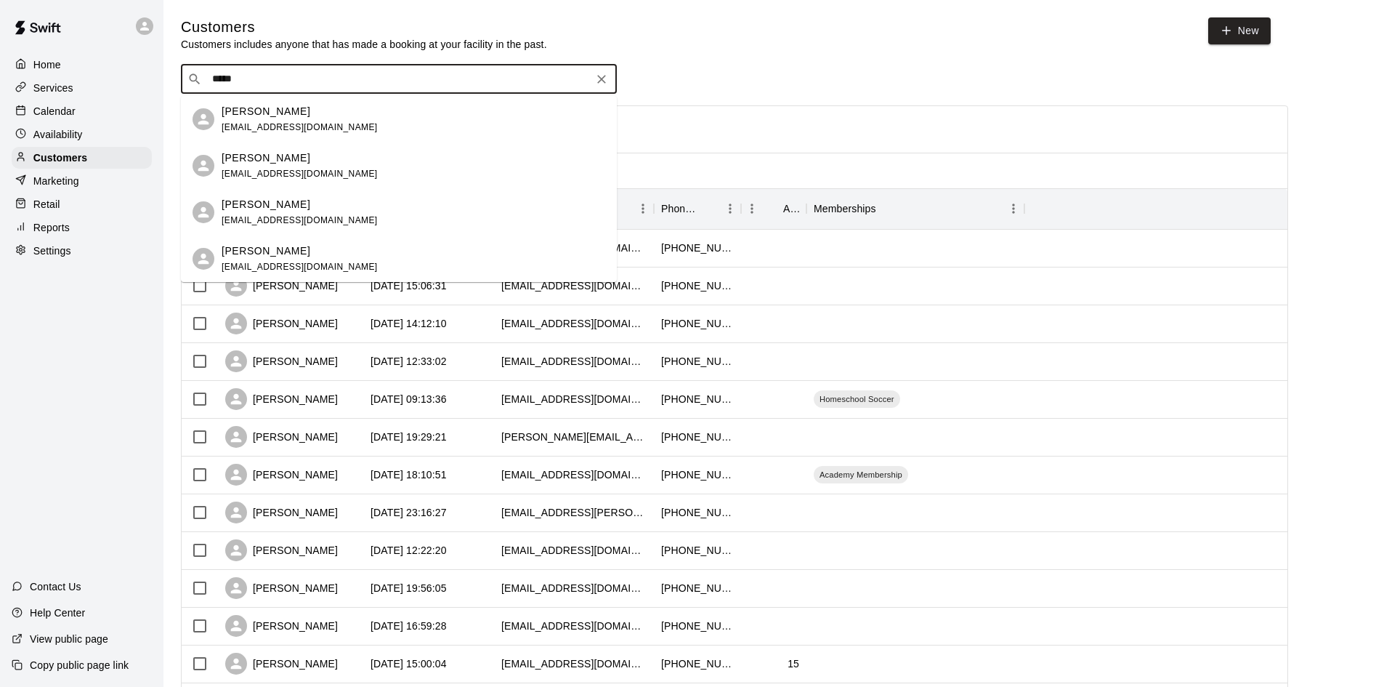
click at [400, 121] on div "Collin Smiddy kimsmiddy@hopewellfuneral.com" at bounding box center [414, 119] width 384 height 31
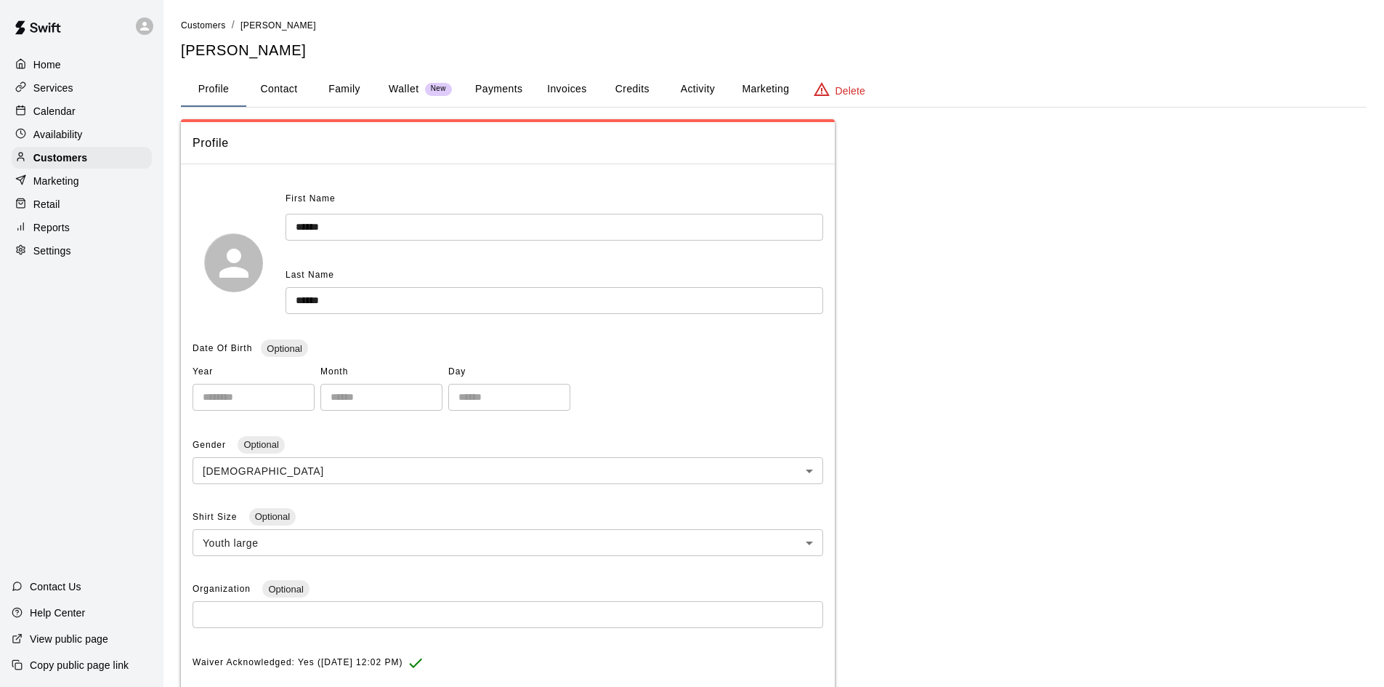
click at [501, 83] on button "Payments" at bounding box center [499, 89] width 70 height 35
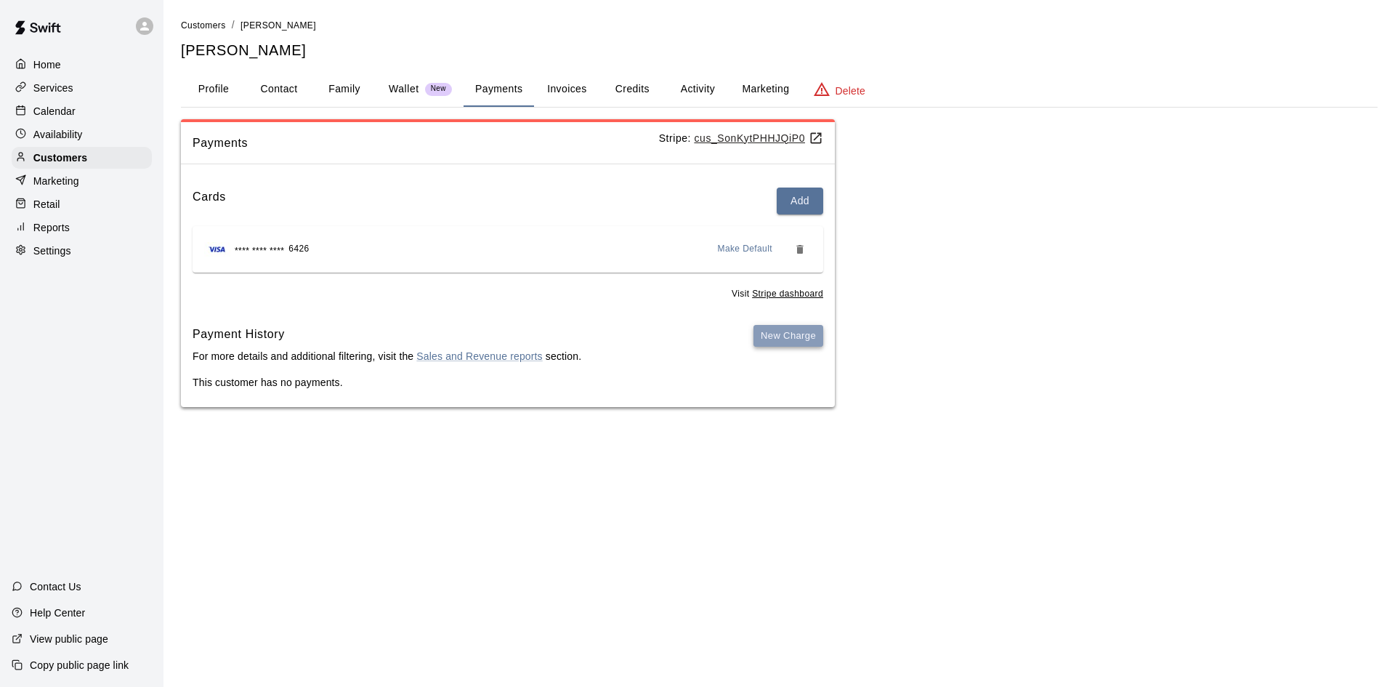
click at [804, 327] on button "New Charge" at bounding box center [789, 336] width 70 height 23
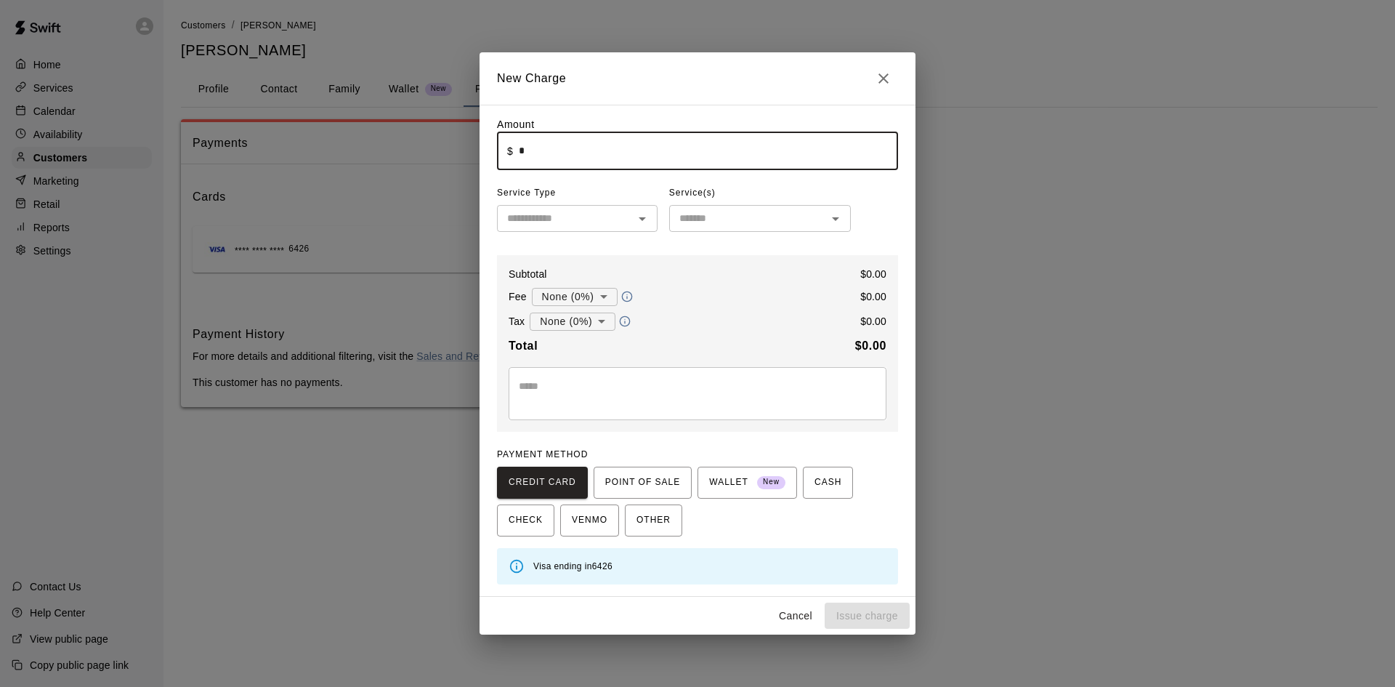
click at [558, 151] on input "*" at bounding box center [708, 151] width 379 height 39
click at [605, 206] on div "​" at bounding box center [577, 218] width 161 height 27
type input "*****"
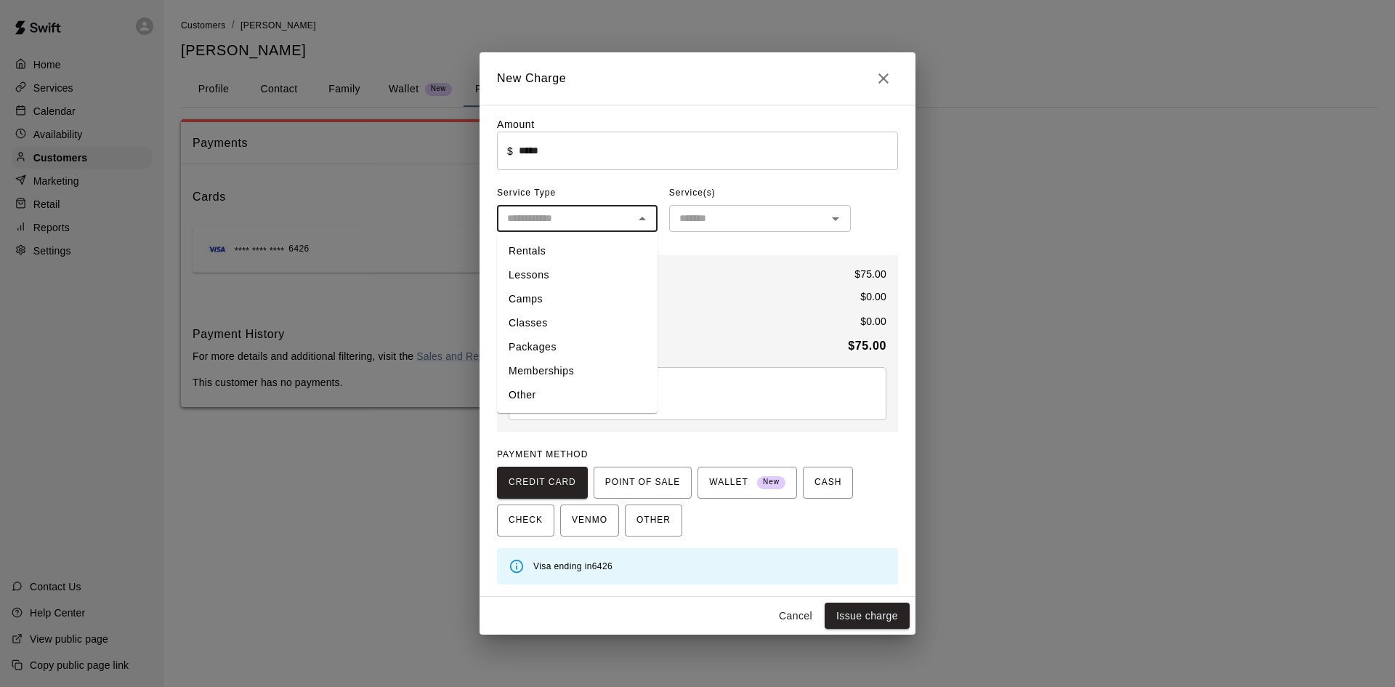
click at [541, 269] on li "Lessons" at bounding box center [577, 275] width 161 height 24
type input "*******"
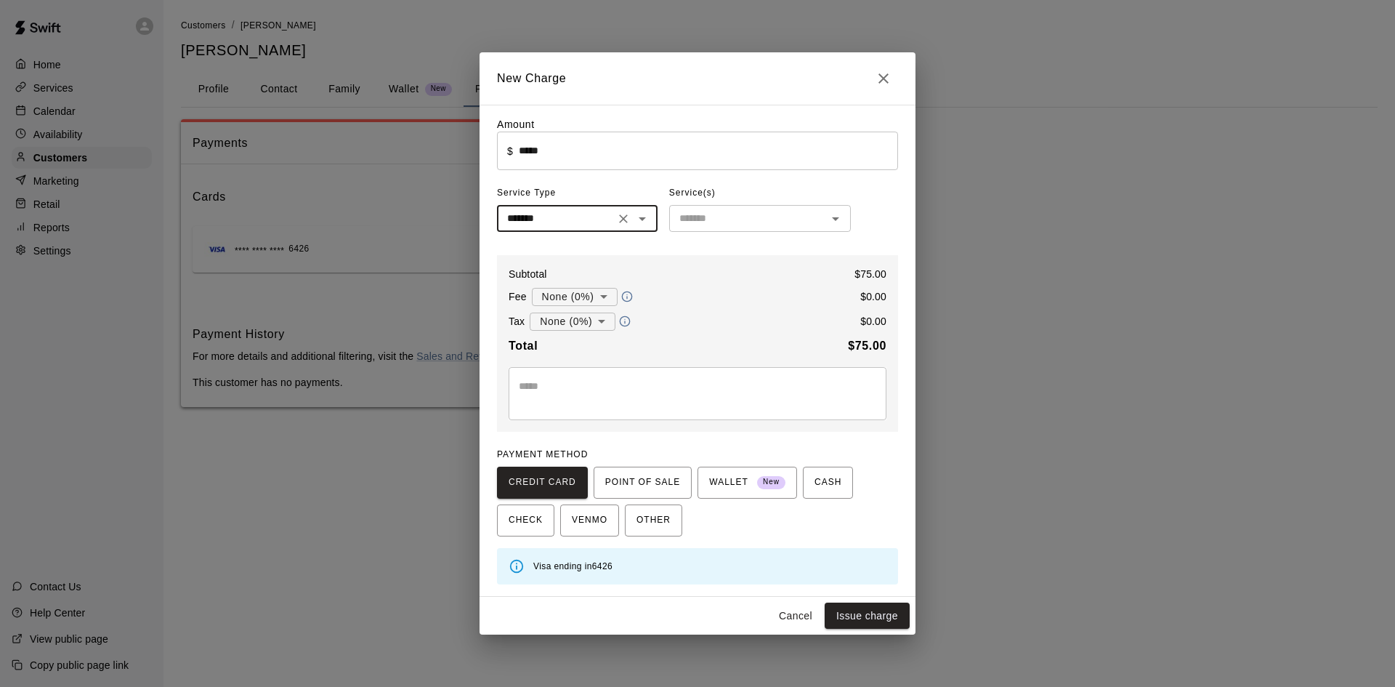
click at [783, 227] on input "text" at bounding box center [748, 218] width 149 height 18
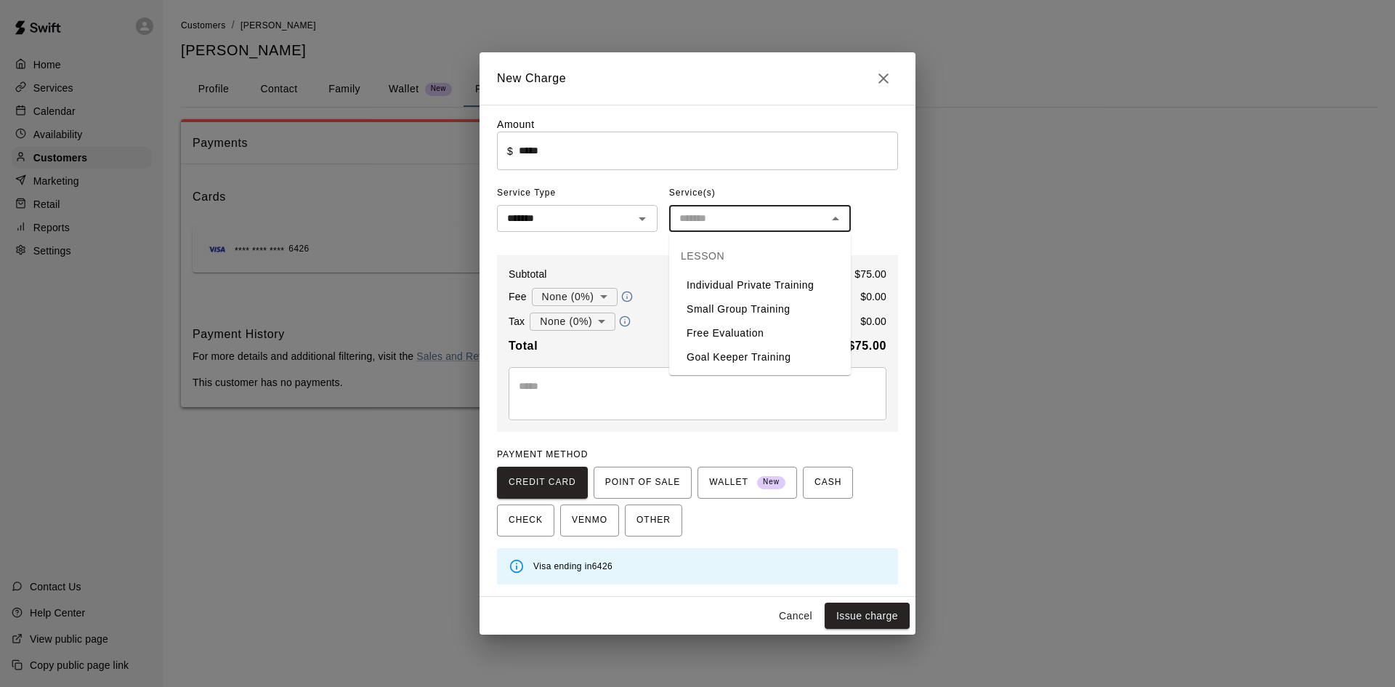
click at [770, 286] on li "Individual Private Training" at bounding box center [760, 285] width 182 height 24
type input "**********"
click at [888, 619] on button "Issue charge" at bounding box center [867, 615] width 85 height 27
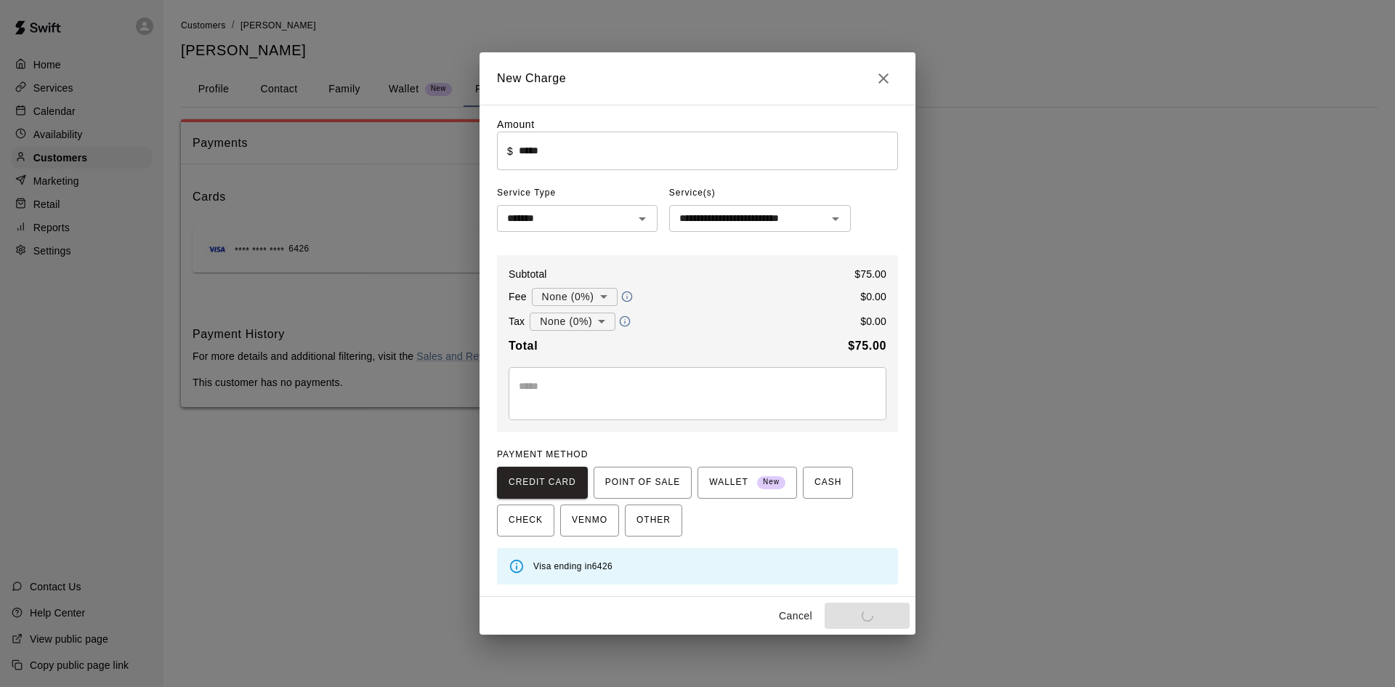
type input "*"
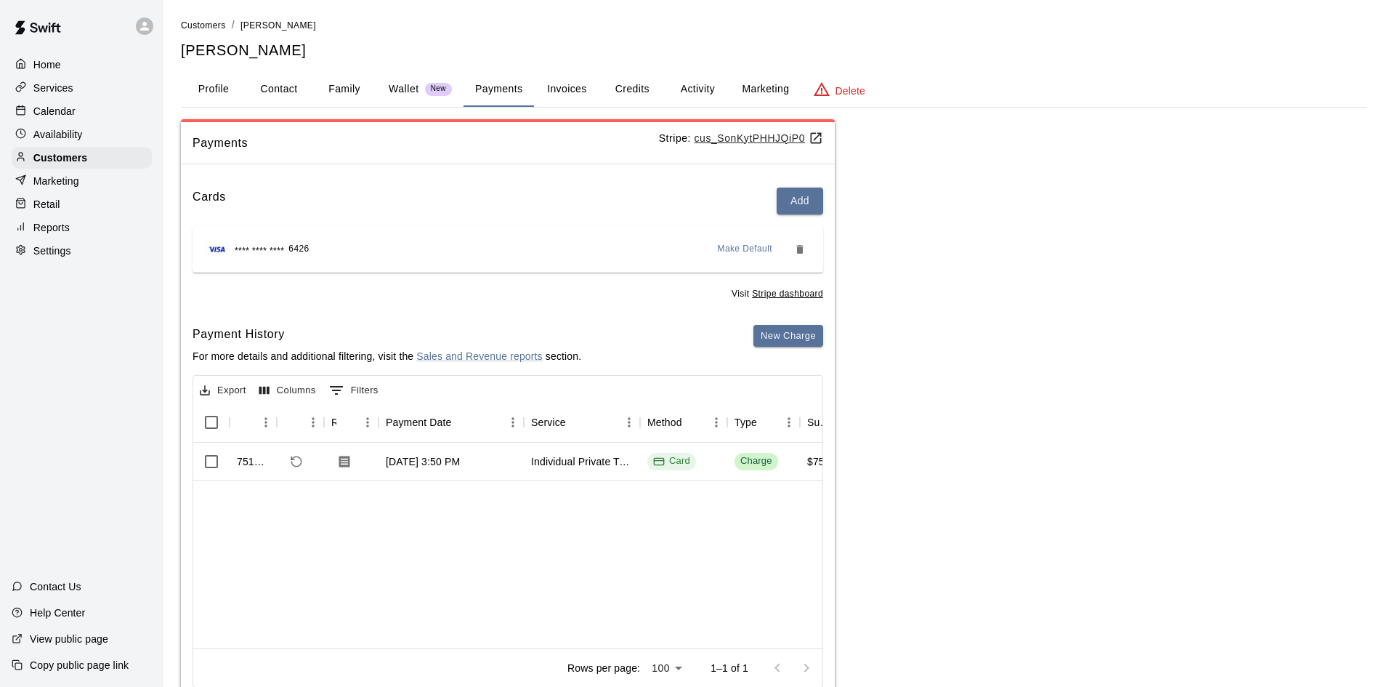
click at [44, 224] on div "Reports" at bounding box center [82, 228] width 140 height 22
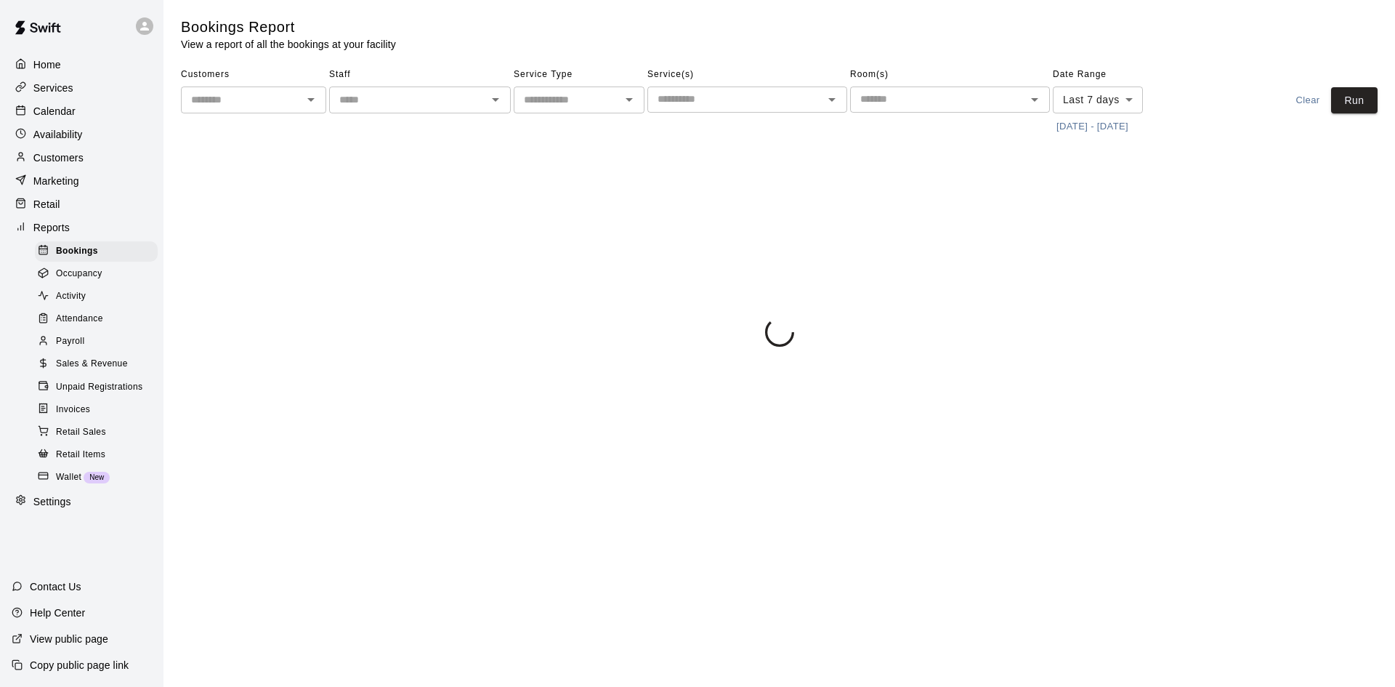
click at [51, 206] on p "Retail" at bounding box center [46, 204] width 27 height 15
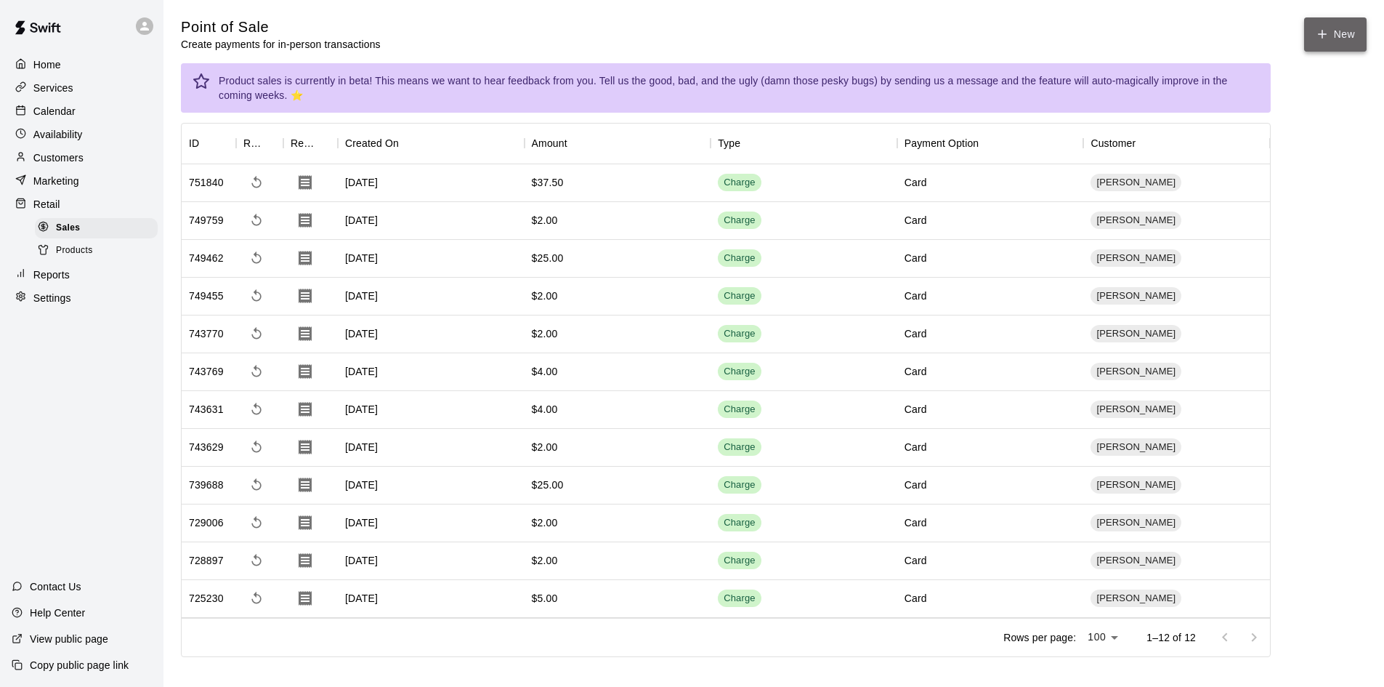
click at [1346, 39] on button "New" at bounding box center [1335, 34] width 62 height 34
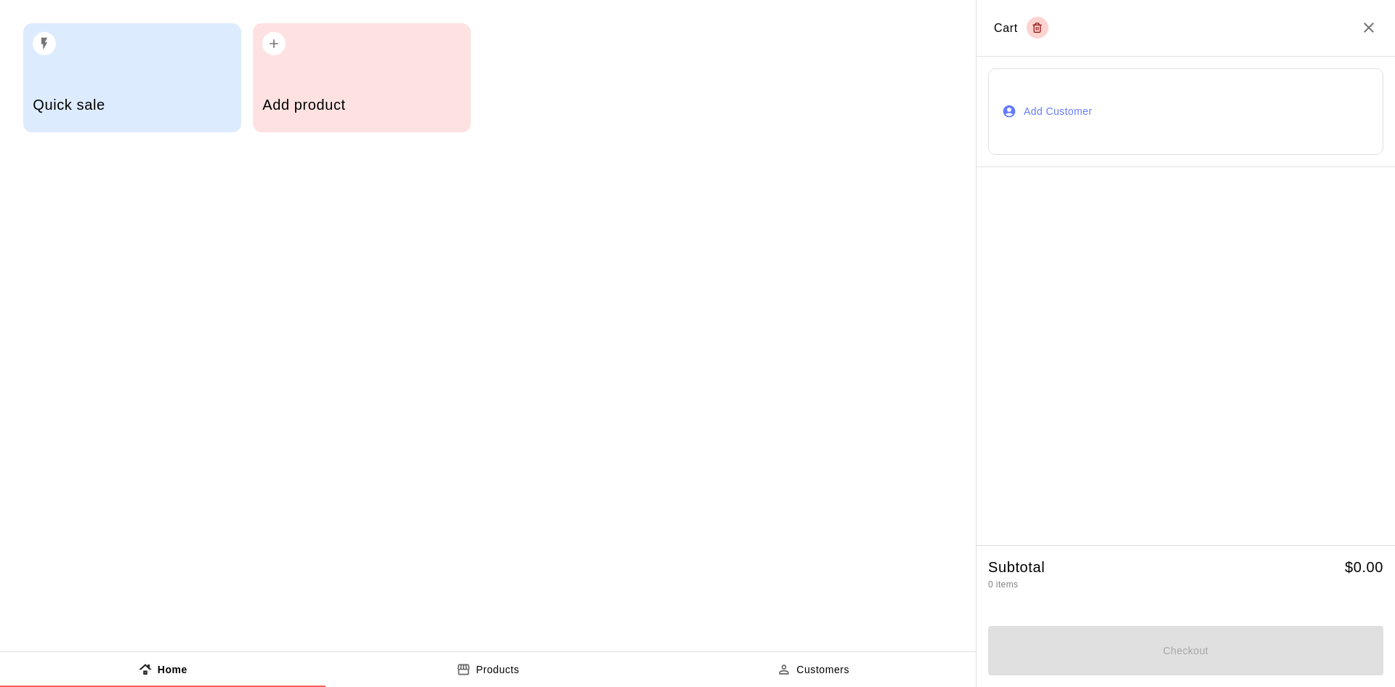
click at [324, 103] on h5 "Add product" at bounding box center [361, 105] width 198 height 20
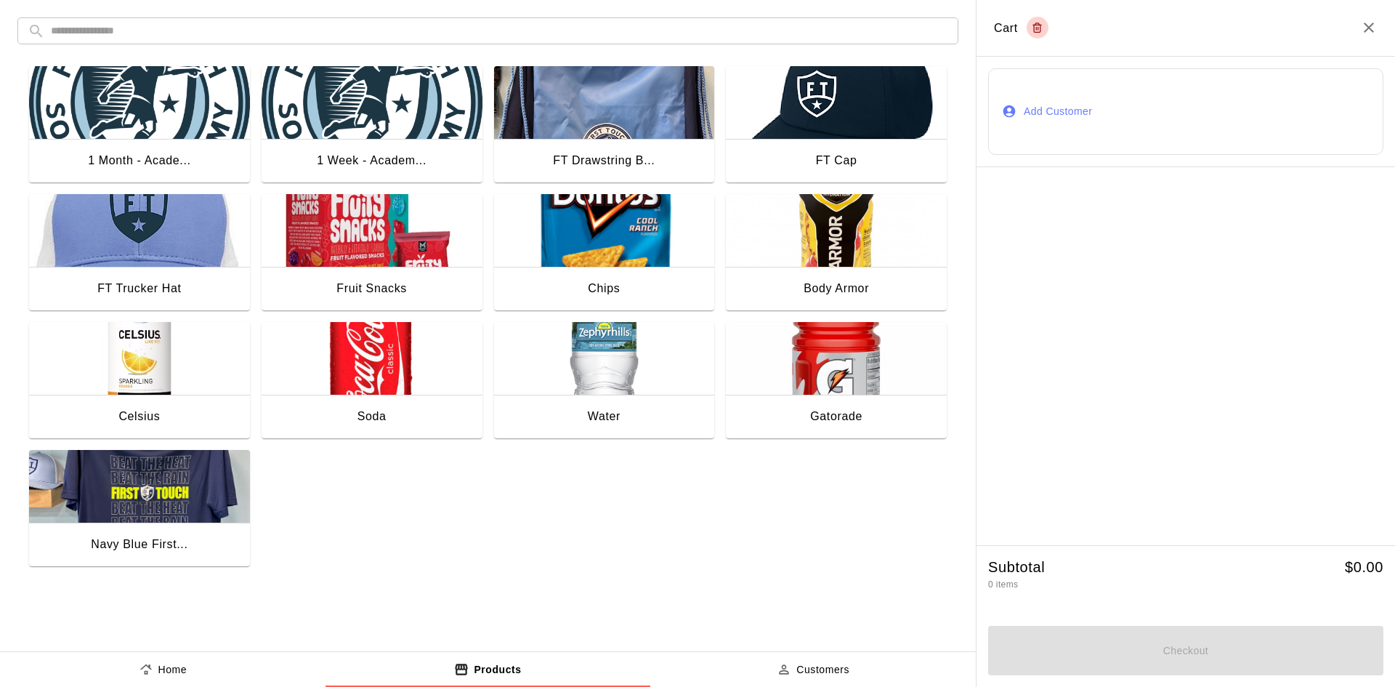
click at [817, 357] on img "button" at bounding box center [836, 358] width 221 height 73
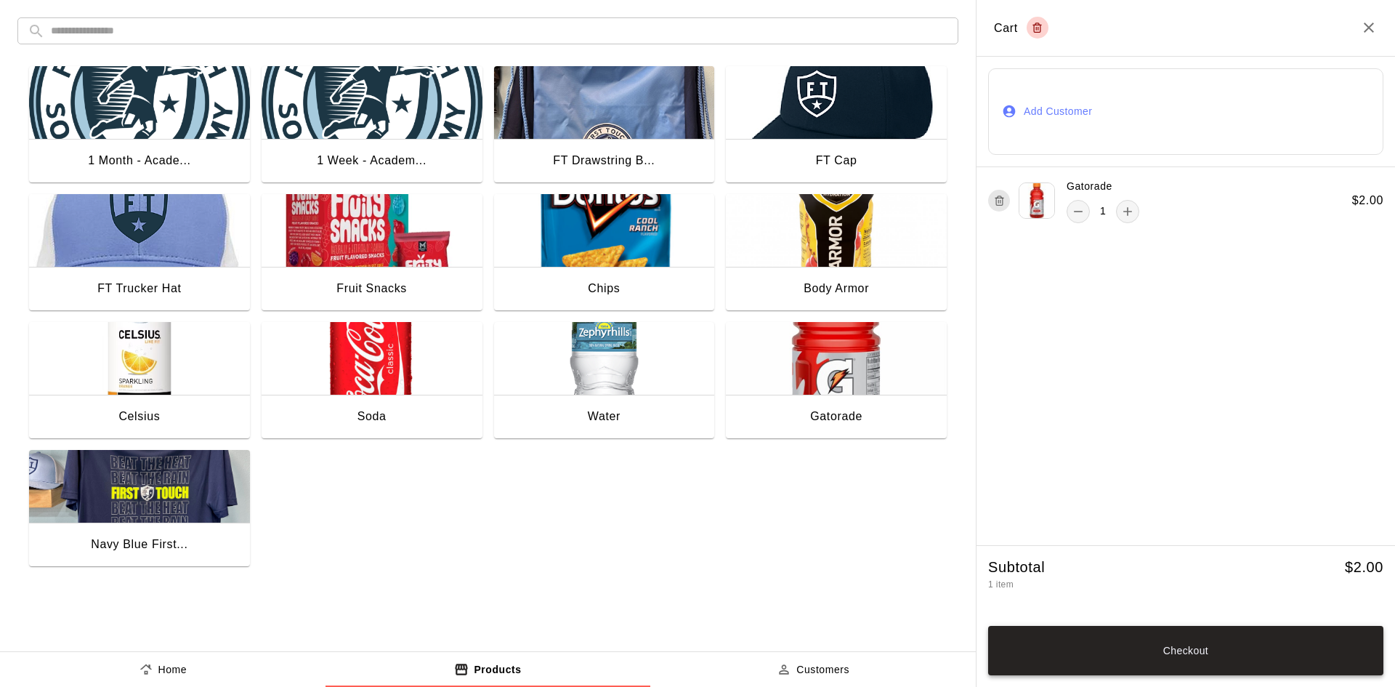
click at [1130, 631] on button "Checkout" at bounding box center [1185, 650] width 395 height 49
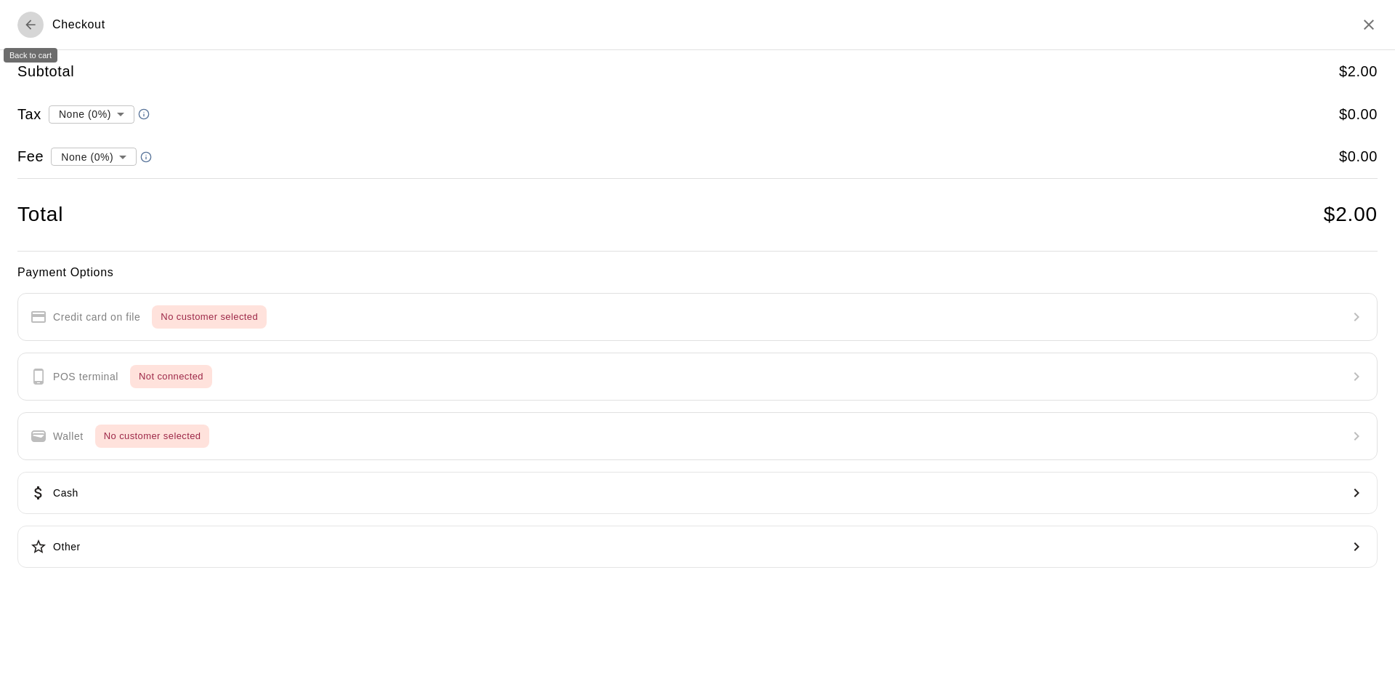
click at [29, 24] on icon "Back to cart" at bounding box center [30, 24] width 15 height 15
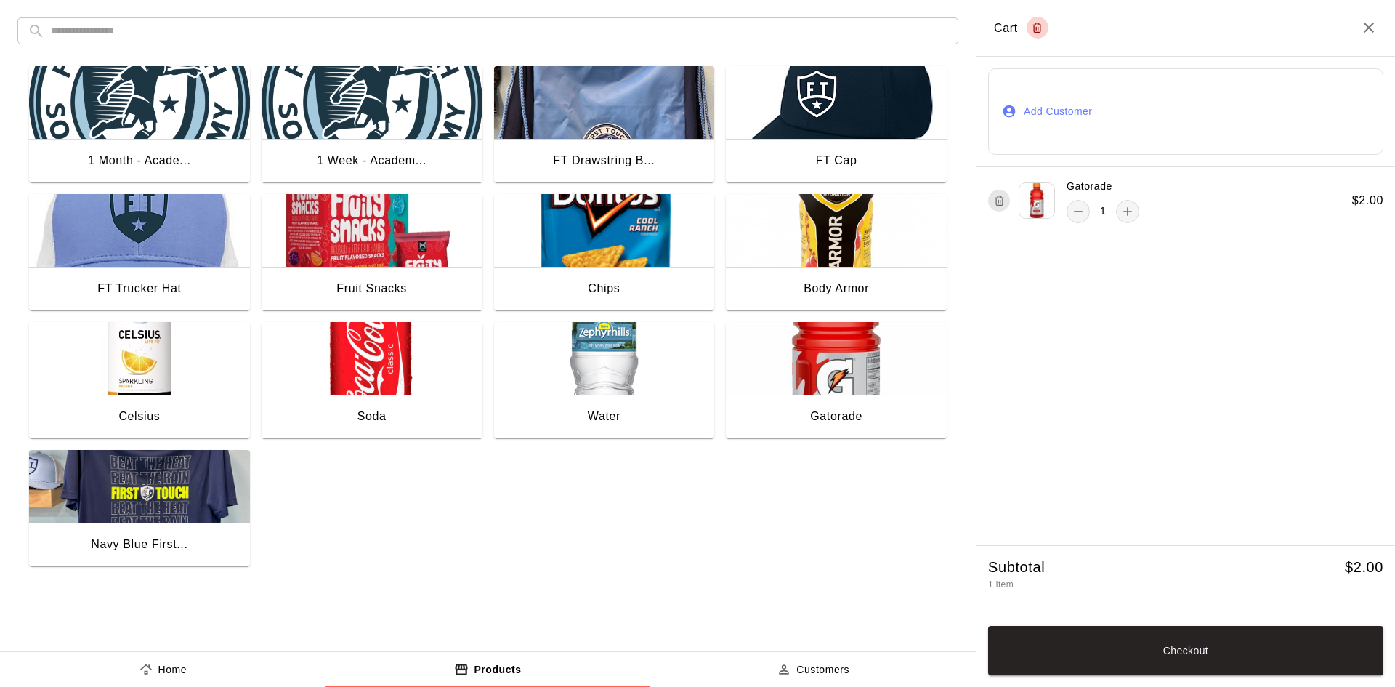
click at [763, 661] on button "Customers" at bounding box center [813, 669] width 326 height 35
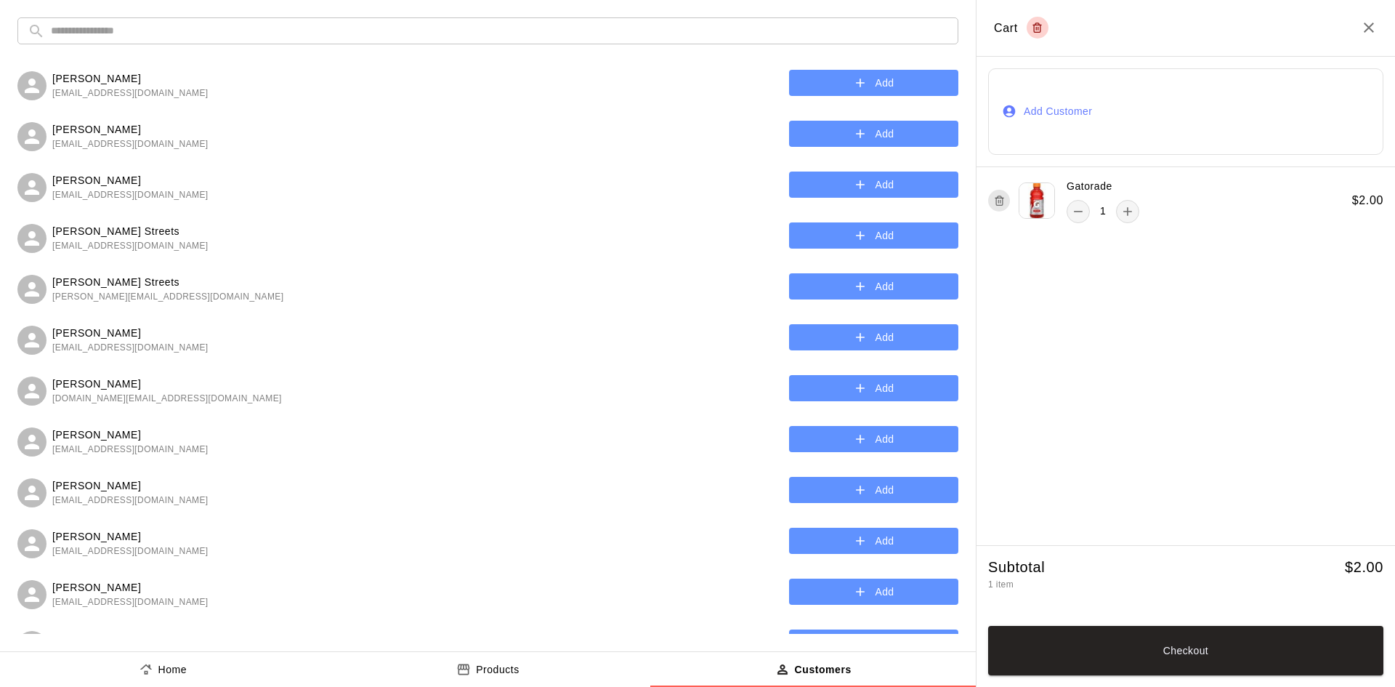
click at [181, 20] on input "text" at bounding box center [499, 30] width 897 height 27
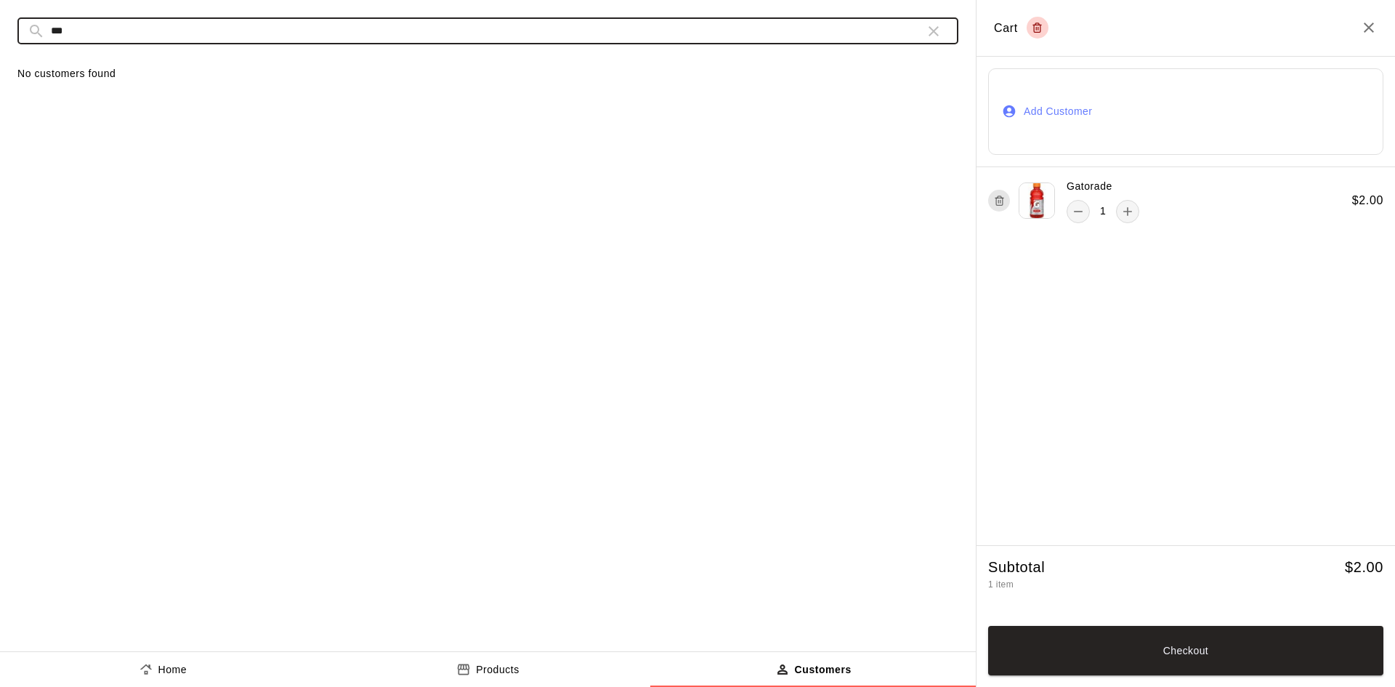
click at [163, 39] on input "***" at bounding box center [482, 30] width 863 height 27
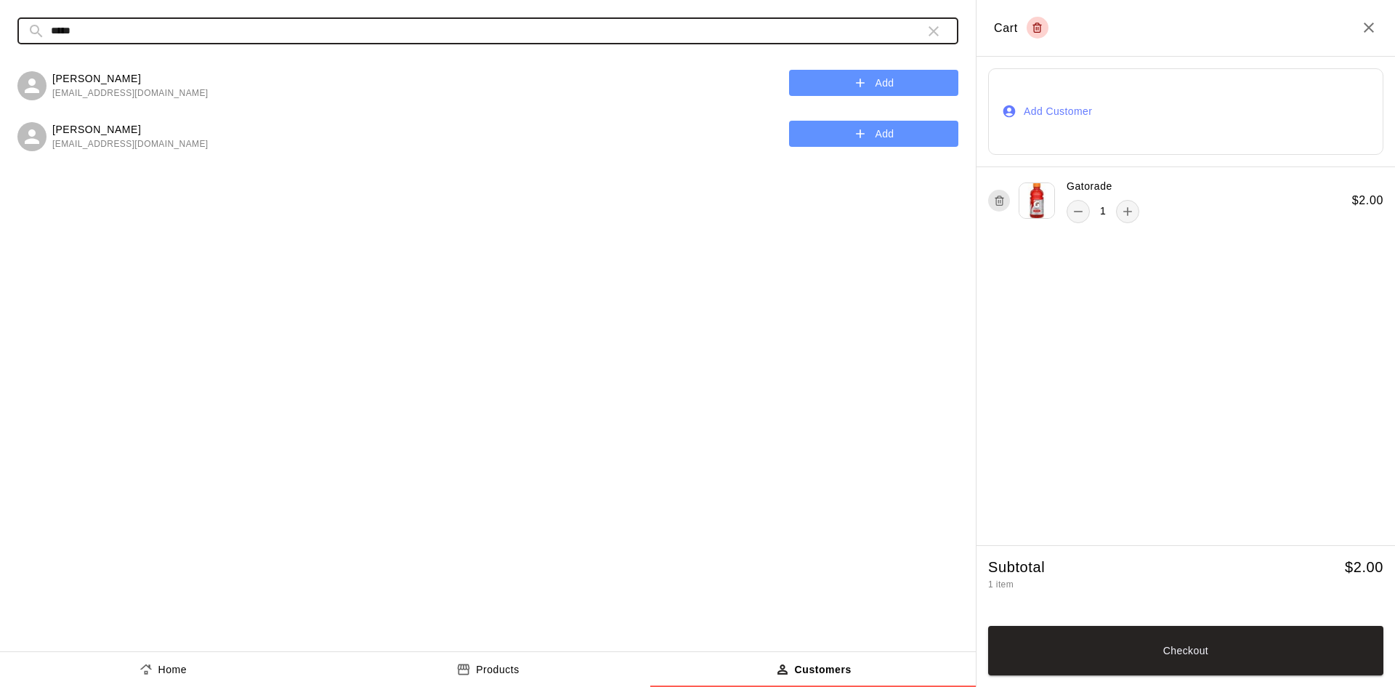
type input "*****"
click at [855, 79] on icon "button" at bounding box center [860, 83] width 15 height 15
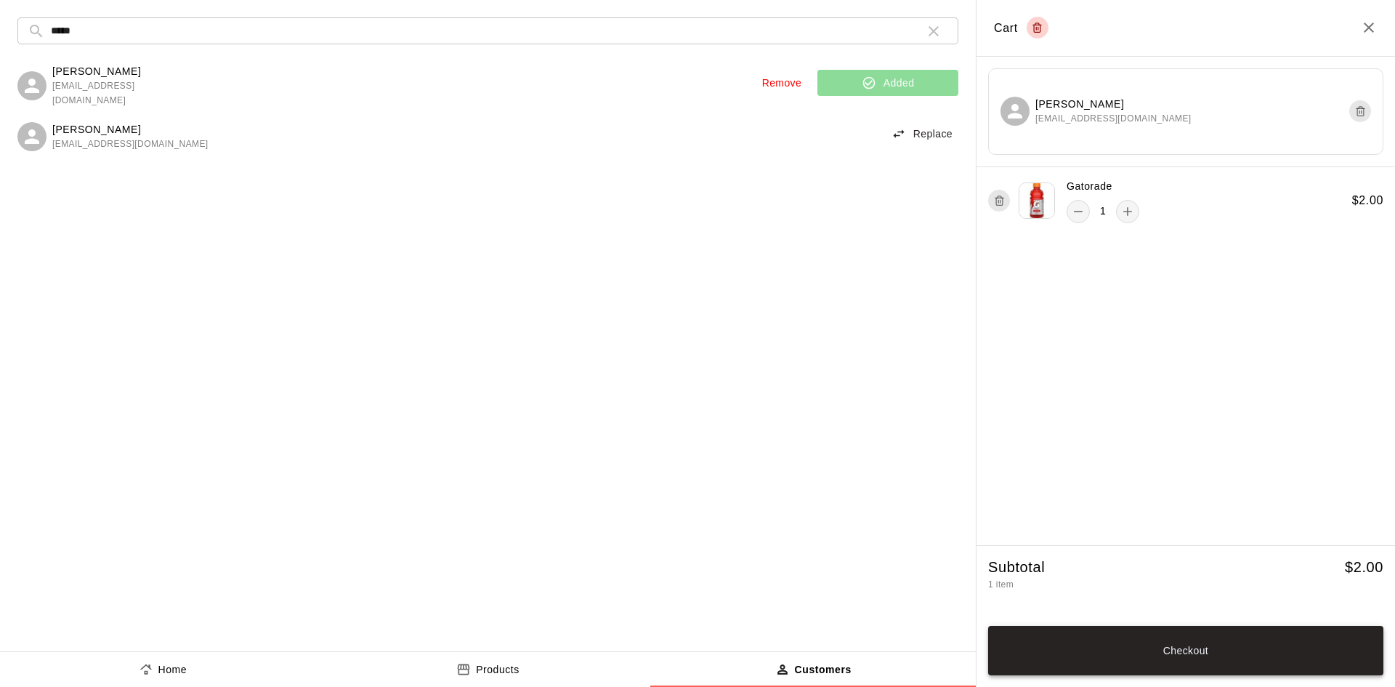
click at [1212, 653] on button "Checkout" at bounding box center [1185, 650] width 395 height 49
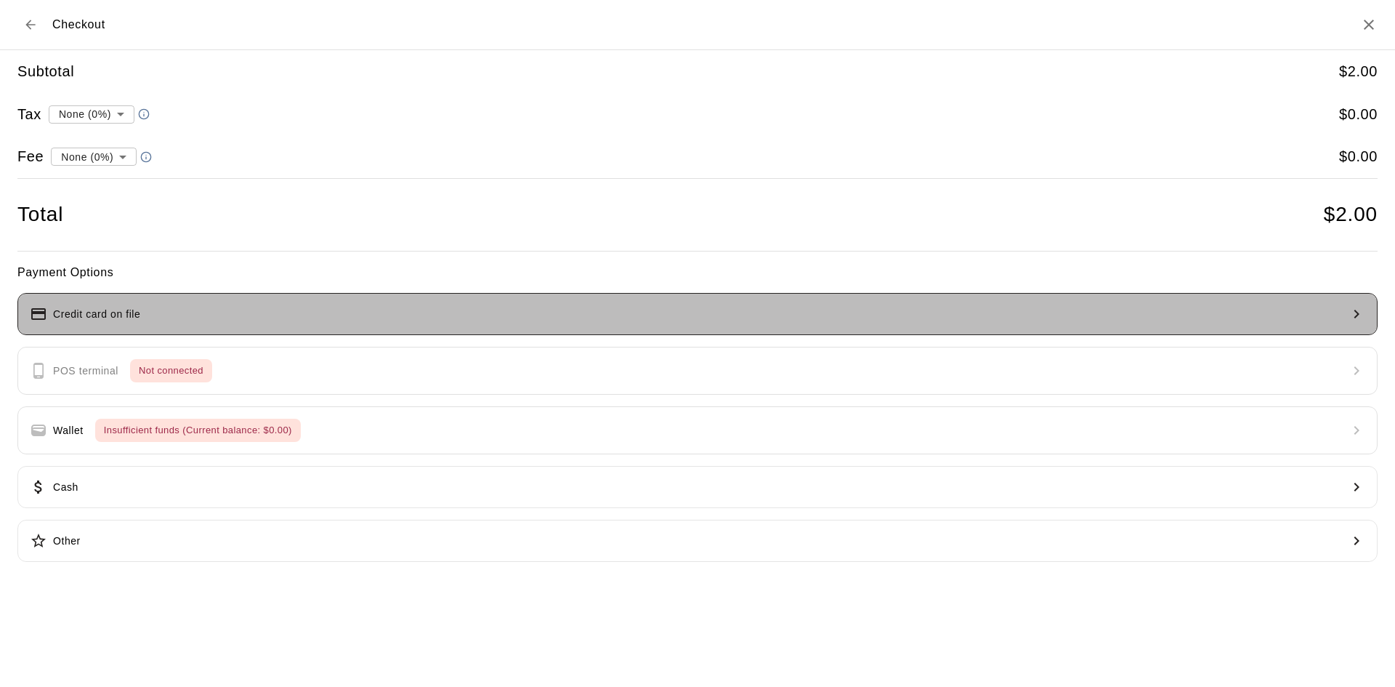
click at [145, 304] on button "Credit card on file" at bounding box center [697, 314] width 1360 height 42
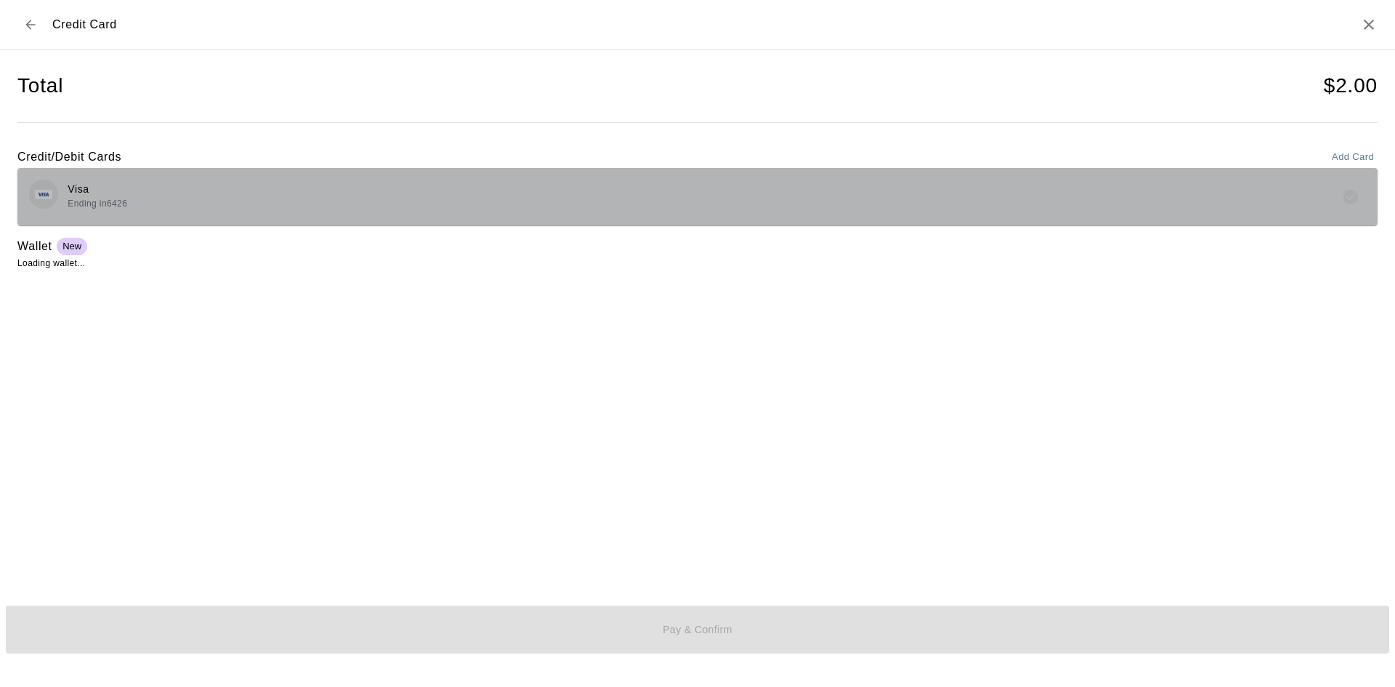
click at [206, 206] on div "Visa Ending in 6426" at bounding box center [697, 196] width 1337 height 34
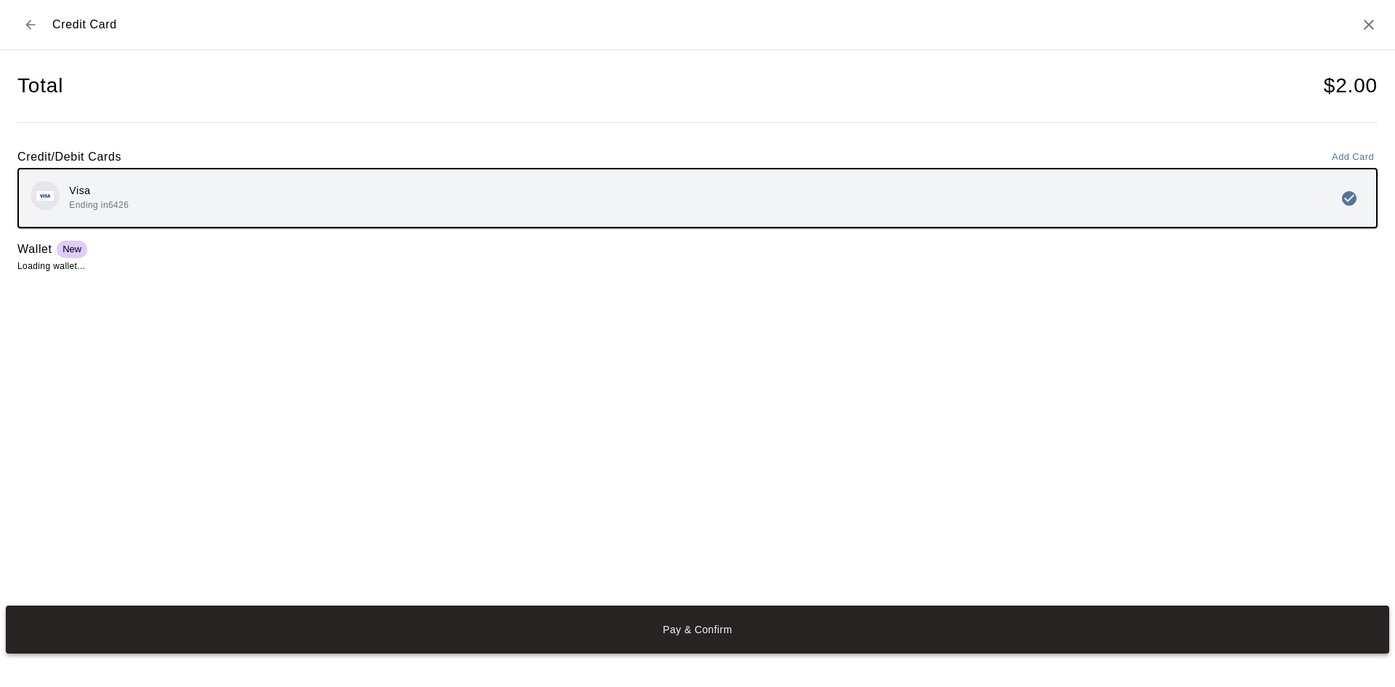
click at [544, 615] on button "Pay & Confirm" at bounding box center [698, 629] width 1384 height 48
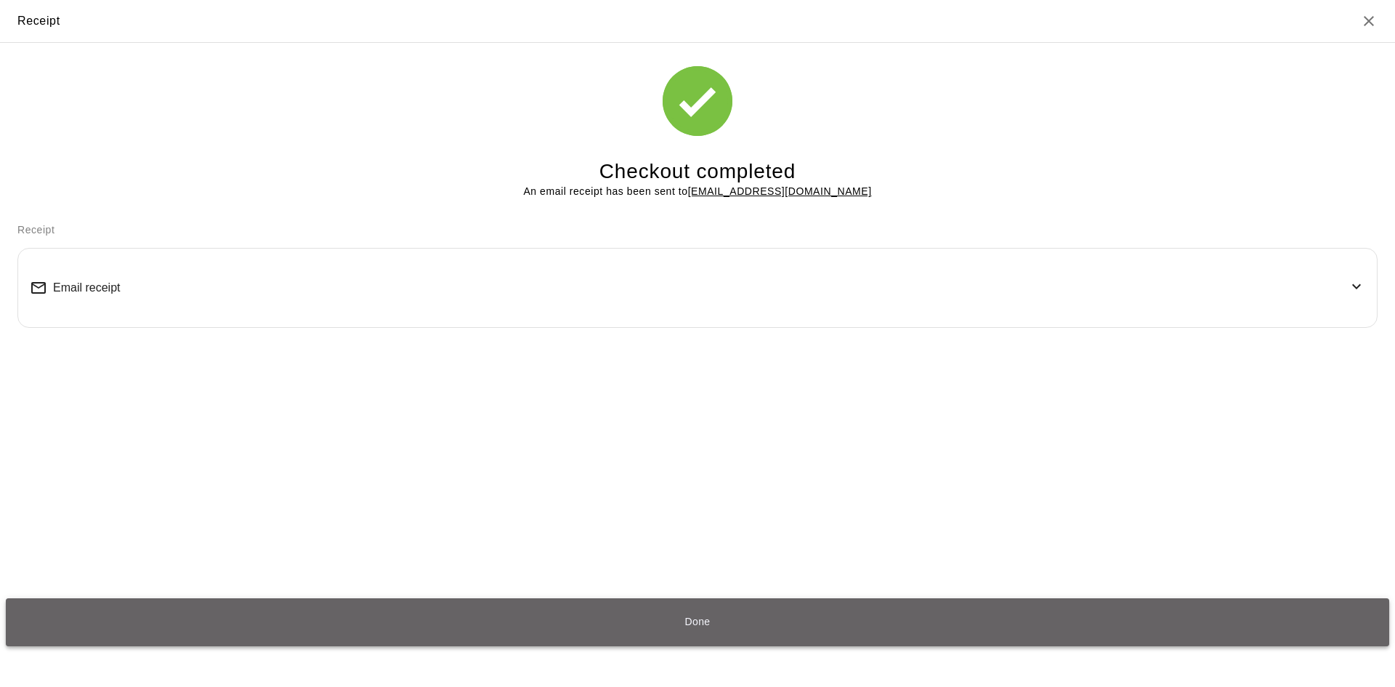
click at [647, 613] on button "Done" at bounding box center [698, 622] width 1384 height 48
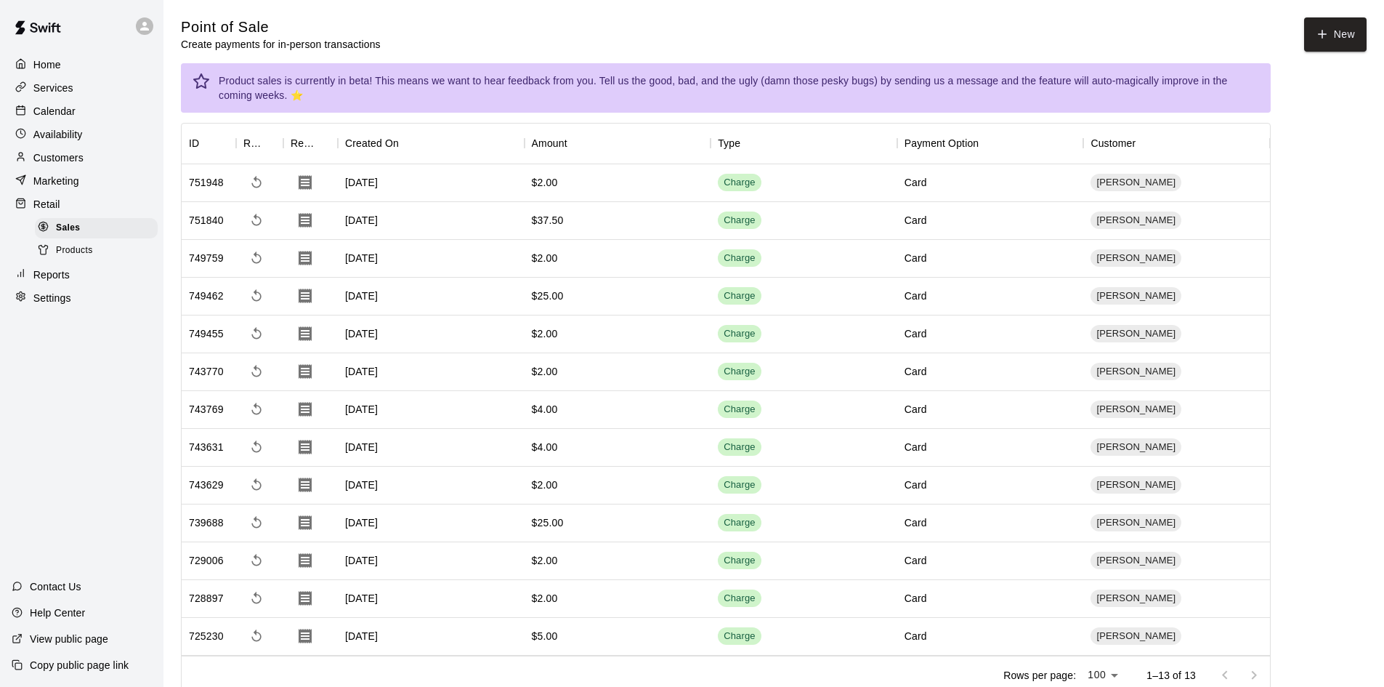
click at [78, 84] on div "Services" at bounding box center [82, 88] width 140 height 22
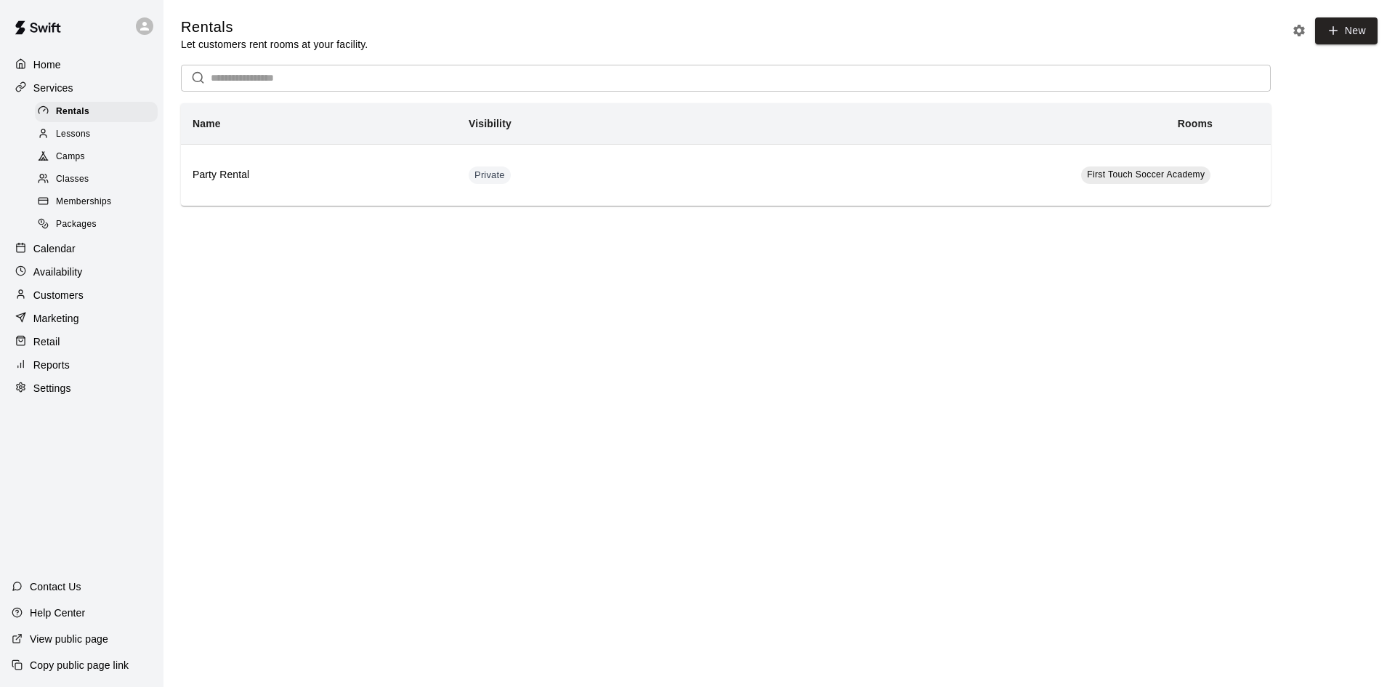
click at [89, 171] on link "Classes" at bounding box center [99, 180] width 129 height 23
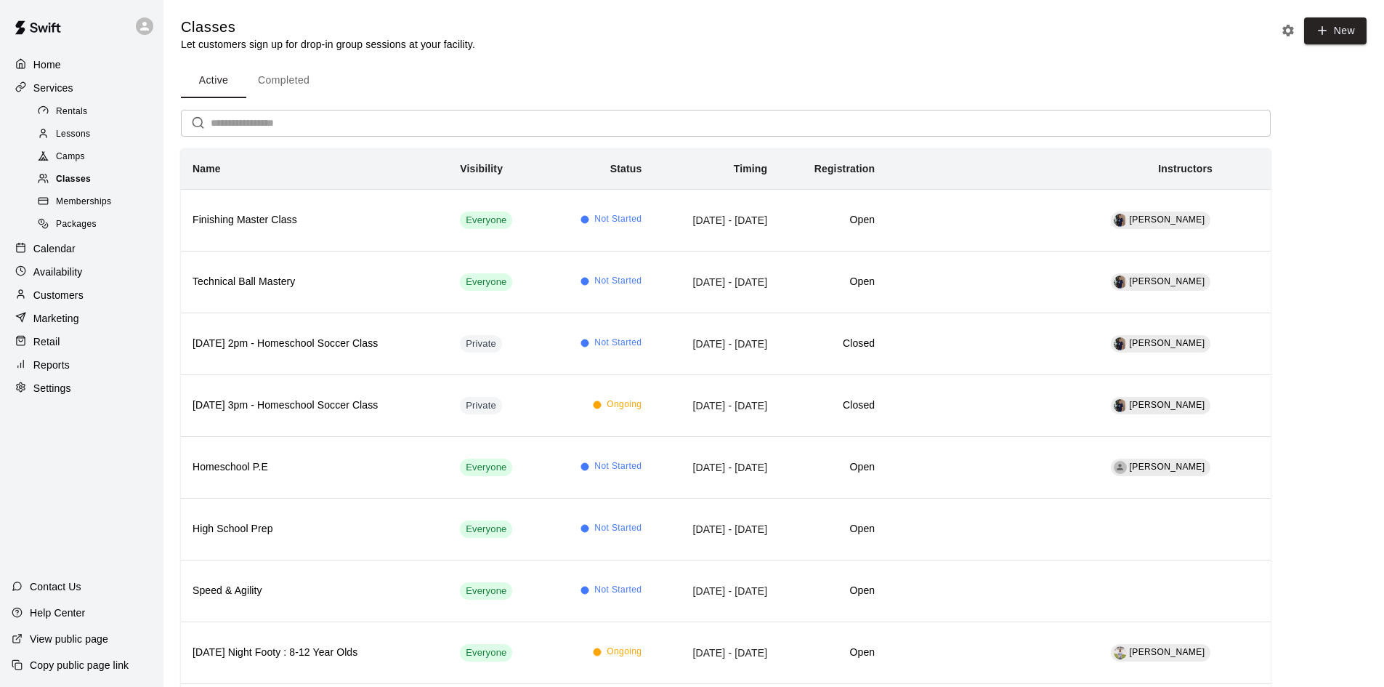
click at [77, 179] on span "Classes" at bounding box center [73, 179] width 35 height 15
click at [60, 259] on div "Calendar" at bounding box center [82, 249] width 140 height 22
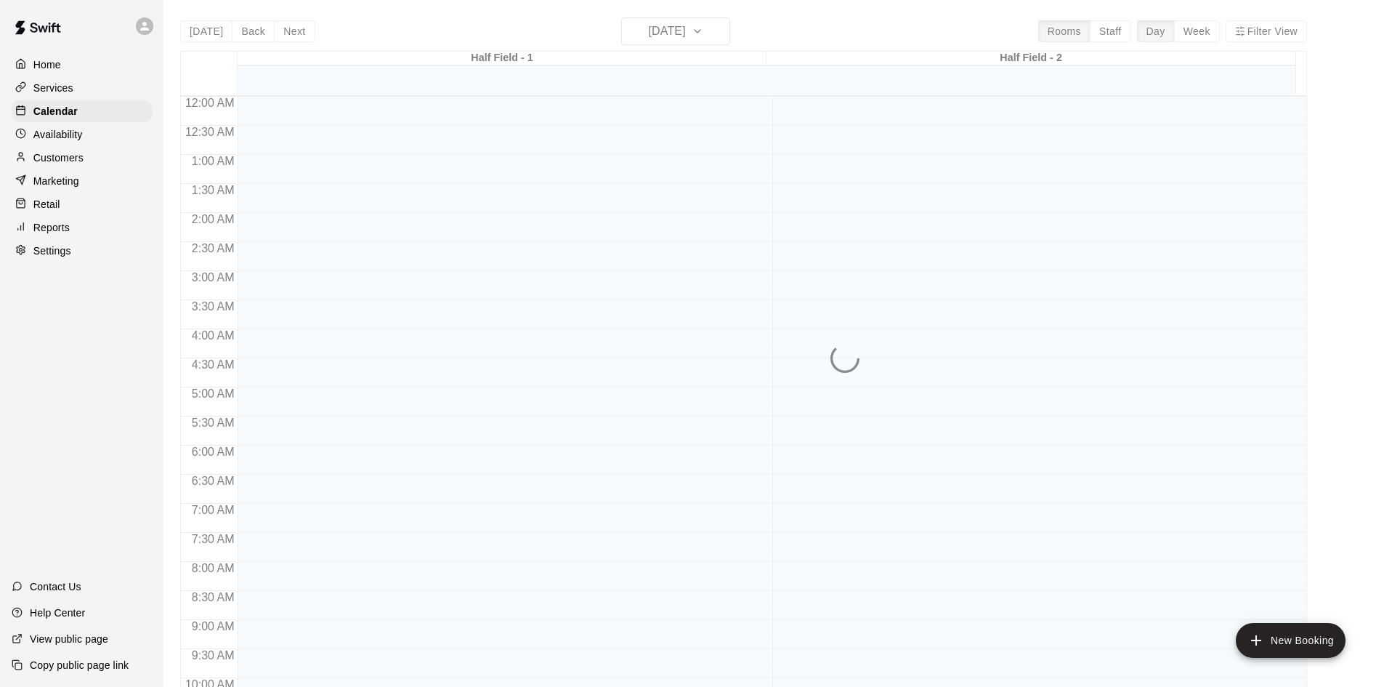
scroll to position [745, 0]
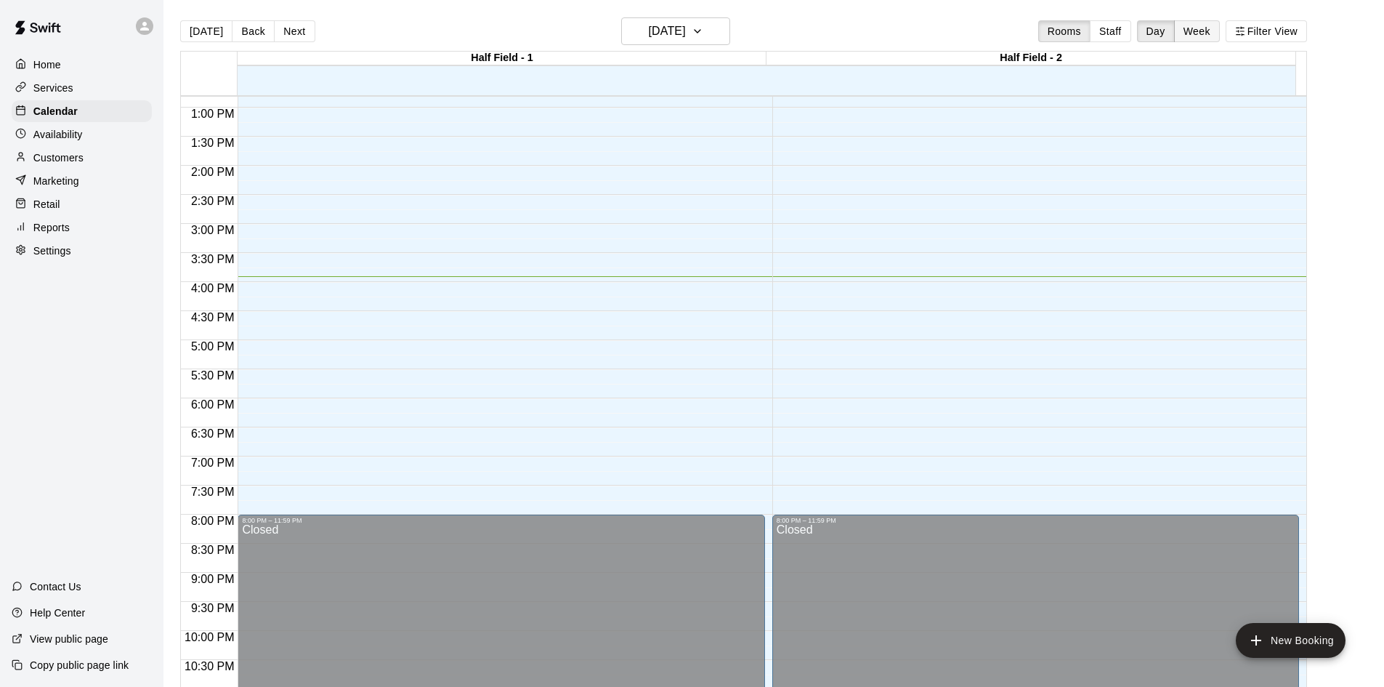
click at [1212, 20] on button "Week" at bounding box center [1197, 31] width 46 height 22
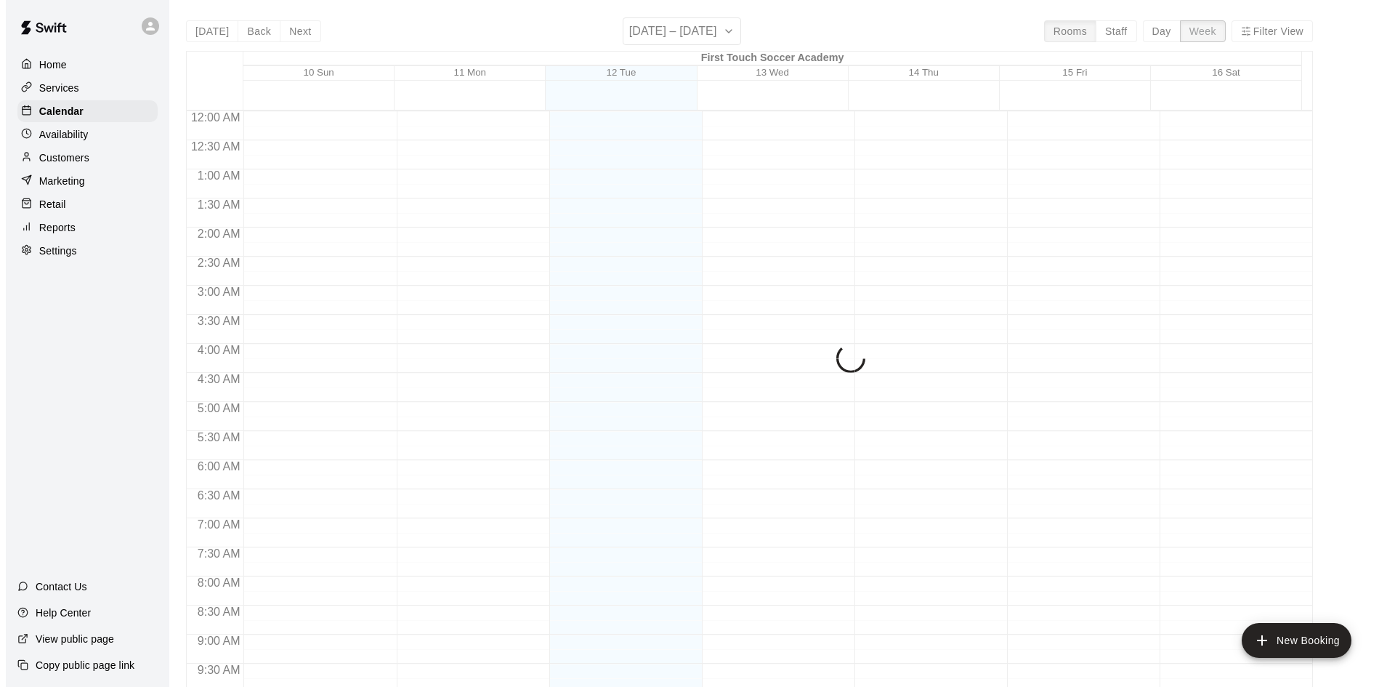
scroll to position [805, 0]
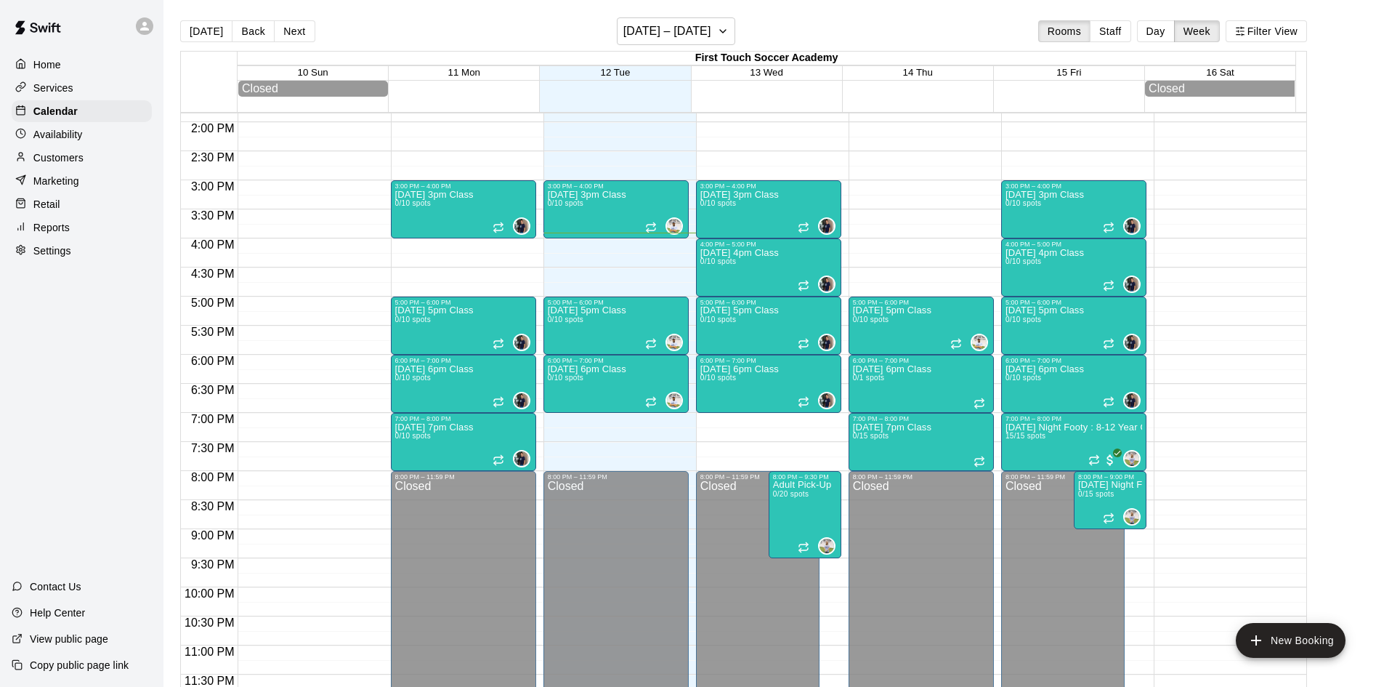
click at [589, 274] on div "12:00 AM – 12:00 PM Closed 3:00 PM – 4:00 PM Tuesday 3pm Class 0/10 spots 0 5:0…" at bounding box center [616, 5] width 145 height 1395
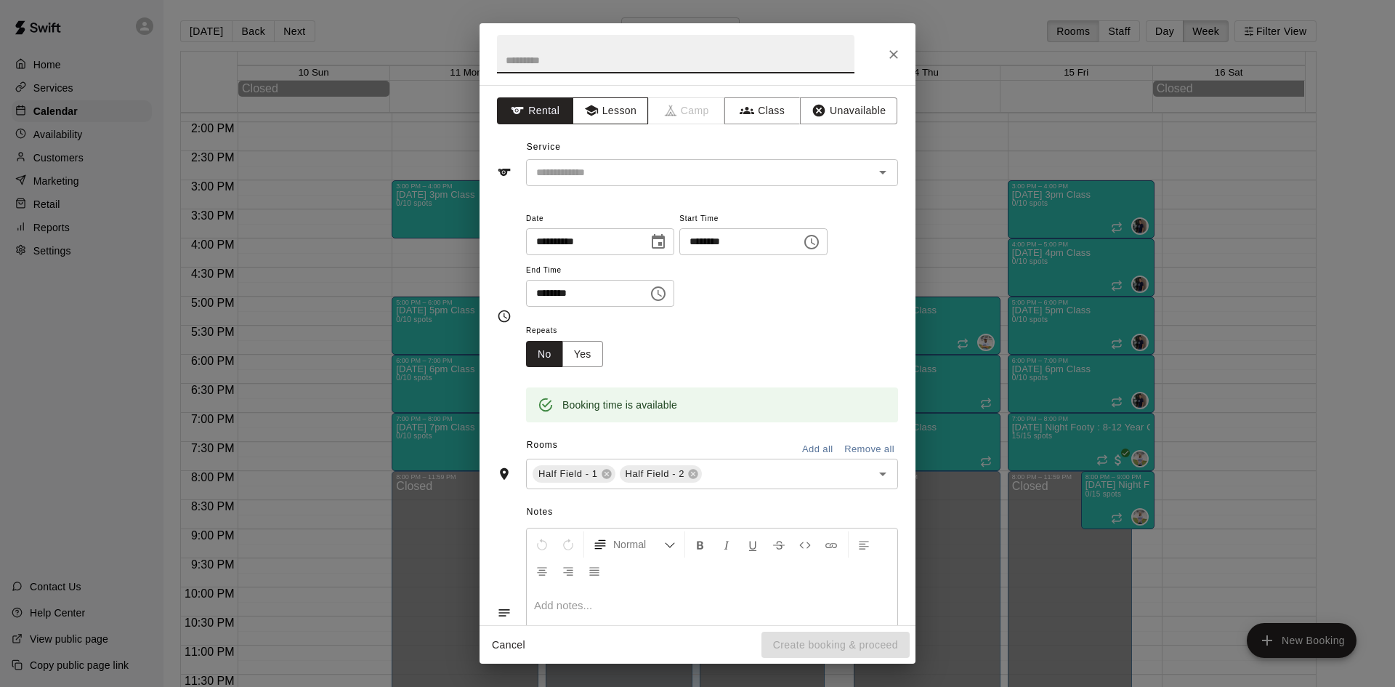
click at [590, 105] on icon "button" at bounding box center [591, 110] width 15 height 15
click at [627, 163] on input "text" at bounding box center [690, 172] width 320 height 18
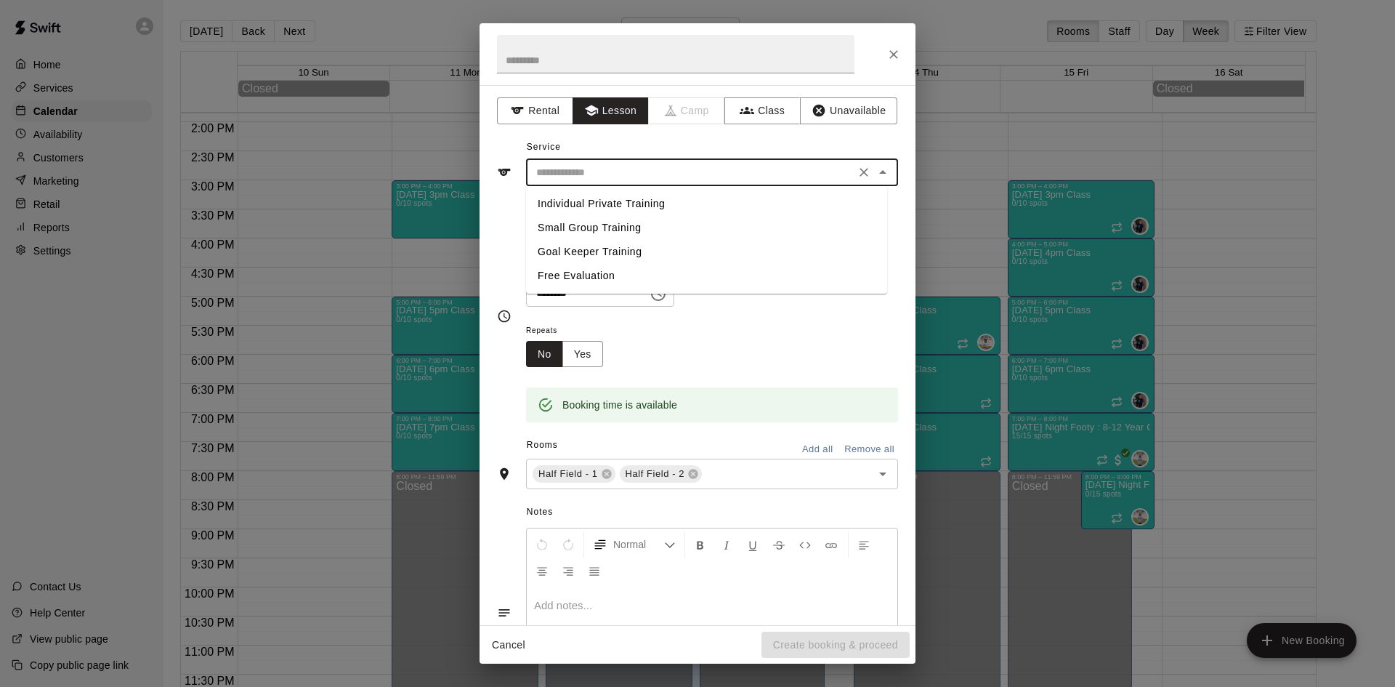
click at [621, 200] on li "Individual Private Training" at bounding box center [706, 204] width 361 height 24
type input "**********"
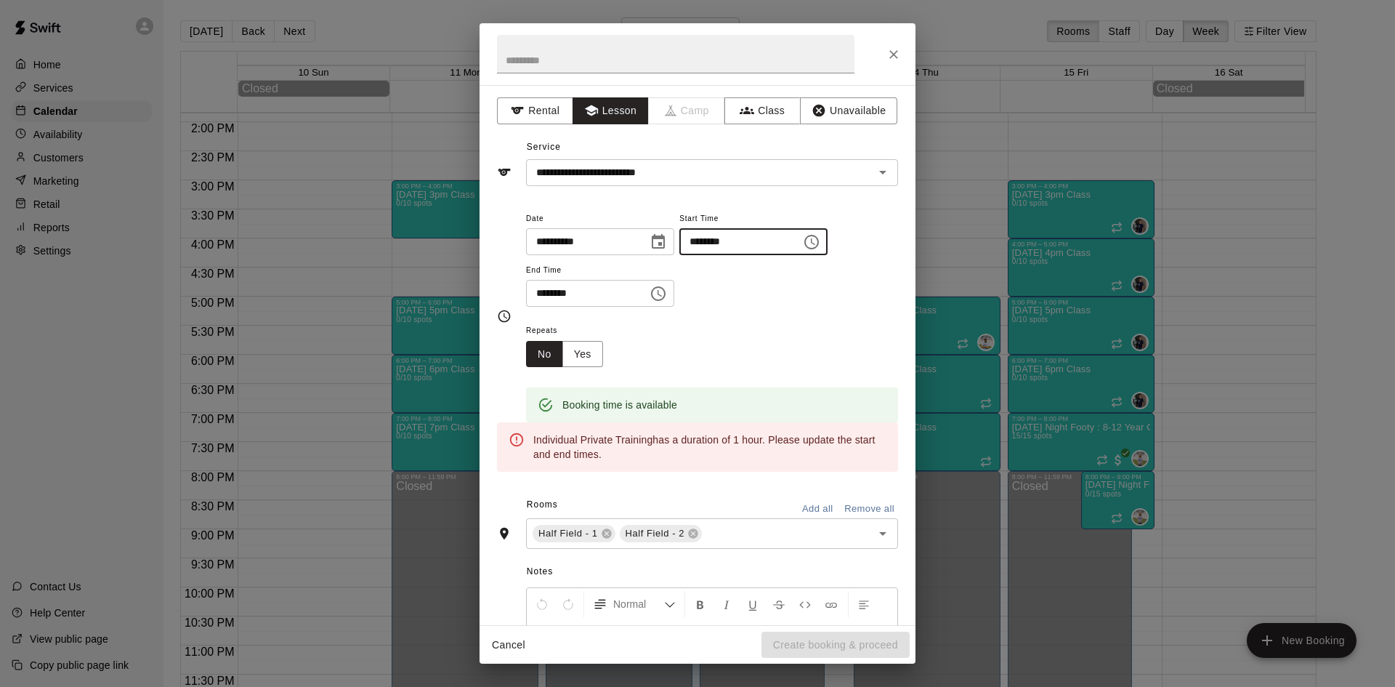
click at [774, 233] on input "********" at bounding box center [735, 241] width 112 height 27
click at [734, 241] on input "********" at bounding box center [735, 241] width 112 height 27
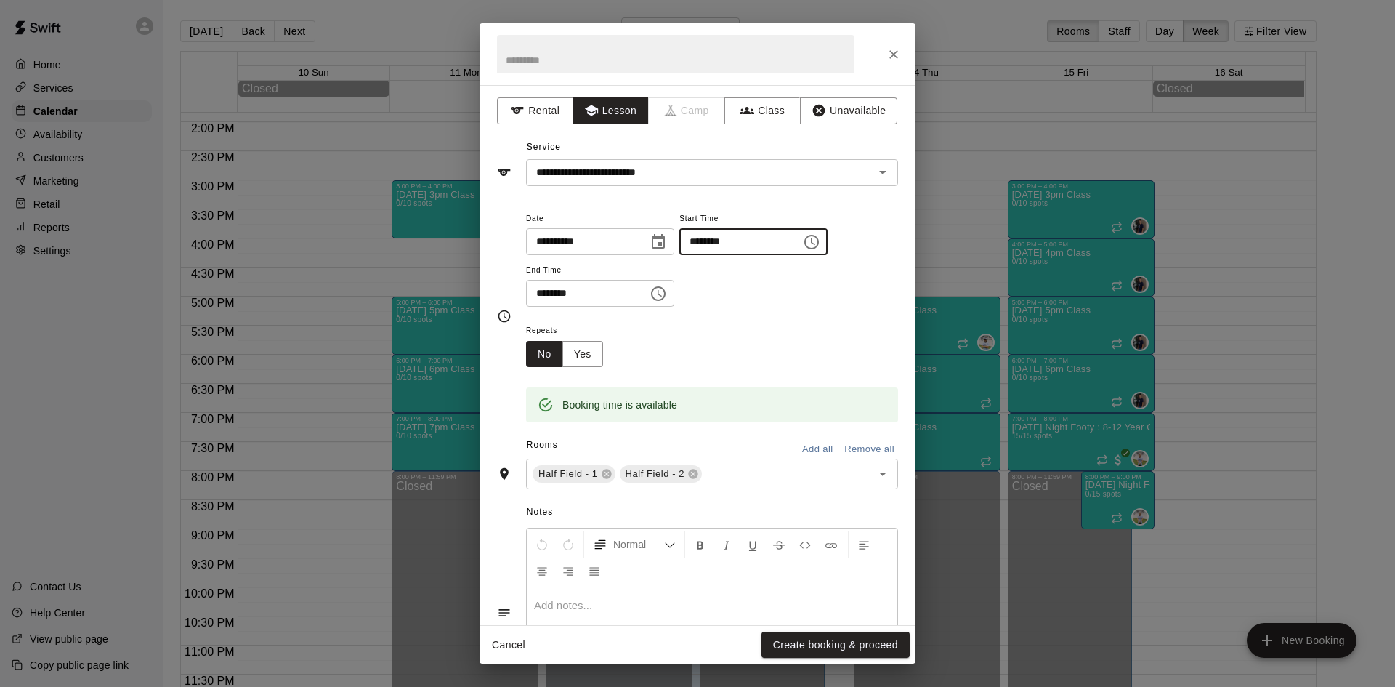
type input "********"
drag, startPoint x: 775, startPoint y: 312, endPoint x: 770, endPoint y: 318, distance: 7.7
click at [770, 318] on div "**********" at bounding box center [712, 265] width 372 height 113
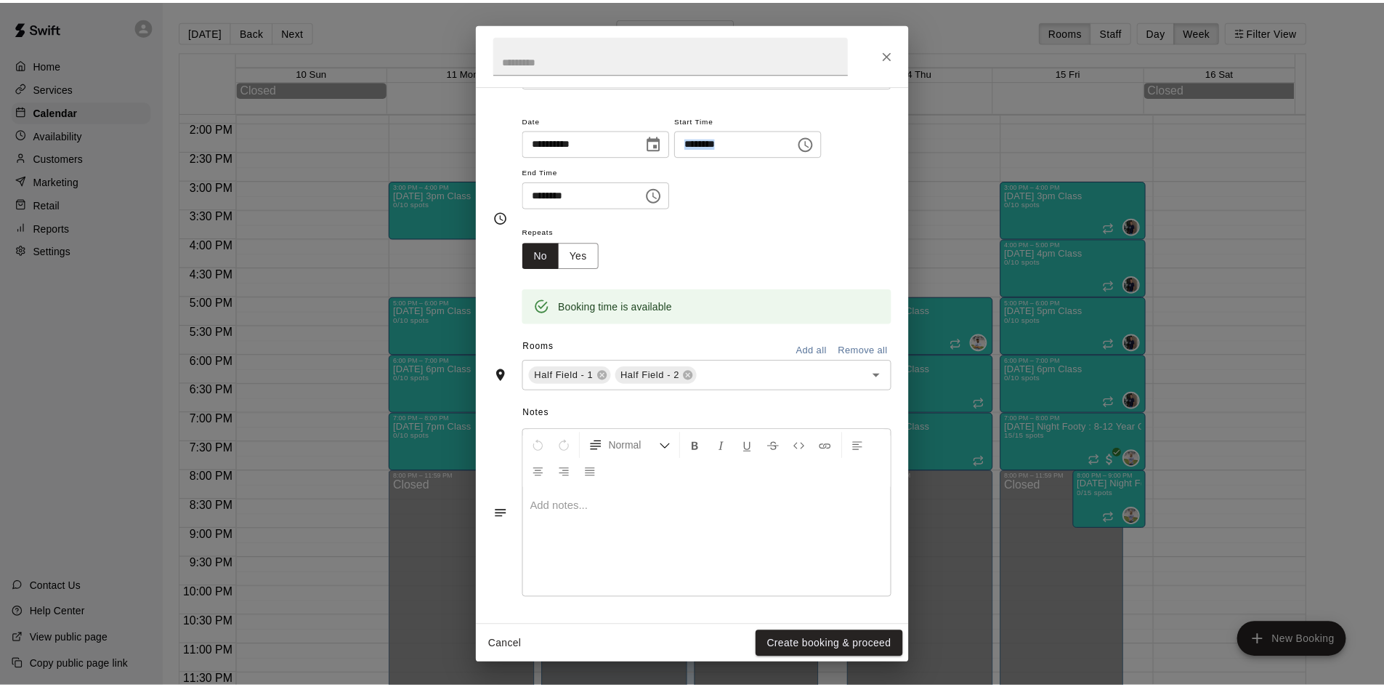
scroll to position [0, 0]
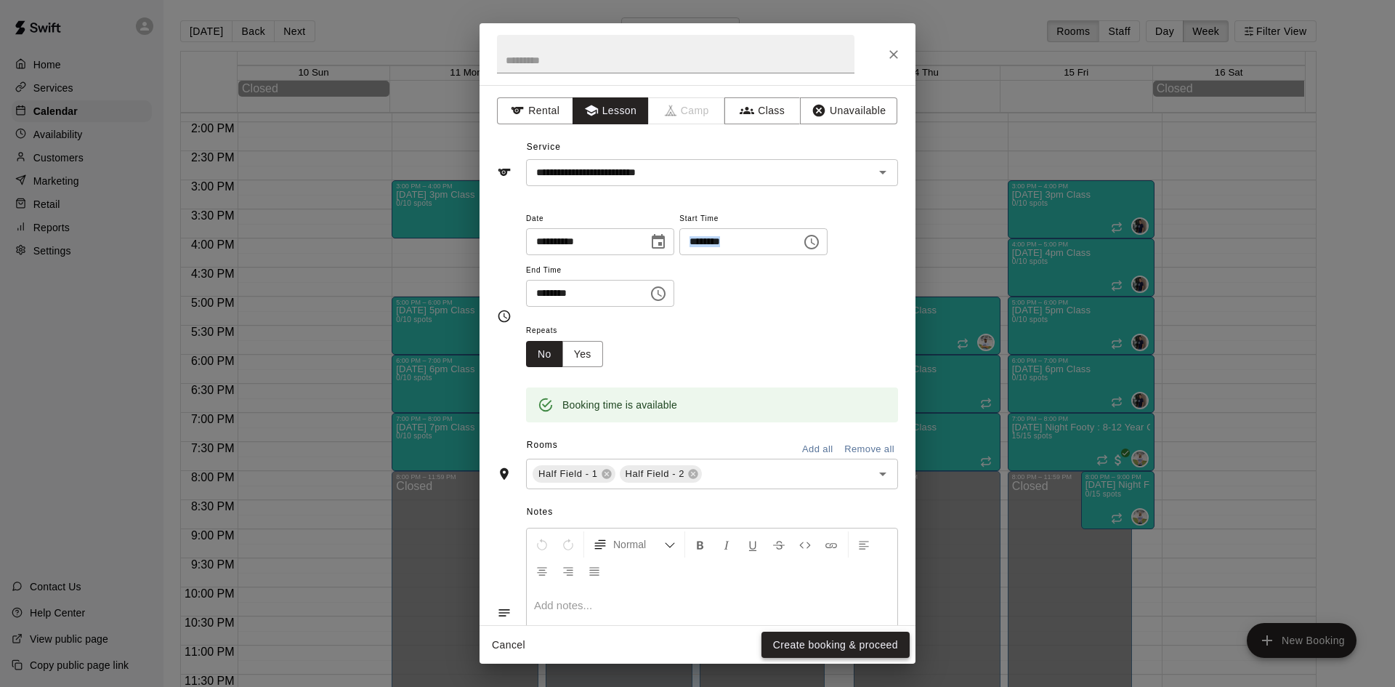
click at [857, 648] on button "Create booking & proceed" at bounding box center [836, 644] width 148 height 27
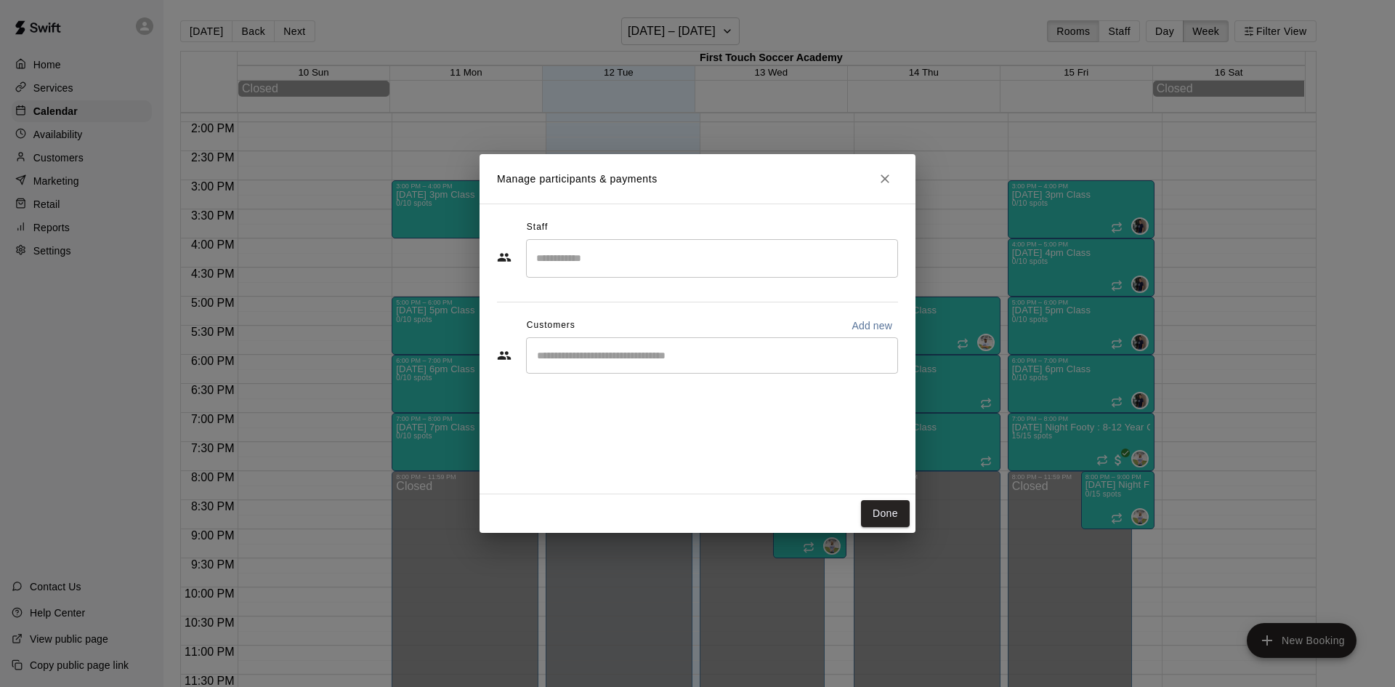
click at [587, 252] on input "Search staff" at bounding box center [712, 258] width 359 height 25
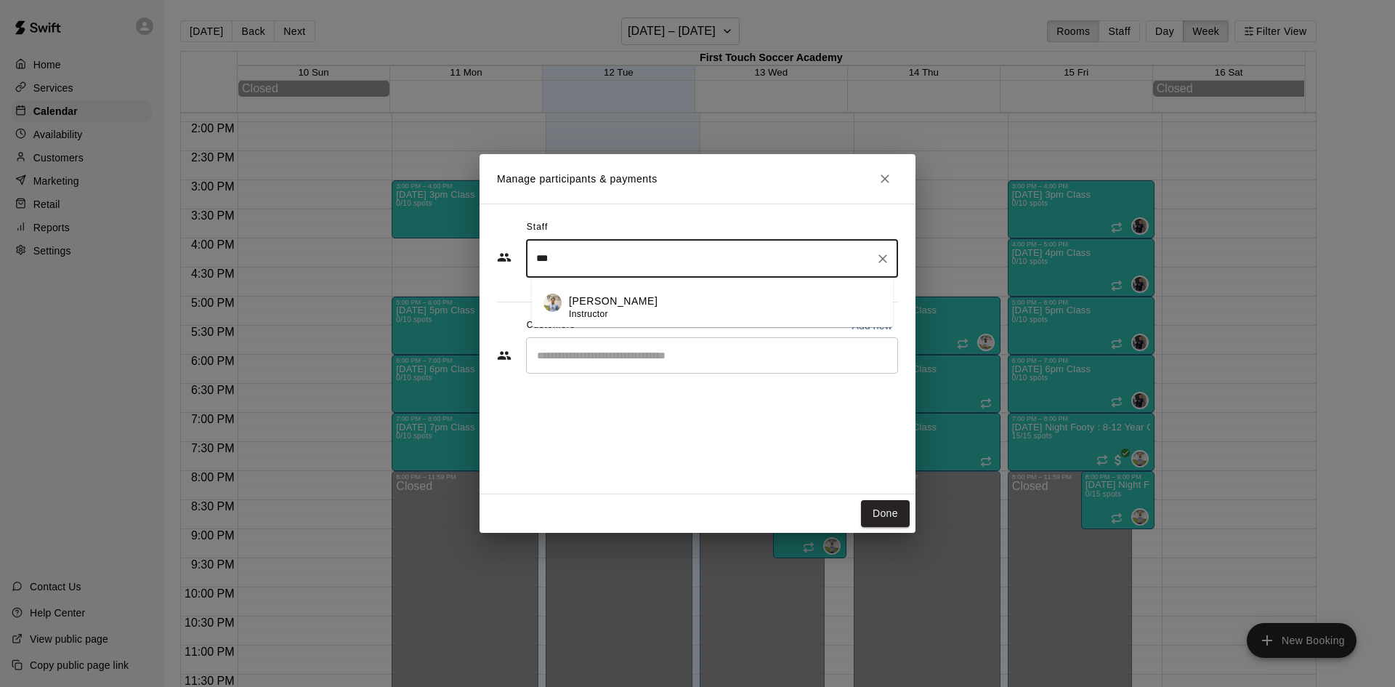
click at [597, 299] on p "Matt Allred" at bounding box center [613, 301] width 89 height 15
click at [605, 366] on div "​" at bounding box center [712, 355] width 372 height 36
type input "***"
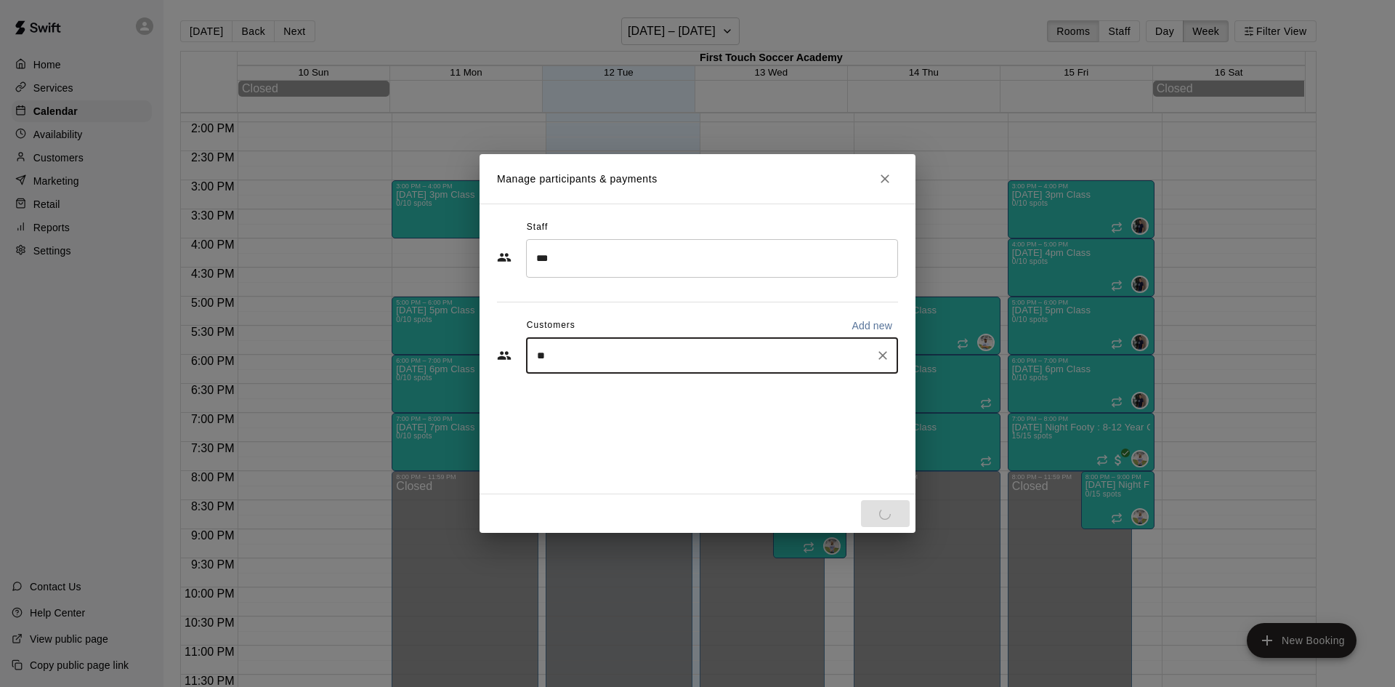
type input "***"
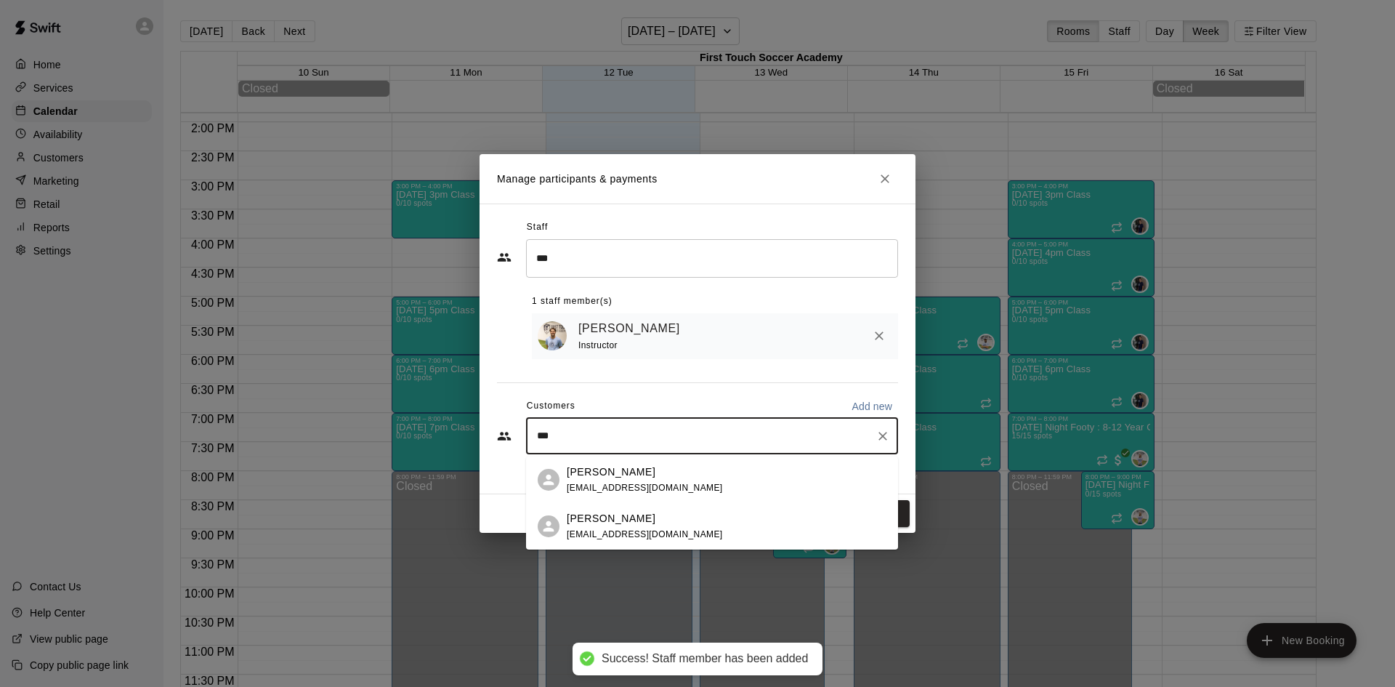
click at [655, 512] on div "Collin Smiddy" at bounding box center [645, 518] width 156 height 15
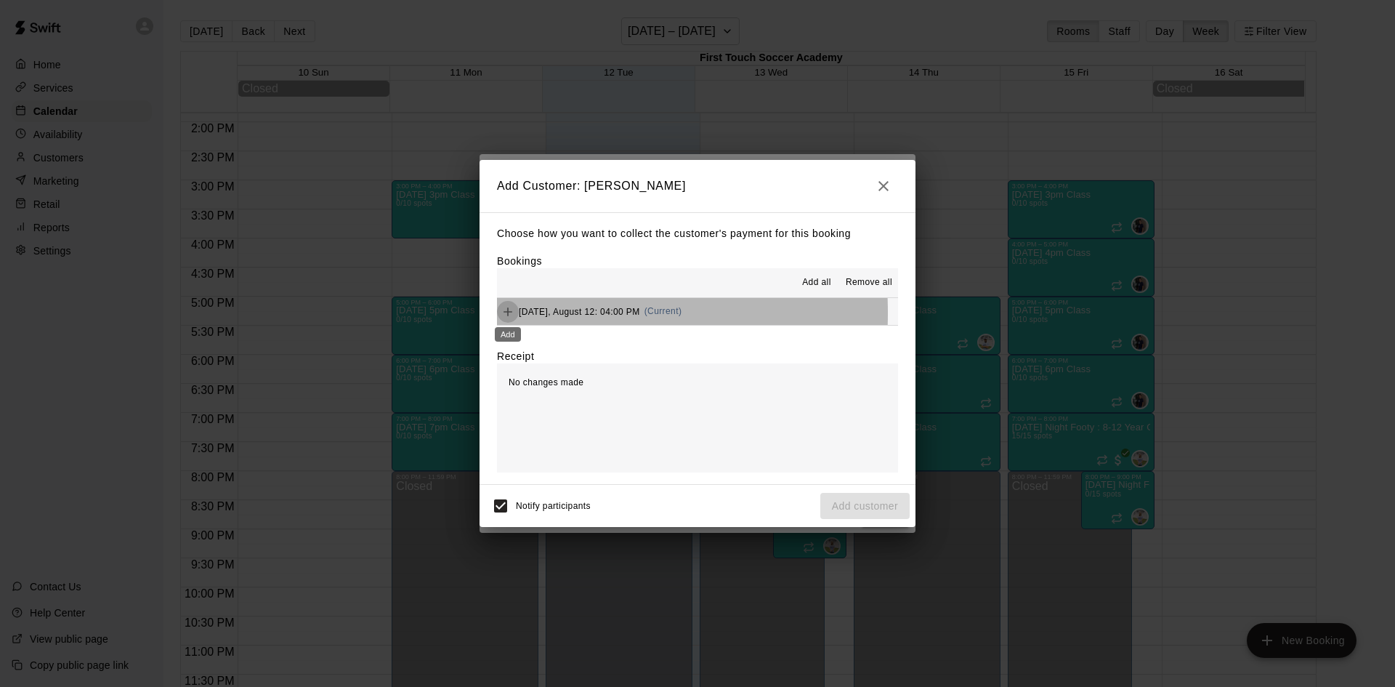
click at [512, 313] on icon "Add" at bounding box center [508, 311] width 15 height 15
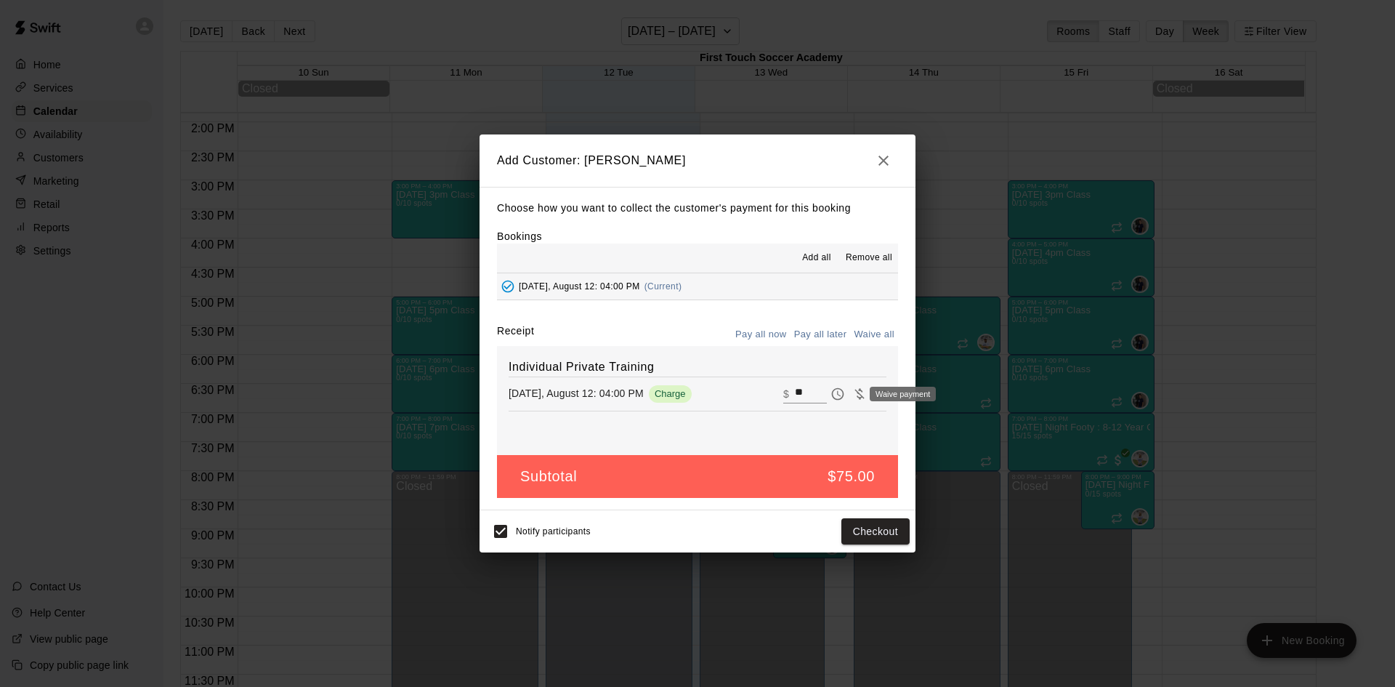
click at [852, 393] on icon "Waive payment" at bounding box center [859, 394] width 15 height 15
type input "*"
click at [873, 523] on button "Add customer" at bounding box center [864, 531] width 89 height 27
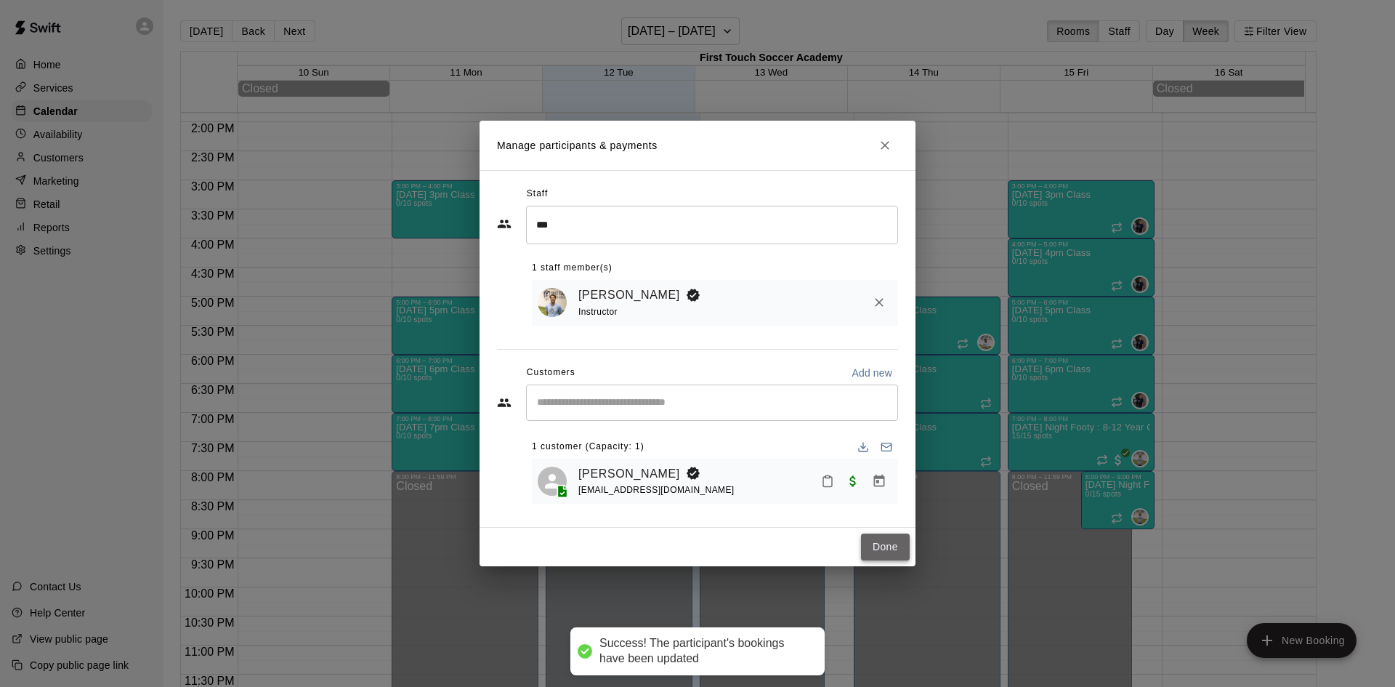
click at [884, 542] on button "Done" at bounding box center [885, 546] width 49 height 27
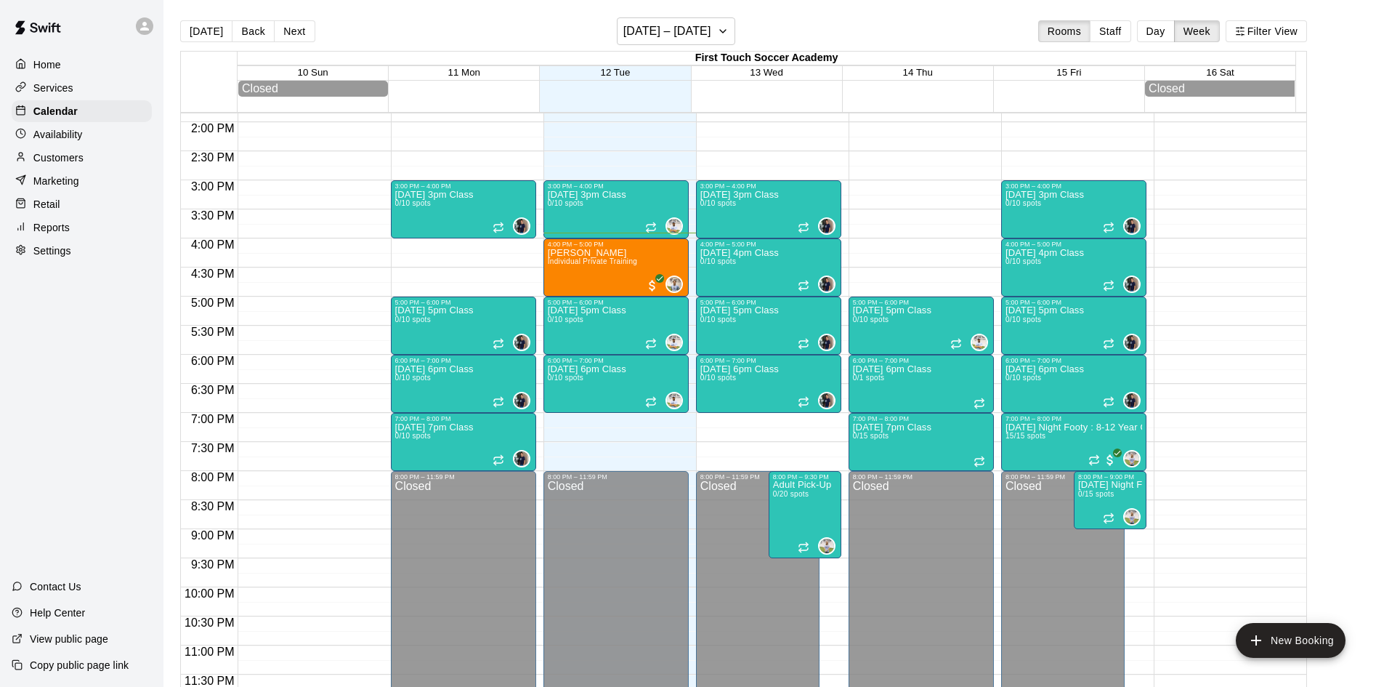
click at [55, 84] on p "Services" at bounding box center [53, 88] width 40 height 15
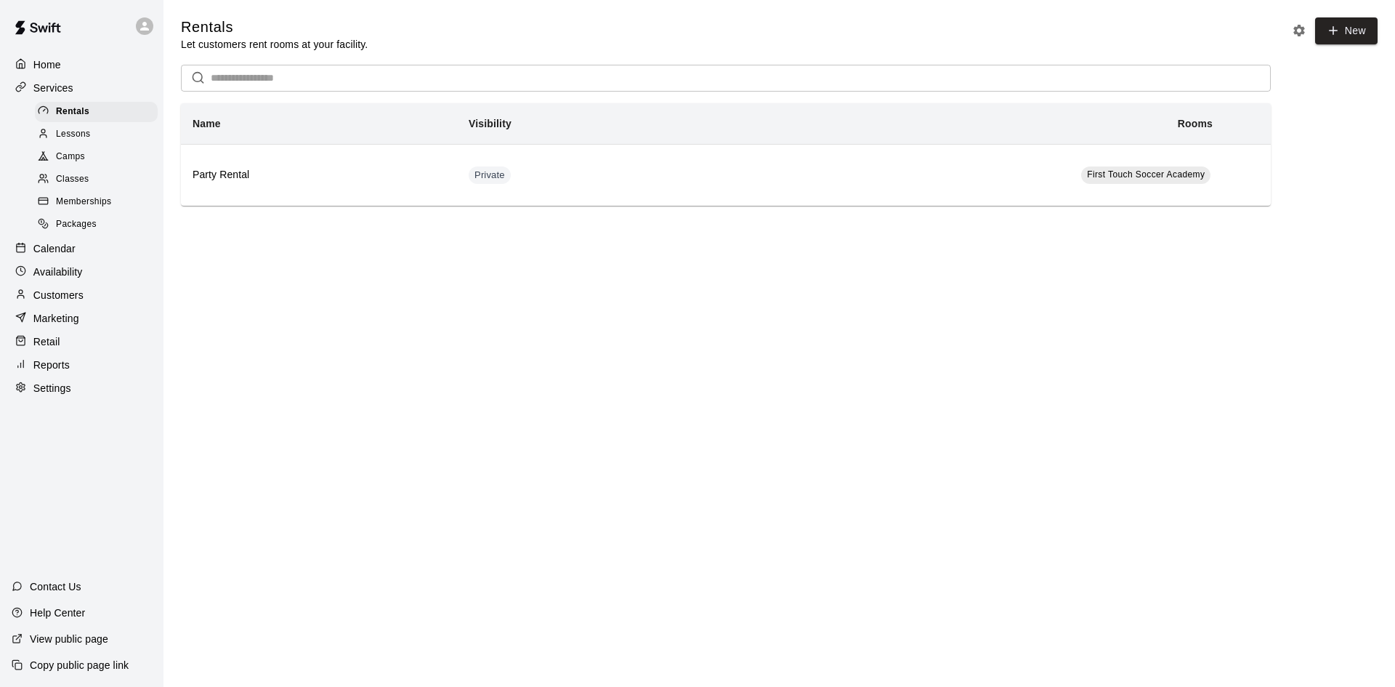
click at [67, 187] on span "Classes" at bounding box center [72, 179] width 33 height 15
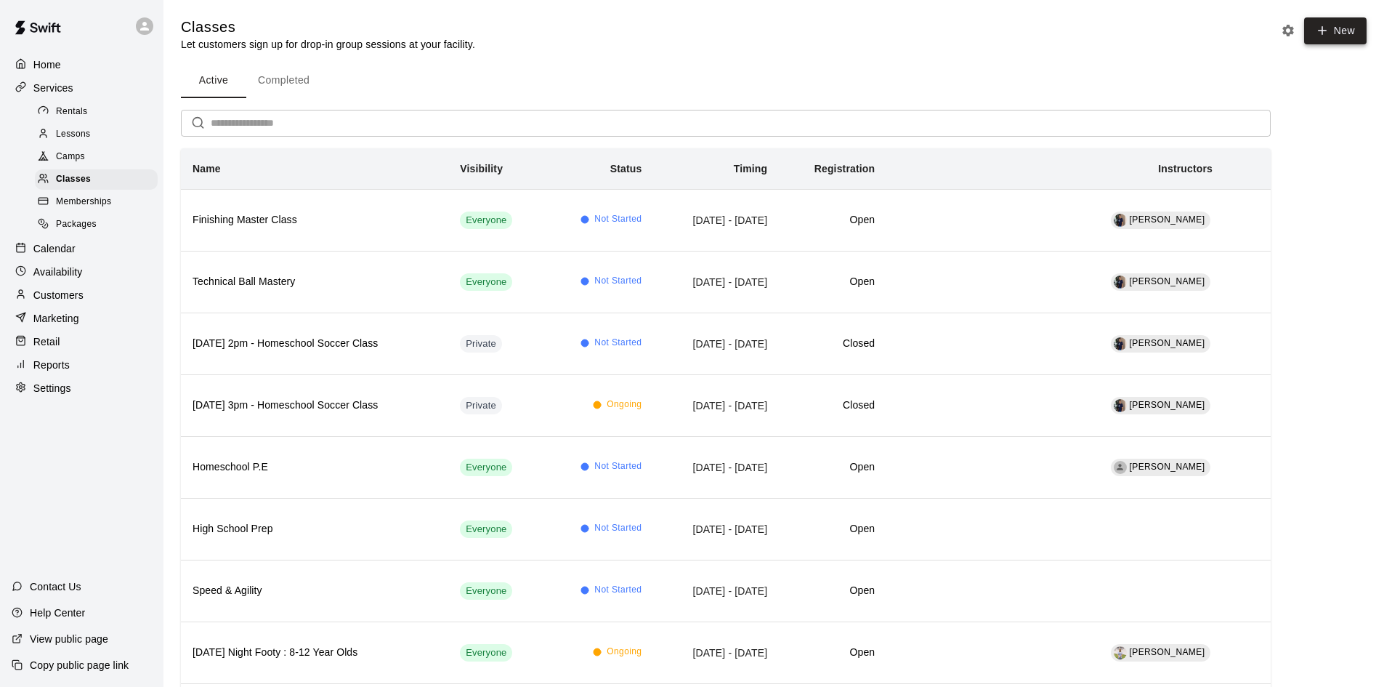
click at [1321, 32] on icon "button" at bounding box center [1322, 30] width 13 height 13
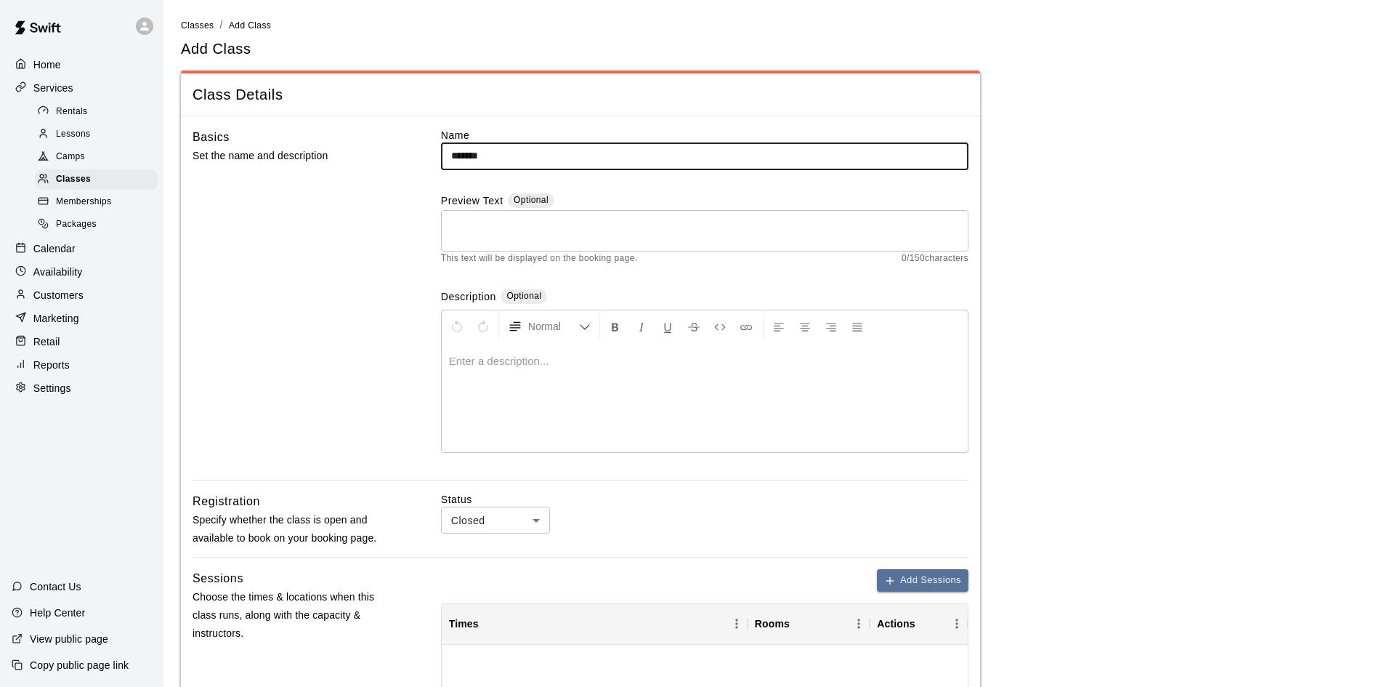
type input "**********"
click at [584, 228] on textarea at bounding box center [704, 230] width 507 height 29
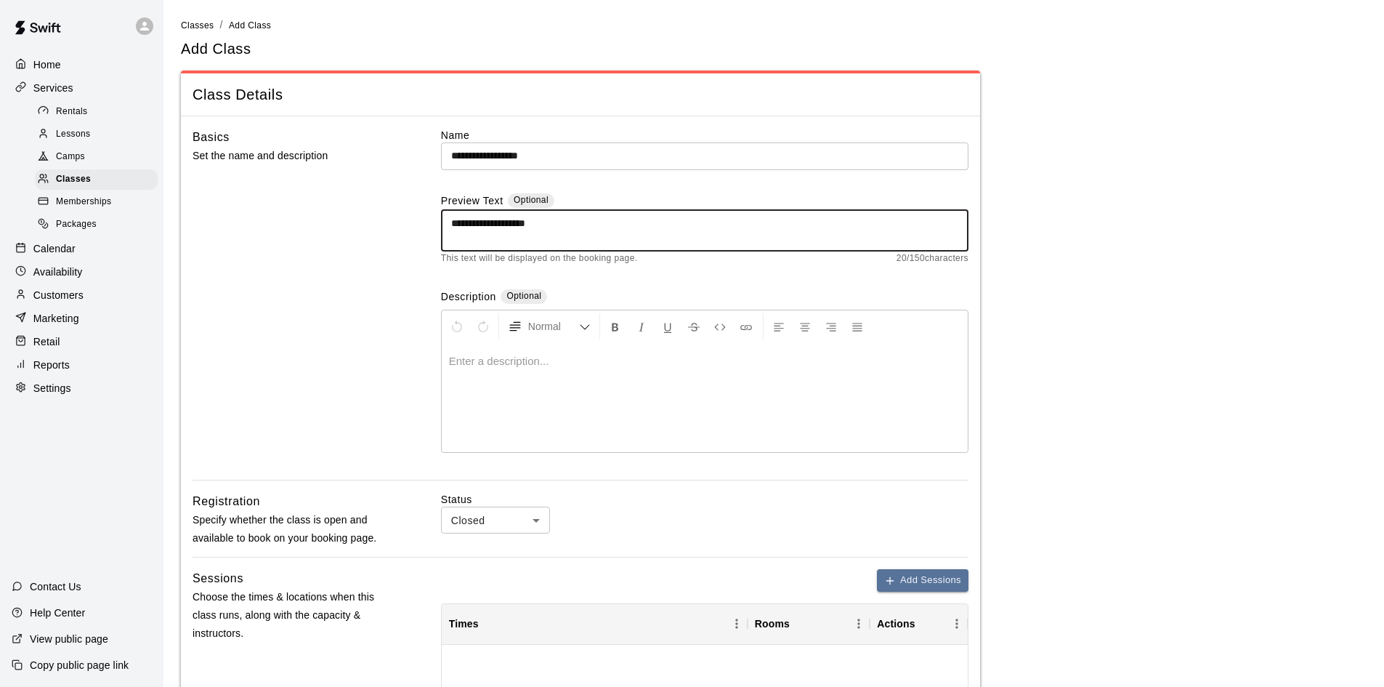
click at [547, 219] on textarea "**********" at bounding box center [704, 230] width 507 height 29
type textarea "**********"
click at [531, 381] on div at bounding box center [705, 397] width 526 height 109
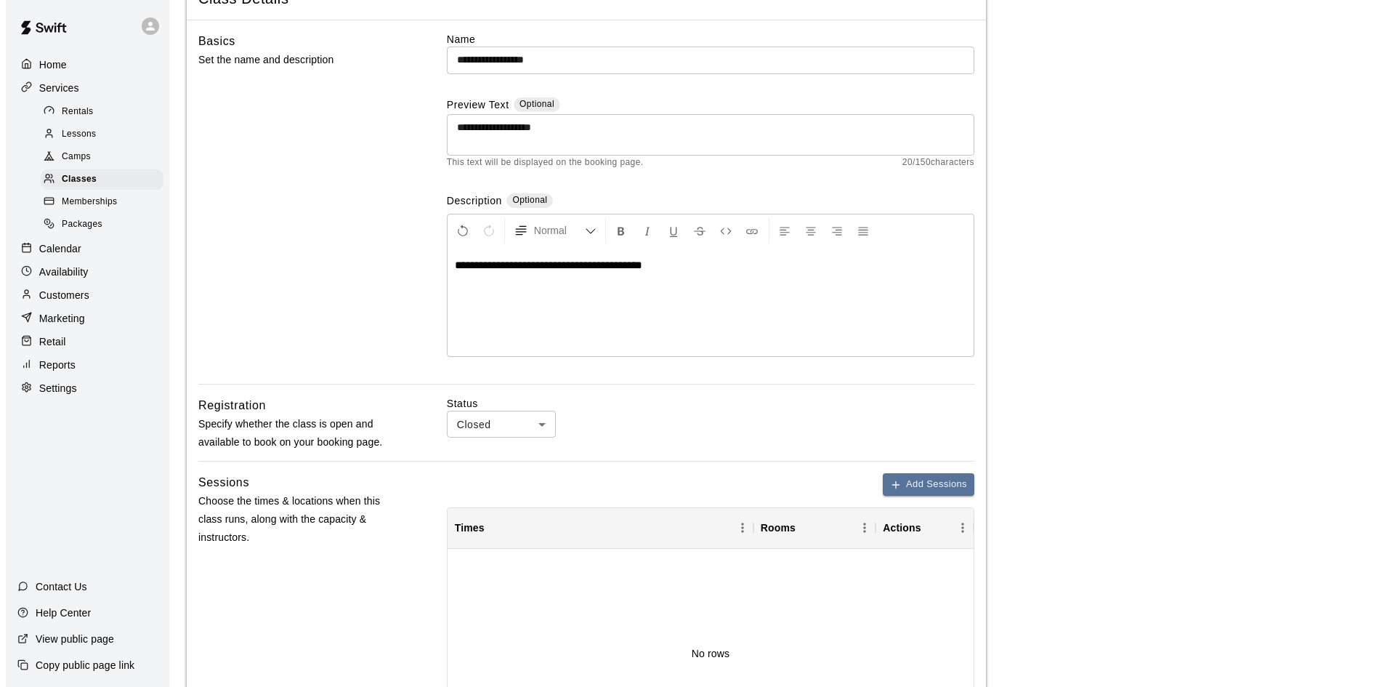
scroll to position [291, 0]
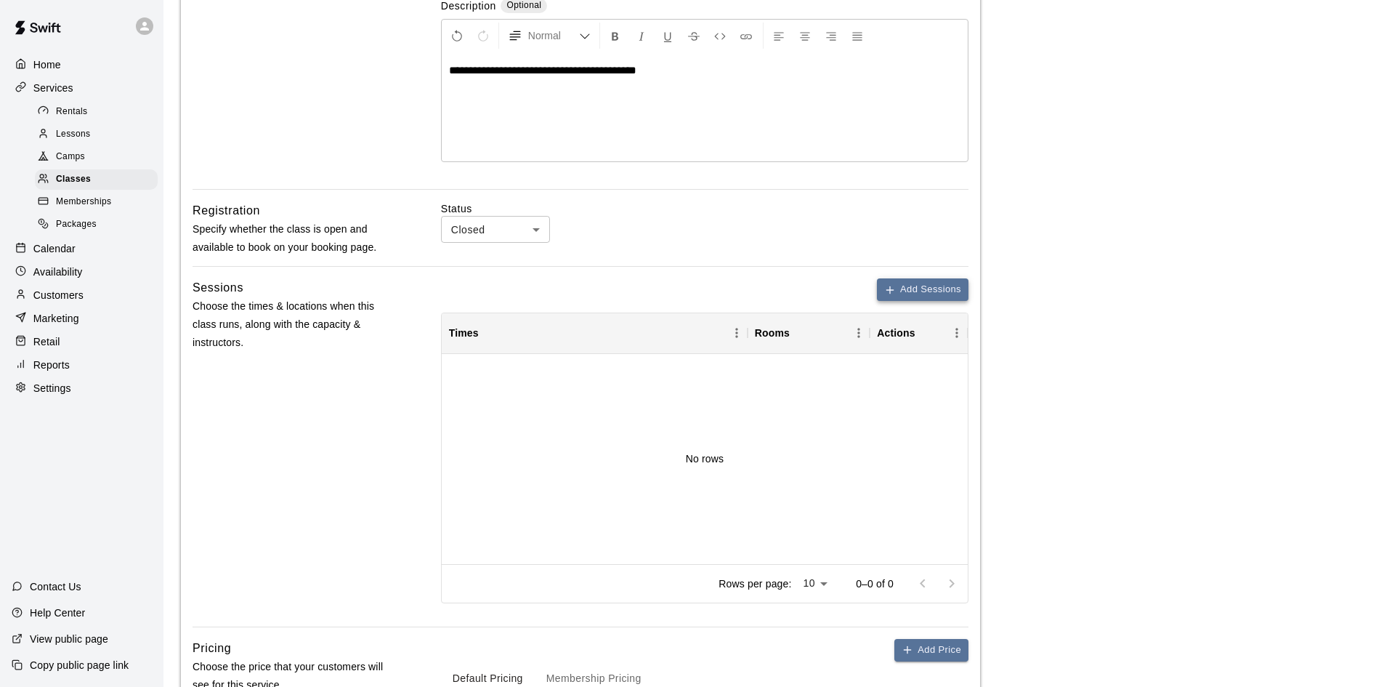
click at [890, 287] on icon "button" at bounding box center [890, 289] width 0 height 7
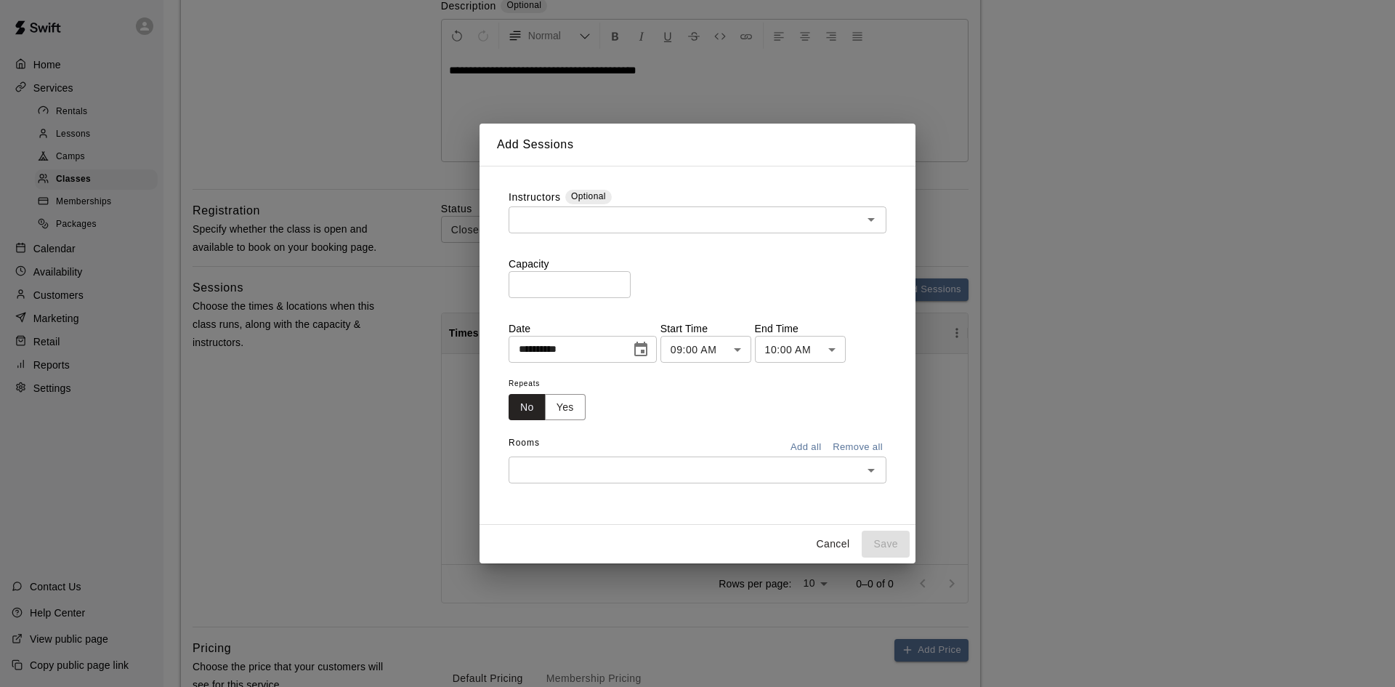
click at [570, 219] on input "text" at bounding box center [685, 220] width 345 height 18
click at [840, 169] on div "**********" at bounding box center [698, 346] width 436 height 360
click at [575, 285] on input "*" at bounding box center [570, 284] width 122 height 27
type input "**"
click at [650, 347] on icon "Choose date, selected date is Aug 12, 2025" at bounding box center [640, 349] width 17 height 17
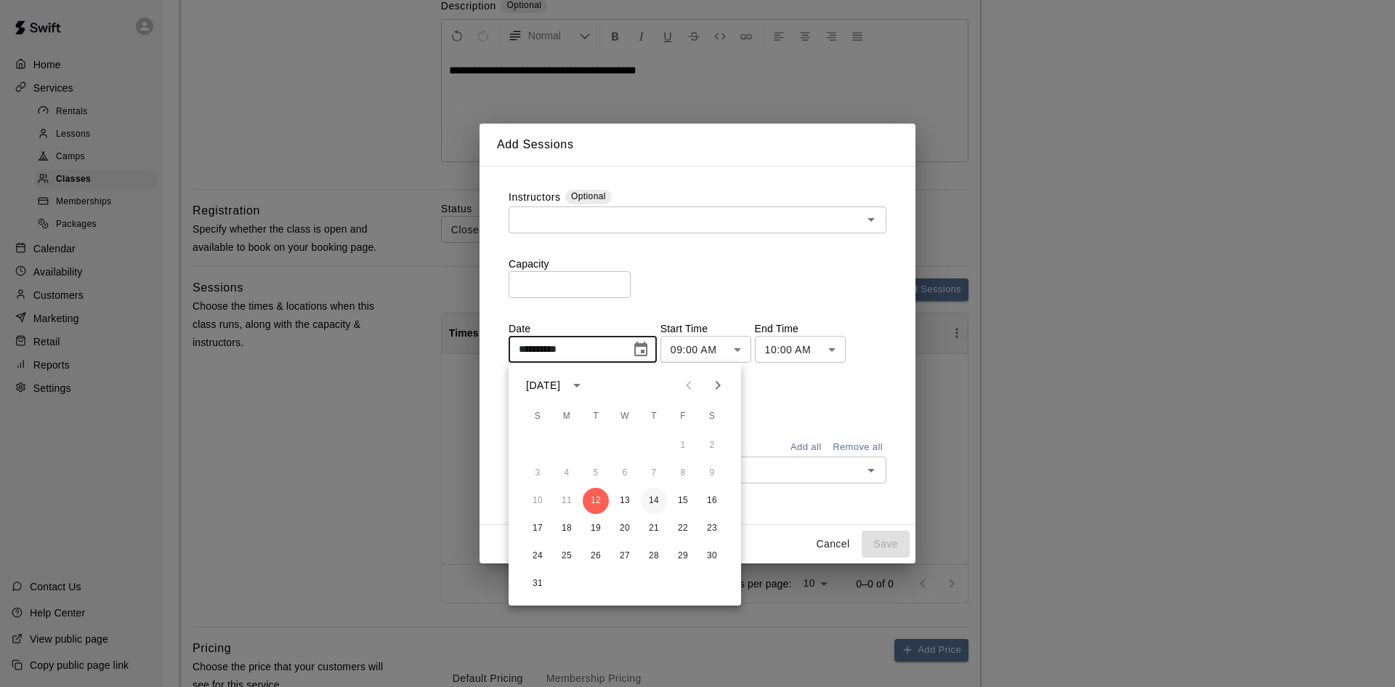
click at [655, 495] on button "14" at bounding box center [654, 501] width 26 height 26
type input "**********"
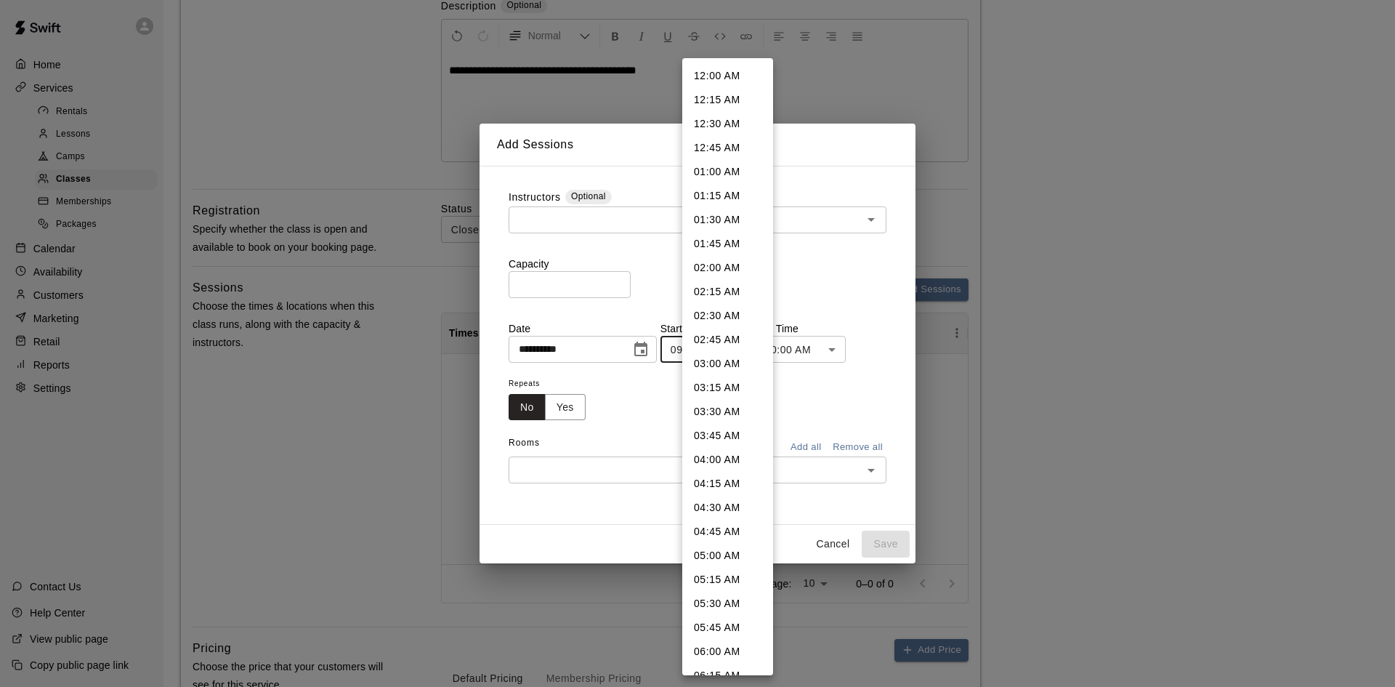
click at [754, 352] on body "**********" at bounding box center [697, 308] width 1395 height 1198
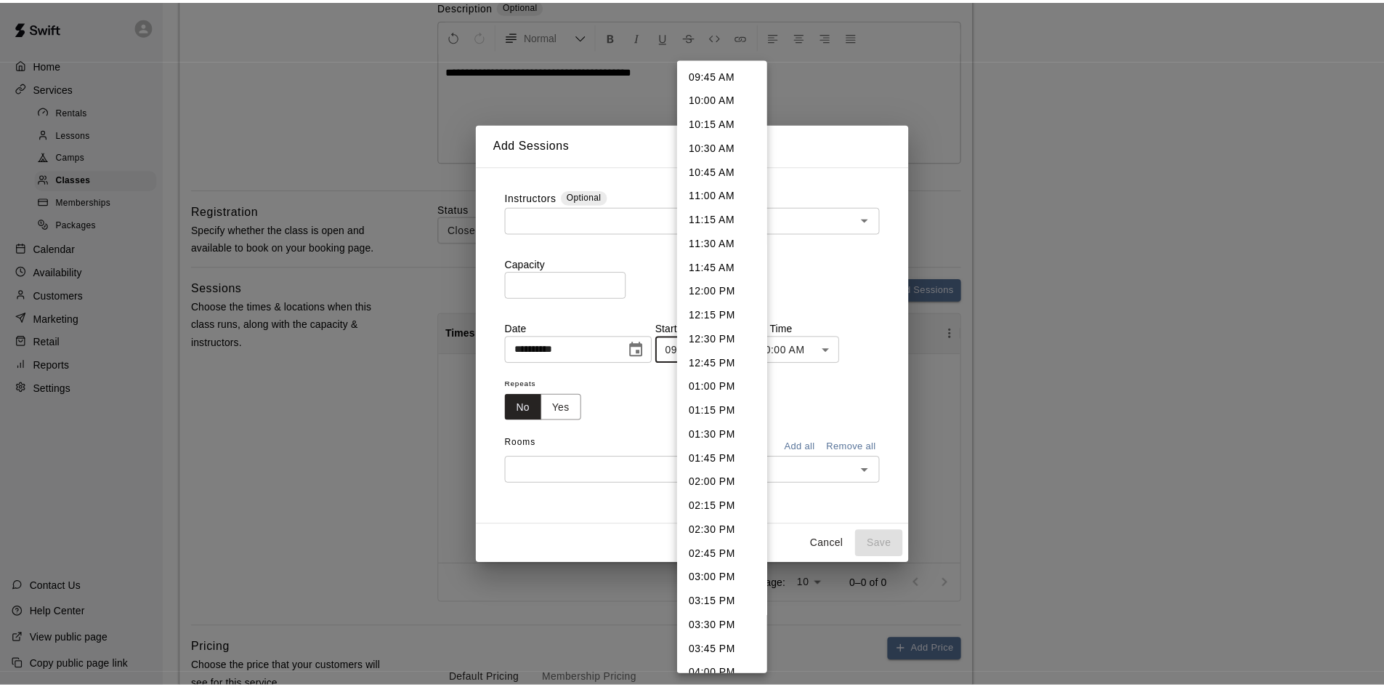
scroll to position [1299, 0]
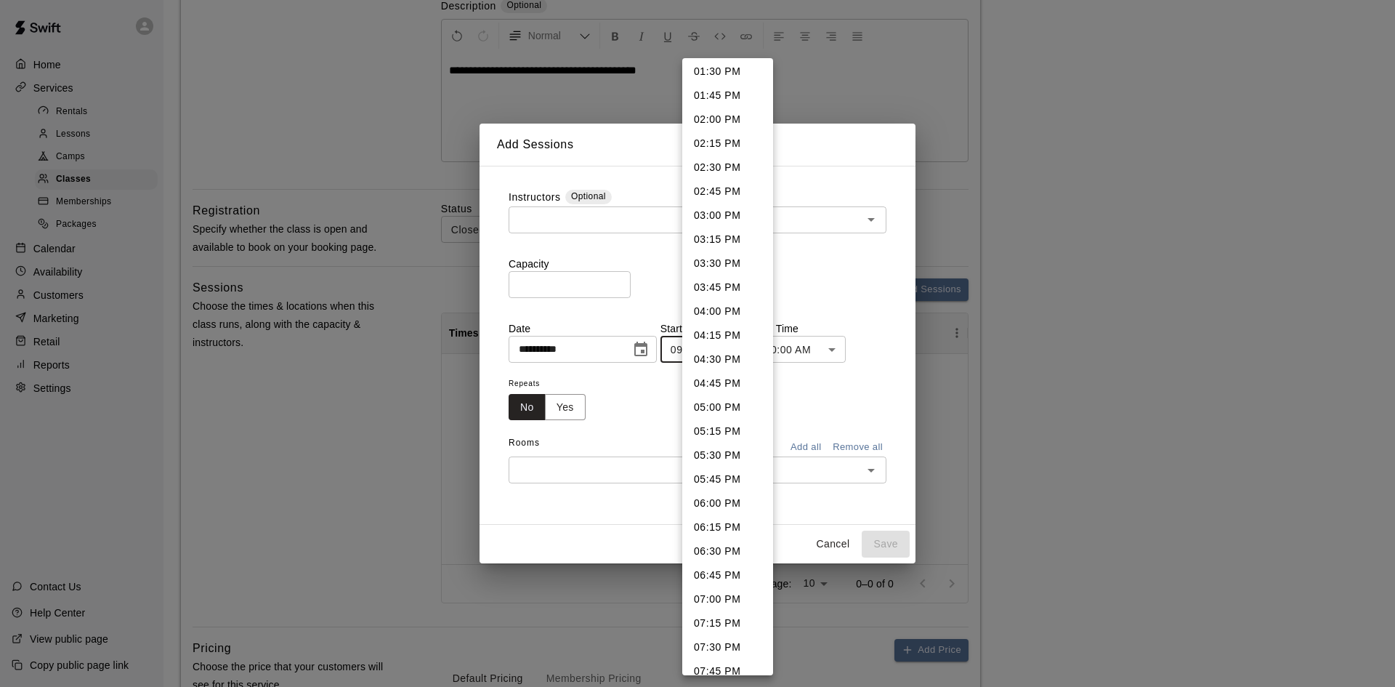
click at [719, 312] on li "04:00 PM" at bounding box center [727, 311] width 91 height 24
type input "********"
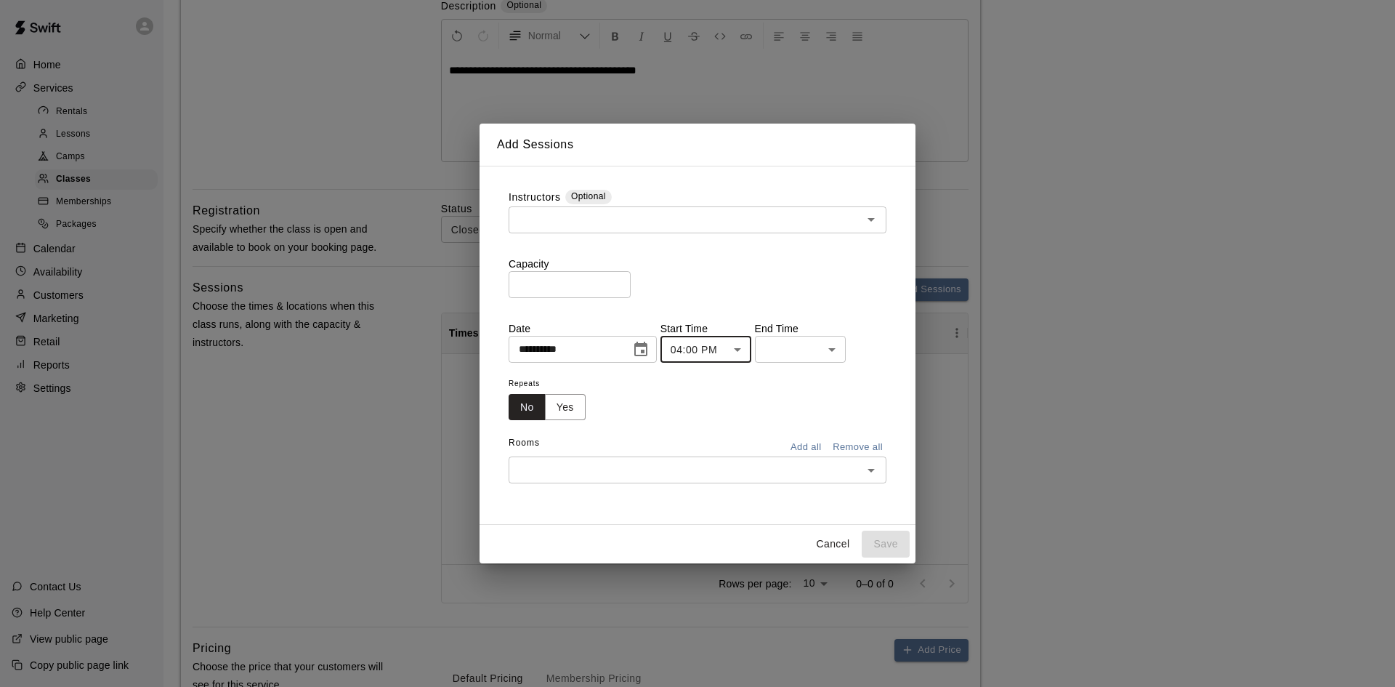
click at [873, 352] on div "**********" at bounding box center [698, 341] width 378 height 41
click at [860, 352] on body "**********" at bounding box center [697, 308] width 1395 height 1198
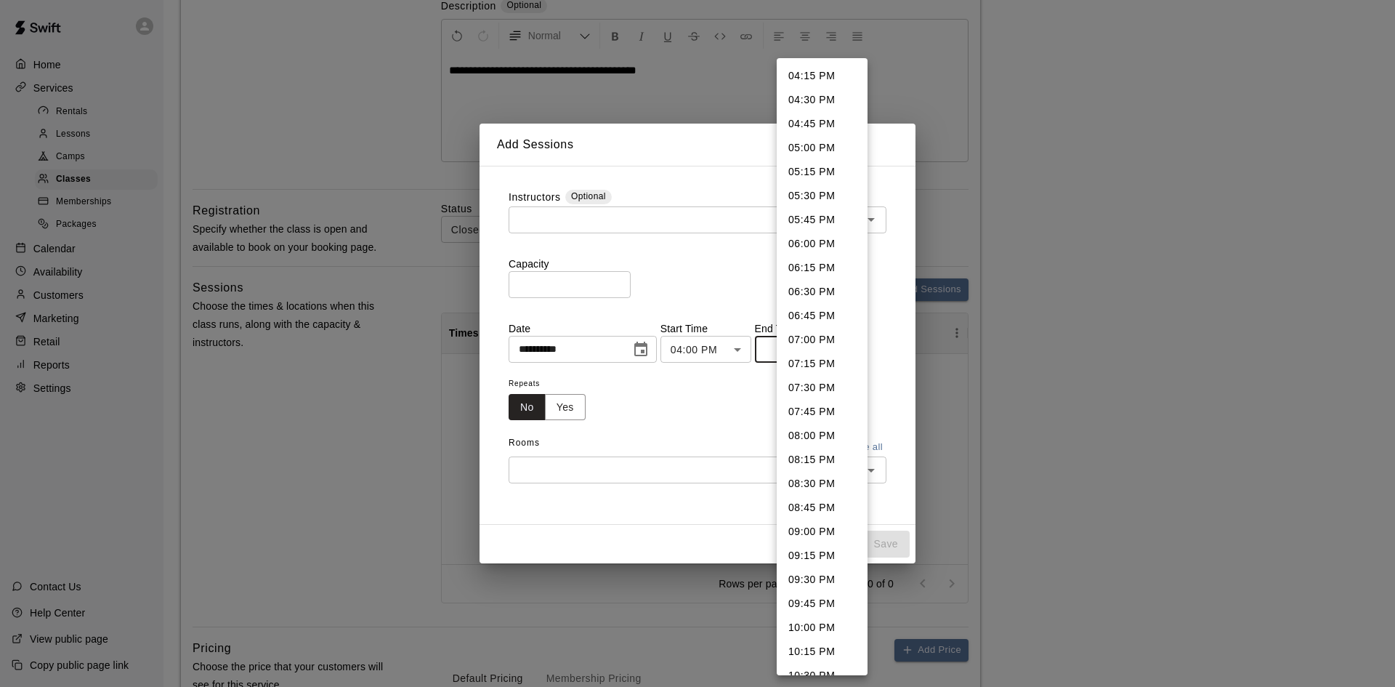
click at [820, 145] on li "05:00 PM" at bounding box center [822, 148] width 91 height 24
type input "********"
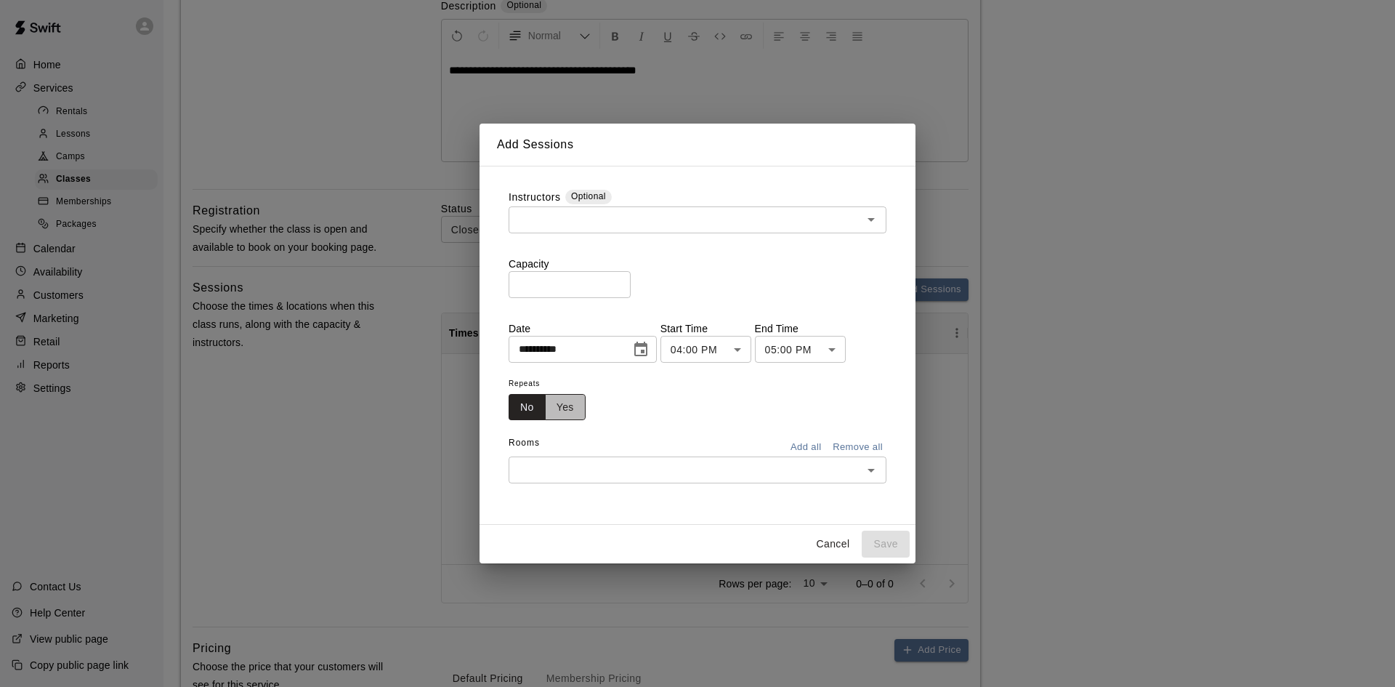
click at [580, 411] on button "Yes" at bounding box center [565, 407] width 41 height 27
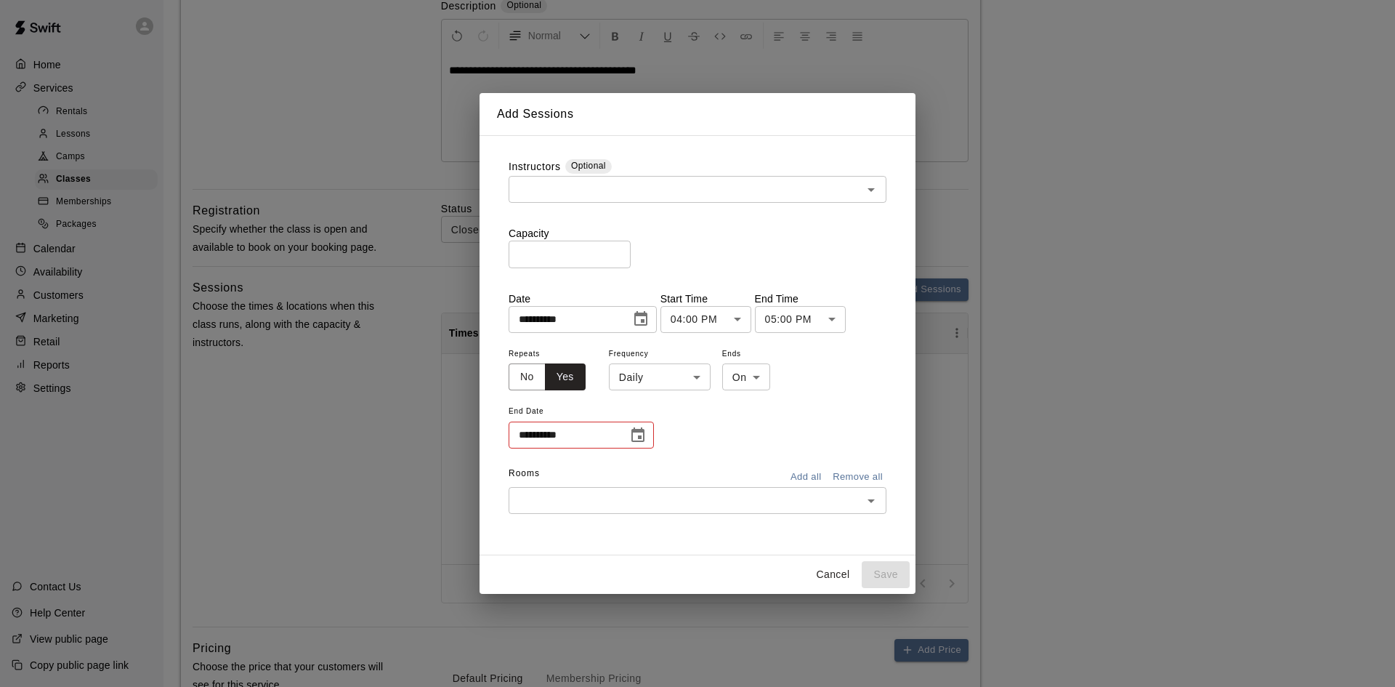
click at [652, 379] on body "**********" at bounding box center [697, 308] width 1395 height 1198
click at [645, 424] on li "Weekly on Thursday" at bounding box center [660, 432] width 182 height 24
type input "******"
click at [645, 432] on icon "Choose date" at bounding box center [637, 434] width 13 height 15
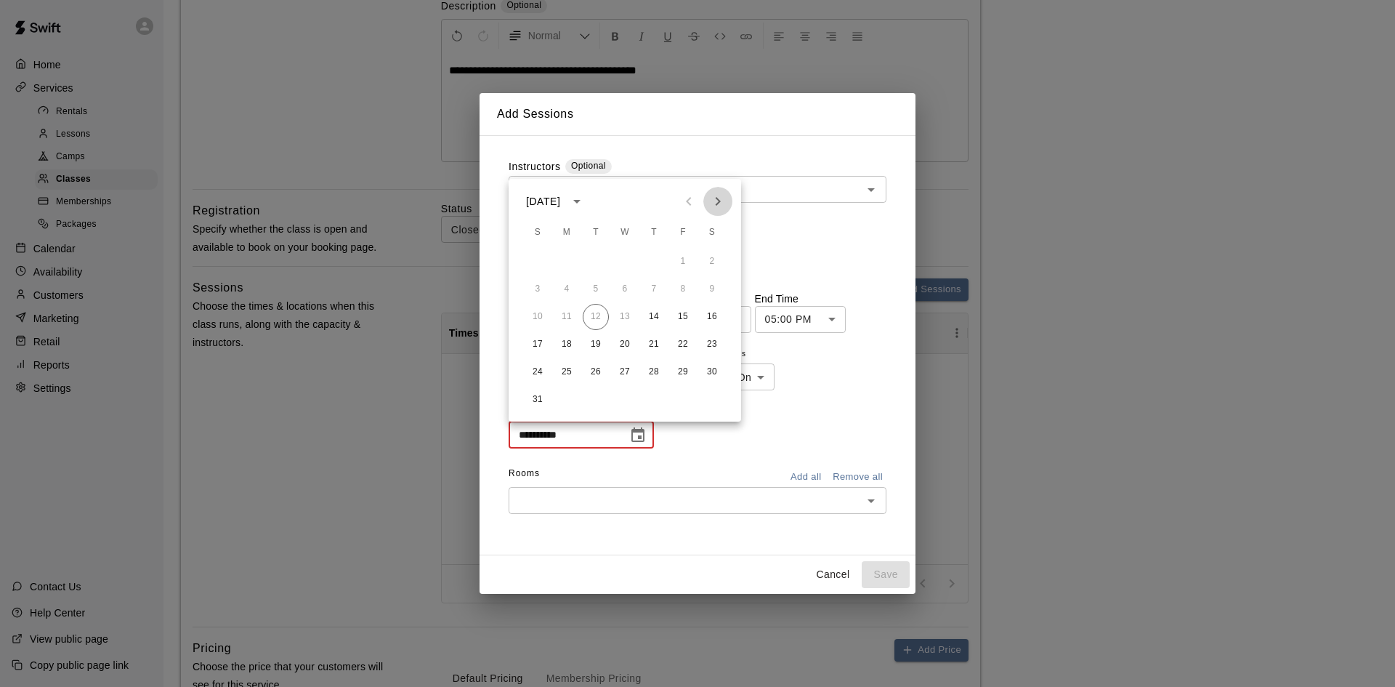
click at [726, 193] on icon "Next month" at bounding box center [717, 201] width 17 height 17
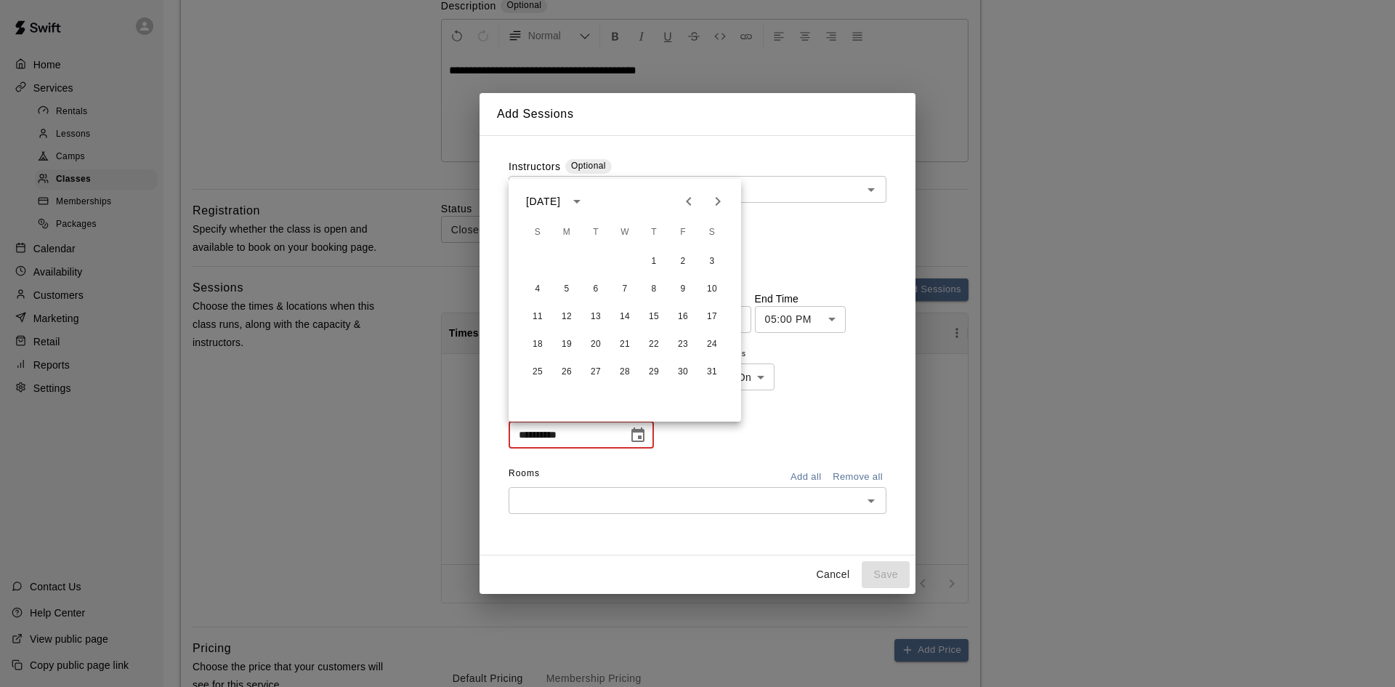
click at [726, 193] on icon "Next month" at bounding box center [717, 201] width 17 height 17
click at [724, 189] on button "Next month" at bounding box center [717, 201] width 29 height 29
click at [718, 202] on icon "Next month" at bounding box center [717, 201] width 17 height 17
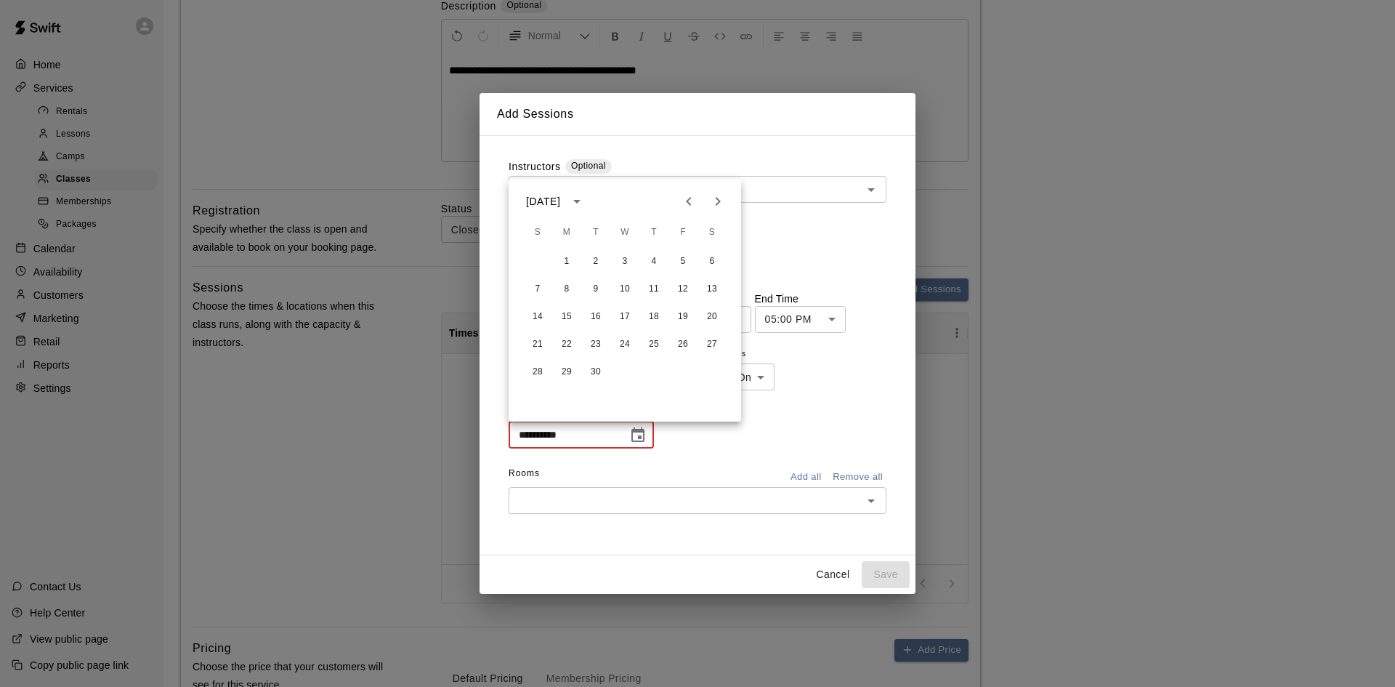
click at [718, 202] on icon "Next month" at bounding box center [717, 201] width 17 height 17
click at [718, 202] on div at bounding box center [703, 201] width 58 height 29
click at [652, 312] on button "13" at bounding box center [654, 317] width 26 height 26
type input "**********"
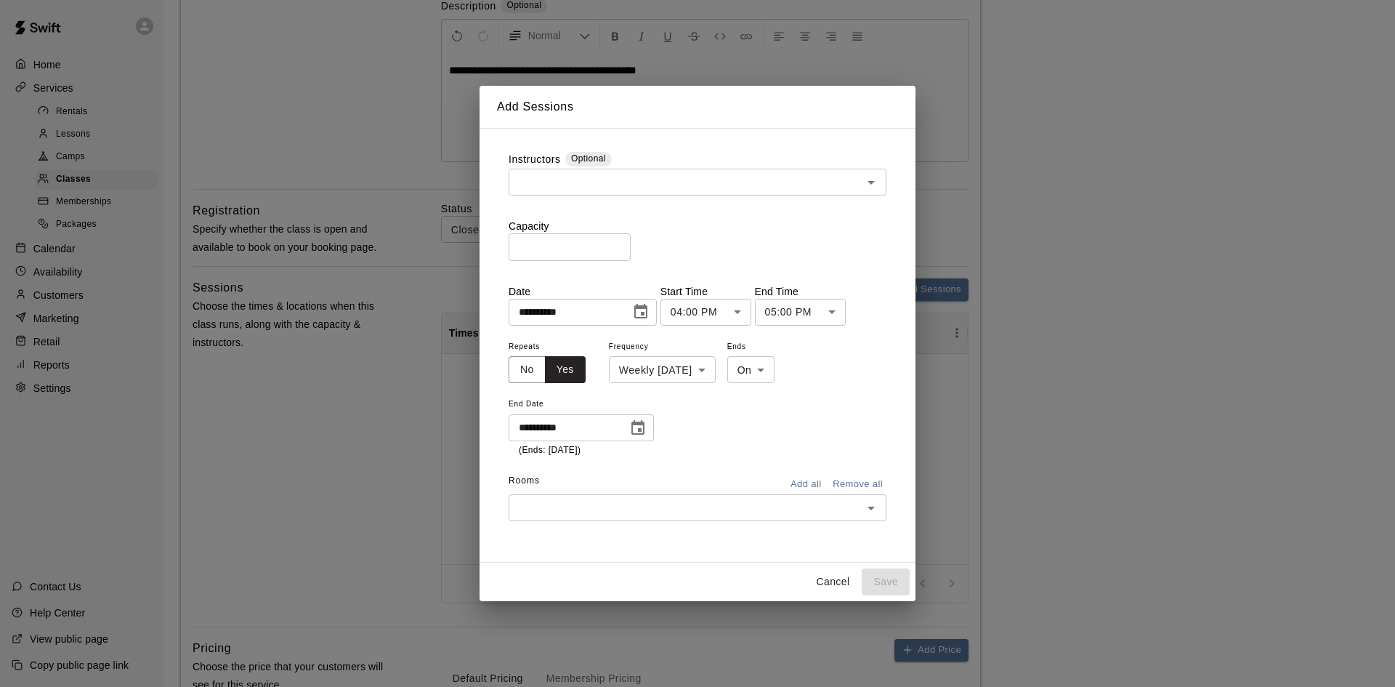
click at [620, 496] on div "​" at bounding box center [698, 507] width 378 height 27
click at [594, 472] on li "Half Field - 1" at bounding box center [698, 476] width 378 height 24
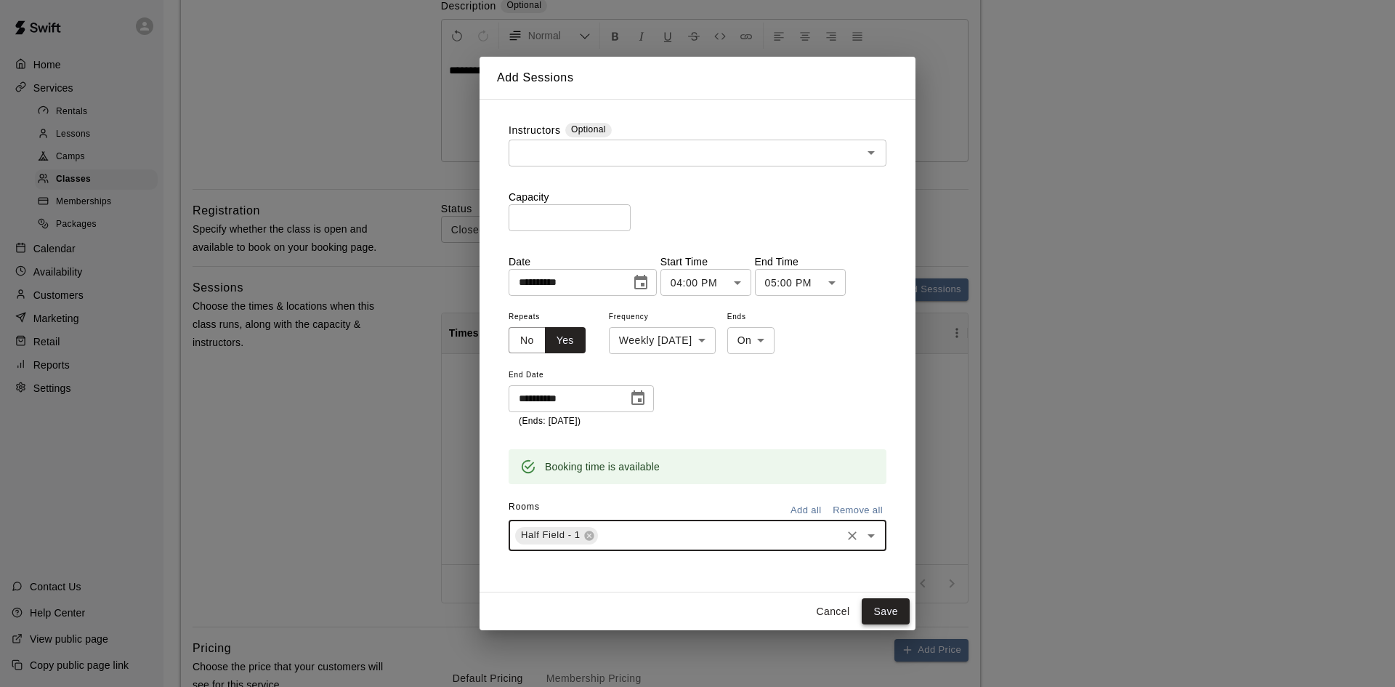
click at [890, 602] on button "Save" at bounding box center [886, 611] width 48 height 27
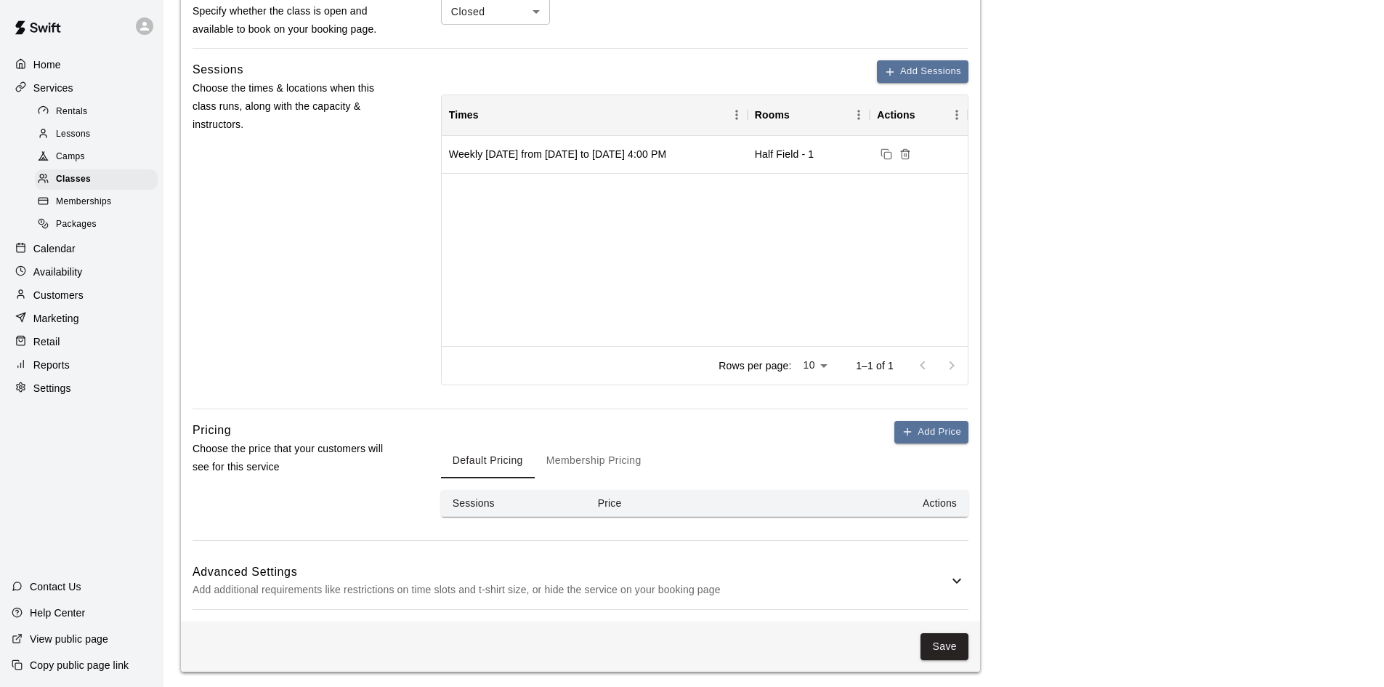
scroll to position [511, 0]
click at [931, 433] on button "Add Price" at bounding box center [931, 430] width 74 height 23
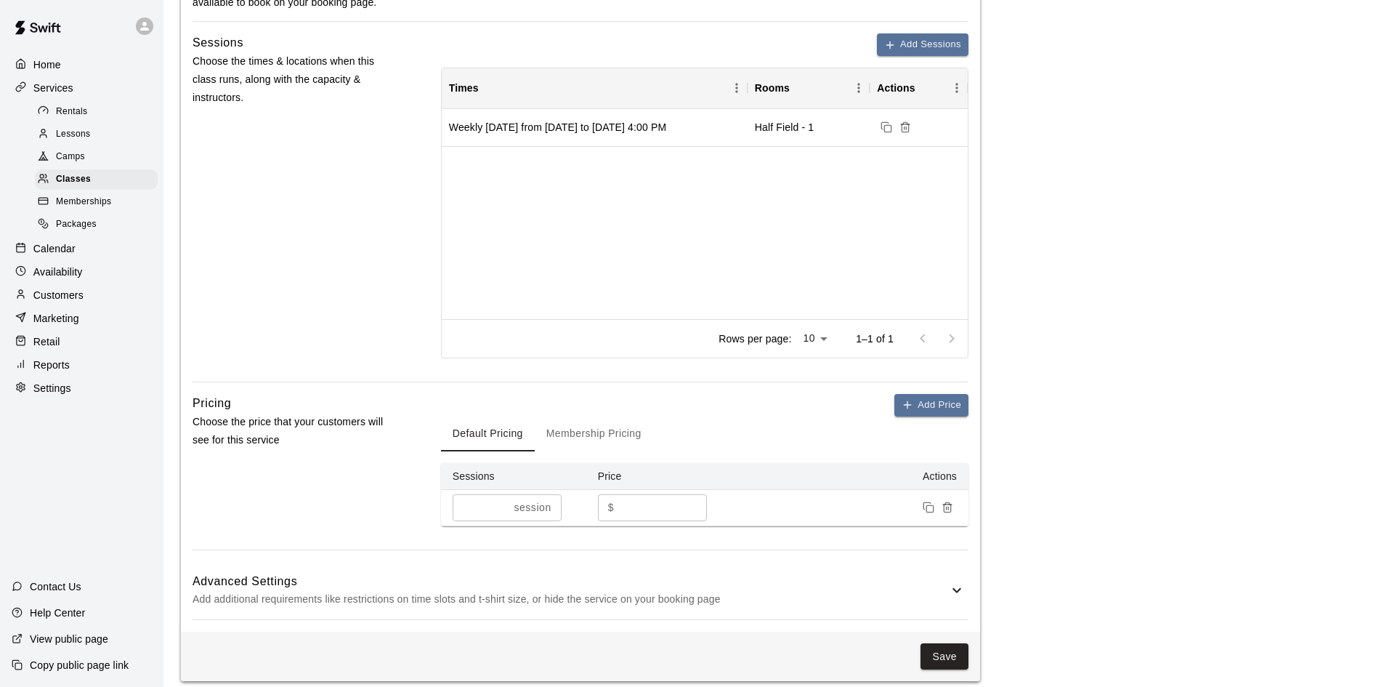
scroll to position [547, 0]
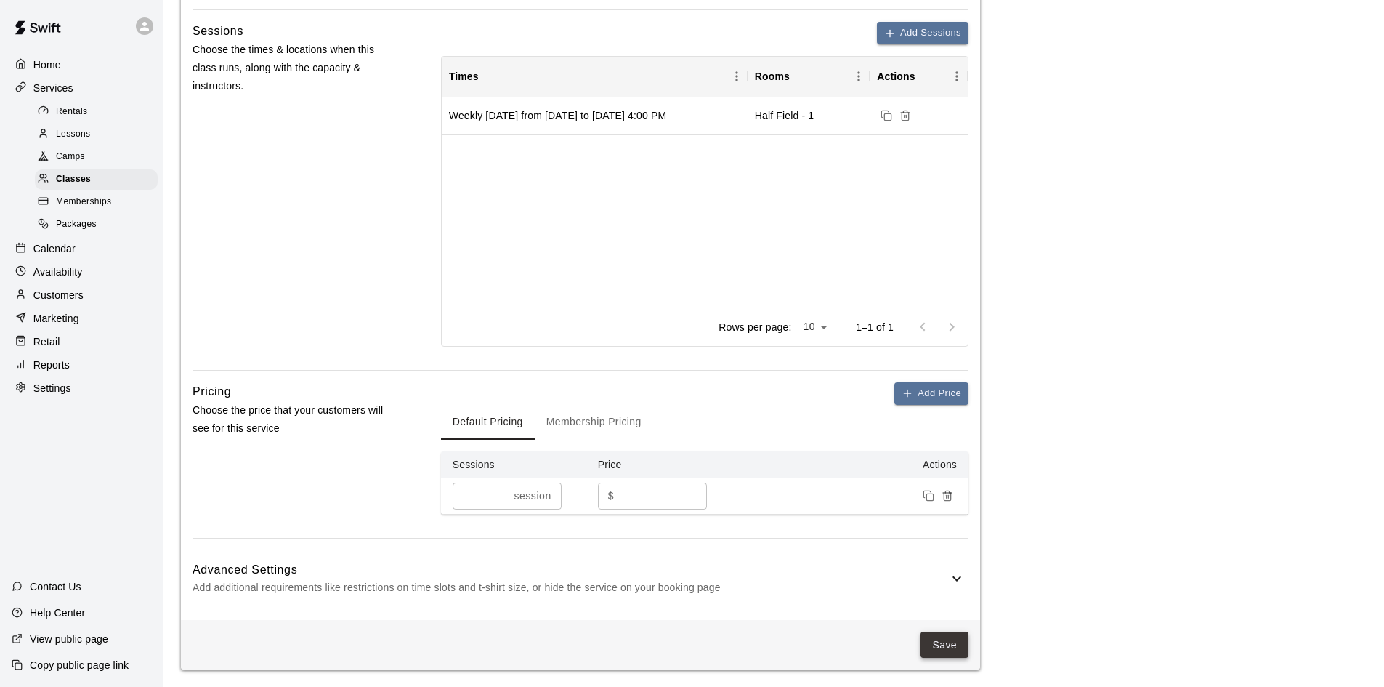
click at [938, 648] on button "Save" at bounding box center [945, 644] width 48 height 27
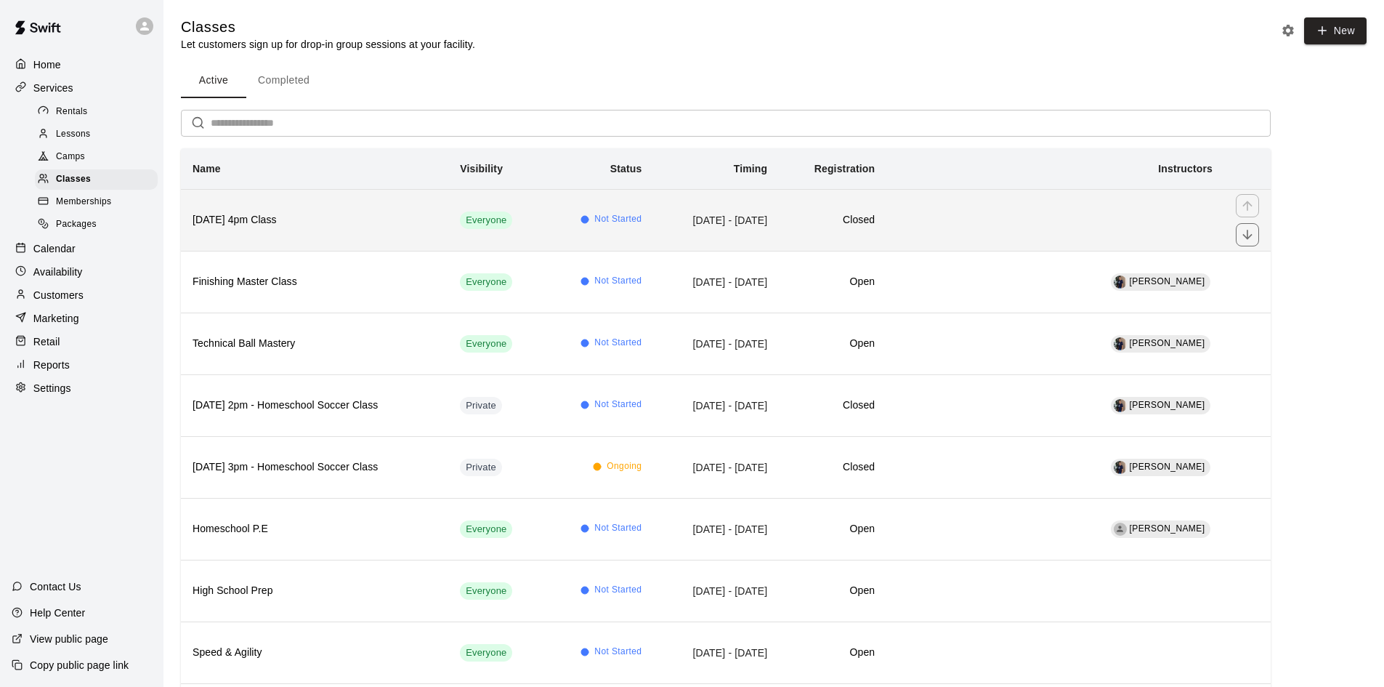
click at [434, 220] on h6 "Thursday 4pm Class" at bounding box center [315, 220] width 244 height 16
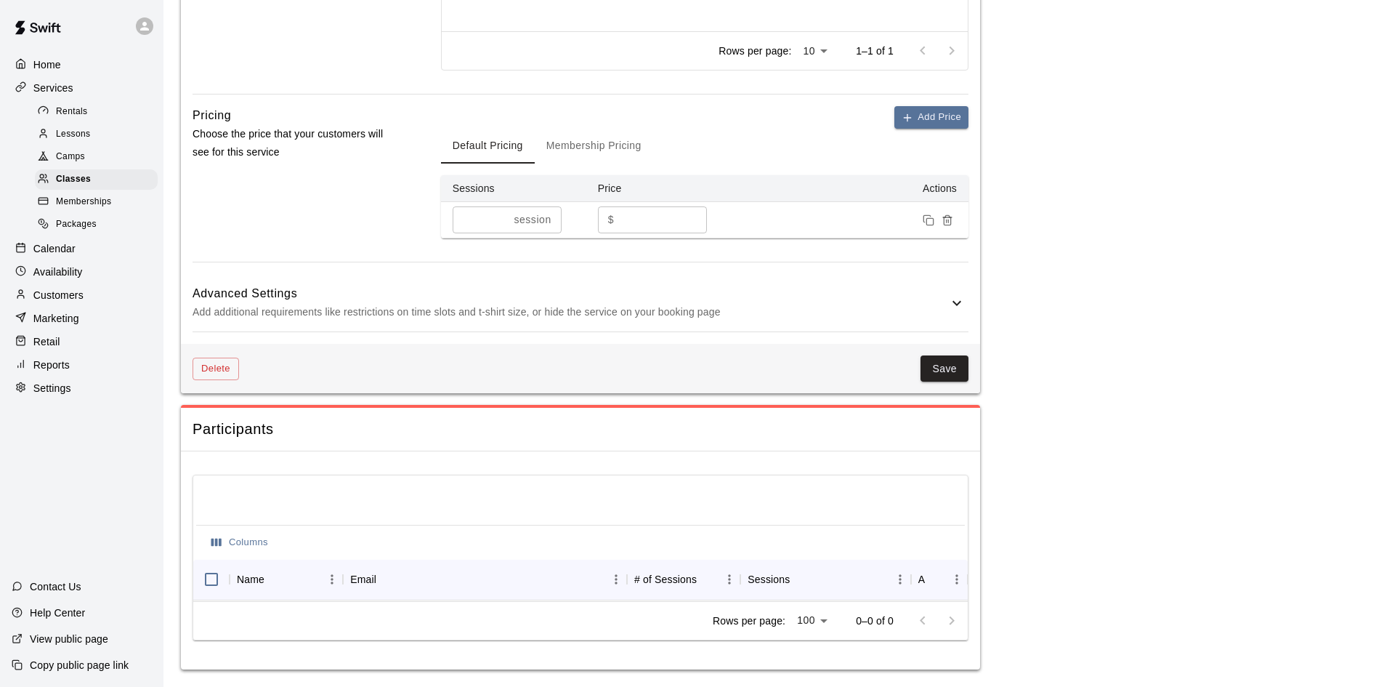
scroll to position [838, 0]
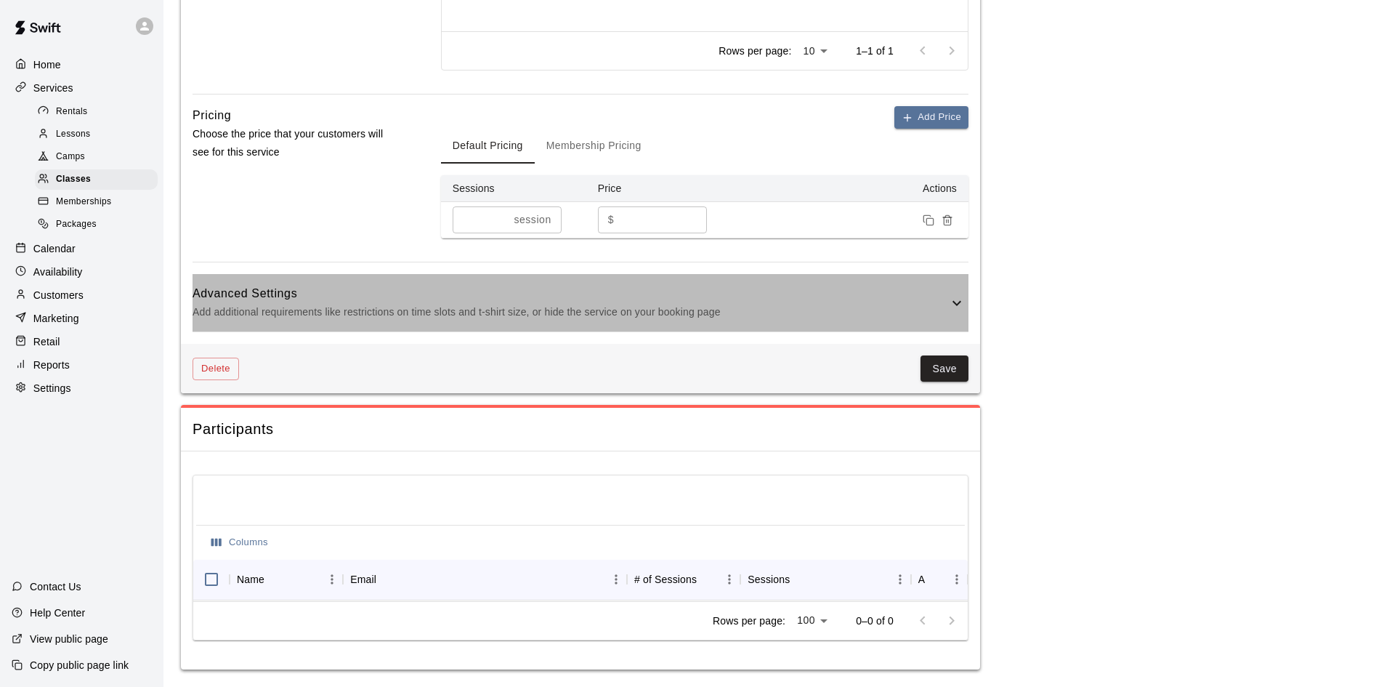
click at [426, 303] on p "Add additional requirements like restrictions on time slots and t-shirt size, o…" at bounding box center [571, 312] width 756 height 18
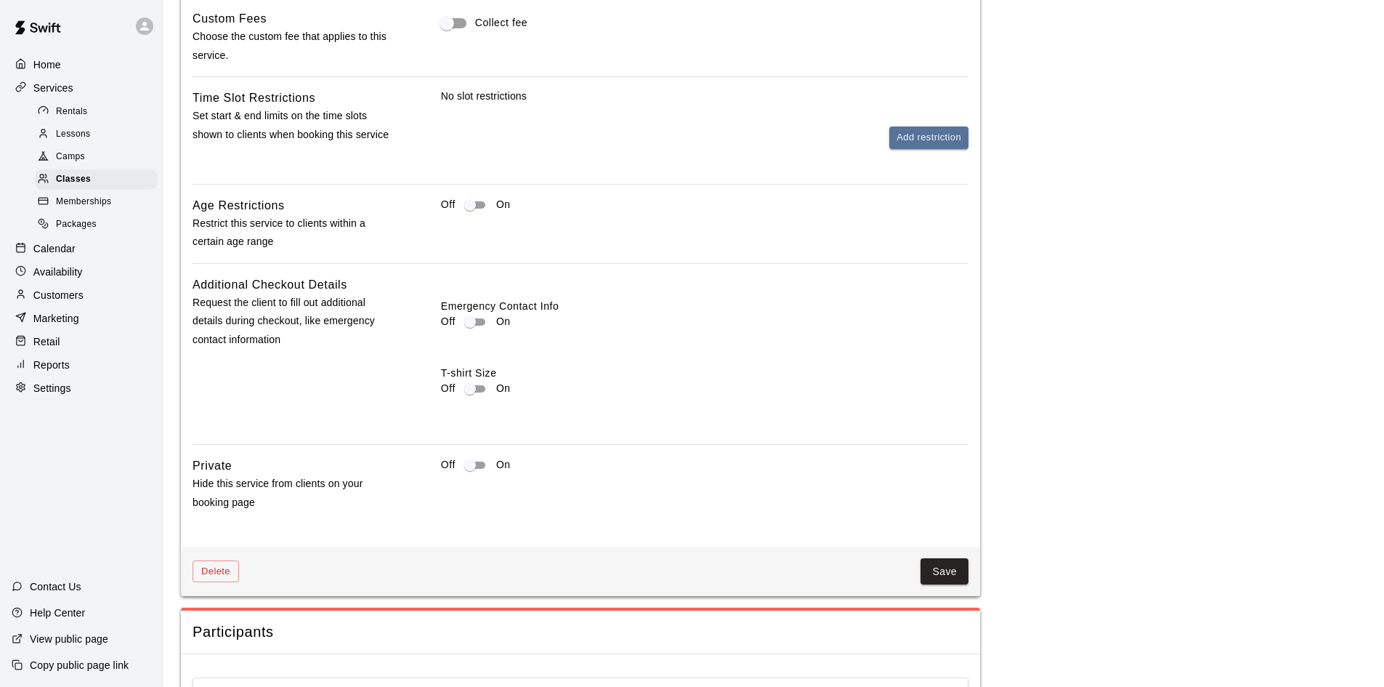
scroll to position [1274, 0]
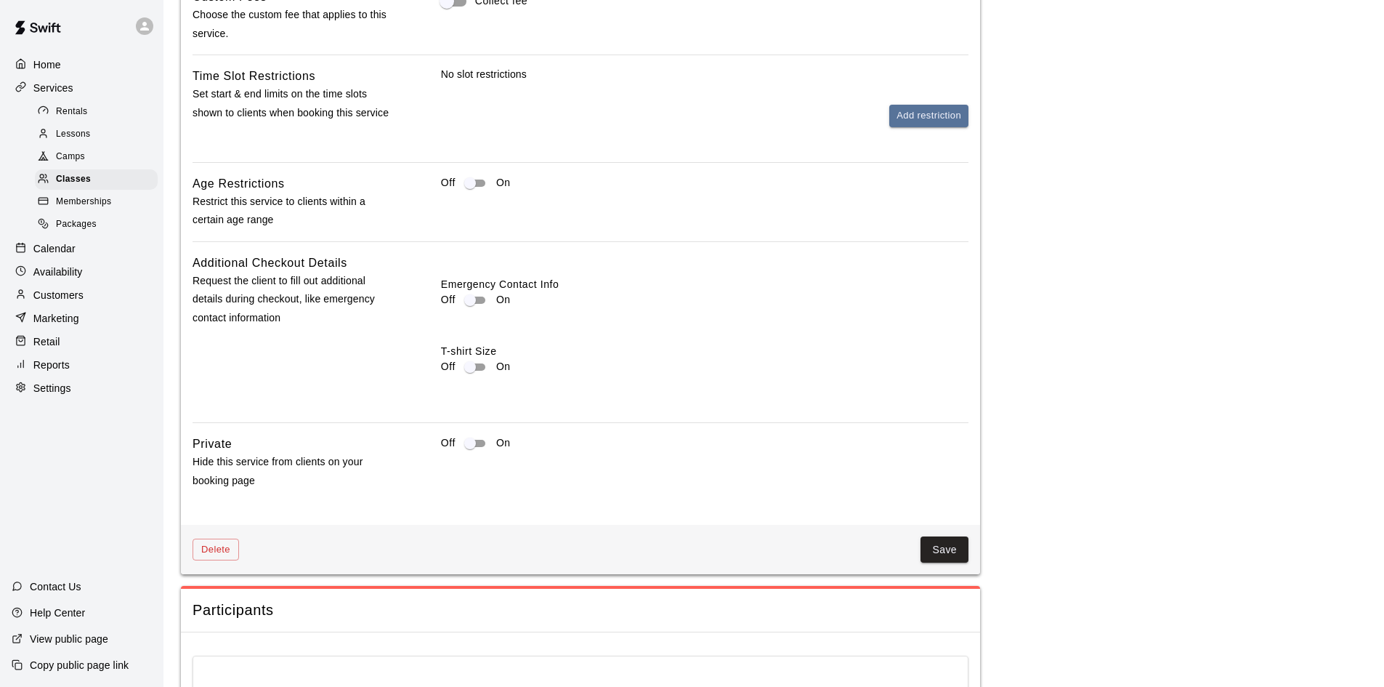
click at [469, 452] on div "Off On" at bounding box center [705, 449] width 528 height 29
click at [951, 551] on button "Save" at bounding box center [945, 549] width 48 height 27
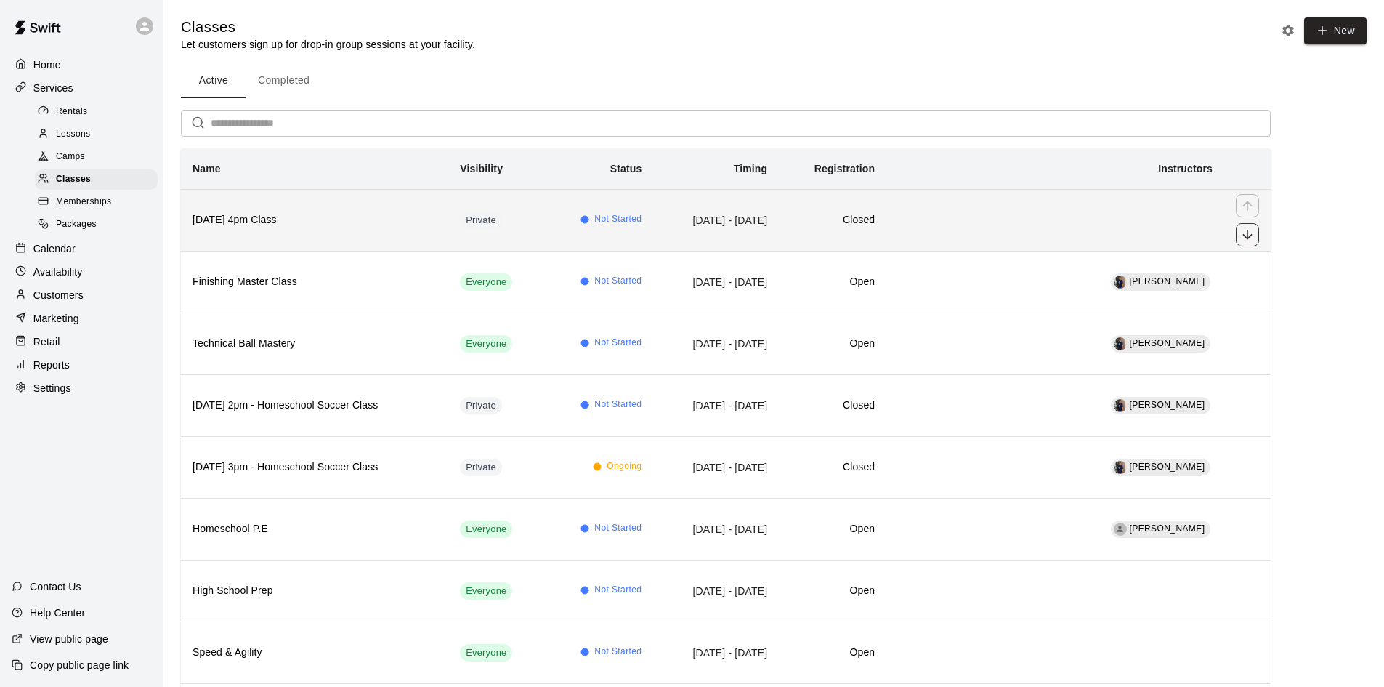
click at [1243, 233] on icon "move item down" at bounding box center [1247, 234] width 15 height 15
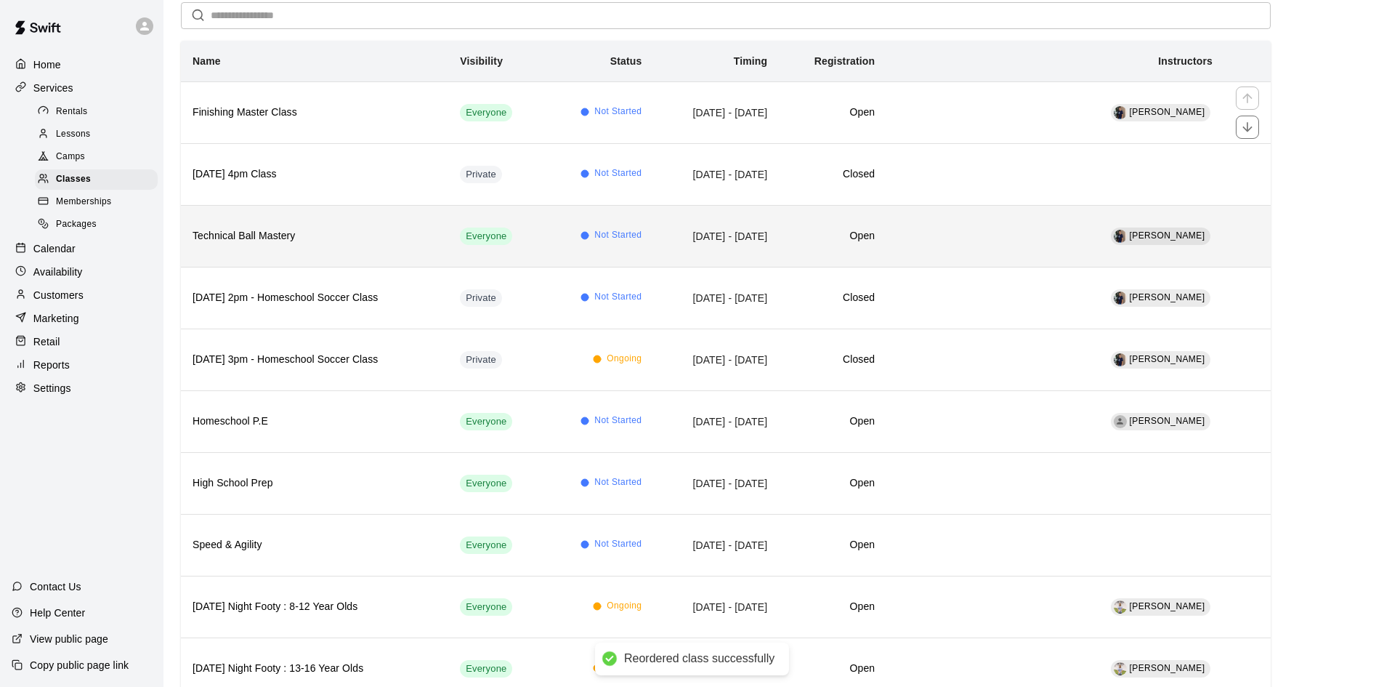
scroll to position [145, 0]
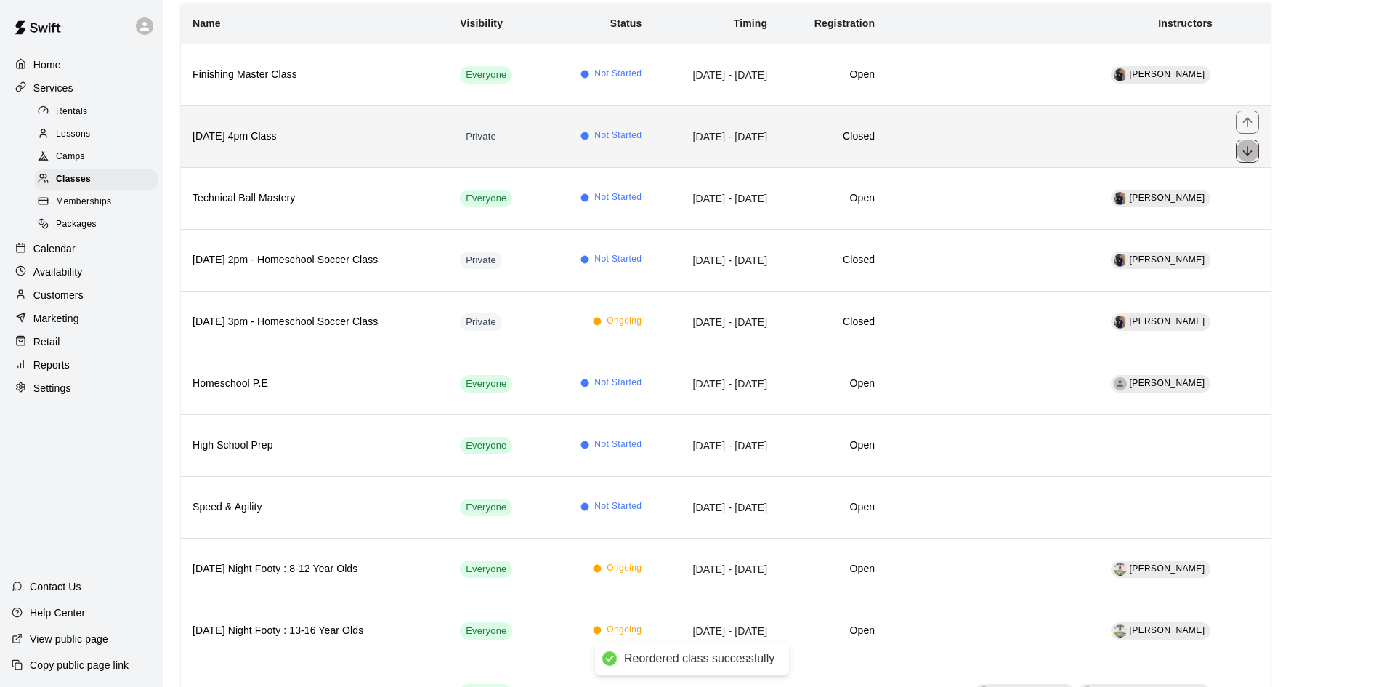
click at [1249, 151] on icon "move item down" at bounding box center [1247, 151] width 15 height 15
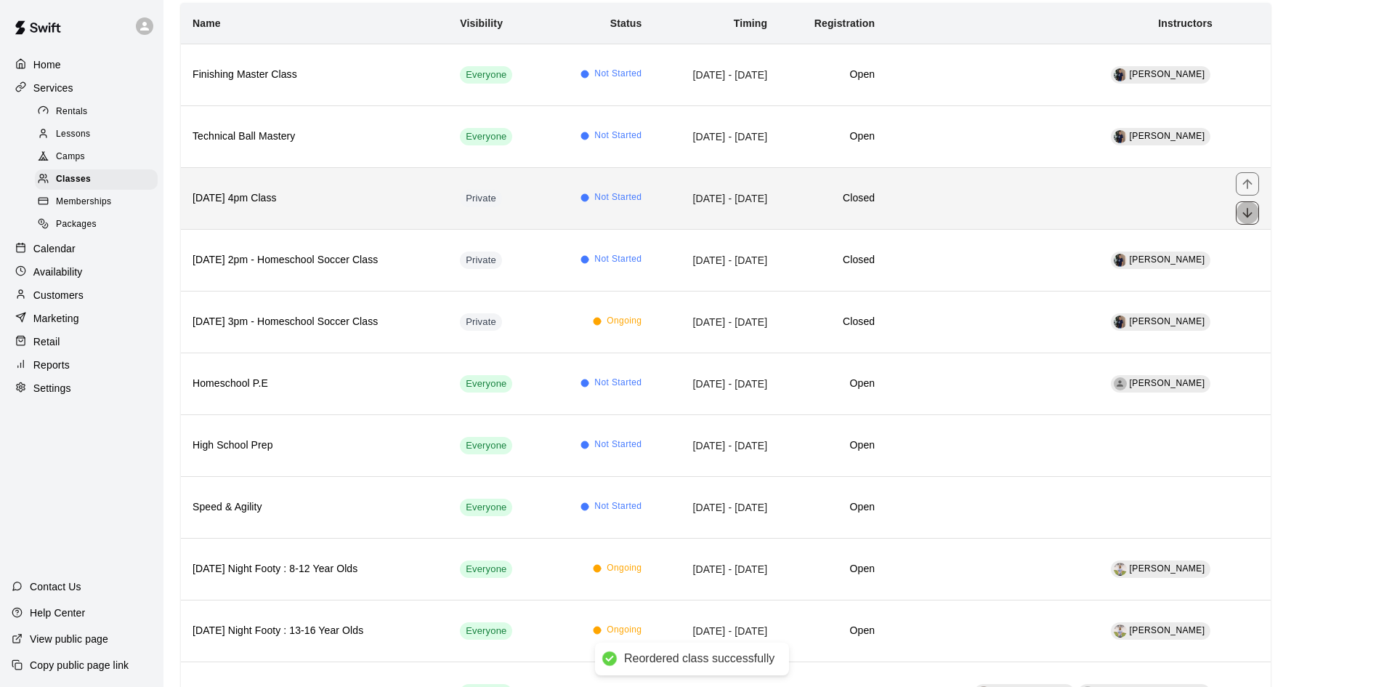
click at [1245, 208] on icon "move item down" at bounding box center [1247, 213] width 15 height 15
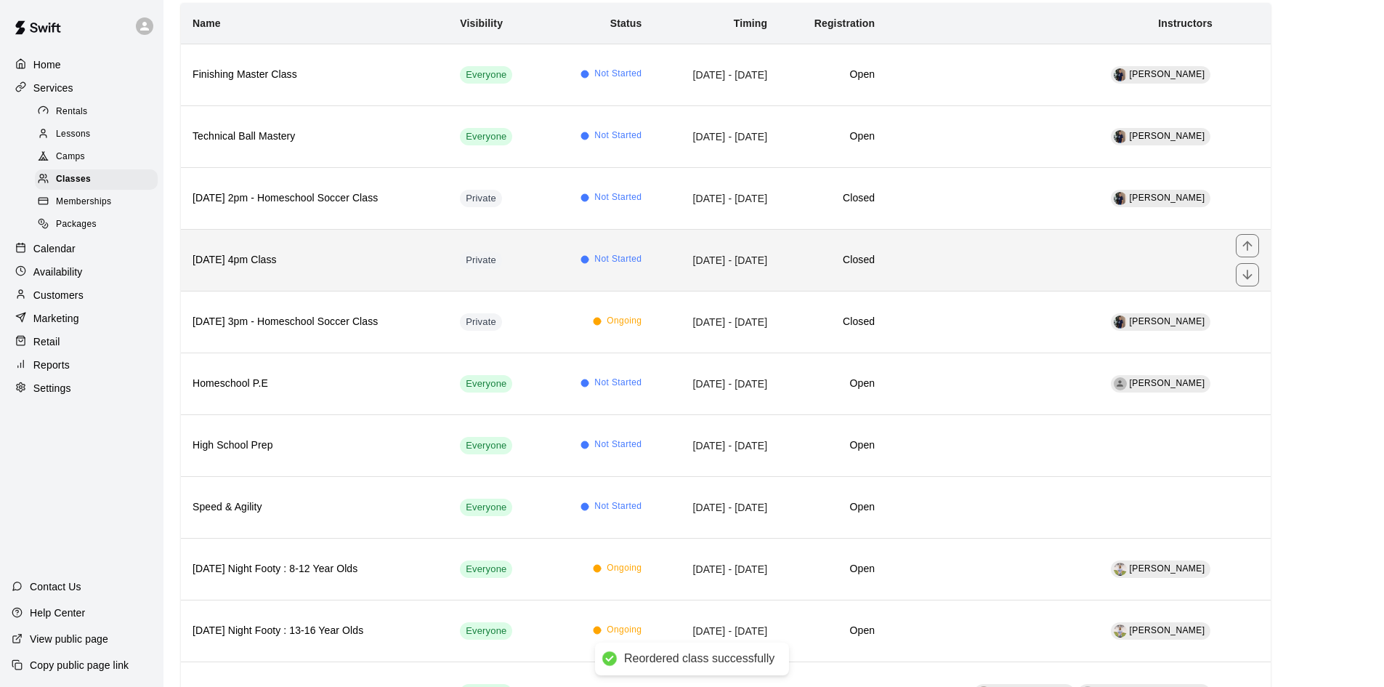
click at [1244, 275] on icon "move item down" at bounding box center [1247, 274] width 15 height 15
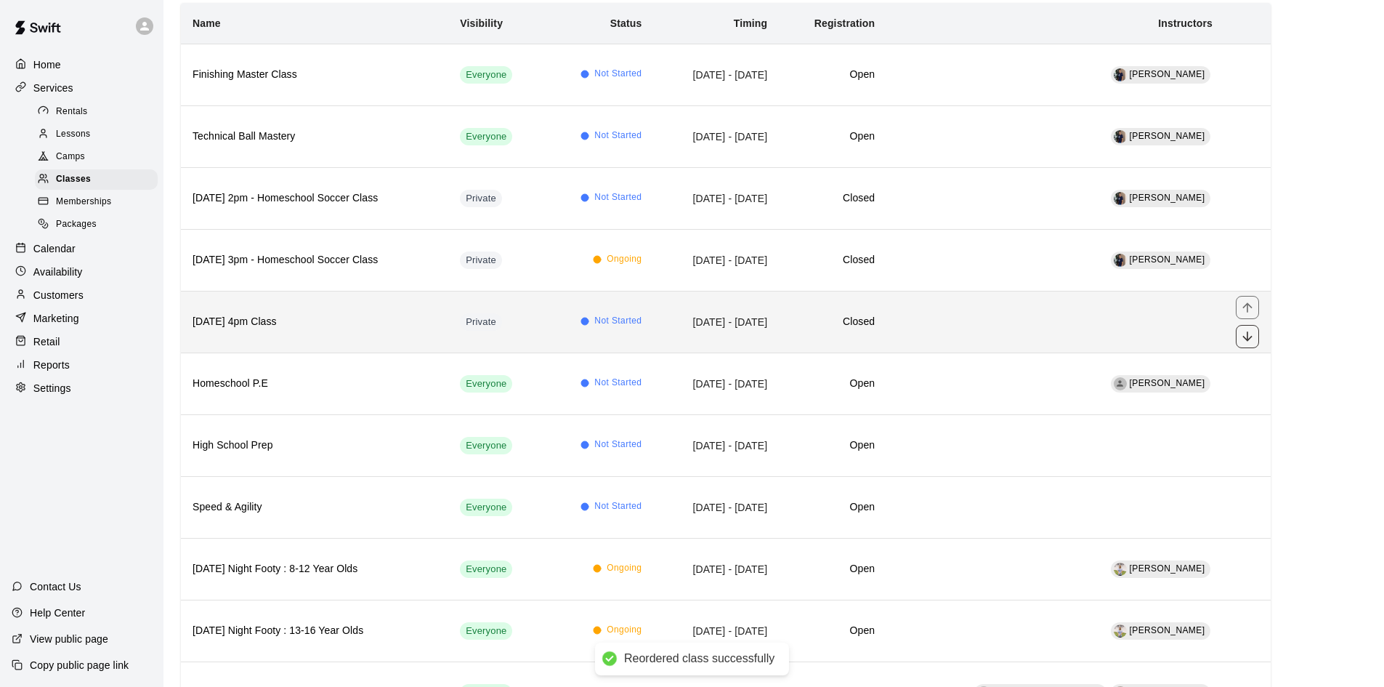
click at [1248, 334] on icon "move item down" at bounding box center [1247, 336] width 15 height 15
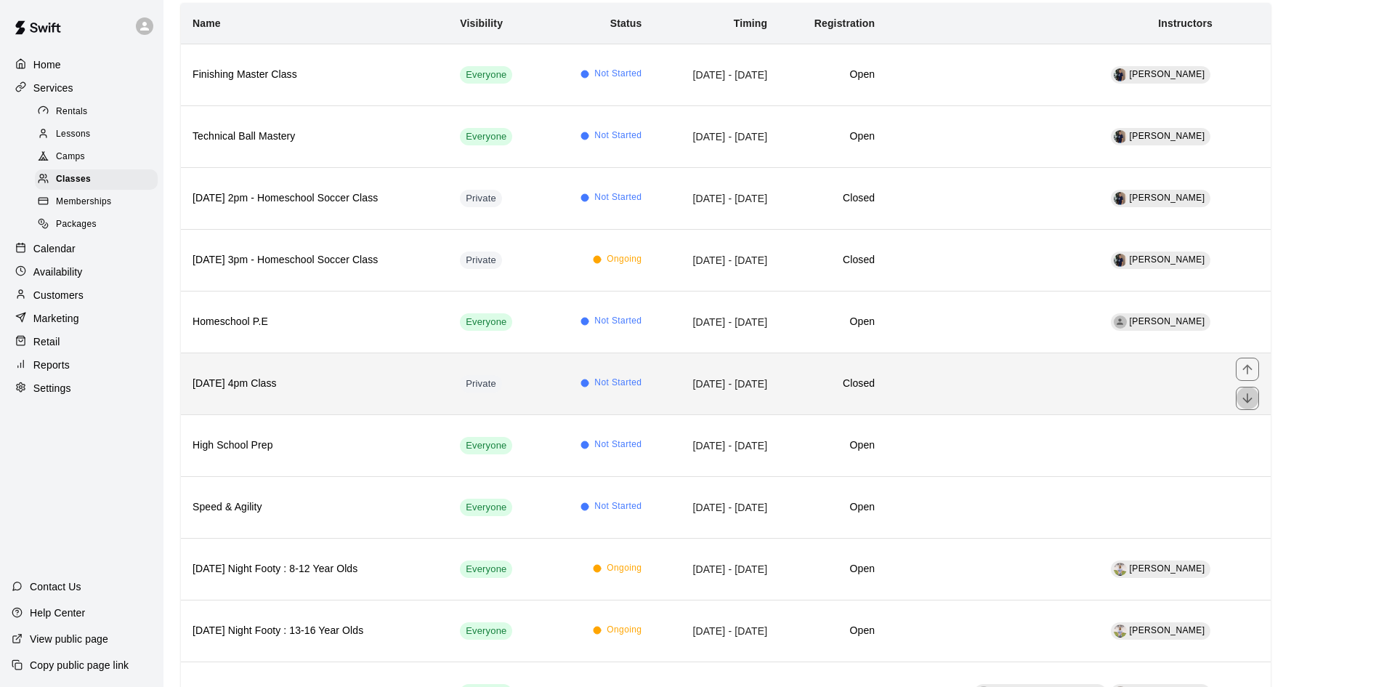
click at [1245, 392] on icon "move item down" at bounding box center [1247, 398] width 15 height 15
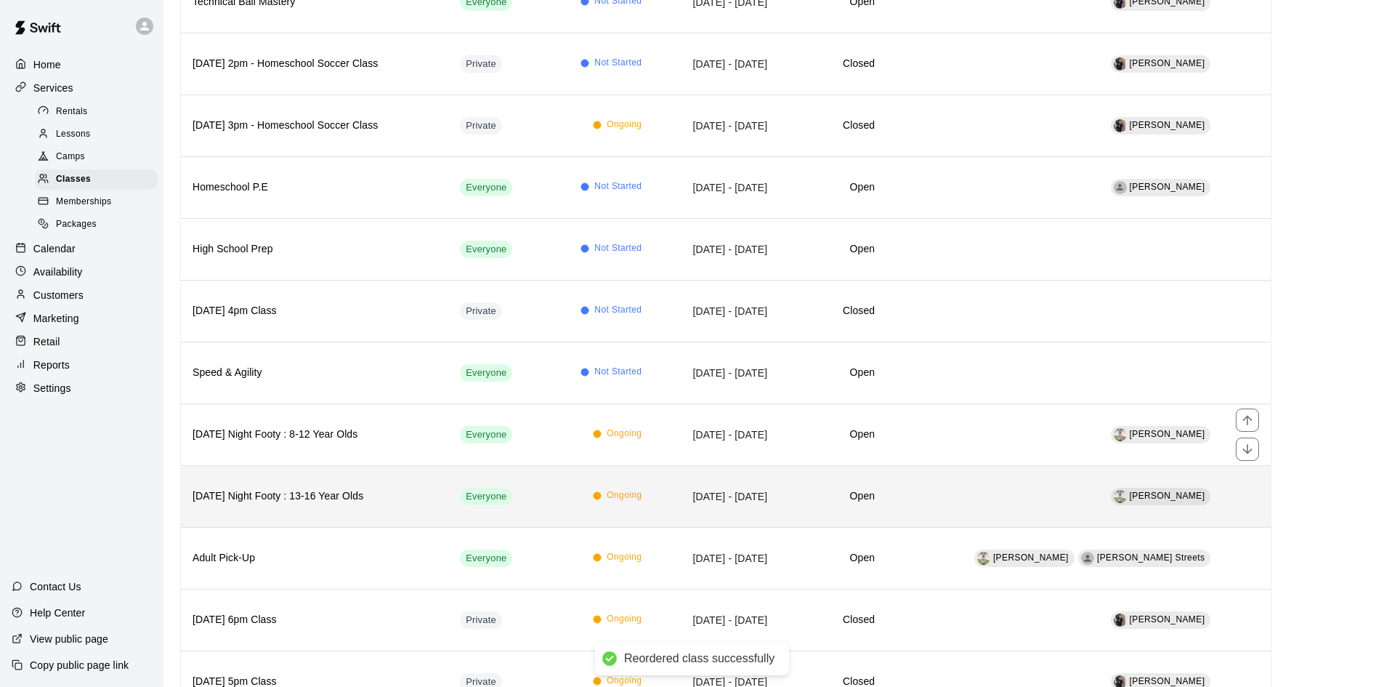
scroll to position [291, 0]
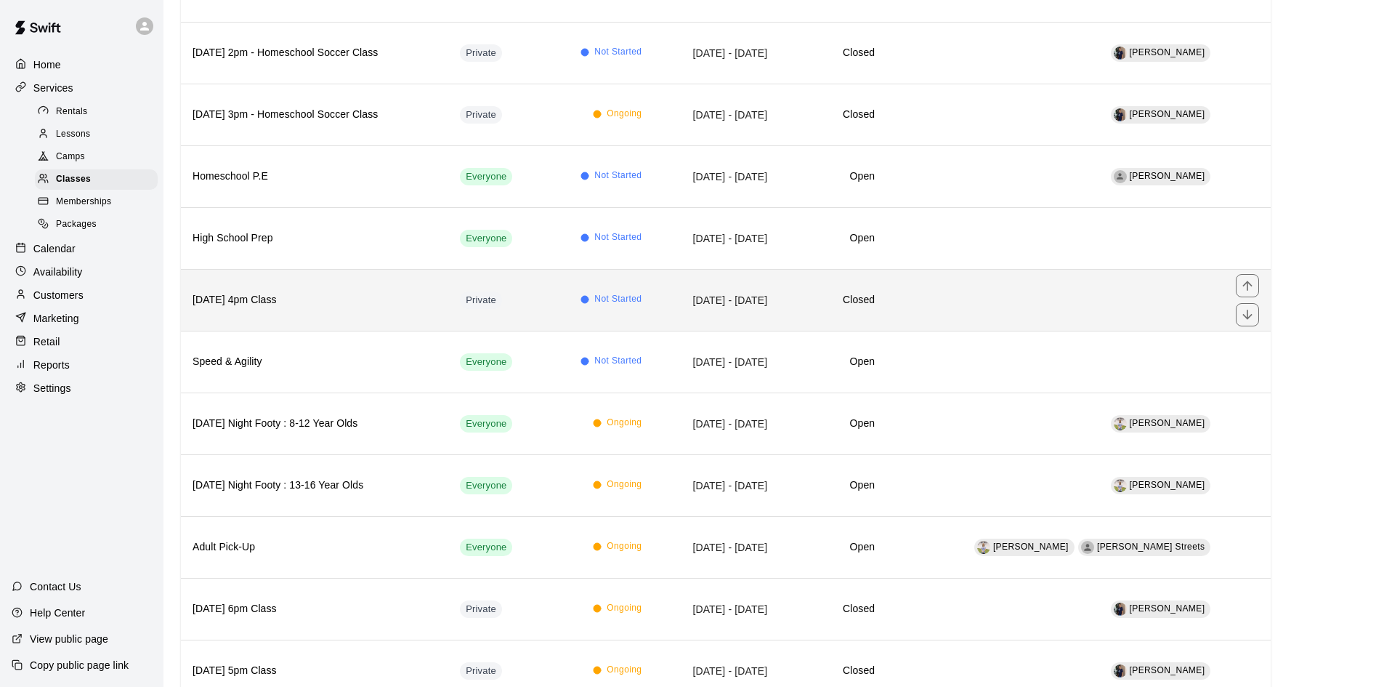
click at [1248, 312] on icon "move item down" at bounding box center [1247, 314] width 15 height 15
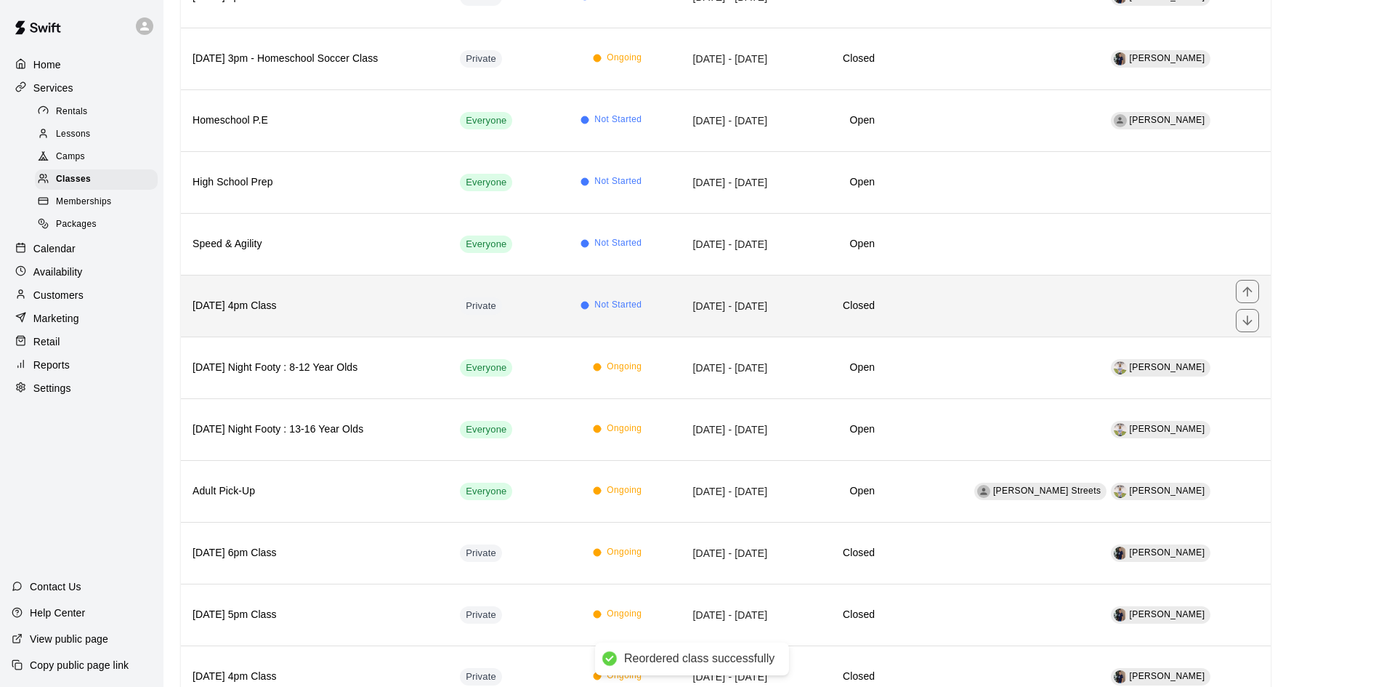
scroll to position [363, 0]
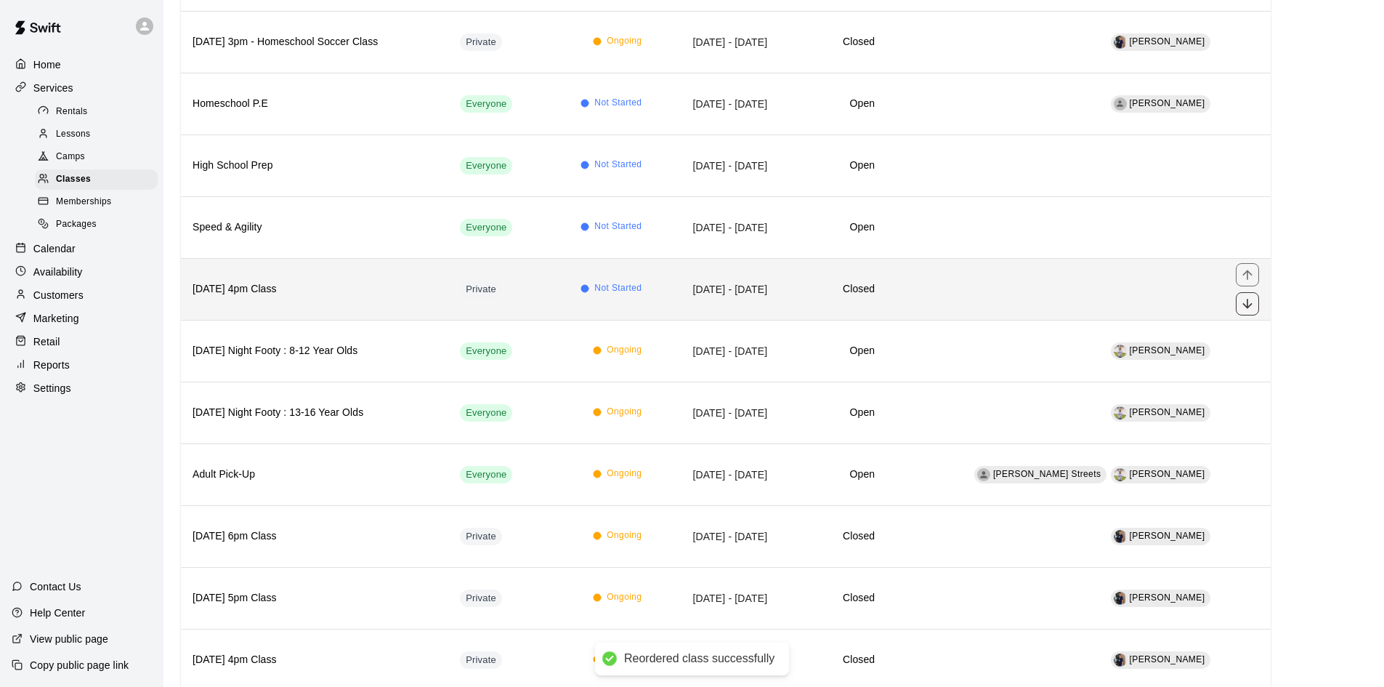
click at [1248, 299] on icon "move item down" at bounding box center [1247, 303] width 9 height 9
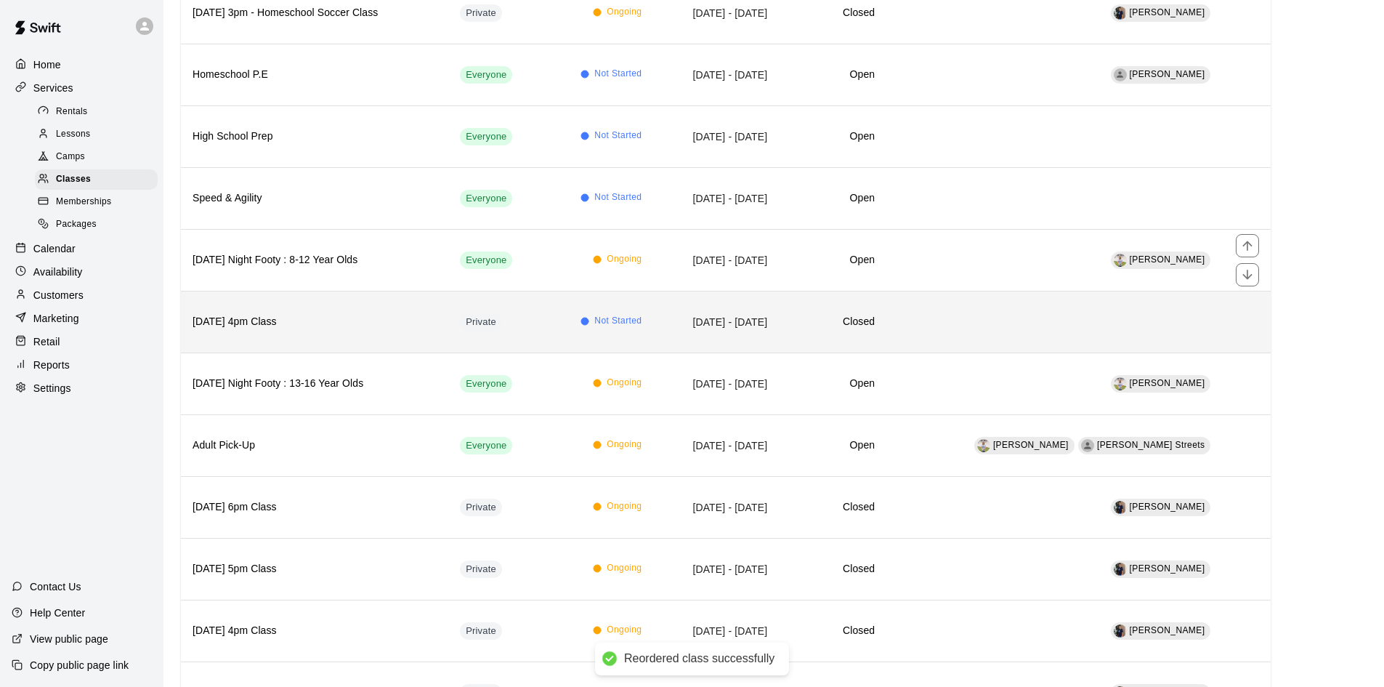
scroll to position [436, 0]
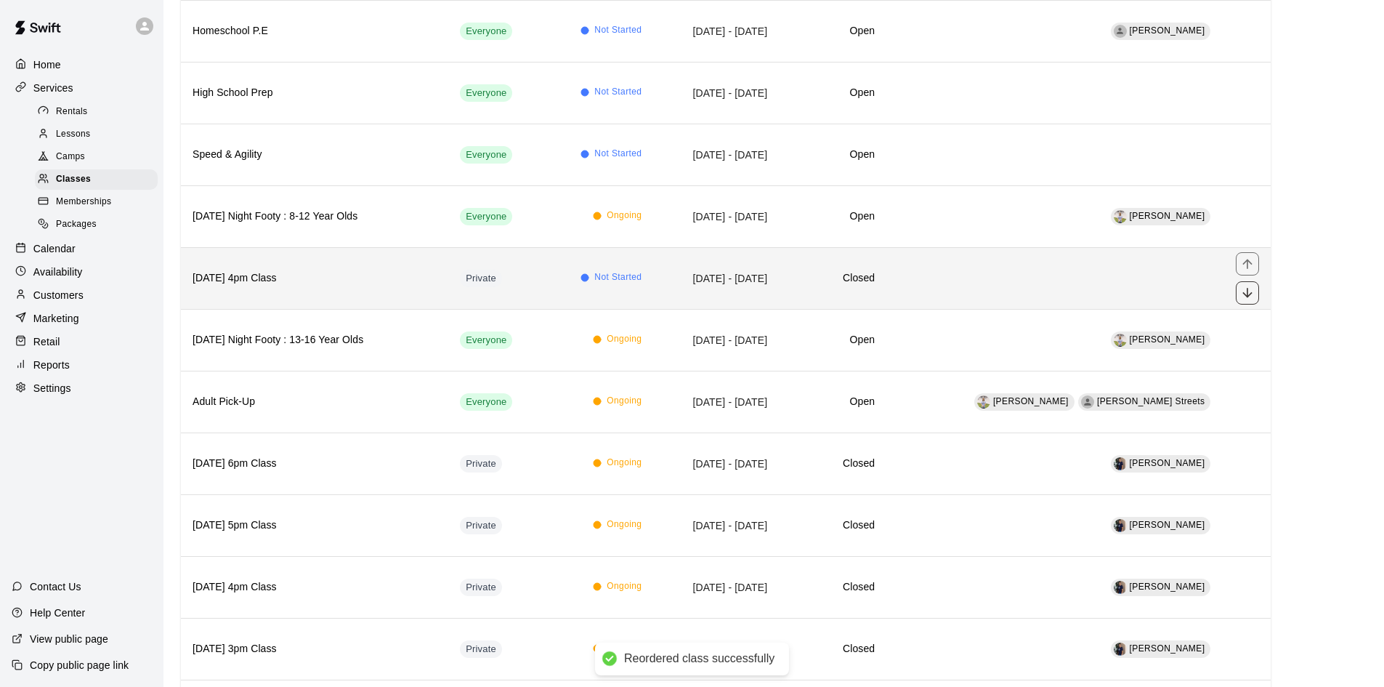
click at [1244, 290] on icon "move item down" at bounding box center [1247, 293] width 15 height 15
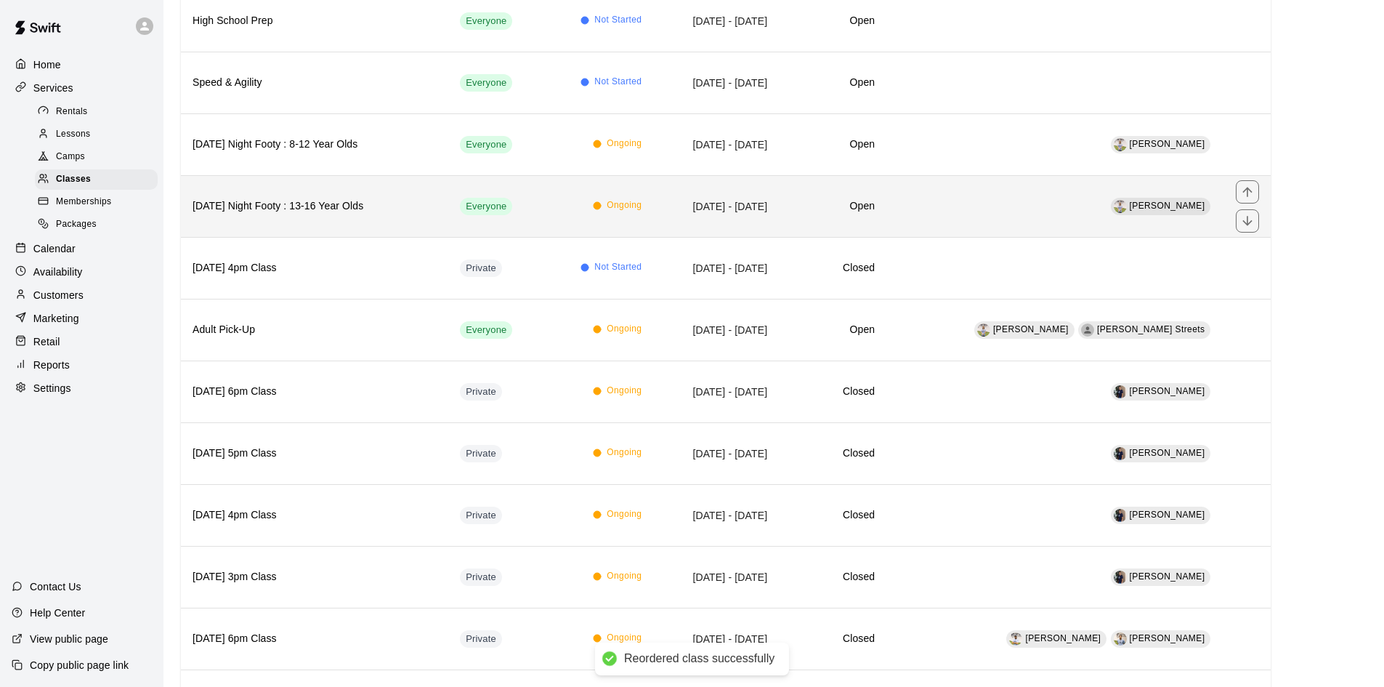
scroll to position [509, 0]
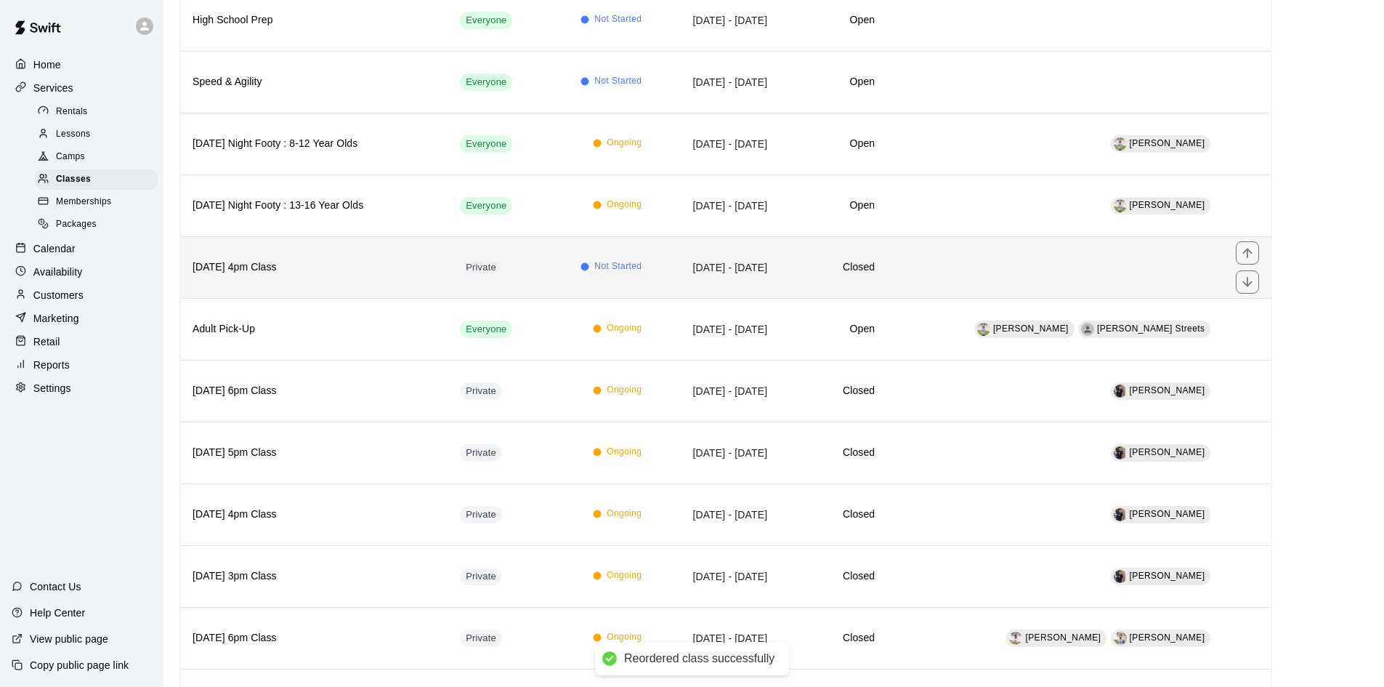
click at [1261, 280] on td "simple table" at bounding box center [1247, 267] width 47 height 62
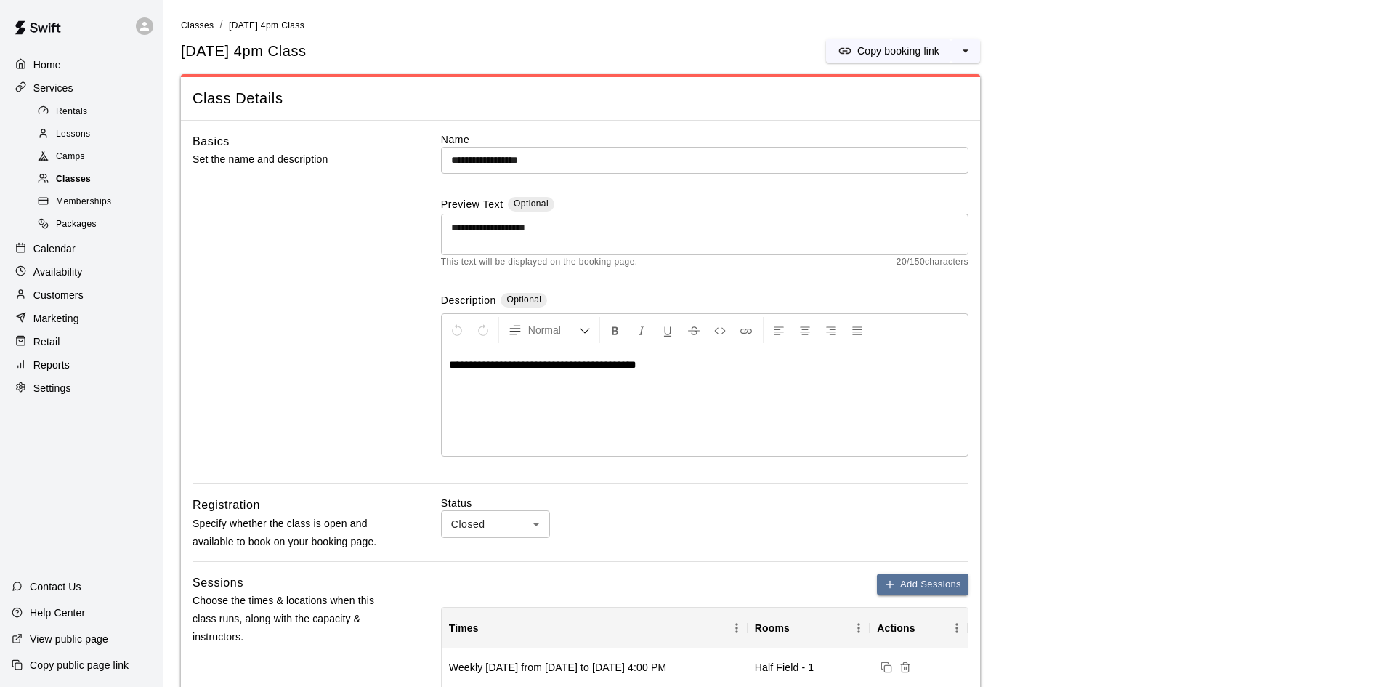
click at [75, 182] on span "Classes" at bounding box center [73, 179] width 35 height 15
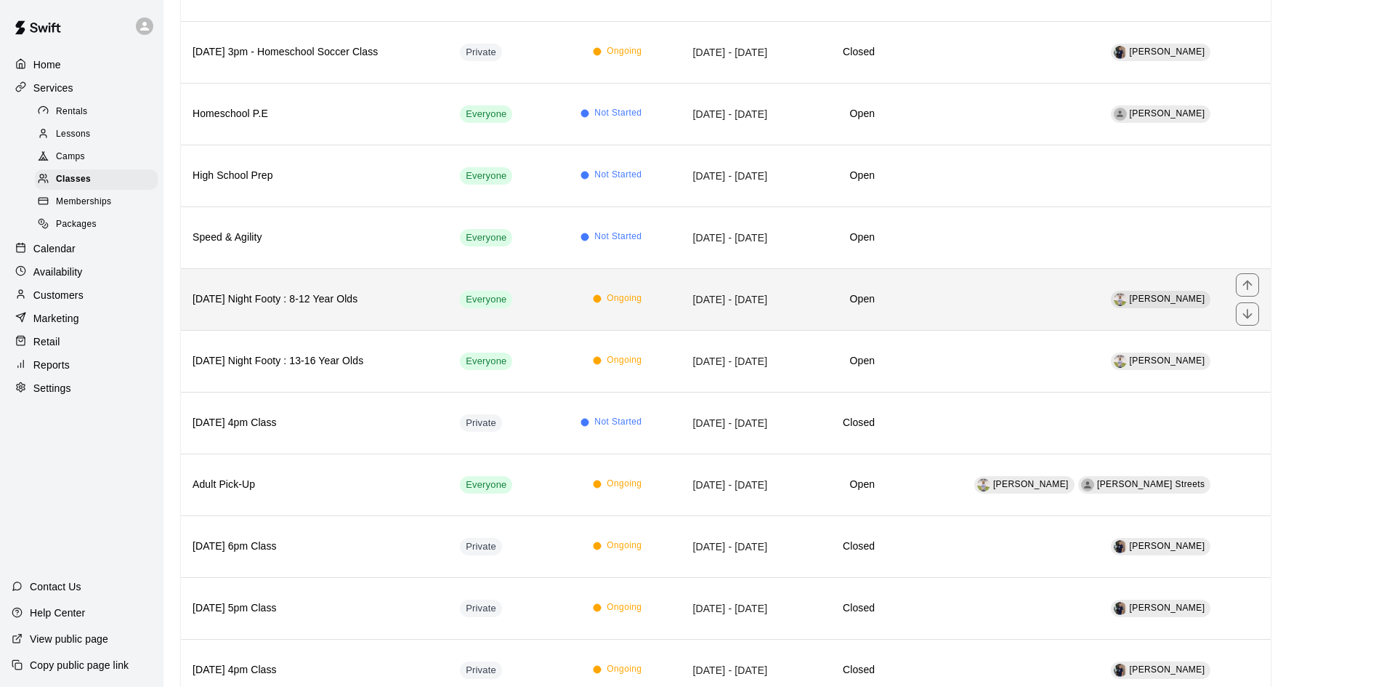
scroll to position [363, 0]
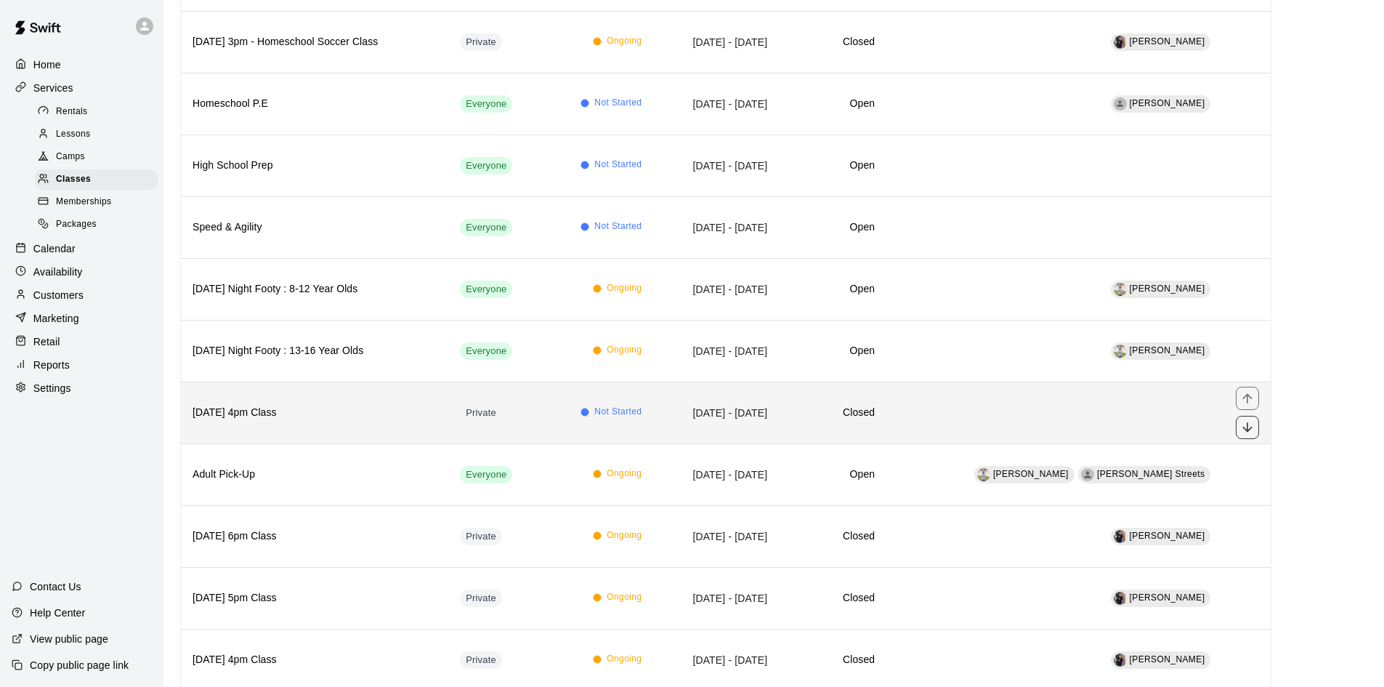
click at [1248, 425] on icon "move item down" at bounding box center [1247, 427] width 15 height 15
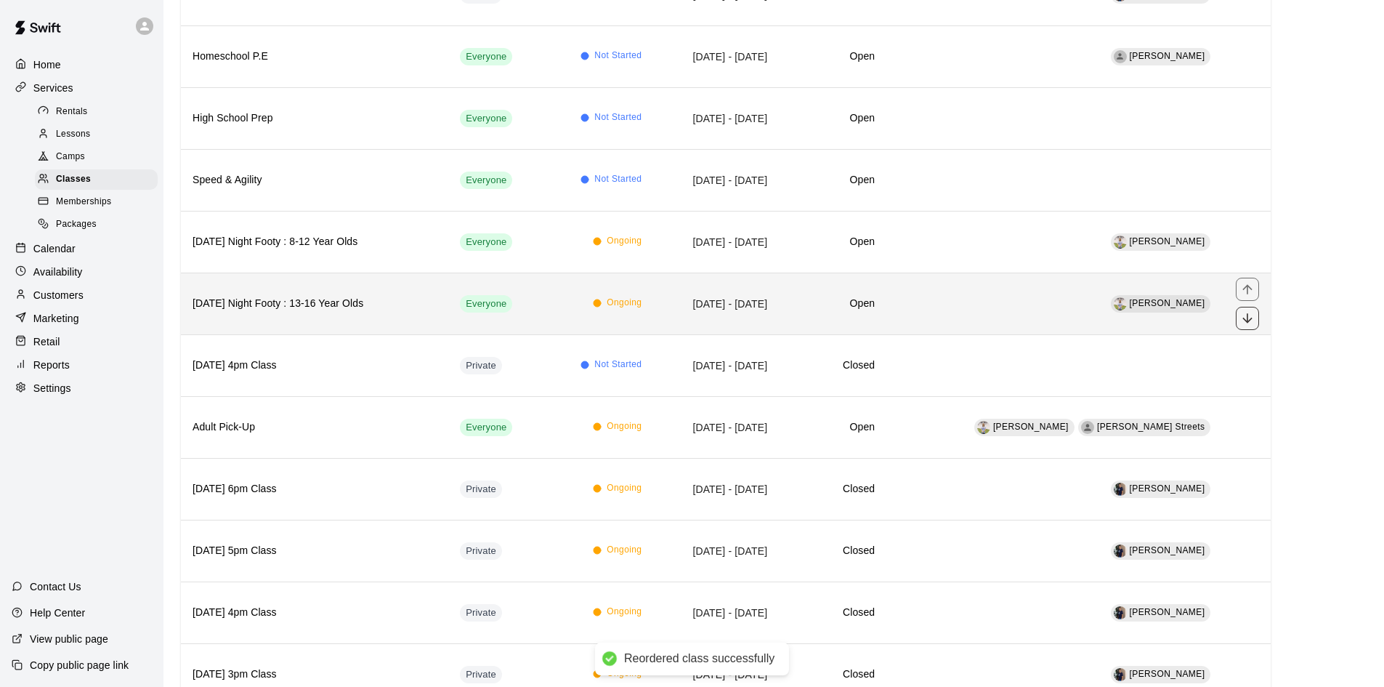
scroll to position [436, 0]
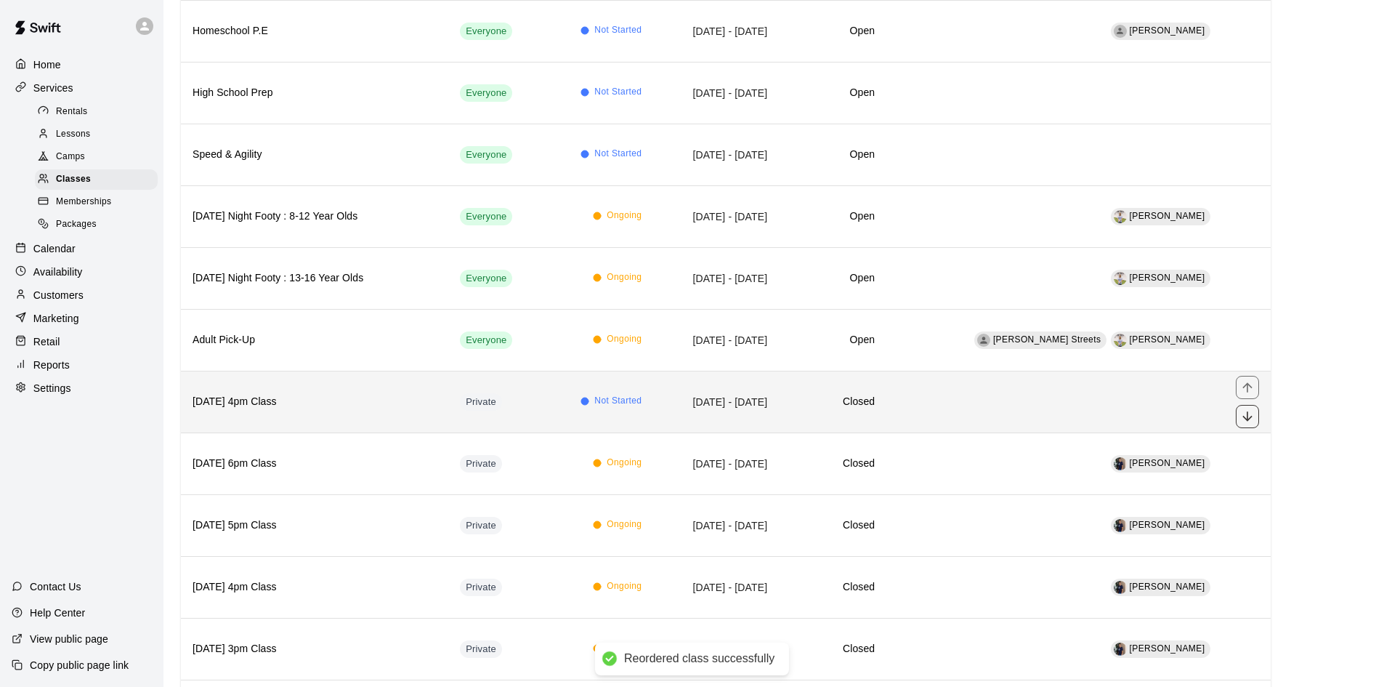
click at [1251, 416] on icon "move item down" at bounding box center [1247, 416] width 15 height 15
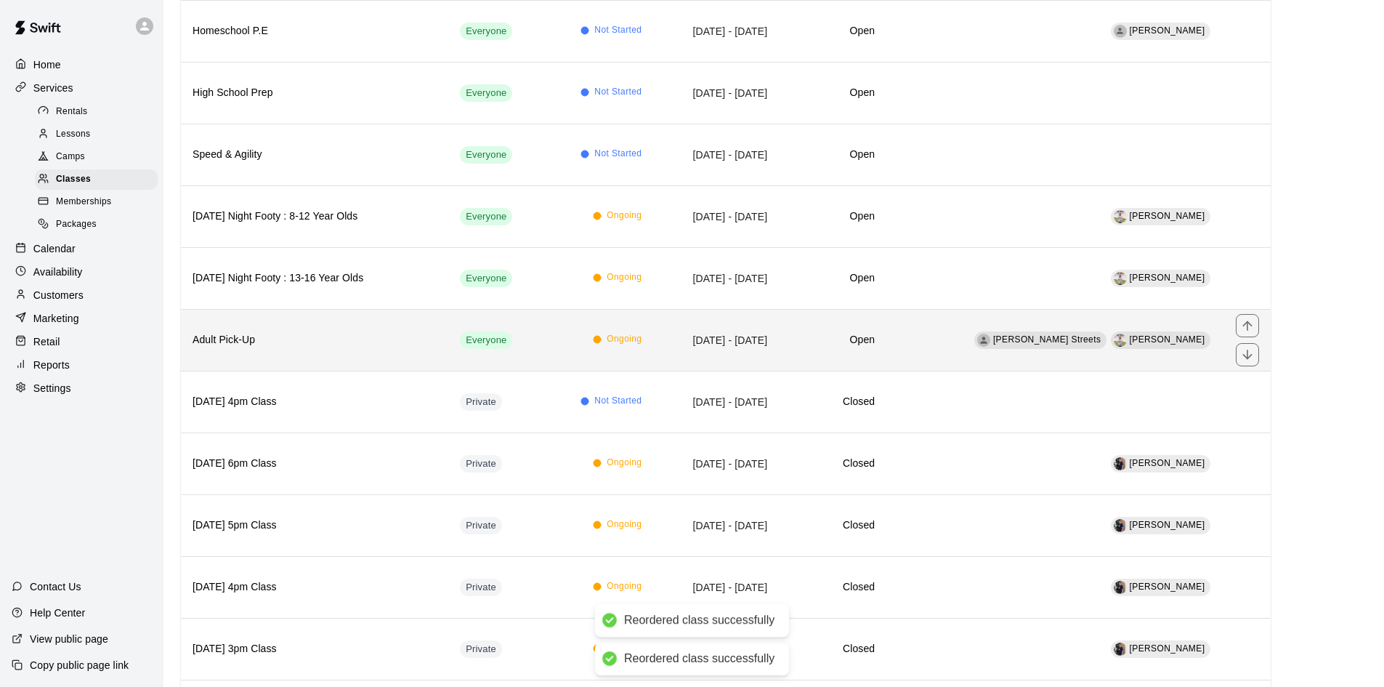
scroll to position [509, 0]
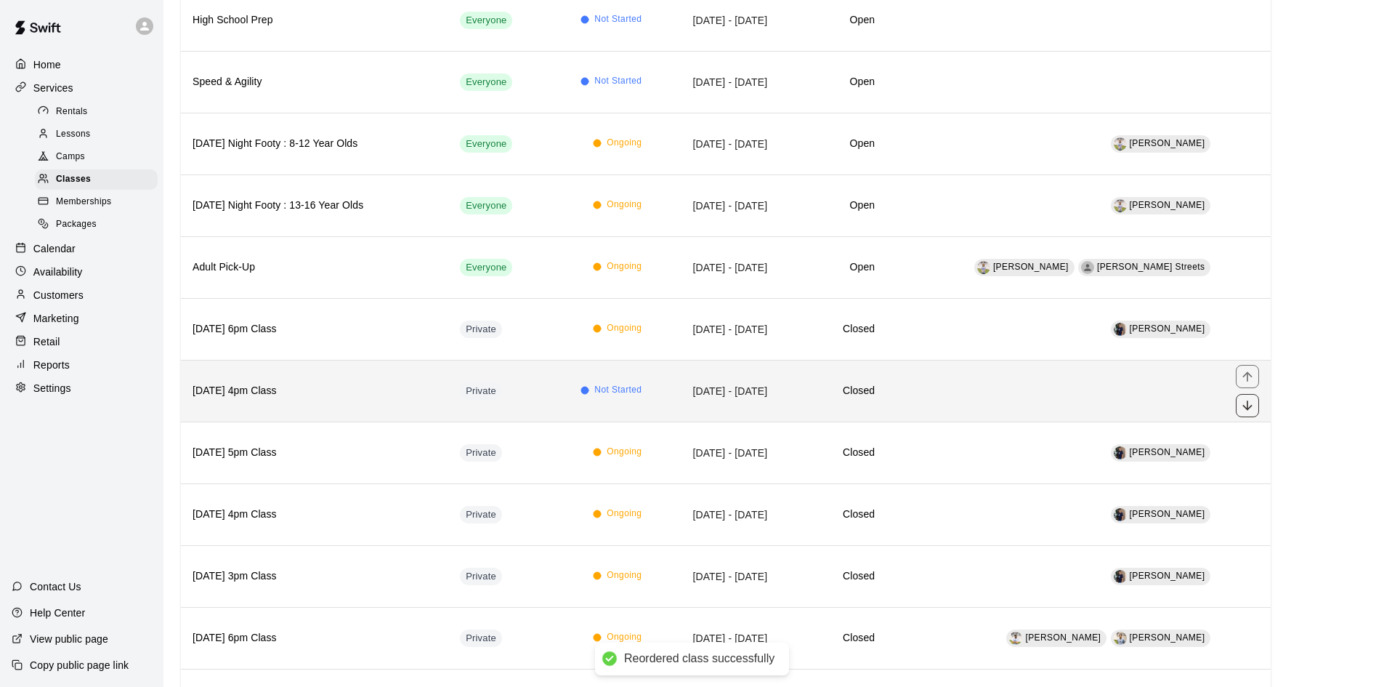
click at [1253, 410] on icon "move item down" at bounding box center [1247, 405] width 15 height 15
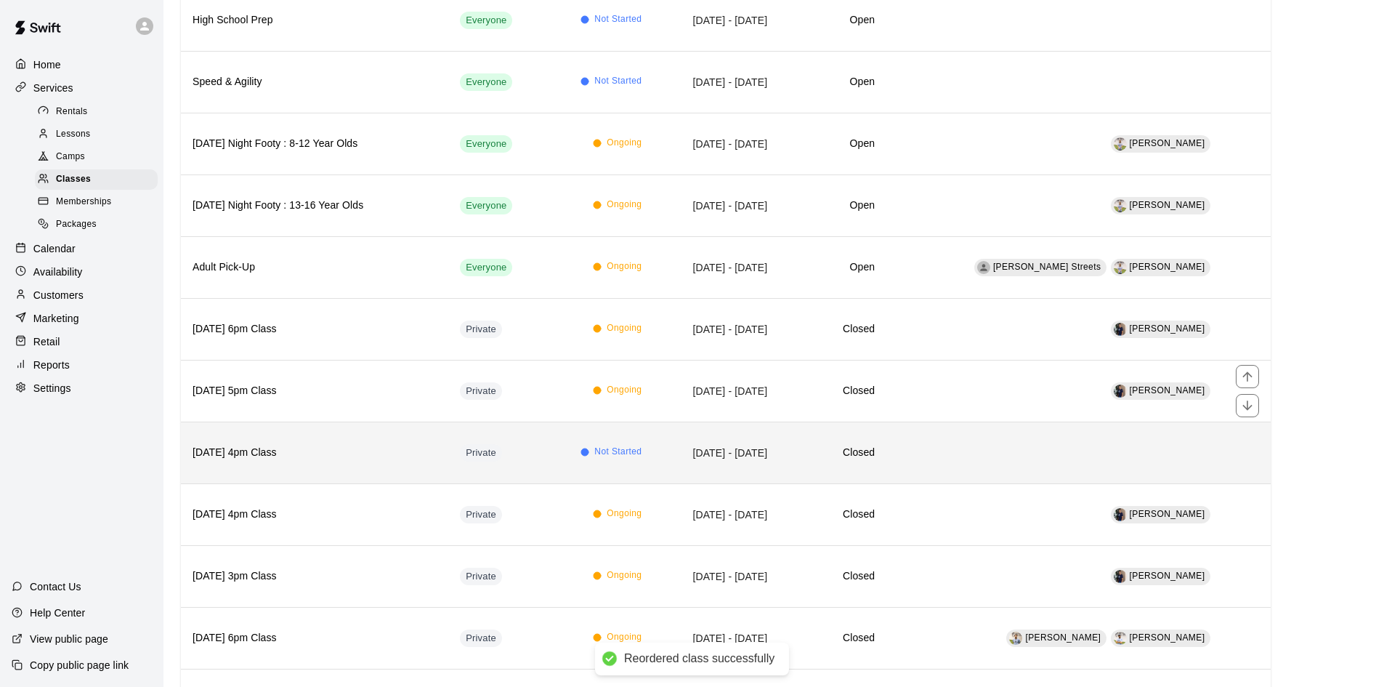
scroll to position [581, 0]
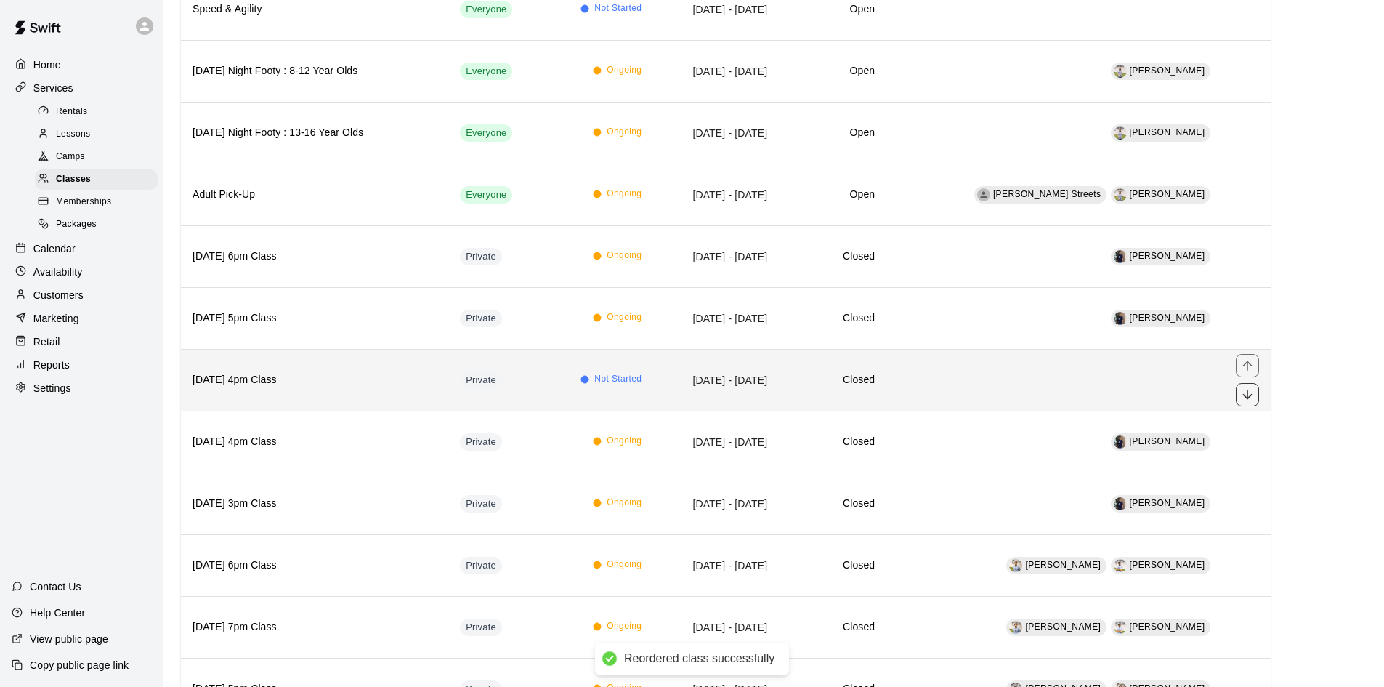
click at [1248, 398] on icon "move item down" at bounding box center [1247, 393] width 9 height 9
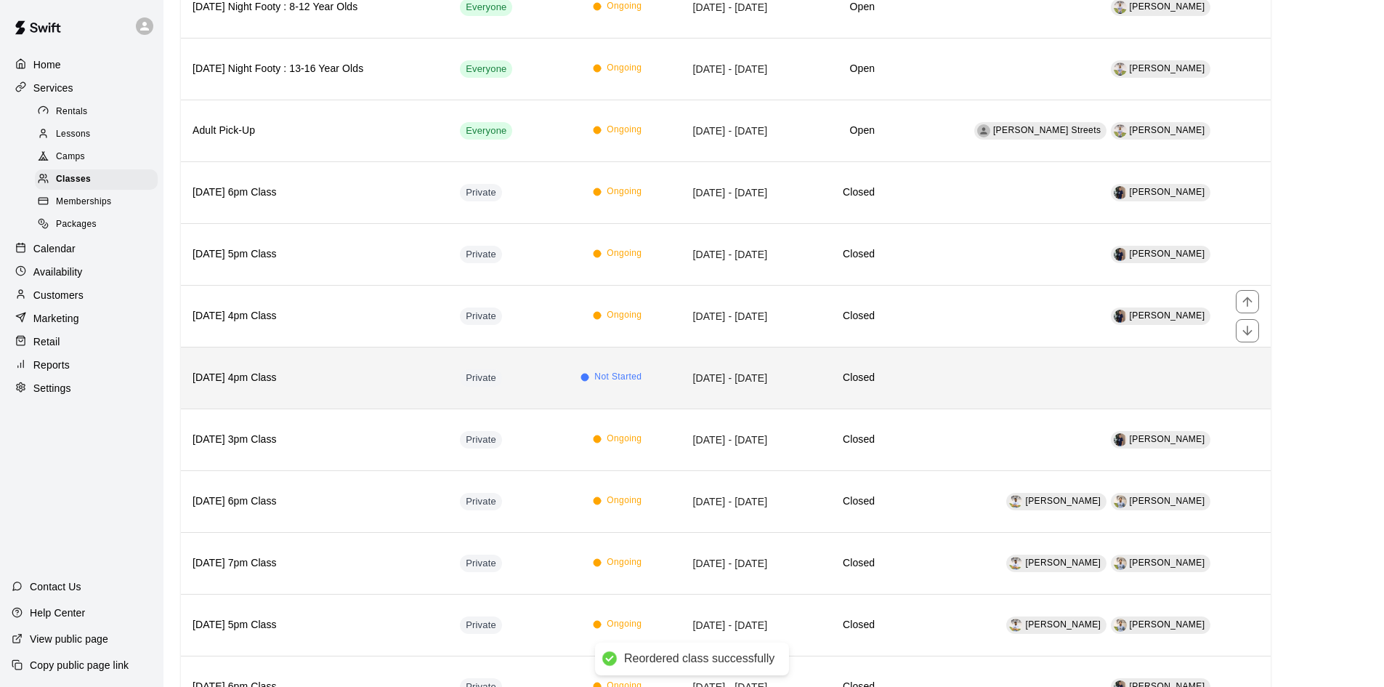
scroll to position [654, 0]
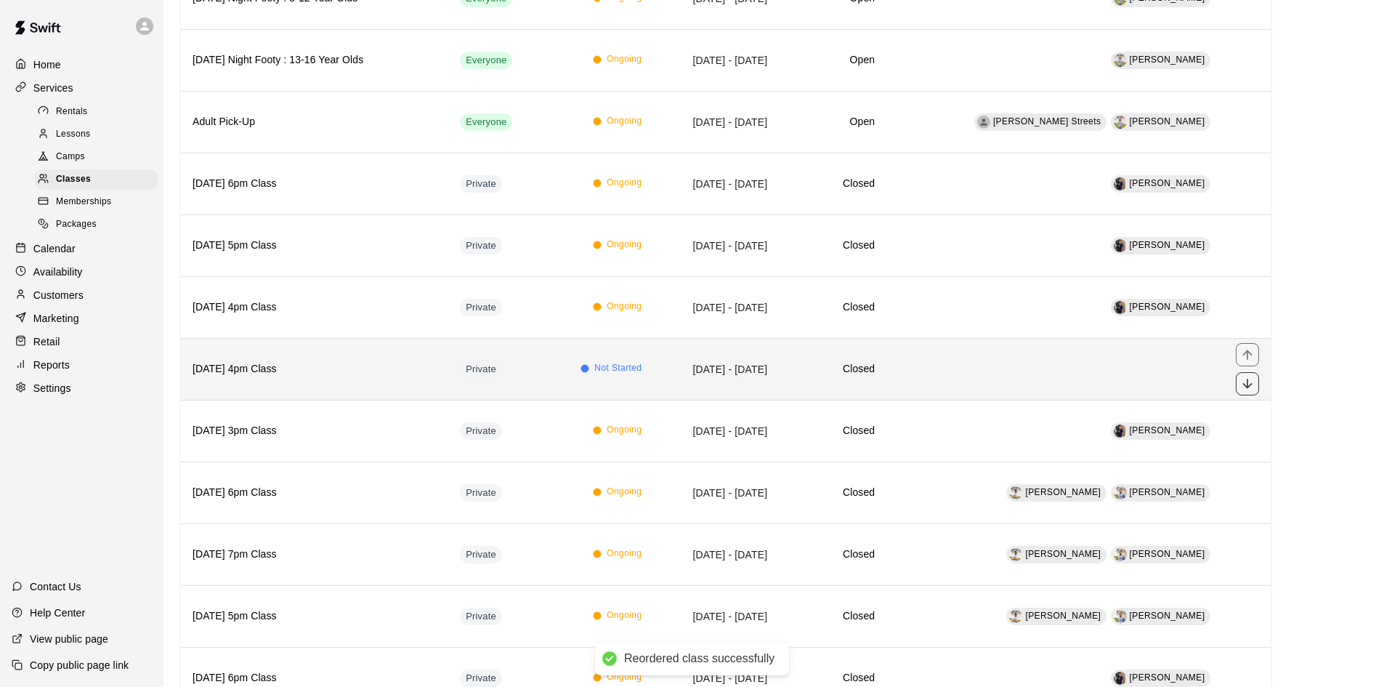
click at [1240, 386] on icon "move item down" at bounding box center [1247, 383] width 15 height 15
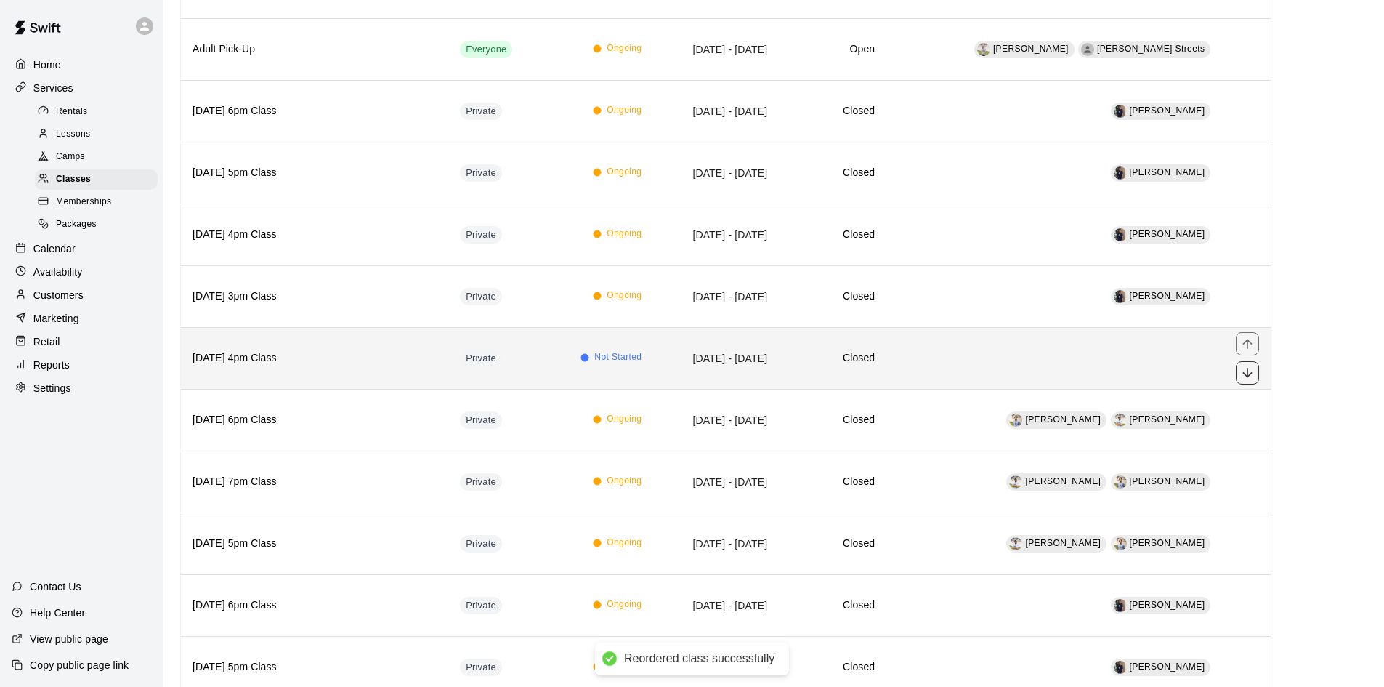
click at [1240, 369] on icon "move item down" at bounding box center [1247, 373] width 15 height 15
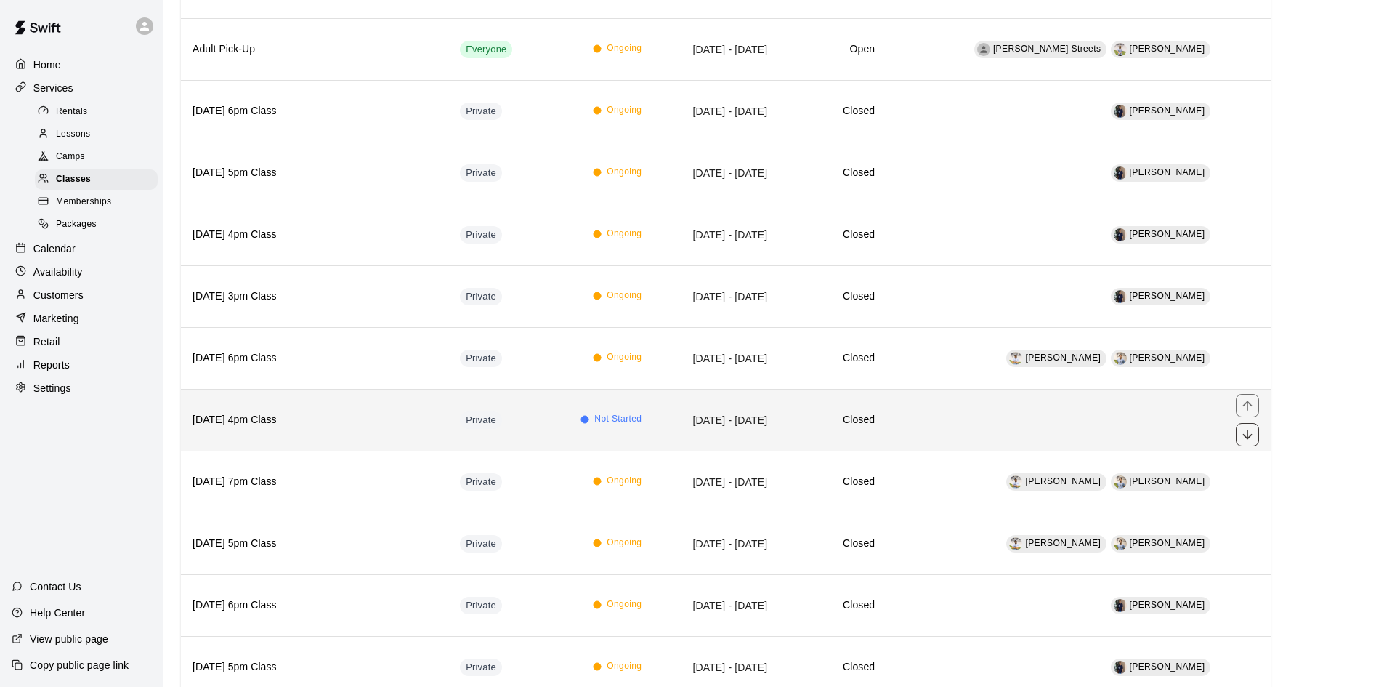
click at [1243, 431] on icon "move item down" at bounding box center [1247, 434] width 15 height 15
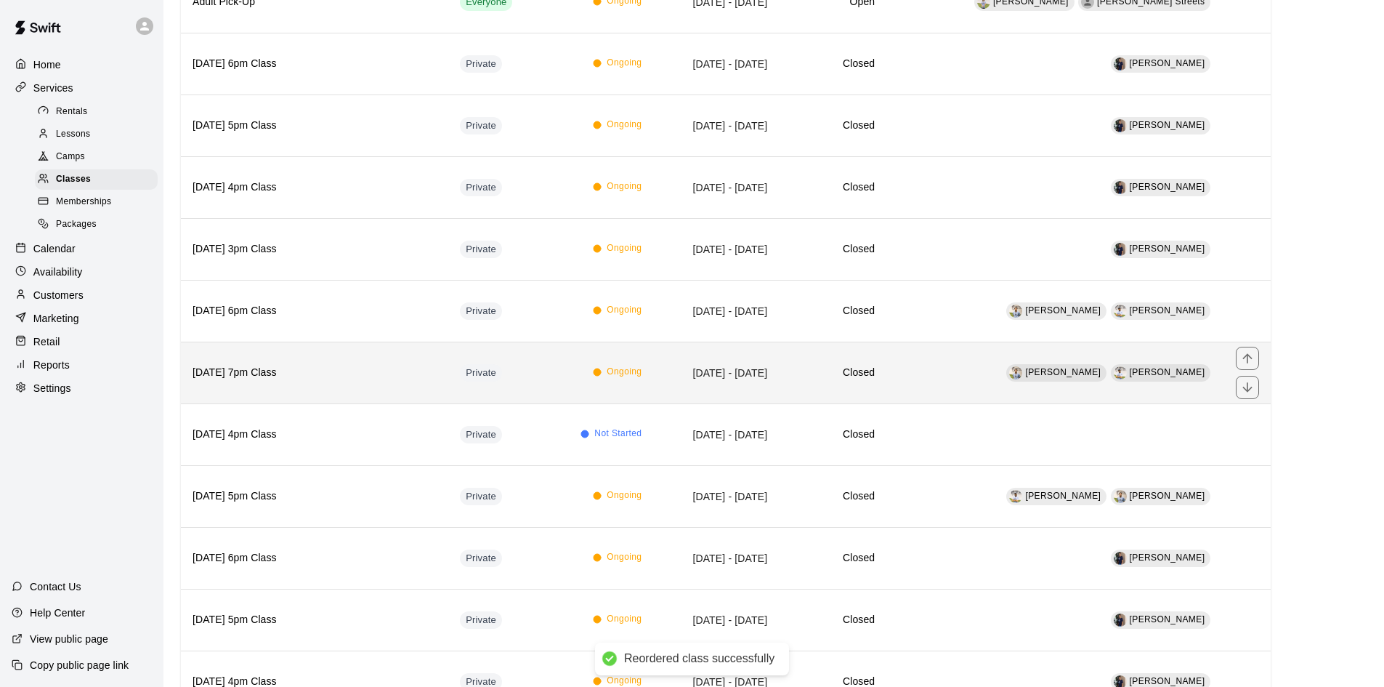
scroll to position [799, 0]
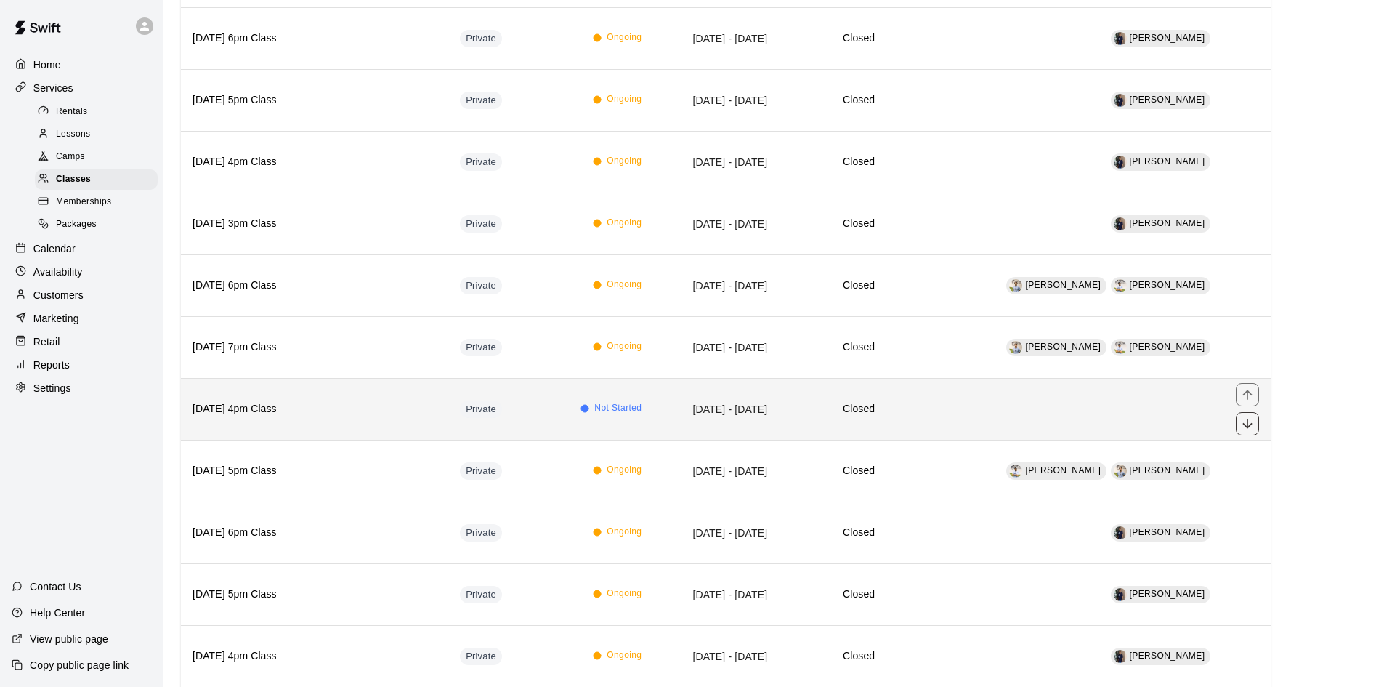
click at [1251, 421] on icon "move item down" at bounding box center [1247, 423] width 15 height 15
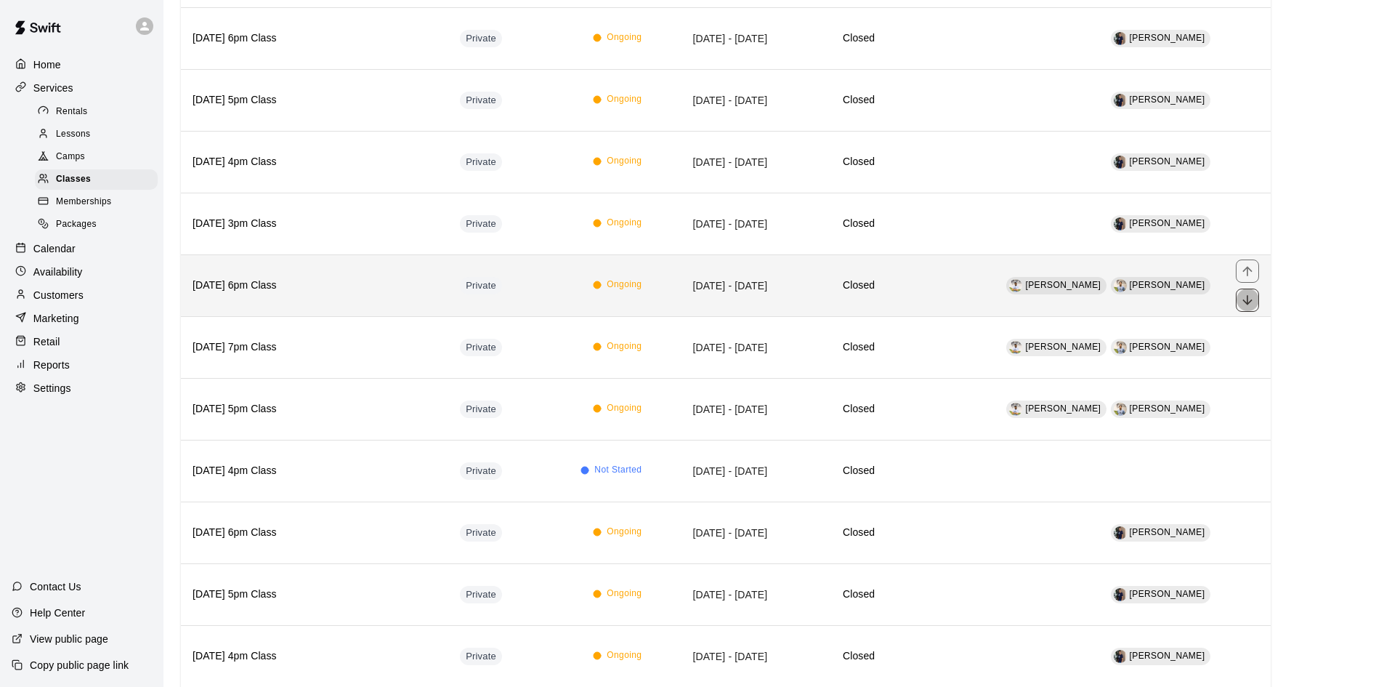
click at [1250, 300] on icon "move item down" at bounding box center [1247, 300] width 15 height 15
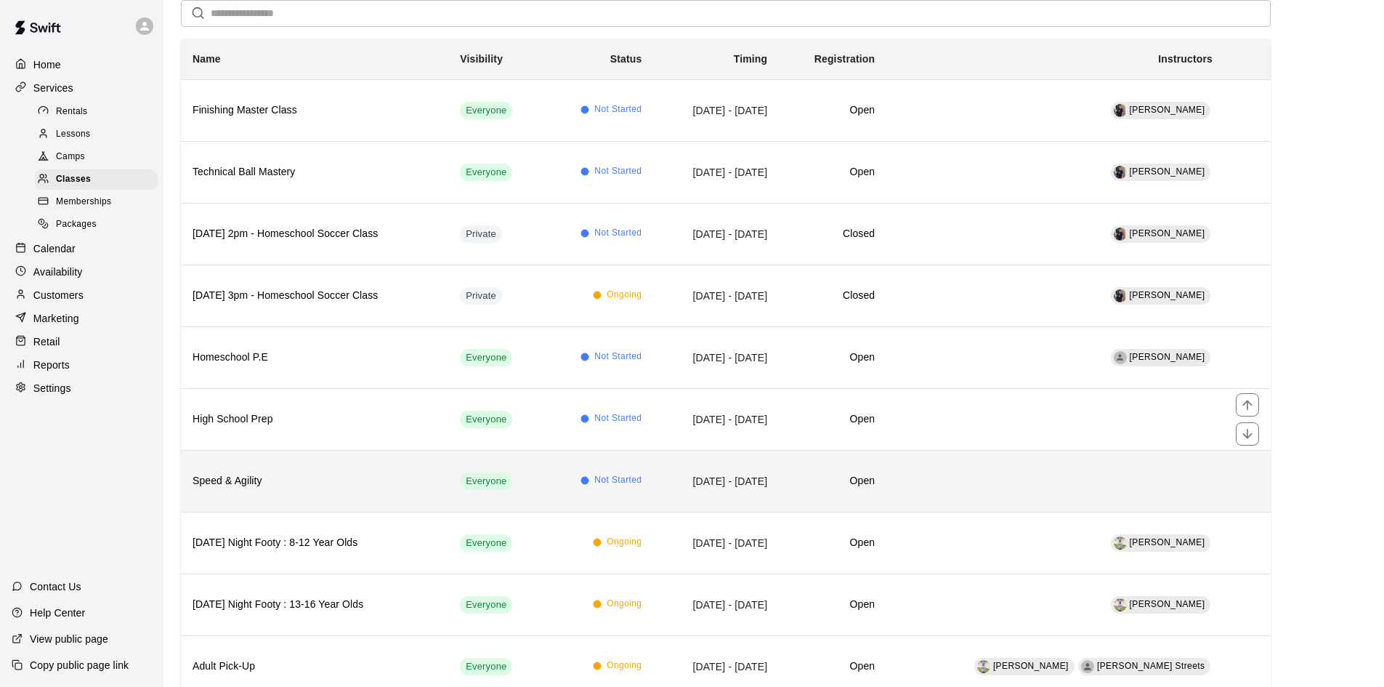
scroll to position [0, 0]
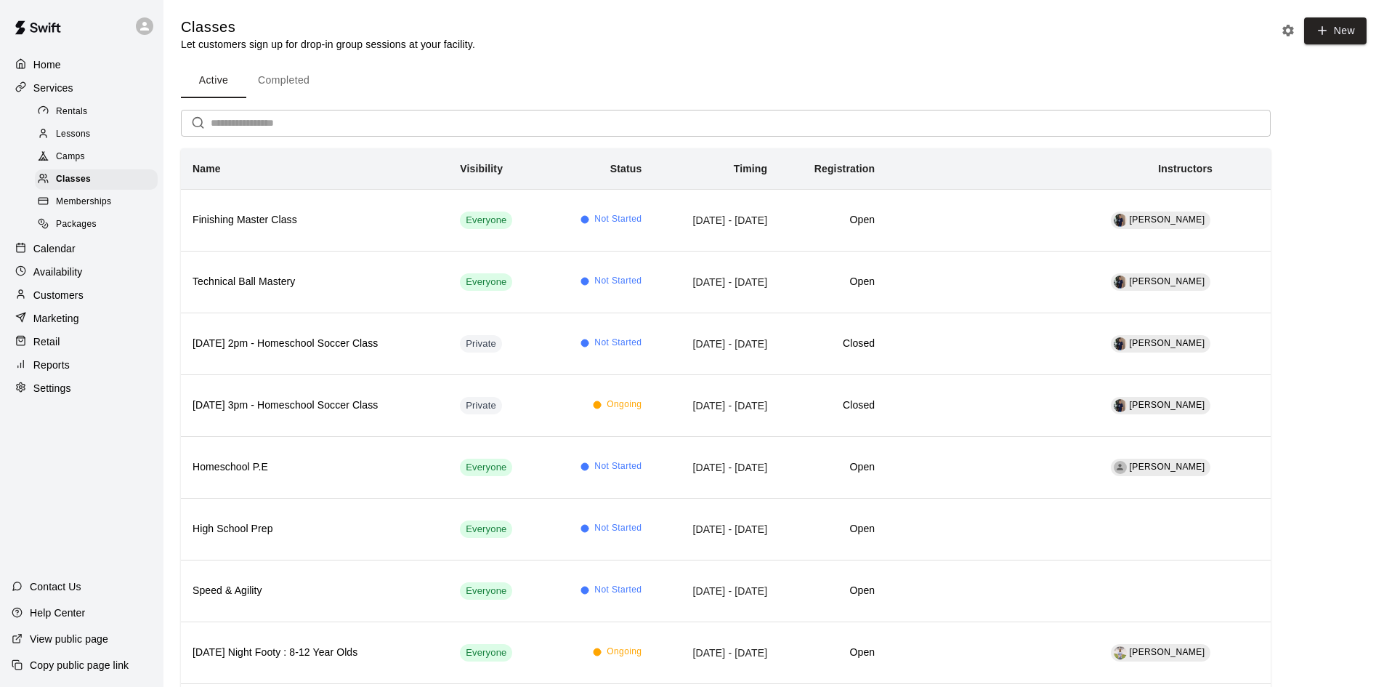
click at [43, 251] on p "Calendar" at bounding box center [54, 248] width 42 height 15
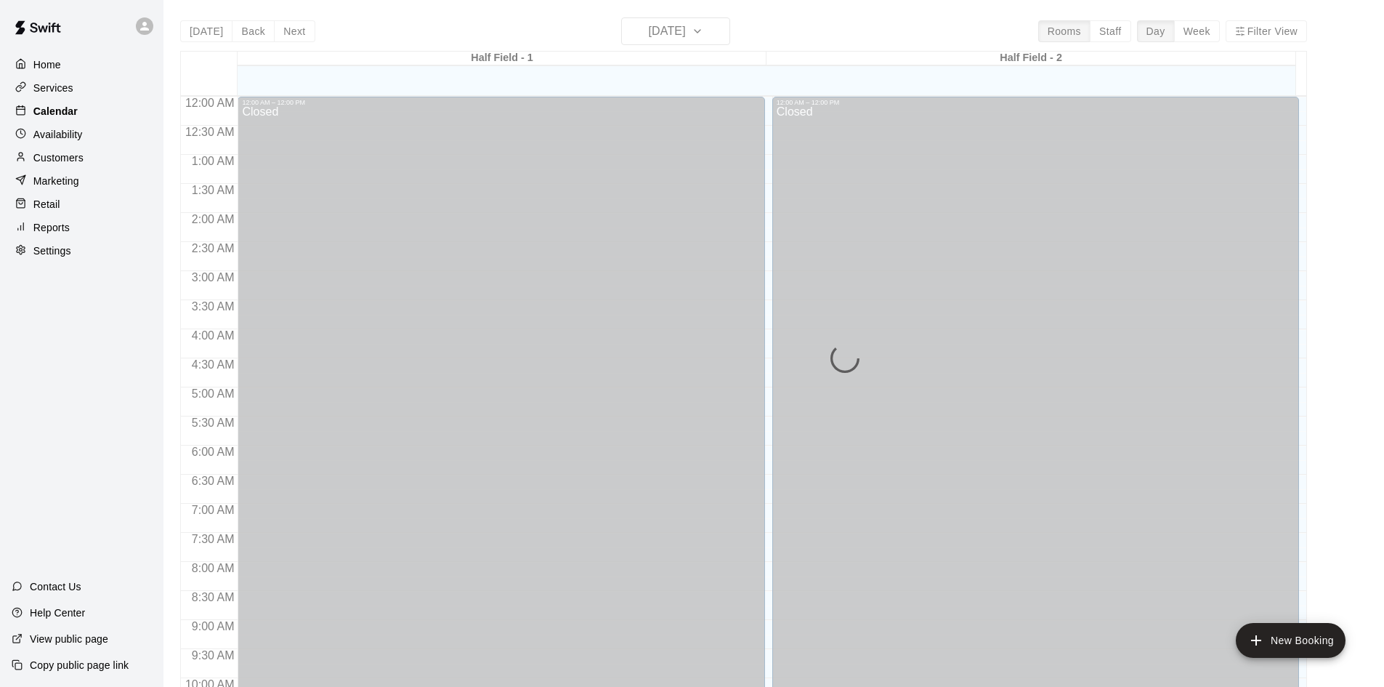
scroll to position [745, 0]
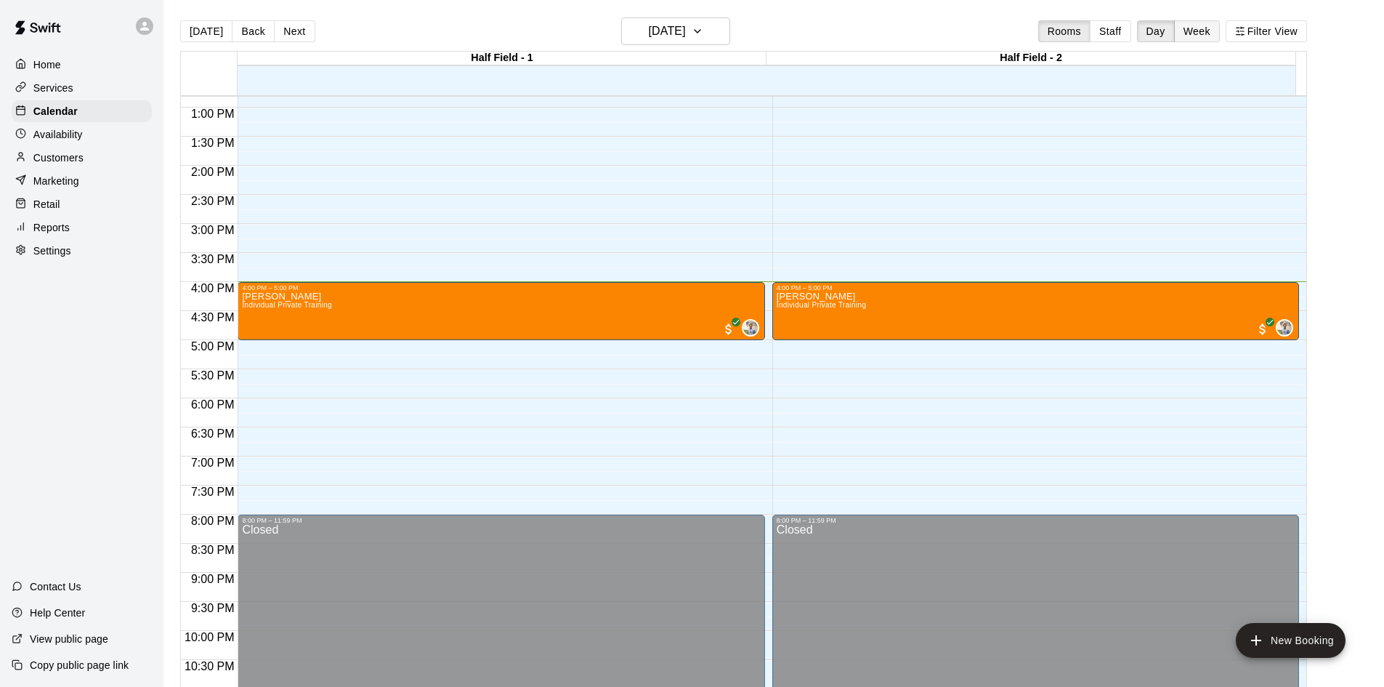
click at [1202, 26] on button "Week" at bounding box center [1197, 31] width 46 height 22
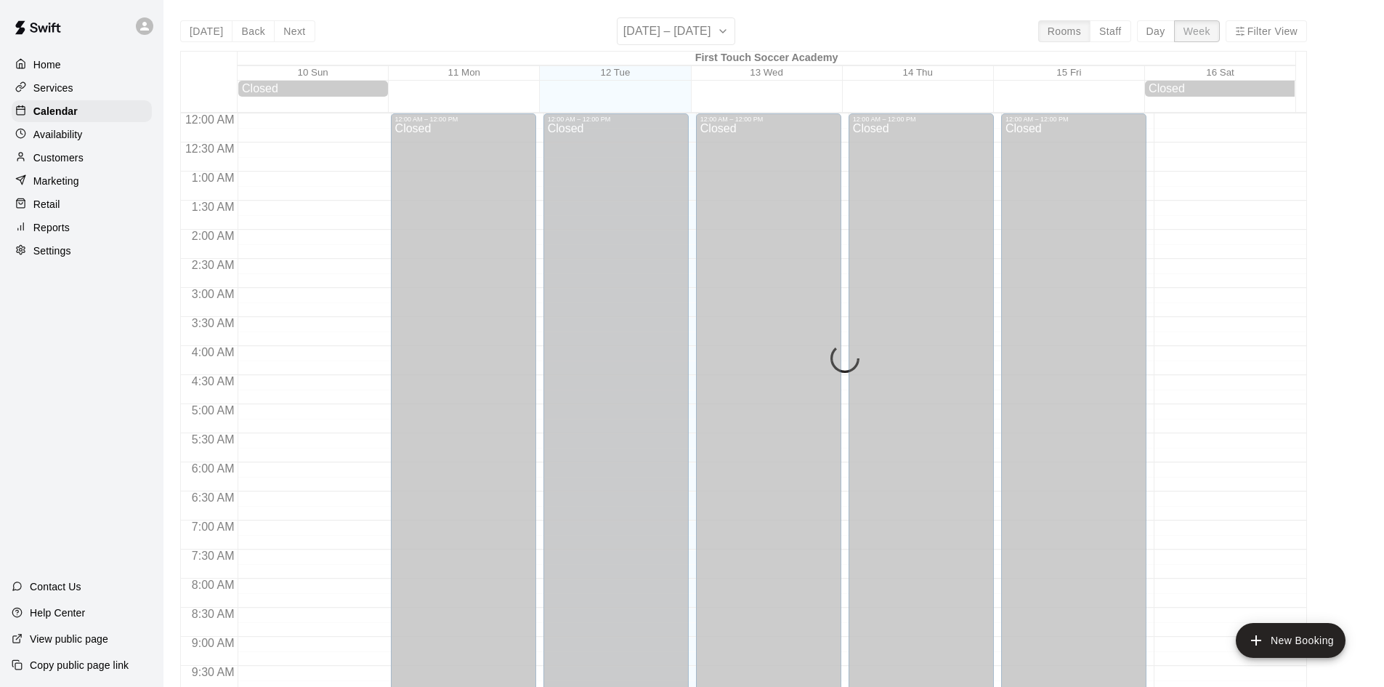
scroll to position [809, 0]
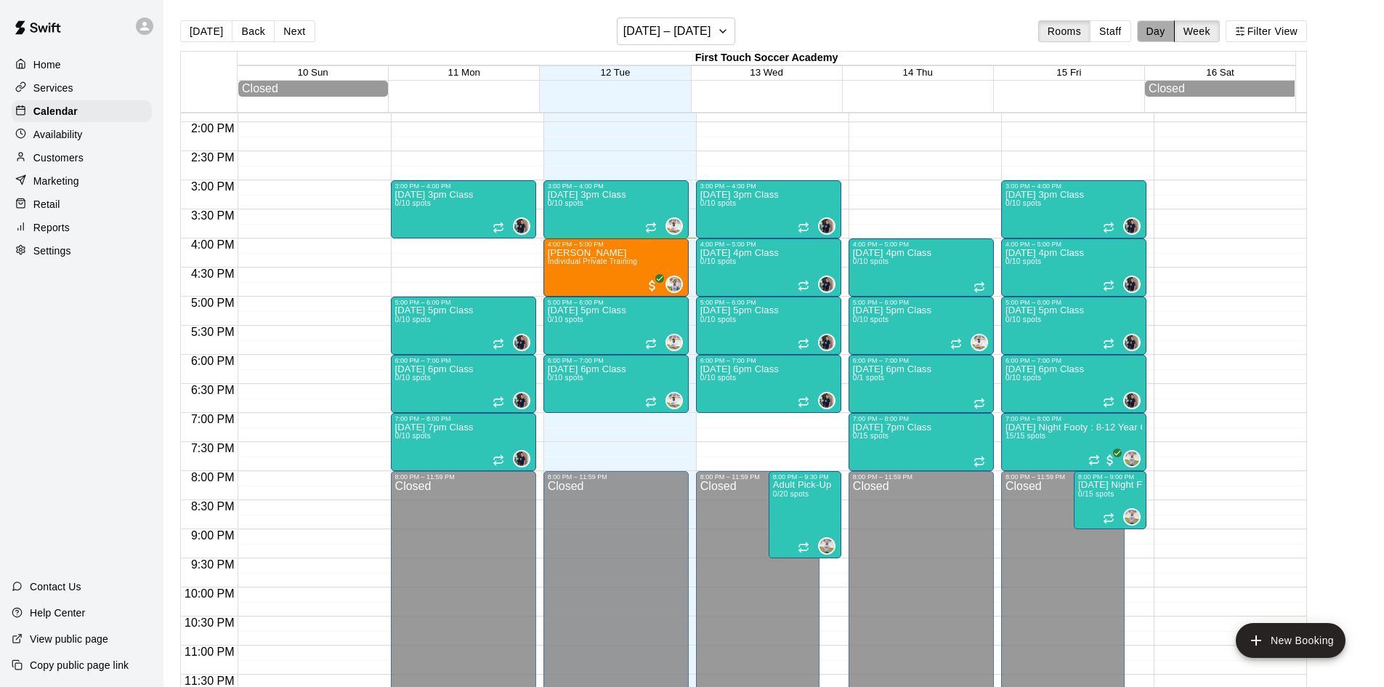
click at [1155, 39] on button "Day" at bounding box center [1156, 31] width 38 height 22
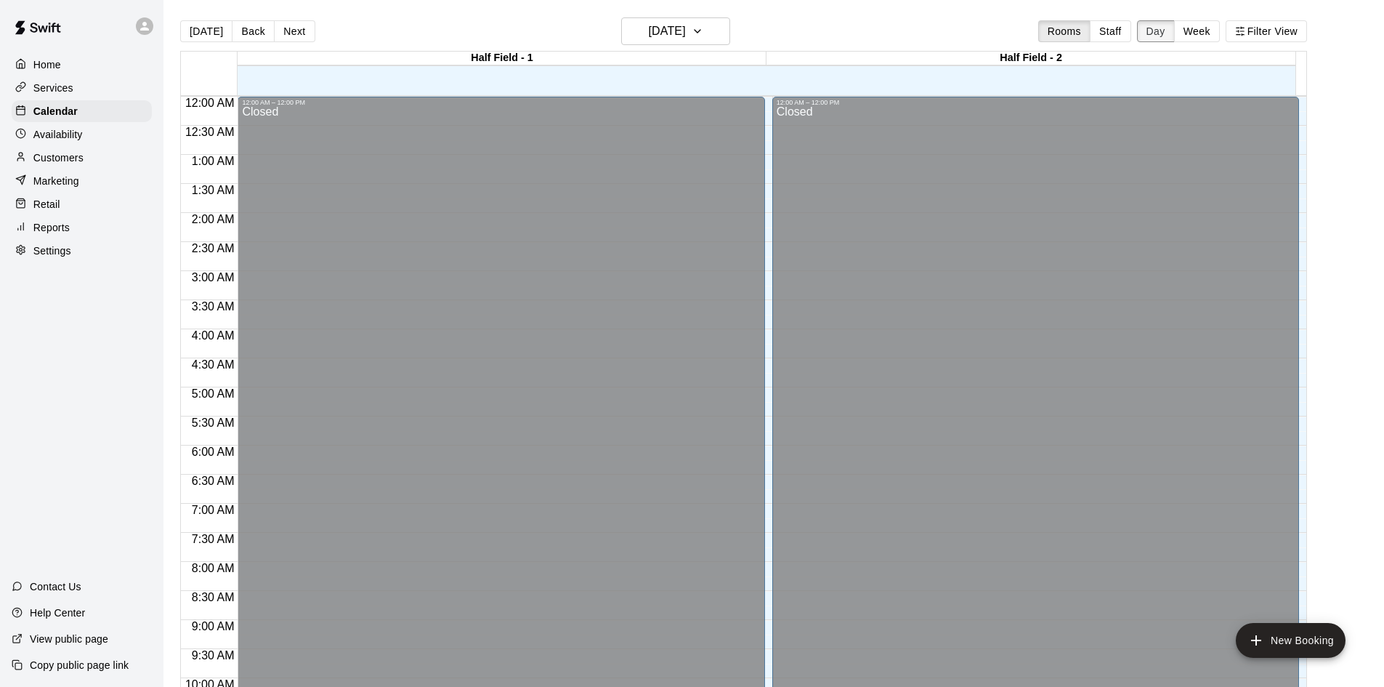
scroll to position [790, 0]
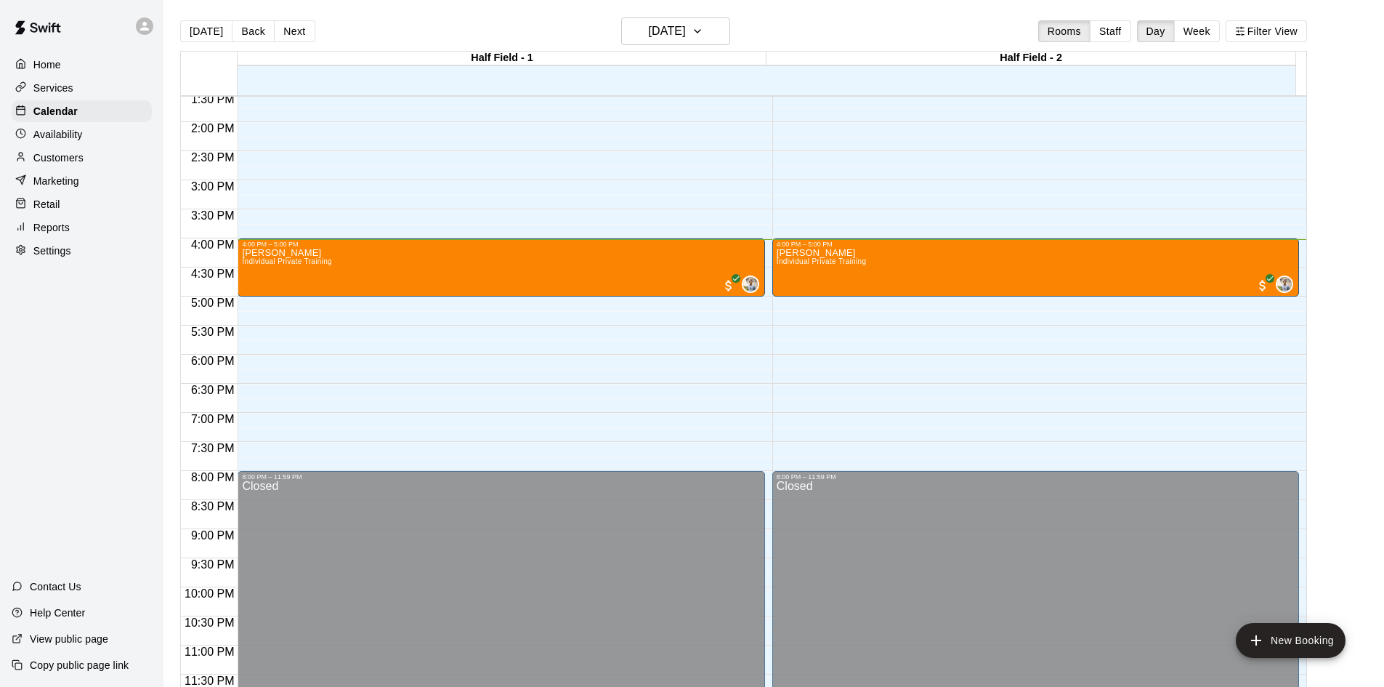
click at [49, 92] on p "Services" at bounding box center [53, 88] width 40 height 15
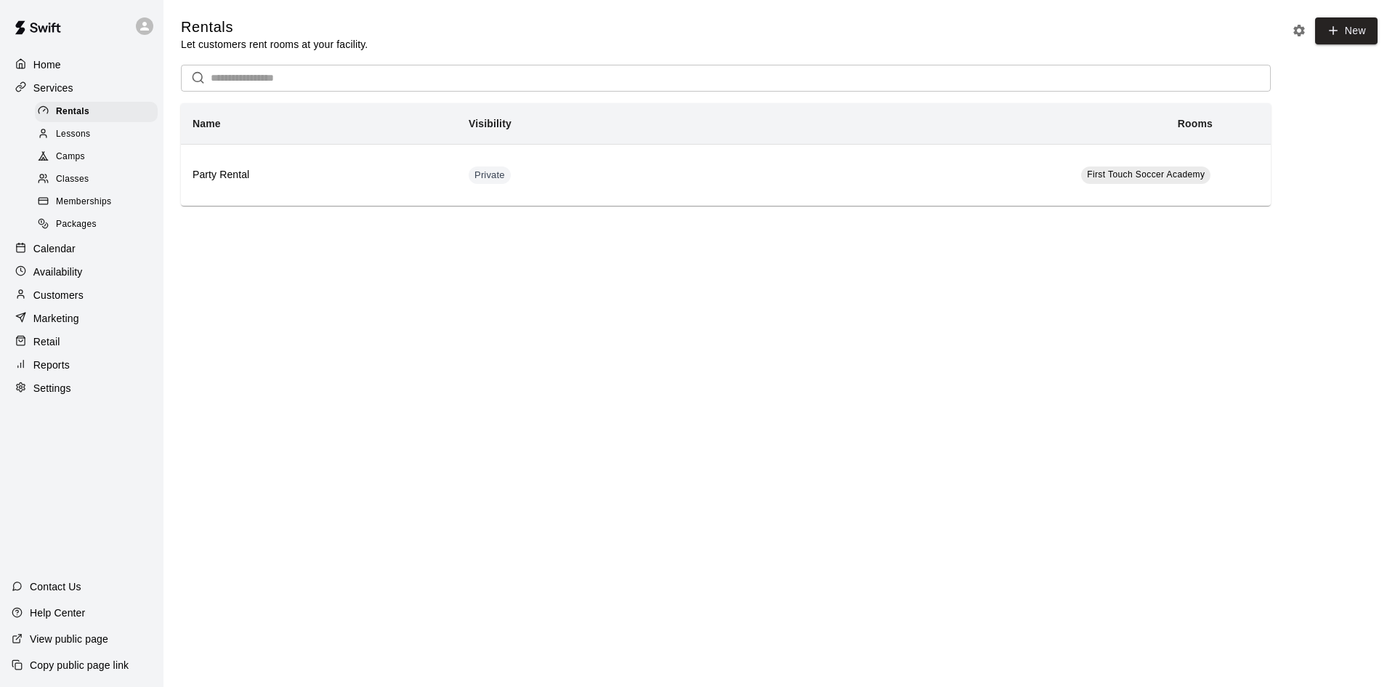
click at [84, 175] on div "Classes" at bounding box center [96, 179] width 123 height 20
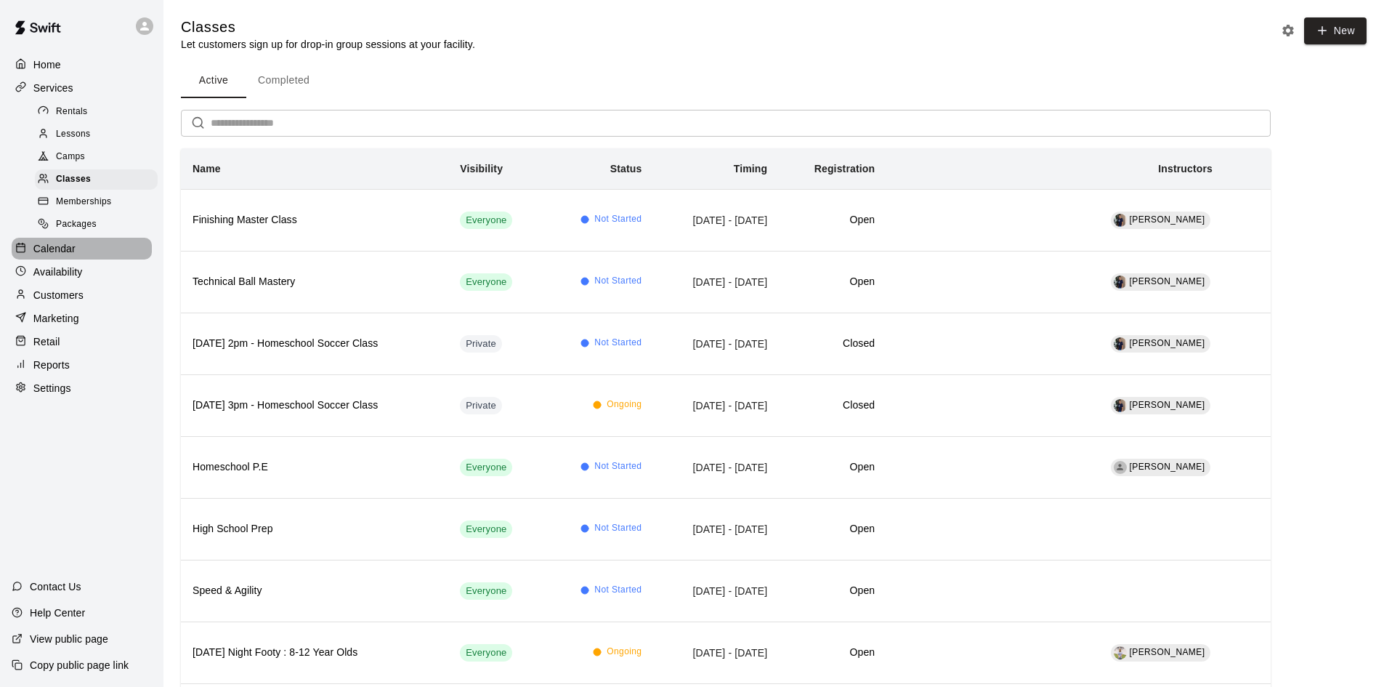
click at [38, 252] on p "Calendar" at bounding box center [54, 248] width 42 height 15
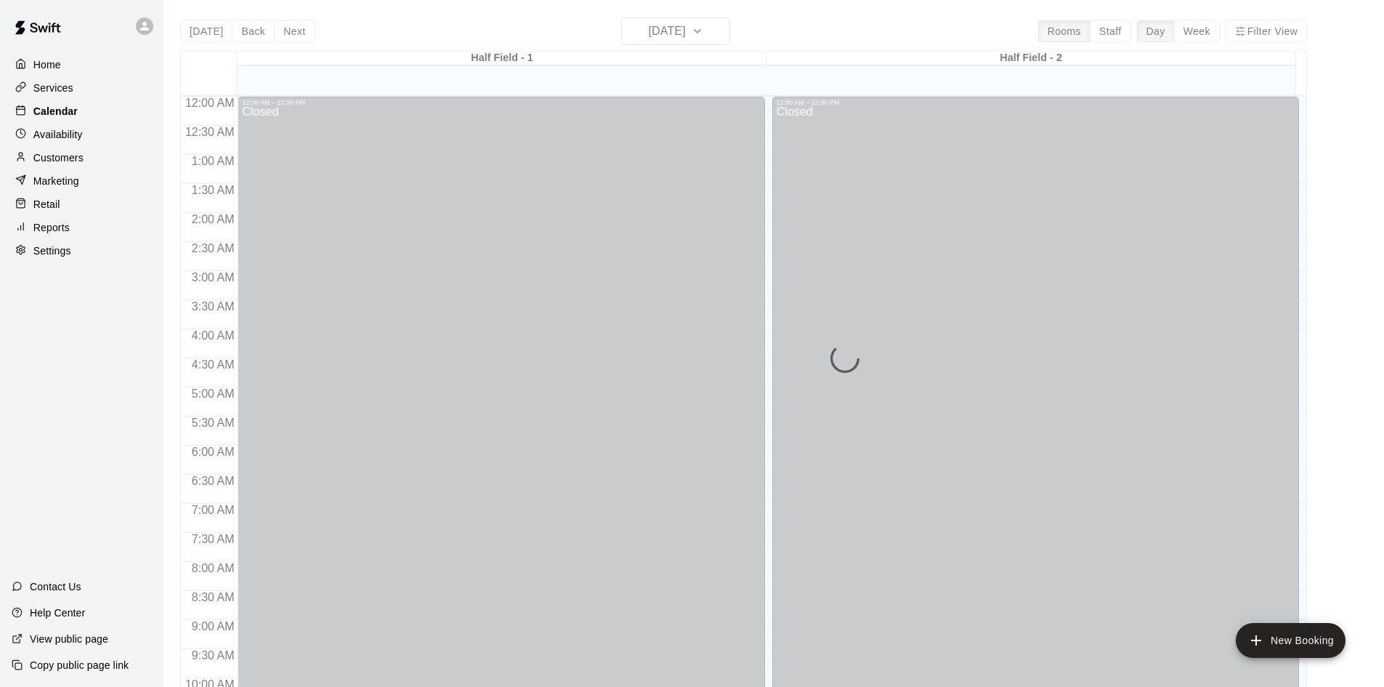
scroll to position [745, 0]
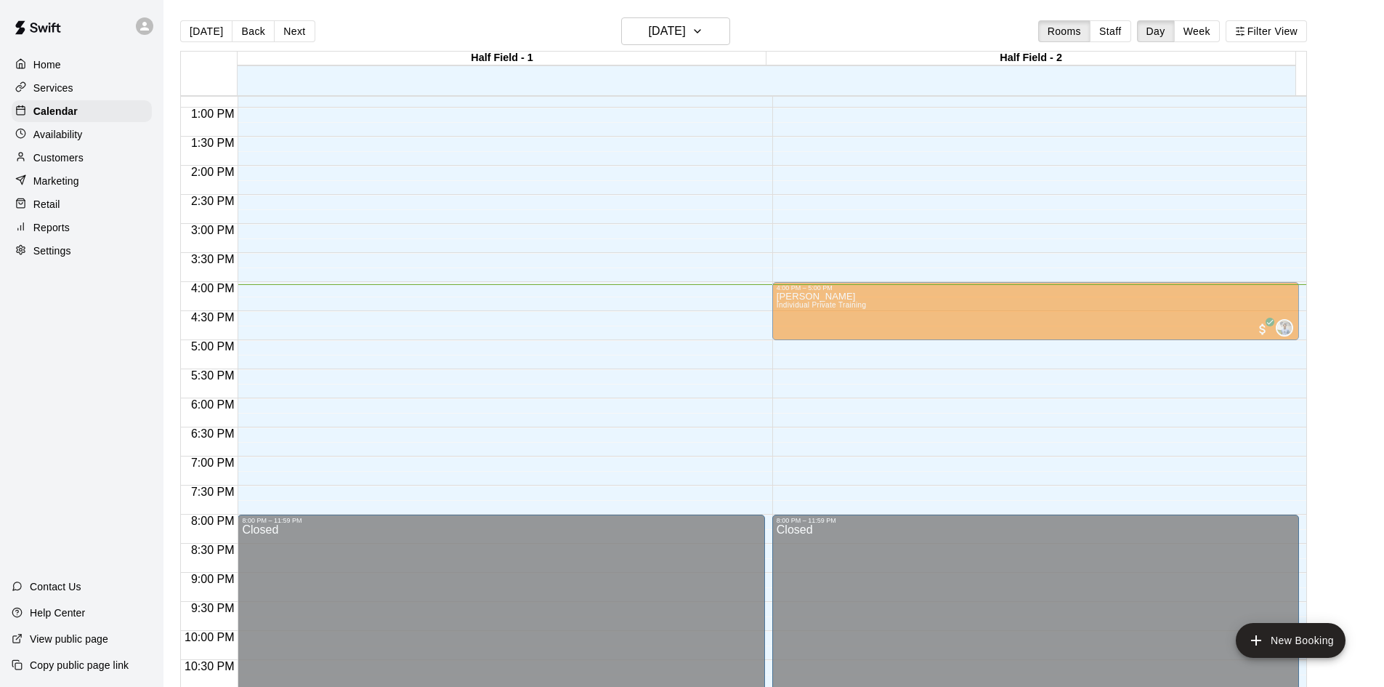
click at [373, 310] on div "Collin Smiddy Individual Private Training 0" at bounding box center [501, 634] width 518 height 687
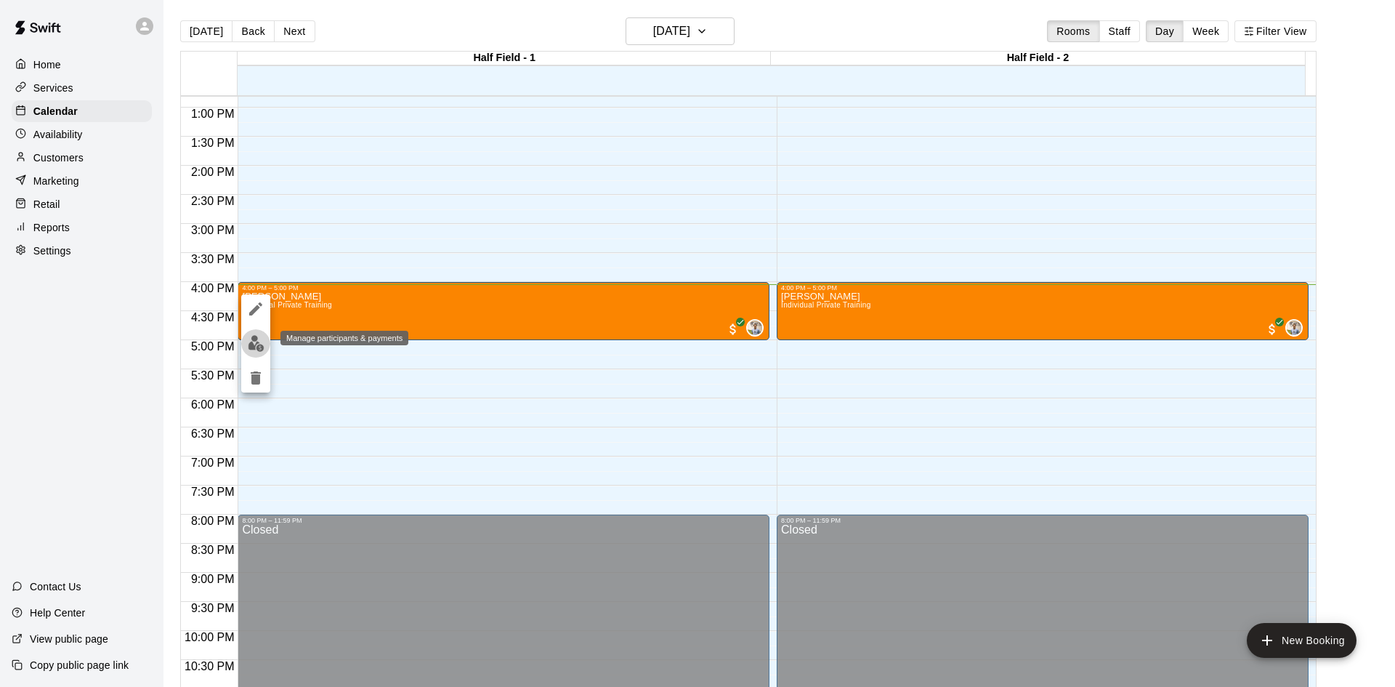
click at [257, 336] on img "edit" at bounding box center [256, 343] width 17 height 17
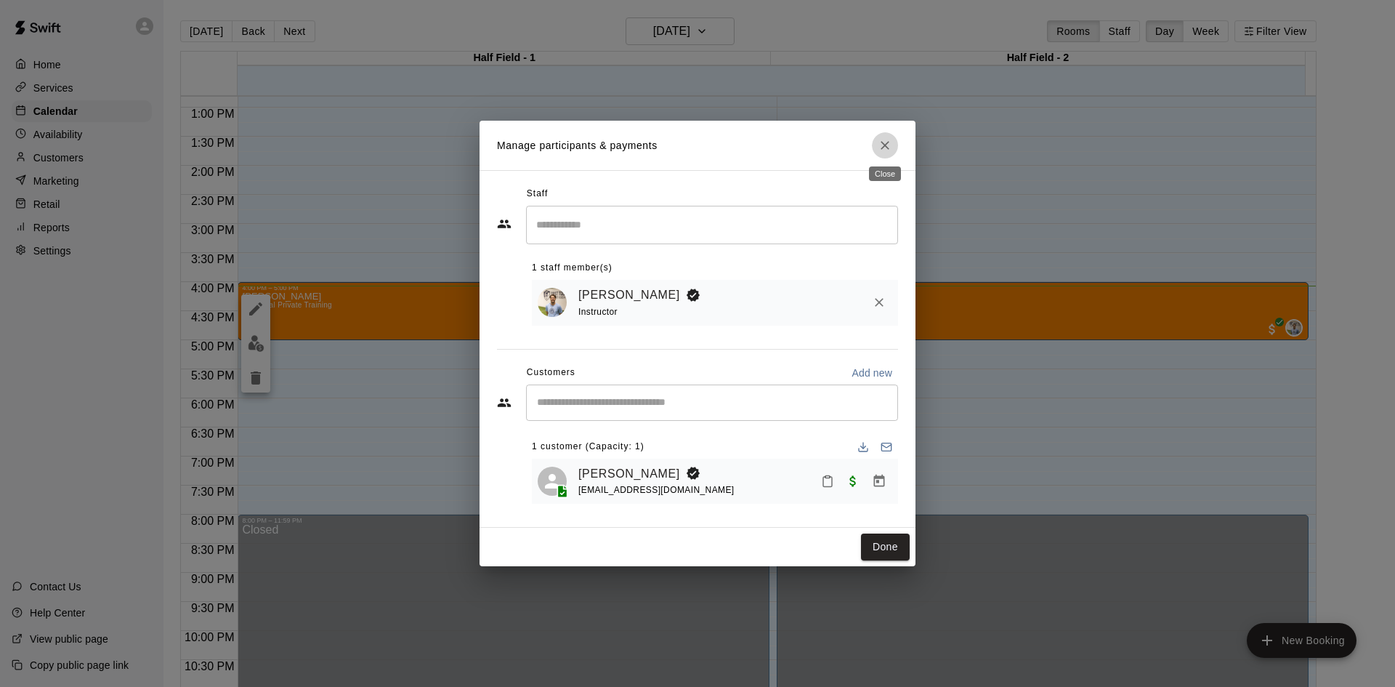
click at [881, 146] on icon "Close" at bounding box center [885, 145] width 15 height 15
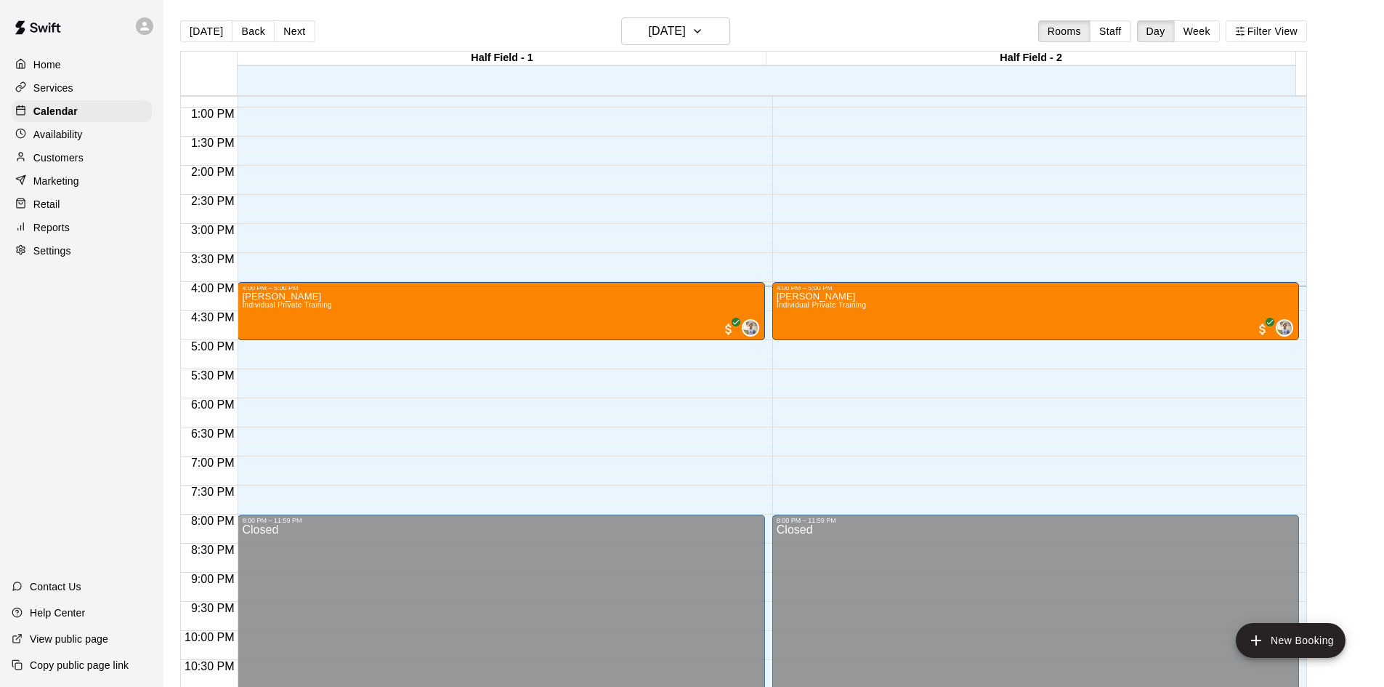
click at [57, 158] on p "Customers" at bounding box center [58, 157] width 50 height 15
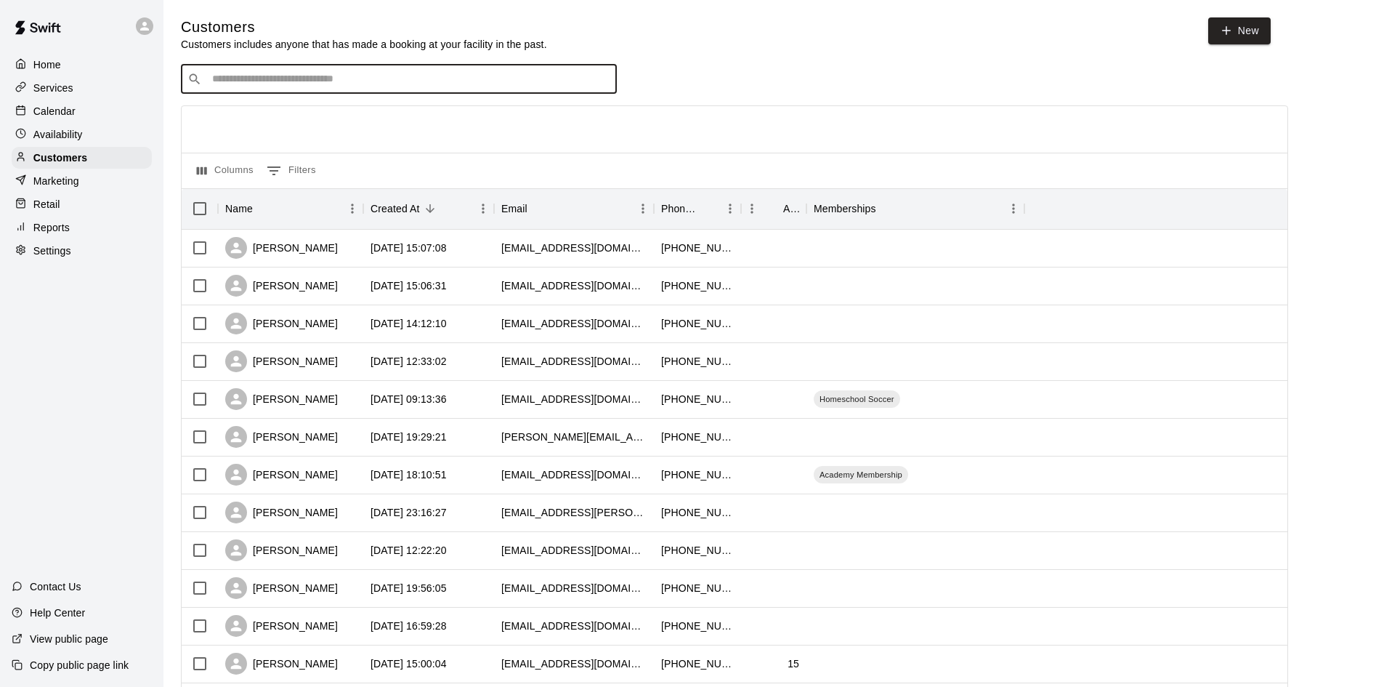
click at [249, 76] on input "Search customers by name or email" at bounding box center [409, 79] width 403 height 15
type input "****"
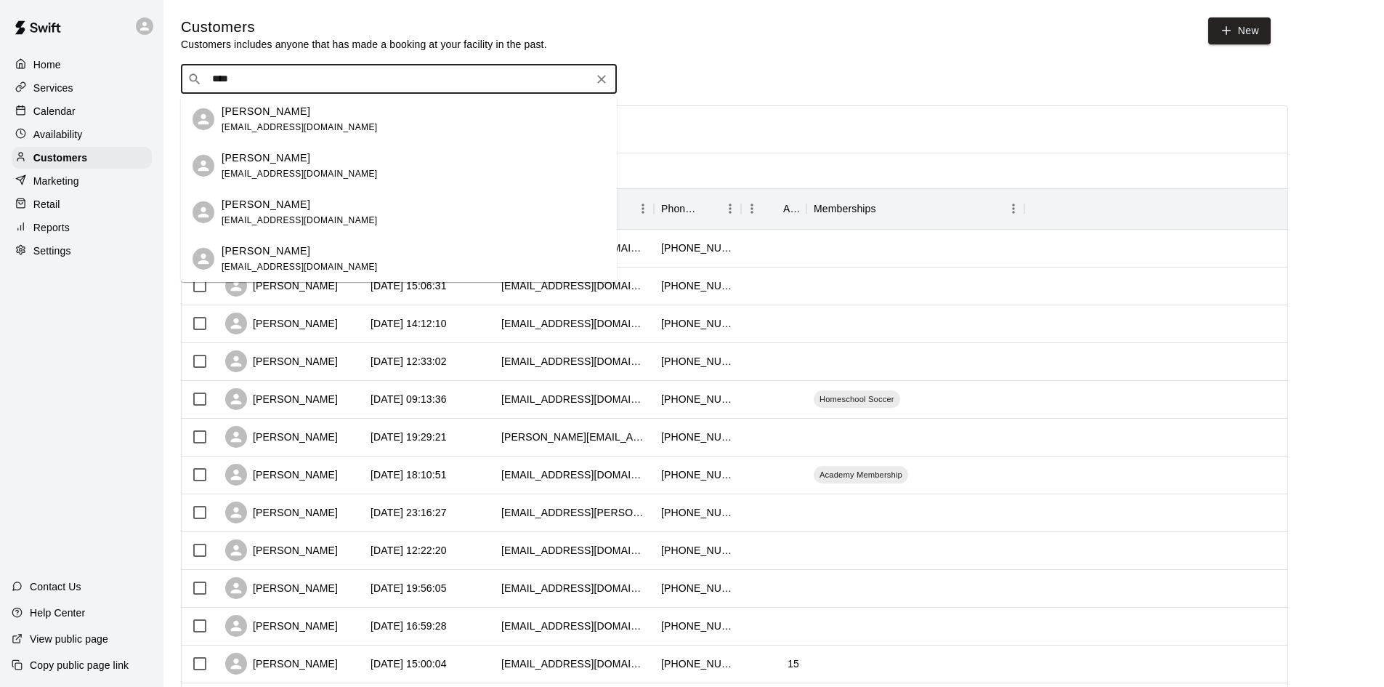
click at [268, 135] on div "Collin Smiddy kimsmiddy@hopewellfuneral.com" at bounding box center [399, 119] width 436 height 47
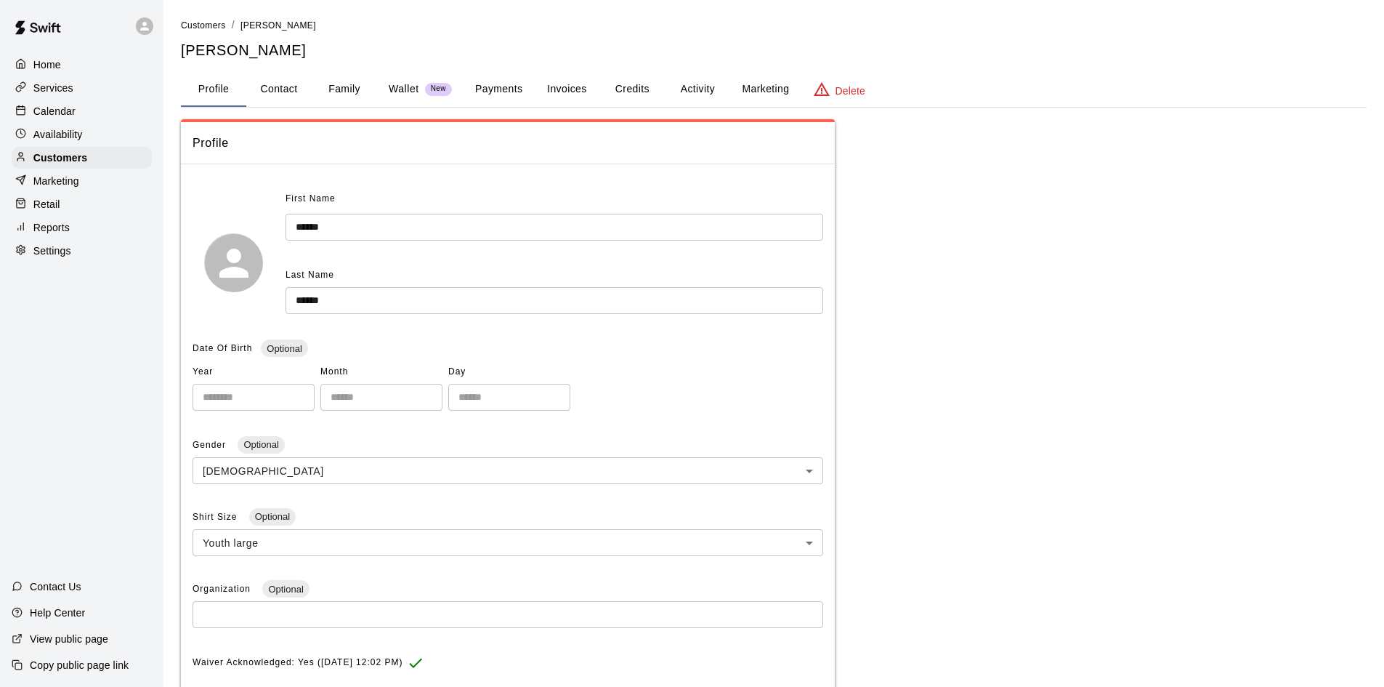
click at [344, 78] on button "Family" at bounding box center [344, 89] width 65 height 35
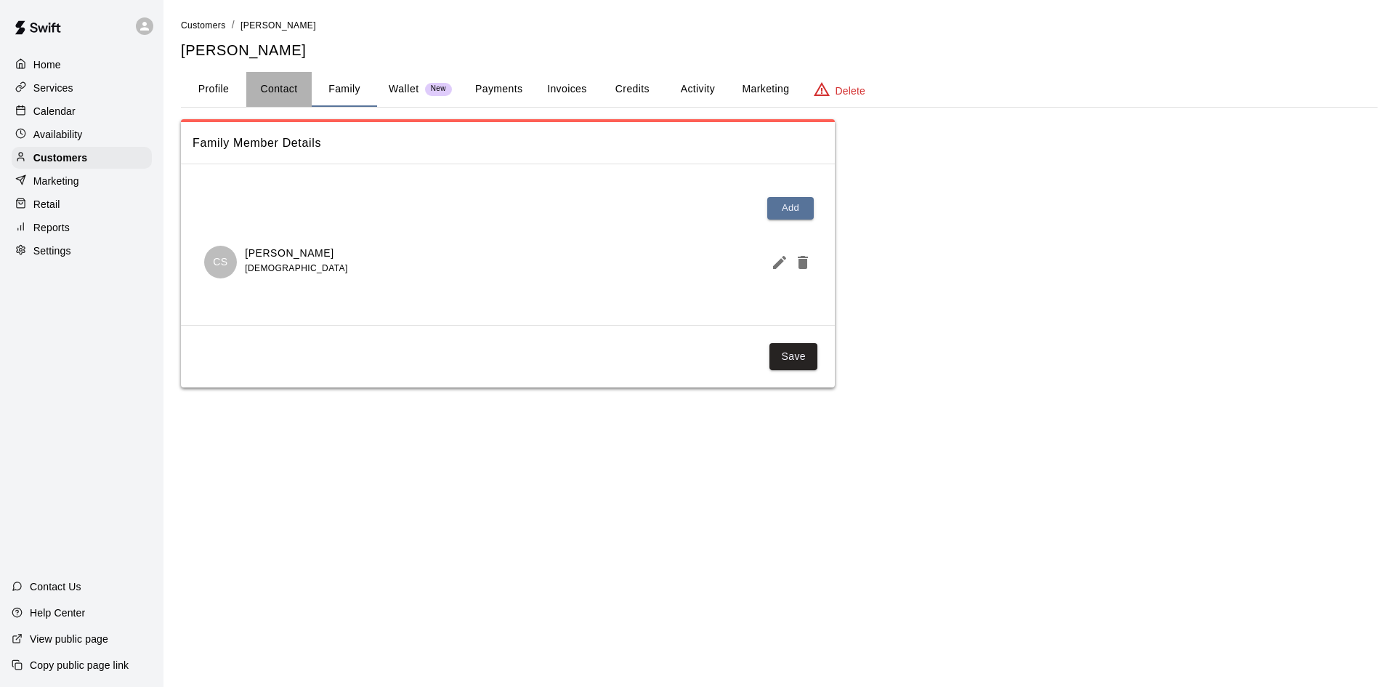
click at [273, 89] on button "Contact" at bounding box center [278, 89] width 65 height 35
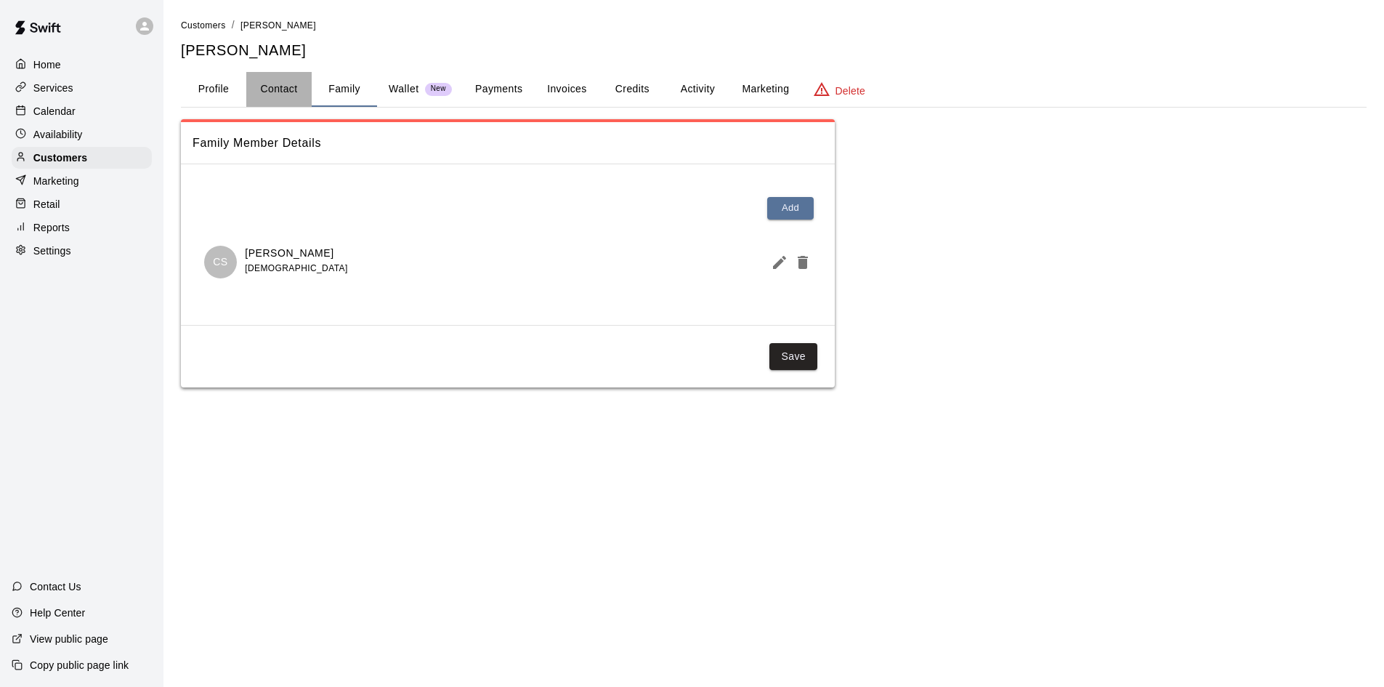
select select "**"
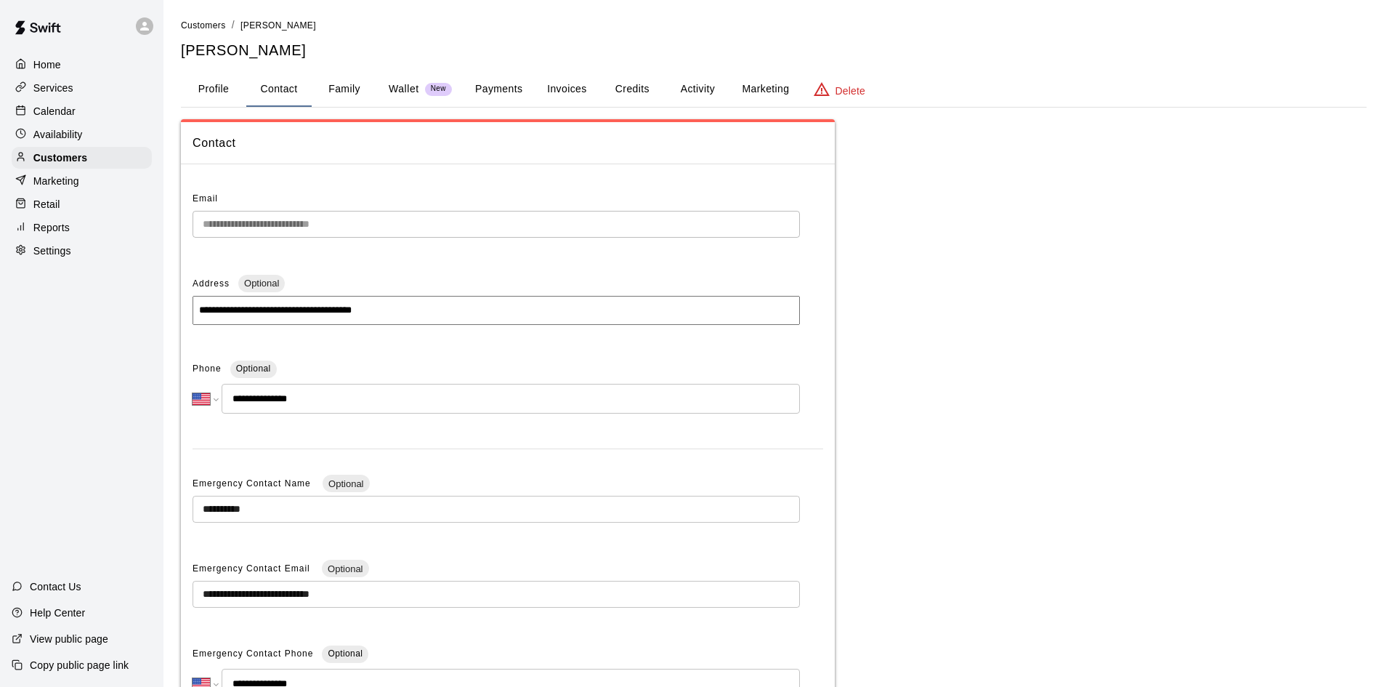
click at [219, 89] on button "Profile" at bounding box center [213, 89] width 65 height 35
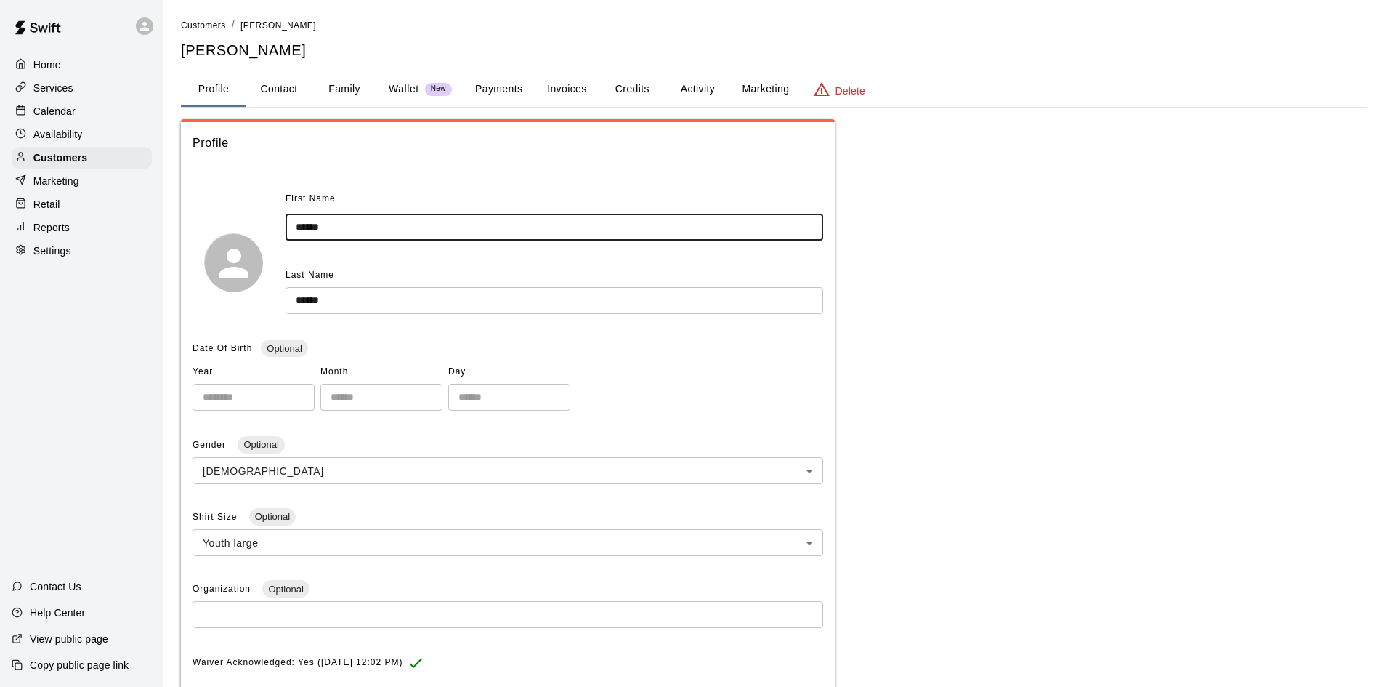
drag, startPoint x: 331, startPoint y: 230, endPoint x: 211, endPoint y: 207, distance: 122.8
click at [215, 222] on div "First Name ****** ​ Last Name ****** ​" at bounding box center [508, 262] width 631 height 150
type input "***"
click at [917, 210] on div "Profile First Name *** ​ Last Name ****** ​ Date Of Birth Optional Year ​ Month…" at bounding box center [774, 533] width 1186 height 828
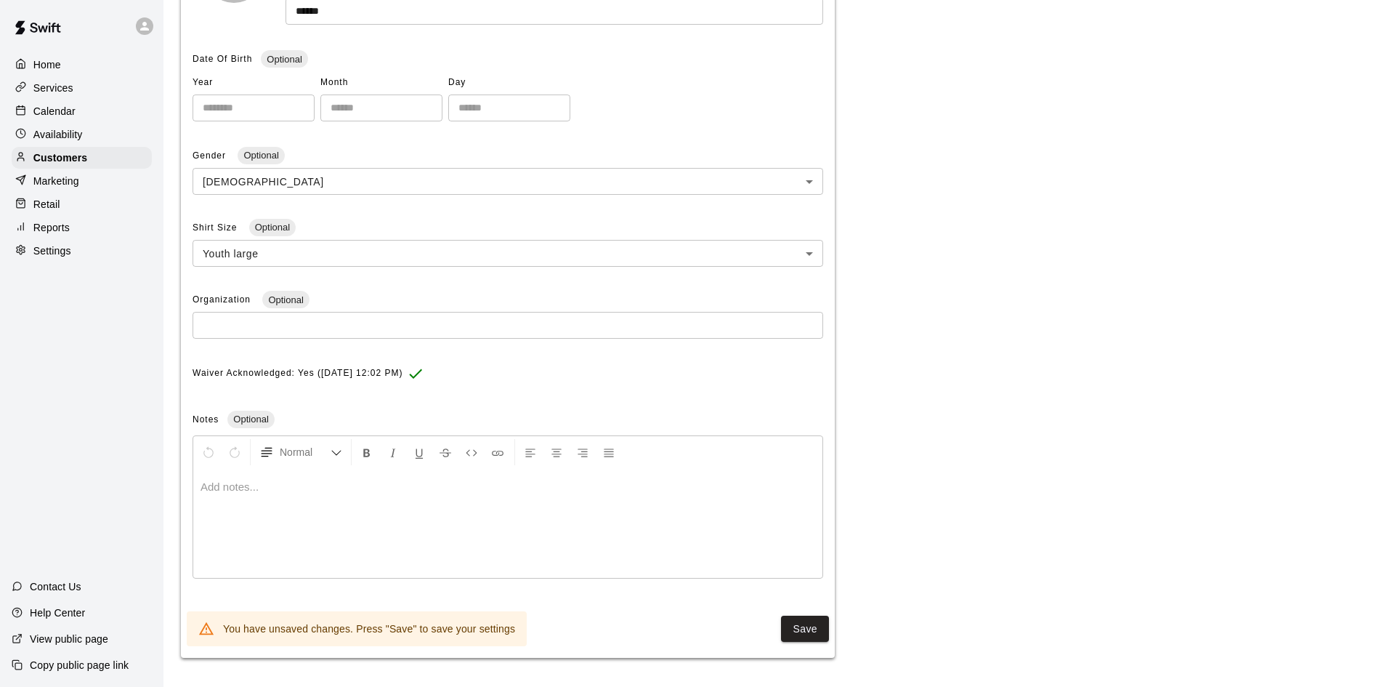
click at [816, 631] on button "Save" at bounding box center [805, 628] width 48 height 27
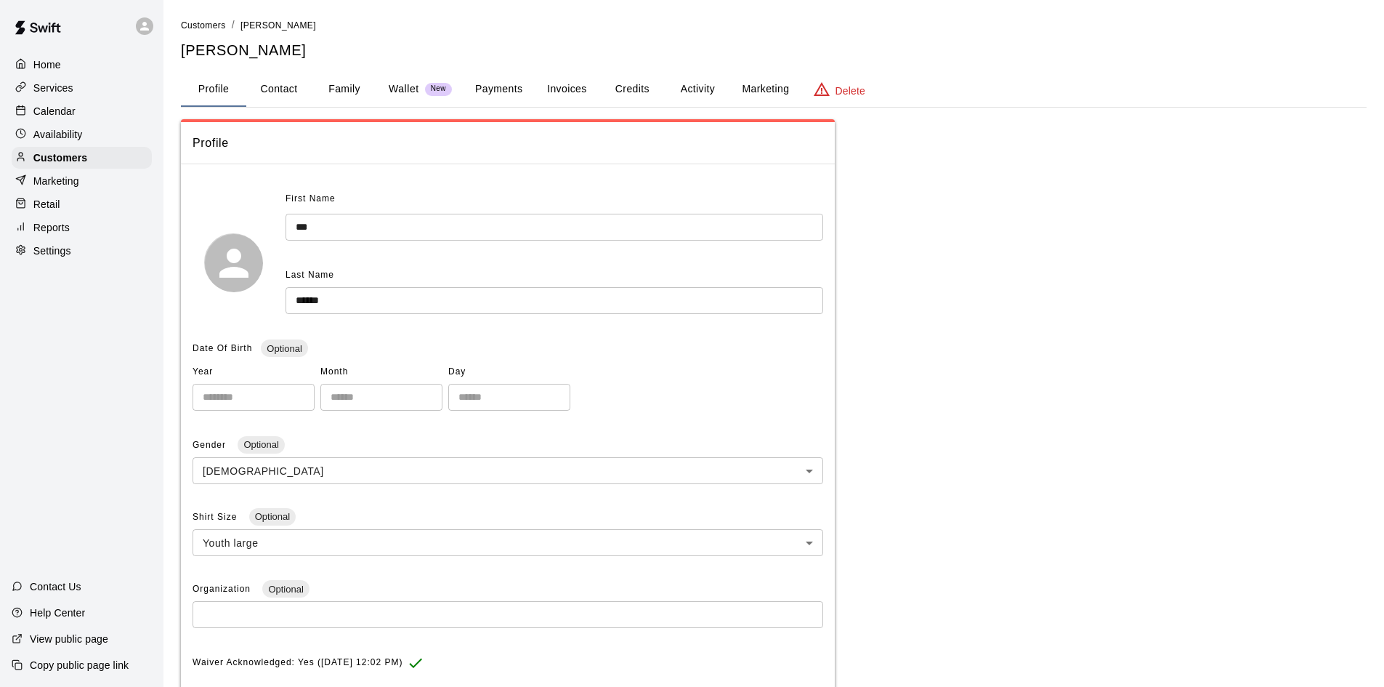
click at [335, 76] on button "Family" at bounding box center [344, 89] width 65 height 35
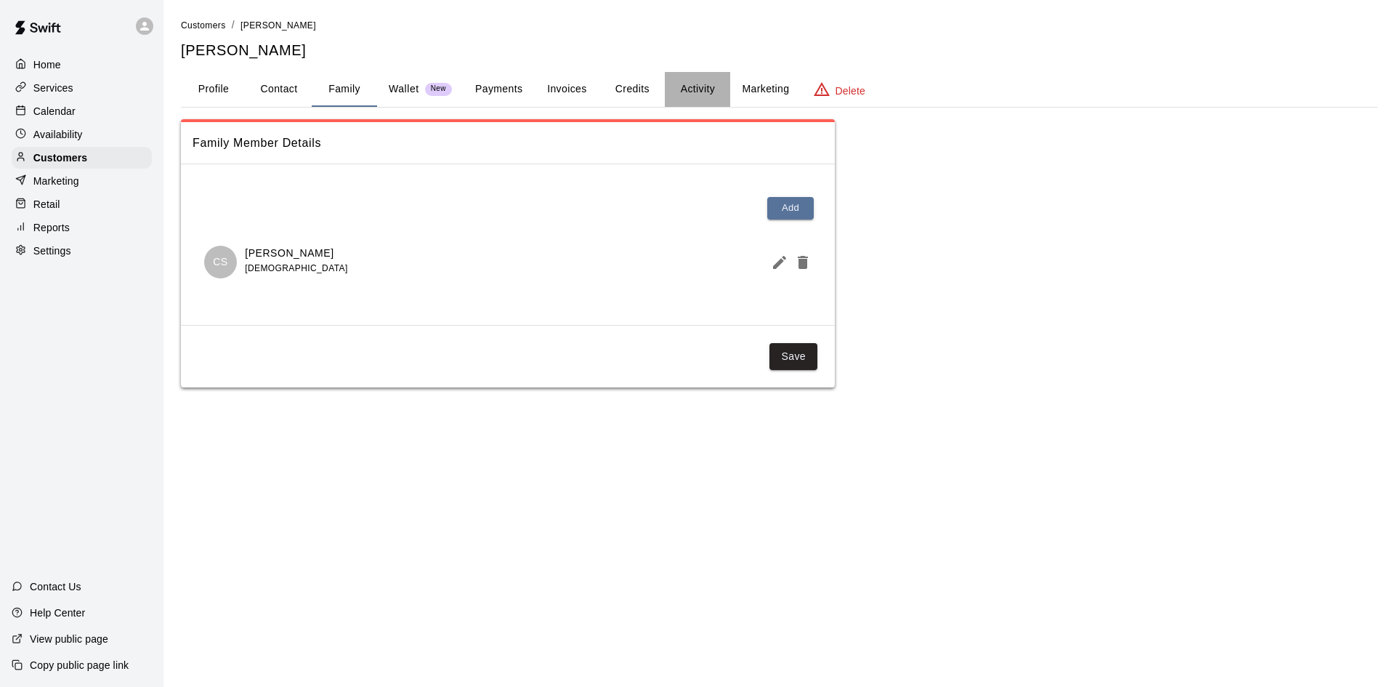
click at [687, 91] on button "Activity" at bounding box center [697, 89] width 65 height 35
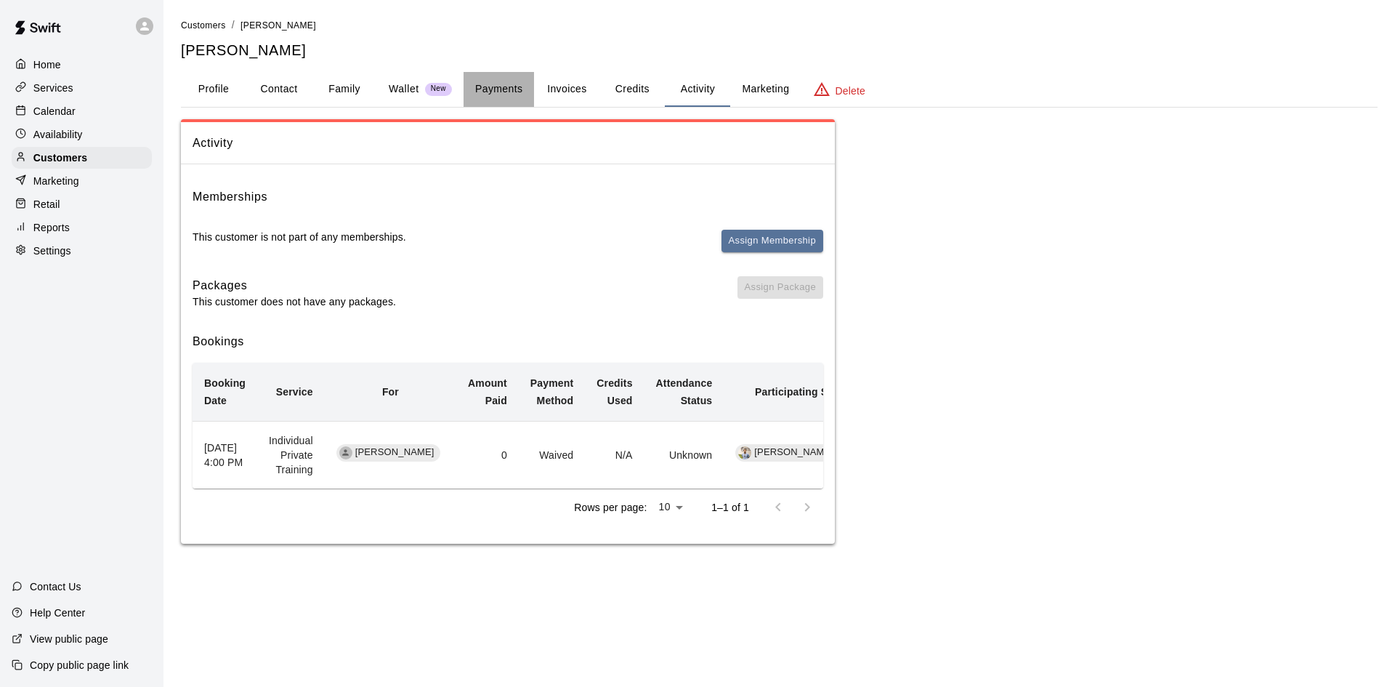
click at [487, 88] on button "Payments" at bounding box center [499, 89] width 70 height 35
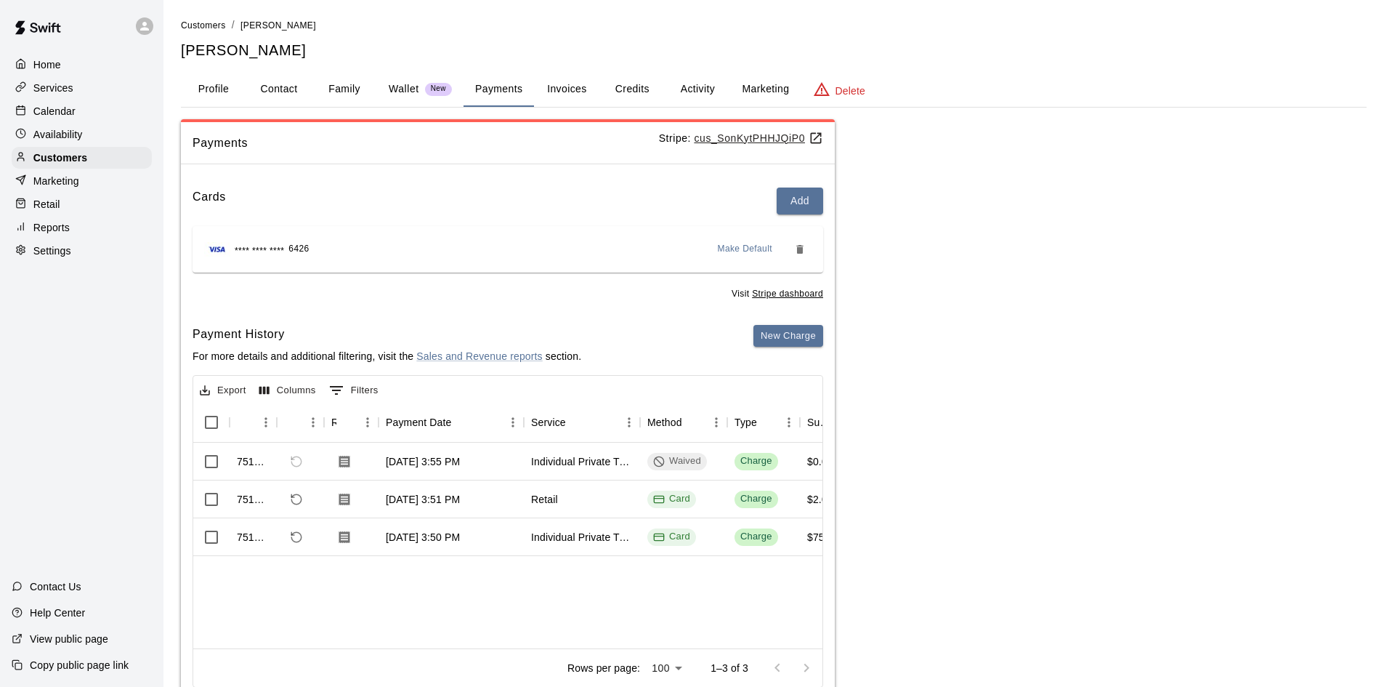
click at [690, 86] on button "Activity" at bounding box center [697, 89] width 65 height 35
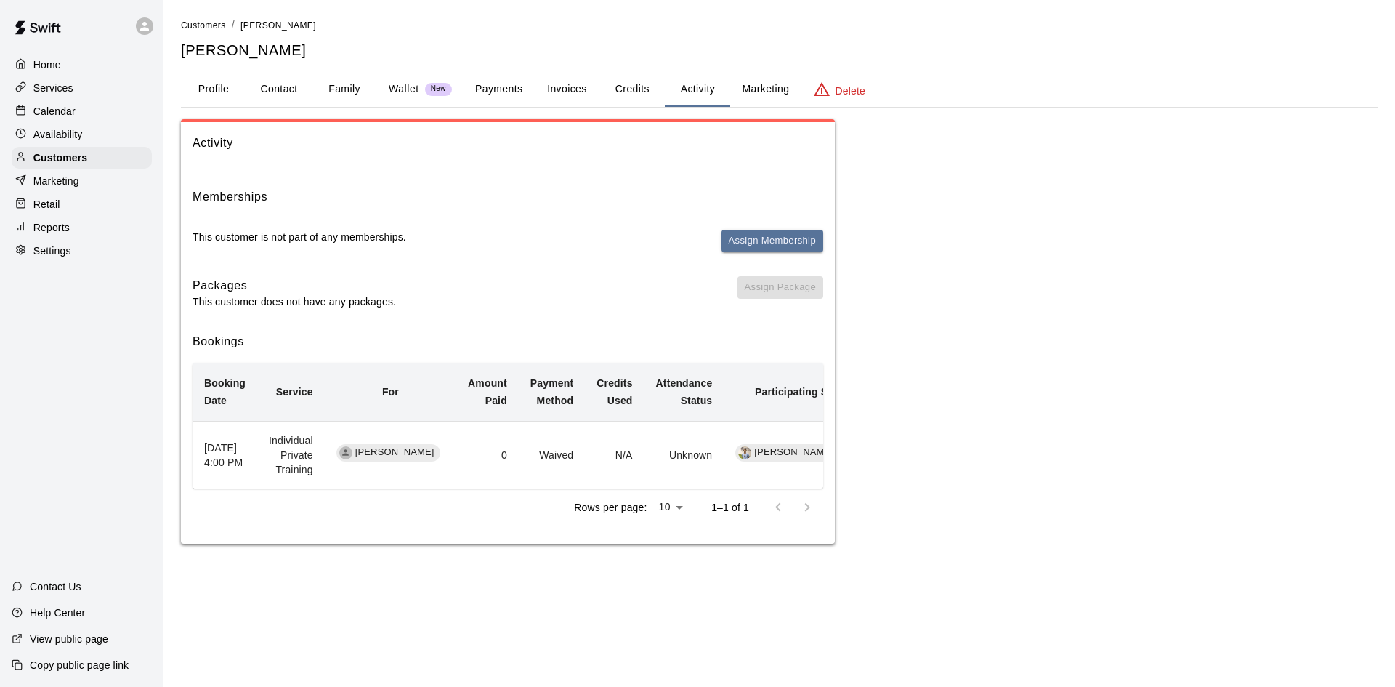
click at [63, 113] on p "Calendar" at bounding box center [54, 111] width 42 height 15
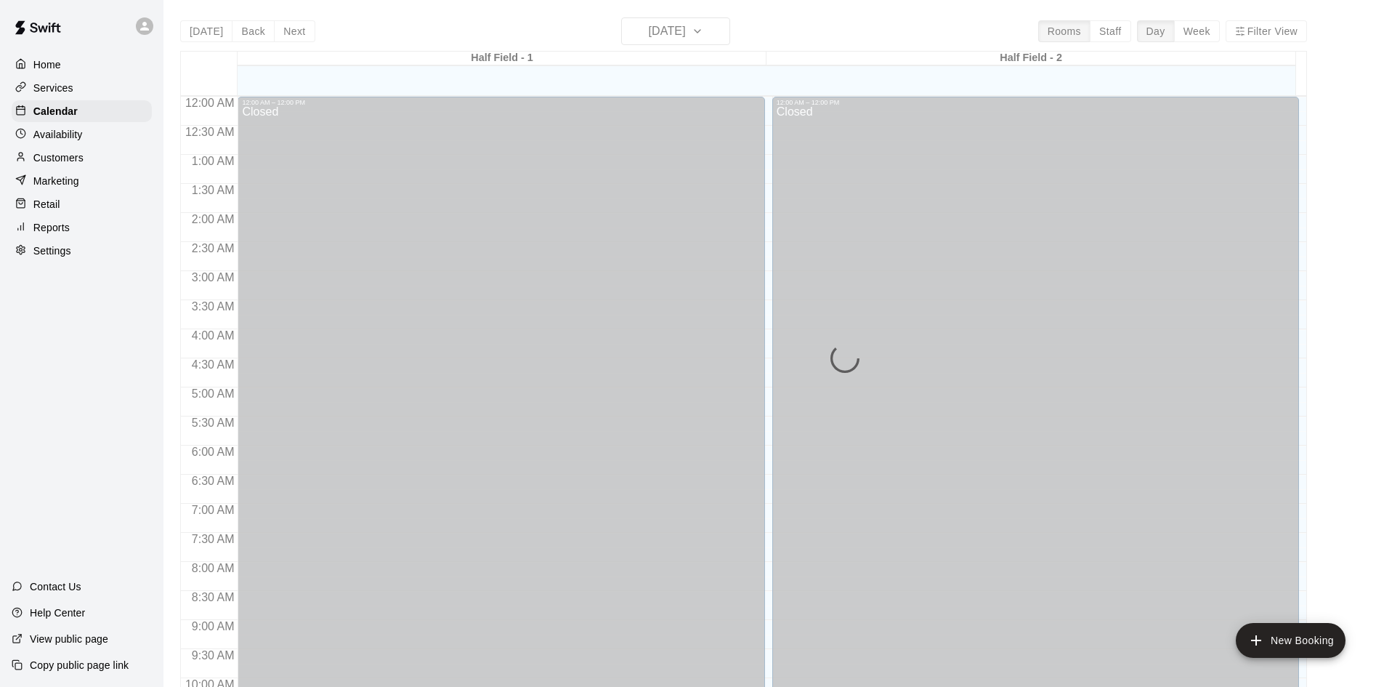
scroll to position [745, 0]
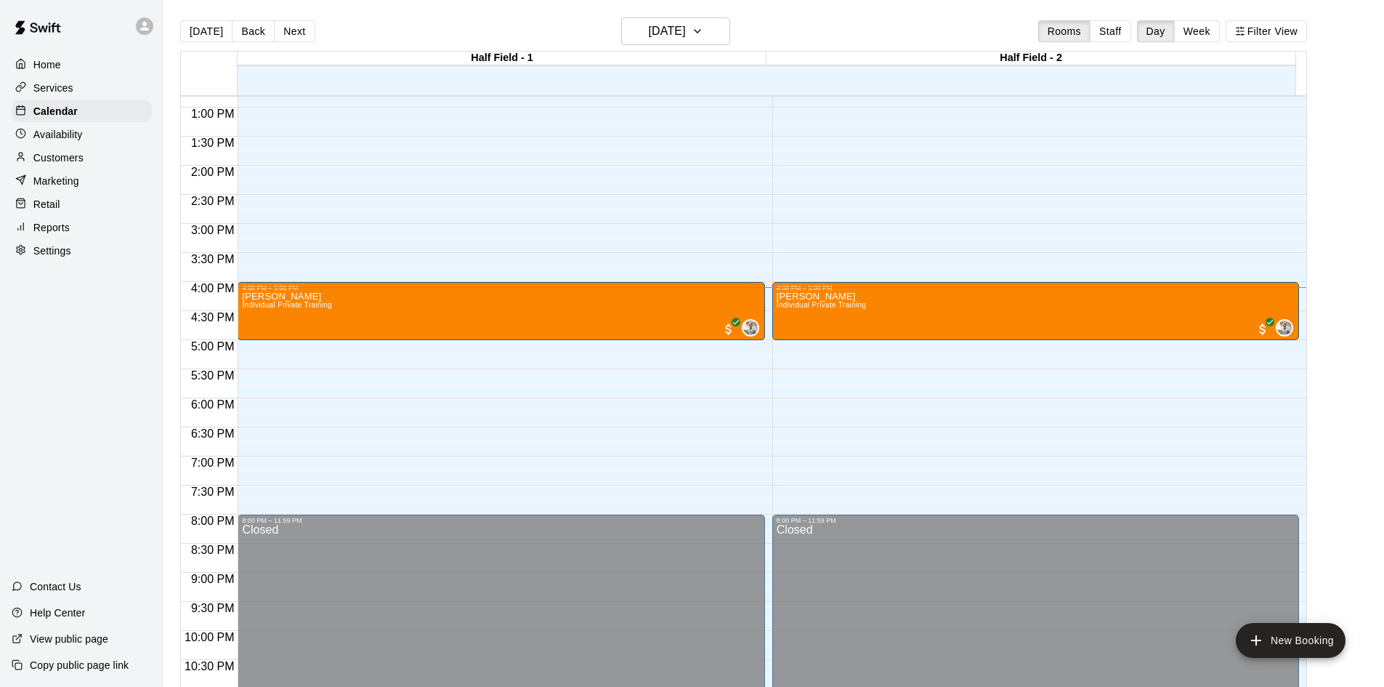
click at [1206, 17] on div "Today Back Next Tuesday Aug 12 Rooms Staff Day Week Filter View" at bounding box center [743, 33] width 1127 height 33
click at [1206, 29] on button "Week" at bounding box center [1197, 31] width 46 height 22
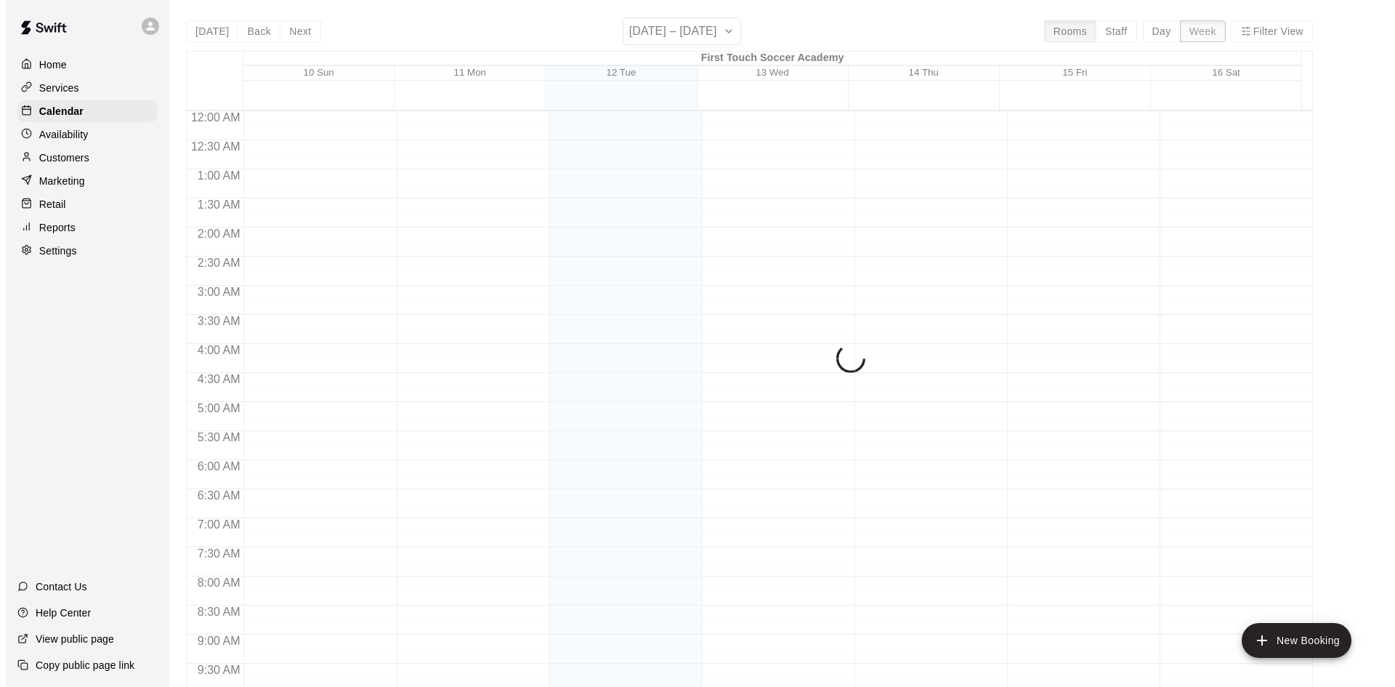
scroll to position [805, 0]
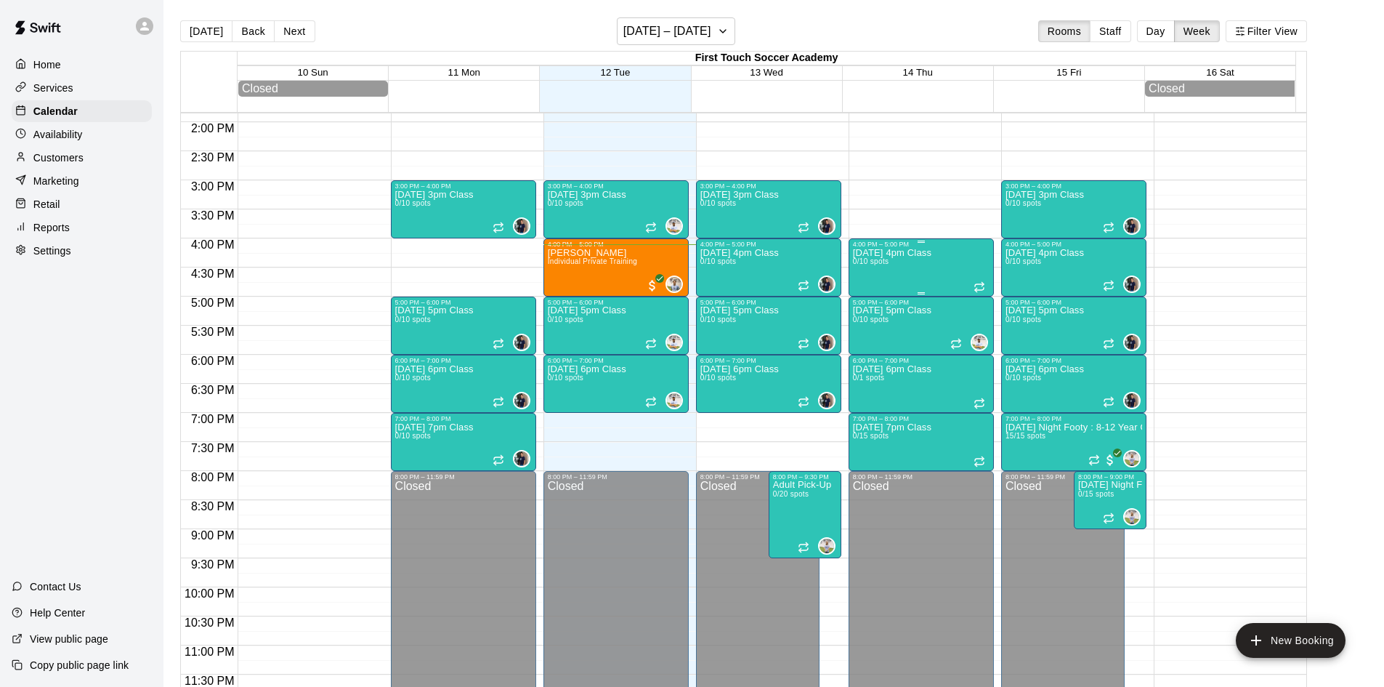
click at [913, 281] on div "Thursday 4pm Class 0/10 spots" at bounding box center [892, 591] width 78 height 687
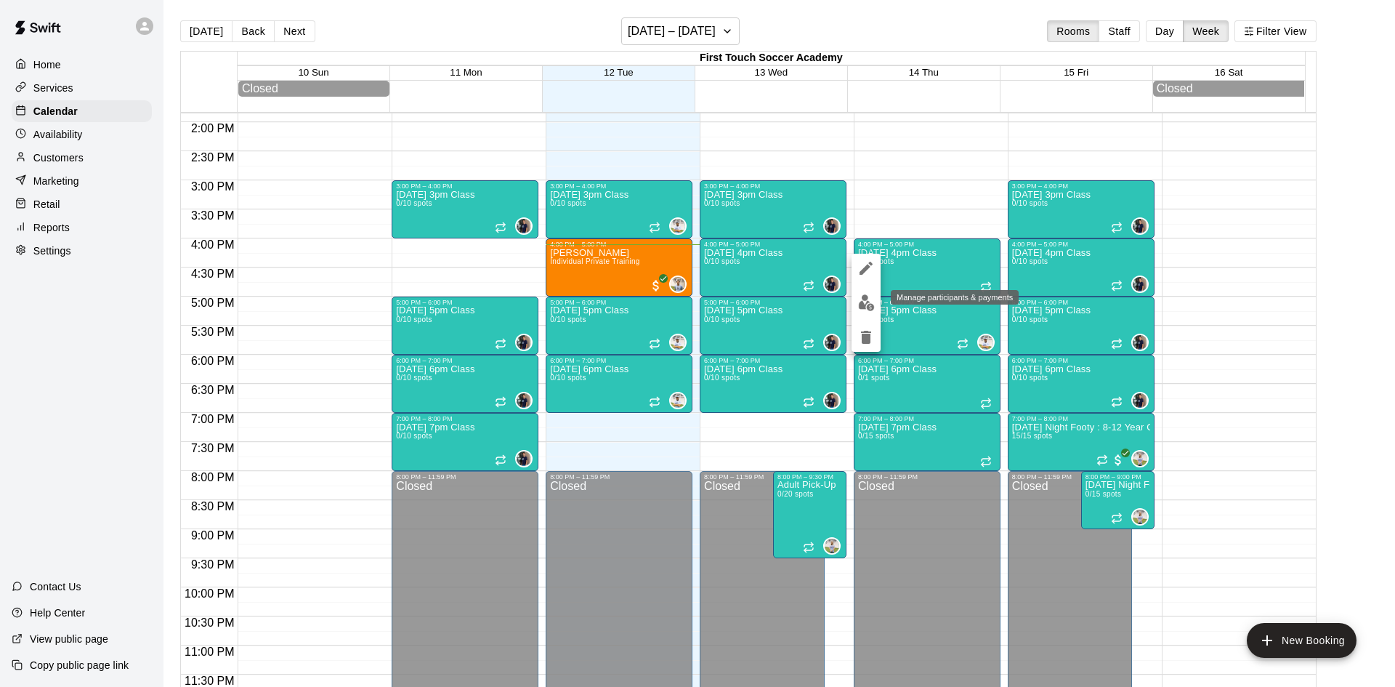
click at [870, 300] on img "edit" at bounding box center [866, 302] width 17 height 17
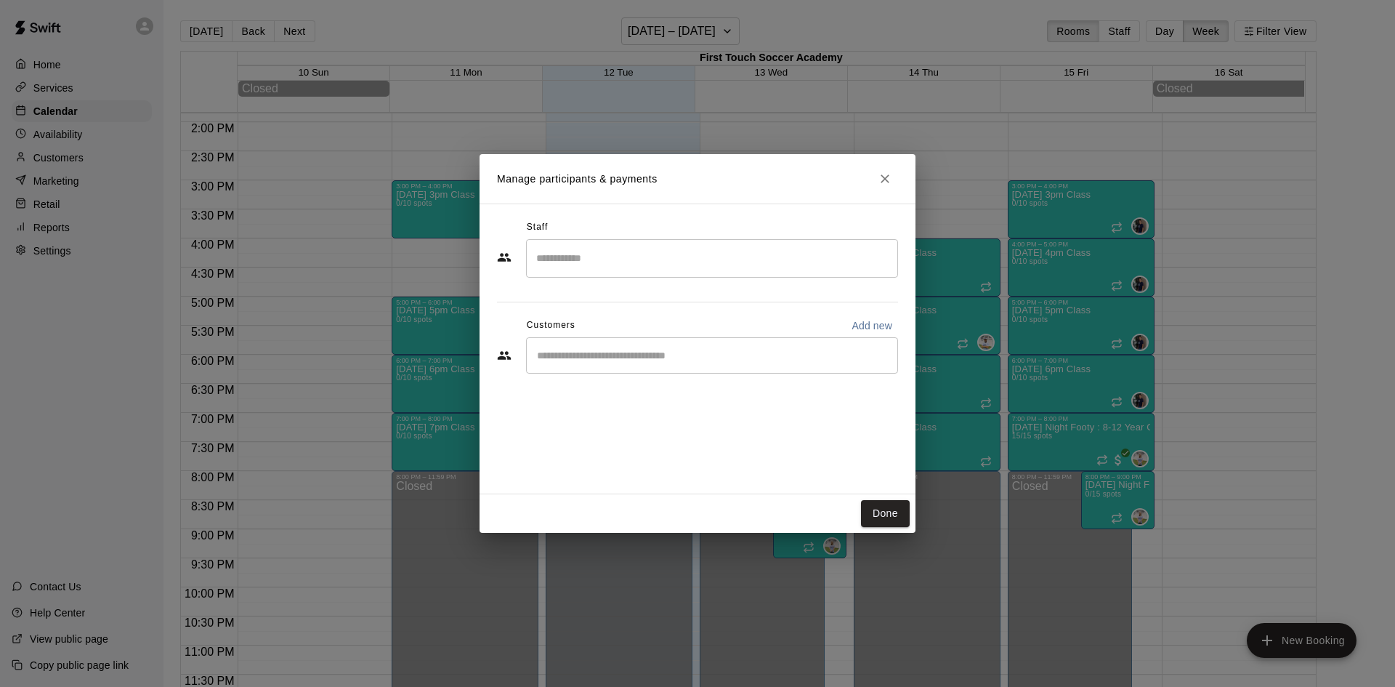
click at [597, 360] on input "Start typing to search customers..." at bounding box center [712, 355] width 359 height 15
type input "****"
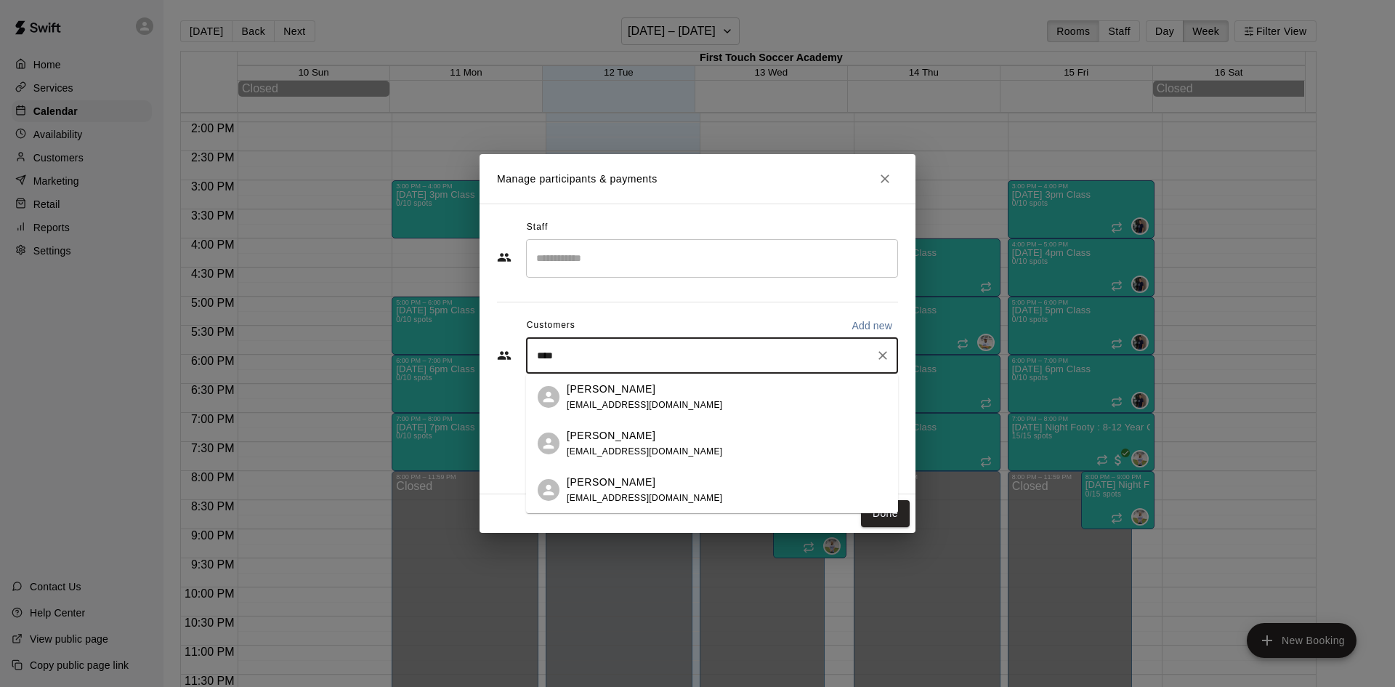
click at [626, 442] on p "Collin Smiddy" at bounding box center [611, 435] width 89 height 15
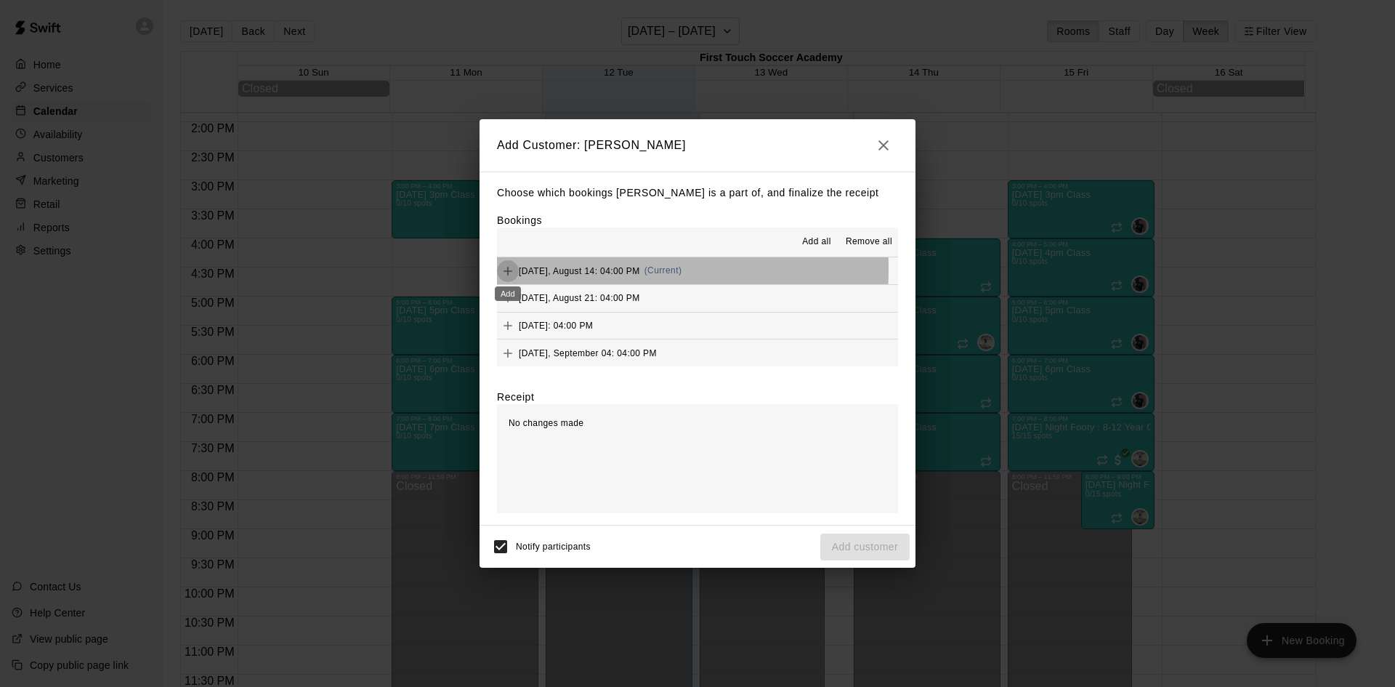
click at [505, 269] on icon "Add" at bounding box center [508, 271] width 15 height 15
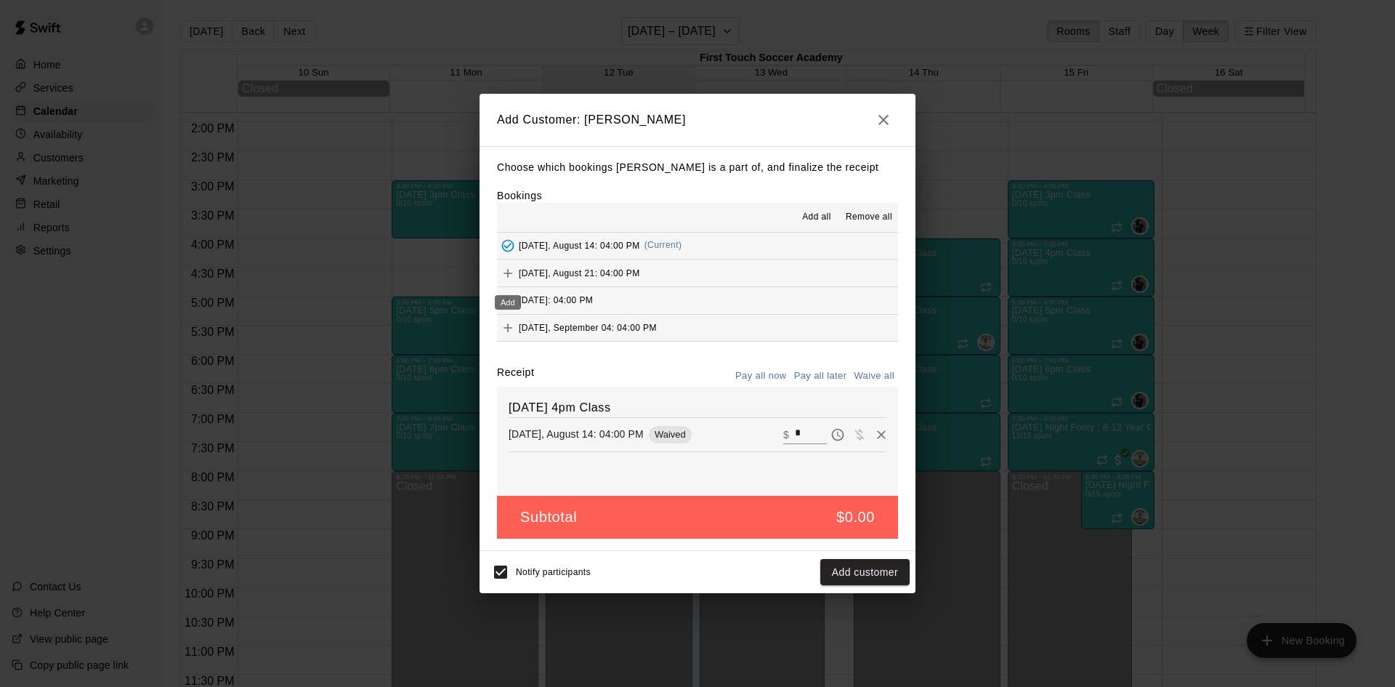
click at [509, 270] on icon "Add" at bounding box center [508, 273] width 15 height 15
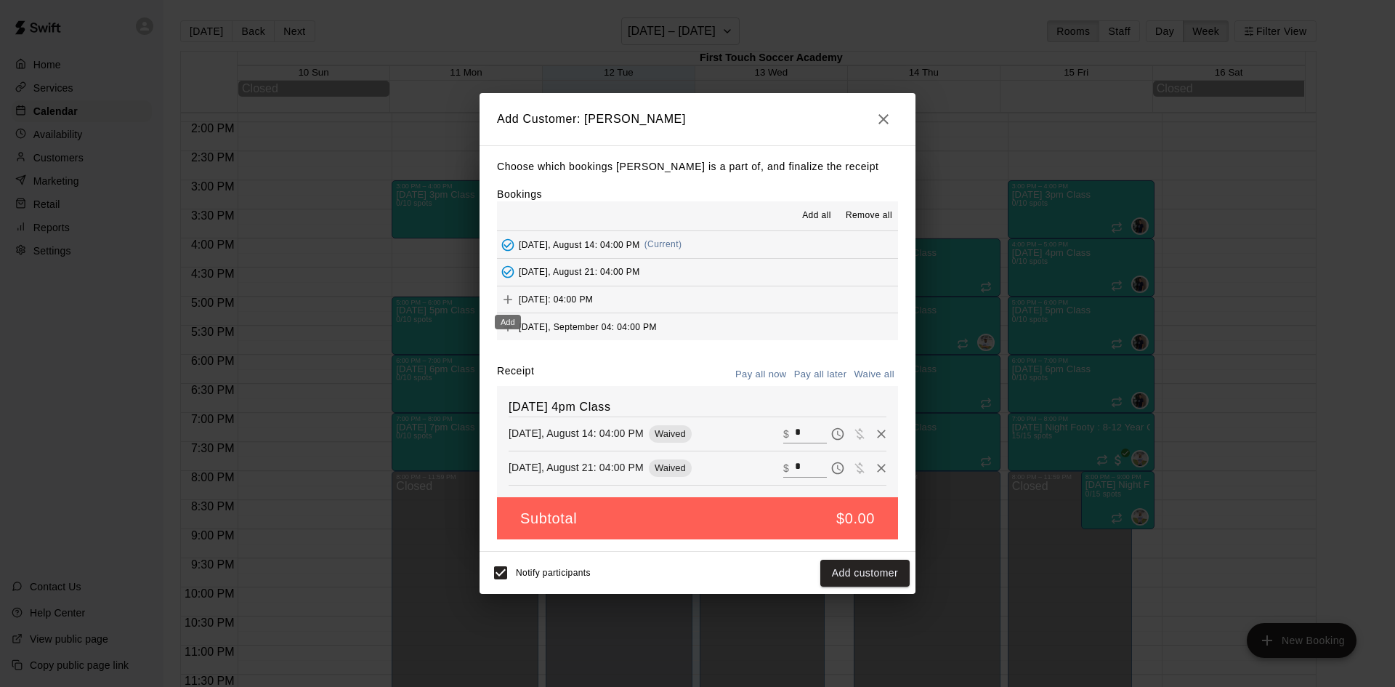
click at [504, 299] on icon "Add" at bounding box center [508, 299] width 15 height 15
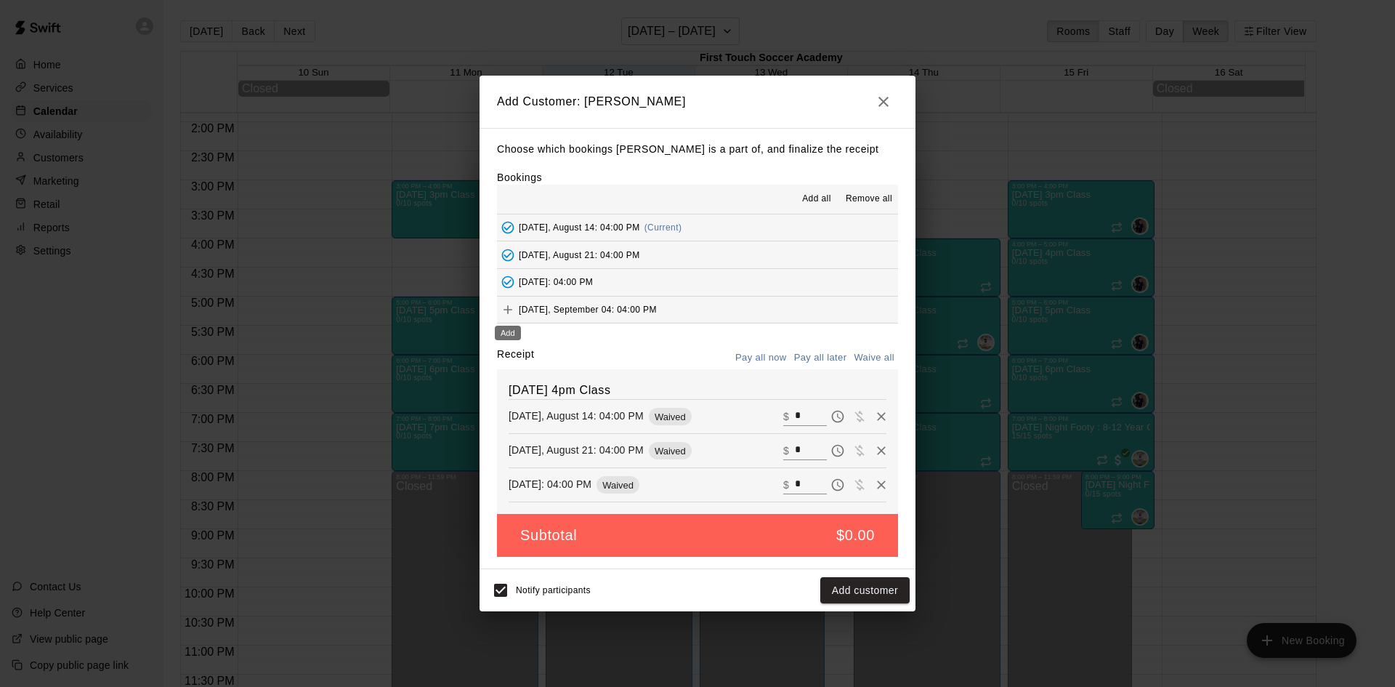
drag, startPoint x: 504, startPoint y: 306, endPoint x: 501, endPoint y: 346, distance: 40.1
click at [503, 306] on icon "Add" at bounding box center [508, 309] width 15 height 15
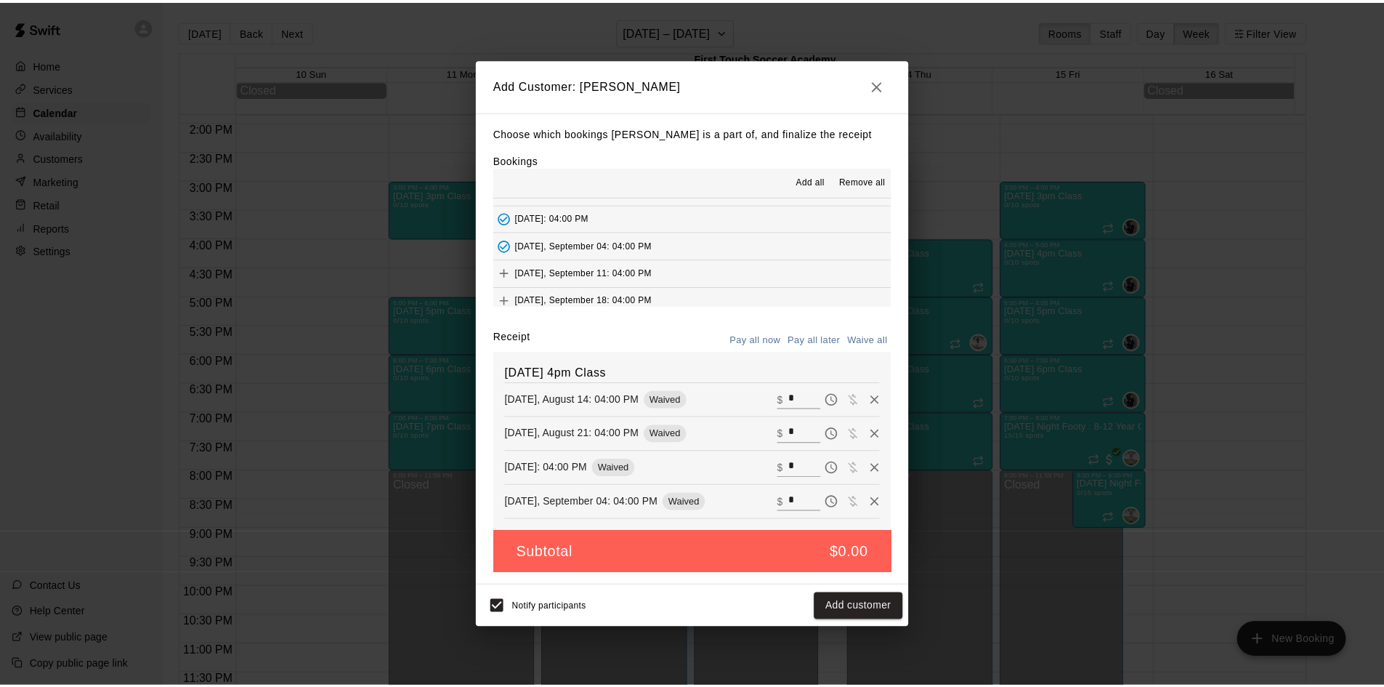
scroll to position [73, 0]
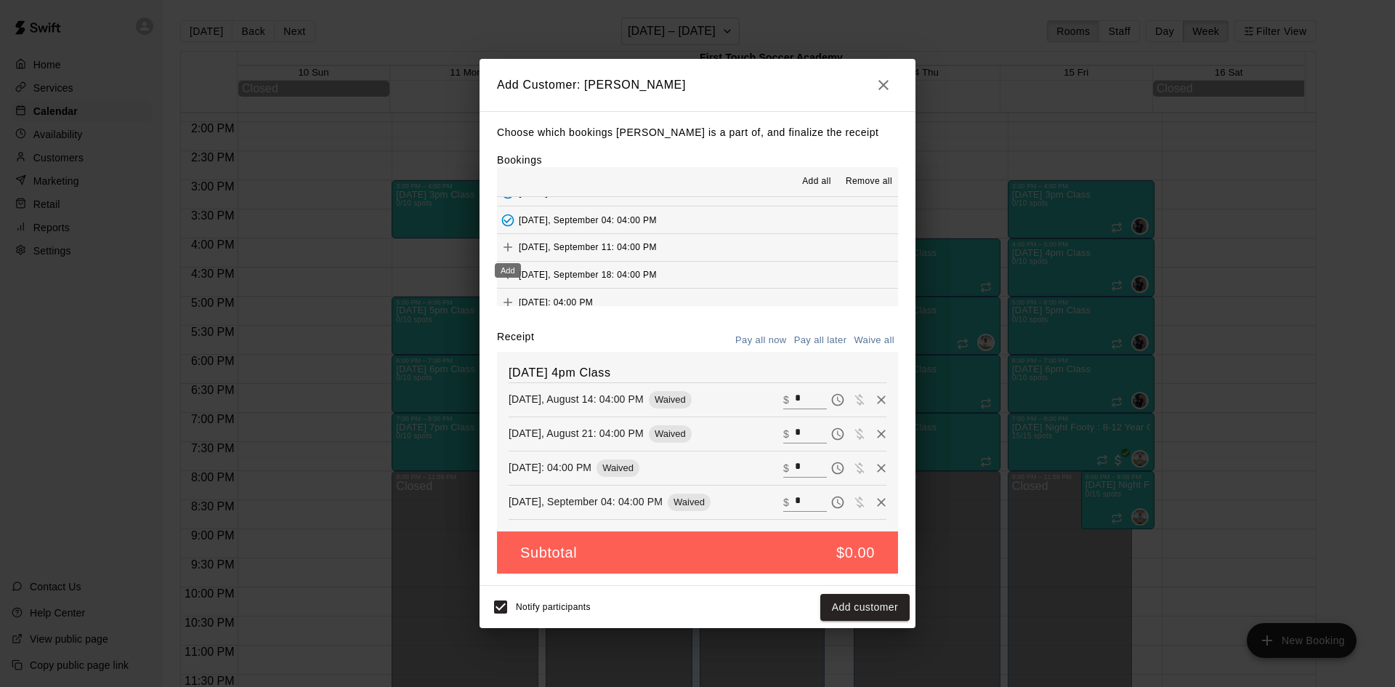
click at [510, 246] on icon "Add" at bounding box center [508, 247] width 15 height 15
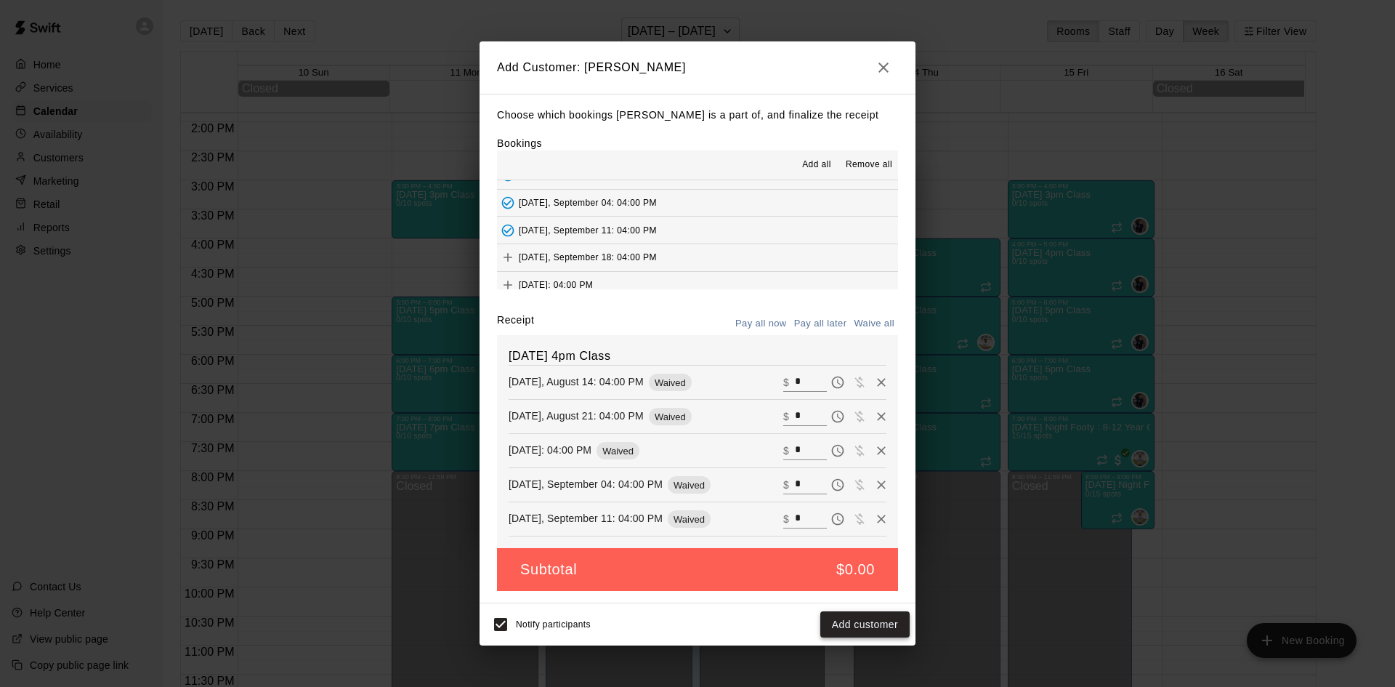
click at [891, 625] on button "Add customer" at bounding box center [864, 624] width 89 height 27
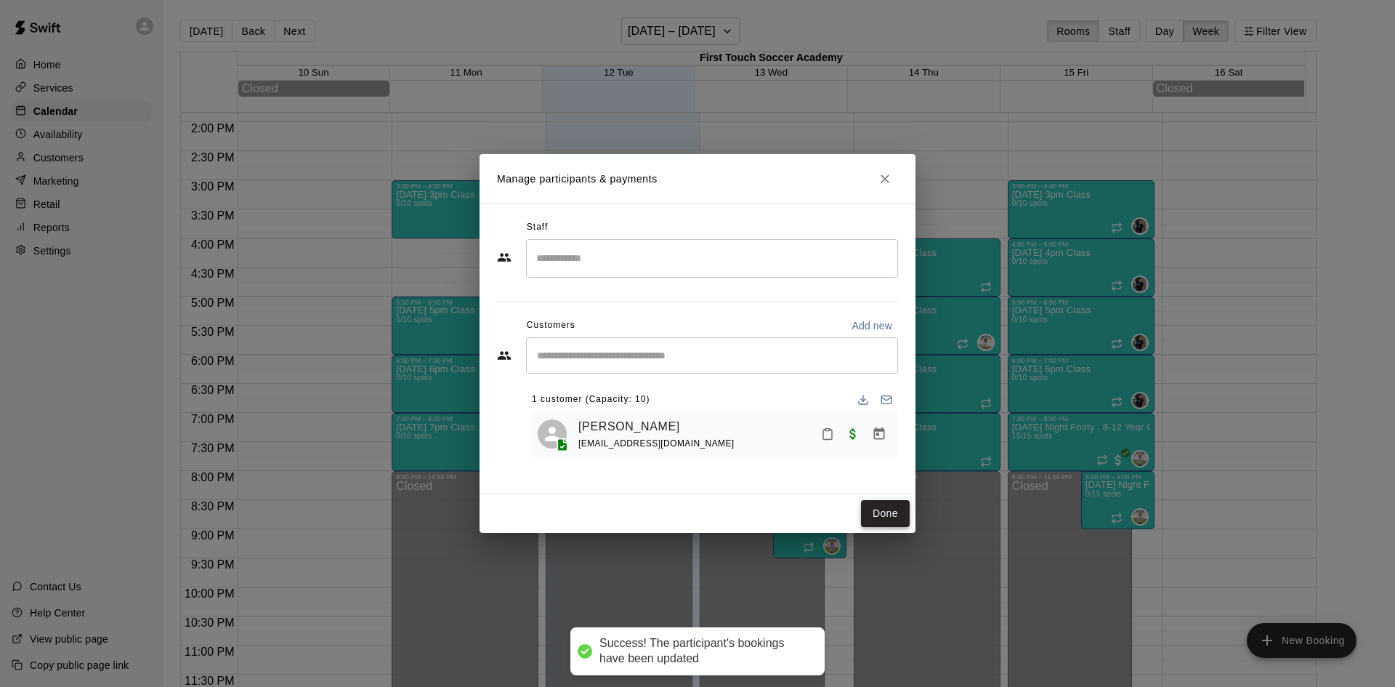
click at [886, 512] on button "Done" at bounding box center [885, 513] width 49 height 27
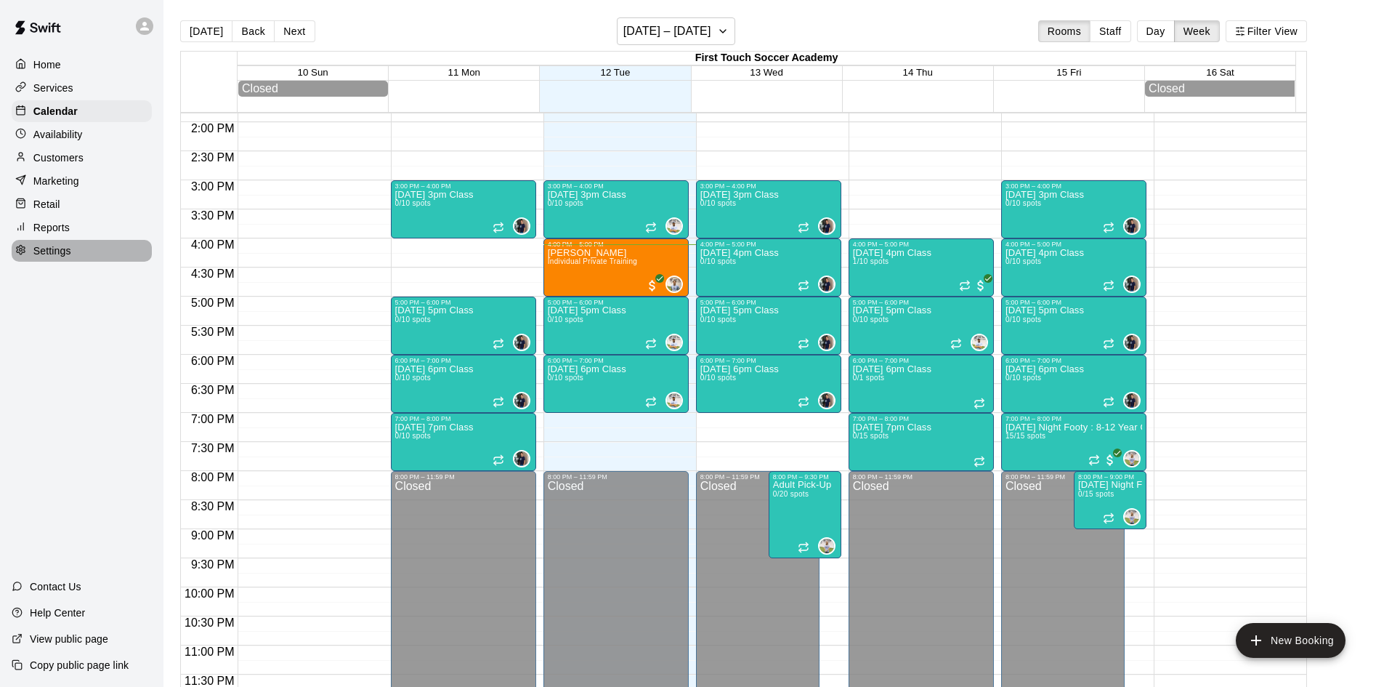
click at [74, 262] on div "Settings" at bounding box center [82, 251] width 140 height 22
select select "**"
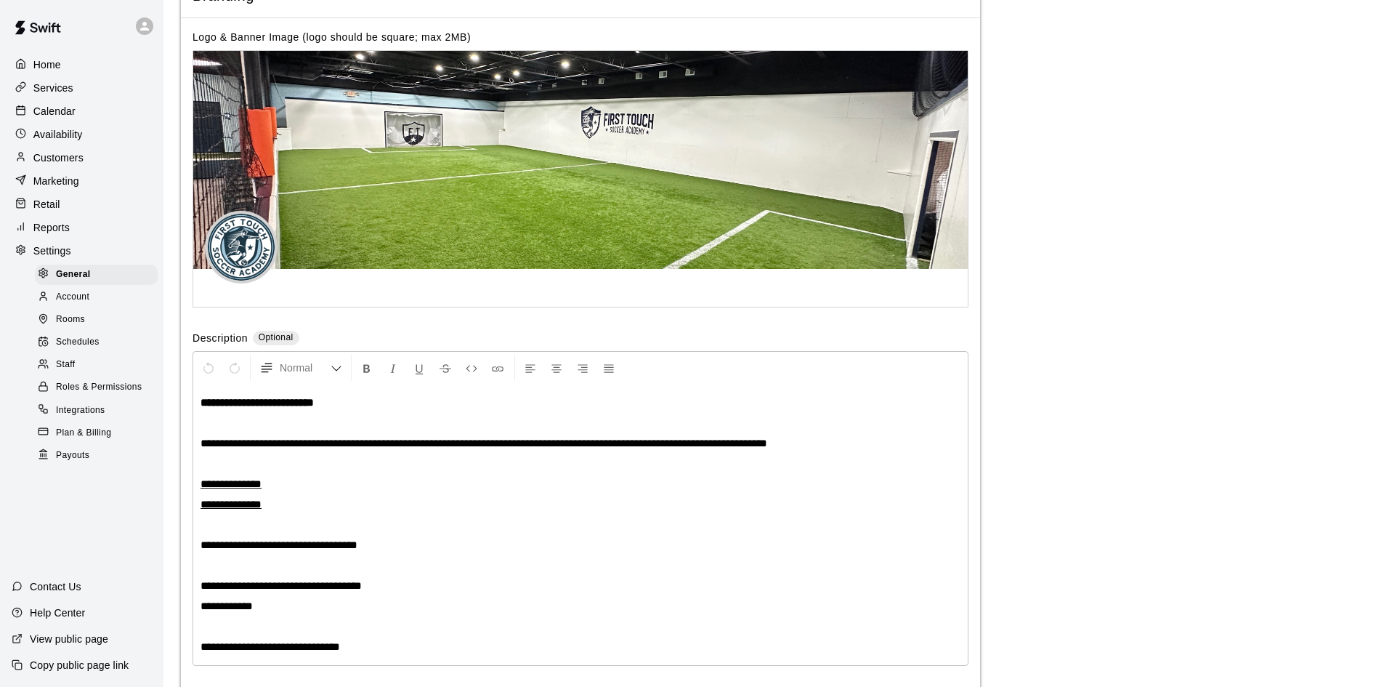
scroll to position [2901, 0]
click at [44, 229] on p "Reports" at bounding box center [51, 227] width 36 height 15
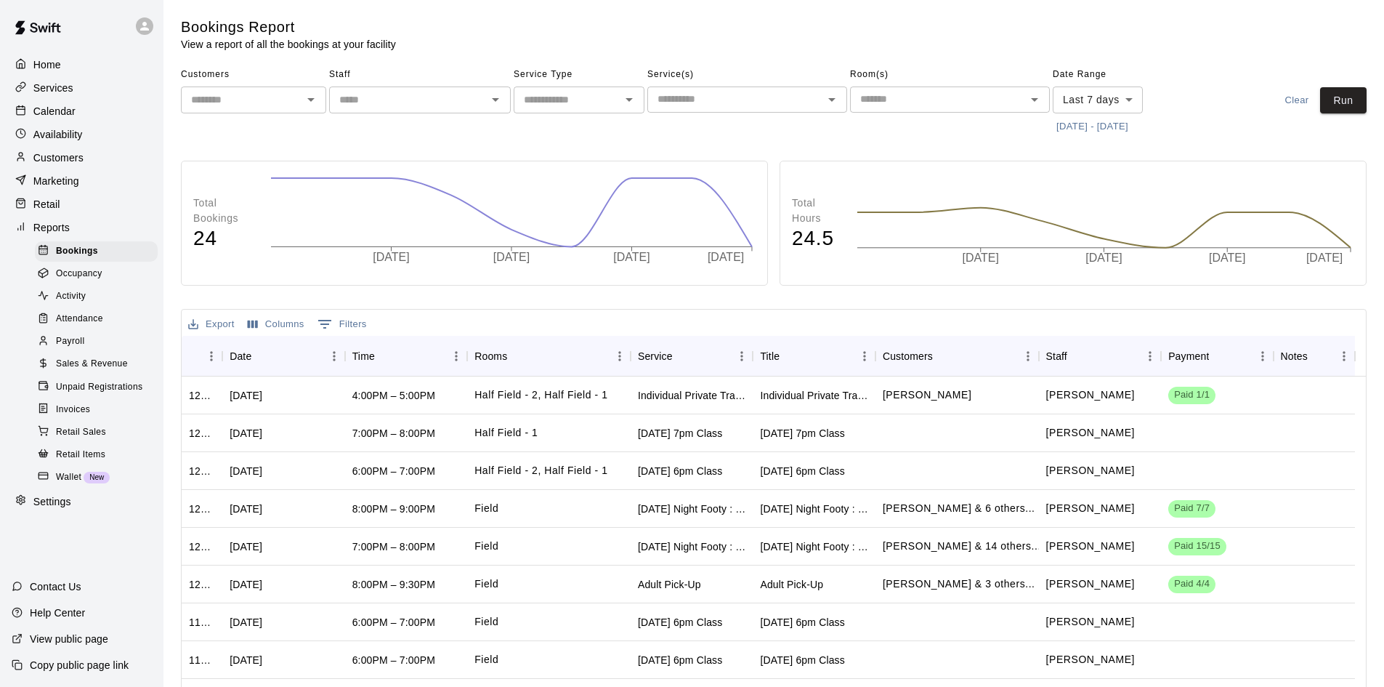
click at [57, 184] on p "Marketing" at bounding box center [56, 181] width 46 height 15
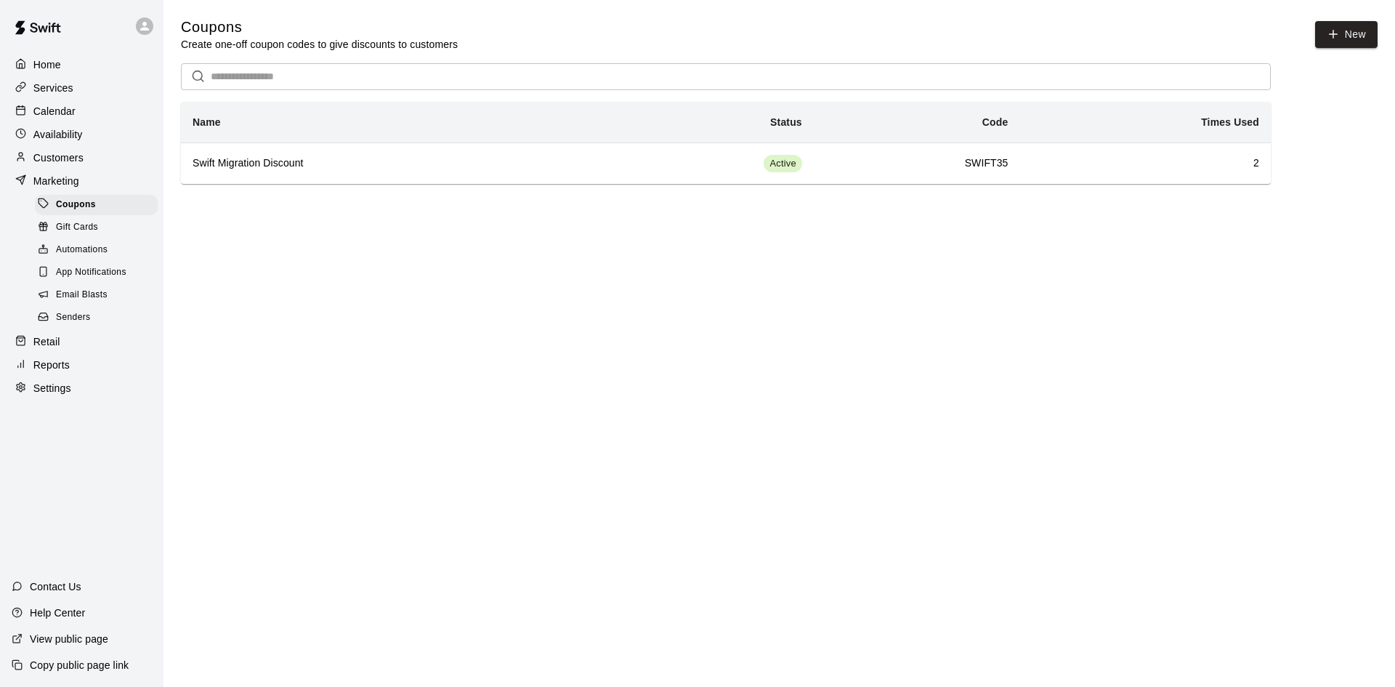
click at [87, 257] on span "Automations" at bounding box center [82, 250] width 52 height 15
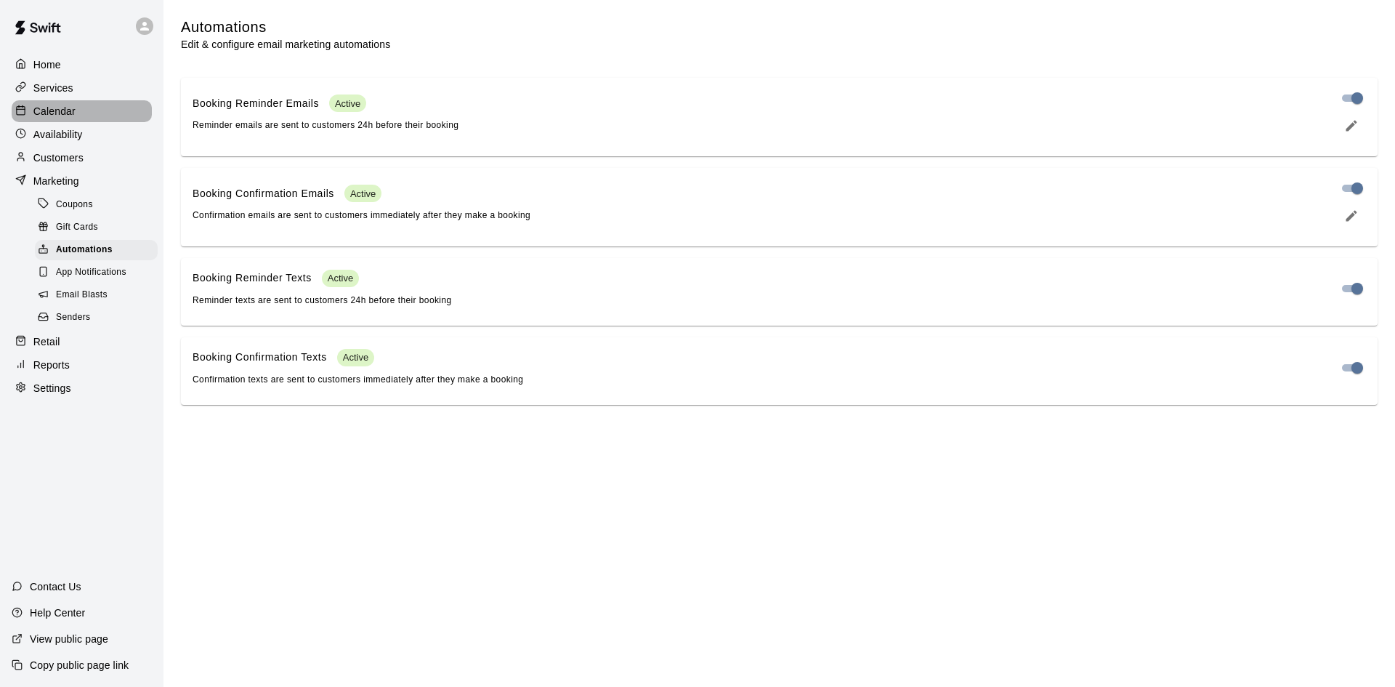
click at [72, 113] on p "Calendar" at bounding box center [54, 111] width 42 height 15
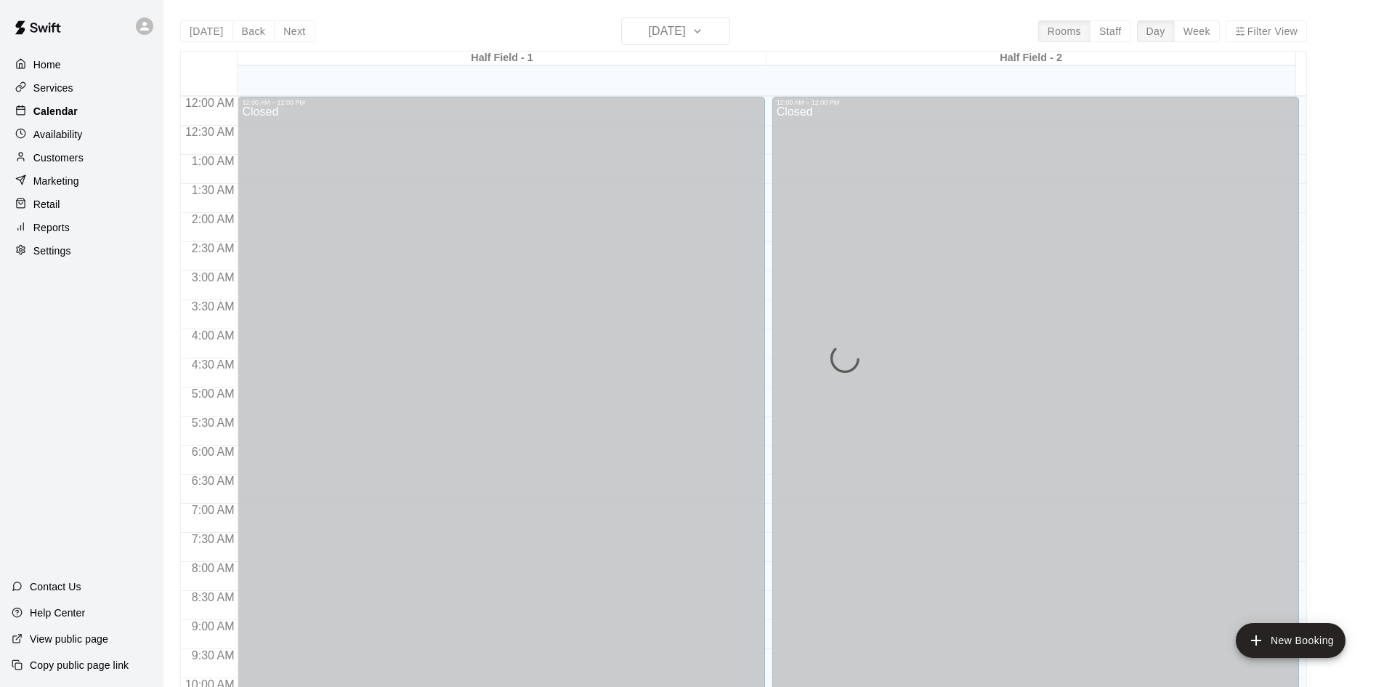
scroll to position [745, 0]
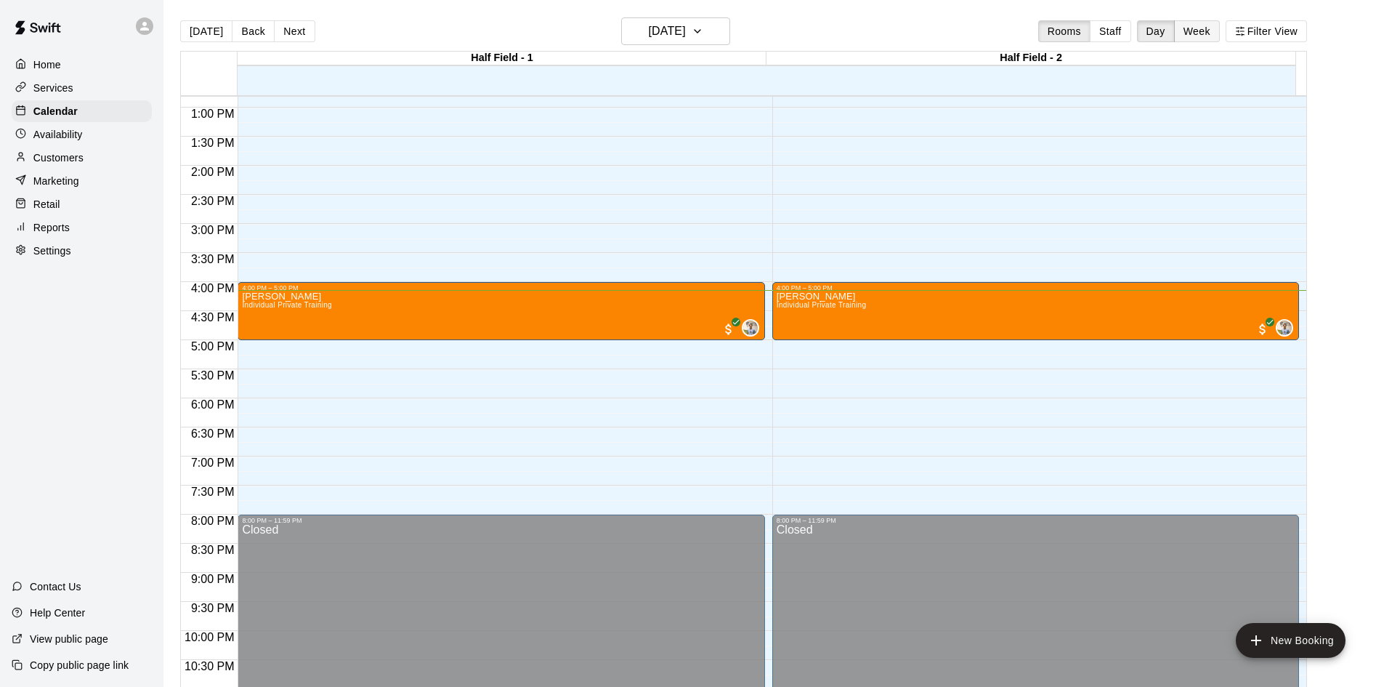
click at [1210, 28] on button "Week" at bounding box center [1197, 31] width 46 height 22
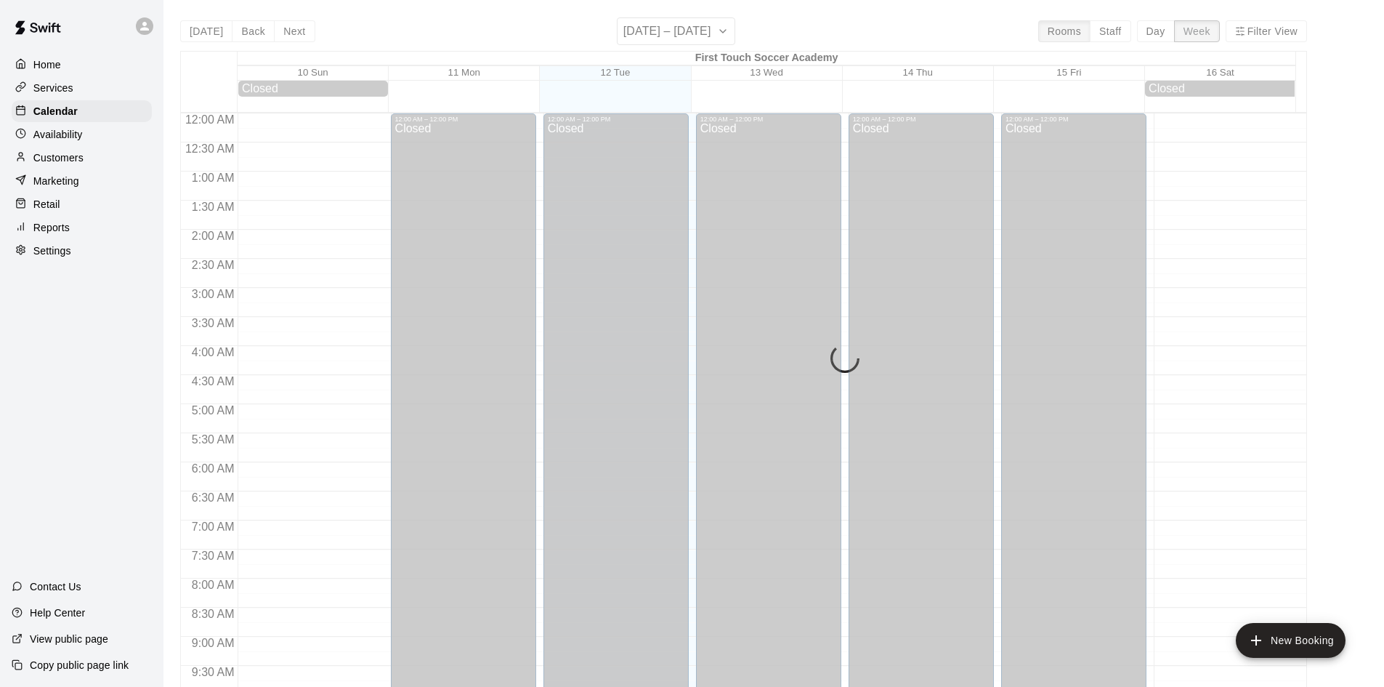
scroll to position [809, 0]
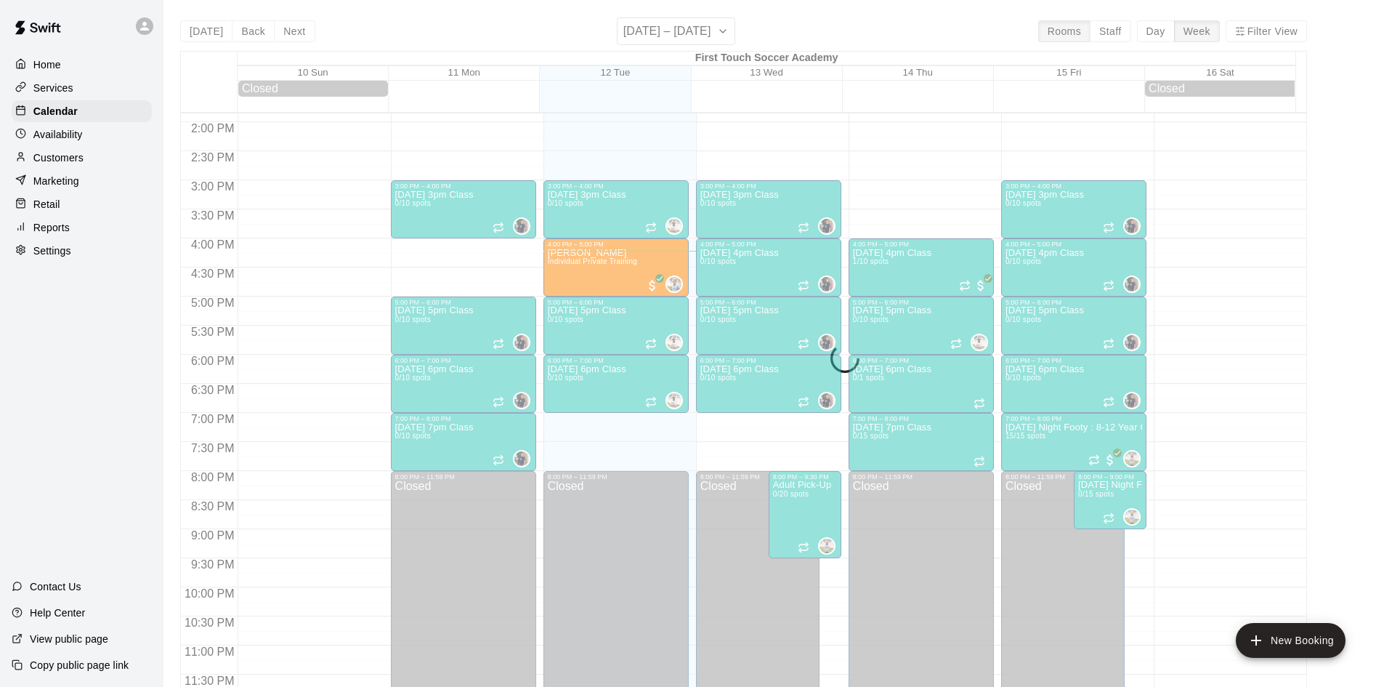
click at [294, 27] on div "Today Back Next August 10 – 16 Rooms Staff Day Week Filter View First Touch Soc…" at bounding box center [743, 360] width 1127 height 687
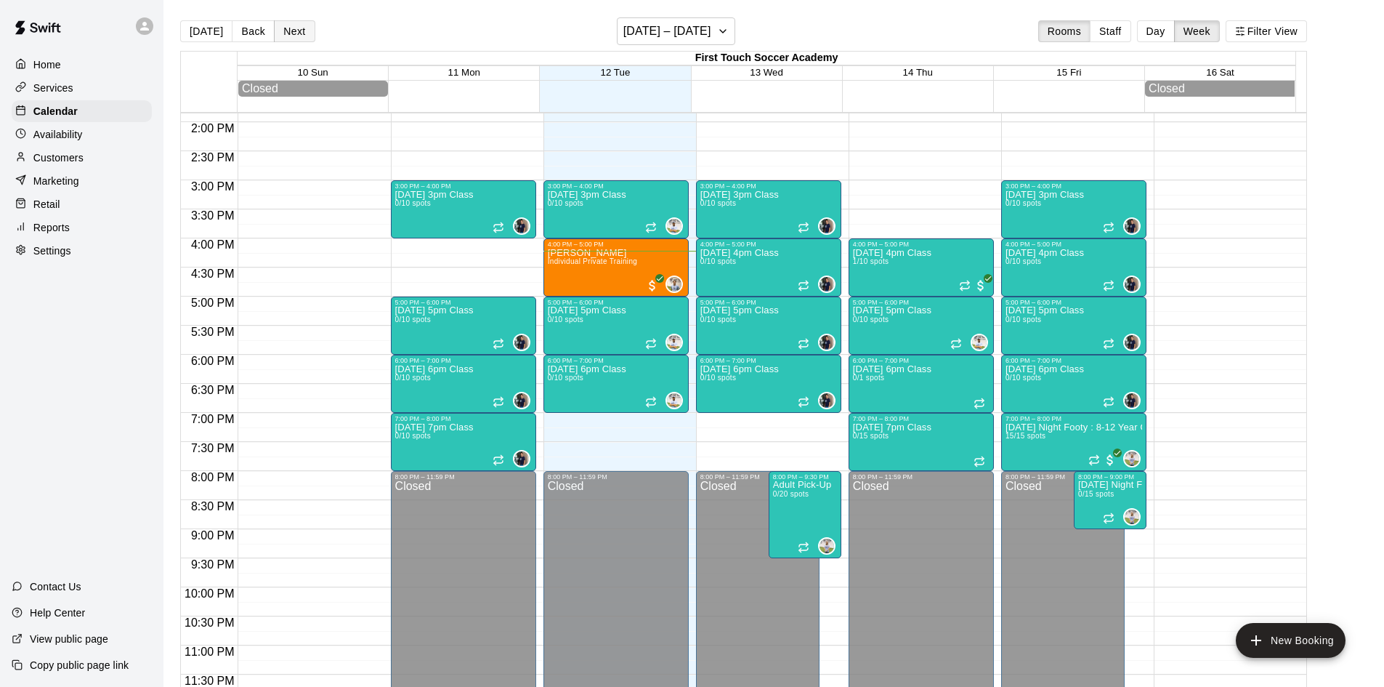
click at [287, 28] on button "Next" at bounding box center [294, 31] width 41 height 22
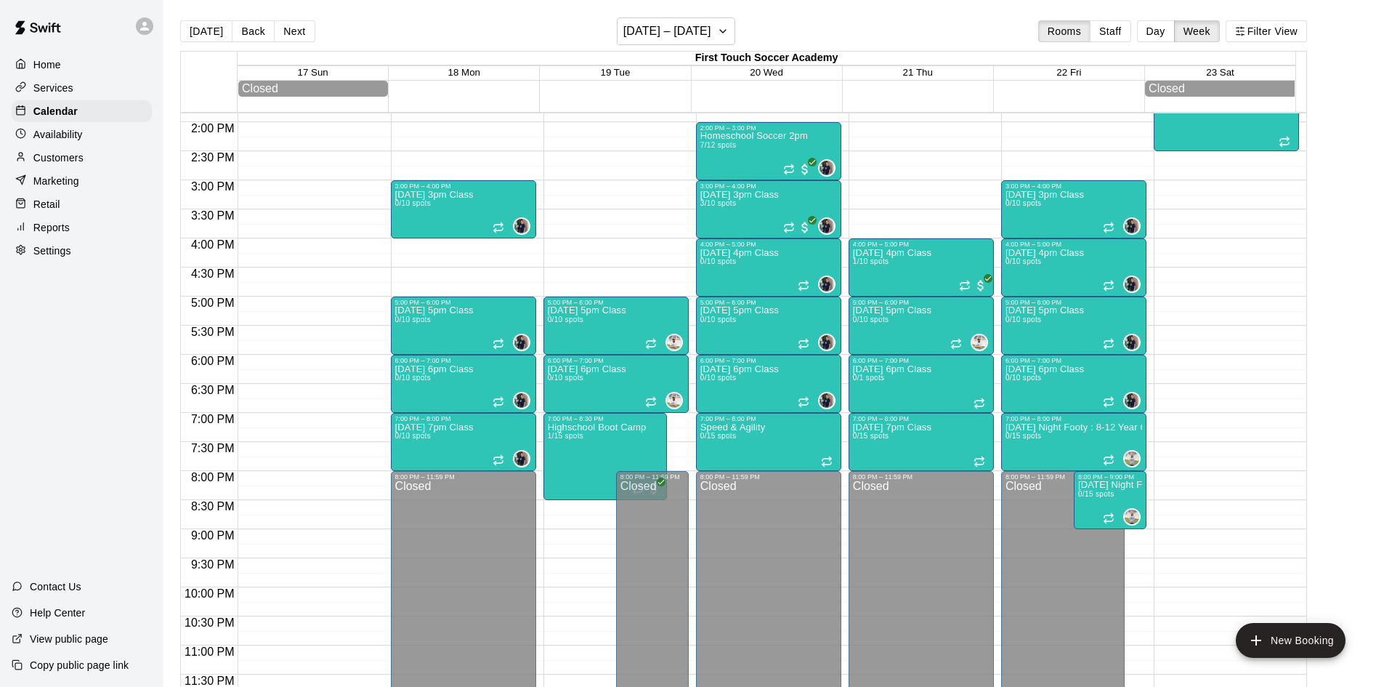
click at [629, 262] on div "12:00 AM – 12:00 PM Closed 5:00 PM – 6:00 PM Tuesday 5pm Class 0/10 spots 0 6:0…" at bounding box center [616, 5] width 145 height 1395
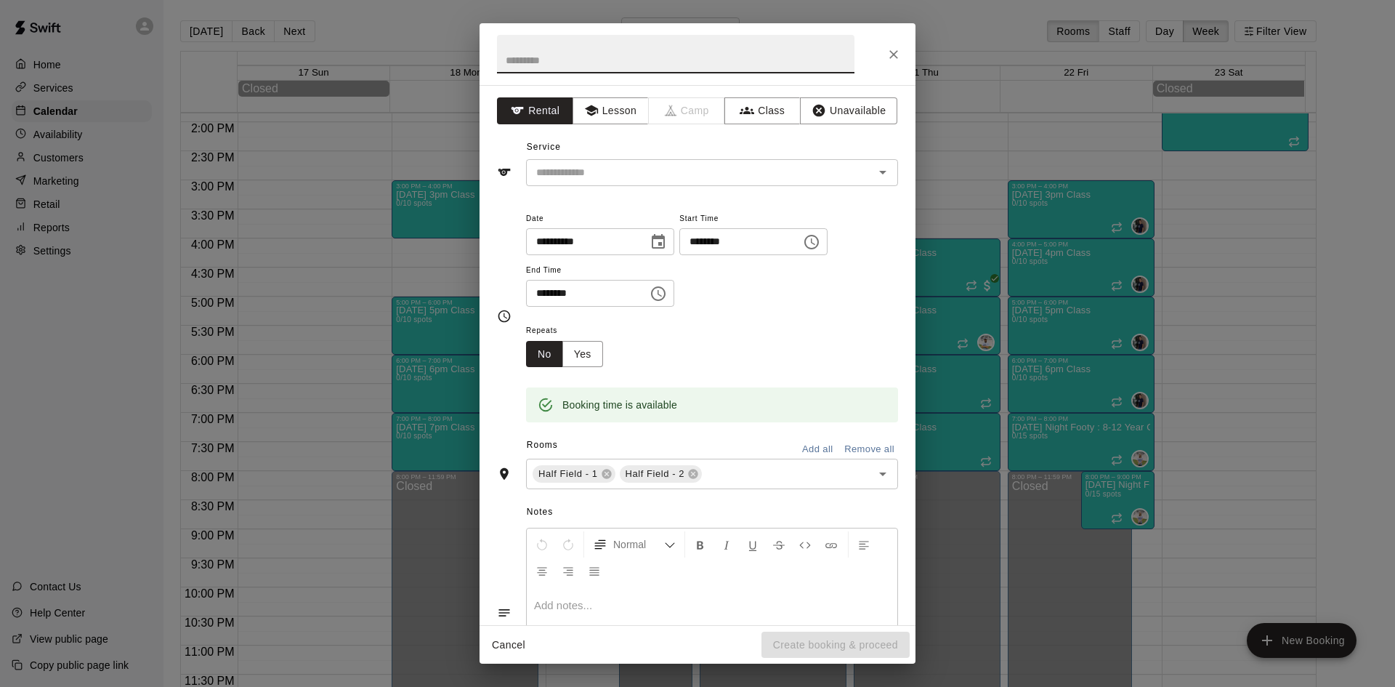
click at [733, 243] on input "********" at bounding box center [735, 241] width 112 height 27
type input "********"
click at [735, 312] on div "**********" at bounding box center [712, 265] width 372 height 113
click at [561, 294] on input "********" at bounding box center [582, 293] width 112 height 27
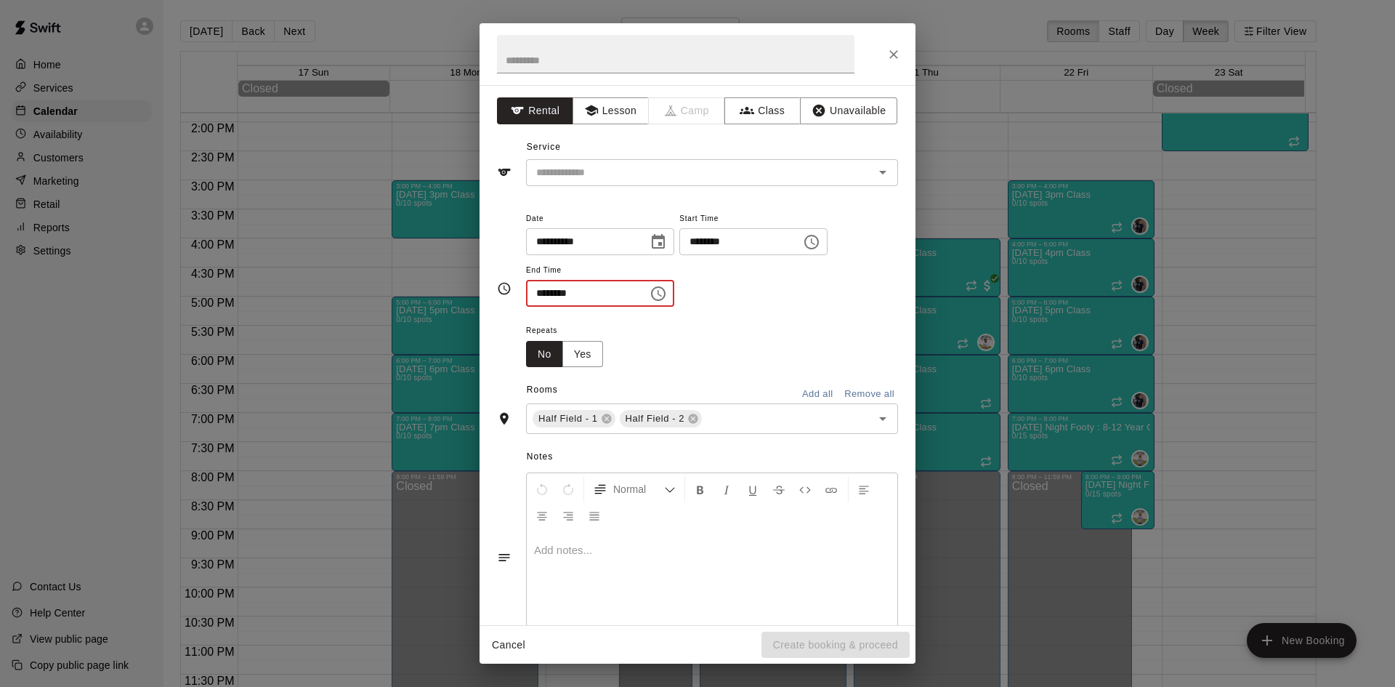
click at [544, 294] on input "********" at bounding box center [582, 293] width 112 height 27
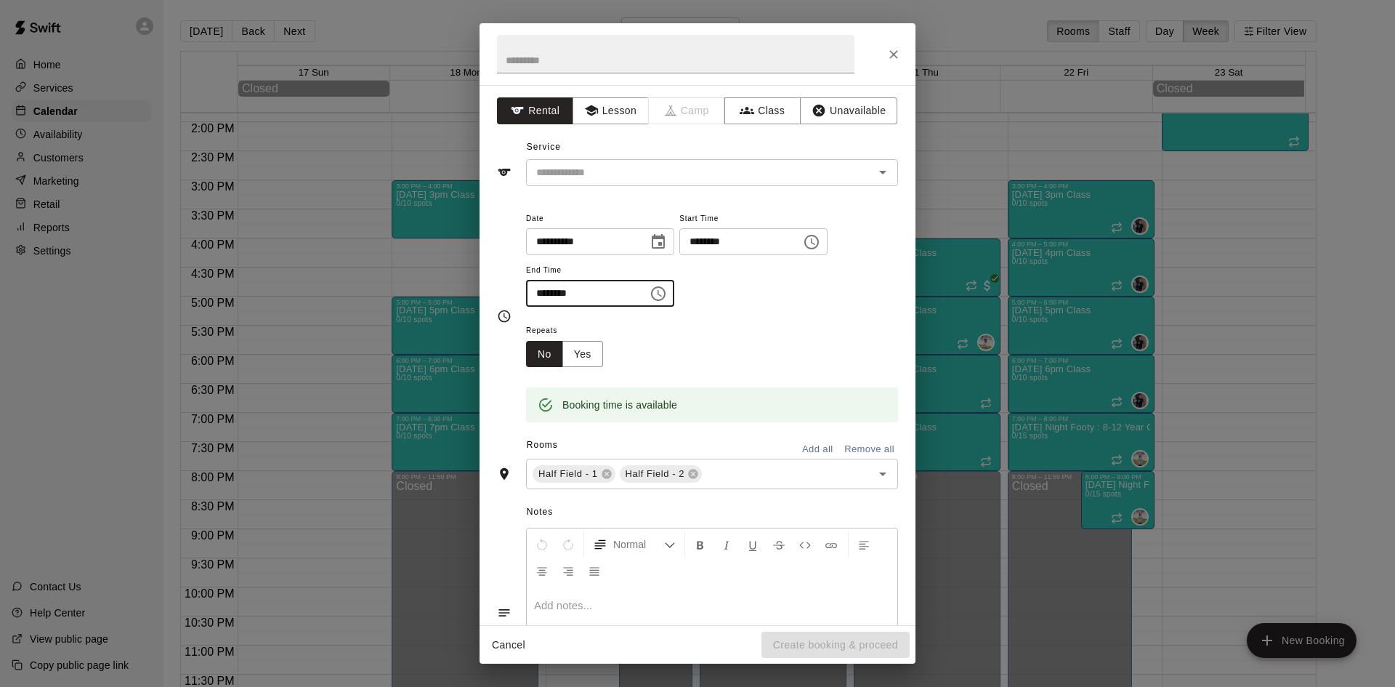
type input "********"
click at [642, 347] on div "Repeats No Yes" at bounding box center [712, 344] width 372 height 46
click at [590, 355] on button "Yes" at bounding box center [582, 354] width 41 height 27
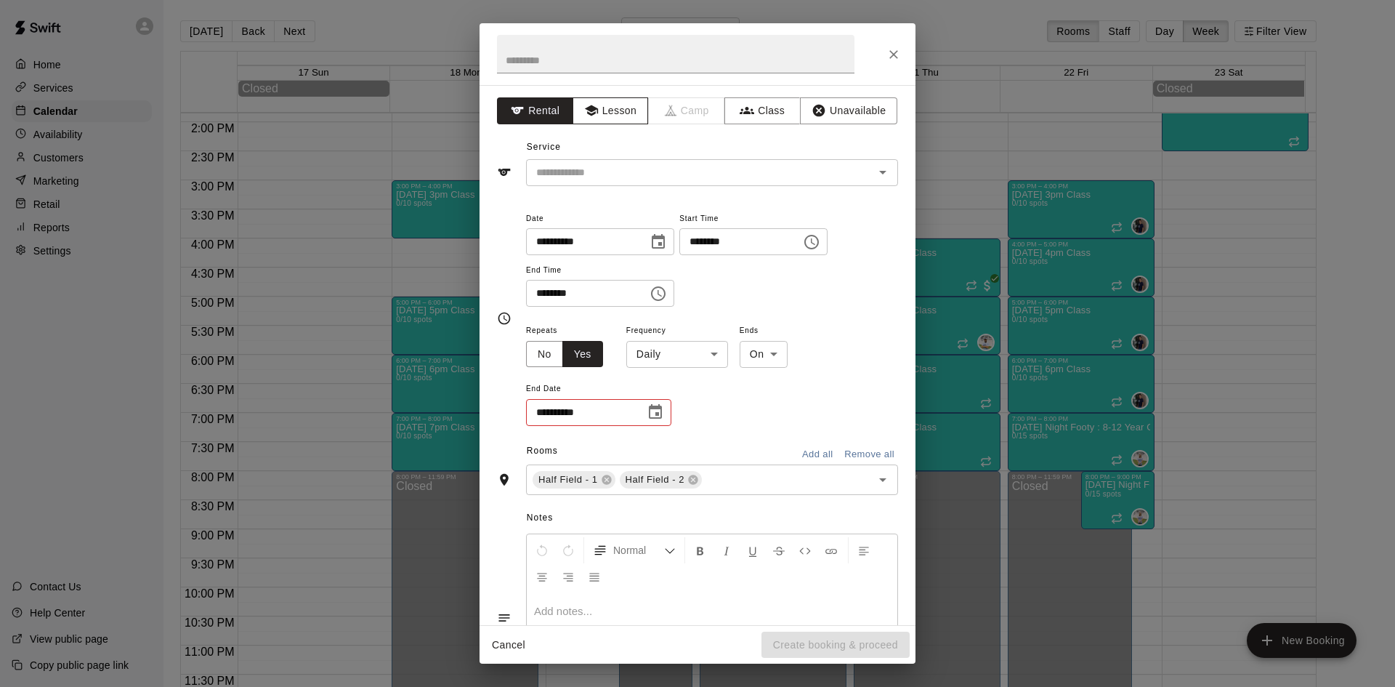
click at [623, 102] on button "Lesson" at bounding box center [611, 110] width 76 height 27
drag, startPoint x: 894, startPoint y: 52, endPoint x: 849, endPoint y: 60, distance: 45.6
click at [894, 52] on icon "Close" at bounding box center [894, 54] width 15 height 15
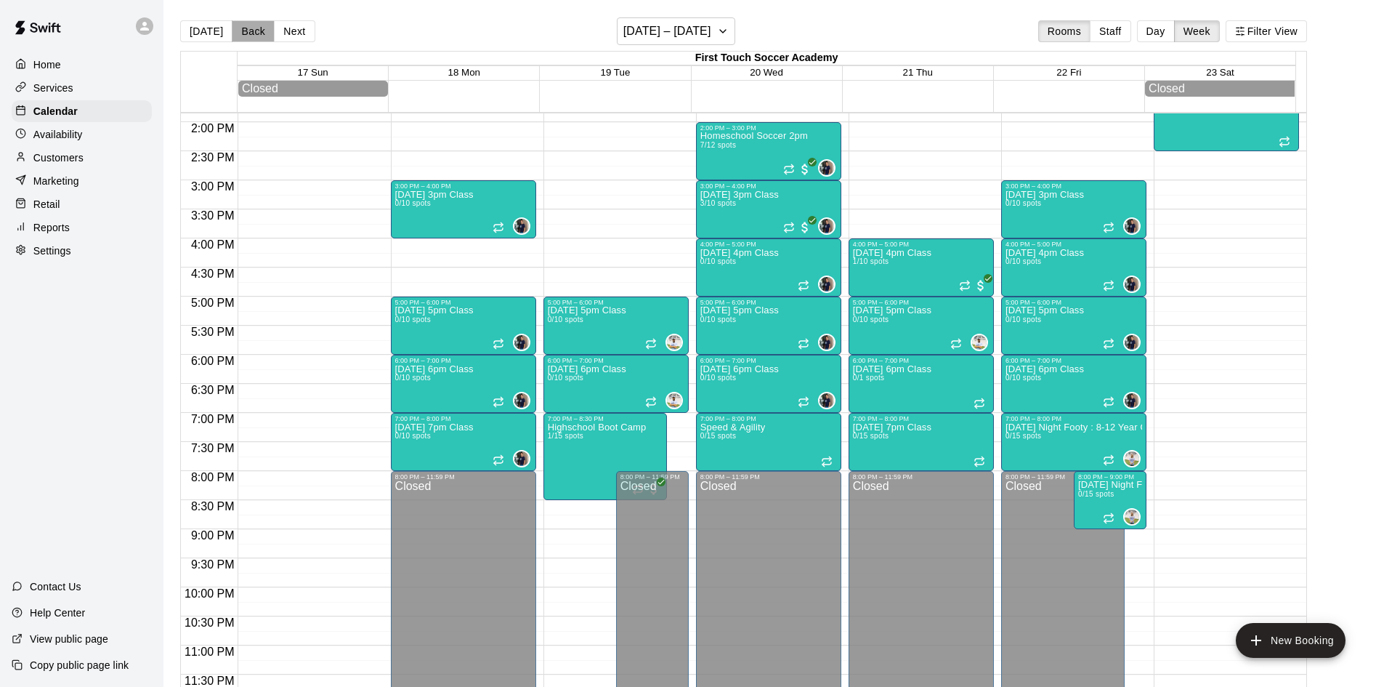
click at [249, 32] on button "Back" at bounding box center [253, 31] width 43 height 22
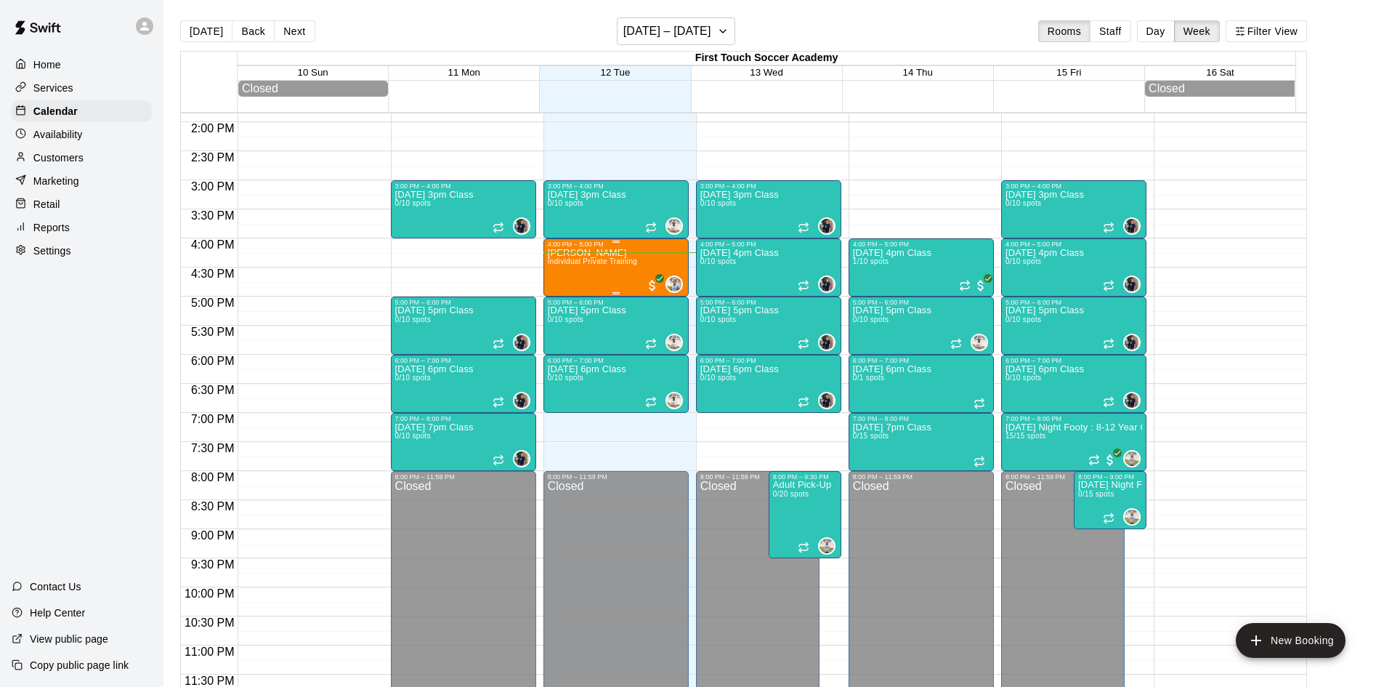
click at [562, 264] on span "Individual Private Training" at bounding box center [593, 261] width 90 height 8
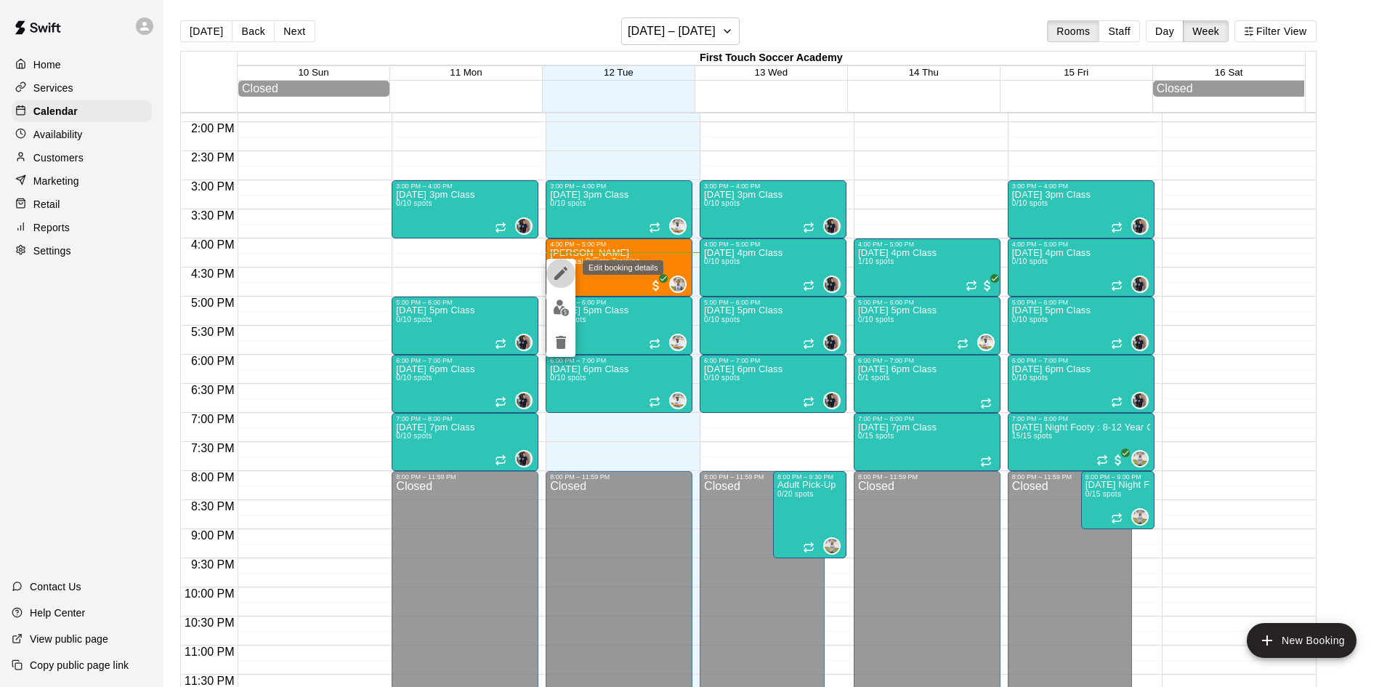
click at [560, 274] on icon "edit" at bounding box center [560, 273] width 13 height 13
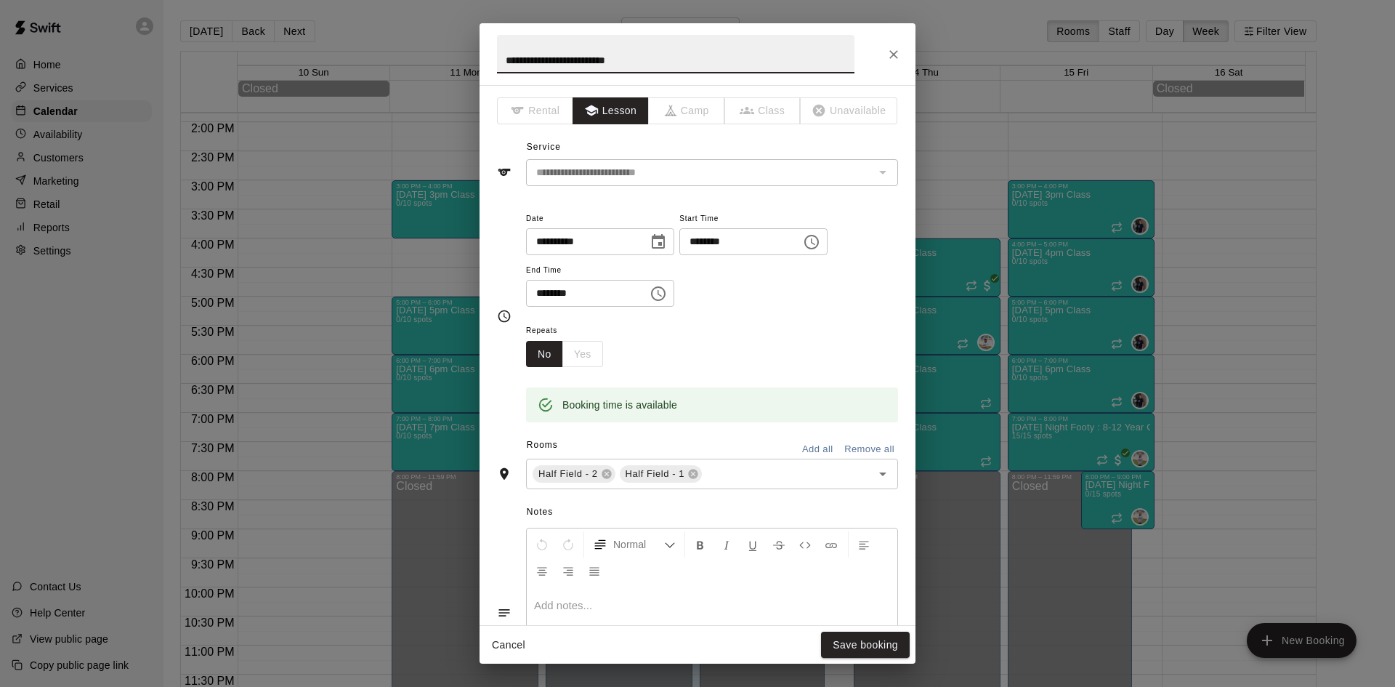
click at [573, 354] on div "No Yes" at bounding box center [564, 354] width 77 height 27
click at [845, 451] on button "Remove all" at bounding box center [869, 449] width 57 height 23
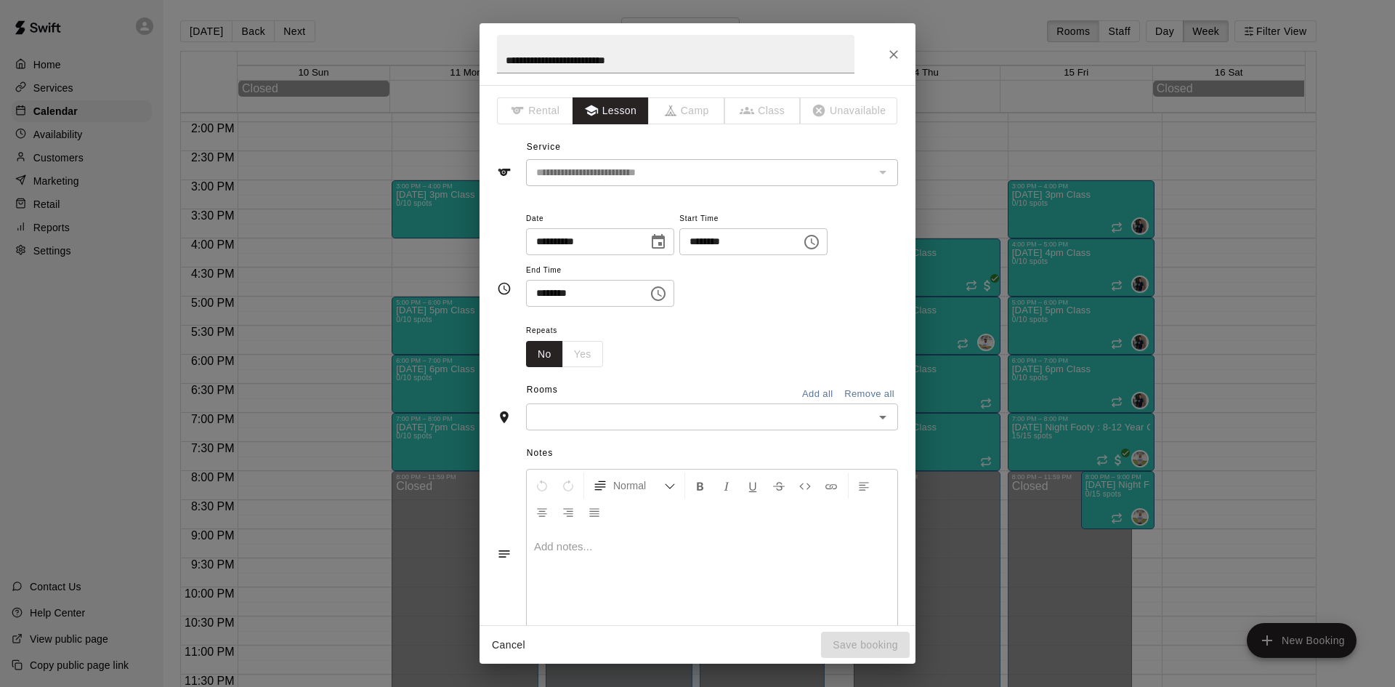
click at [576, 357] on div "No Yes" at bounding box center [564, 354] width 77 height 27
click at [781, 421] on input "text" at bounding box center [699, 417] width 339 height 18
click at [616, 464] on li "Half Field - 1" at bounding box center [706, 472] width 361 height 24
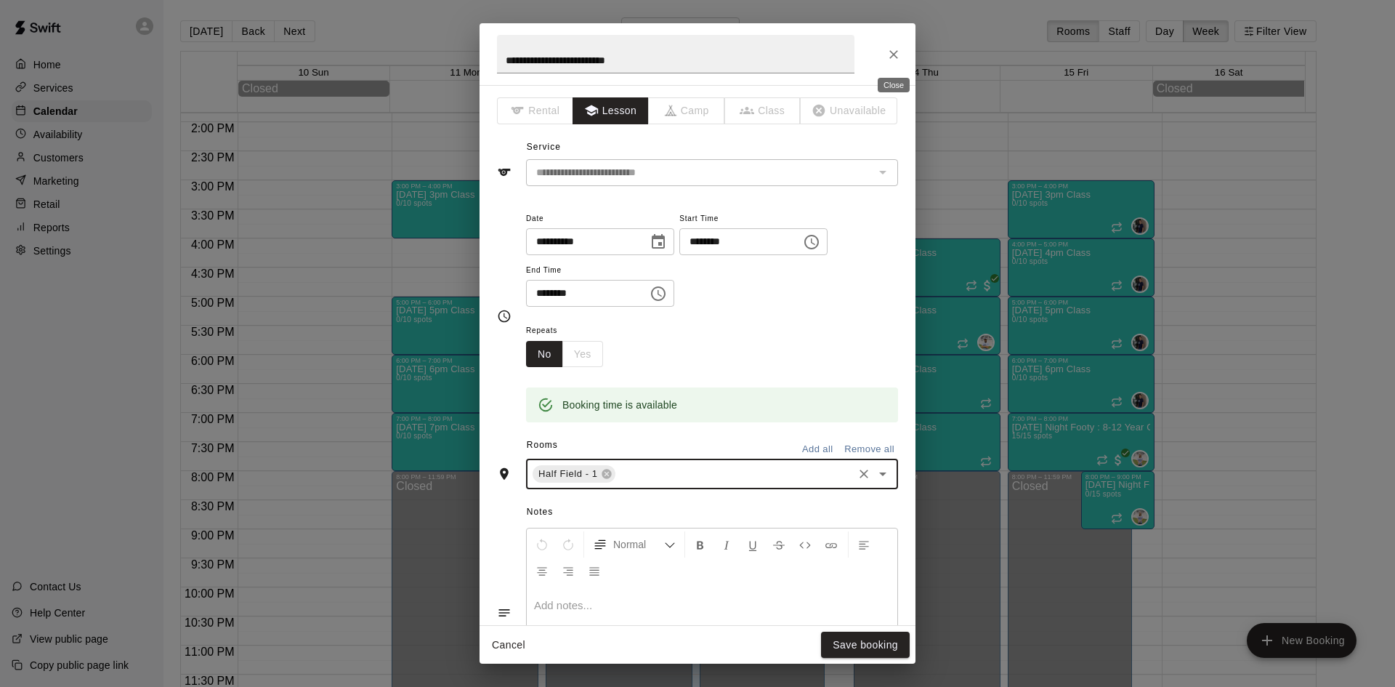
click at [894, 47] on icon "Close" at bounding box center [894, 54] width 15 height 15
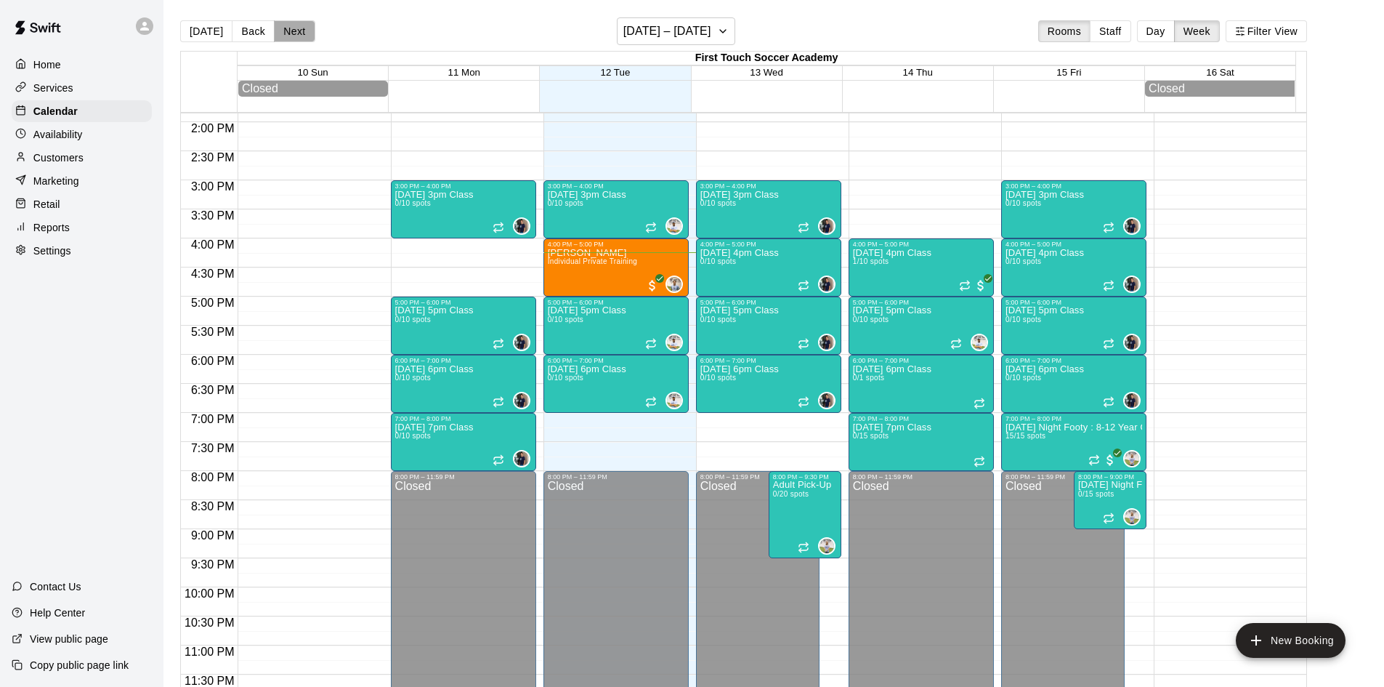
click at [300, 28] on button "Next" at bounding box center [294, 31] width 41 height 22
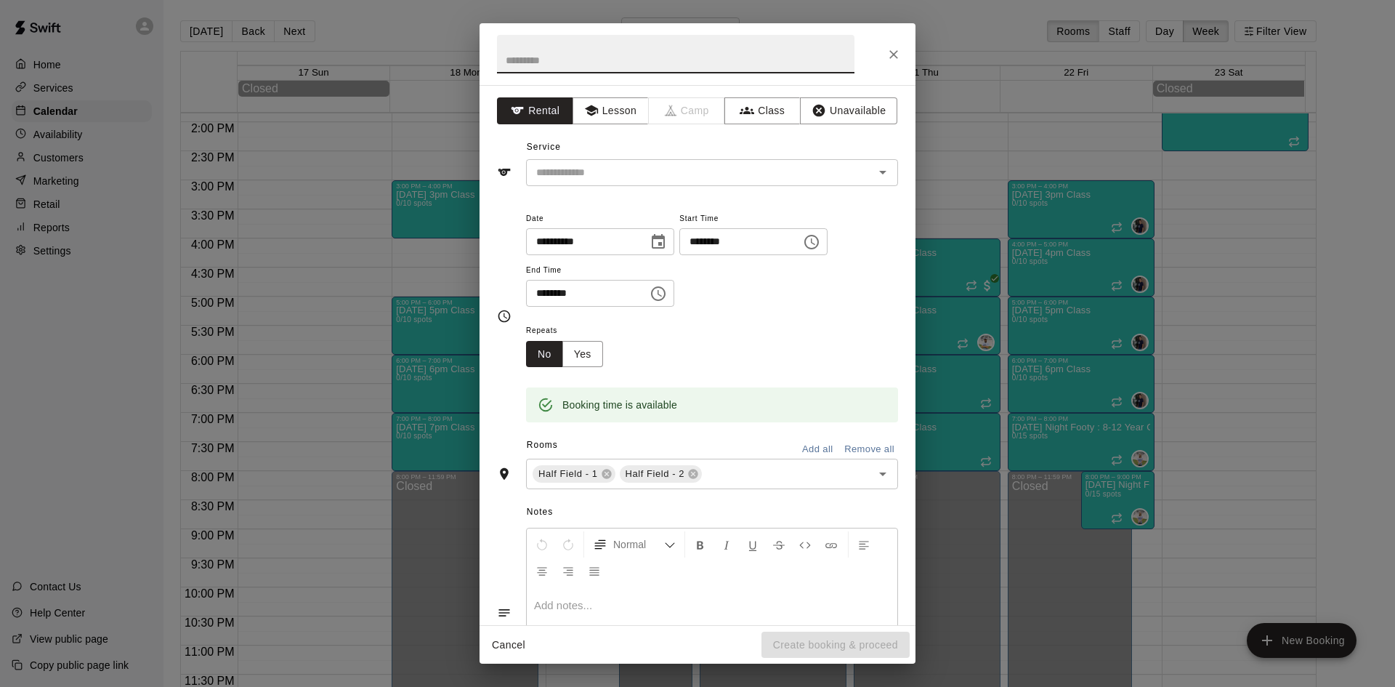
click at [737, 241] on input "********" at bounding box center [735, 241] width 112 height 27
type input "********"
click at [550, 296] on input "********" at bounding box center [582, 293] width 112 height 27
click at [543, 295] on input "********" at bounding box center [582, 293] width 112 height 27
type input "********"
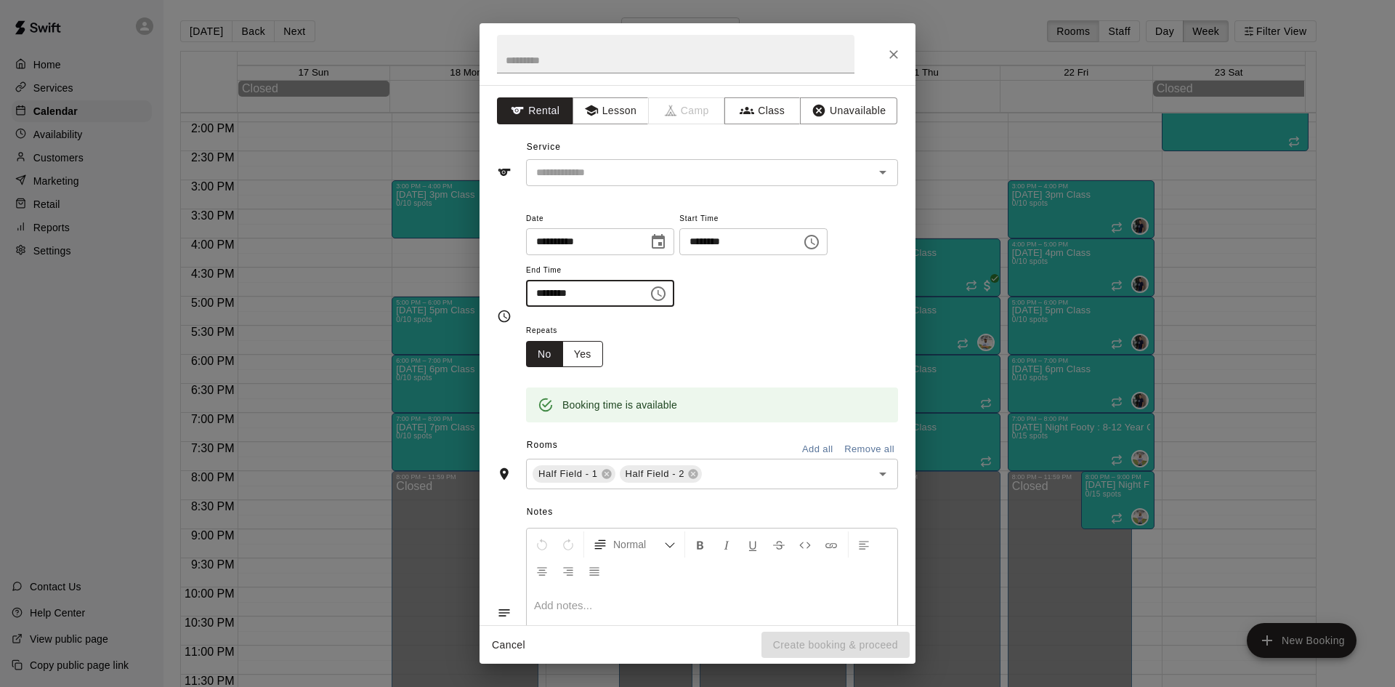
click at [592, 350] on button "Yes" at bounding box center [582, 354] width 41 height 27
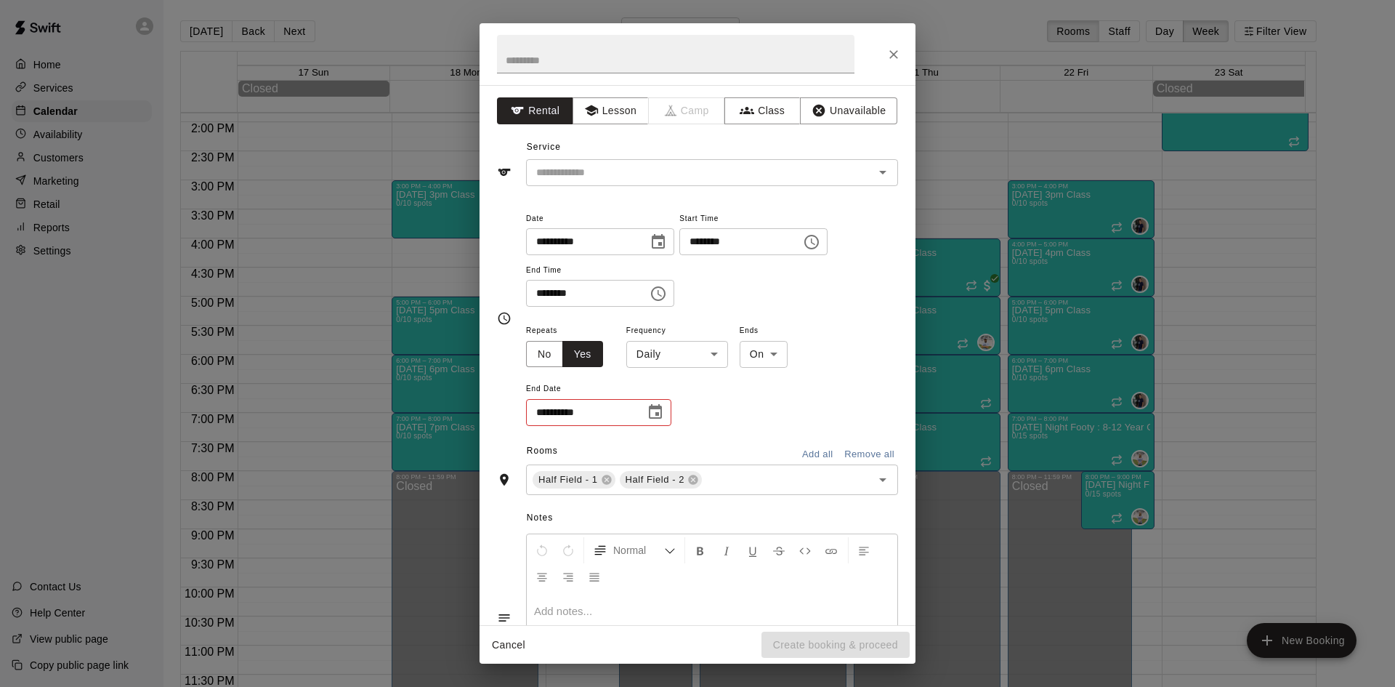
click at [673, 345] on body "Home Services Calendar Availability Customers Marketing Retail Reports Settings…" at bounding box center [697, 355] width 1395 height 710
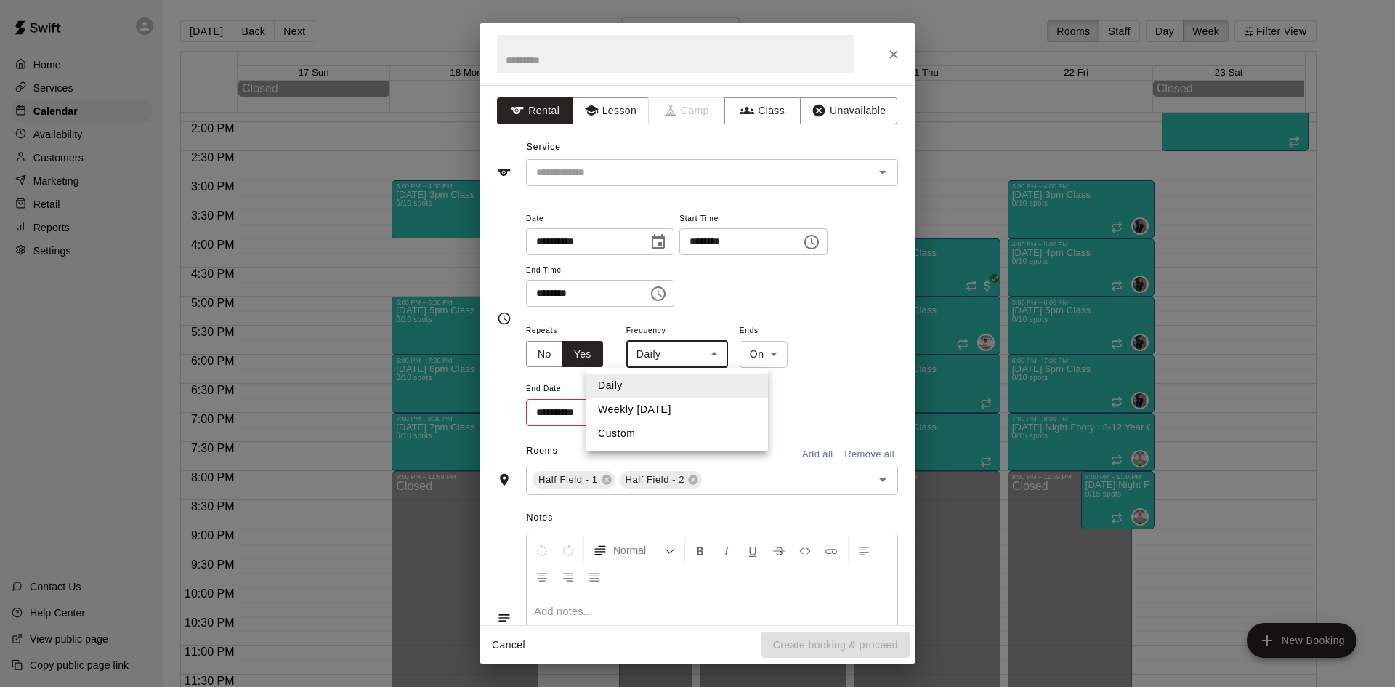
click at [658, 414] on li "Weekly on Tuesday" at bounding box center [677, 409] width 182 height 24
type input "******"
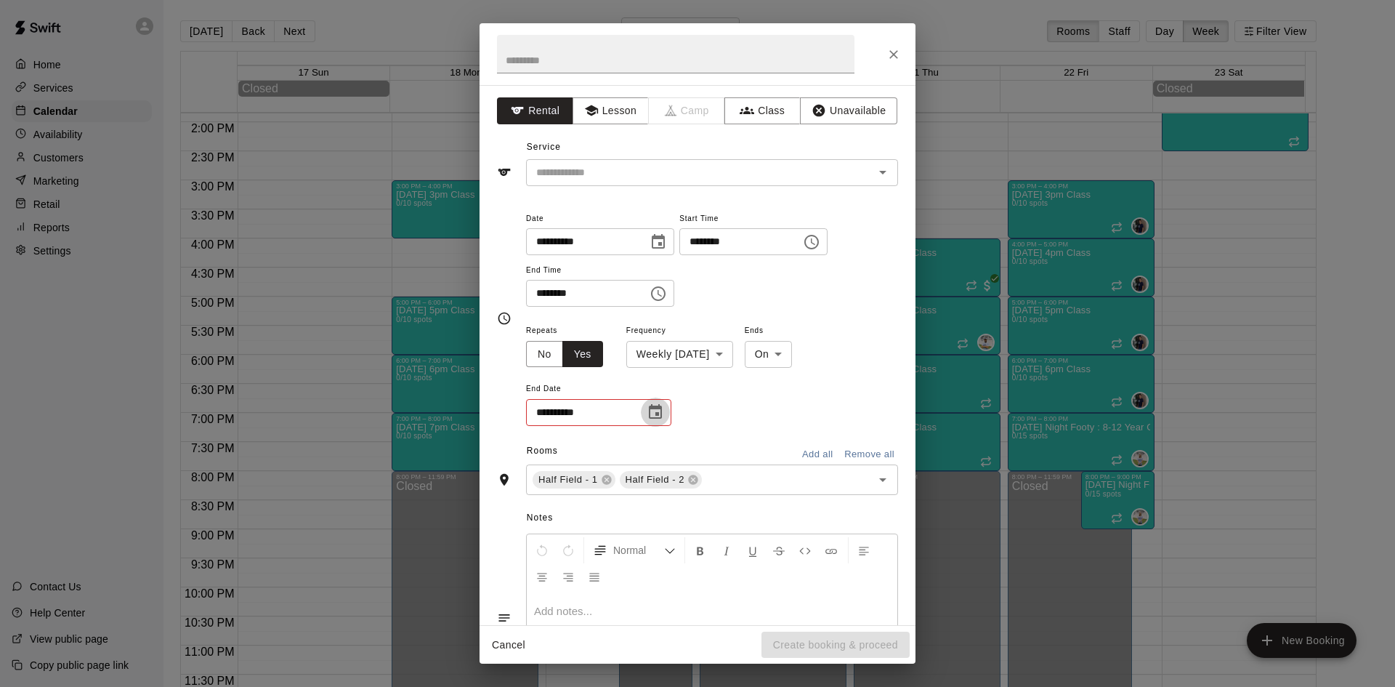
click at [656, 406] on icon "Choose date" at bounding box center [655, 411] width 13 height 15
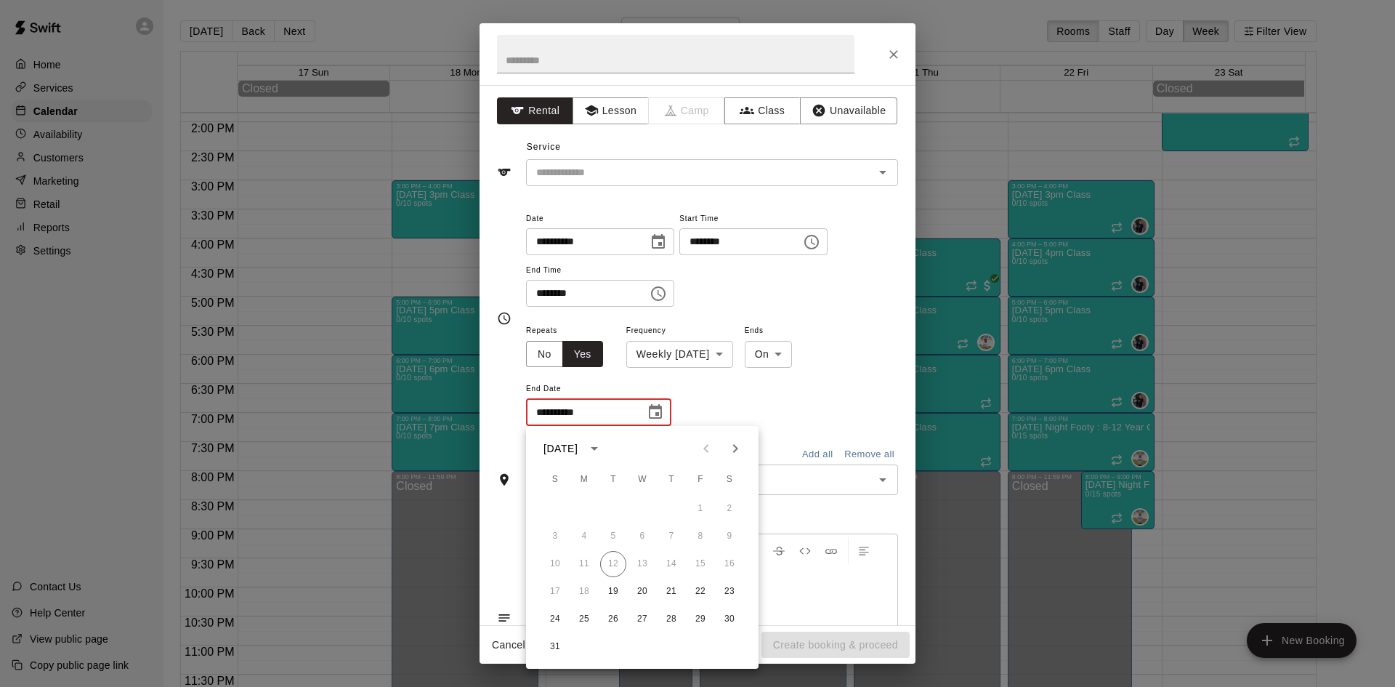
click at [735, 448] on icon "Next month" at bounding box center [735, 448] width 17 height 17
click at [607, 509] on button "2" at bounding box center [613, 509] width 26 height 26
type input "**********"
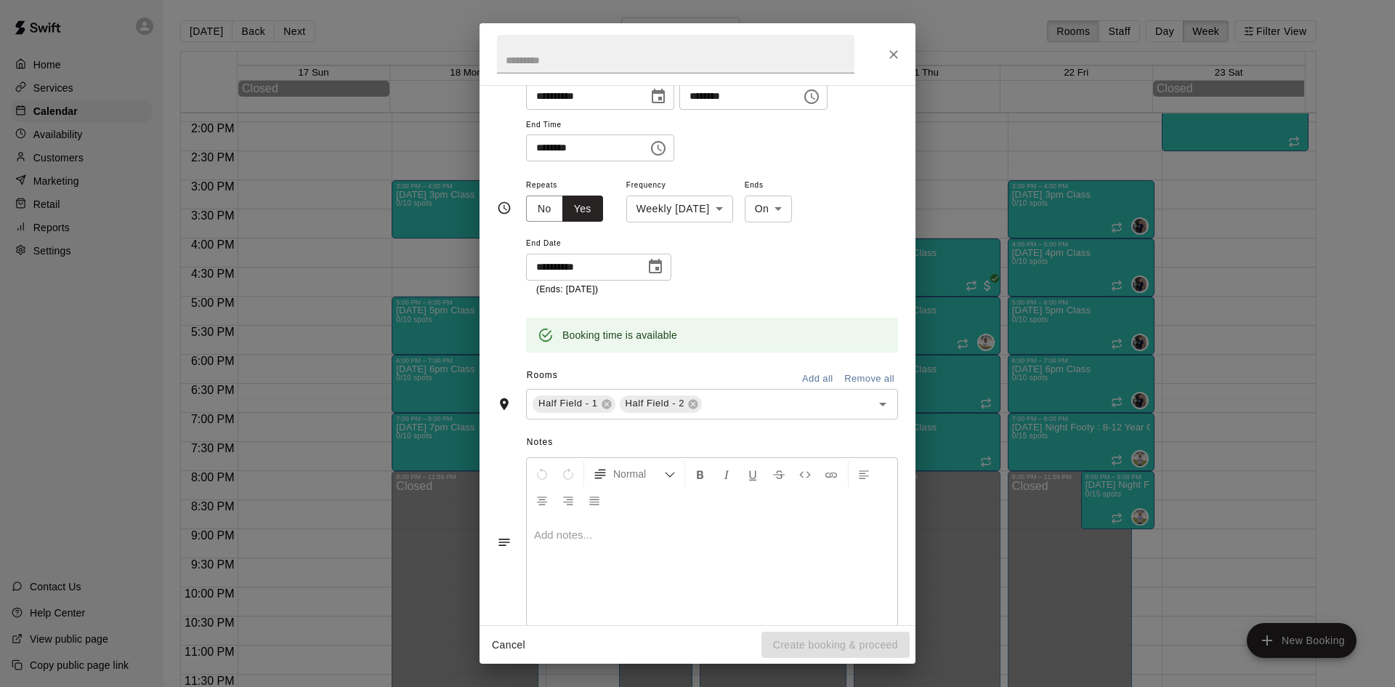
scroll to position [0, 0]
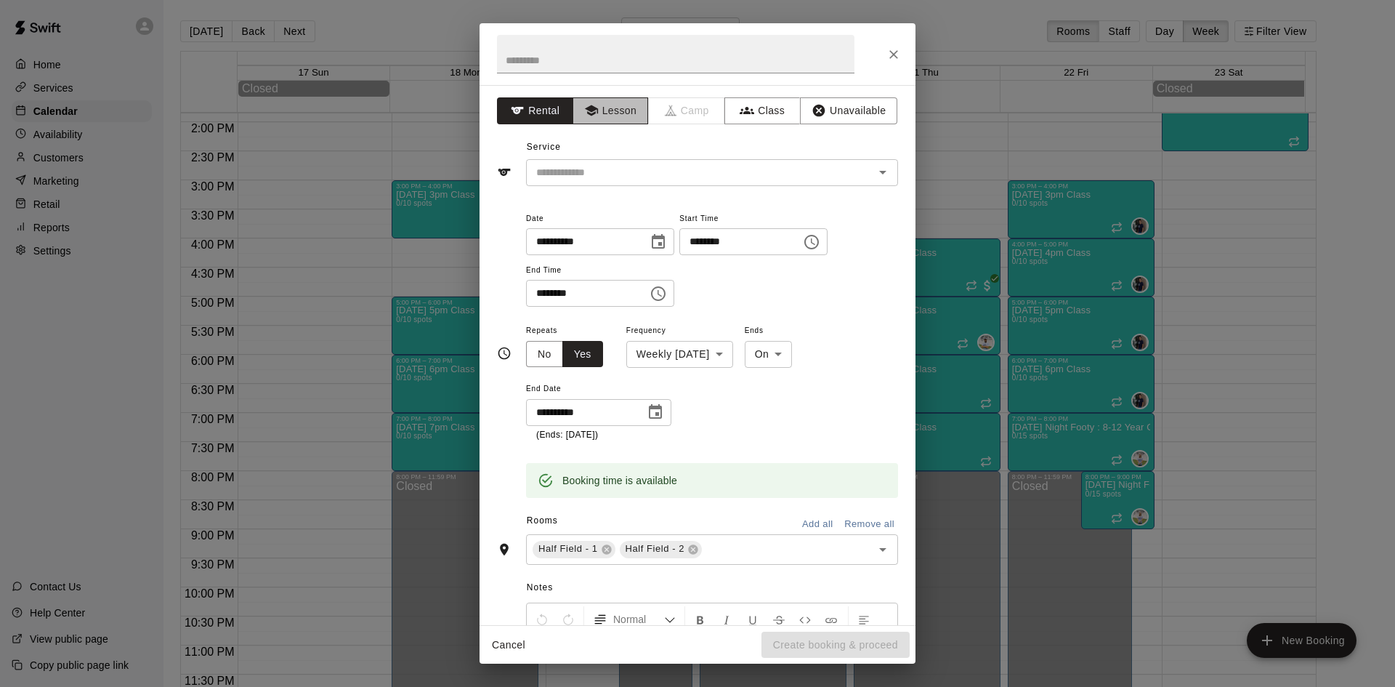
click at [615, 99] on button "Lesson" at bounding box center [611, 110] width 76 height 27
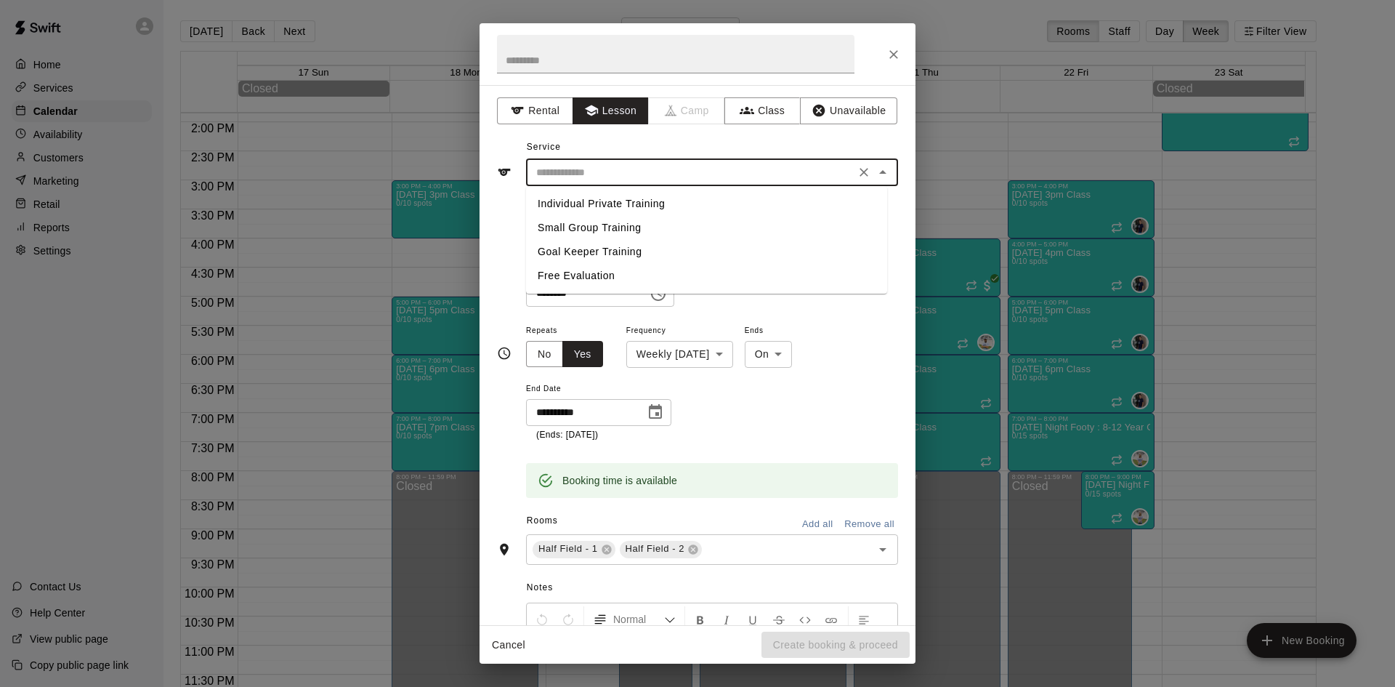
click at [615, 164] on input "text" at bounding box center [690, 172] width 320 height 18
click at [607, 204] on li "Individual Private Training" at bounding box center [706, 204] width 361 height 24
type input "**********"
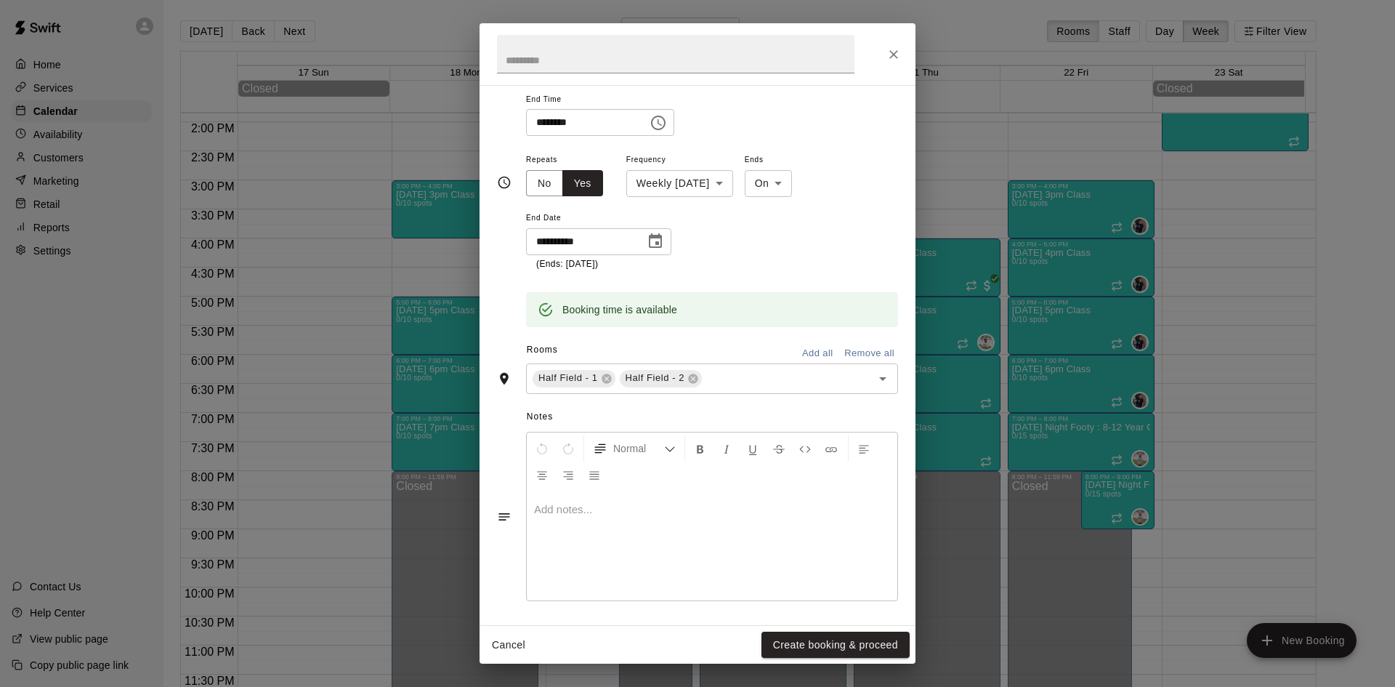
scroll to position [174, 0]
click at [694, 378] on icon at bounding box center [692, 375] width 9 height 9
click at [860, 647] on button "Create booking & proceed" at bounding box center [836, 644] width 148 height 27
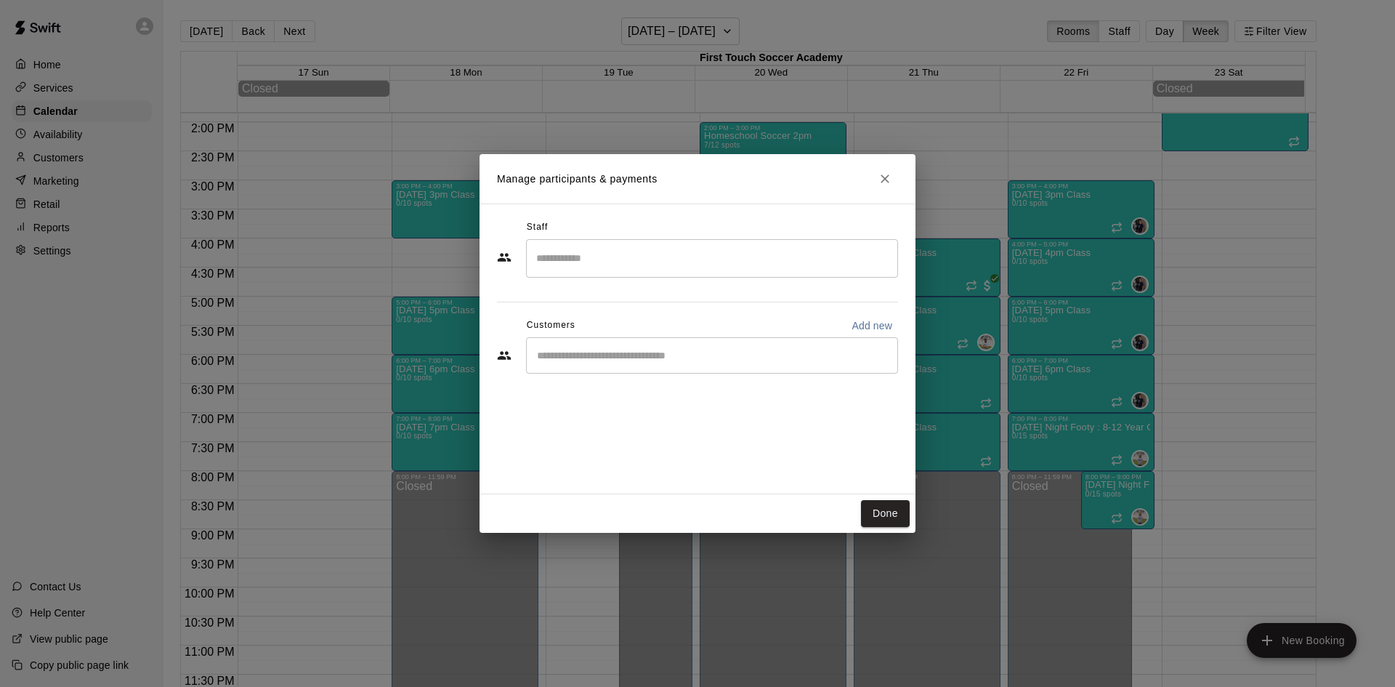
click at [589, 358] on input "Start typing to search customers..." at bounding box center [712, 355] width 359 height 15
type input "***"
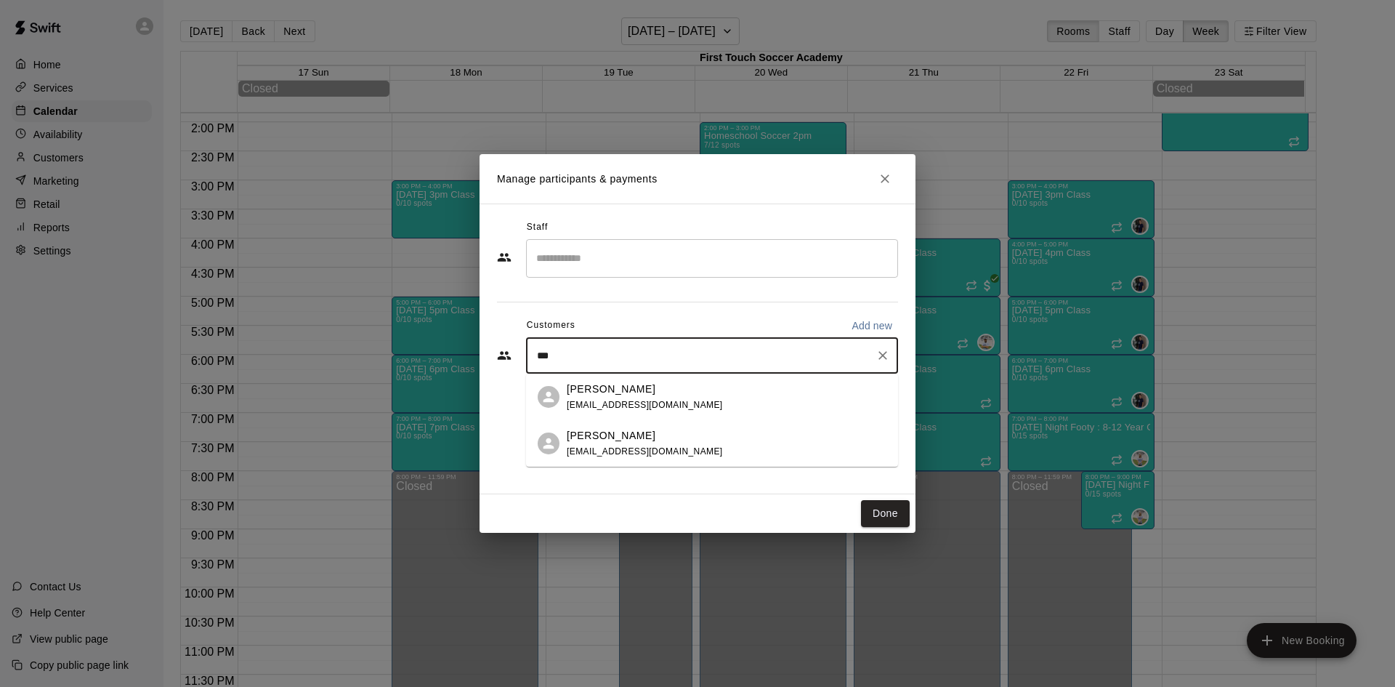
click at [592, 442] on p "Collin Smiddy" at bounding box center [611, 435] width 89 height 15
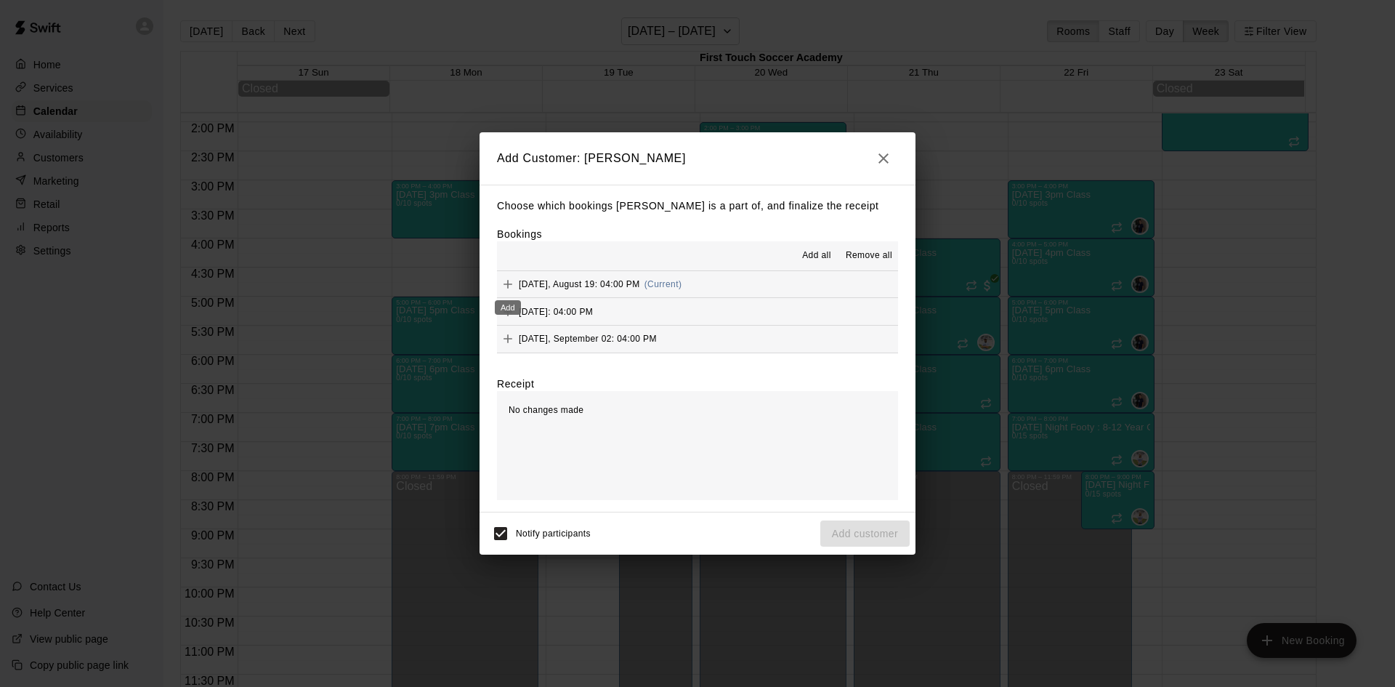
click at [505, 285] on icon "Add" at bounding box center [508, 284] width 9 height 9
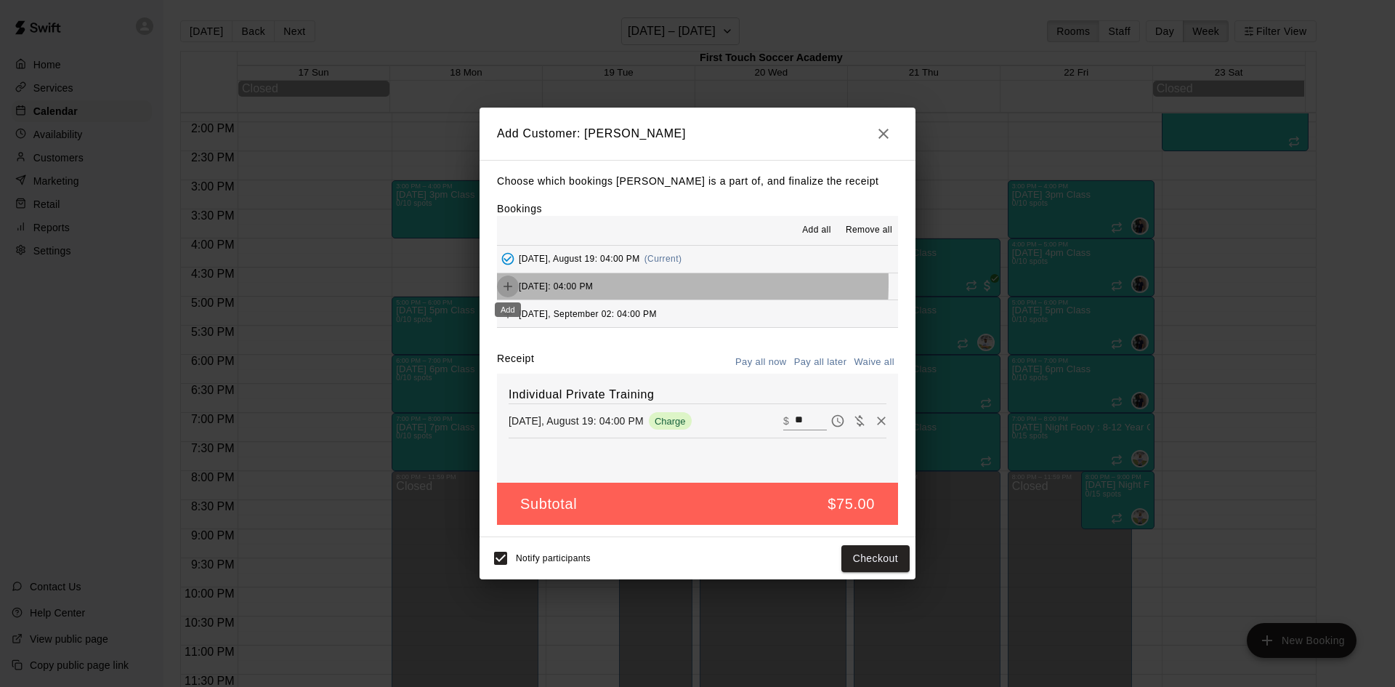
click at [507, 283] on icon "Add" at bounding box center [508, 286] width 15 height 15
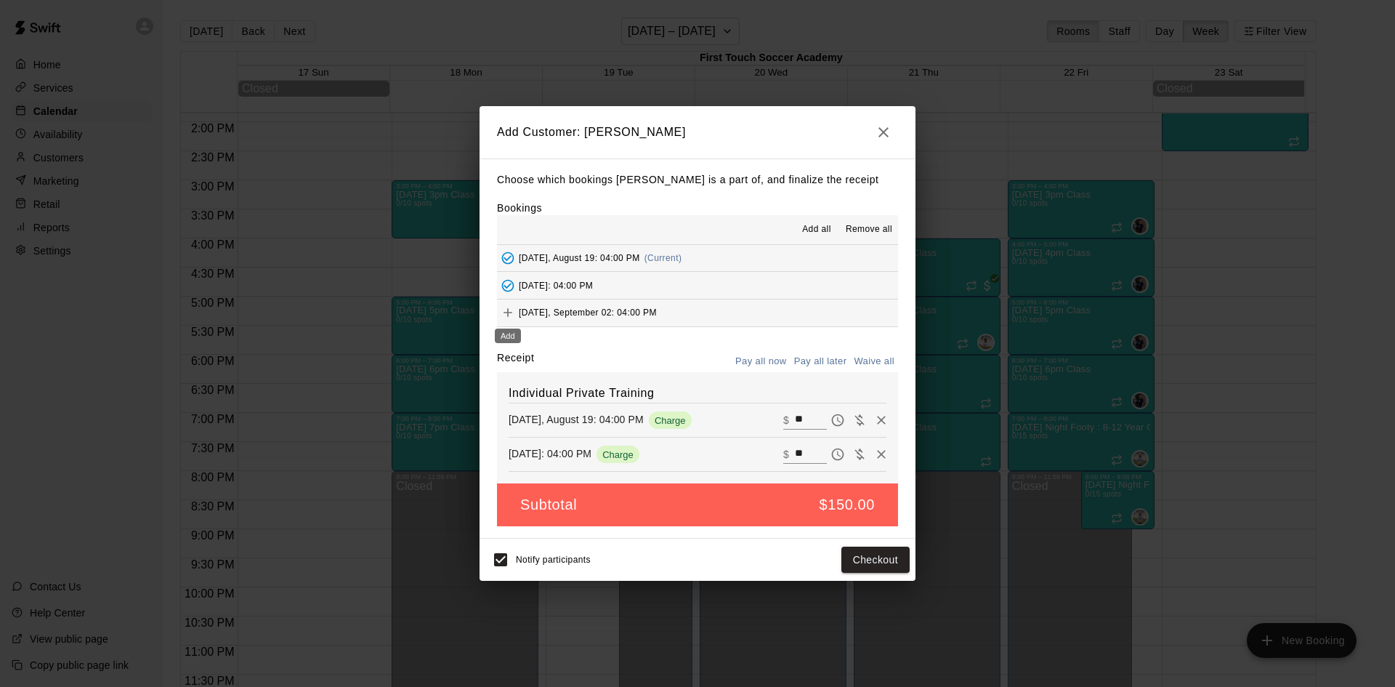
click at [511, 312] on icon "Add" at bounding box center [508, 312] width 15 height 15
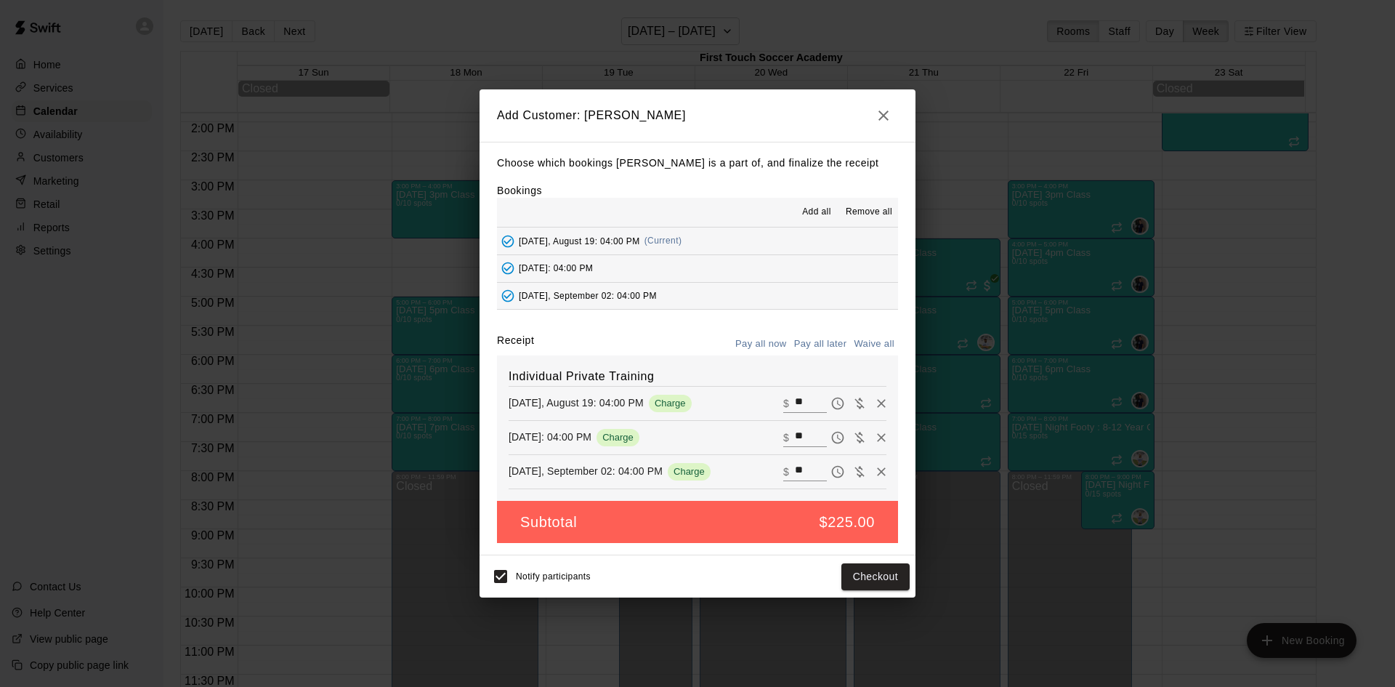
click at [828, 344] on button "Pay all later" at bounding box center [821, 344] width 60 height 23
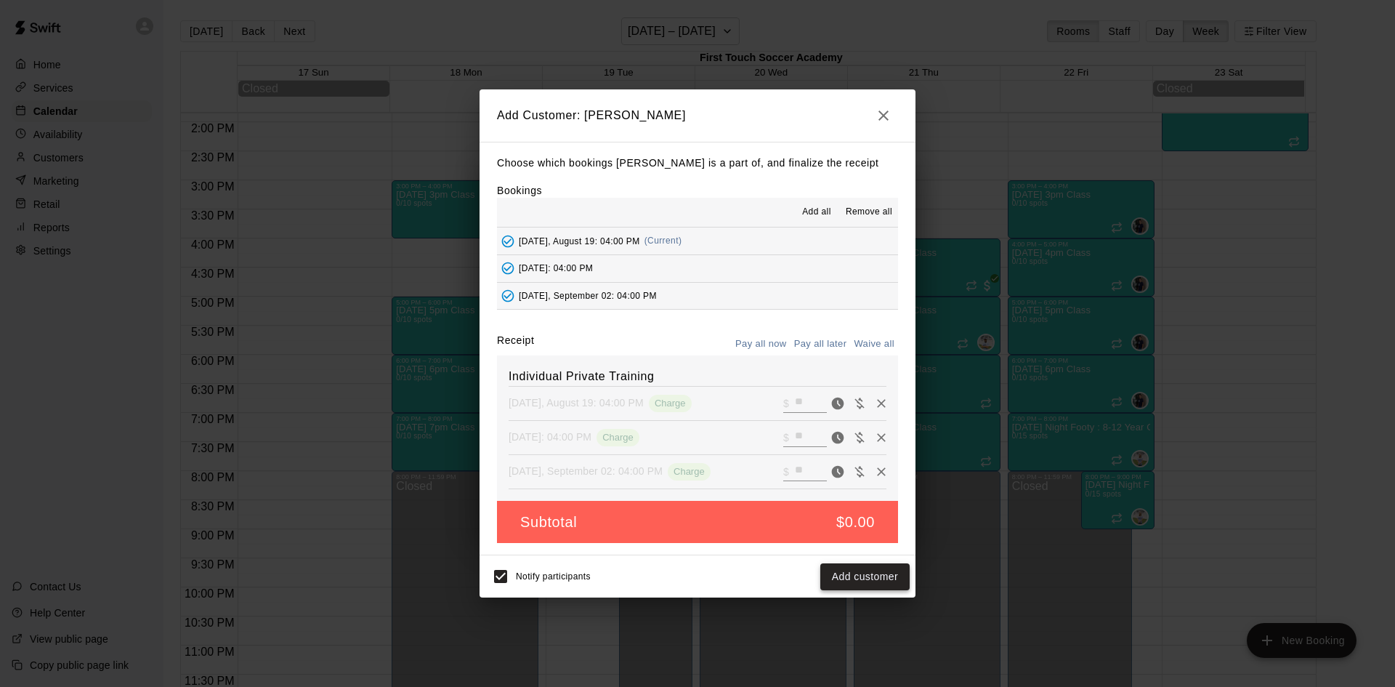
click at [852, 581] on button "Add customer" at bounding box center [864, 576] width 89 height 27
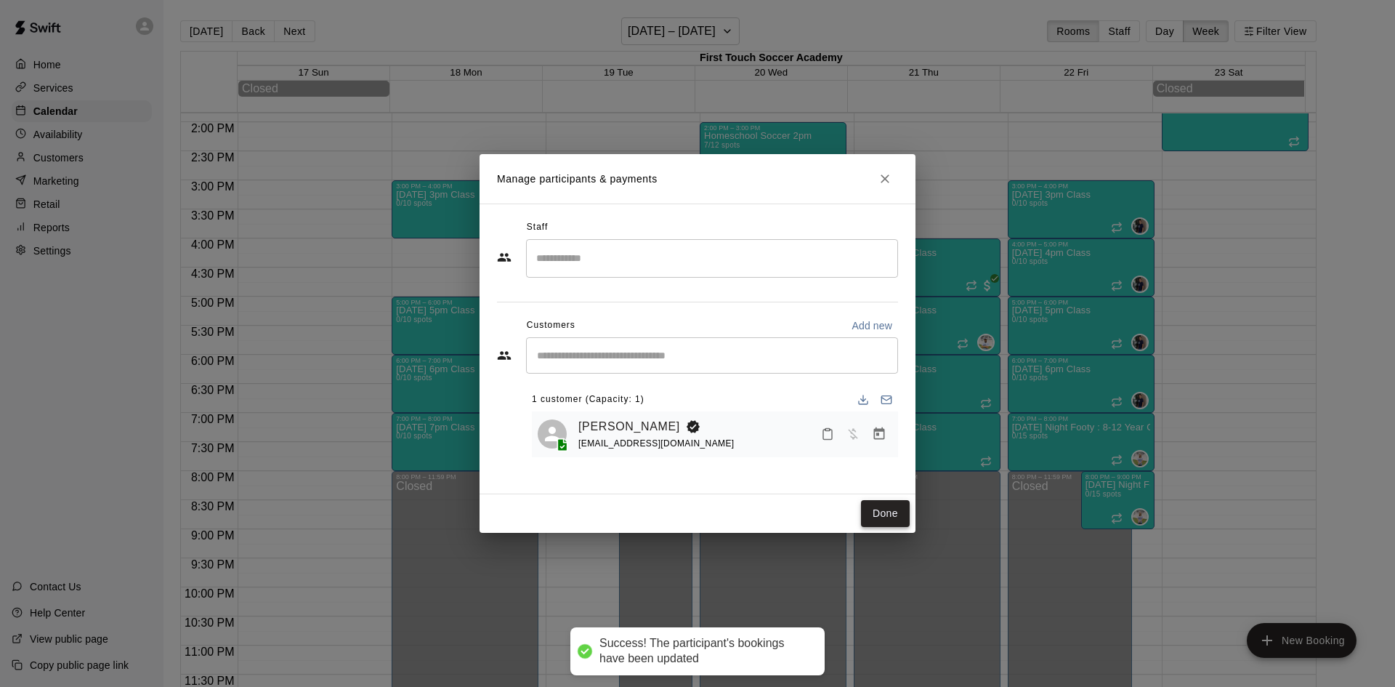
click at [881, 509] on button "Done" at bounding box center [885, 513] width 49 height 27
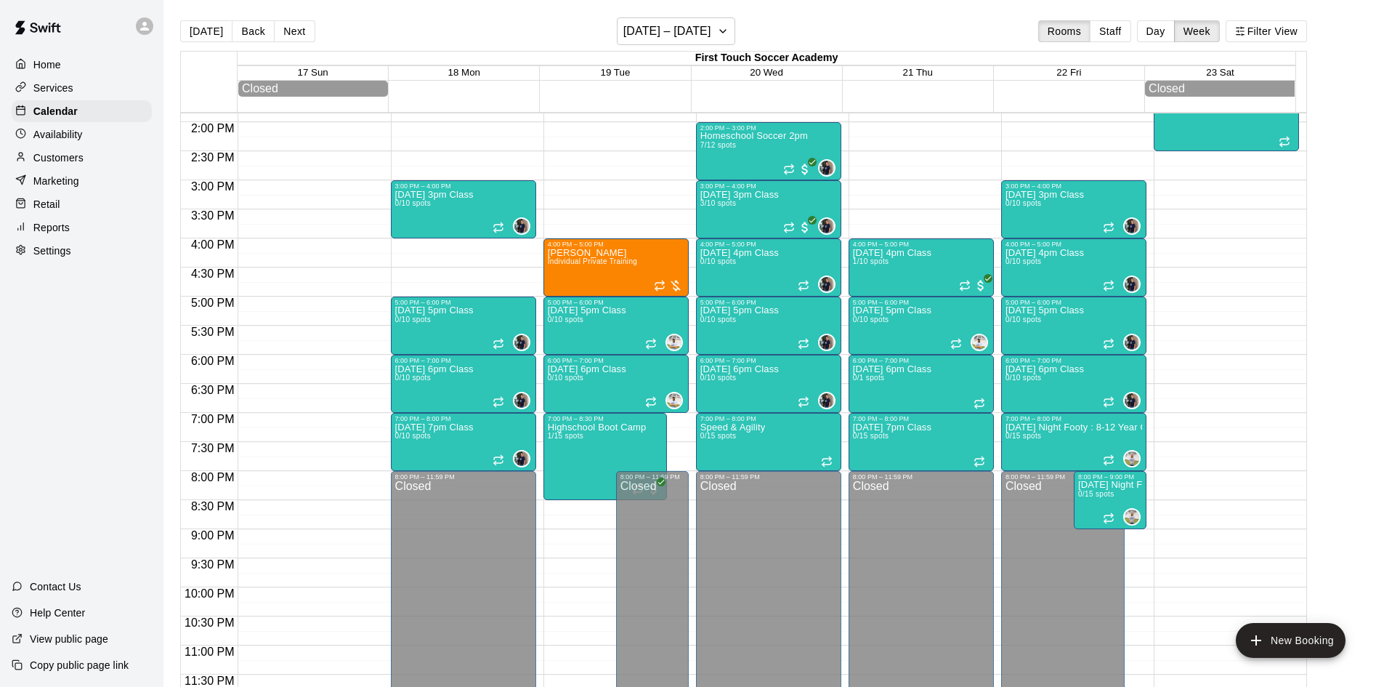
click at [284, 31] on button "Next" at bounding box center [294, 31] width 41 height 22
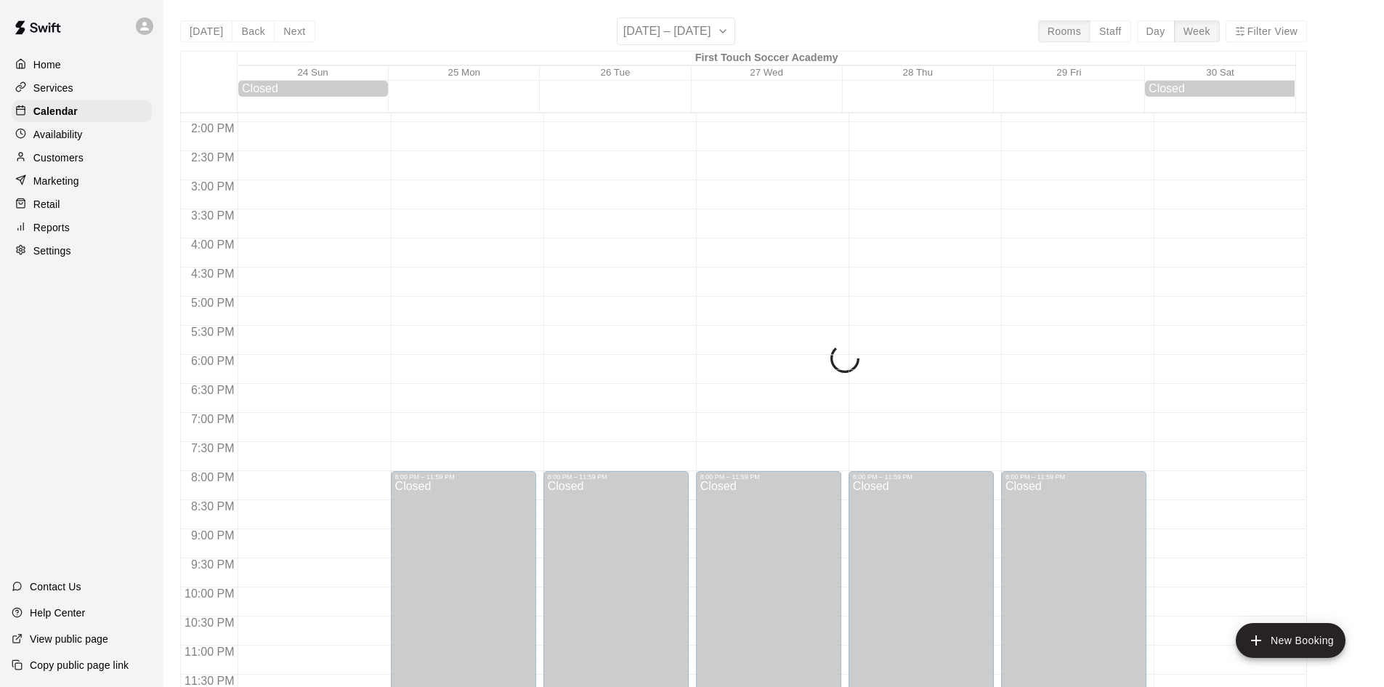
scroll to position [809, 0]
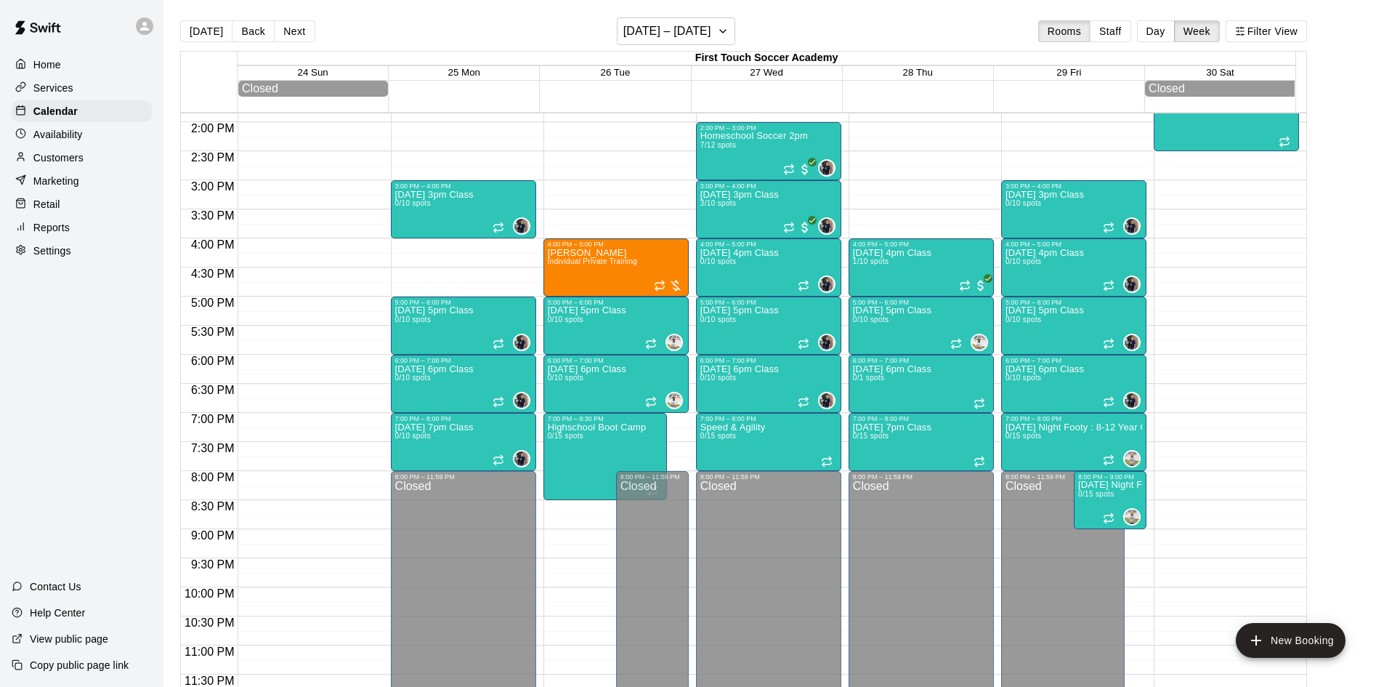
click at [294, 25] on button "Next" at bounding box center [294, 31] width 41 height 22
click at [296, 28] on button "Next" at bounding box center [294, 31] width 41 height 22
click at [47, 163] on p "Customers" at bounding box center [58, 157] width 50 height 15
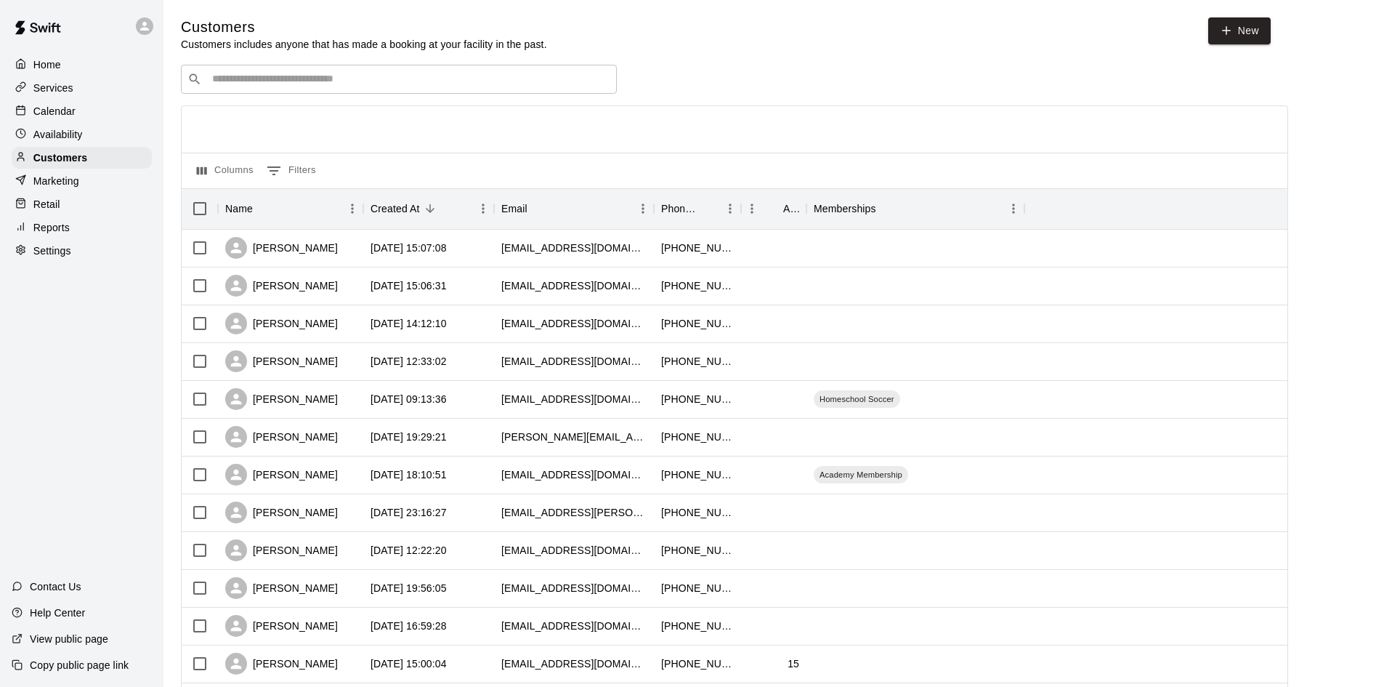
click at [515, 78] on input "Search customers by name or email" at bounding box center [409, 79] width 403 height 15
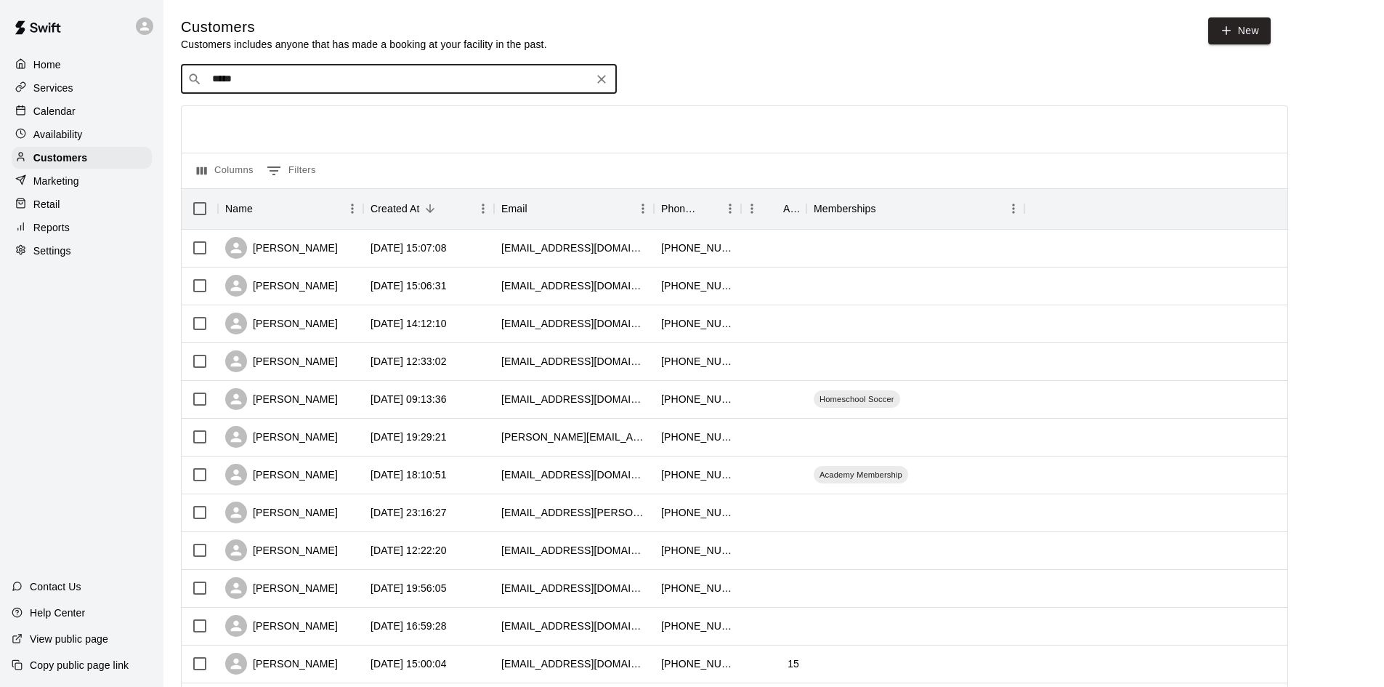
type input "******"
click at [317, 166] on div "Collin Smiddy kimsmiddy@hopewellfuneral.com" at bounding box center [300, 165] width 156 height 31
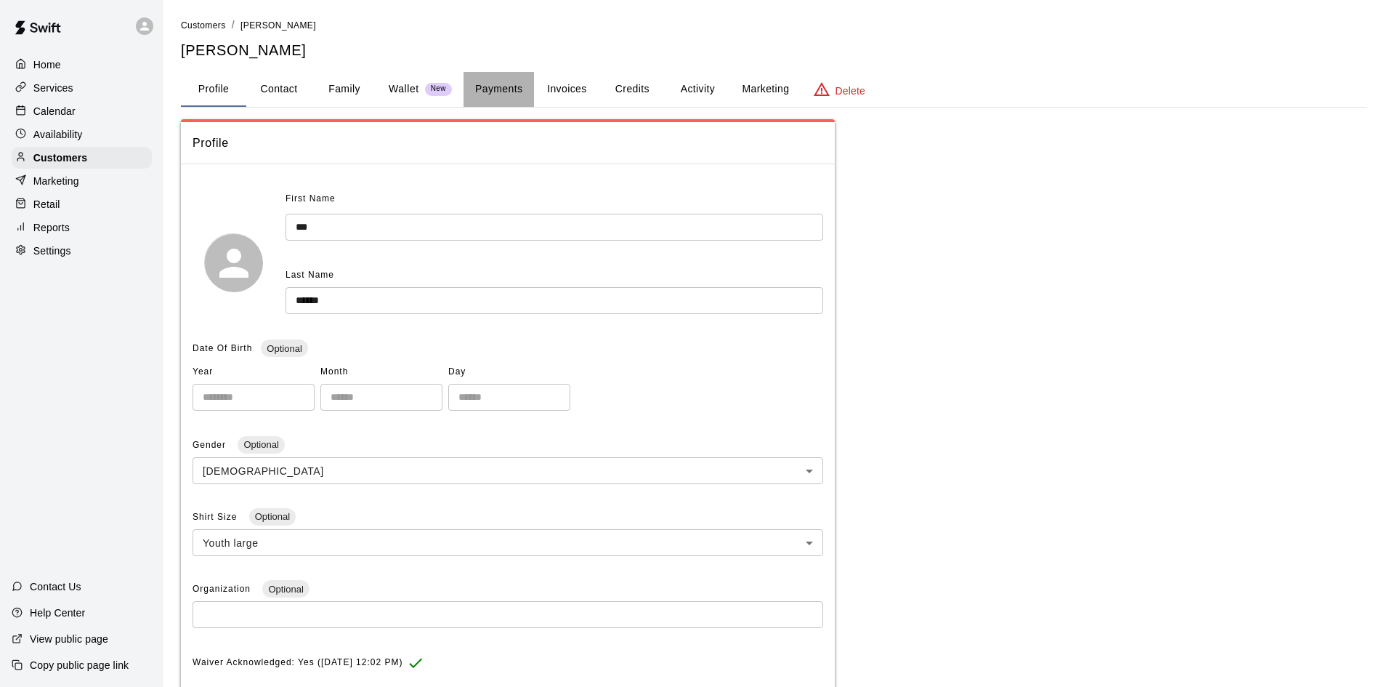
click at [512, 89] on button "Payments" at bounding box center [499, 89] width 70 height 35
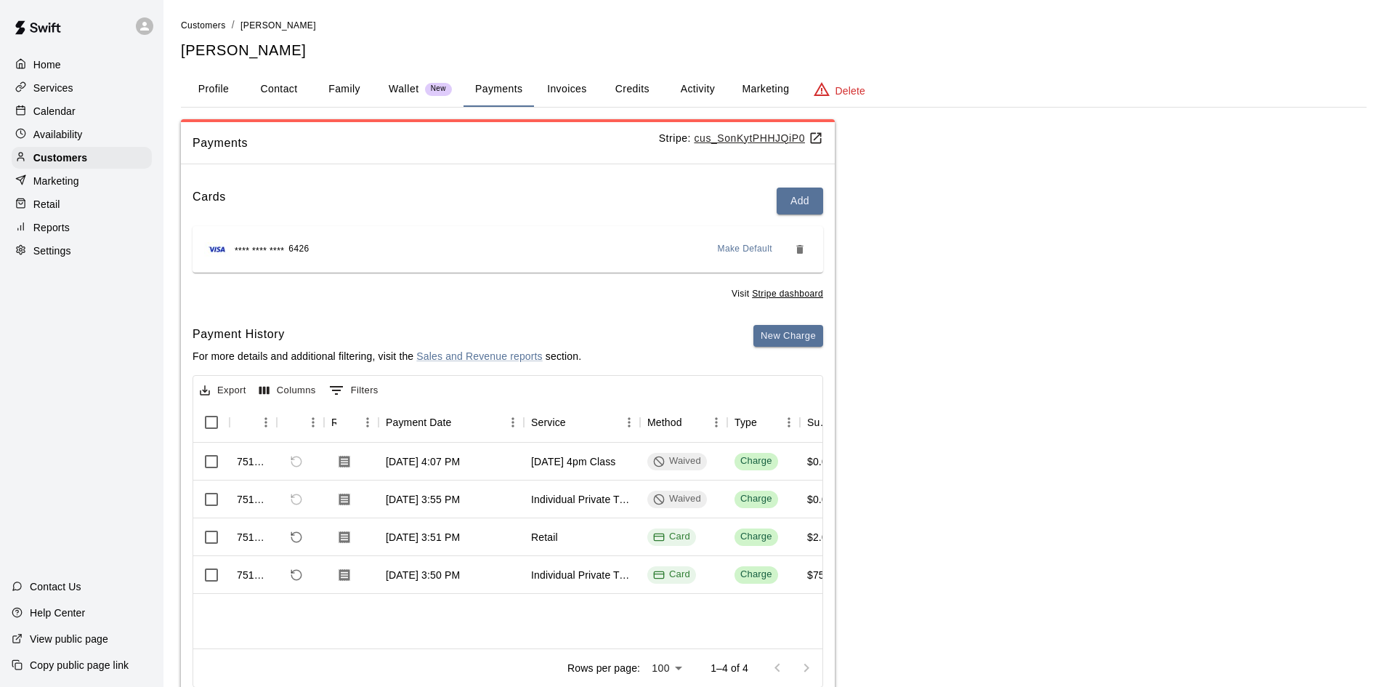
click at [691, 89] on button "Activity" at bounding box center [697, 89] width 65 height 35
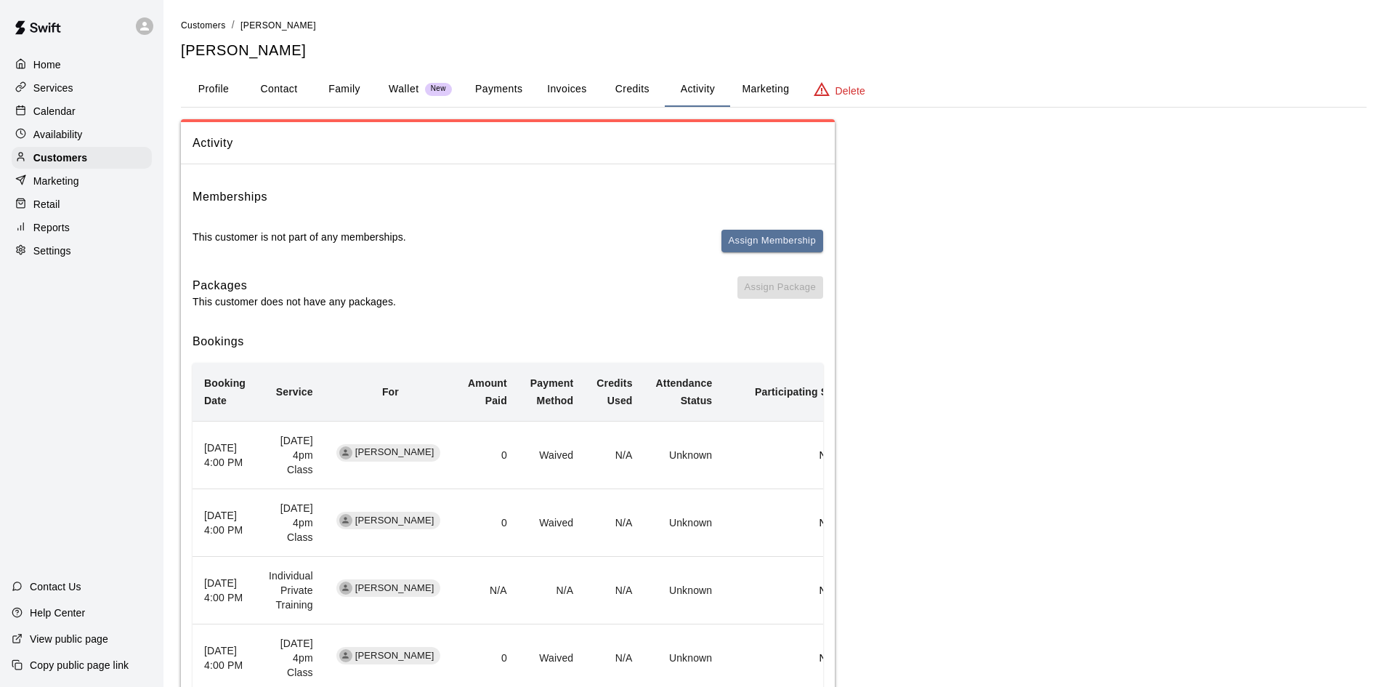
click at [575, 88] on button "Invoices" at bounding box center [566, 89] width 65 height 35
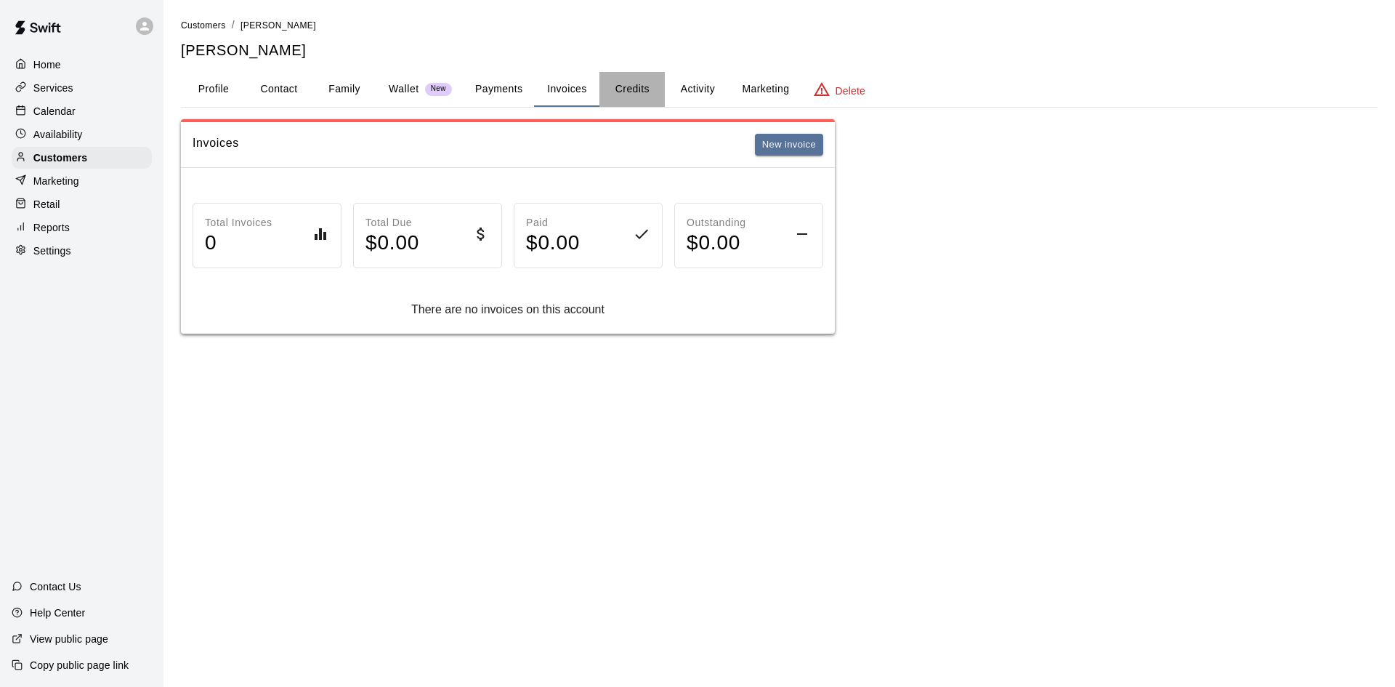
click at [642, 93] on button "Credits" at bounding box center [631, 89] width 65 height 35
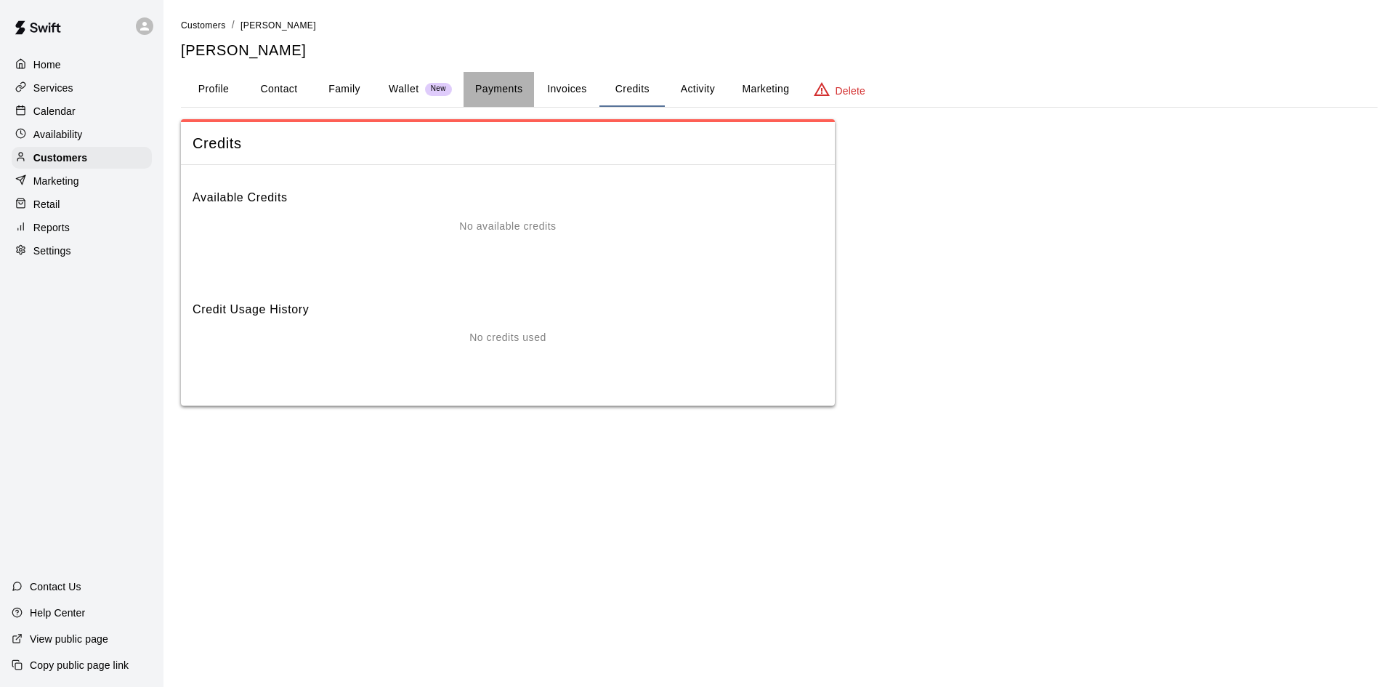
click at [501, 94] on button "Payments" at bounding box center [499, 89] width 70 height 35
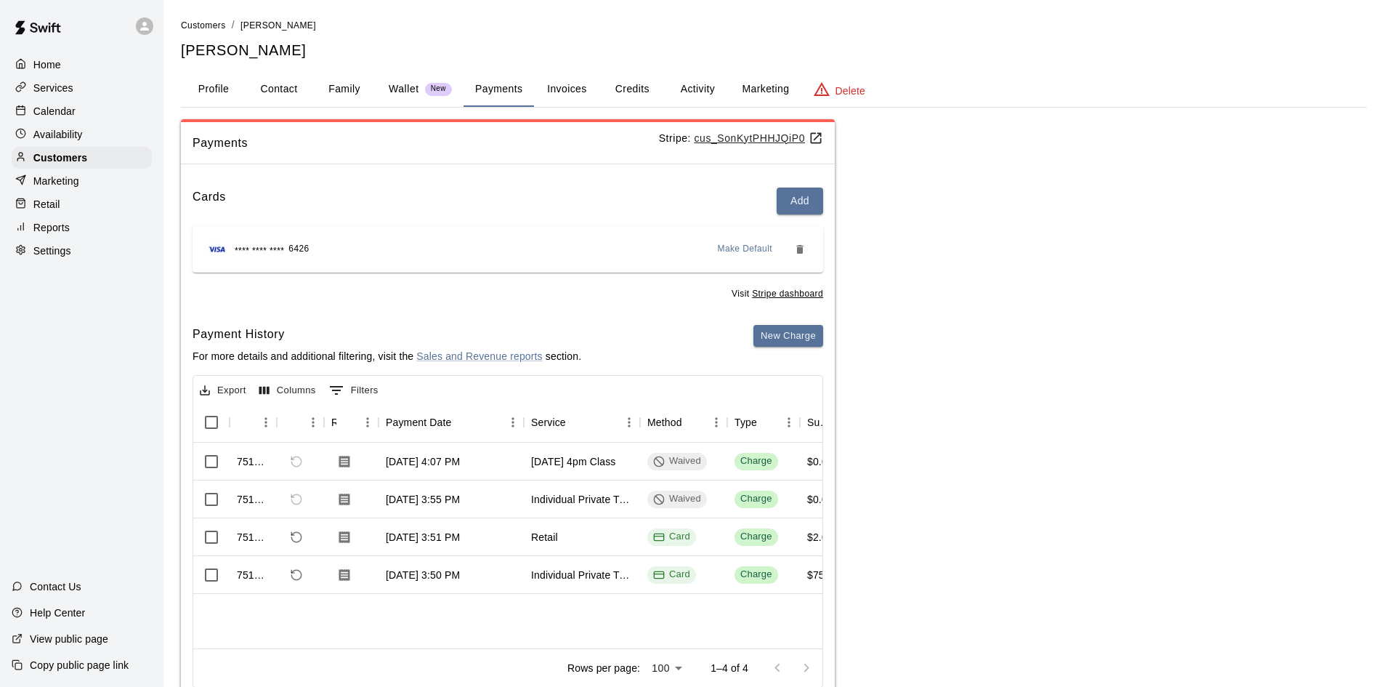
click at [708, 88] on button "Activity" at bounding box center [697, 89] width 65 height 35
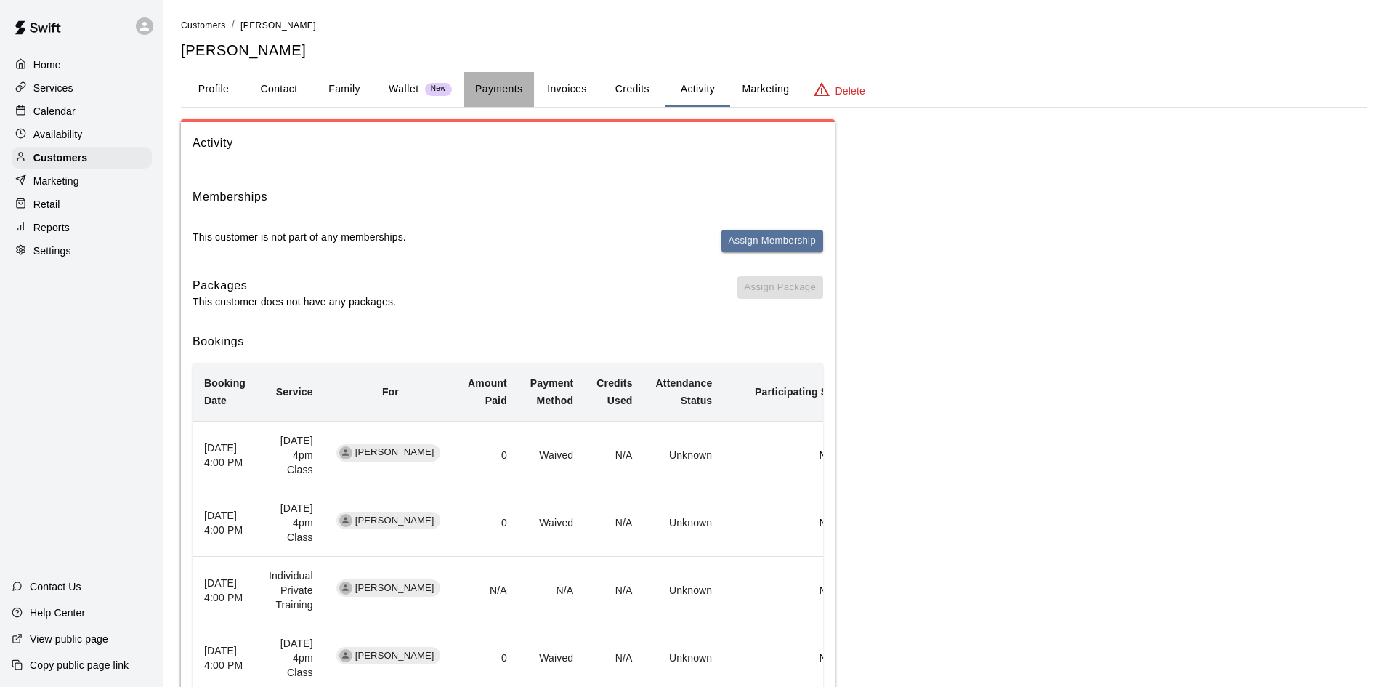
click at [506, 89] on button "Payments" at bounding box center [499, 89] width 70 height 35
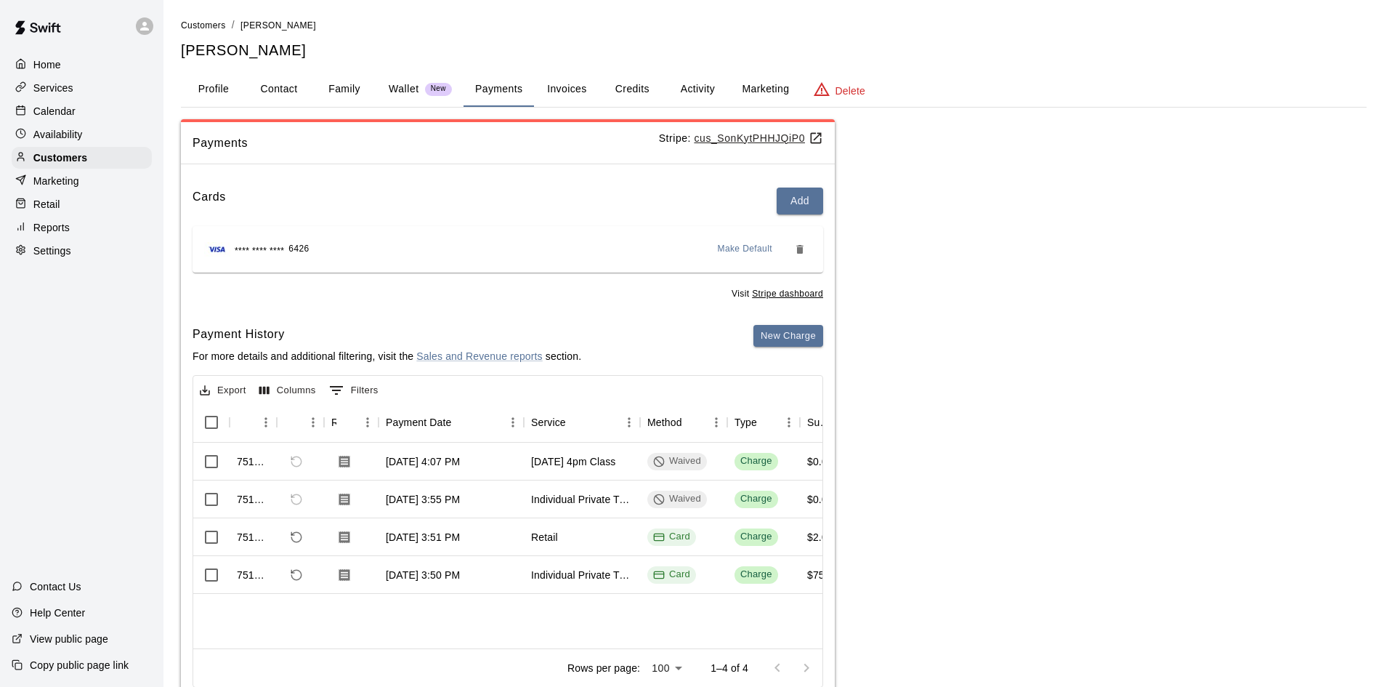
click at [573, 88] on button "Invoices" at bounding box center [566, 89] width 65 height 35
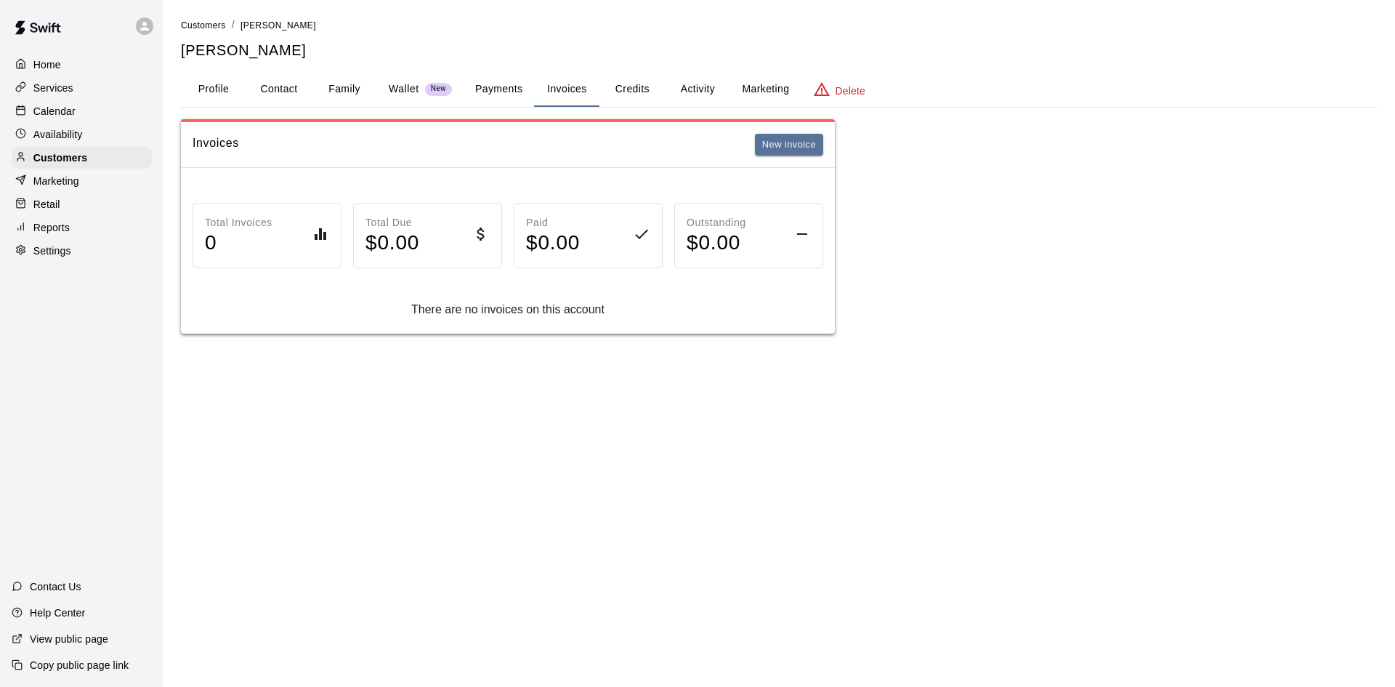
click at [623, 84] on button "Credits" at bounding box center [631, 89] width 65 height 35
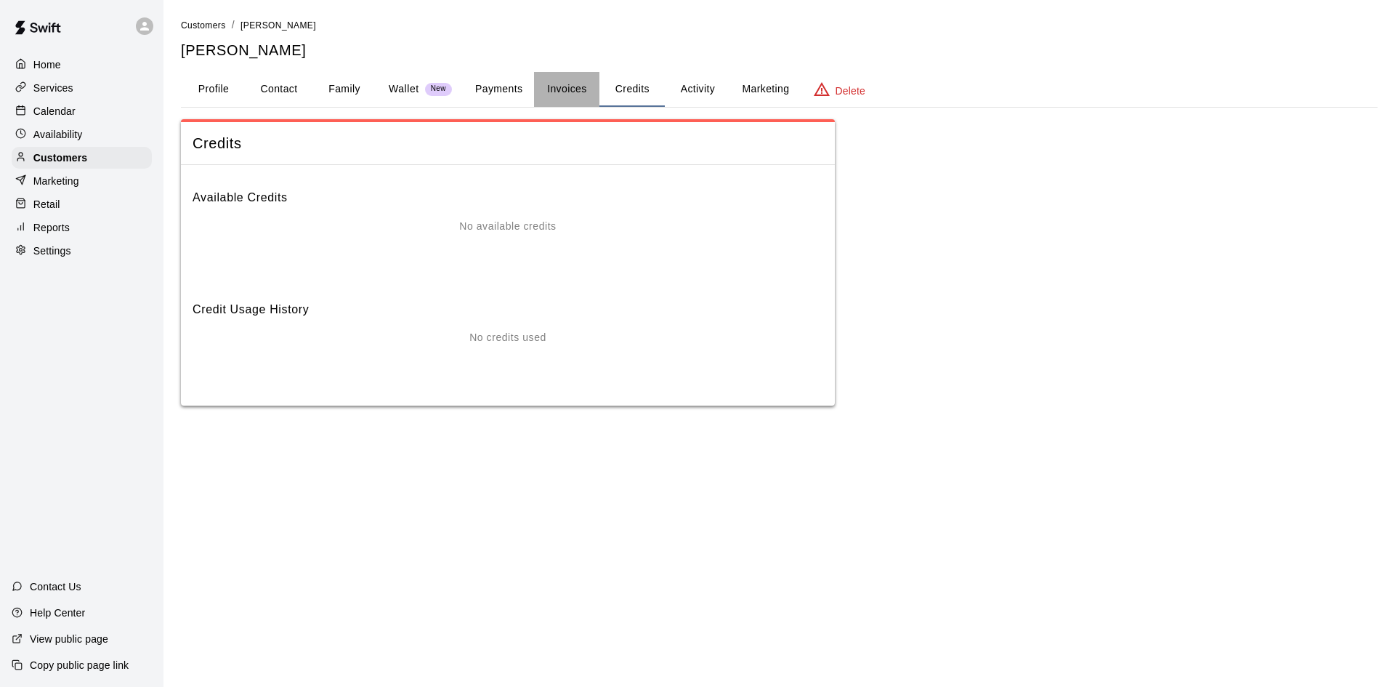
click at [559, 86] on button "Invoices" at bounding box center [566, 89] width 65 height 35
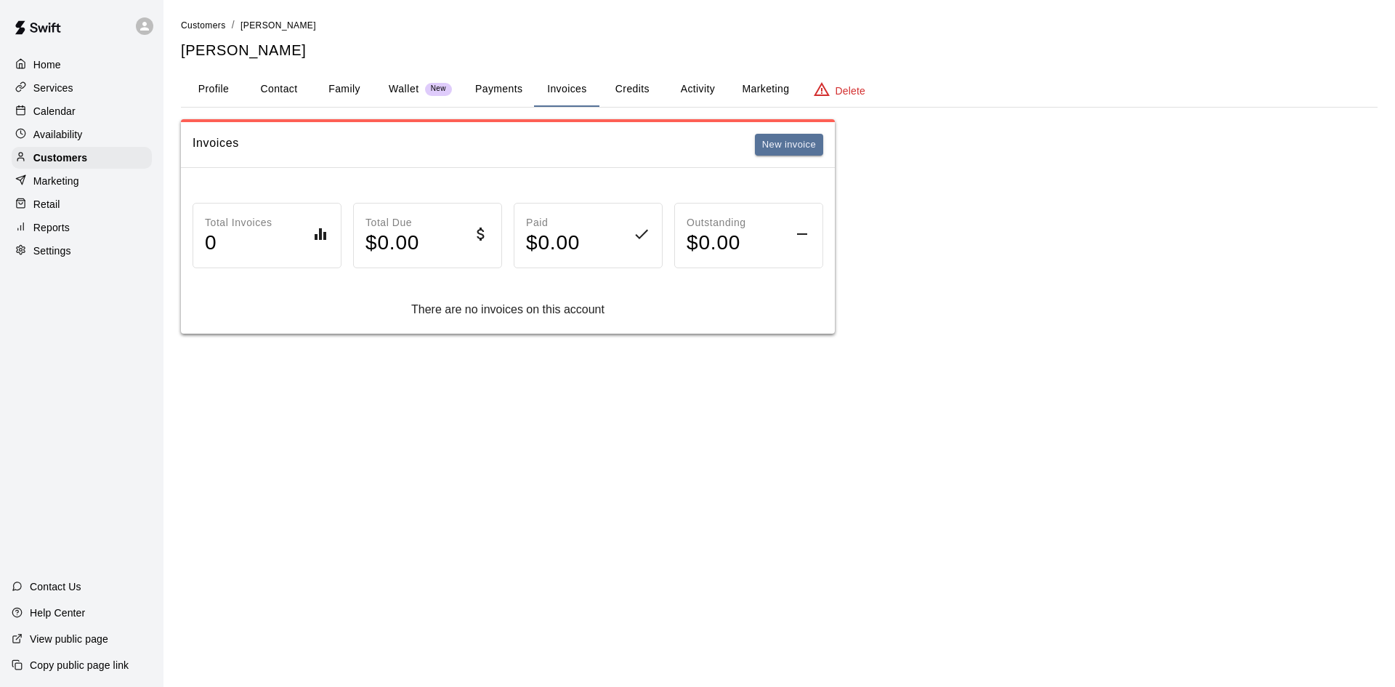
click at [615, 84] on button "Credits" at bounding box center [631, 89] width 65 height 35
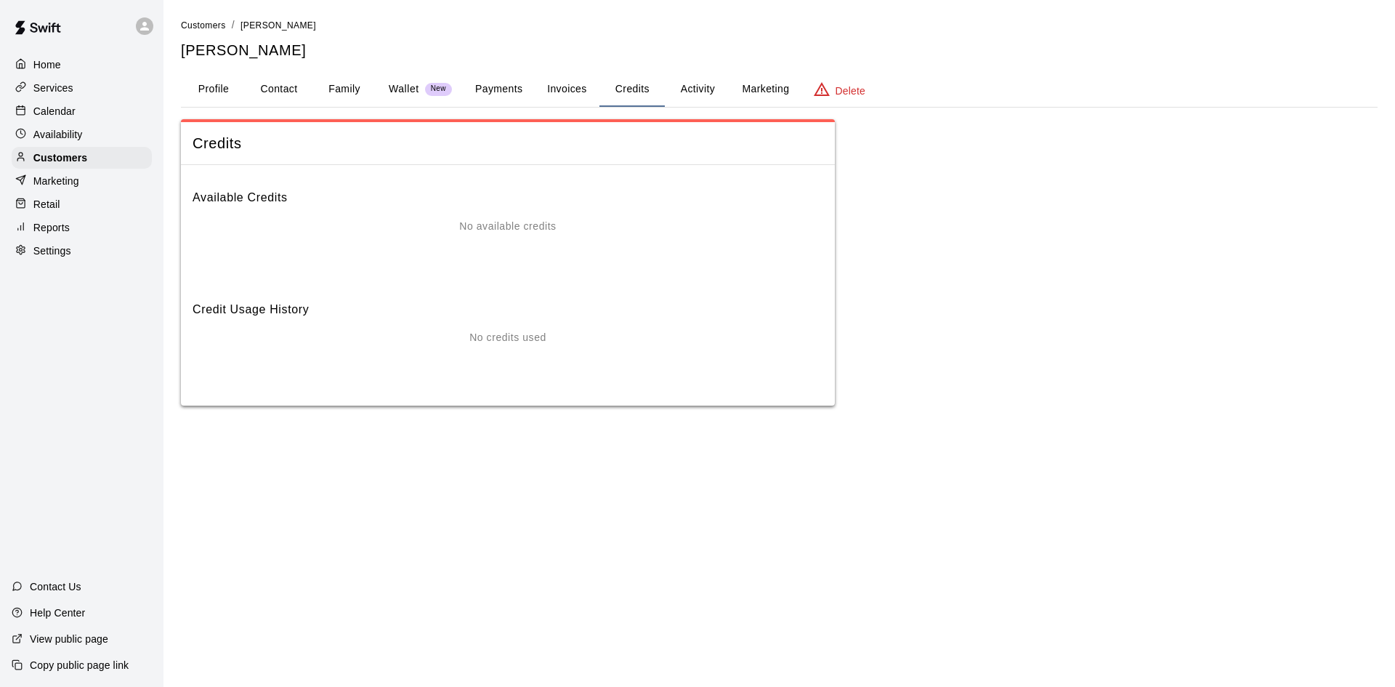
click at [554, 83] on button "Invoices" at bounding box center [566, 89] width 65 height 35
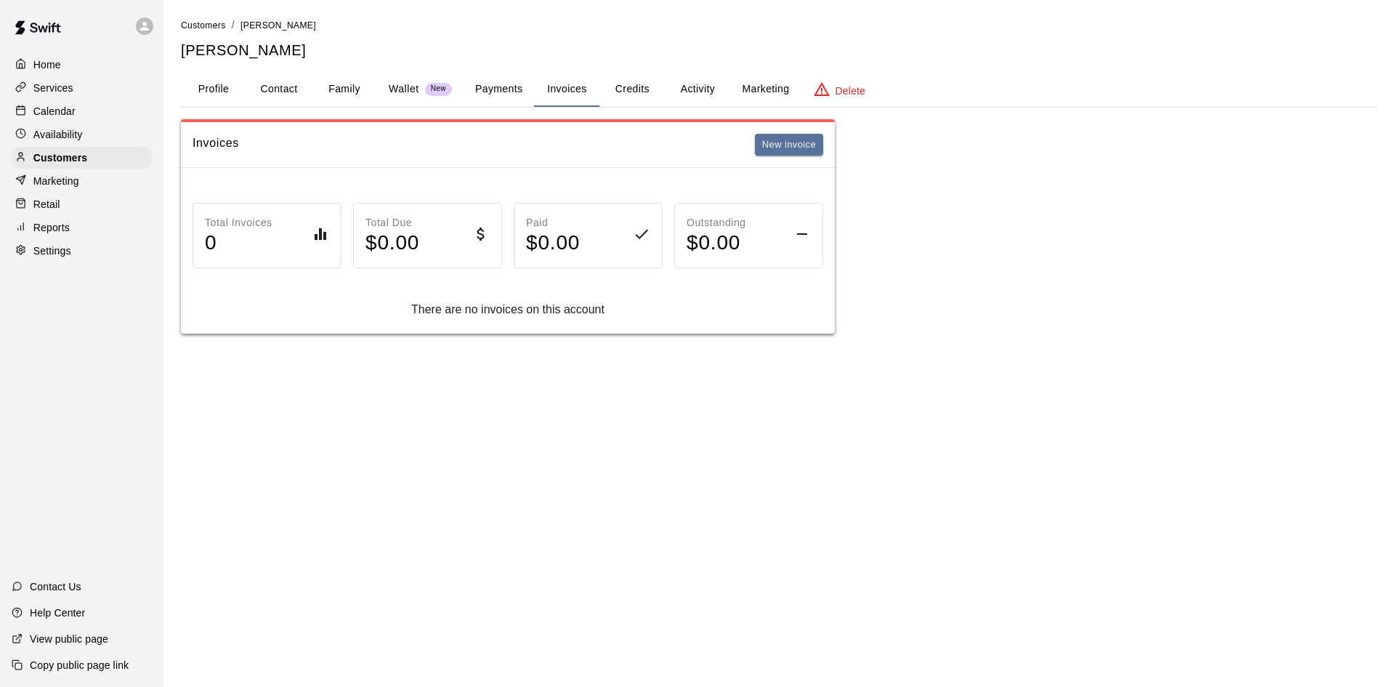
click at [48, 118] on p "Calendar" at bounding box center [54, 111] width 42 height 15
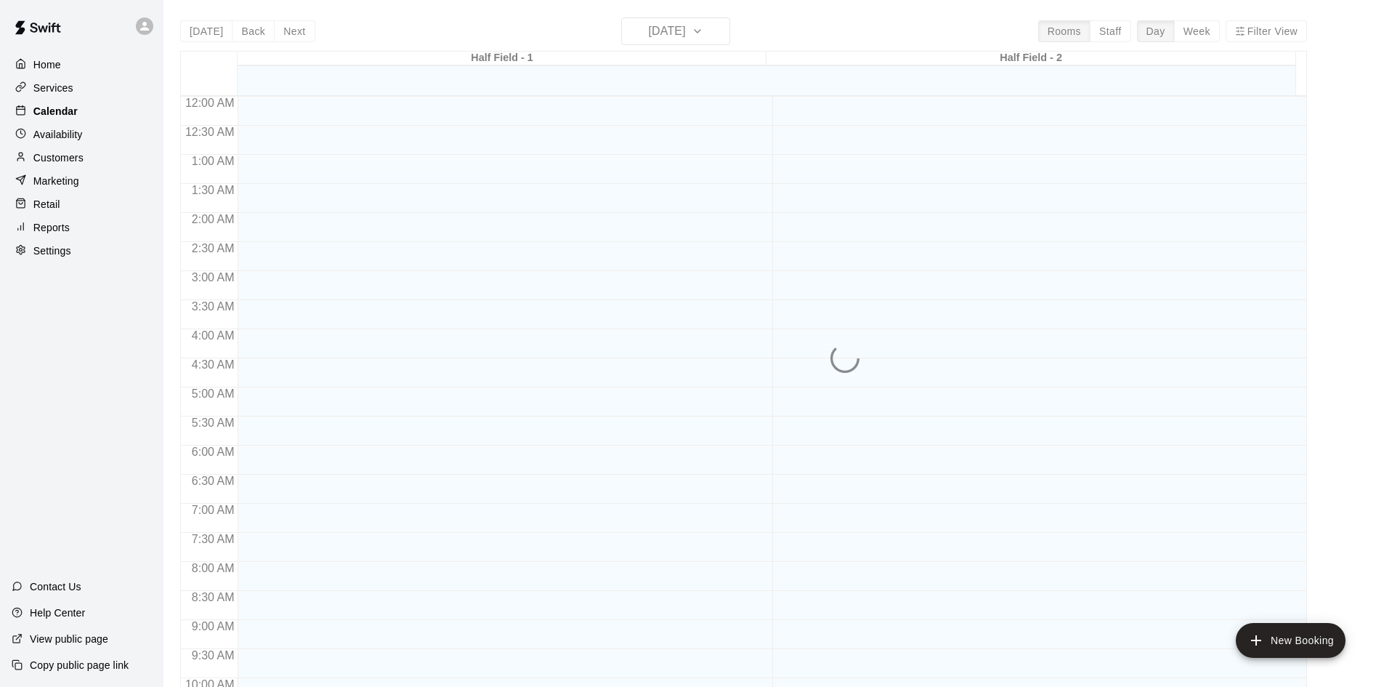
scroll to position [745, 0]
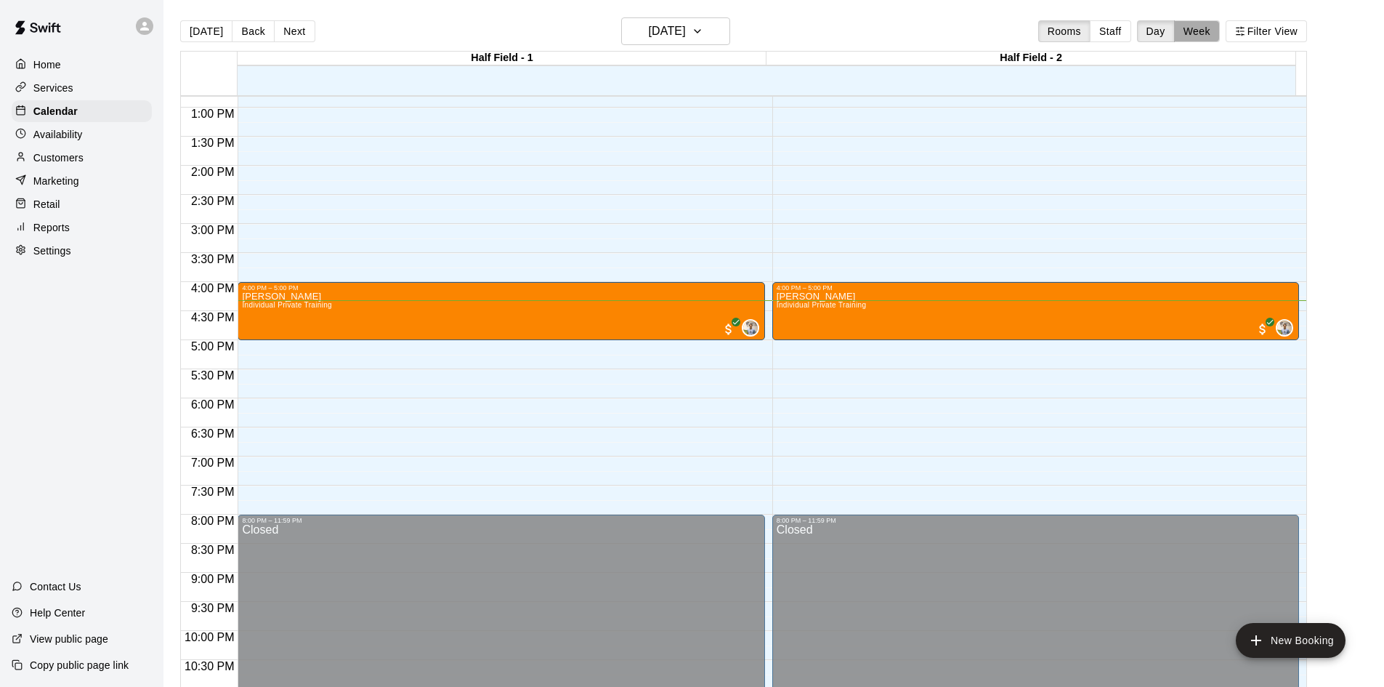
click at [1208, 28] on button "Week" at bounding box center [1197, 31] width 46 height 22
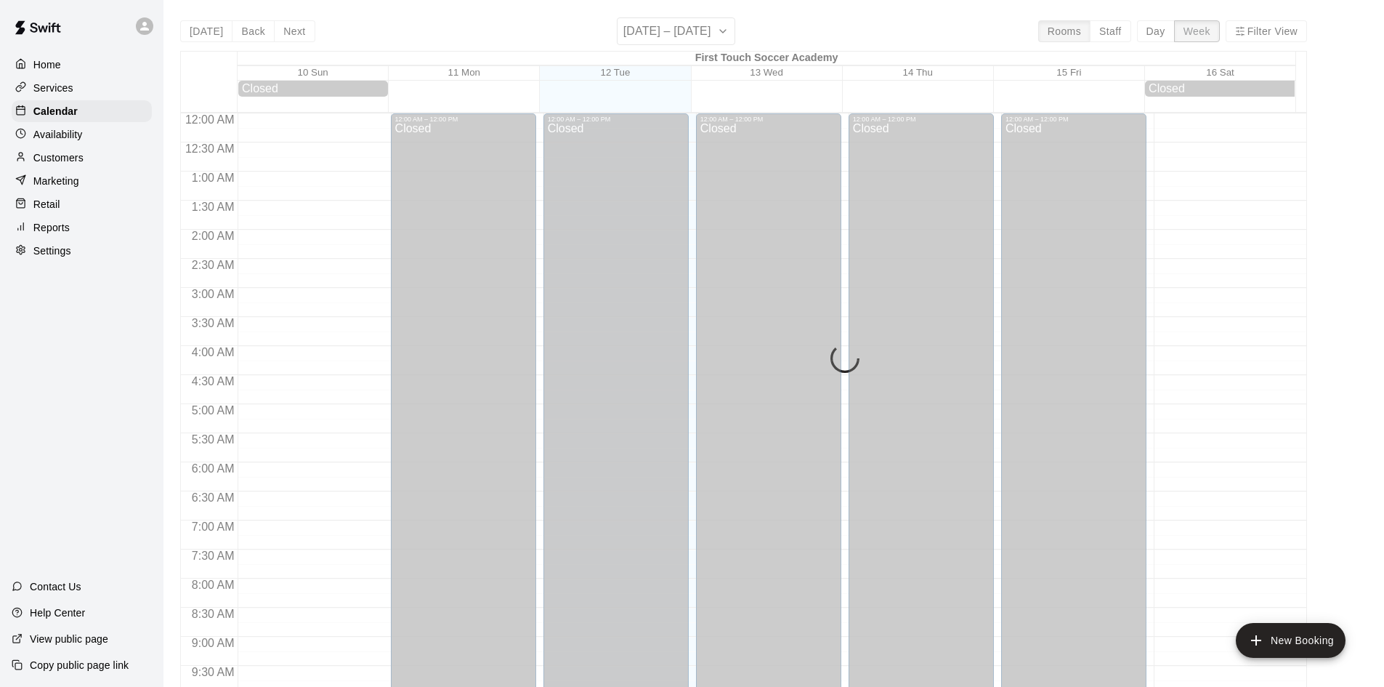
scroll to position [809, 0]
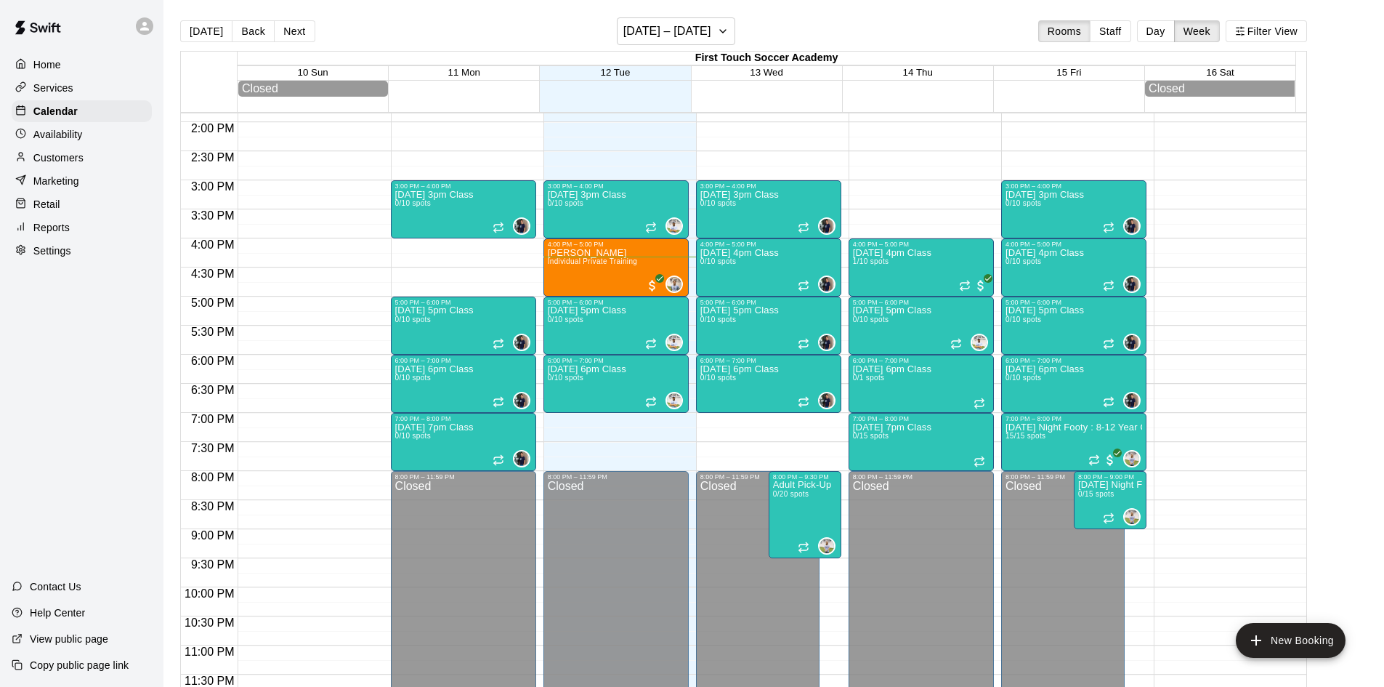
click at [292, 28] on button "Next" at bounding box center [294, 31] width 41 height 22
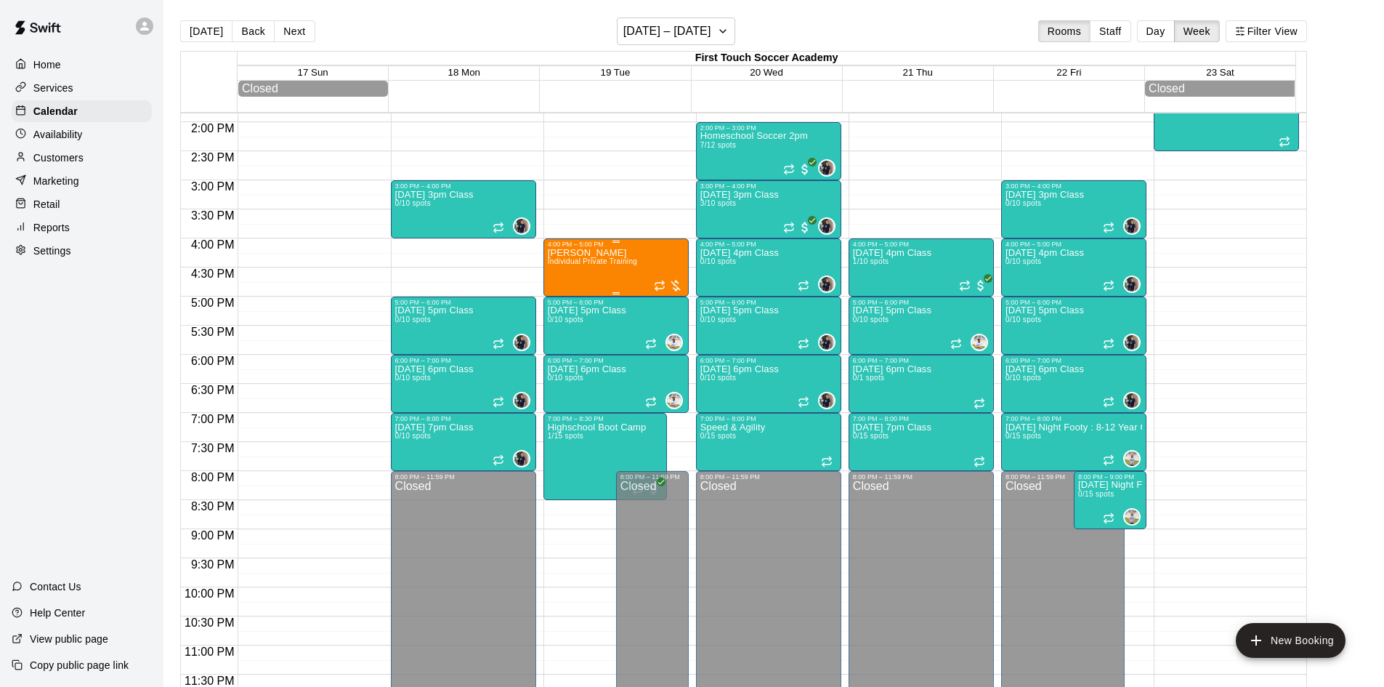
click at [639, 287] on div "Collin Smiddy Individual Private Training" at bounding box center [616, 591] width 137 height 687
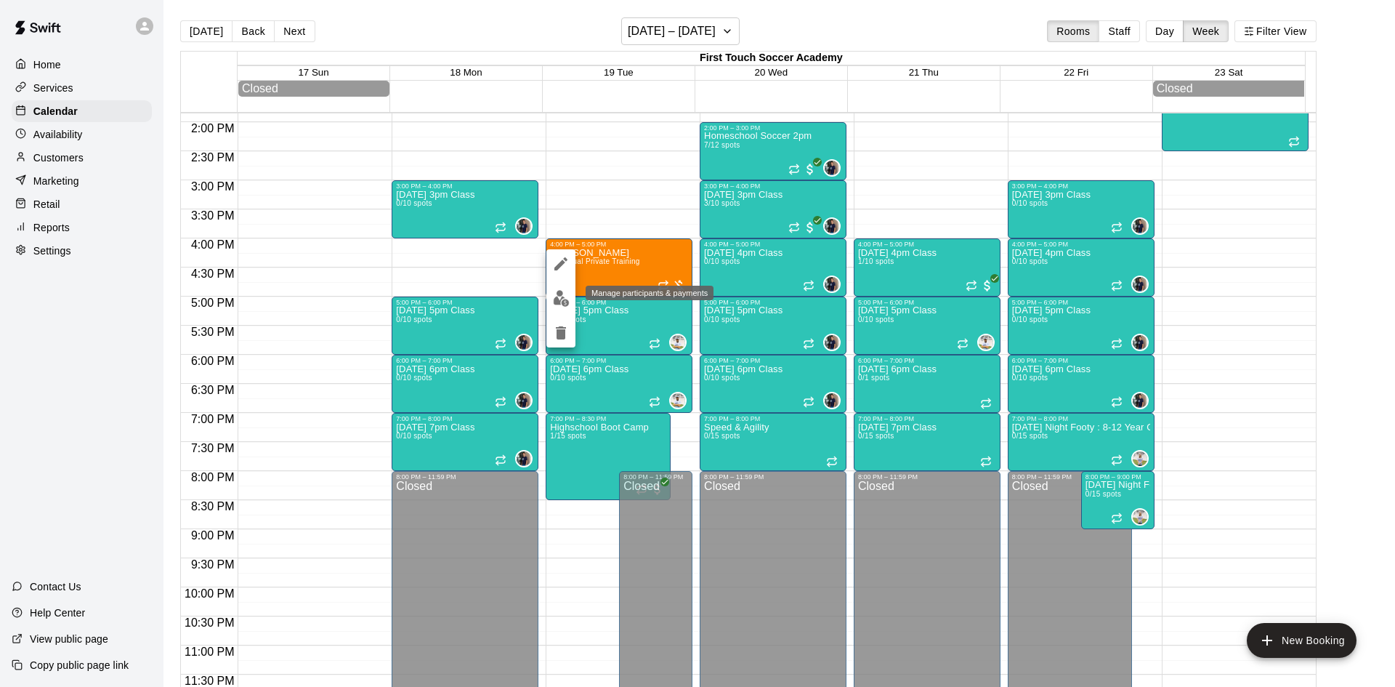
click at [557, 295] on img "edit" at bounding box center [561, 298] width 17 height 17
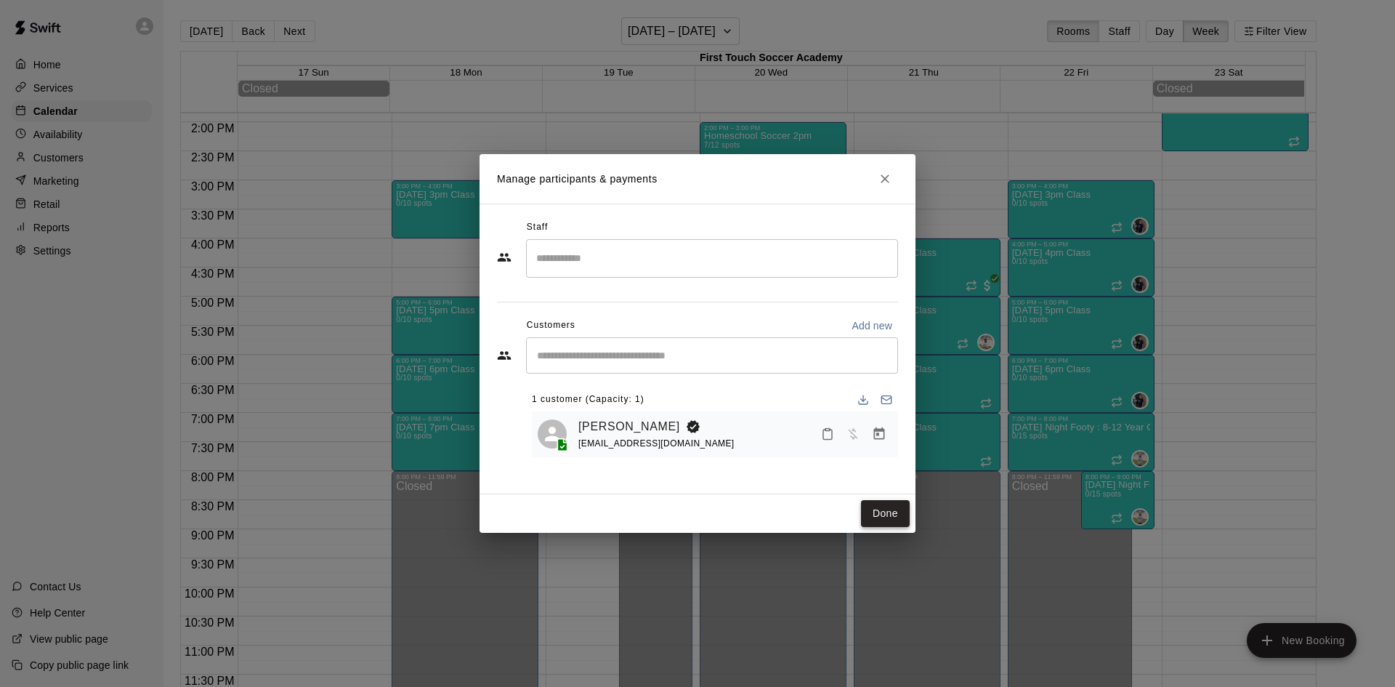
click at [873, 509] on button "Done" at bounding box center [885, 513] width 49 height 27
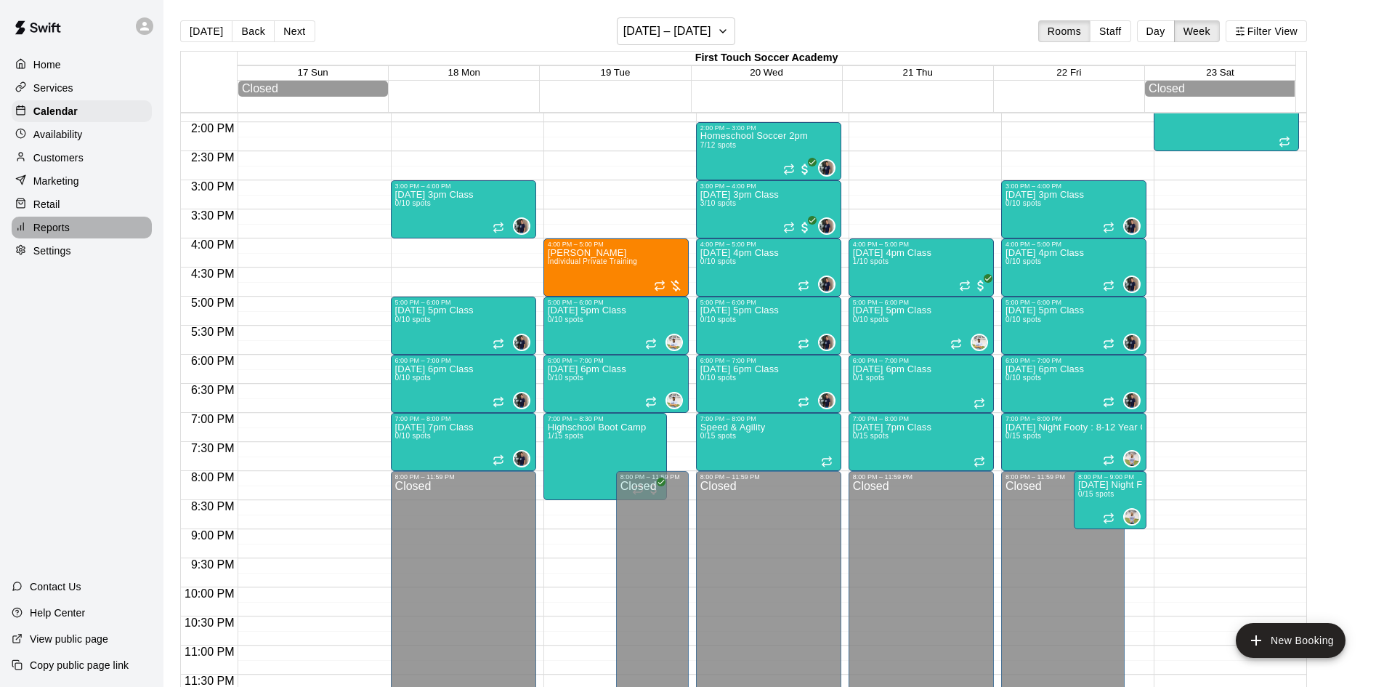
click at [94, 236] on div "Reports" at bounding box center [82, 228] width 140 height 22
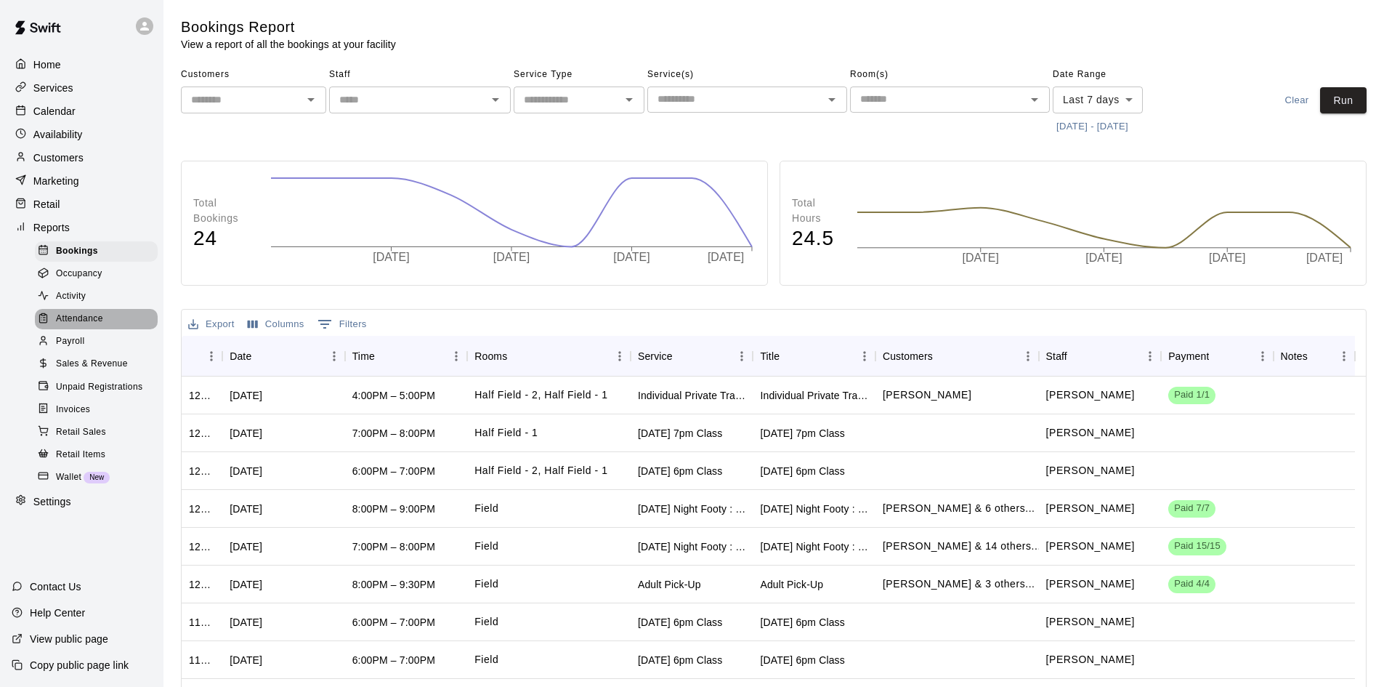
click at [96, 325] on span "Attendance" at bounding box center [79, 319] width 47 height 15
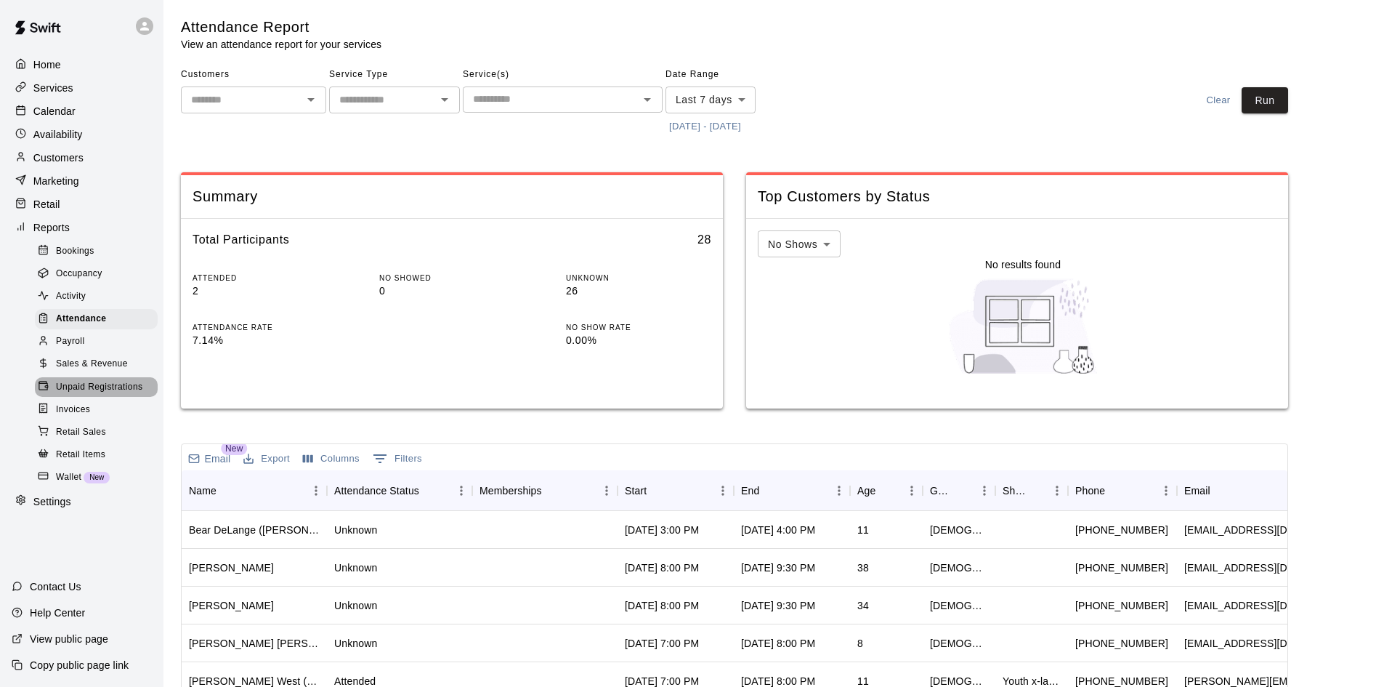
click at [110, 395] on span "Unpaid Registrations" at bounding box center [99, 387] width 86 height 15
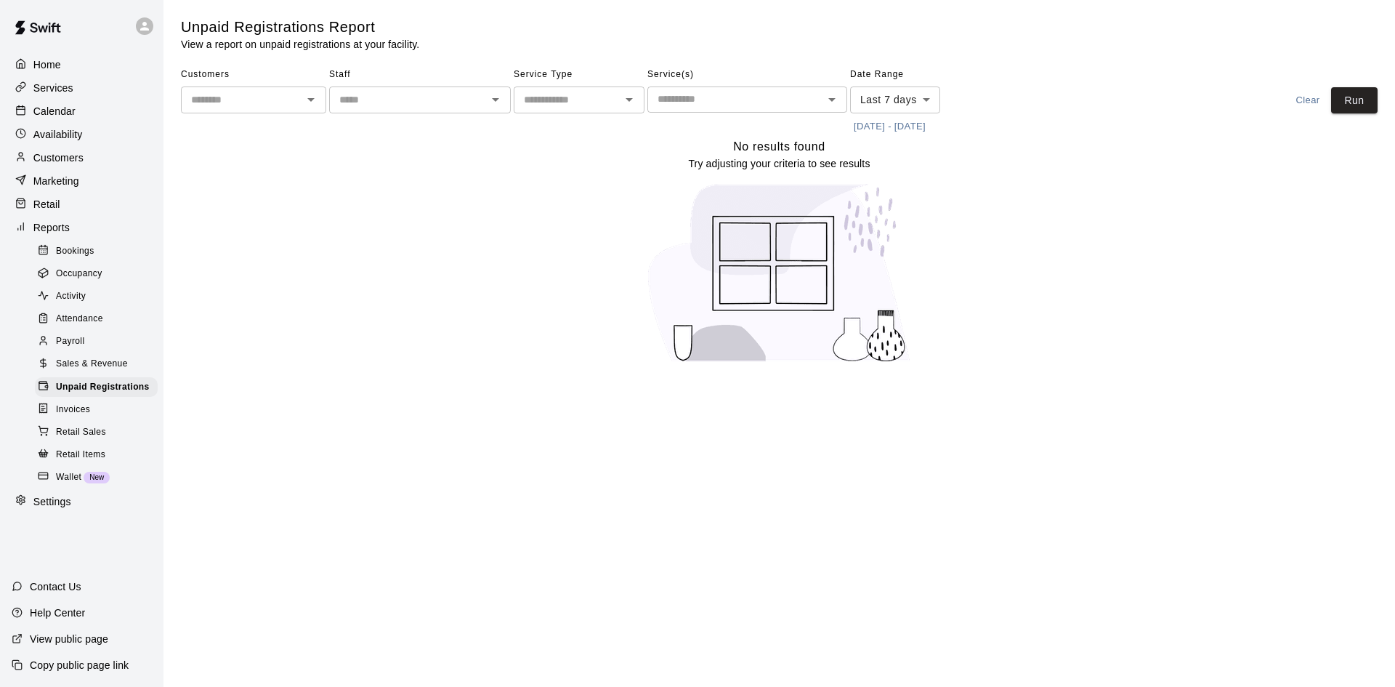
click at [607, 108] on input "text" at bounding box center [567, 100] width 98 height 18
click at [559, 153] on li "Lessons" at bounding box center [579, 155] width 131 height 24
type input "*******"
drag, startPoint x: 767, startPoint y: 96, endPoint x: 765, endPoint y: 103, distance: 7.4
click at [767, 97] on input "text" at bounding box center [735, 99] width 167 height 18
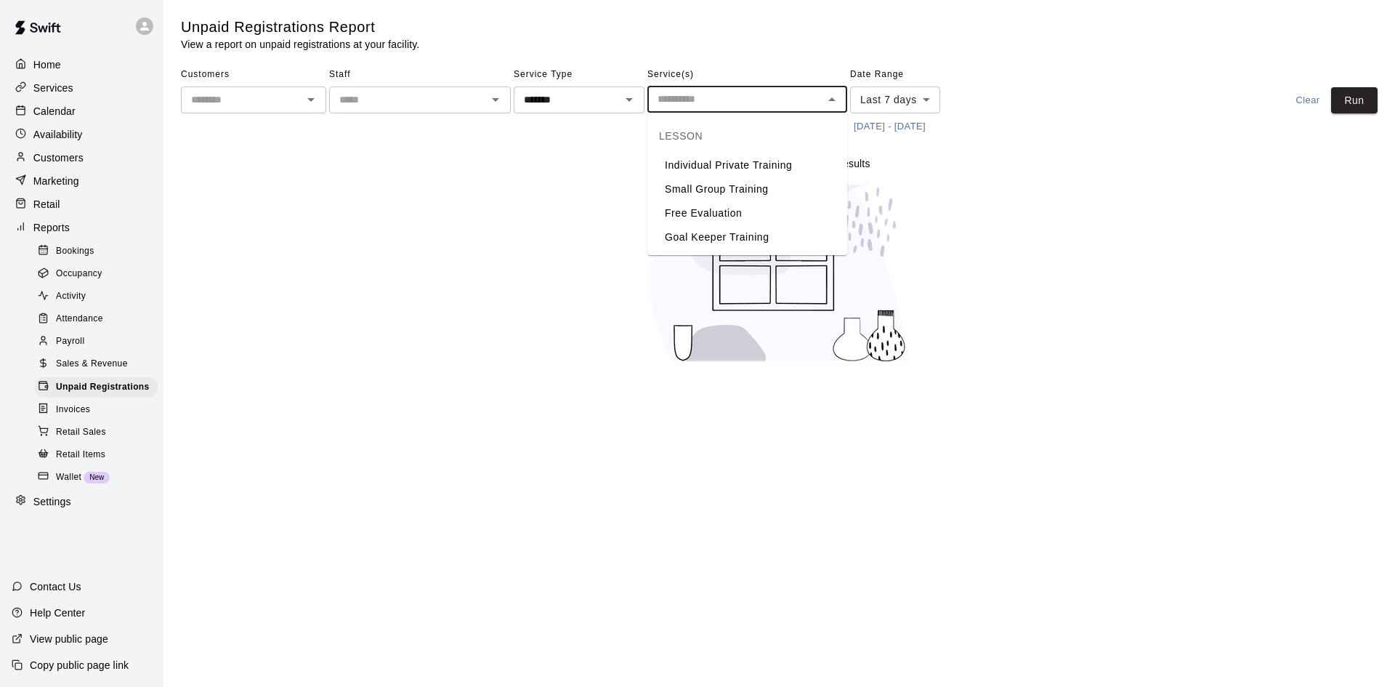
click at [721, 166] on li "Individual Private Training" at bounding box center [747, 165] width 200 height 24
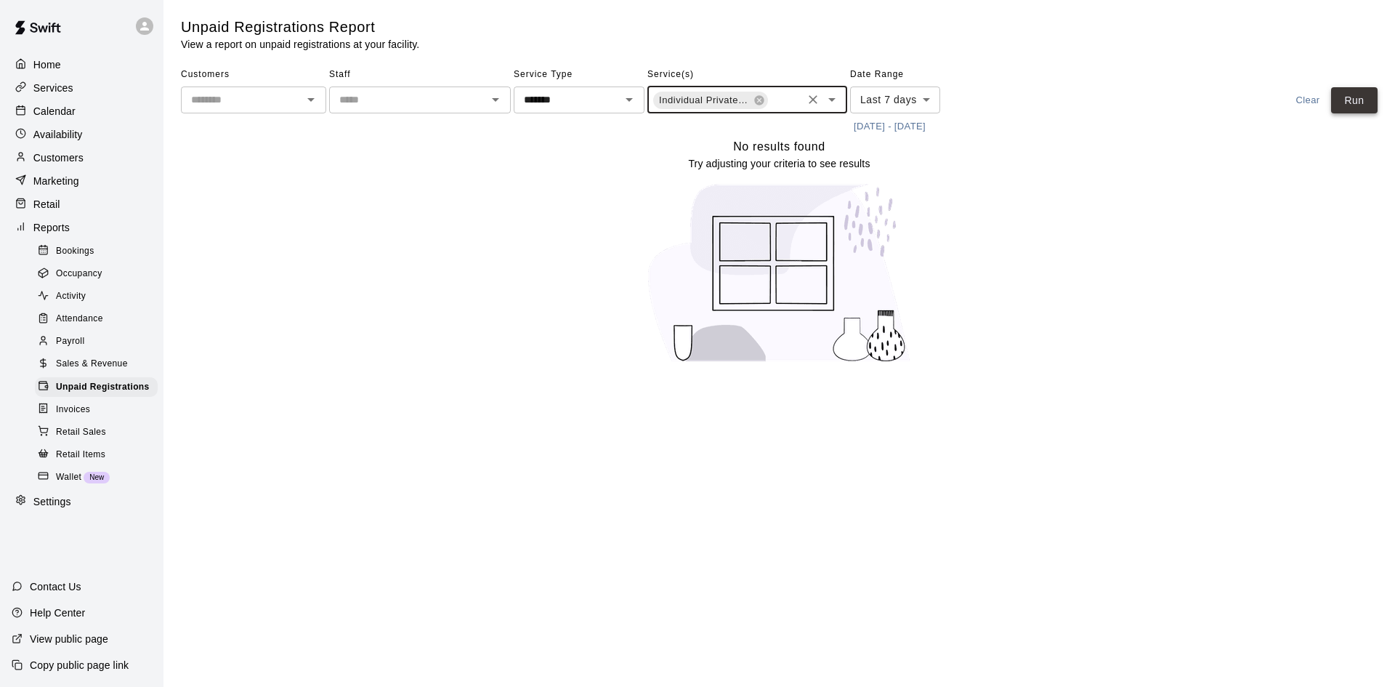
click at [1357, 103] on button "Run" at bounding box center [1354, 100] width 47 height 27
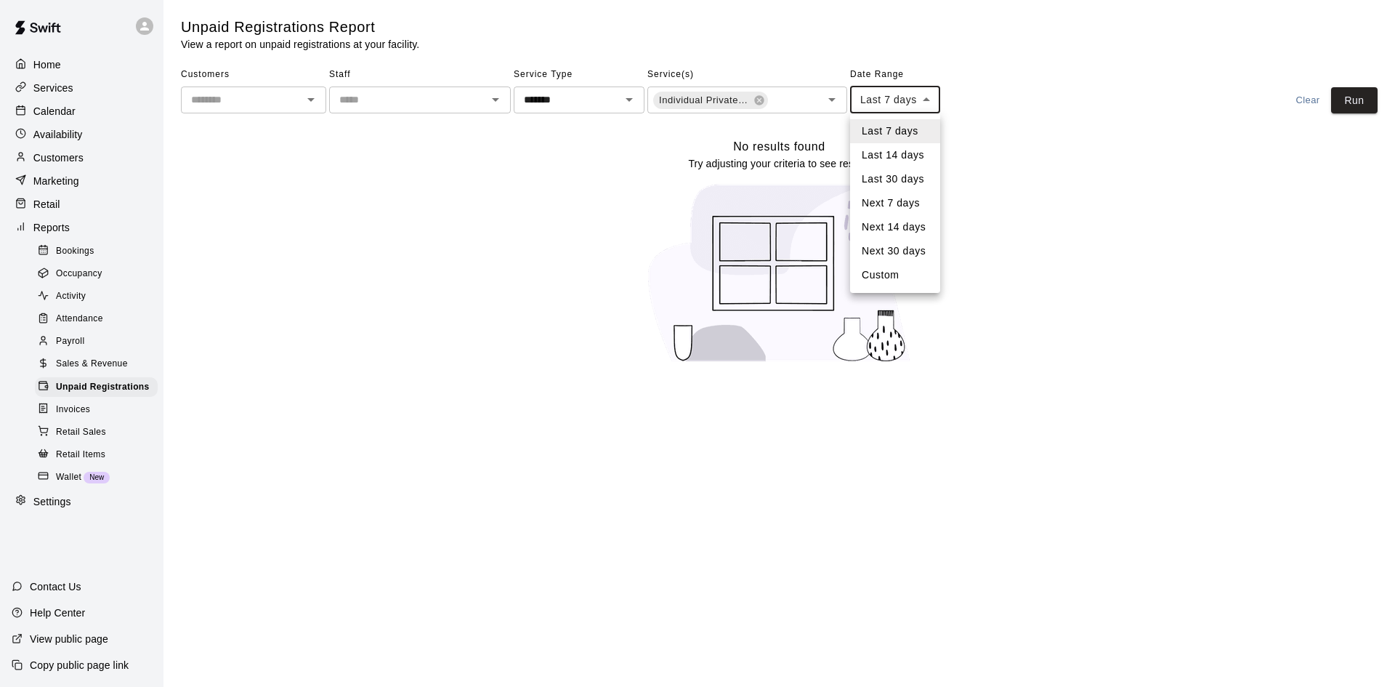
click at [921, 97] on body "Home Services Calendar Availability Customers Marketing Retail Reports Bookings…" at bounding box center [697, 190] width 1395 height 381
click at [898, 223] on li "Next 14 days" at bounding box center [895, 227] width 90 height 24
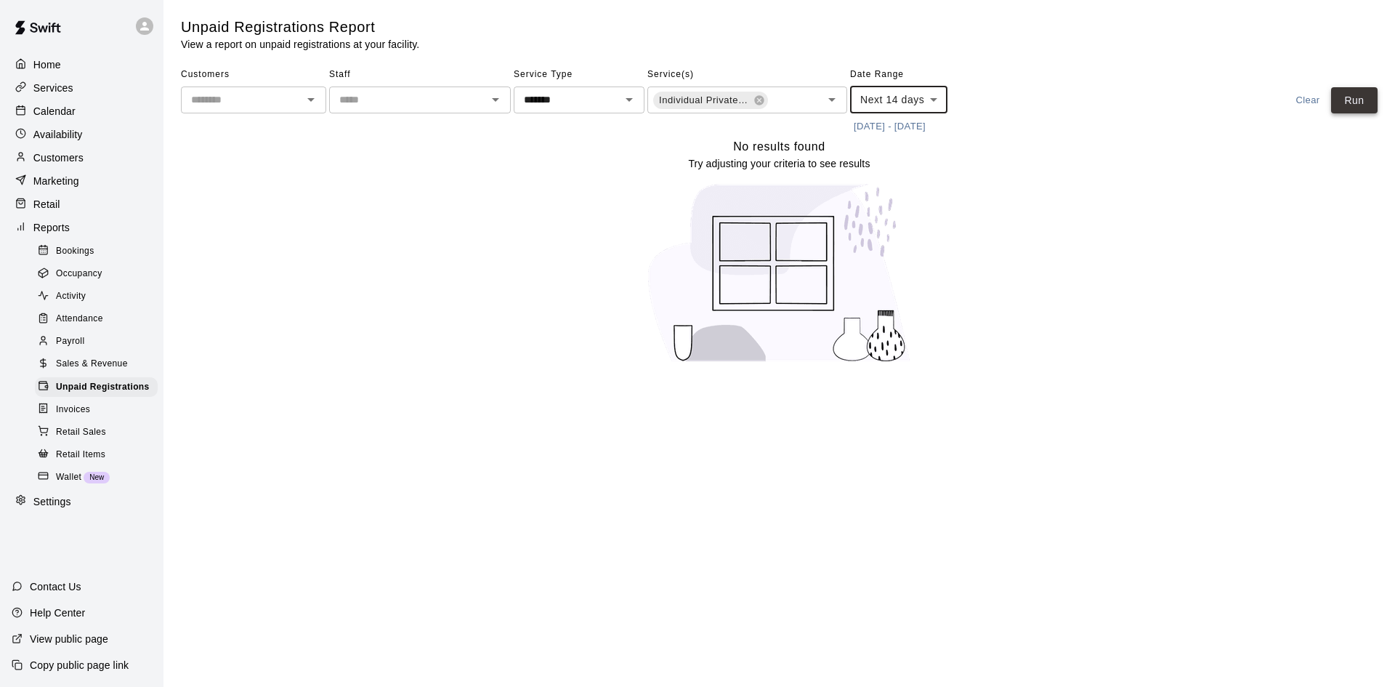
click at [1377, 94] on button "Run" at bounding box center [1354, 100] width 47 height 27
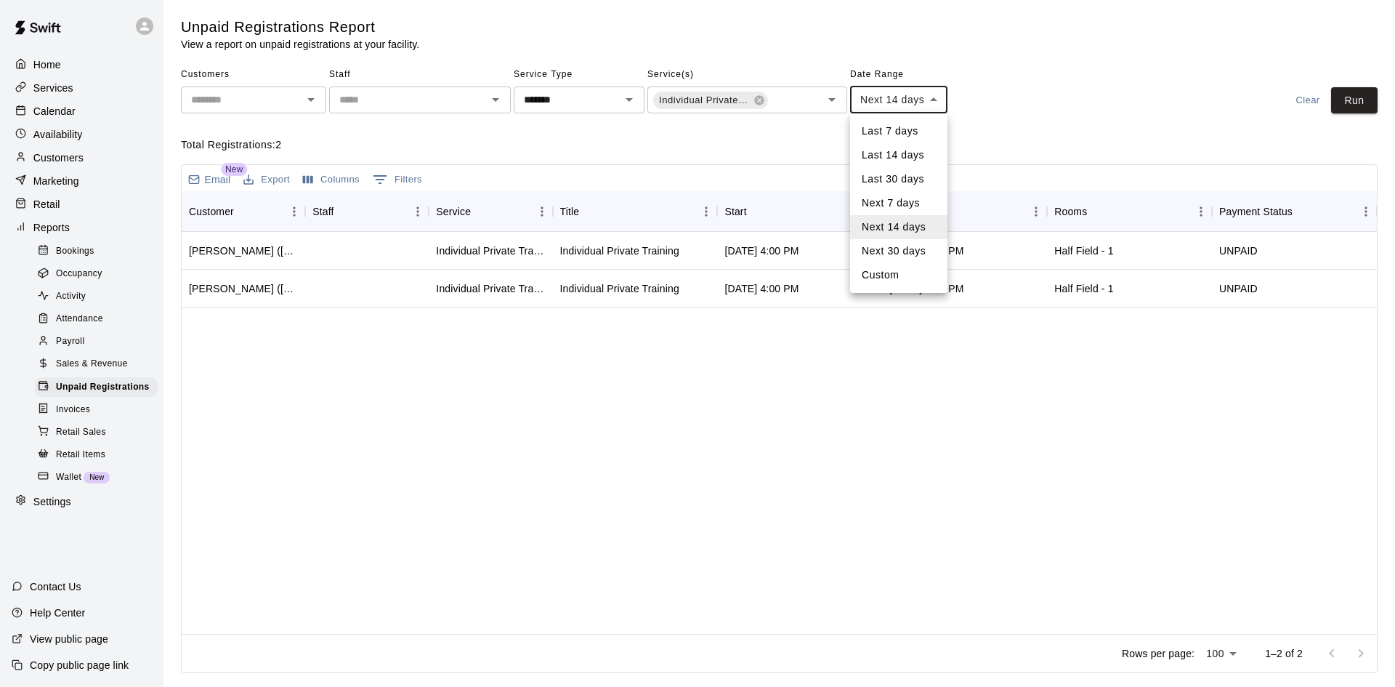
click at [927, 100] on body "**********" at bounding box center [697, 339] width 1395 height 679
click at [901, 265] on li "Custom" at bounding box center [898, 275] width 97 height 24
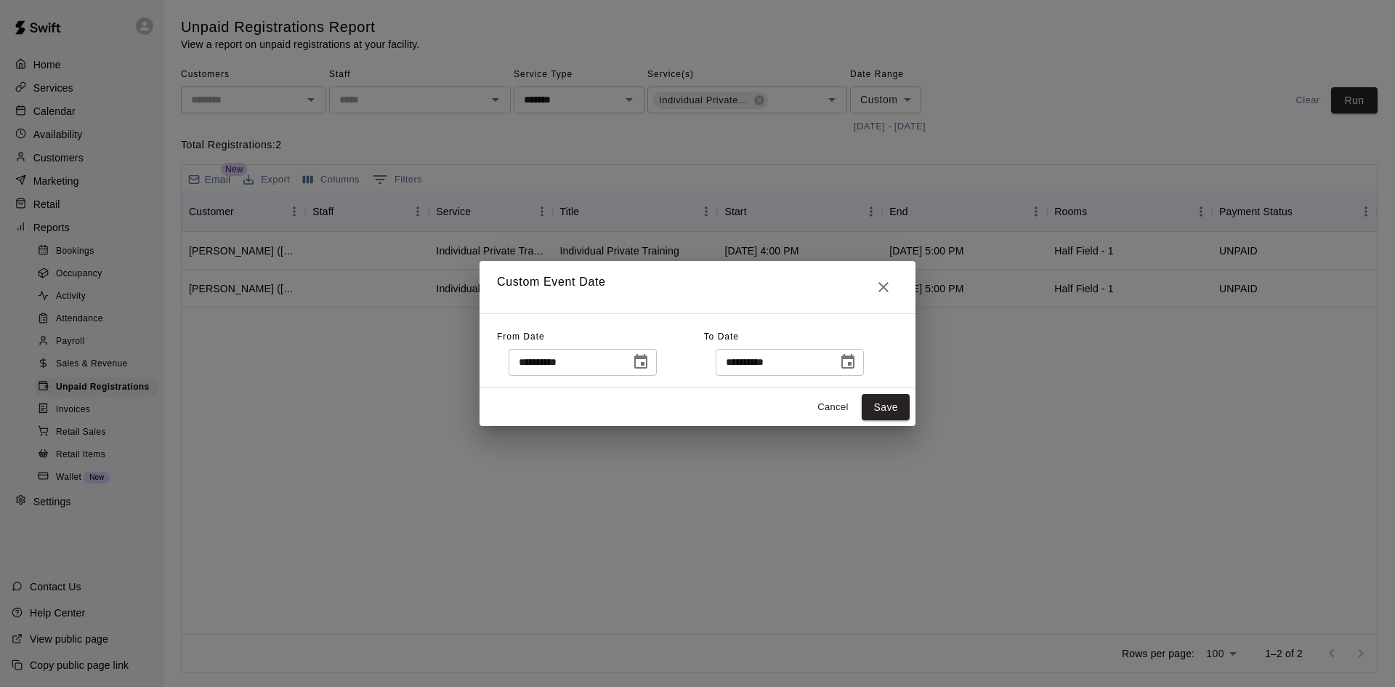
click at [881, 283] on icon "Close" at bounding box center [883, 286] width 17 height 17
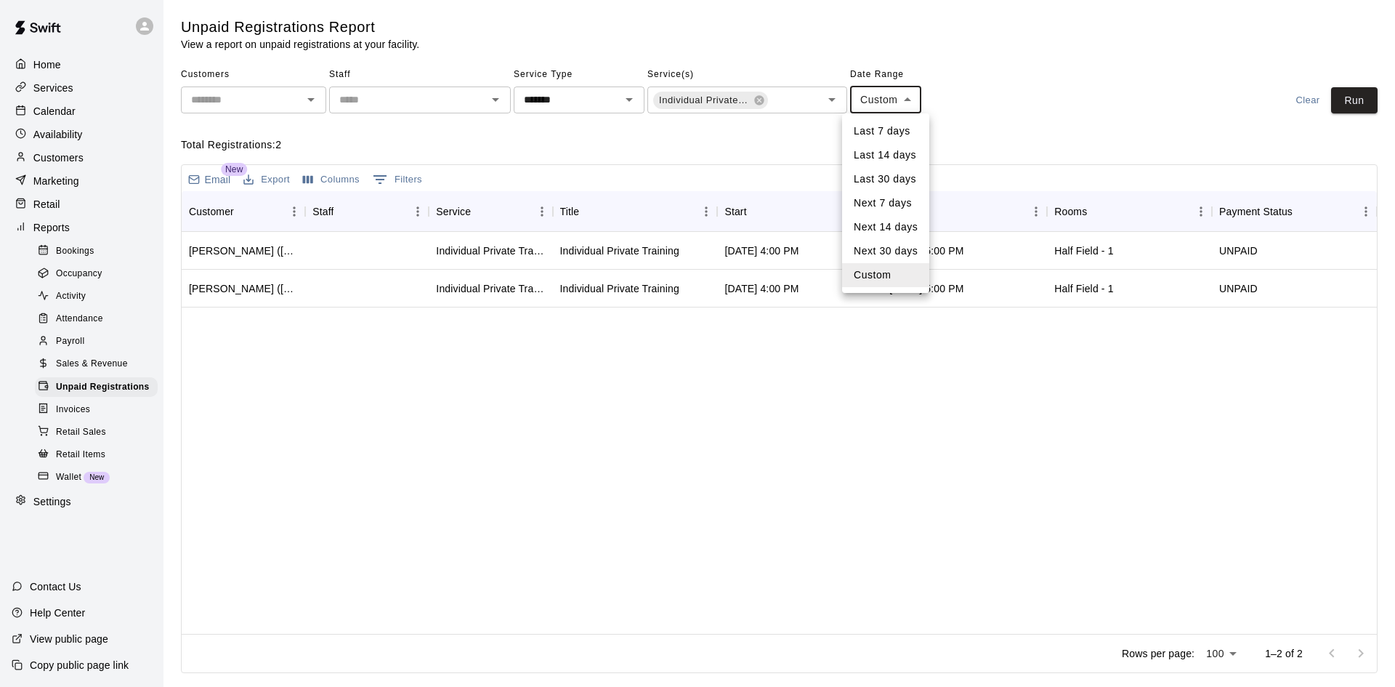
click at [909, 99] on body "Home Services Calendar Availability Customers Marketing Retail Reports Bookings…" at bounding box center [697, 339] width 1395 height 679
click at [863, 258] on li "Next 30 days" at bounding box center [885, 251] width 87 height 24
type input "*********"
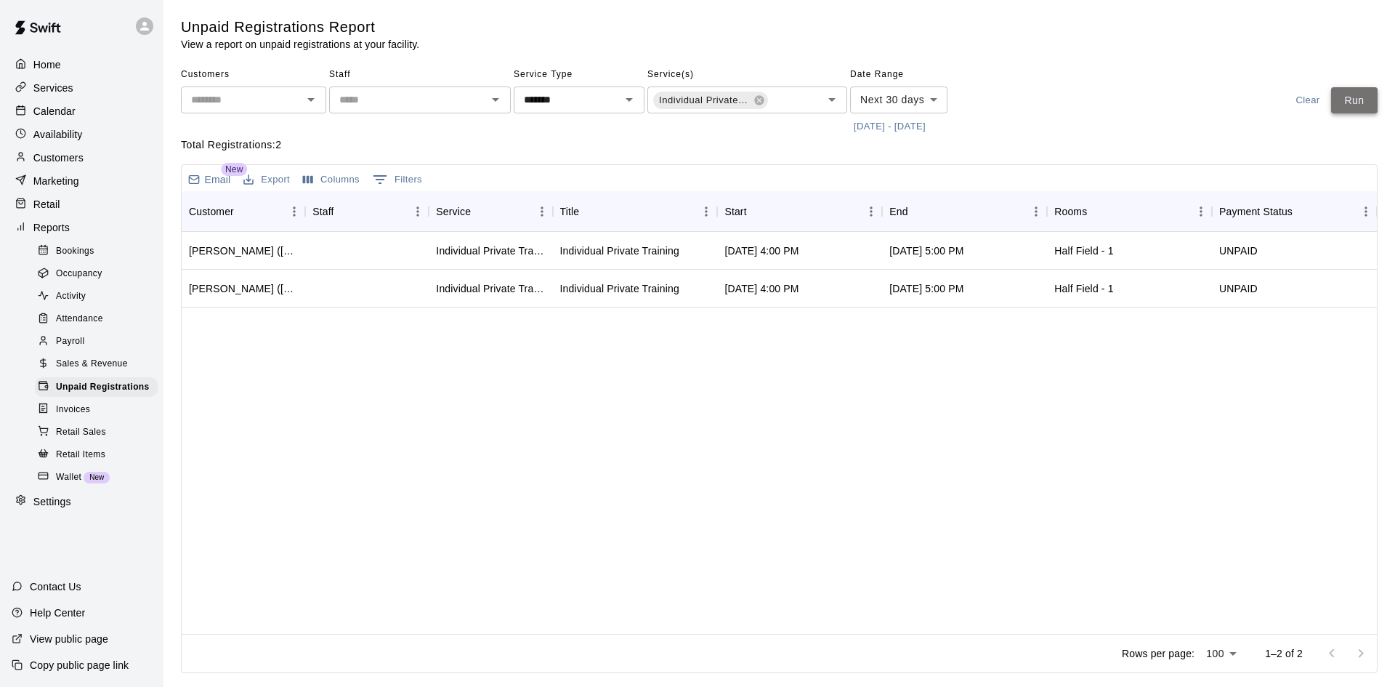
click at [1361, 105] on button "Run" at bounding box center [1354, 100] width 47 height 27
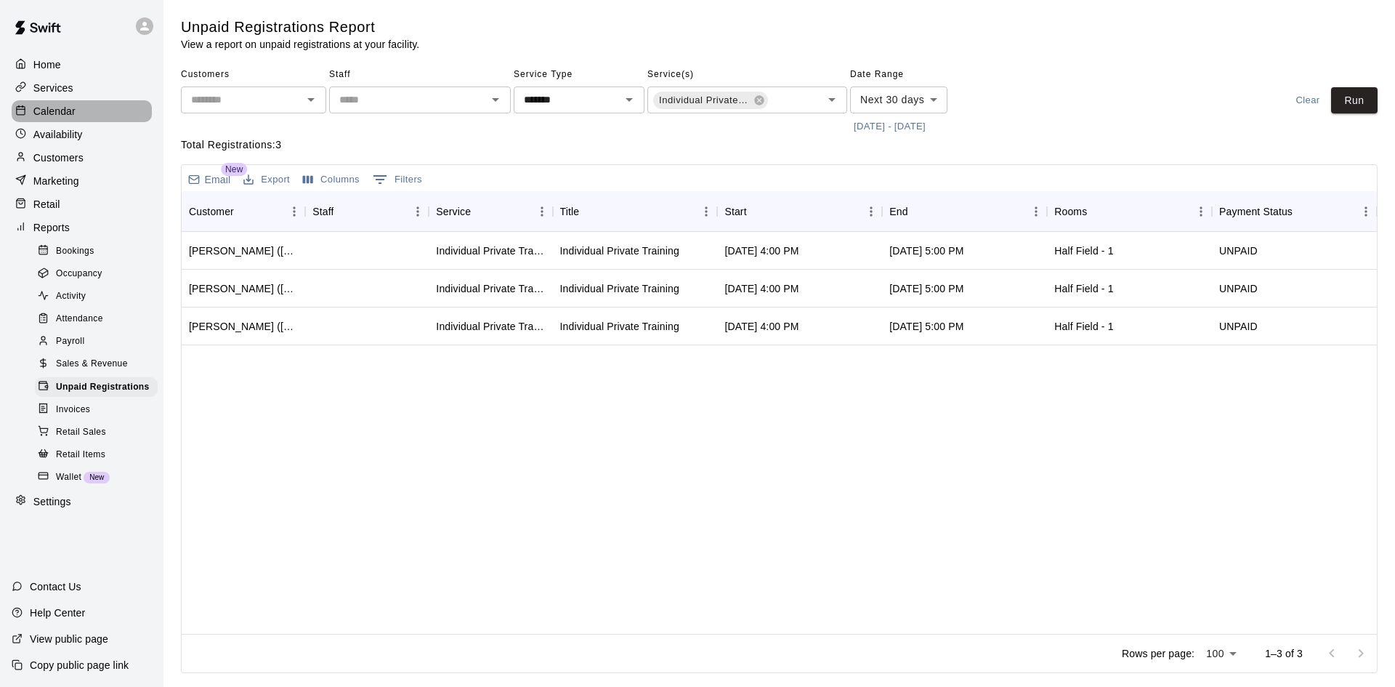
click at [99, 118] on div "Calendar" at bounding box center [82, 111] width 140 height 22
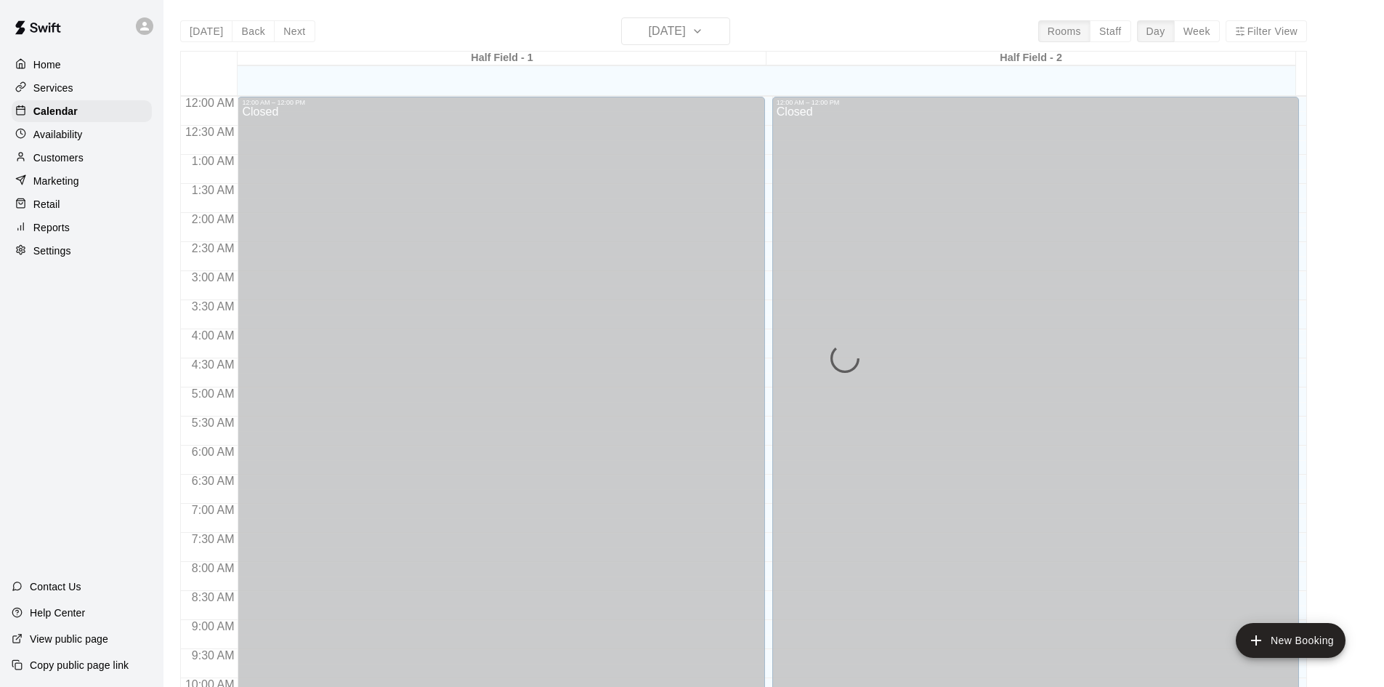
scroll to position [745, 0]
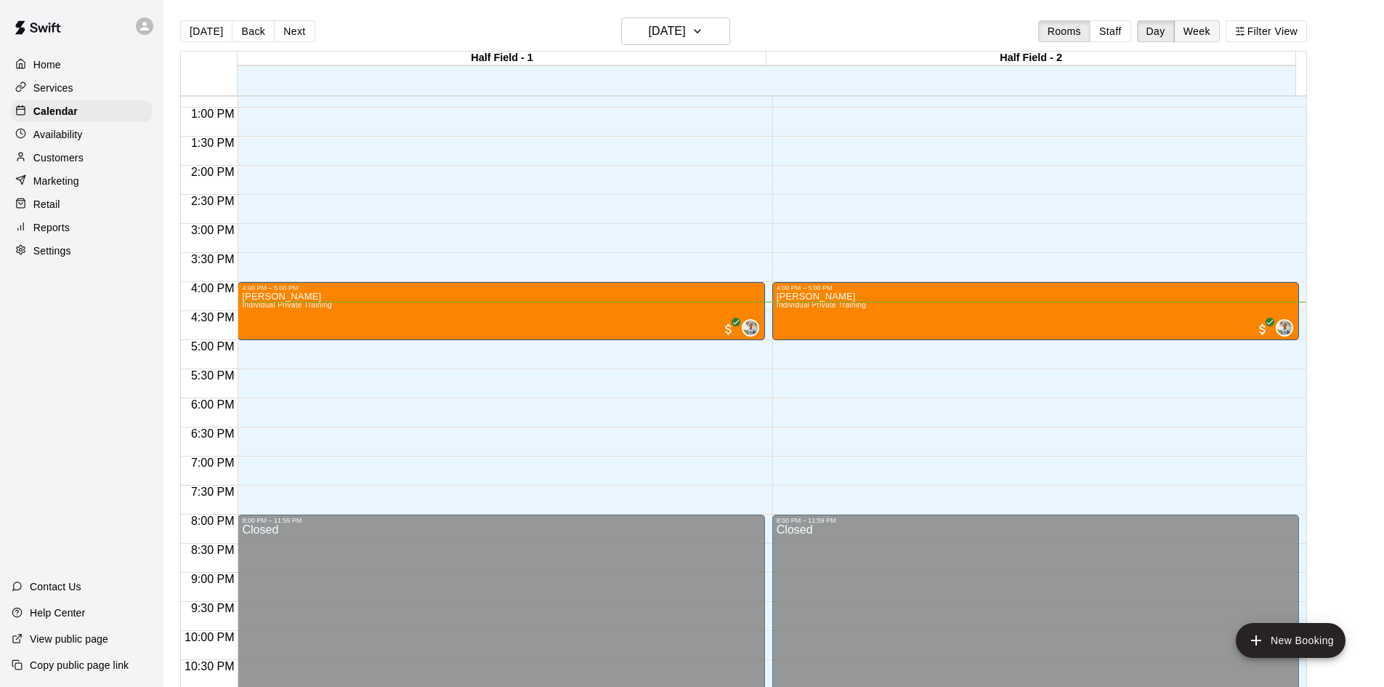
drag, startPoint x: 1211, startPoint y: 28, endPoint x: 1196, endPoint y: 32, distance: 15.9
click at [1211, 27] on button "Week" at bounding box center [1197, 31] width 46 height 22
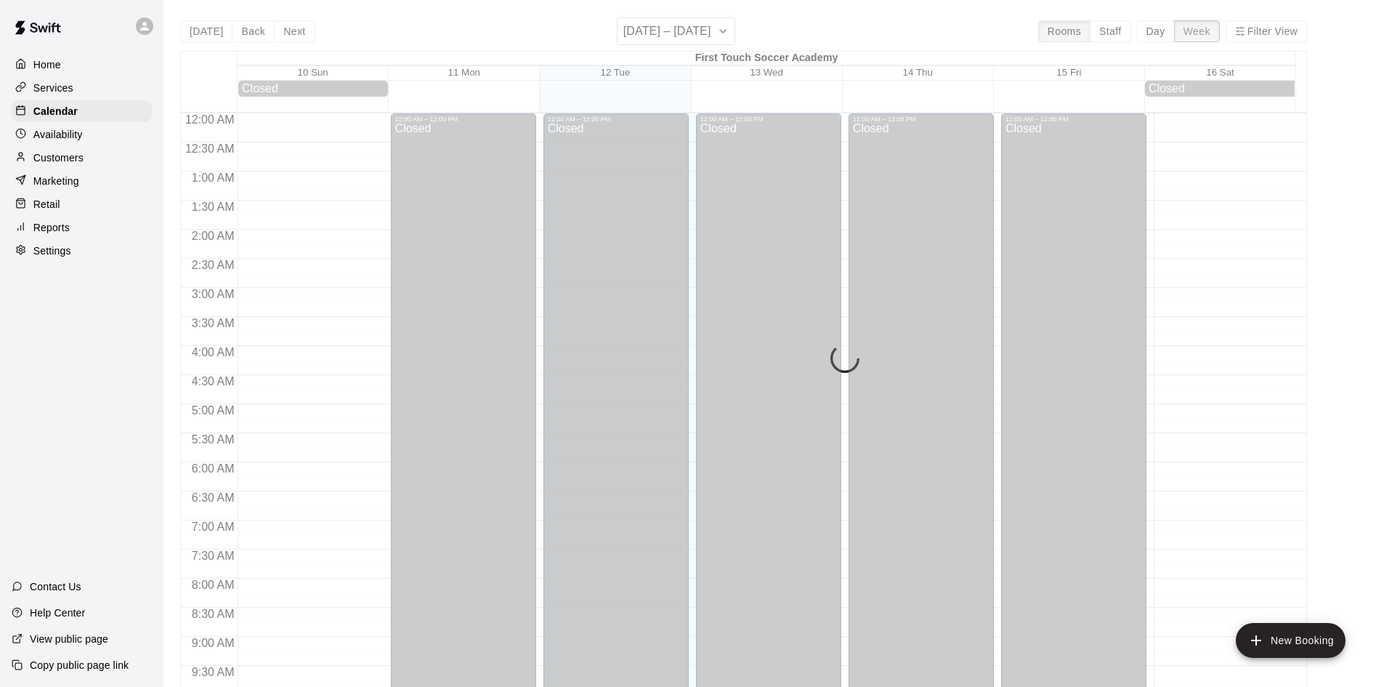
scroll to position [809, 0]
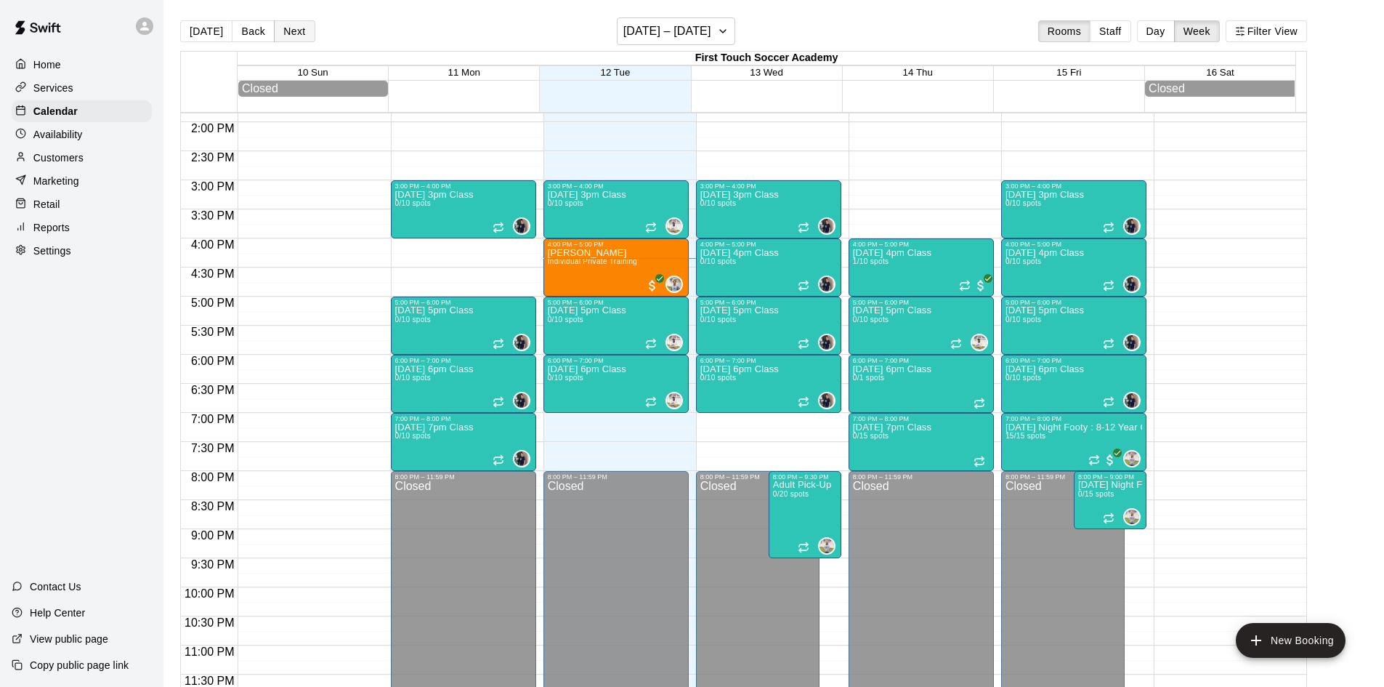
click at [293, 30] on button "Next" at bounding box center [294, 31] width 41 height 22
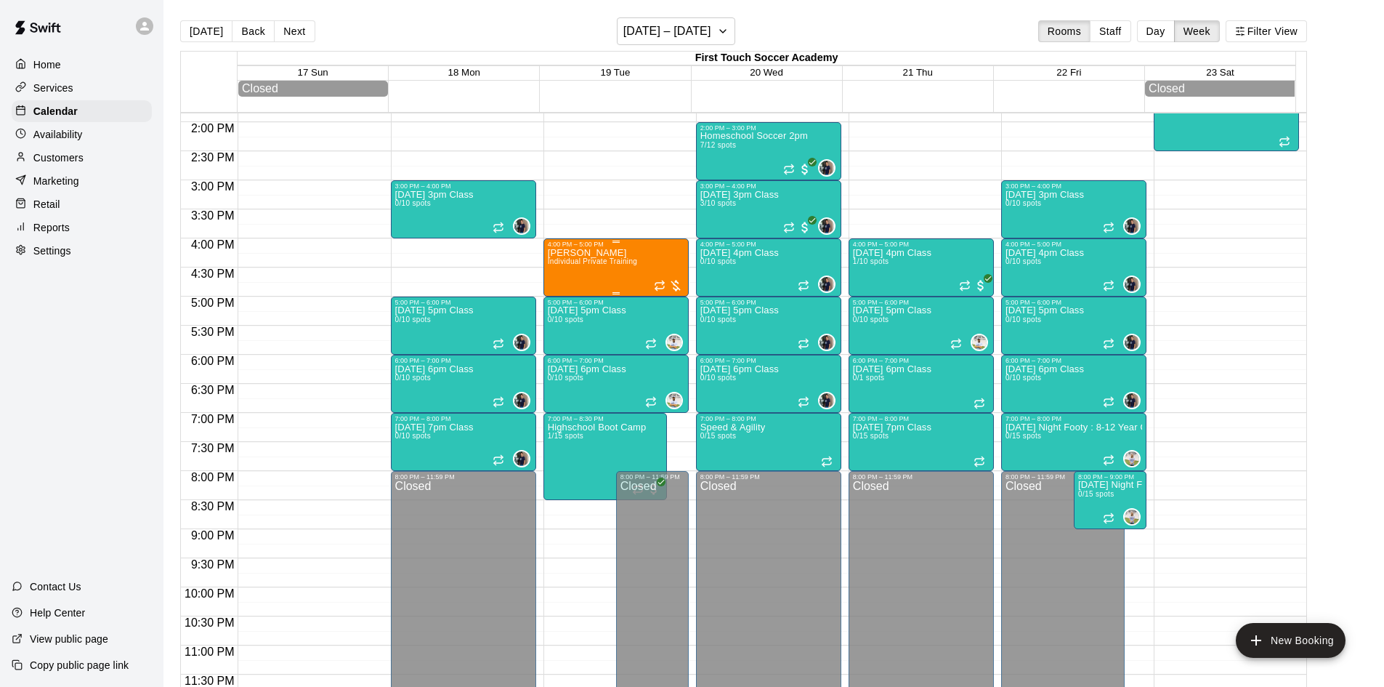
click at [598, 259] on span "Individual Private Training" at bounding box center [593, 261] width 90 height 8
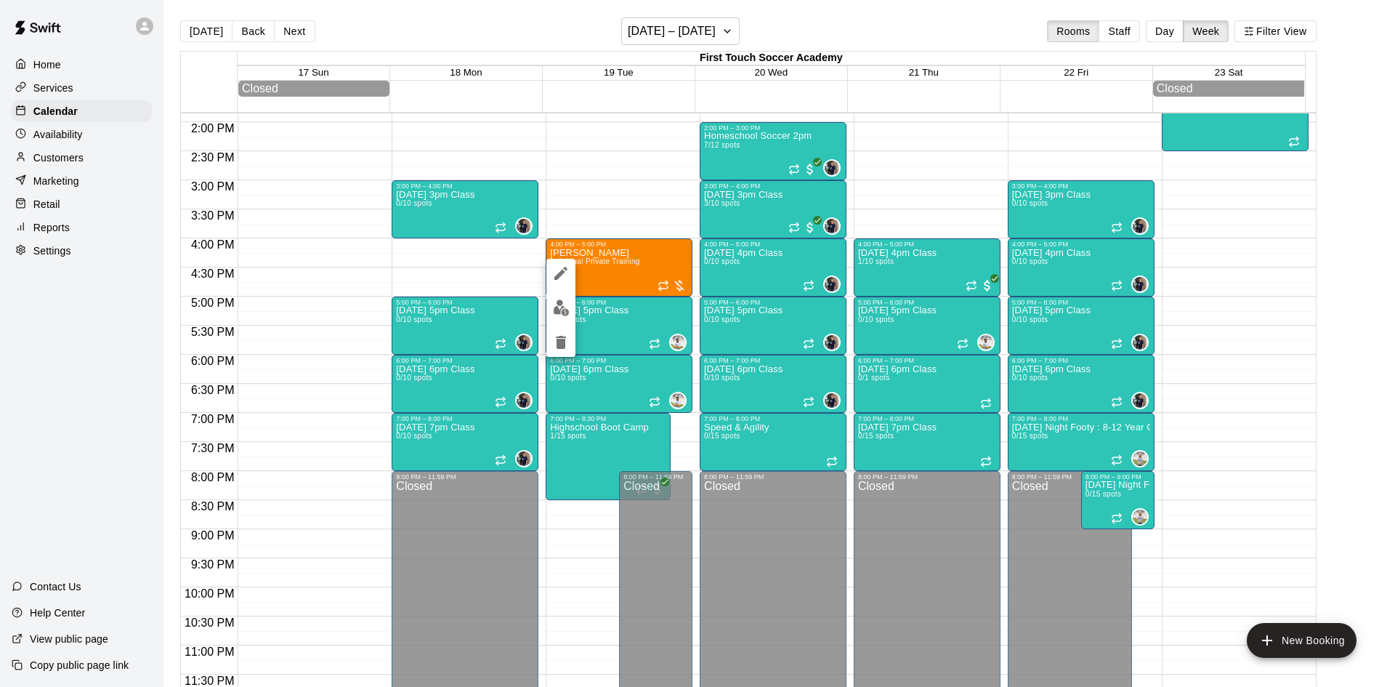
click at [568, 302] on img "edit" at bounding box center [561, 307] width 17 height 17
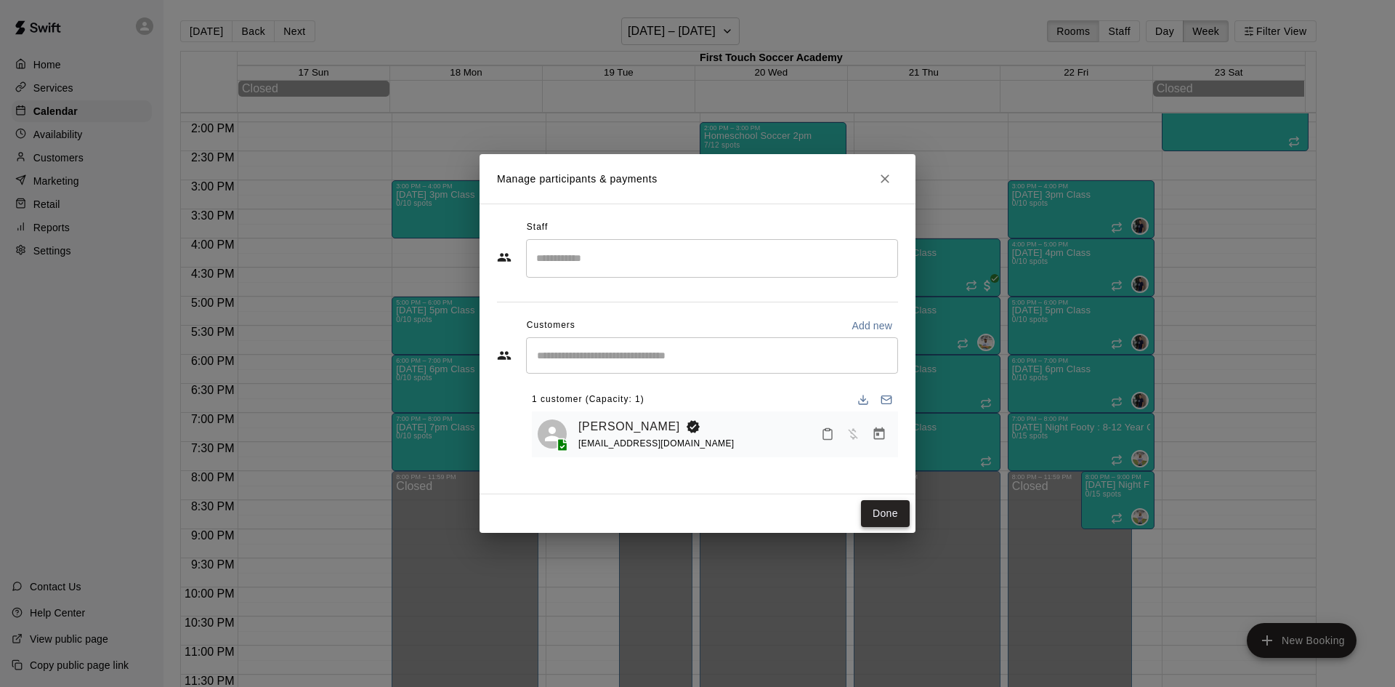
click at [868, 507] on button "Done" at bounding box center [885, 513] width 49 height 27
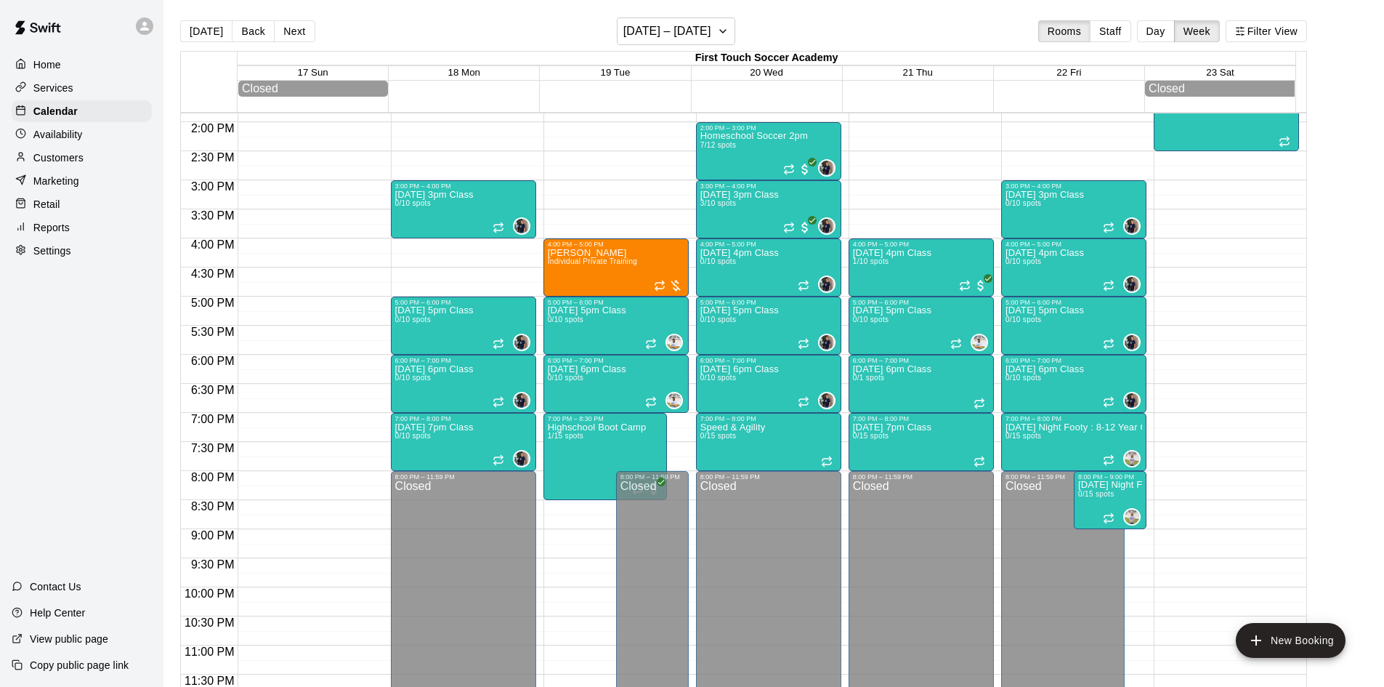
click at [52, 83] on p "Services" at bounding box center [53, 88] width 40 height 15
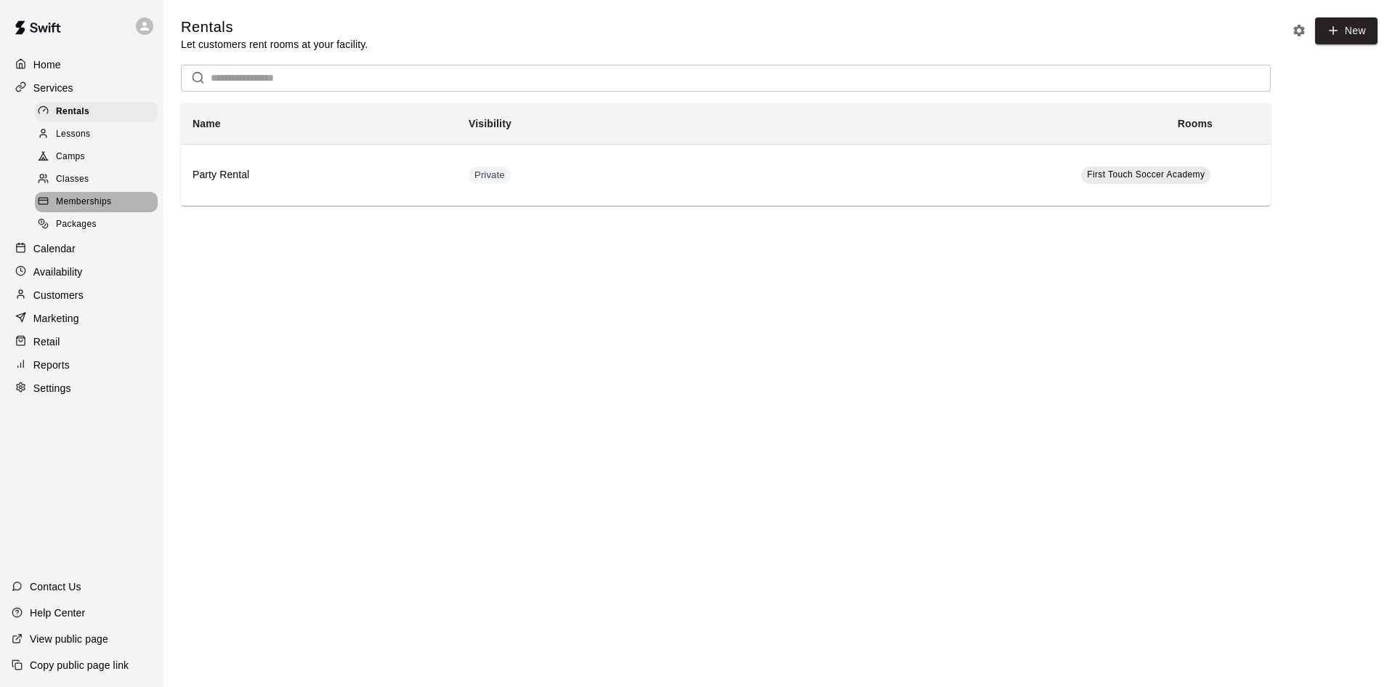
click at [85, 200] on span "Memberships" at bounding box center [83, 202] width 55 height 15
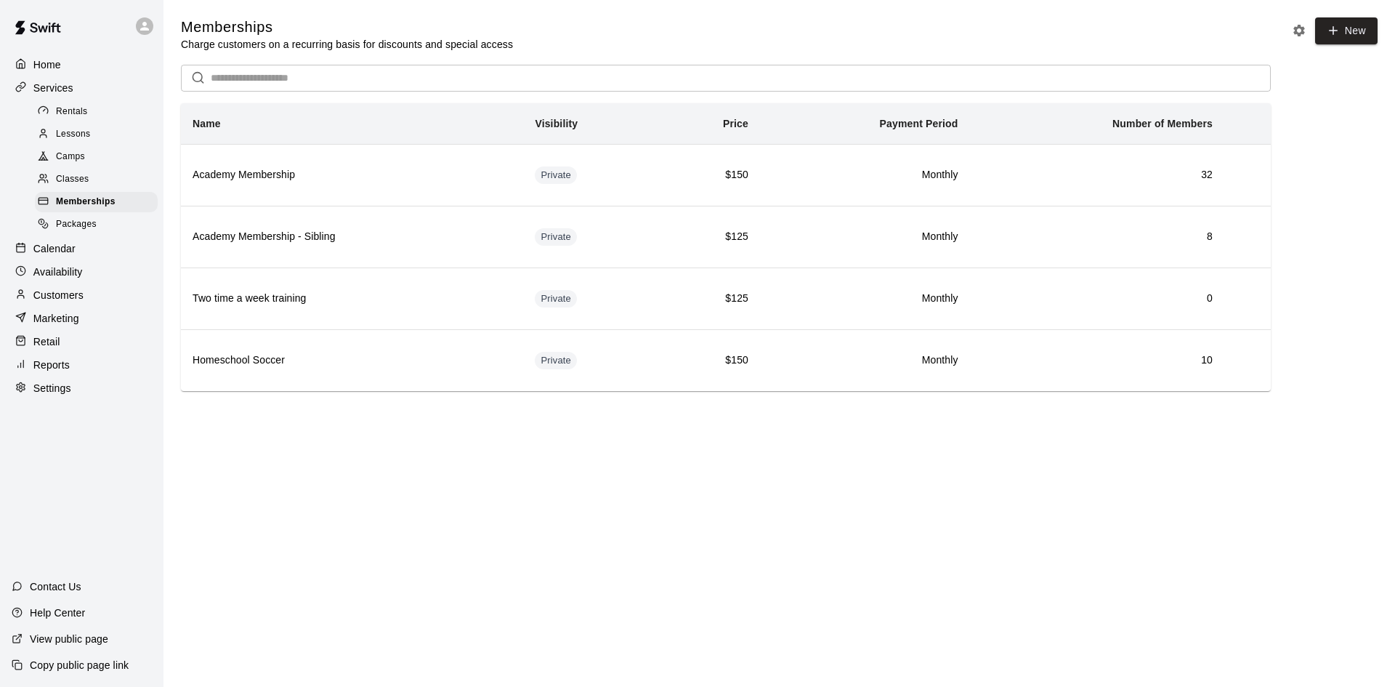
click at [73, 299] on p "Customers" at bounding box center [58, 295] width 50 height 15
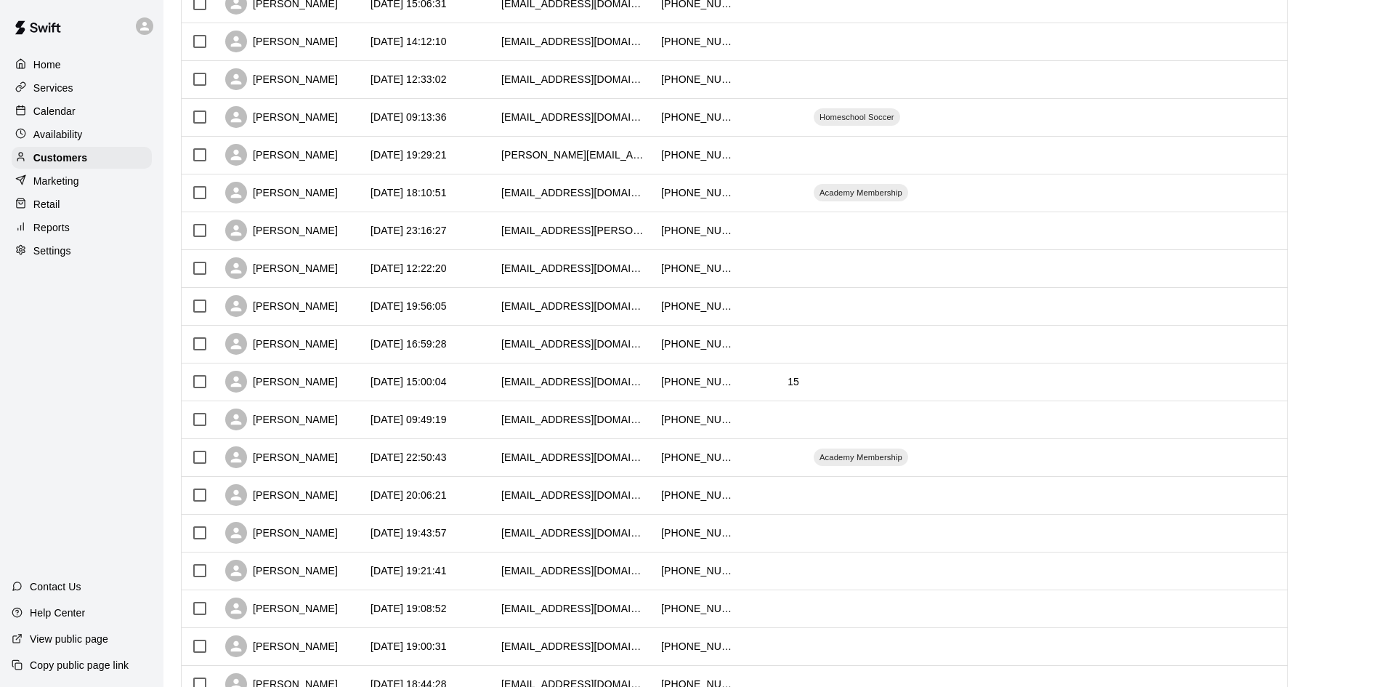
scroll to position [570, 0]
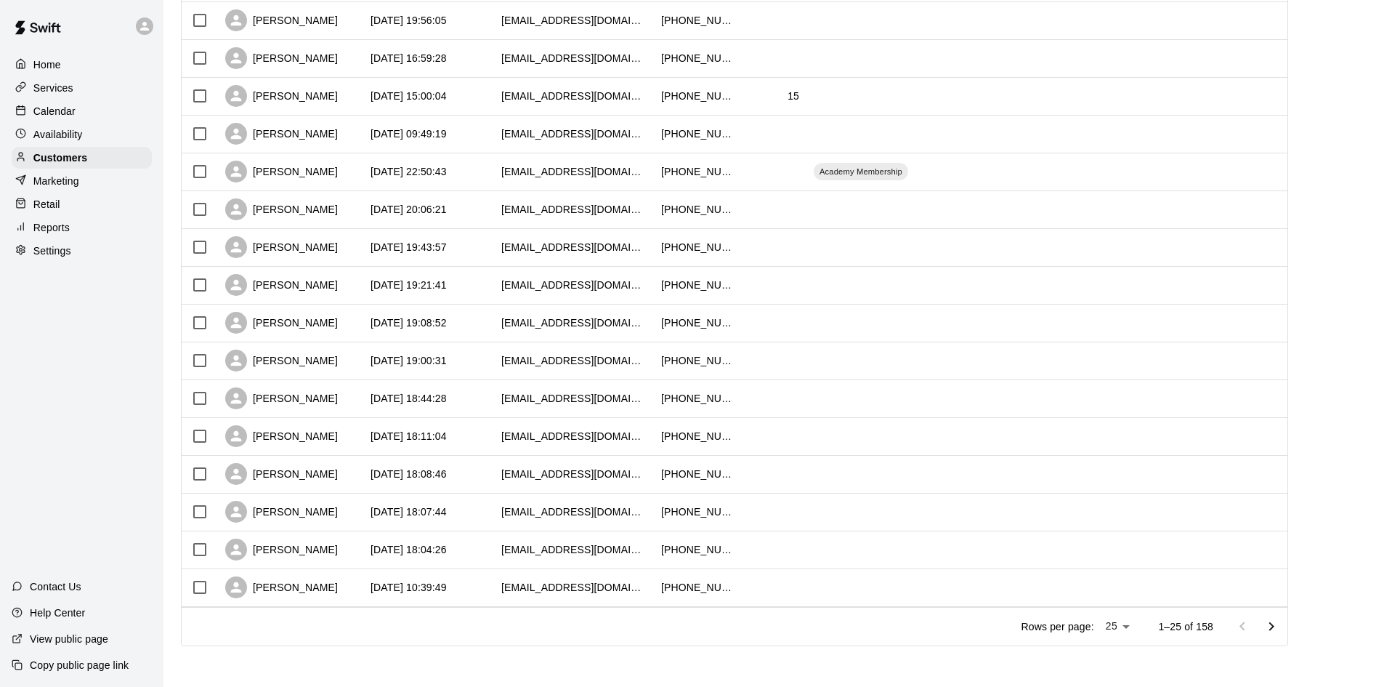
click at [53, 110] on p "Calendar" at bounding box center [54, 111] width 42 height 15
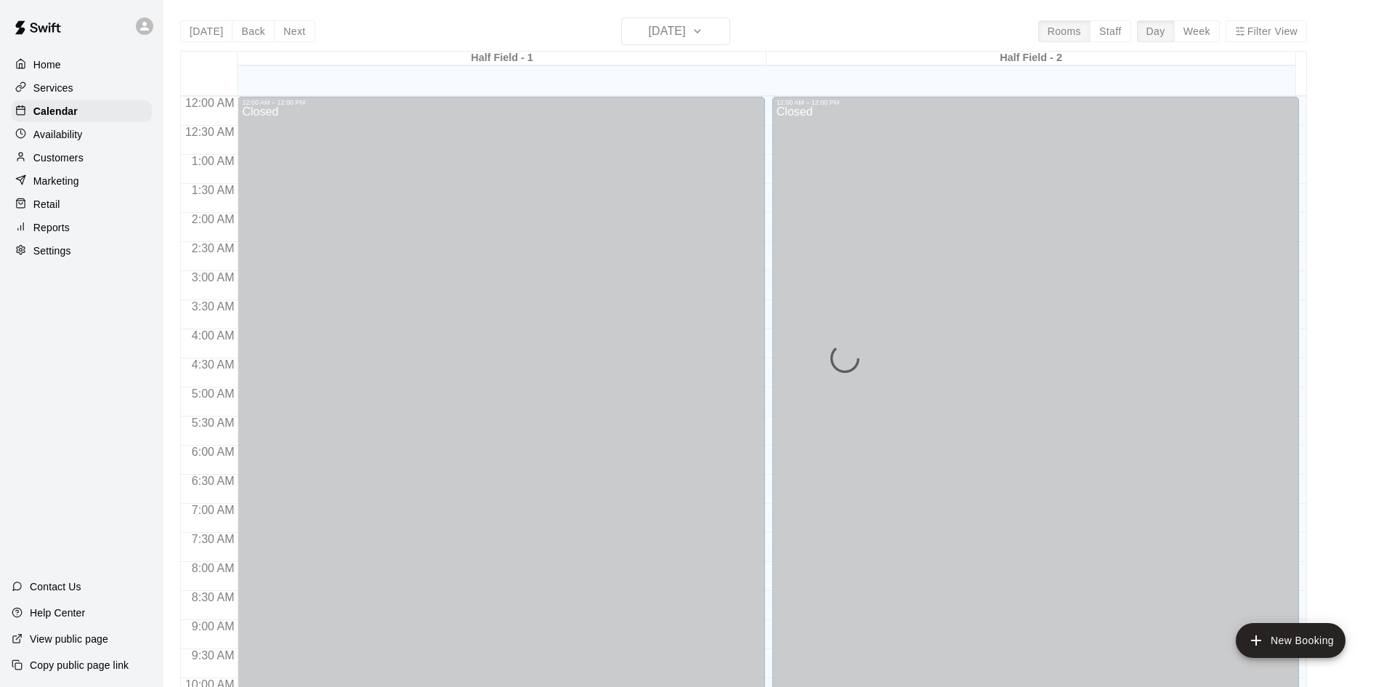
scroll to position [745, 0]
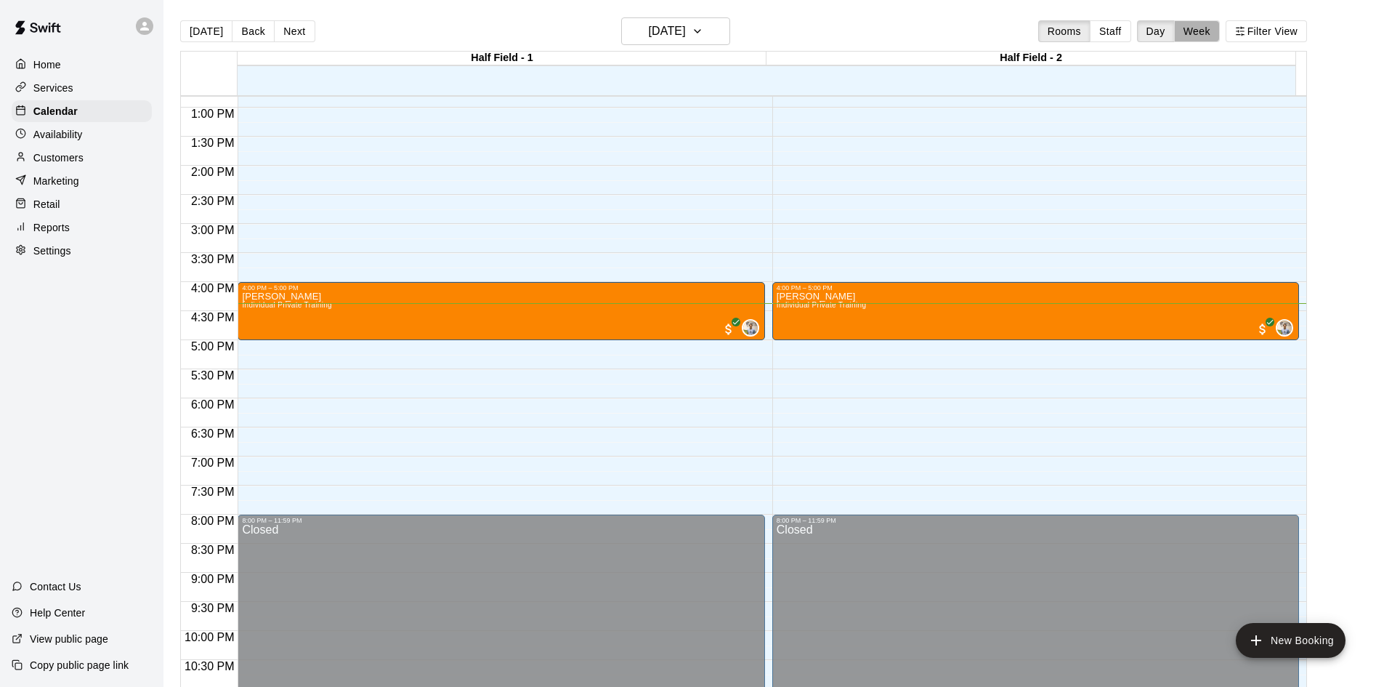
drag, startPoint x: 1194, startPoint y: 31, endPoint x: 1192, endPoint y: 22, distance: 9.0
click at [1195, 30] on button "Week" at bounding box center [1197, 31] width 46 height 22
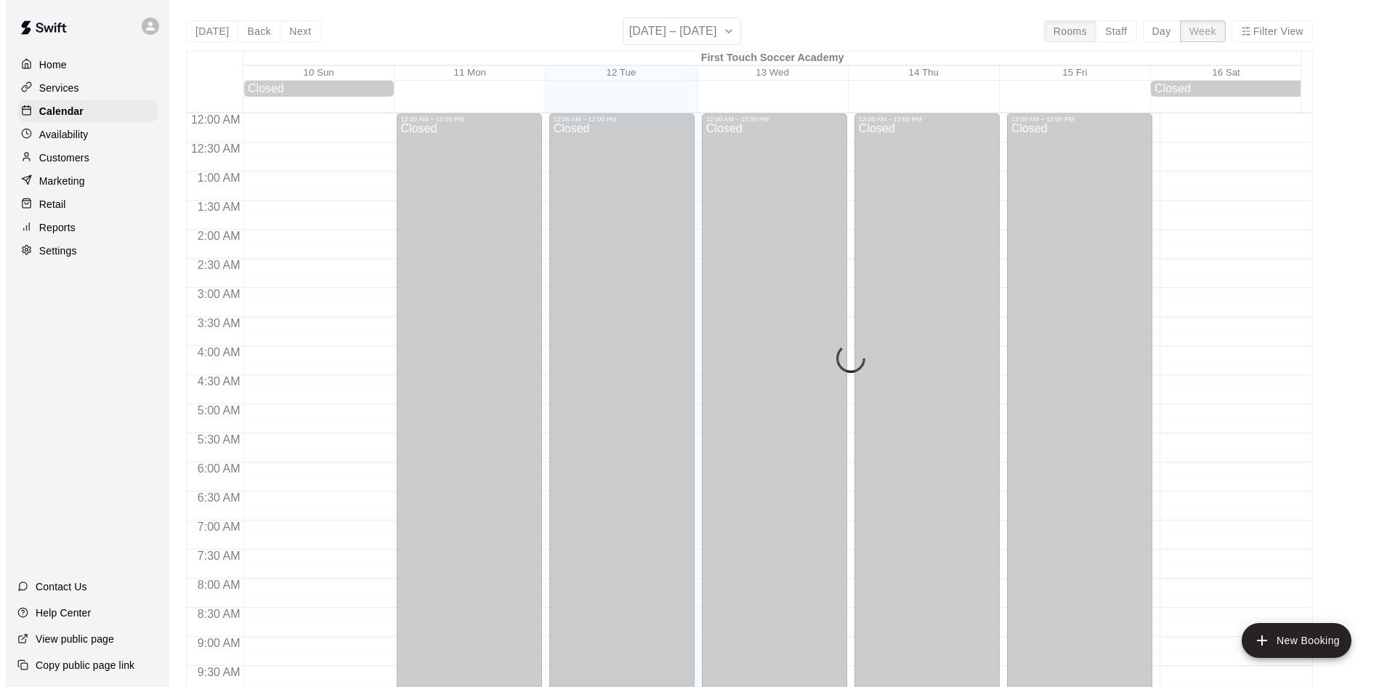
scroll to position [809, 0]
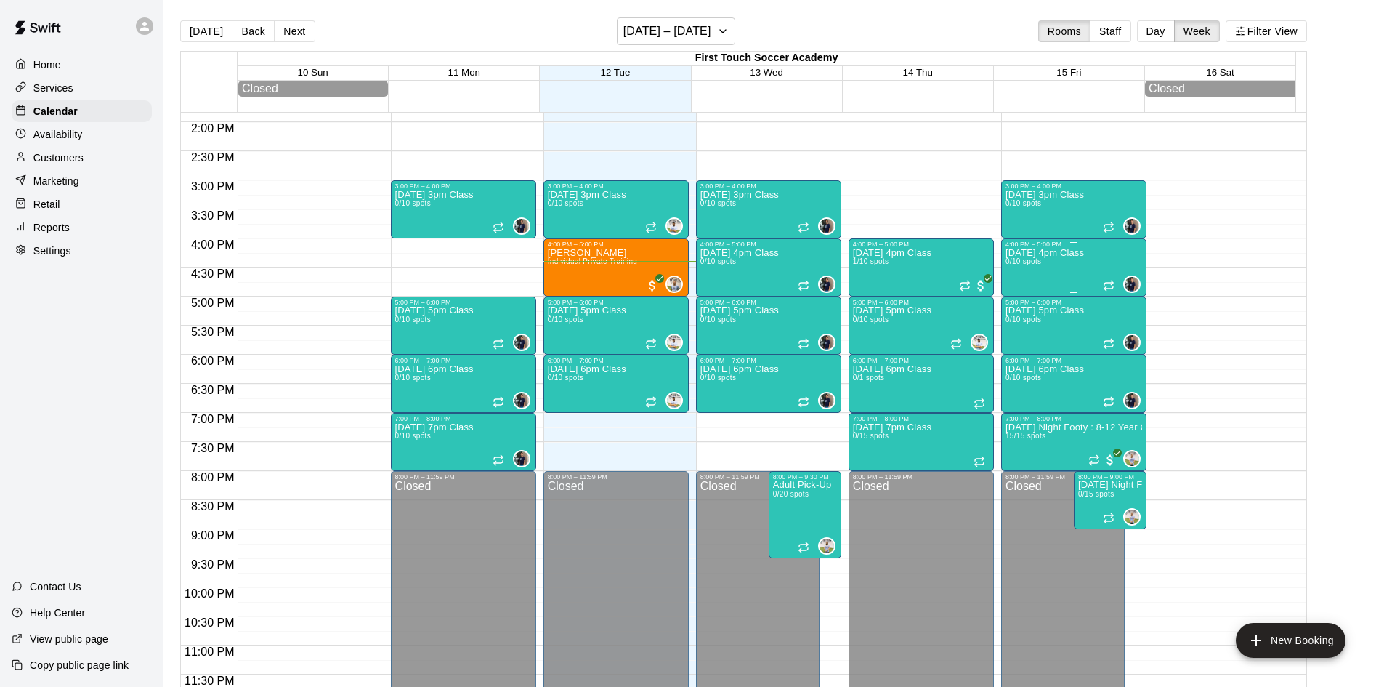
click at [1099, 270] on div "Friday 4pm Class 0/10 spots 0" at bounding box center [1074, 591] width 137 height 687
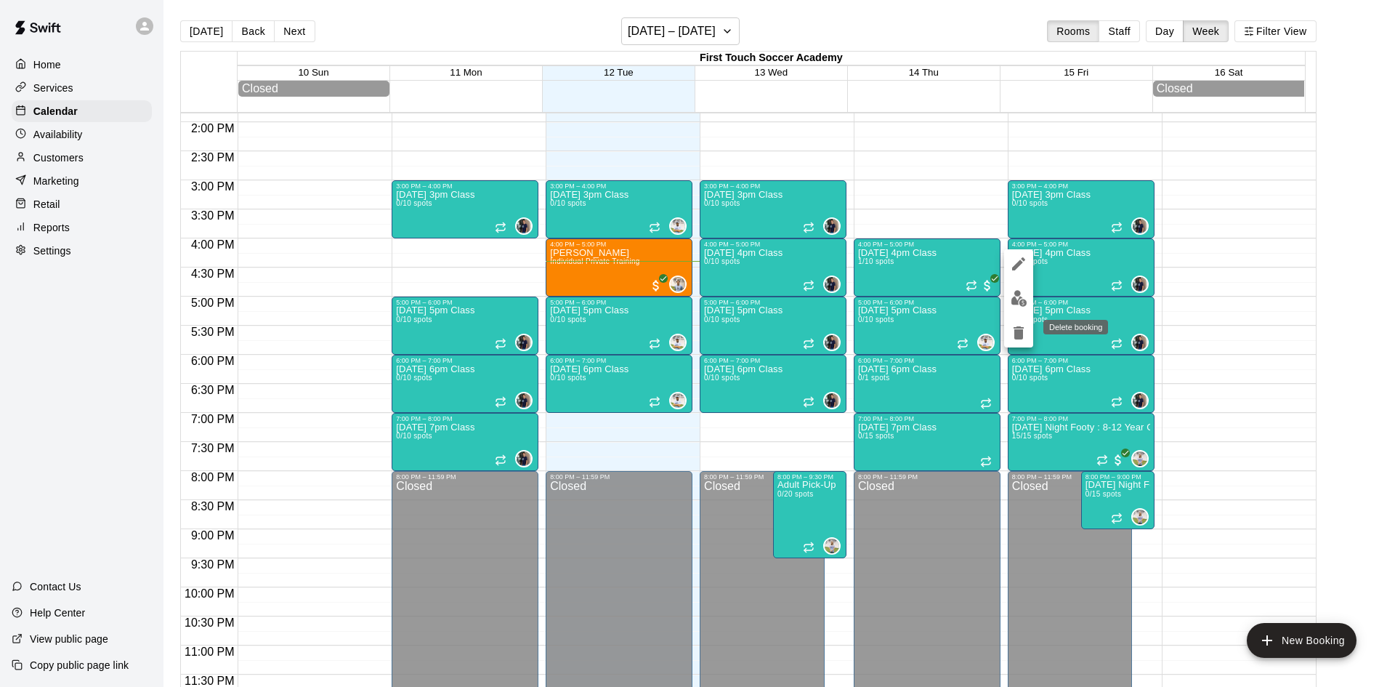
click at [1025, 324] on icon "delete" at bounding box center [1018, 332] width 17 height 17
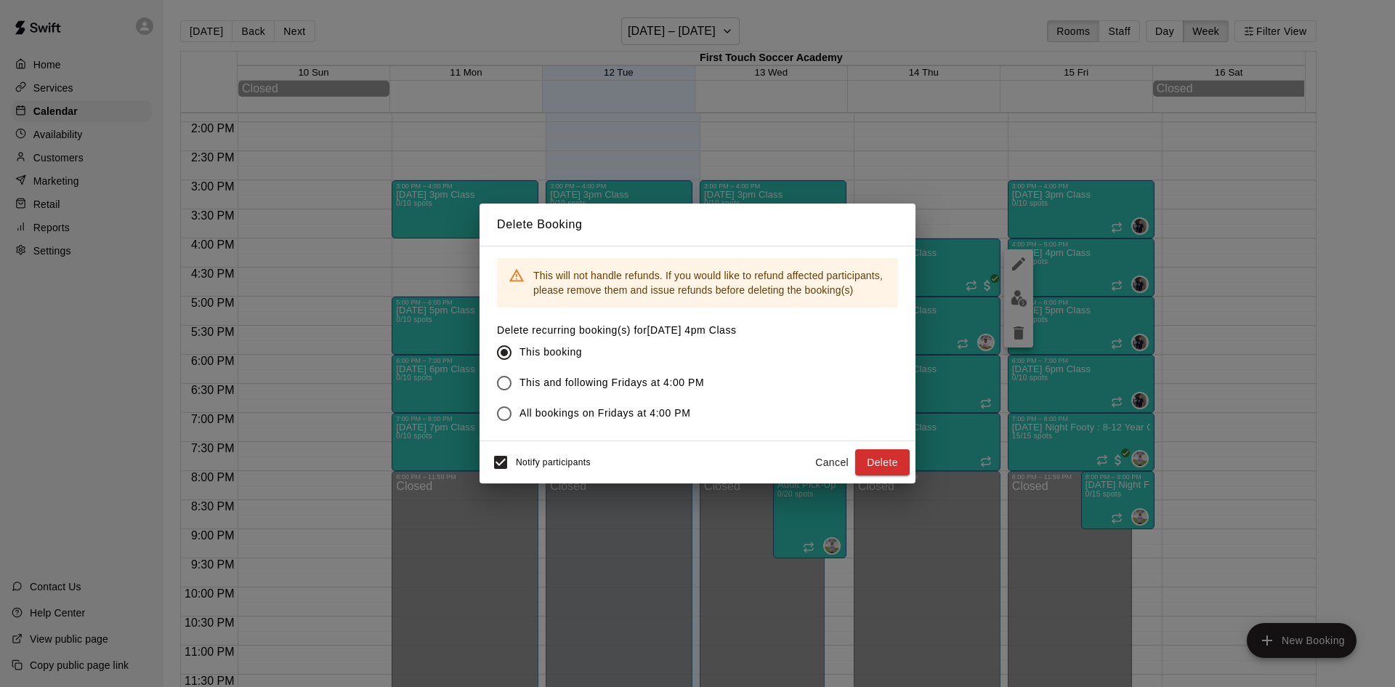
click at [876, 467] on button "Delete" at bounding box center [882, 462] width 54 height 27
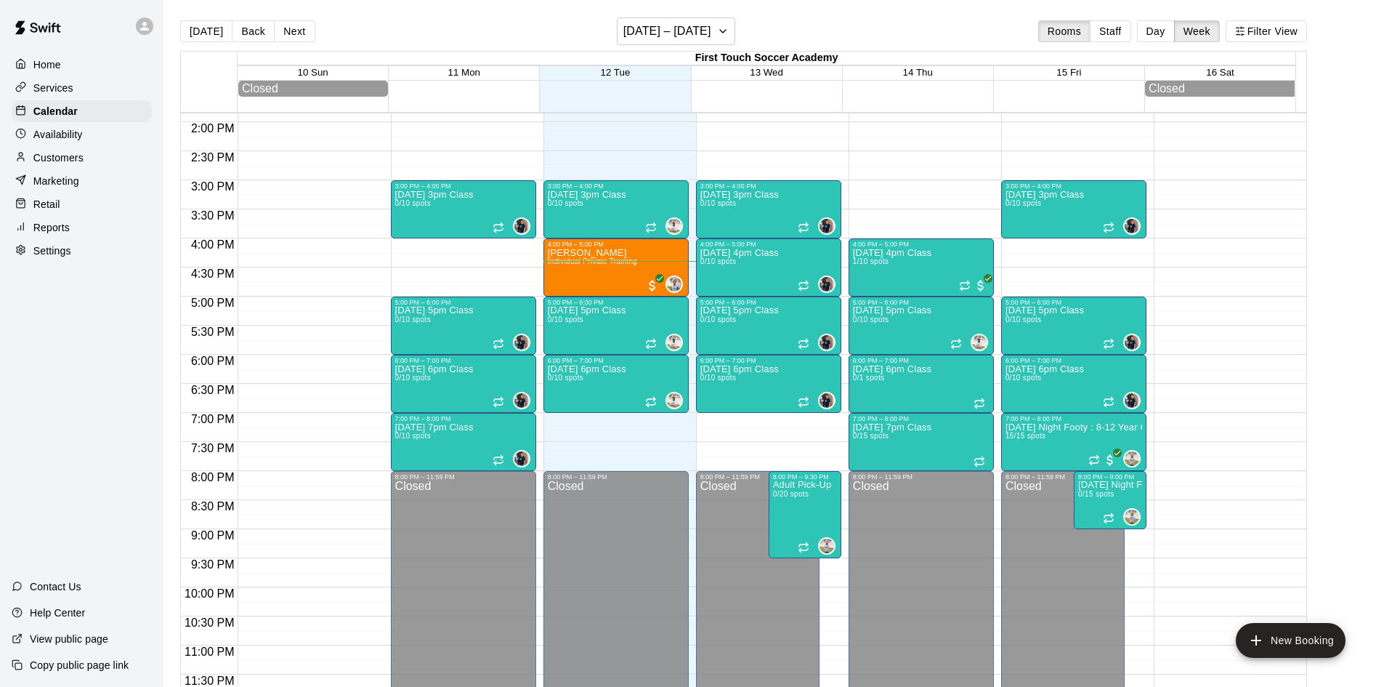
click at [1033, 241] on div "12:00 AM – 12:00 PM Closed 3:00 PM – 4:00 PM Friday 3pm Class 0/10 spots 0 5:00…" at bounding box center [1073, 5] width 145 height 1395
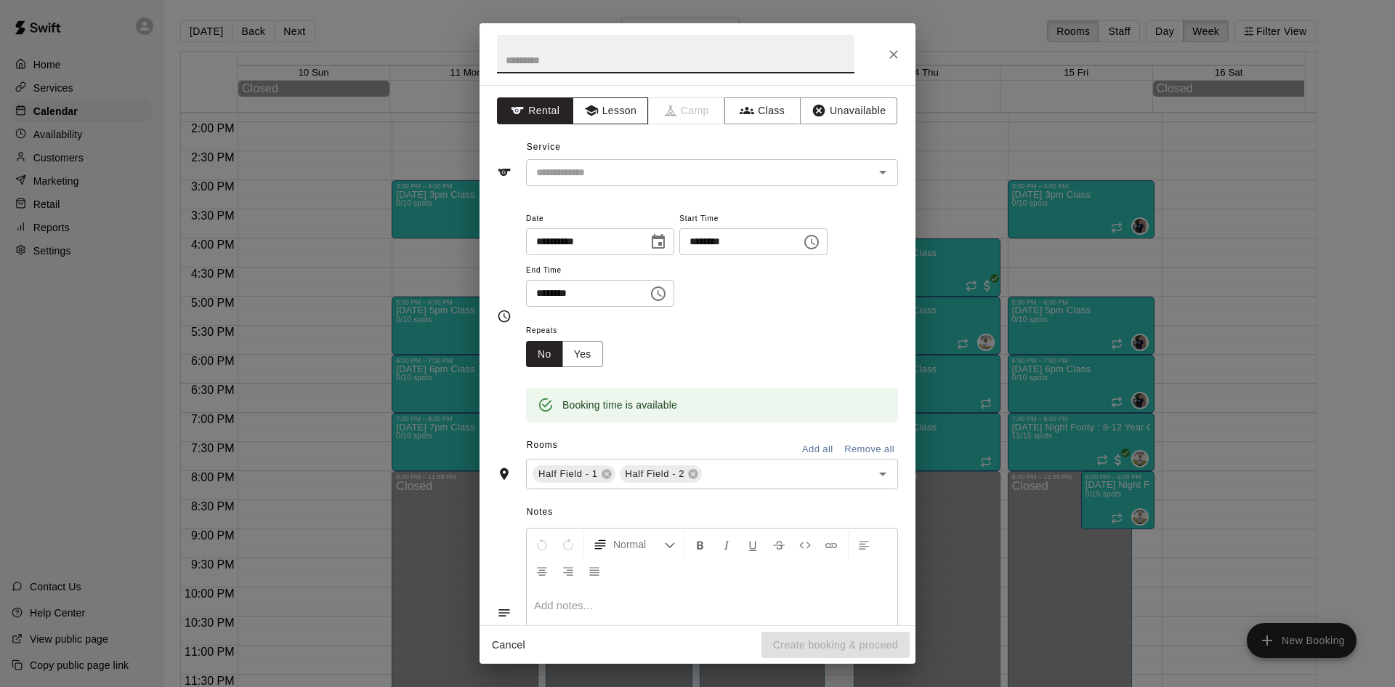
click at [584, 112] on icon "button" at bounding box center [591, 110] width 15 height 15
click at [606, 168] on input "text" at bounding box center [690, 172] width 320 height 18
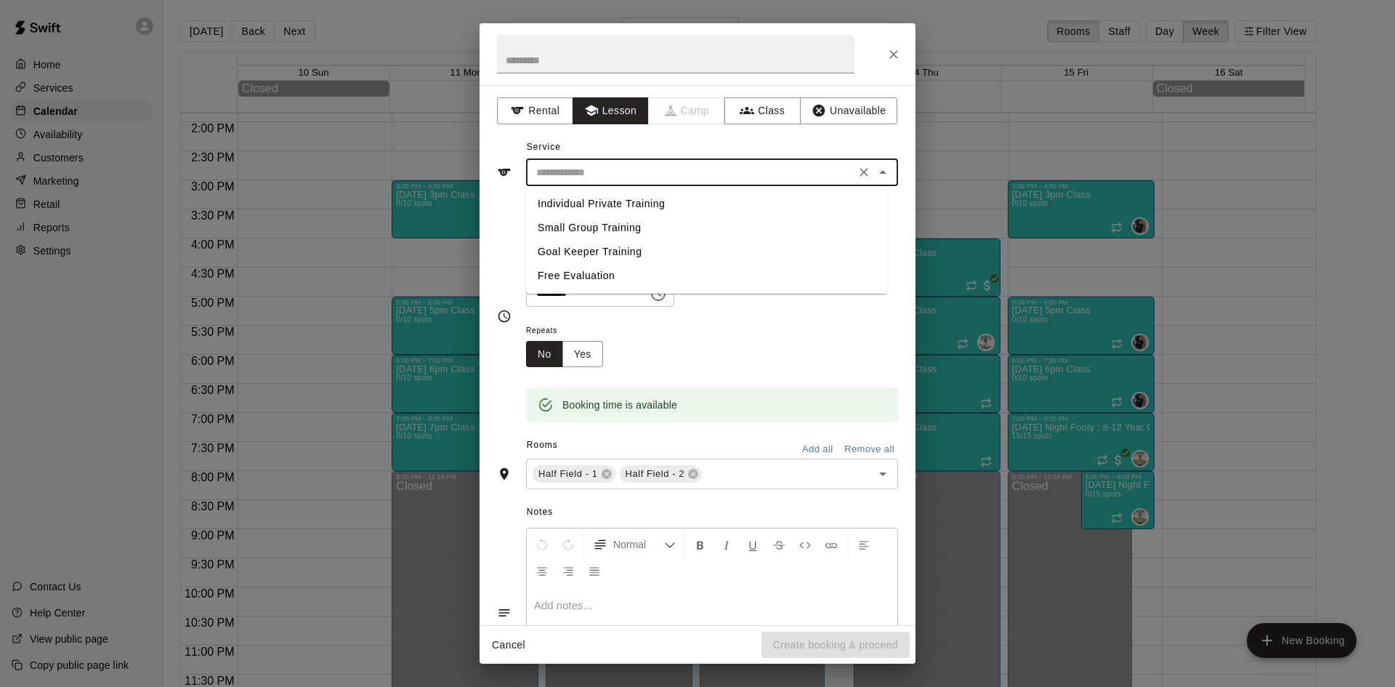
click at [601, 203] on li "Individual Private Training" at bounding box center [706, 204] width 361 height 24
type input "**********"
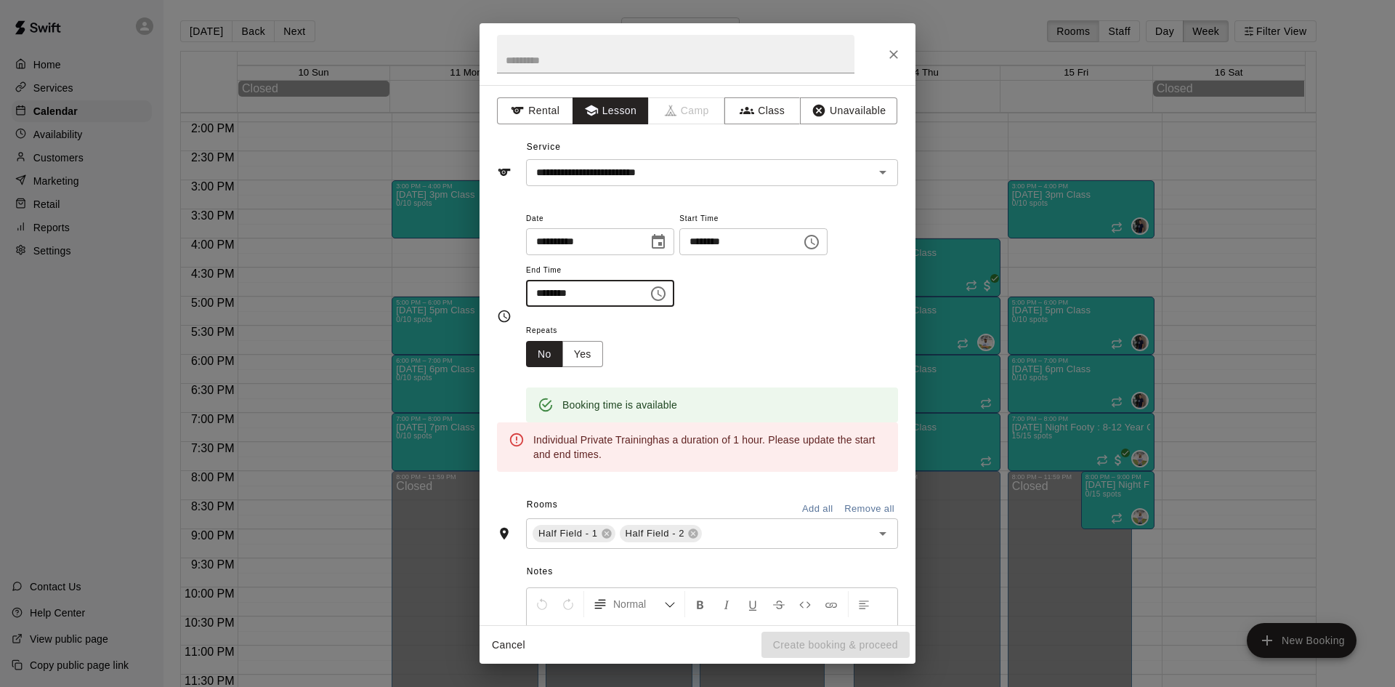
click at [564, 296] on input "********" at bounding box center [582, 293] width 112 height 27
click at [546, 297] on input "********" at bounding box center [582, 293] width 112 height 27
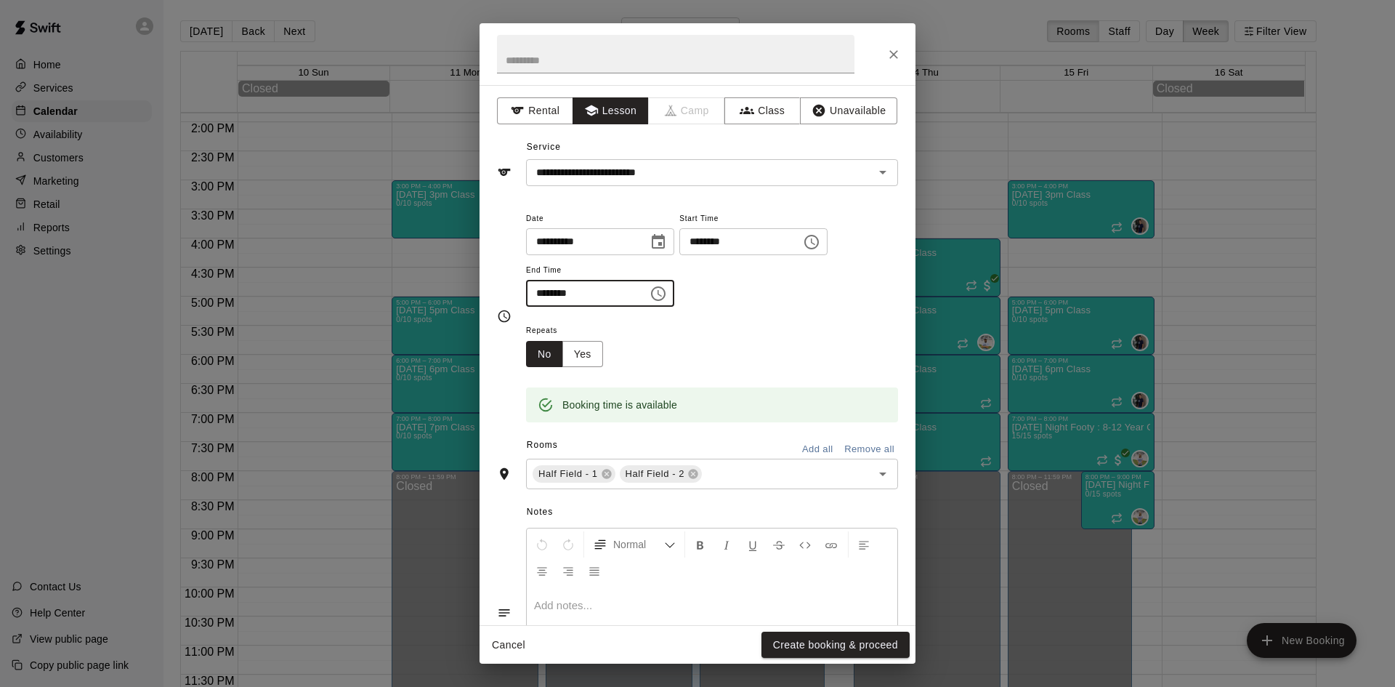
type input "********"
click at [782, 331] on div "Repeats No Yes" at bounding box center [712, 344] width 372 height 46
click at [578, 354] on button "Yes" at bounding box center [582, 354] width 41 height 27
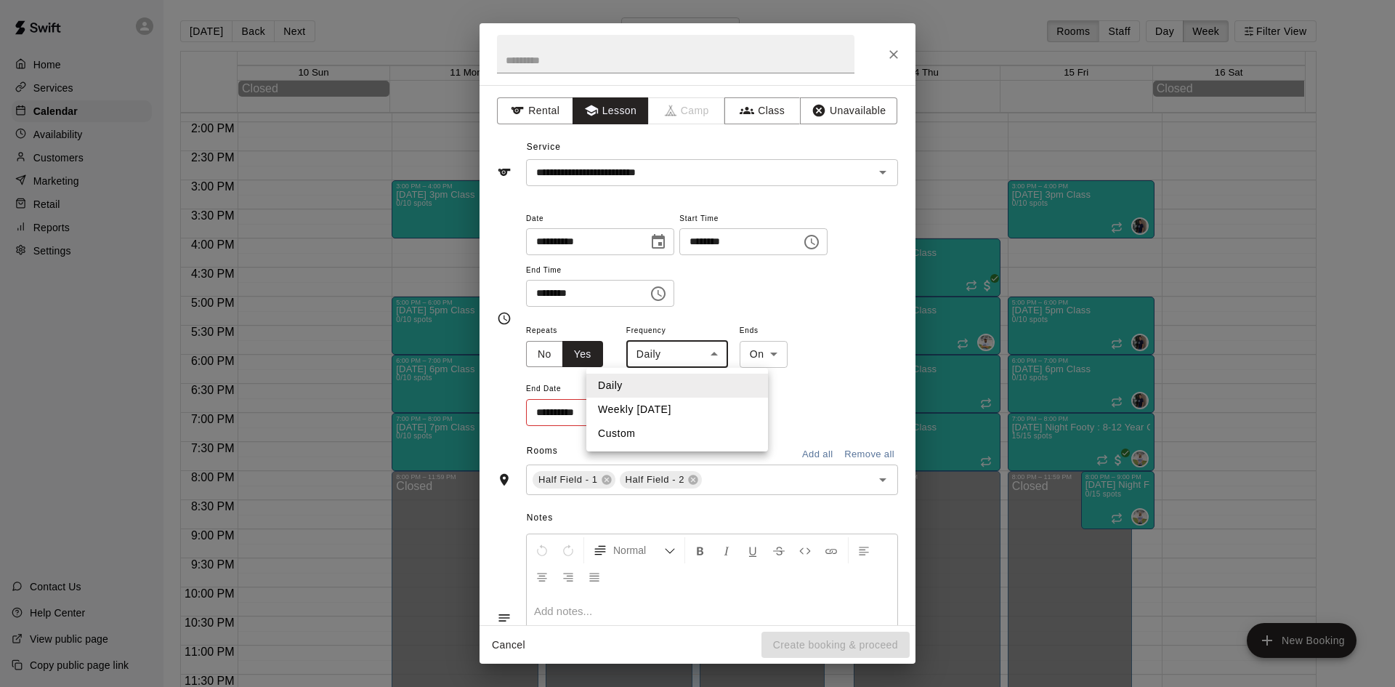
click at [711, 354] on body "Home Services Calendar Availability Customers Marketing Retail Reports Settings…" at bounding box center [697, 355] width 1395 height 710
click at [682, 405] on li "Weekly on Friday" at bounding box center [677, 409] width 182 height 24
type input "******"
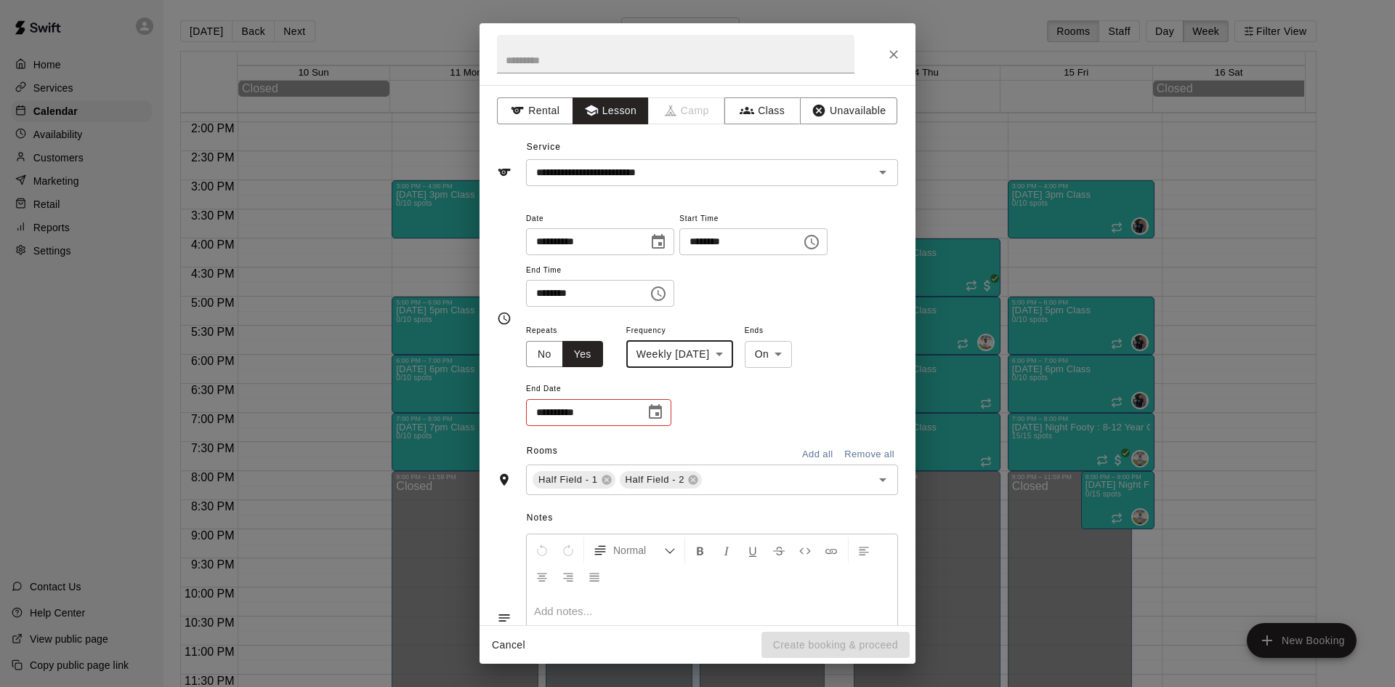
click at [659, 417] on icon "Choose date" at bounding box center [655, 411] width 17 height 17
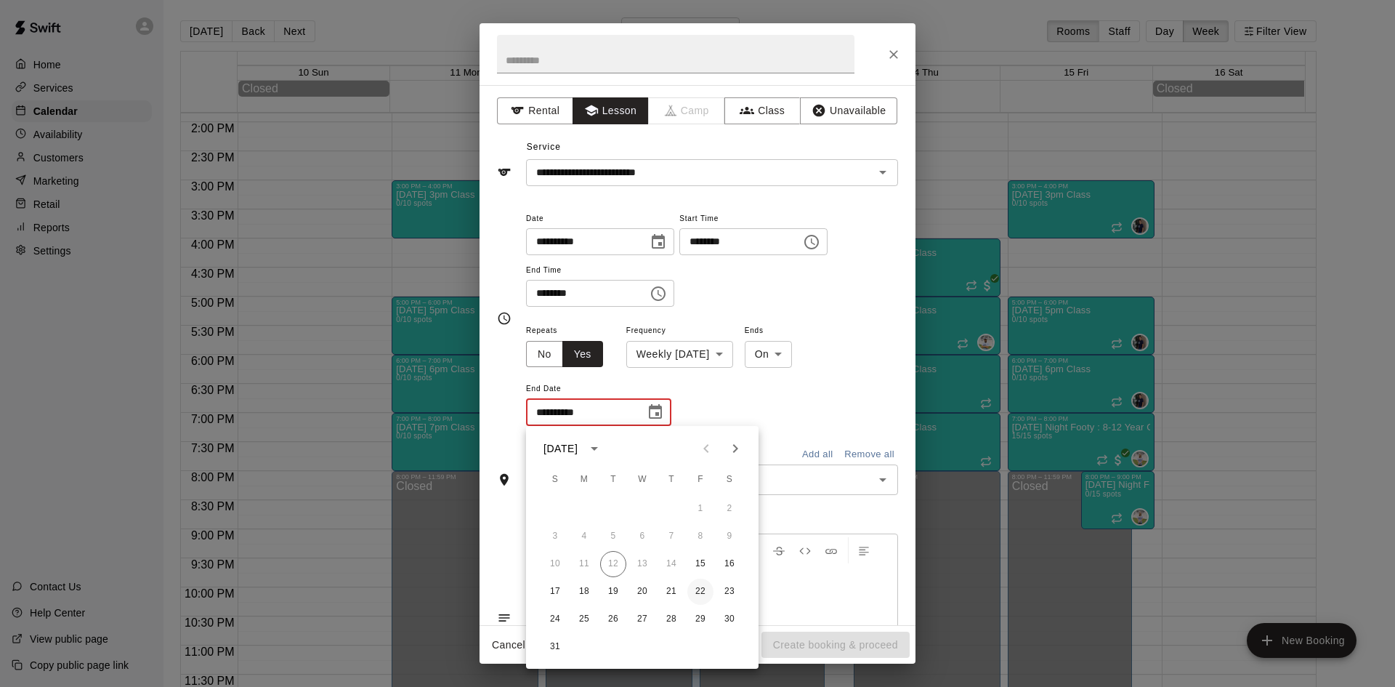
click at [702, 583] on button "22" at bounding box center [700, 591] width 26 height 26
type input "**********"
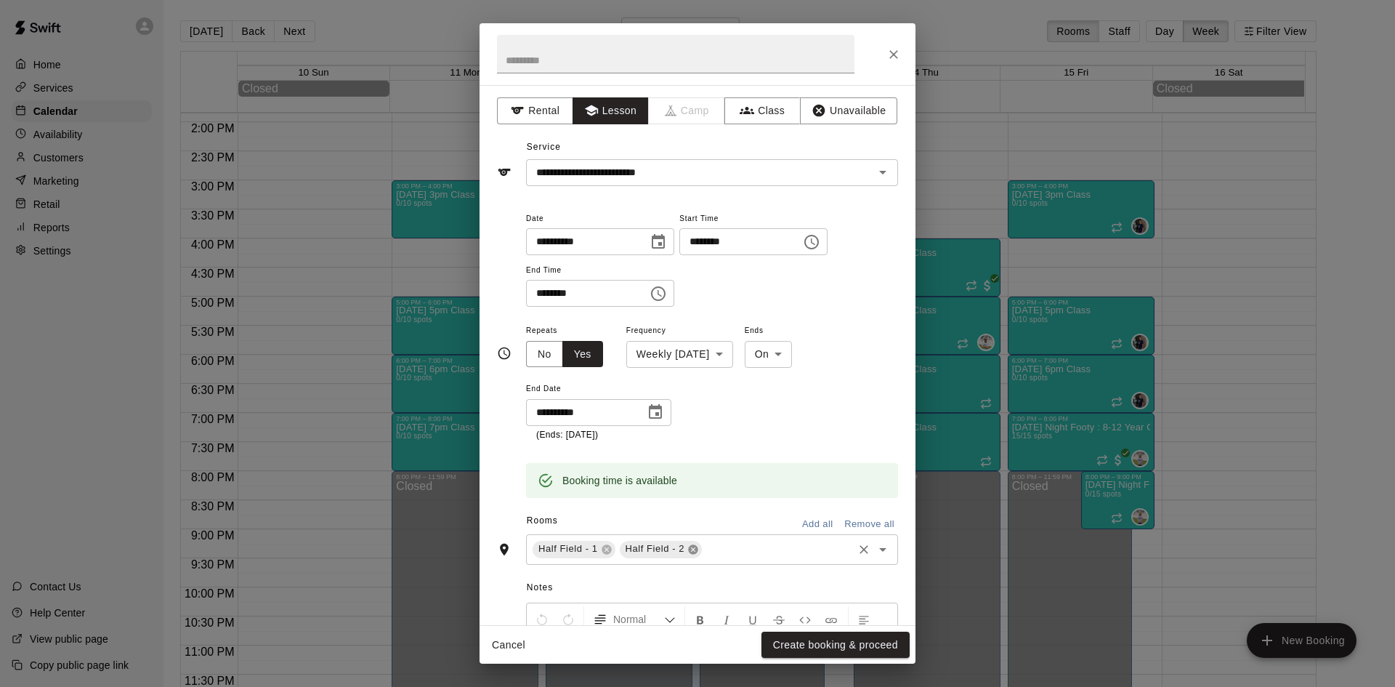
click at [696, 549] on icon at bounding box center [692, 548] width 9 height 9
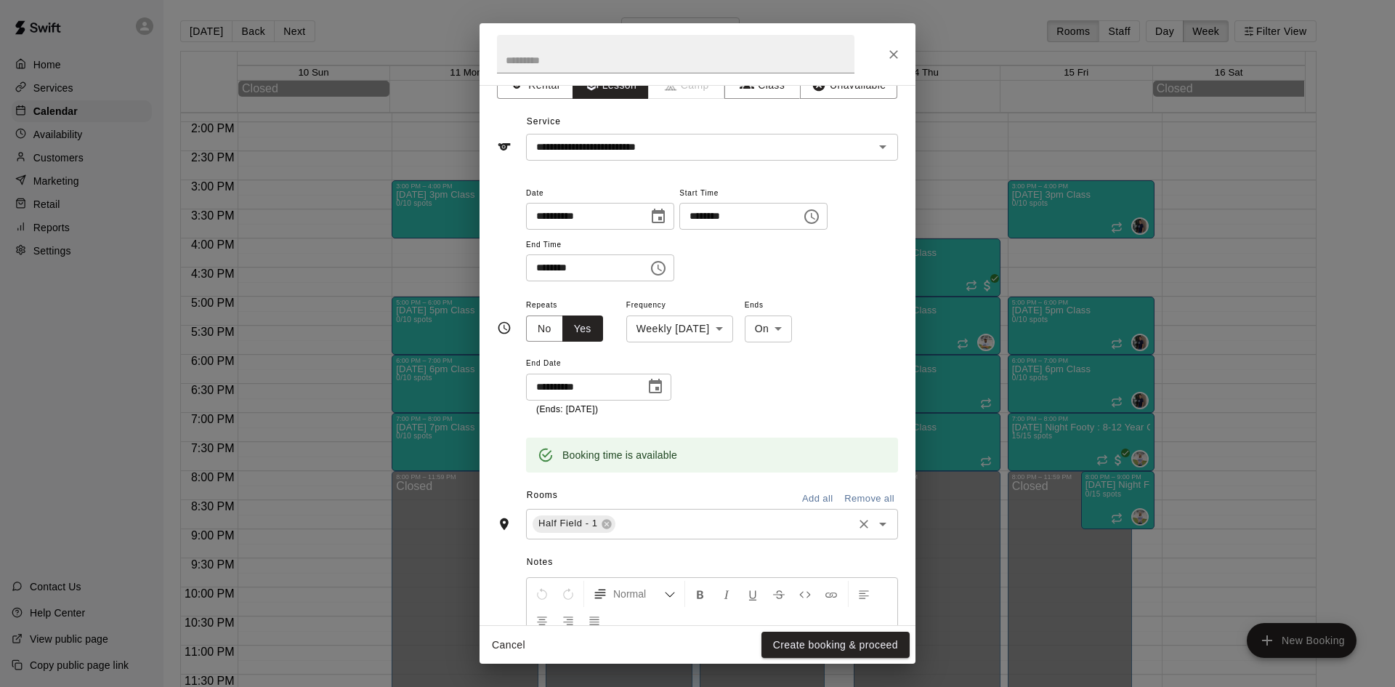
scroll to position [0, 0]
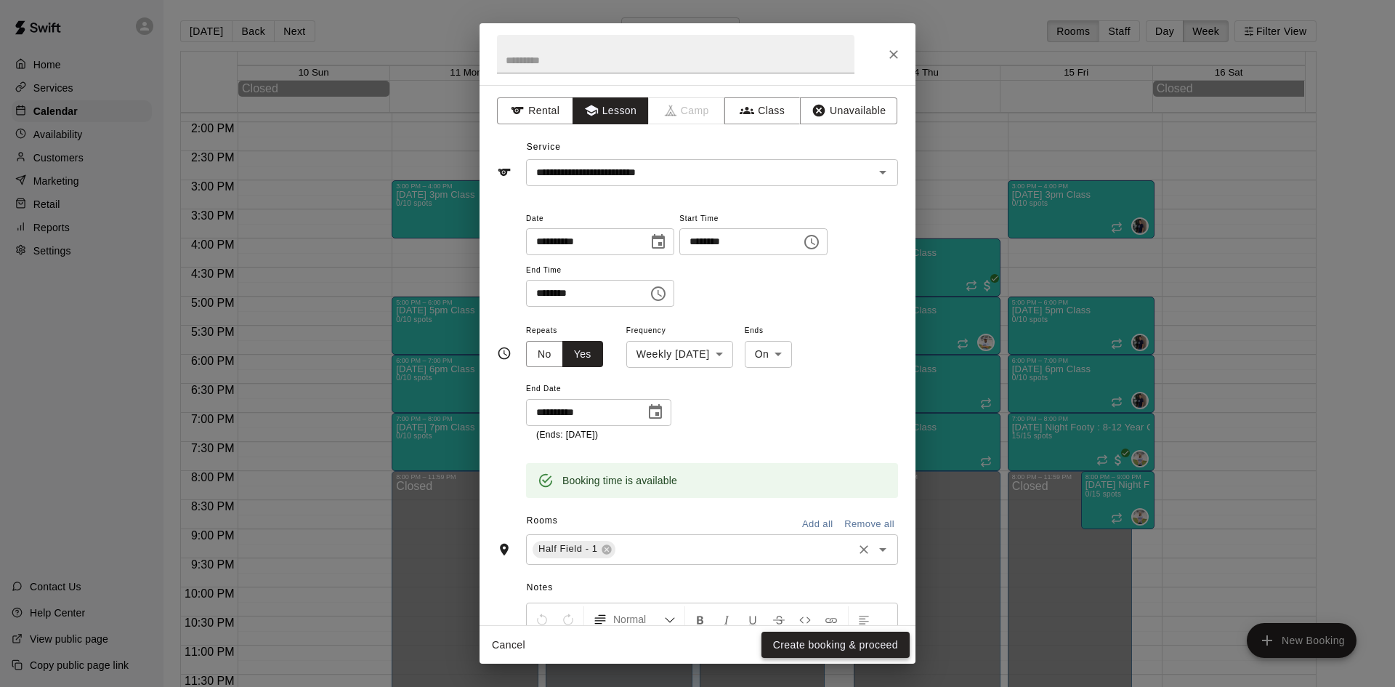
click at [835, 649] on button "Create booking & proceed" at bounding box center [836, 644] width 148 height 27
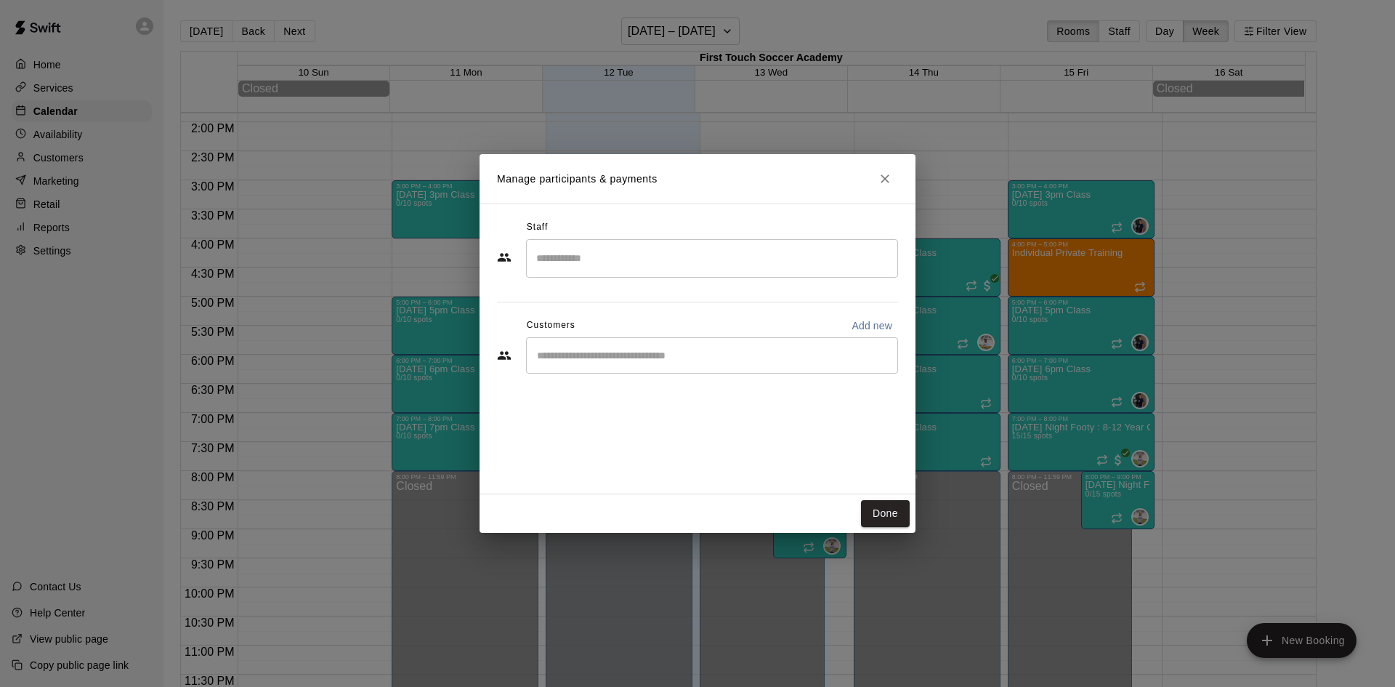
click at [605, 263] on input "Search staff" at bounding box center [712, 258] width 359 height 25
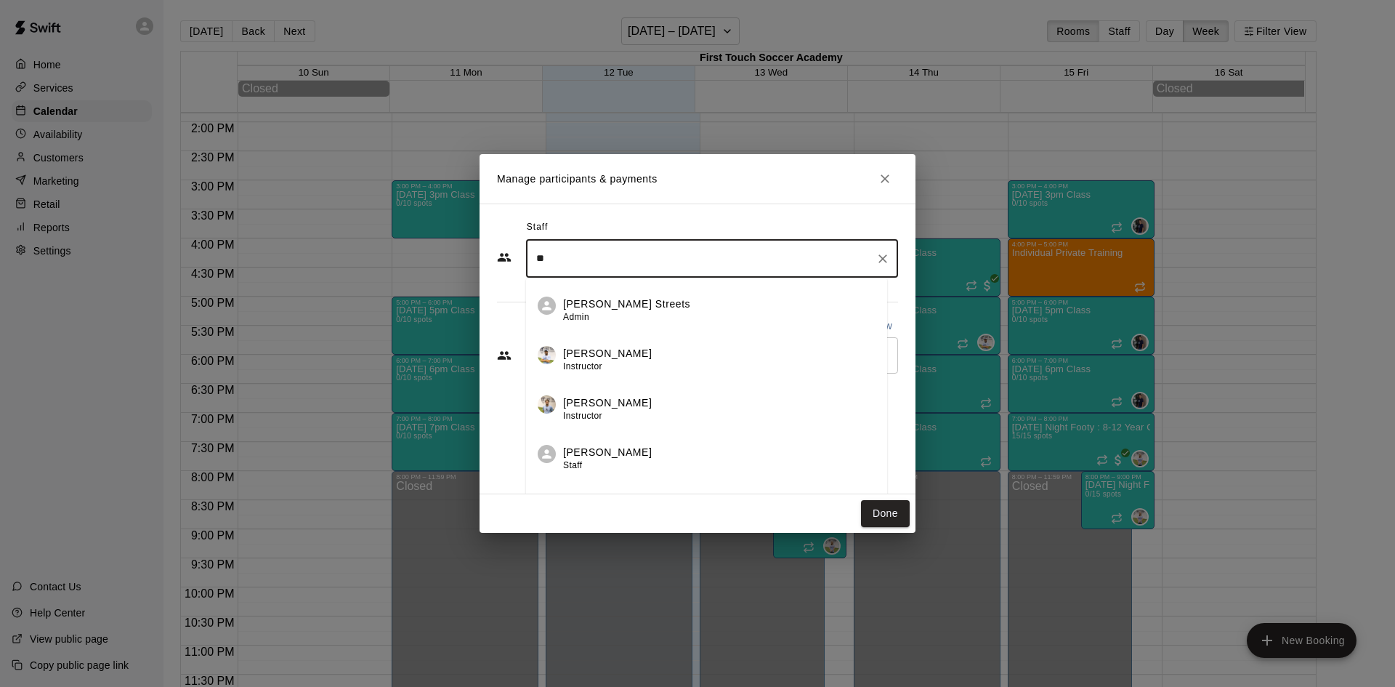
scroll to position [274, 0]
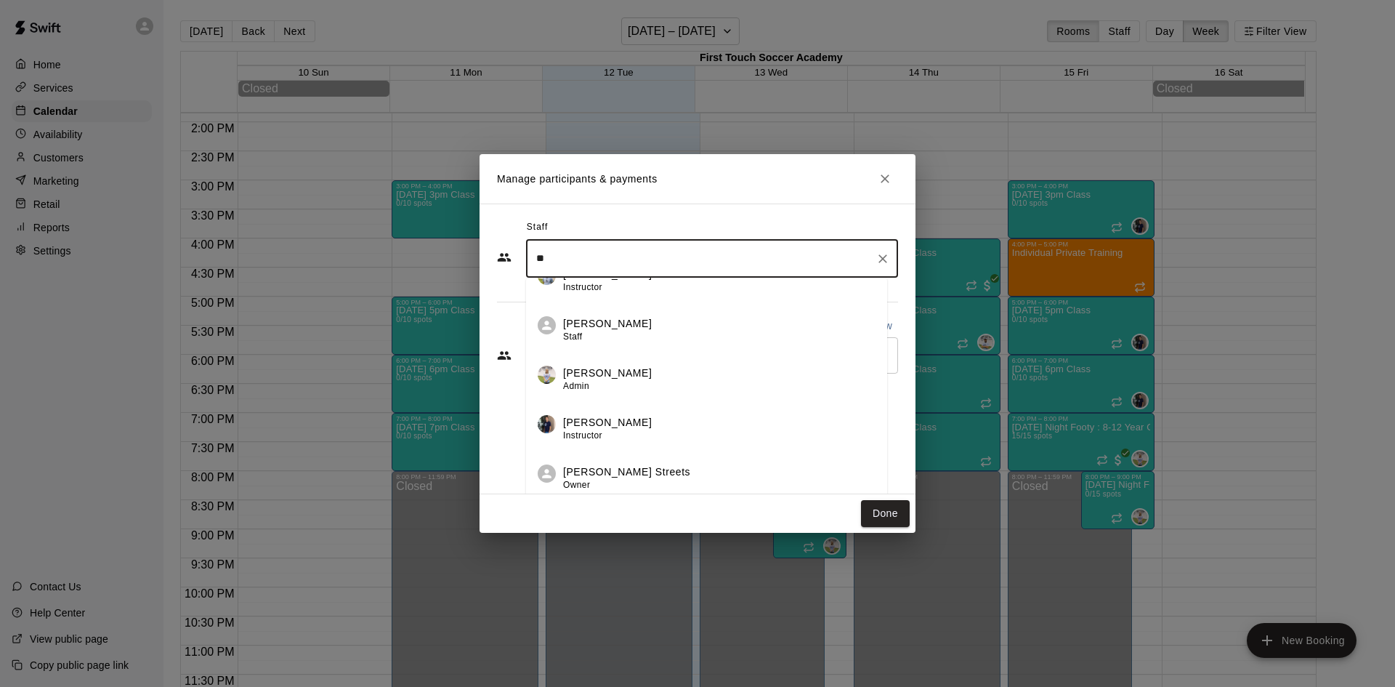
click at [627, 378] on div "Emily Ober Admin" at bounding box center [719, 380] width 312 height 28
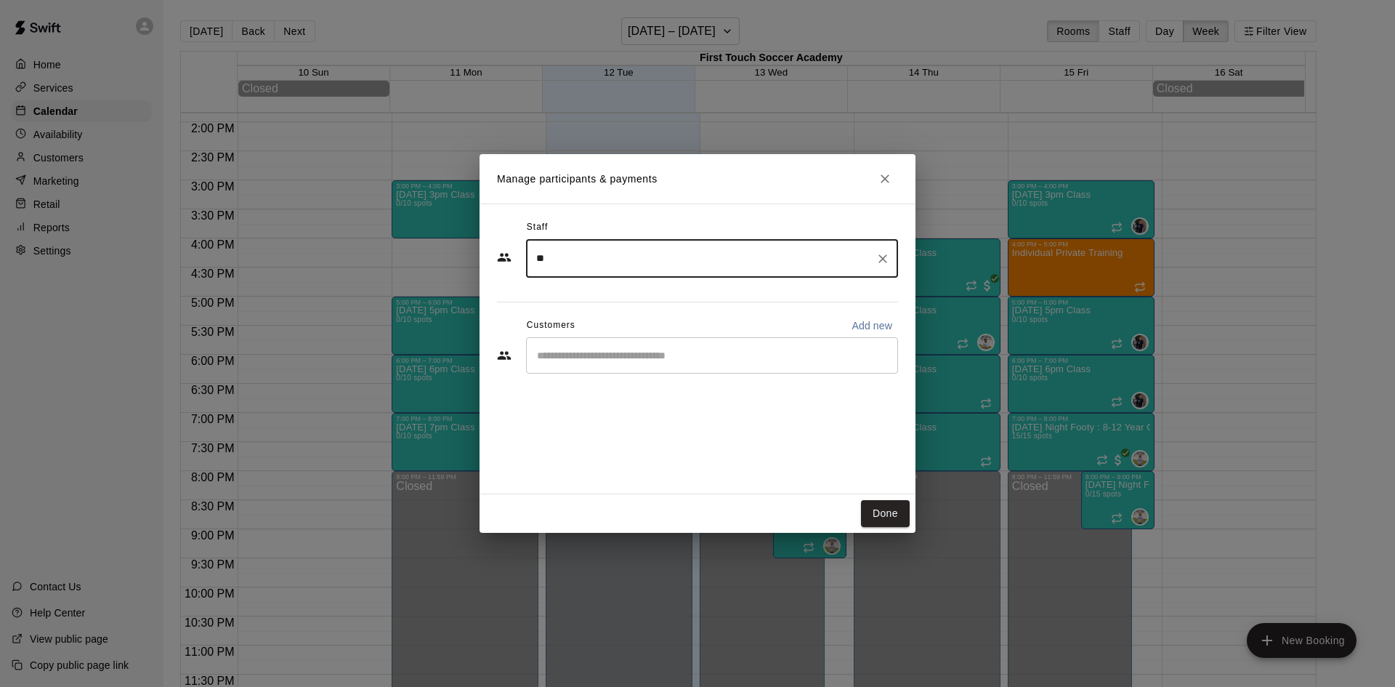
type input "**"
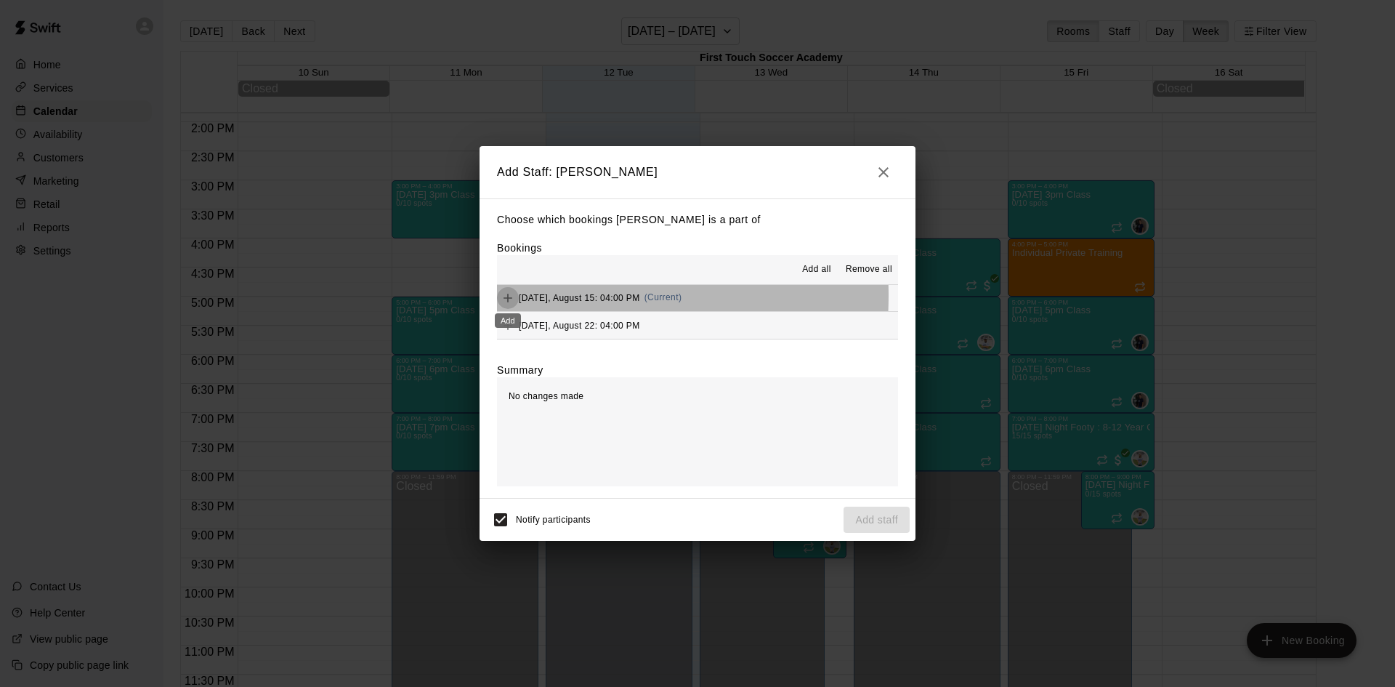
click at [511, 296] on icon "Add" at bounding box center [508, 298] width 15 height 15
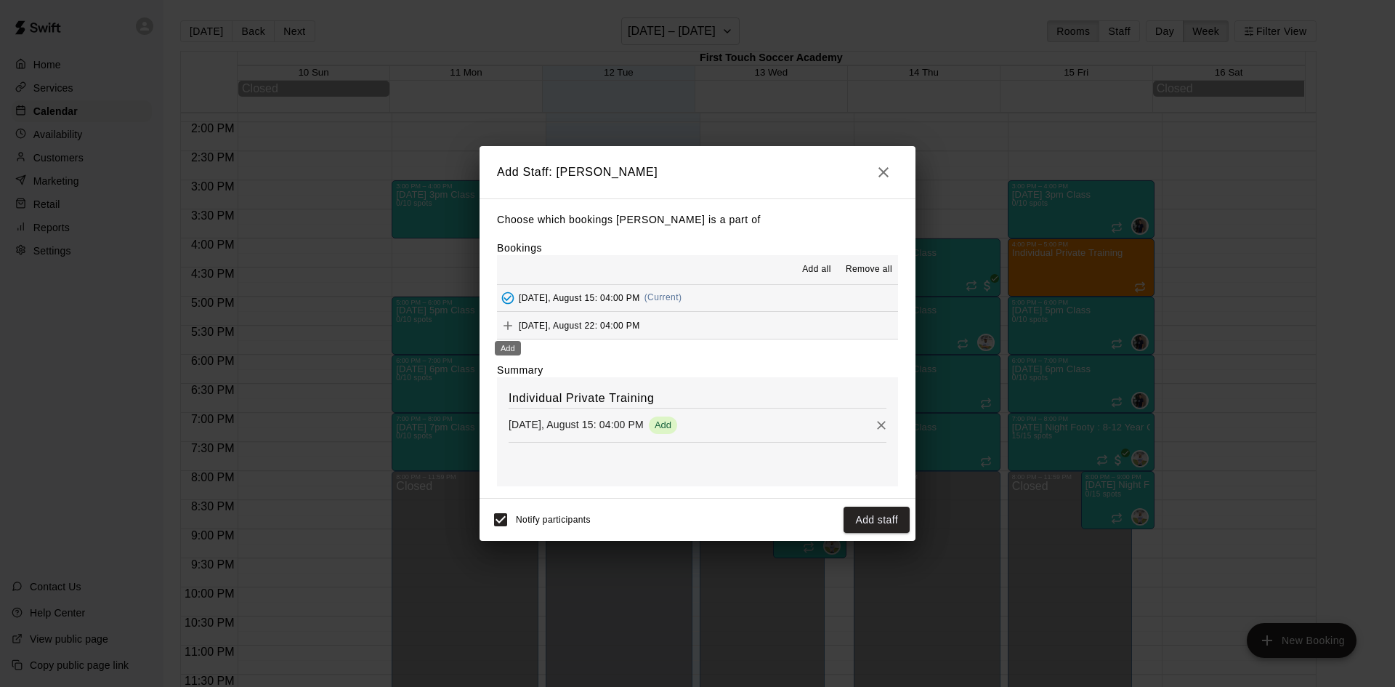
click at [511, 322] on icon "Add" at bounding box center [508, 325] width 15 height 15
click at [853, 520] on button "Add staff" at bounding box center [877, 520] width 66 height 27
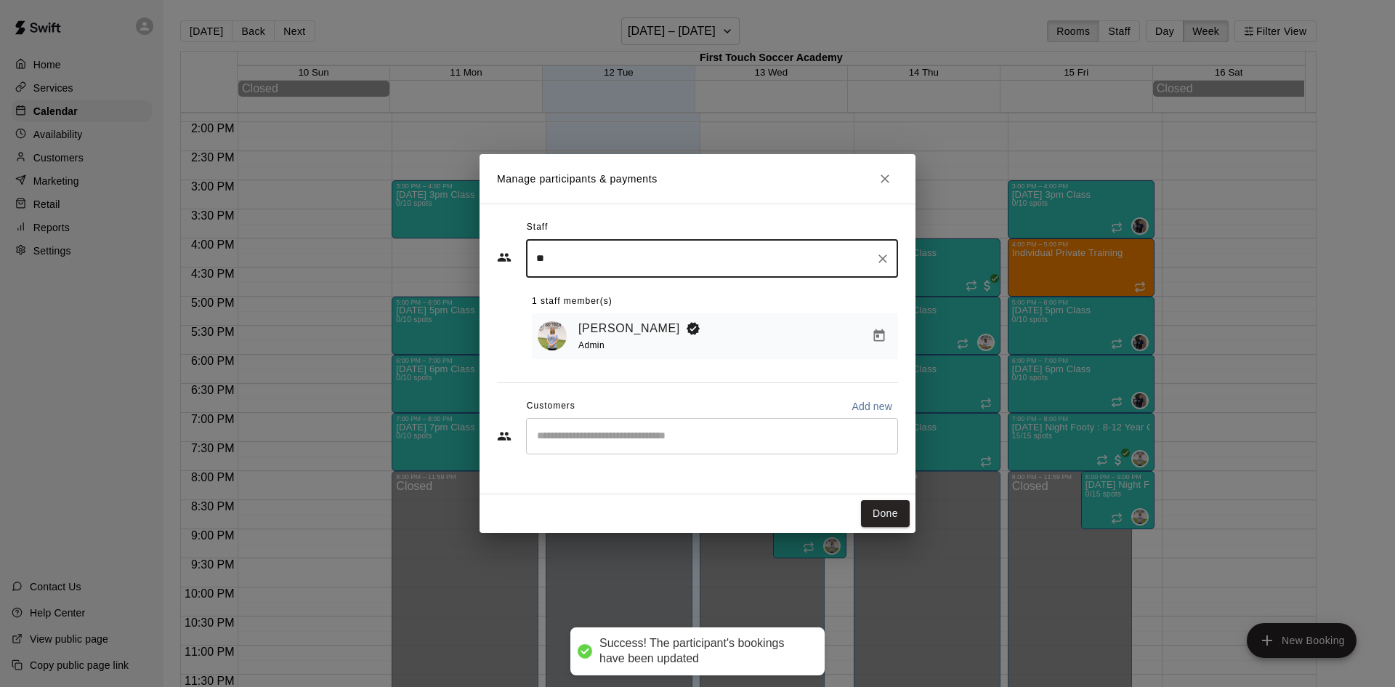
click at [565, 440] on input "Start typing to search customers..." at bounding box center [712, 436] width 359 height 15
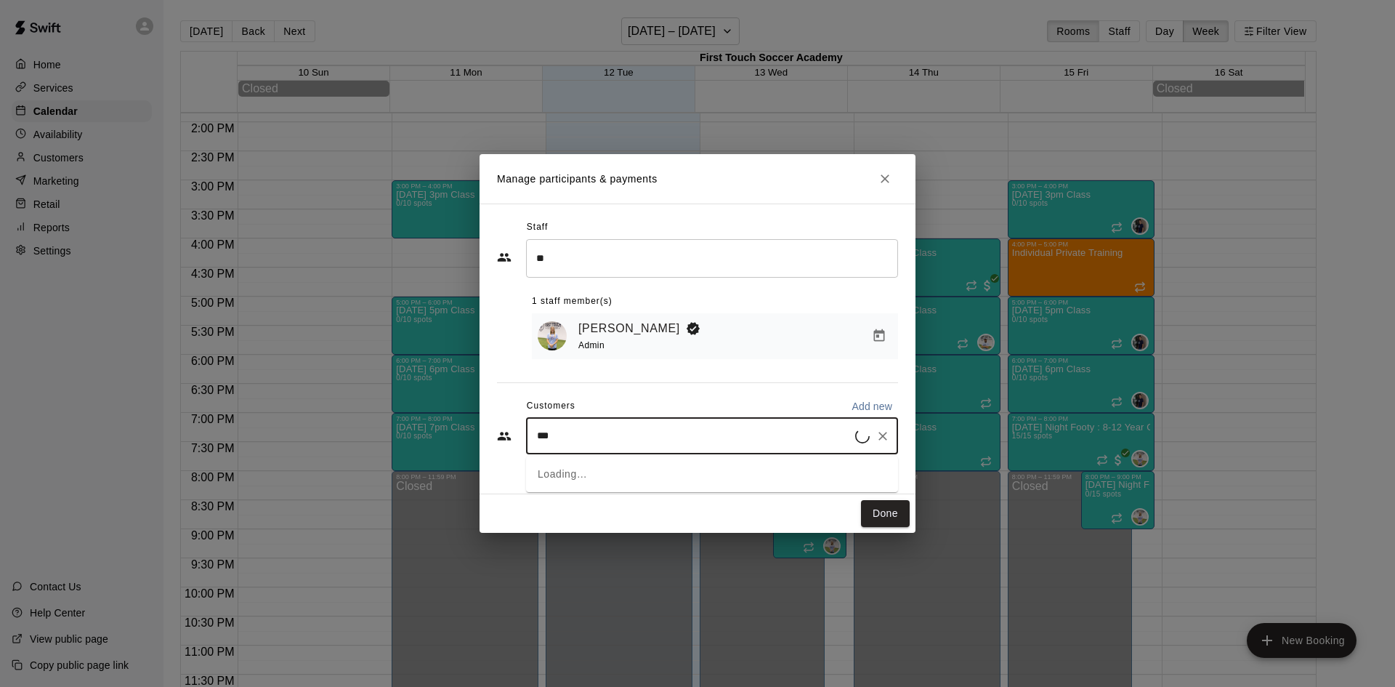
type input "****"
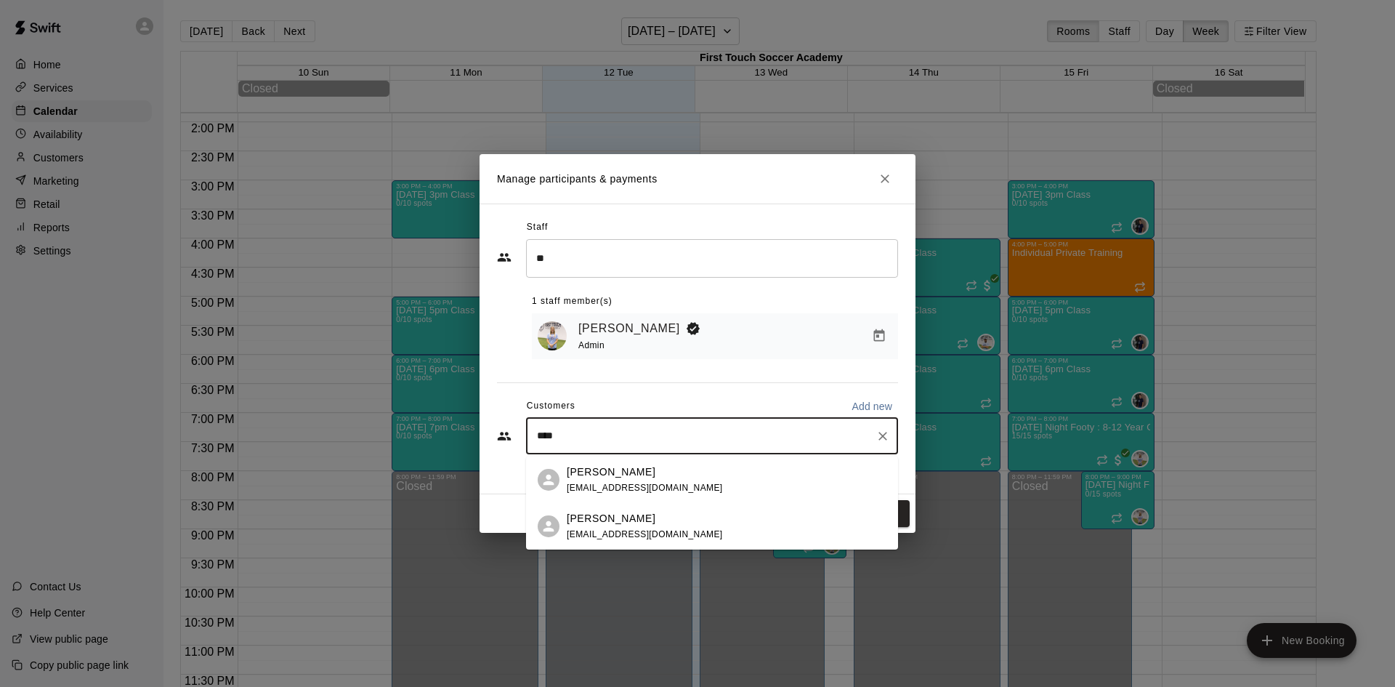
click at [617, 529] on span "kconnell15@aol.com" at bounding box center [645, 534] width 156 height 10
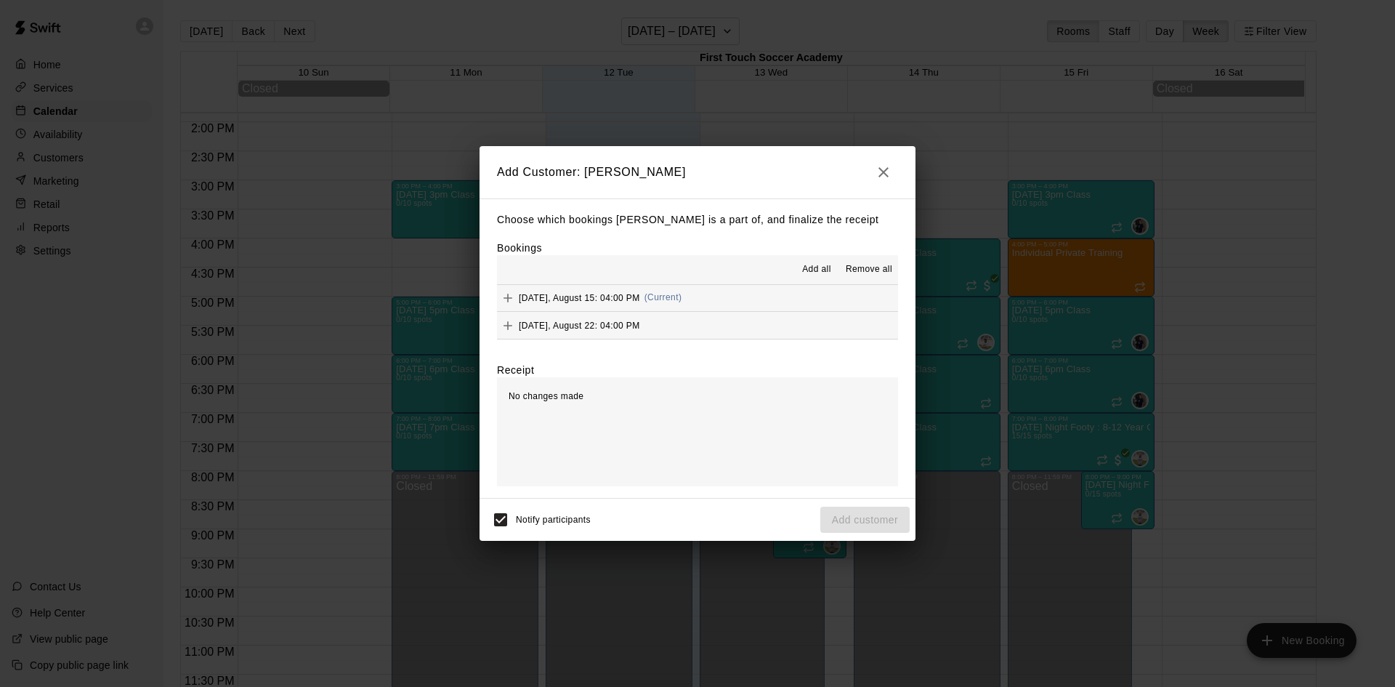
click at [505, 295] on icon "Add" at bounding box center [508, 298] width 15 height 15
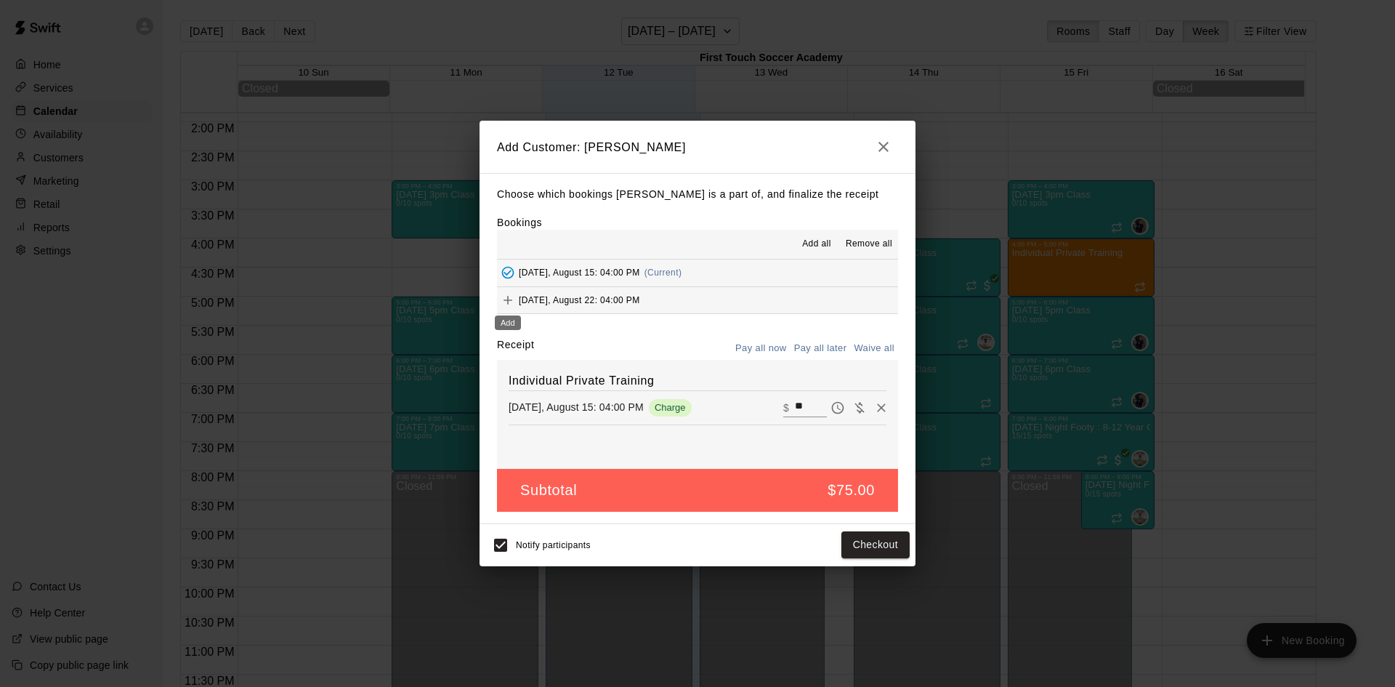
click at [508, 301] on icon "Add" at bounding box center [508, 300] width 9 height 9
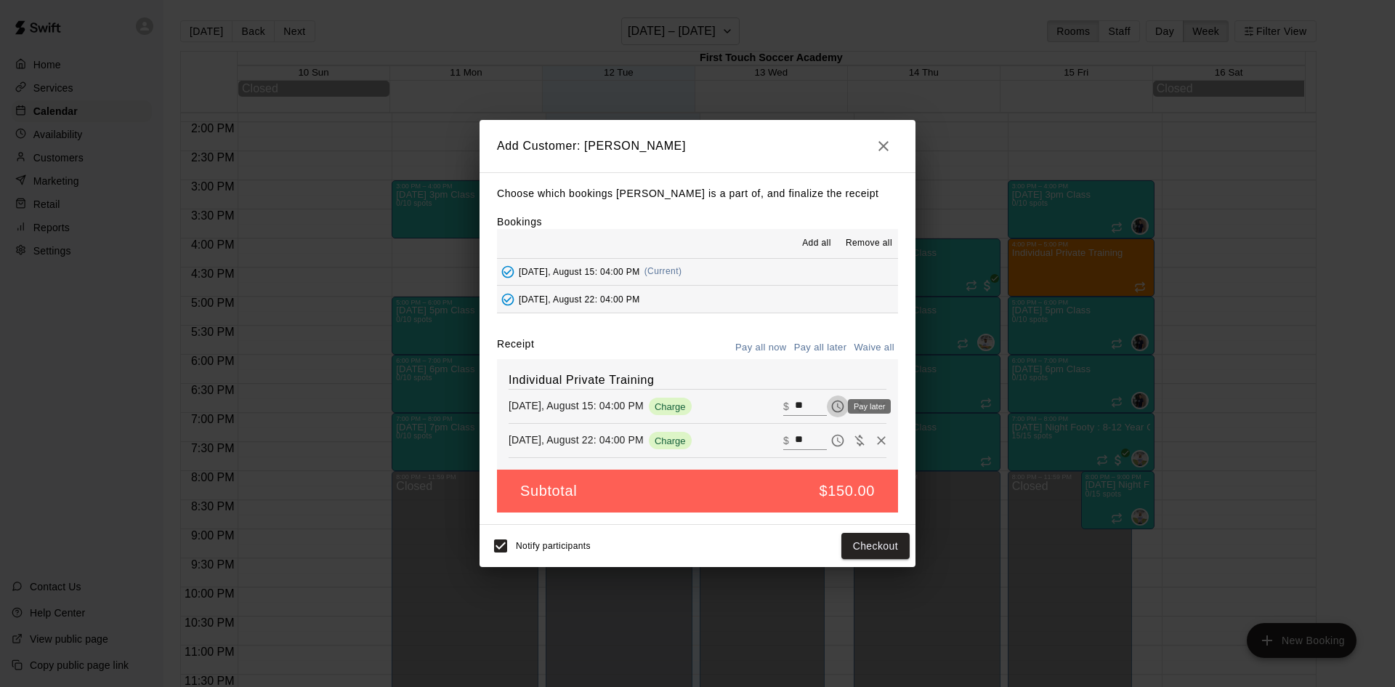
click at [831, 405] on icon "Pay later" at bounding box center [838, 406] width 15 height 15
click at [831, 437] on icon "Pay later" at bounding box center [838, 440] width 15 height 15
click at [885, 549] on button "Add customer" at bounding box center [864, 546] width 89 height 27
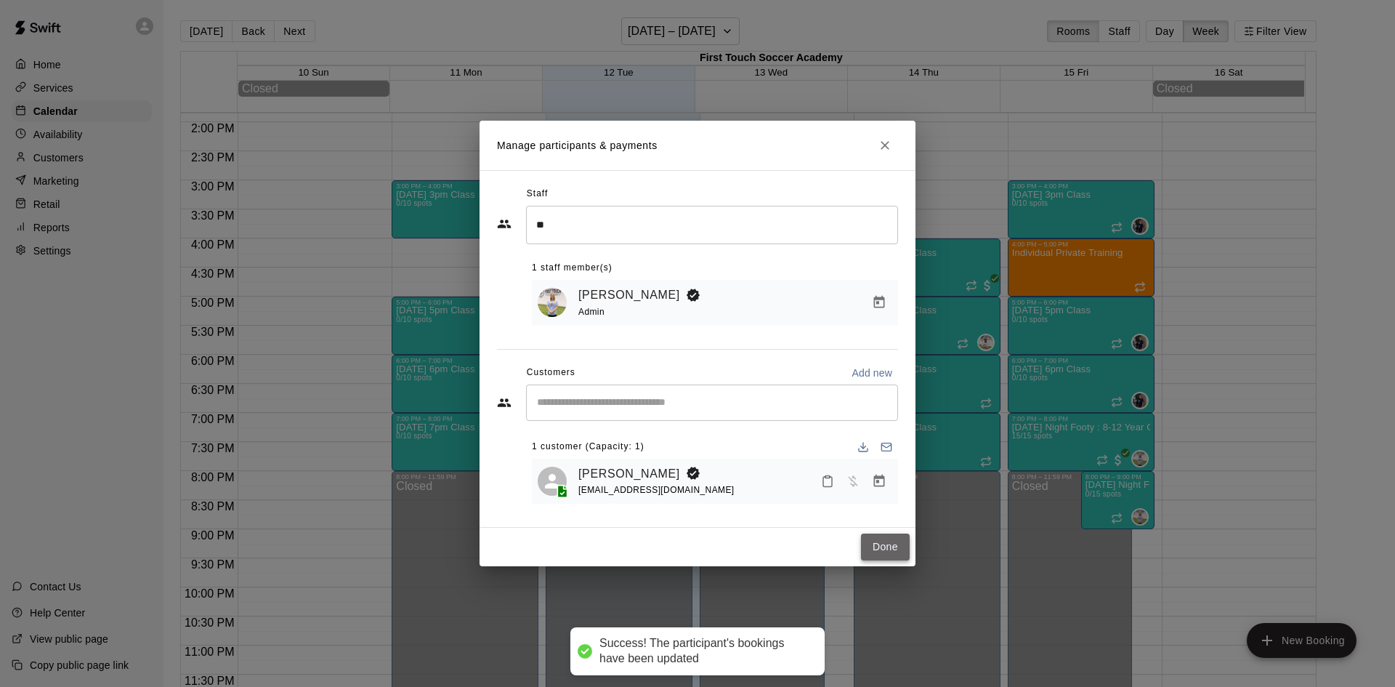
drag, startPoint x: 882, startPoint y: 544, endPoint x: 1158, endPoint y: 262, distance: 394.1
click at [883, 544] on button "Done" at bounding box center [885, 546] width 49 height 27
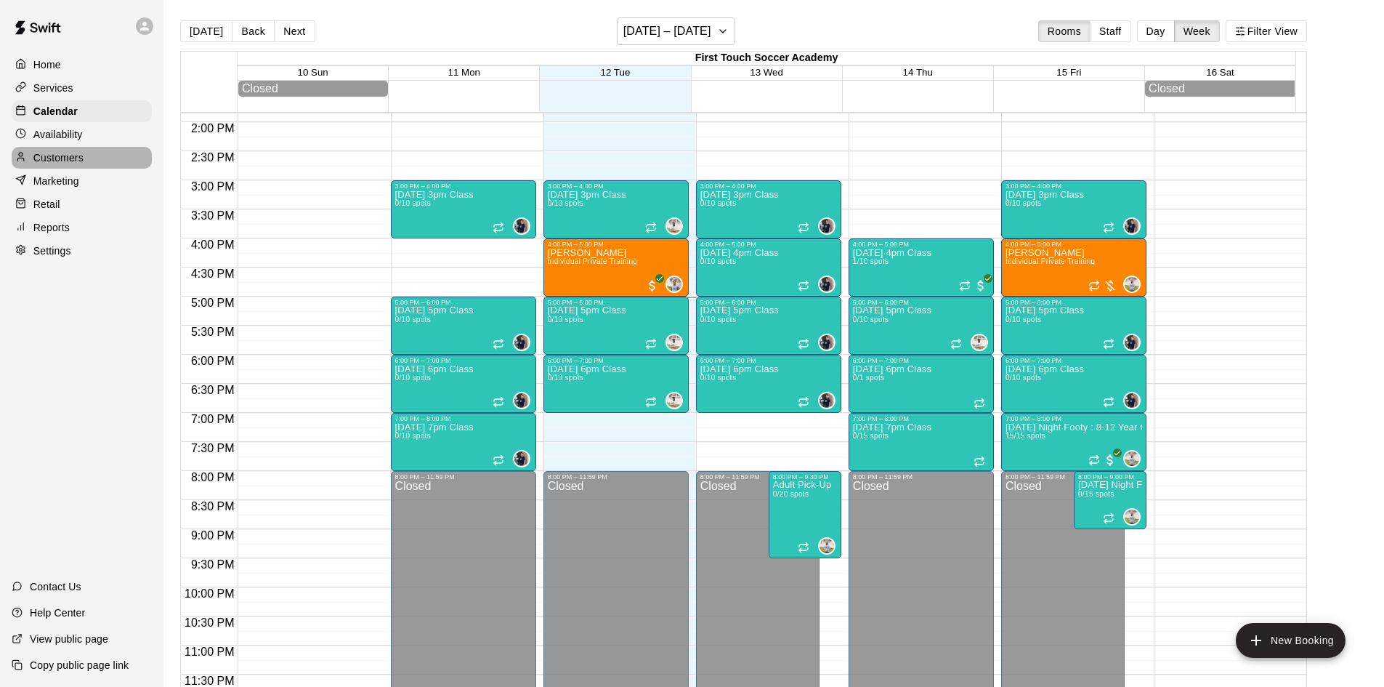
click at [77, 160] on p "Customers" at bounding box center [58, 157] width 50 height 15
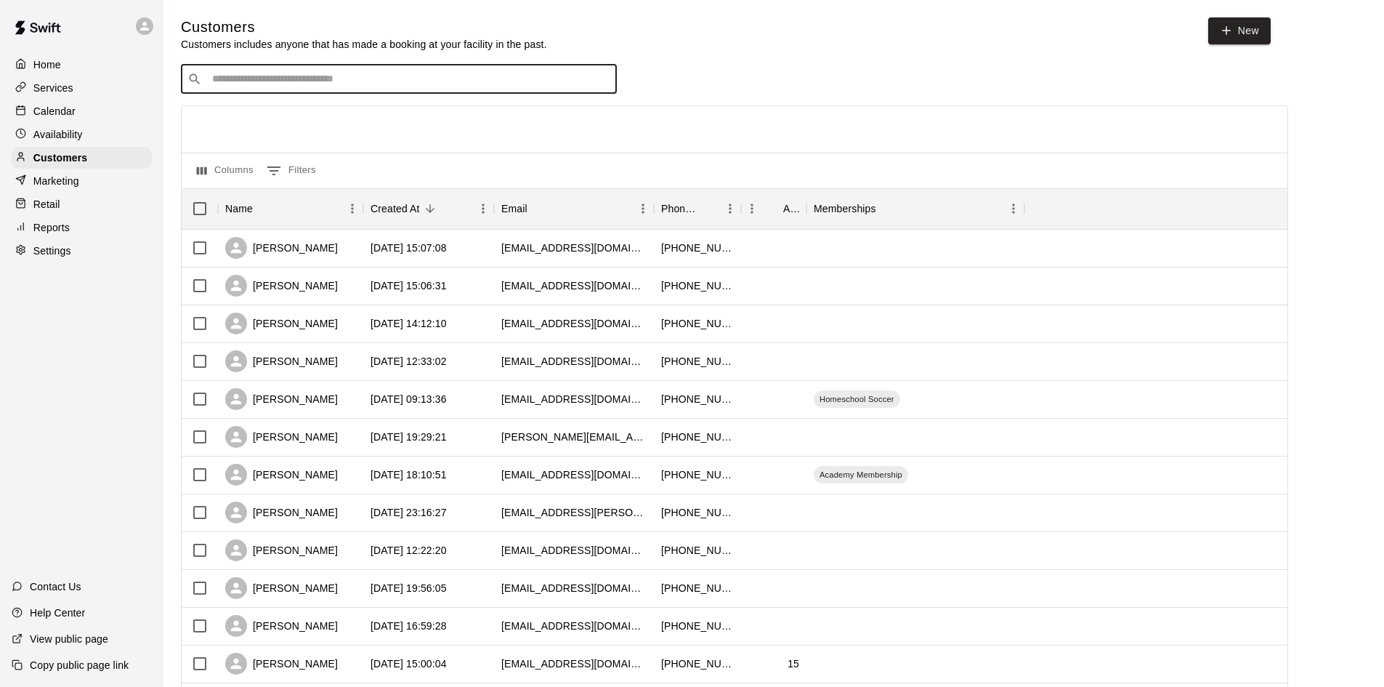
click at [539, 78] on input "Search customers by name or email" at bounding box center [409, 79] width 403 height 15
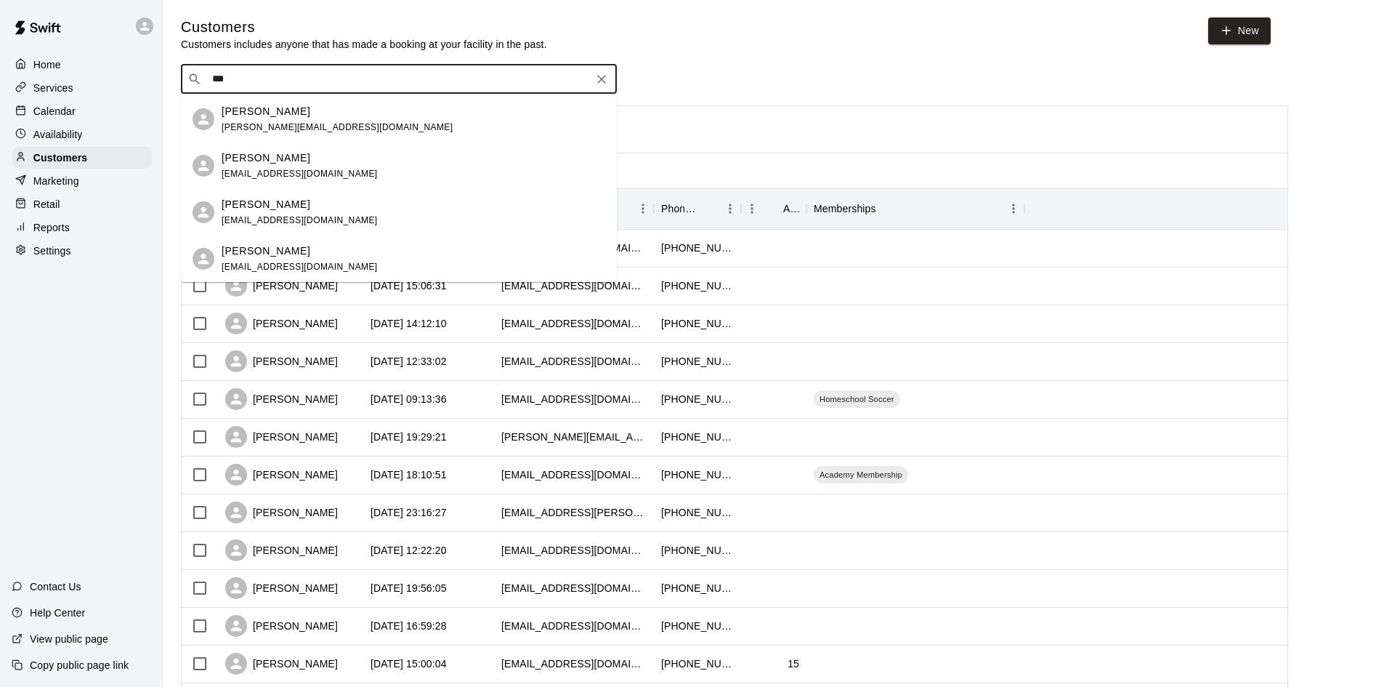
type input "****"
click at [336, 123] on div "Tiffany Neese tbneese@gmail.com" at bounding box center [414, 119] width 384 height 31
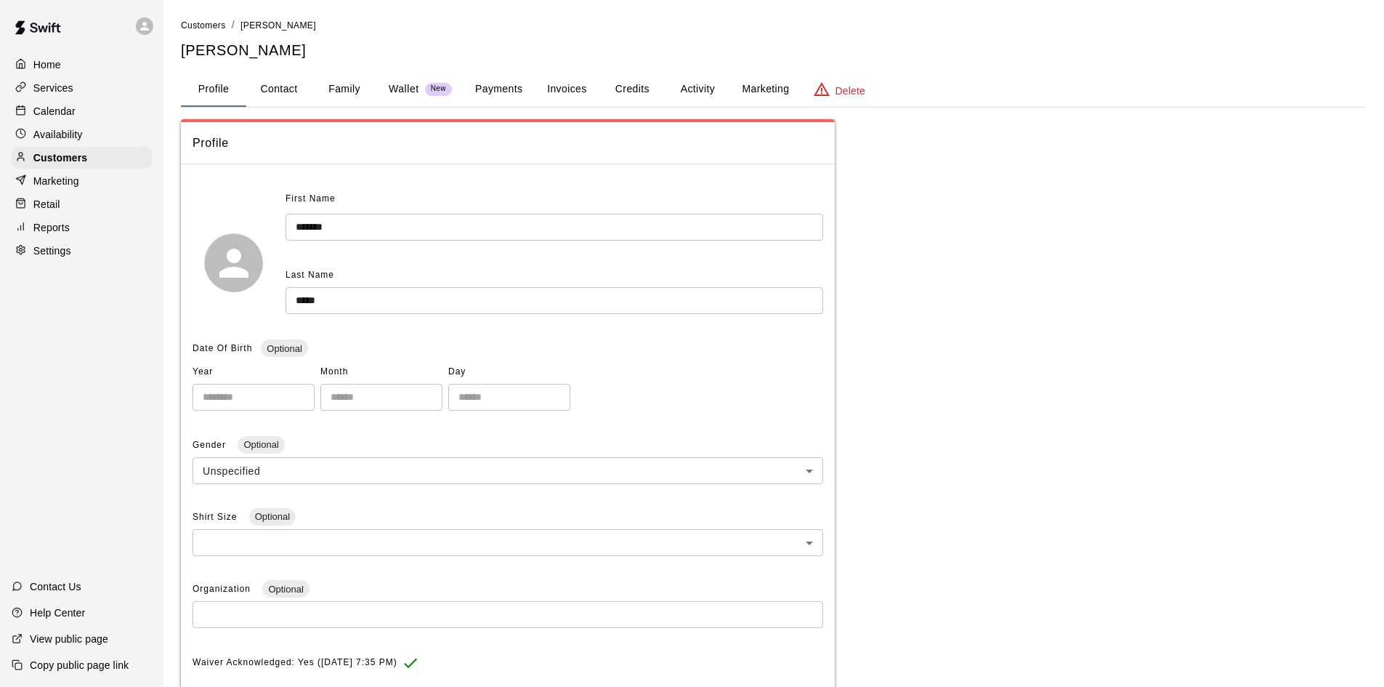
click at [490, 89] on button "Payments" at bounding box center [499, 89] width 70 height 35
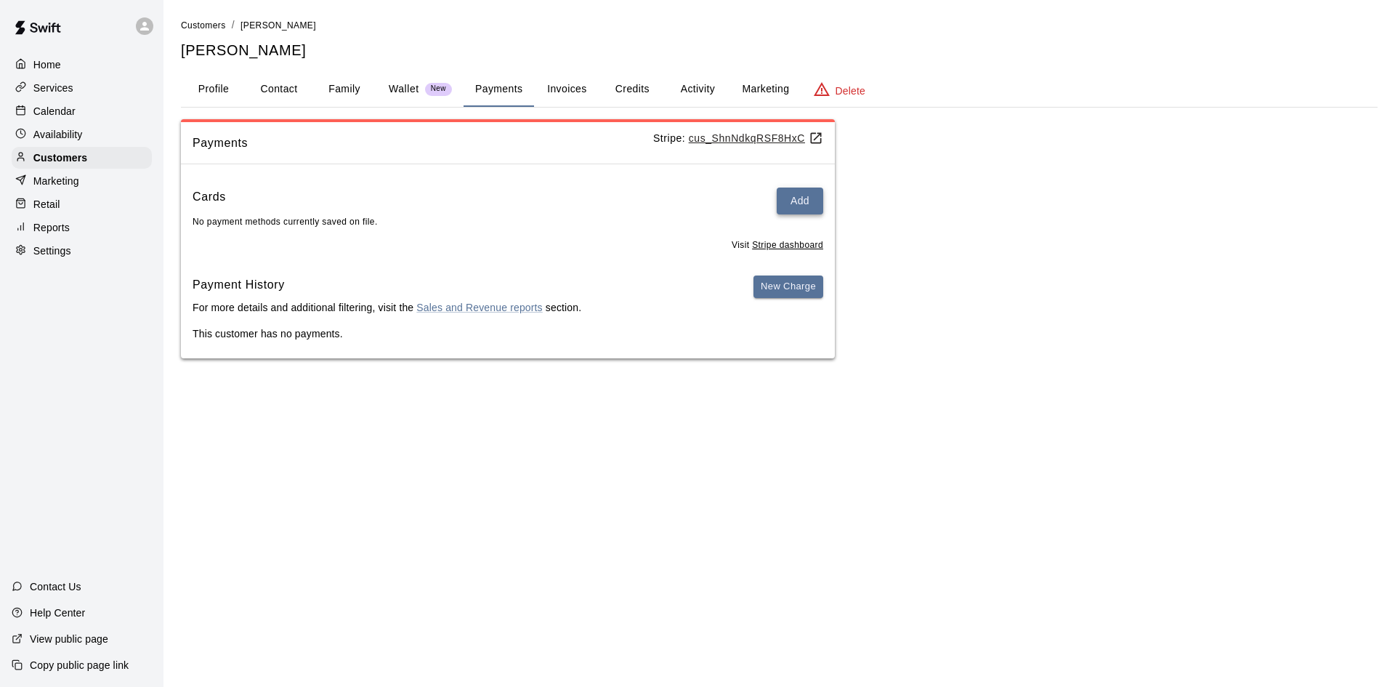
click at [786, 189] on button "Add" at bounding box center [800, 200] width 47 height 27
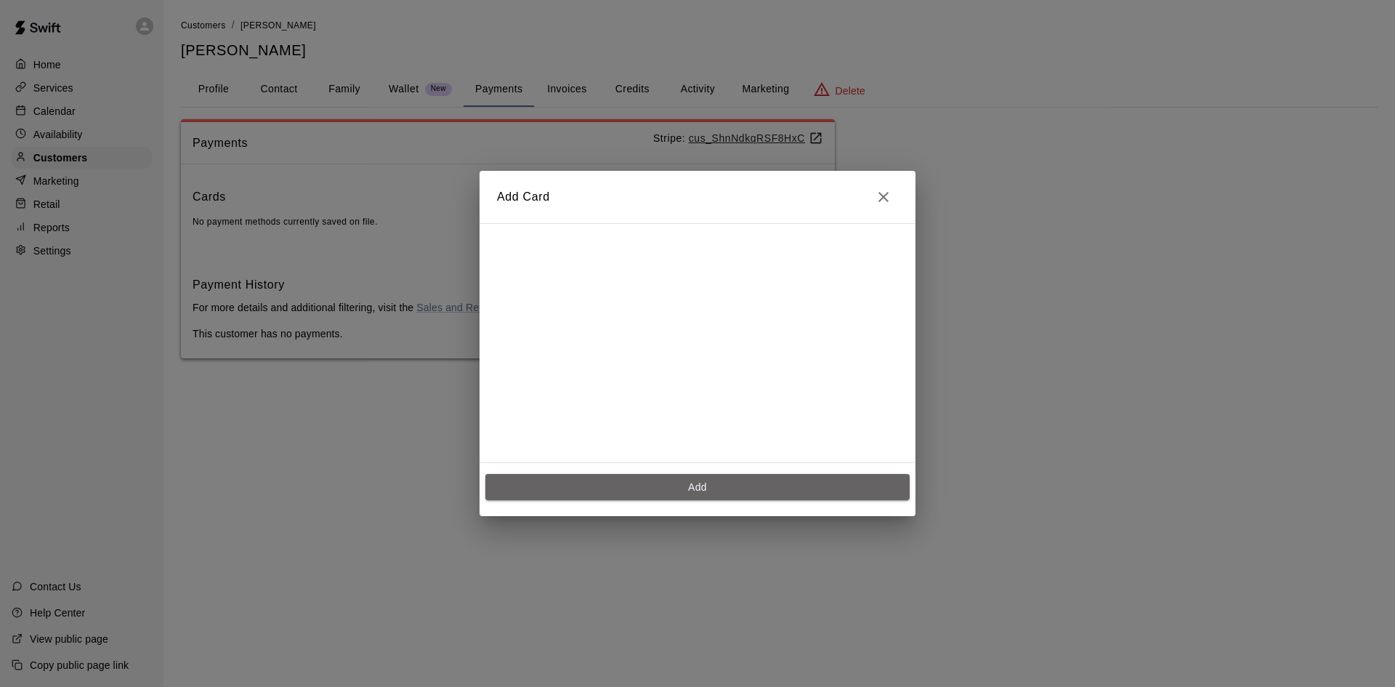
drag, startPoint x: 764, startPoint y: 480, endPoint x: 755, endPoint y: 484, distance: 9.7
click at [764, 480] on button "Add" at bounding box center [697, 487] width 424 height 27
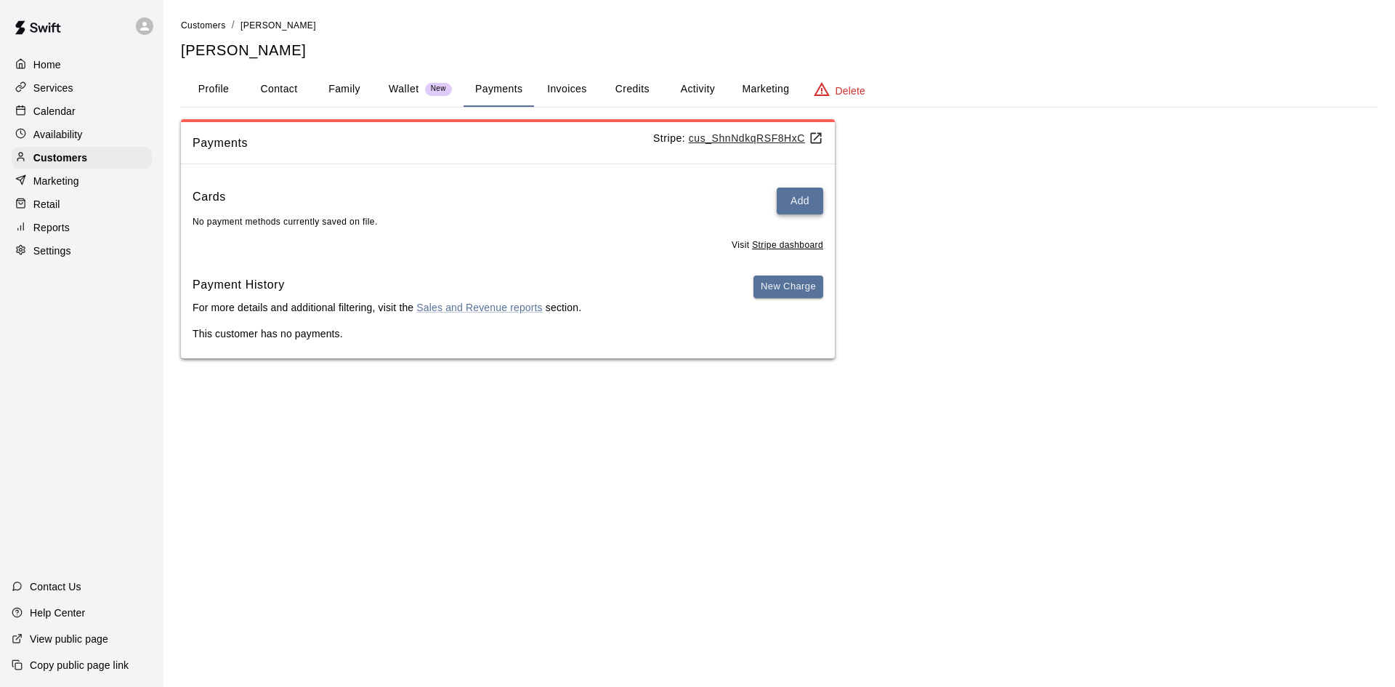
click at [814, 209] on button "Add" at bounding box center [800, 200] width 47 height 27
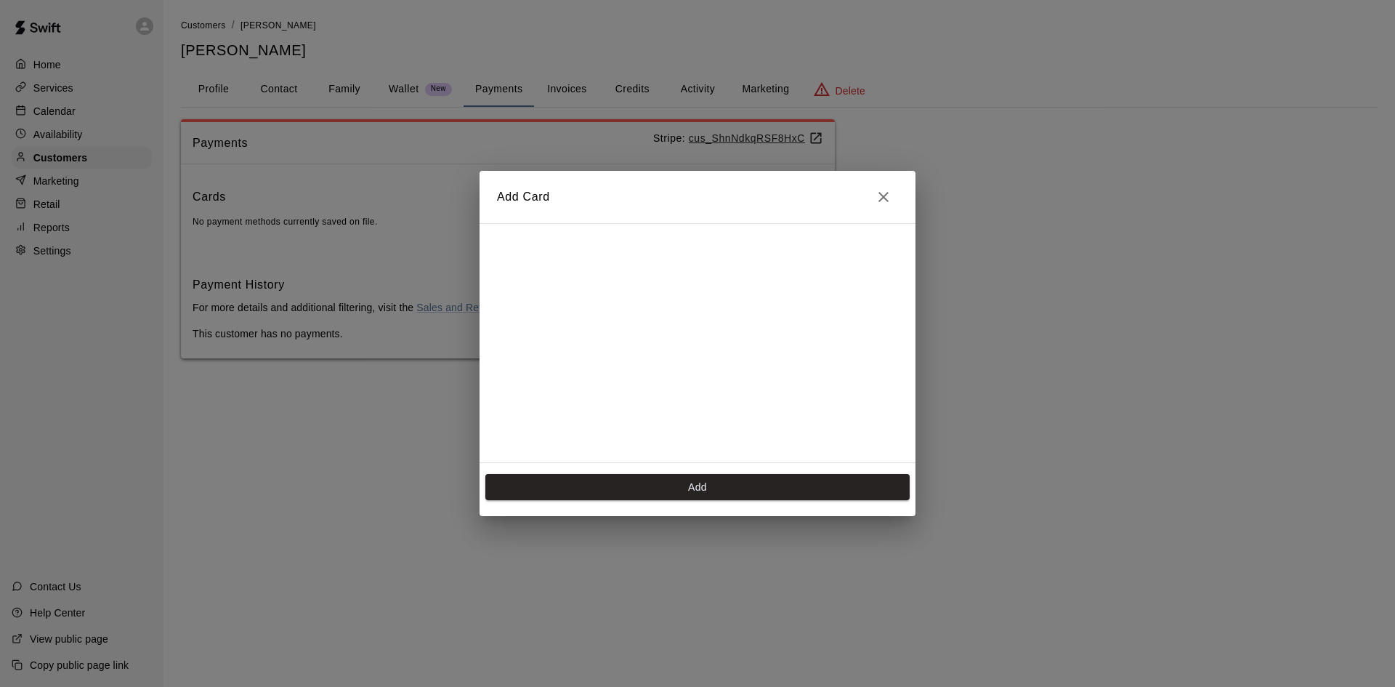
scroll to position [205, 0]
click at [712, 489] on button "Add" at bounding box center [697, 487] width 424 height 27
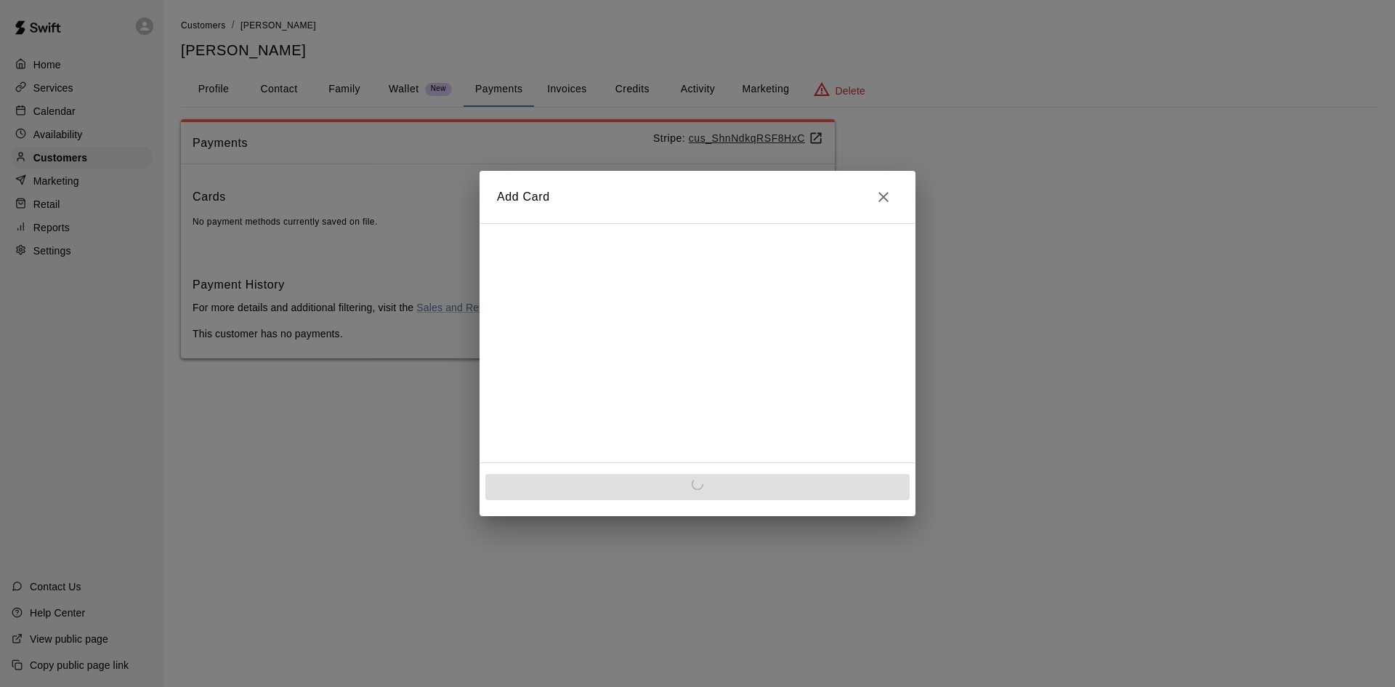
scroll to position [0, 0]
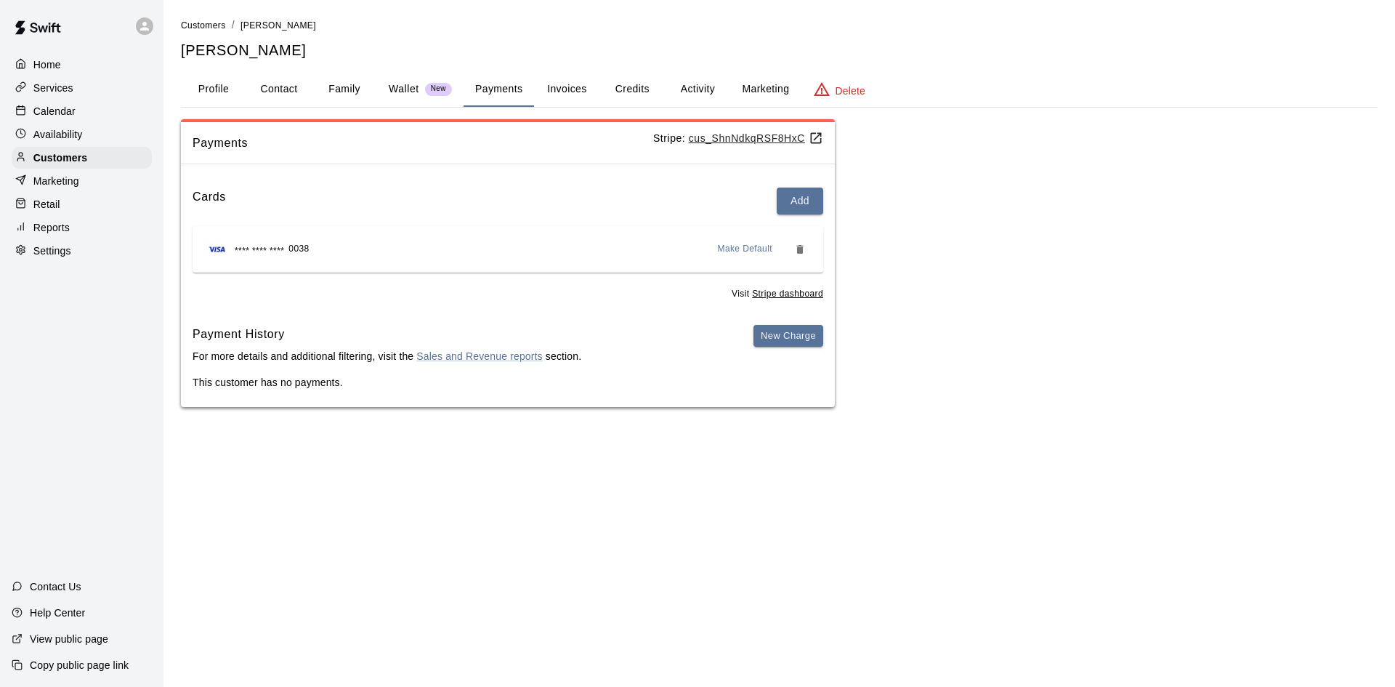
click at [698, 84] on button "Activity" at bounding box center [697, 89] width 65 height 35
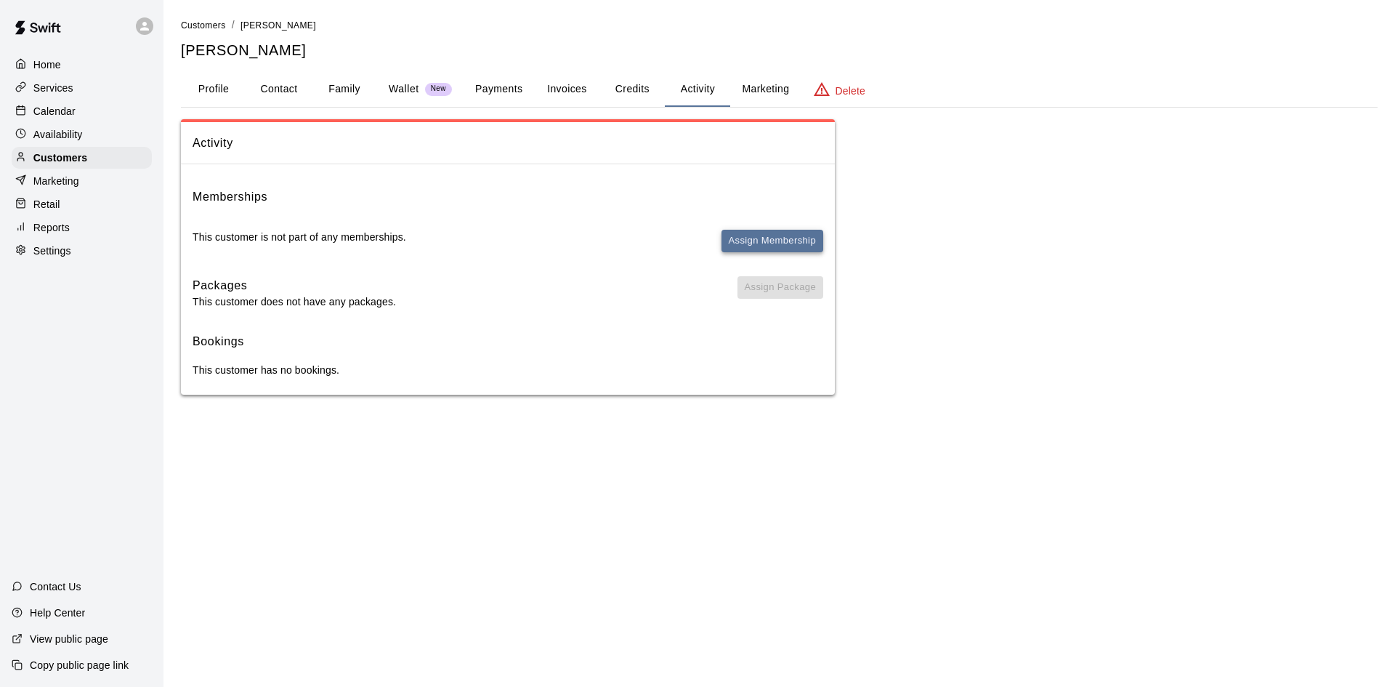
click at [743, 240] on button "Assign Membership" at bounding box center [773, 241] width 102 height 23
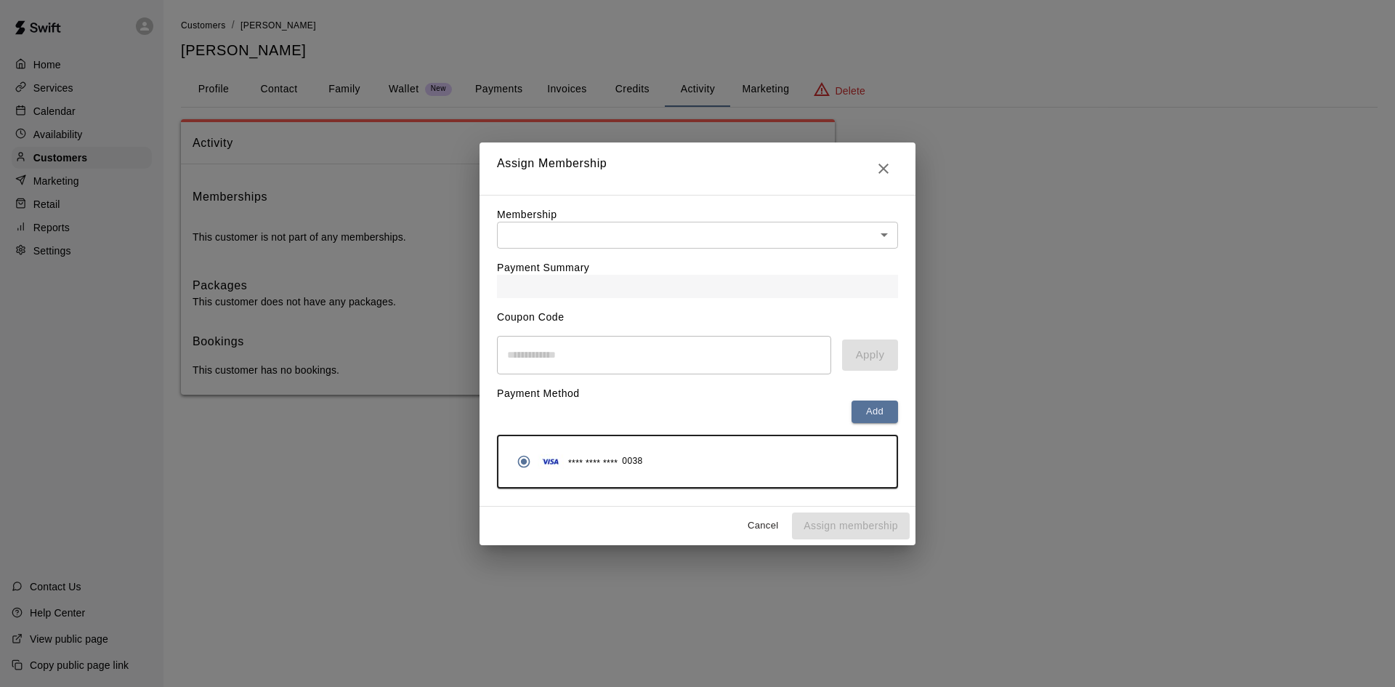
click at [688, 226] on body "Home Services Calendar Availability Customers Marketing Retail Reports Settings…" at bounding box center [697, 212] width 1395 height 424
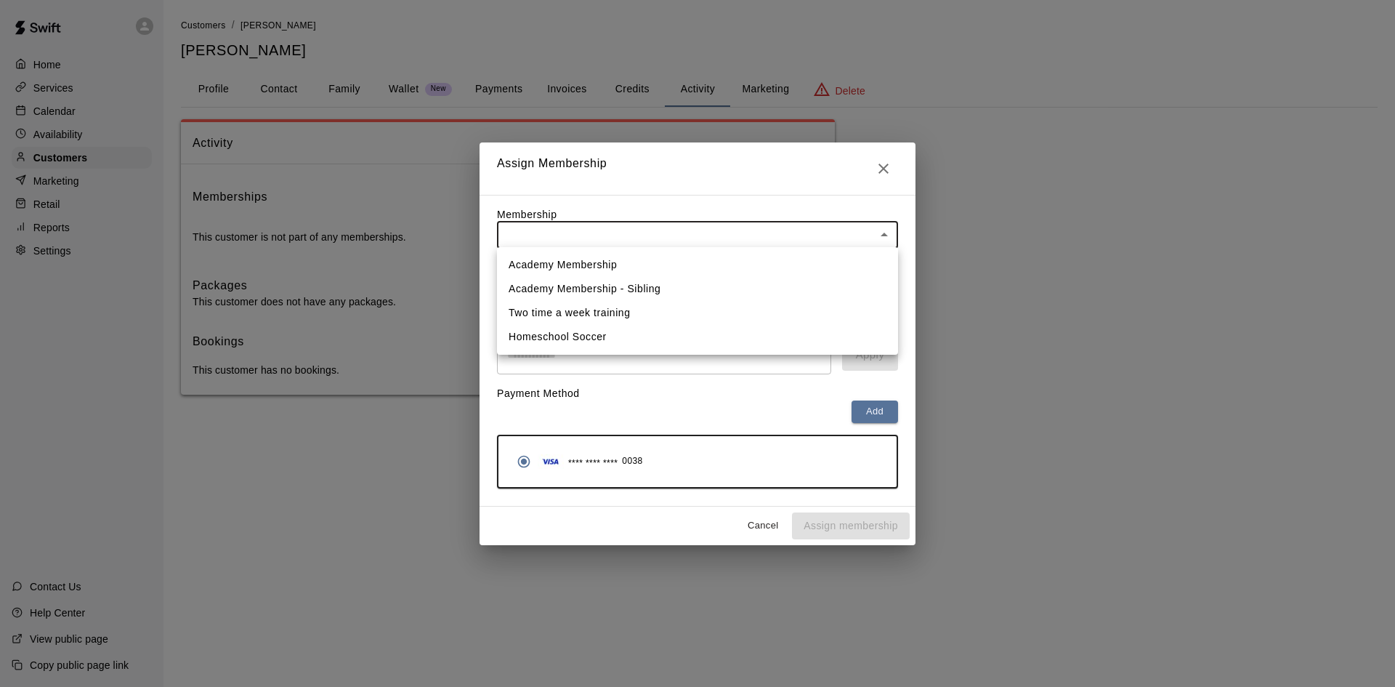
click at [621, 259] on li "Academy Membership" at bounding box center [697, 265] width 401 height 24
type input "**********"
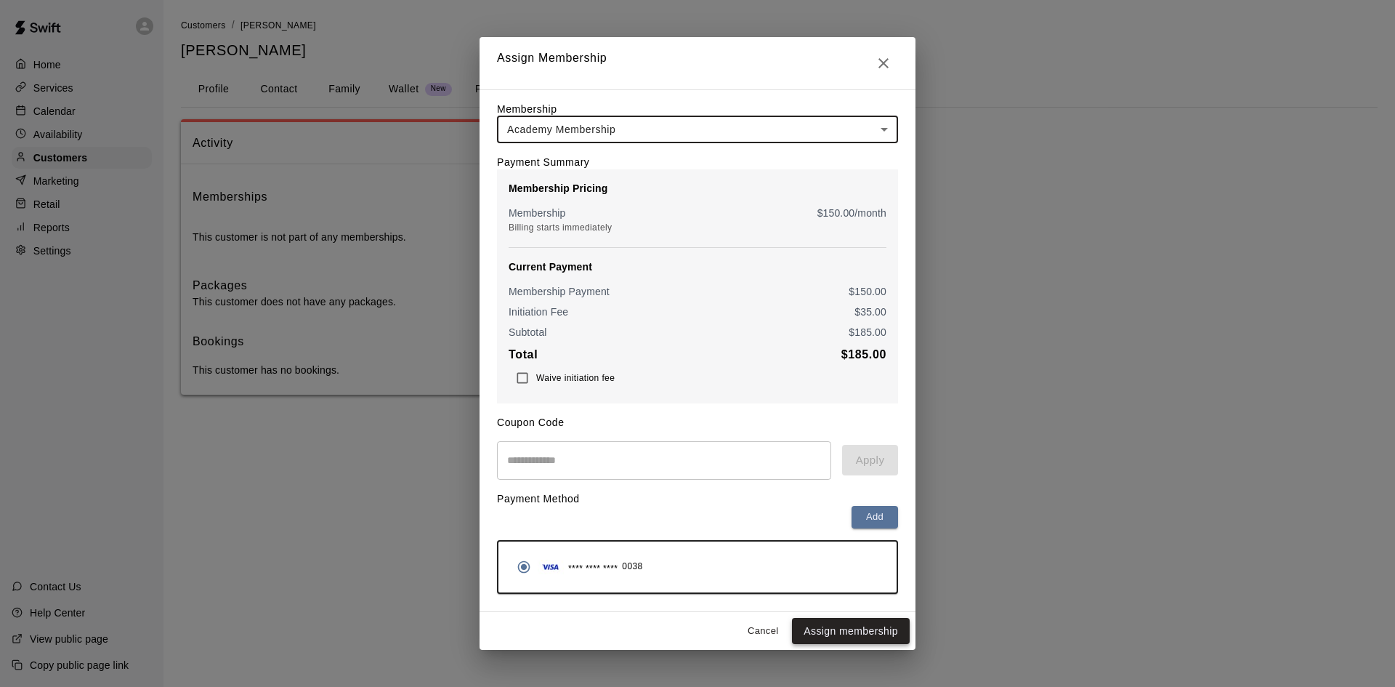
click at [818, 636] on button "Assign membership" at bounding box center [851, 631] width 118 height 27
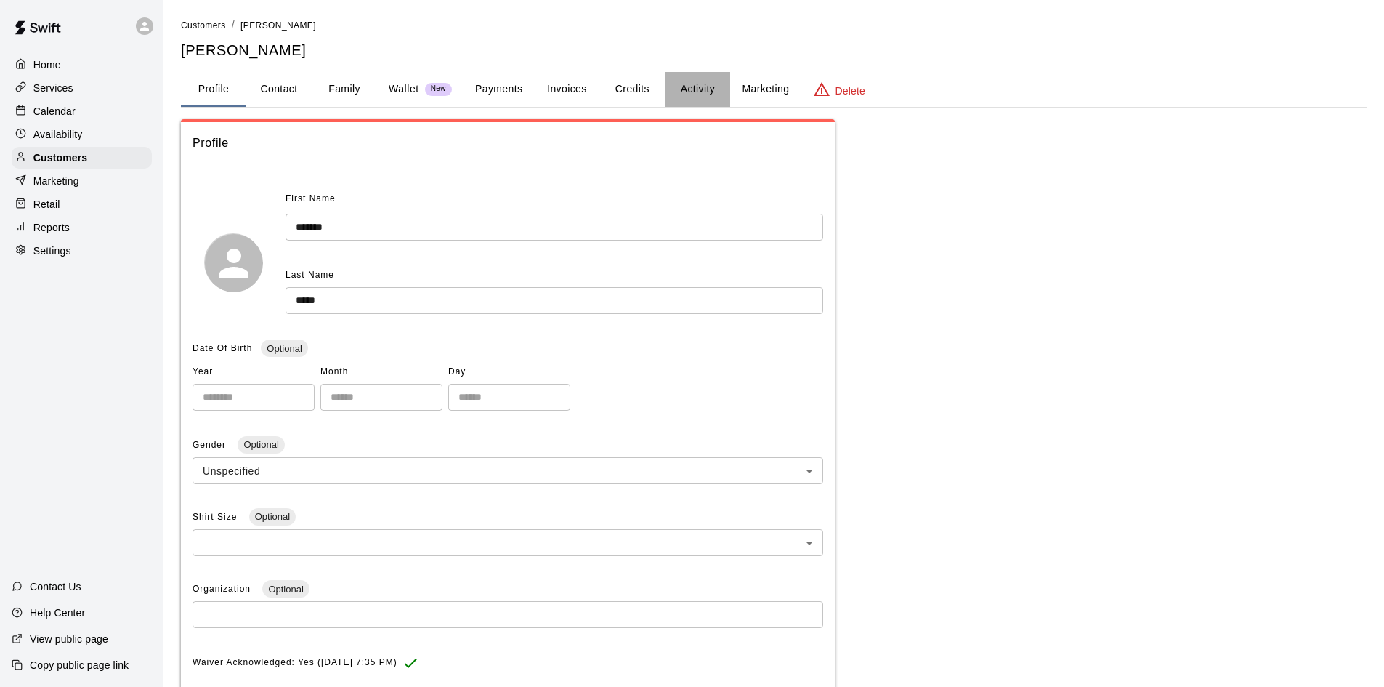
click at [712, 81] on button "Activity" at bounding box center [697, 89] width 65 height 35
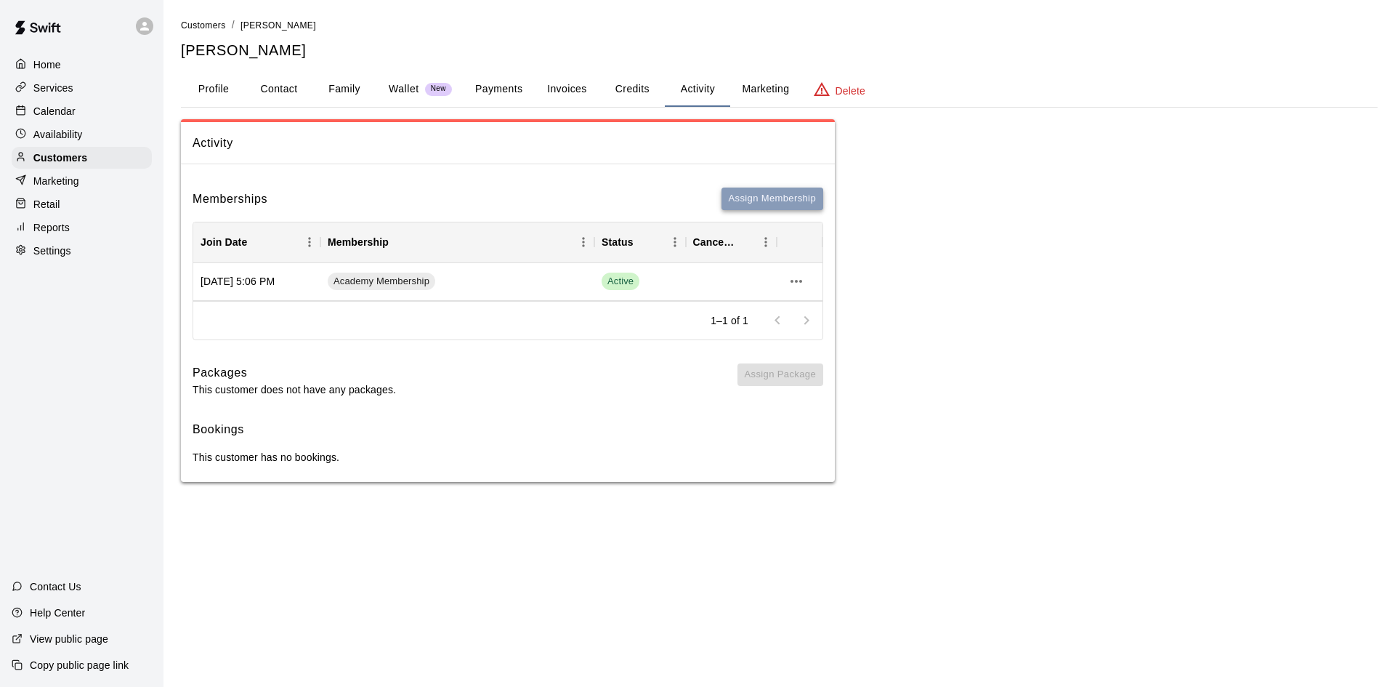
click at [799, 198] on button "Assign Membership" at bounding box center [773, 198] width 102 height 23
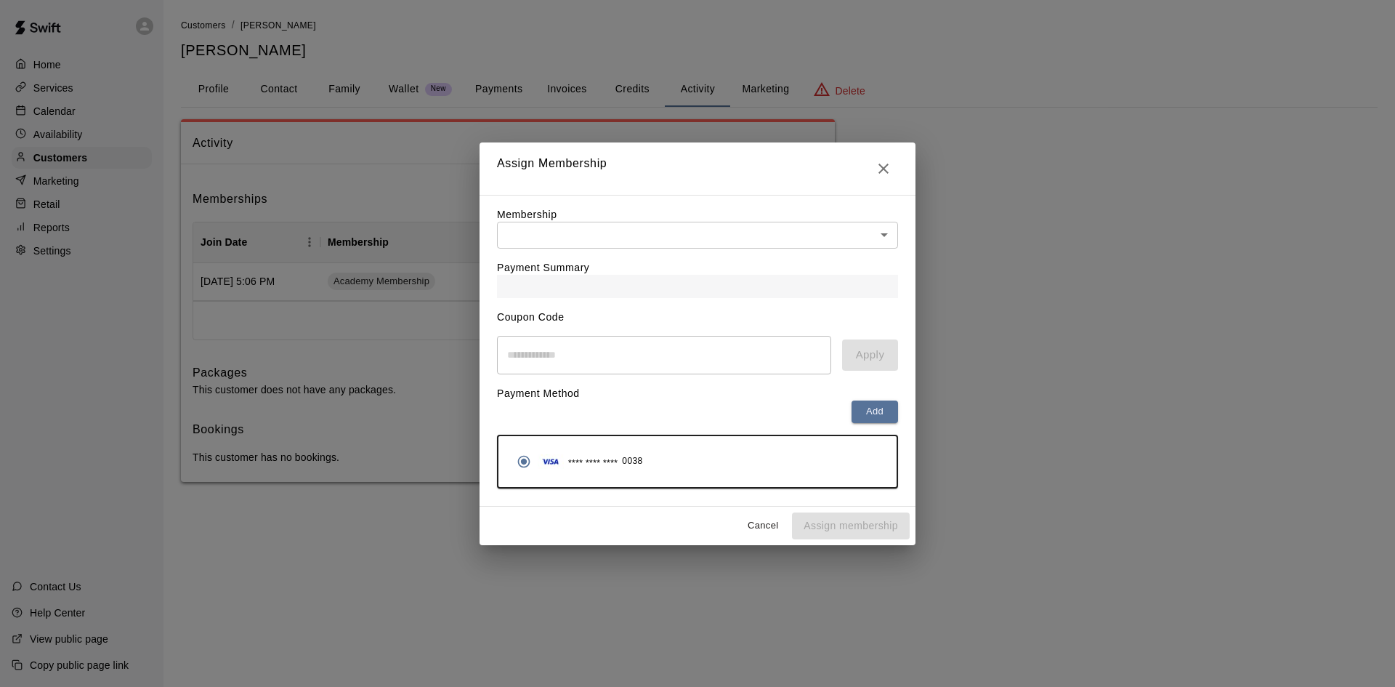
click at [610, 233] on body "Home Services Calendar Availability Customers Marketing Retail Reports Settings…" at bounding box center [697, 255] width 1395 height 511
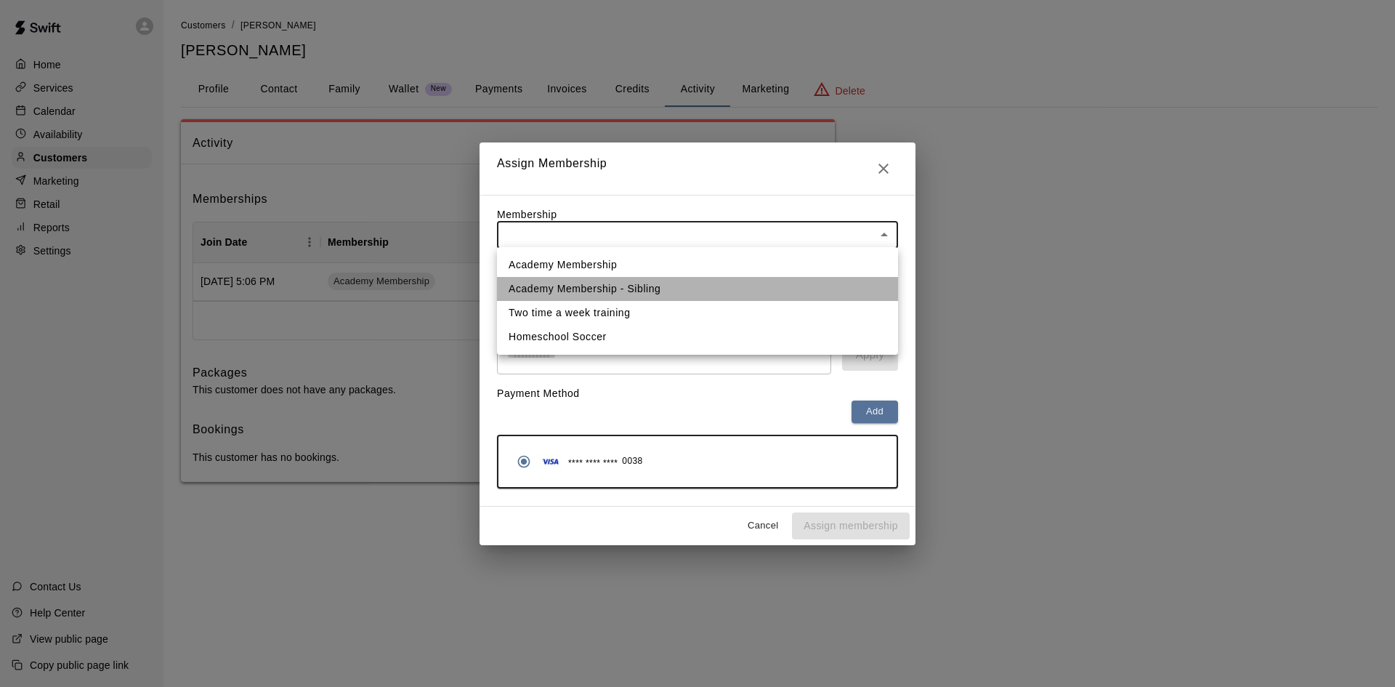
click at [645, 283] on li "Academy Membership - Sibling" at bounding box center [697, 289] width 401 height 24
type input "**********"
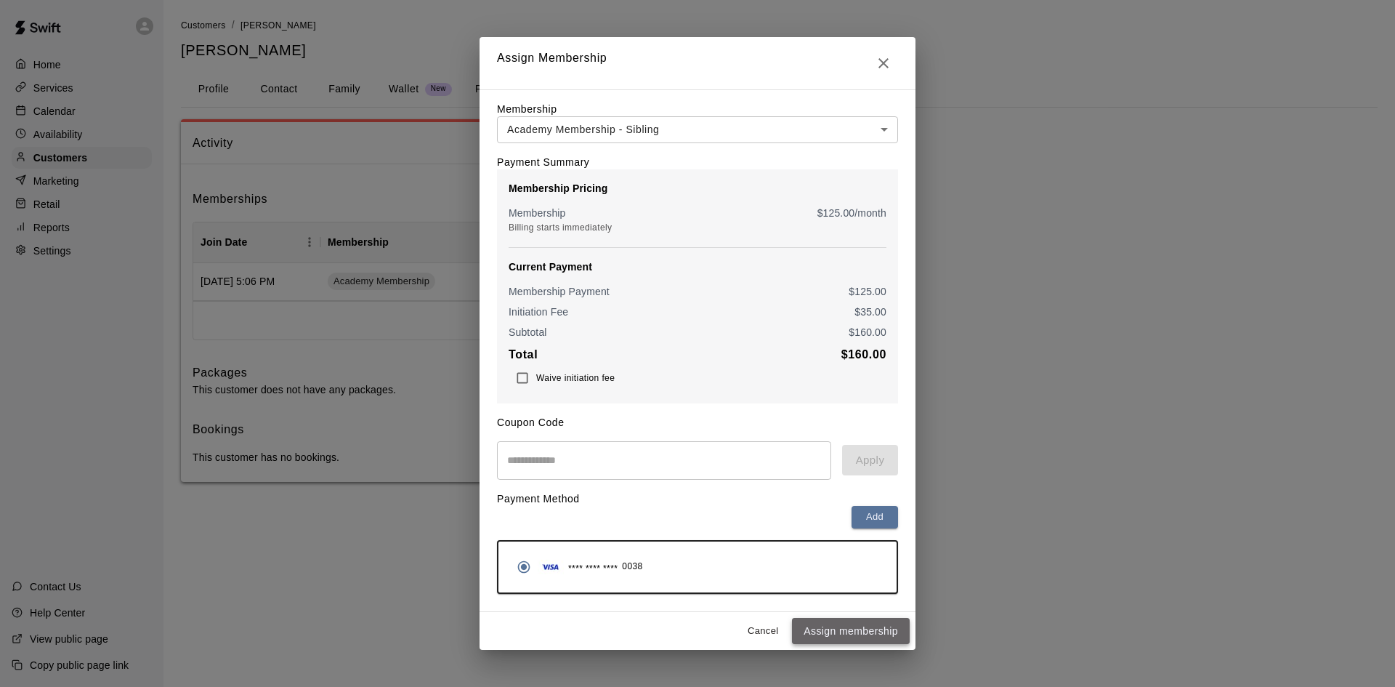
click at [833, 632] on button "Assign membership" at bounding box center [851, 631] width 118 height 27
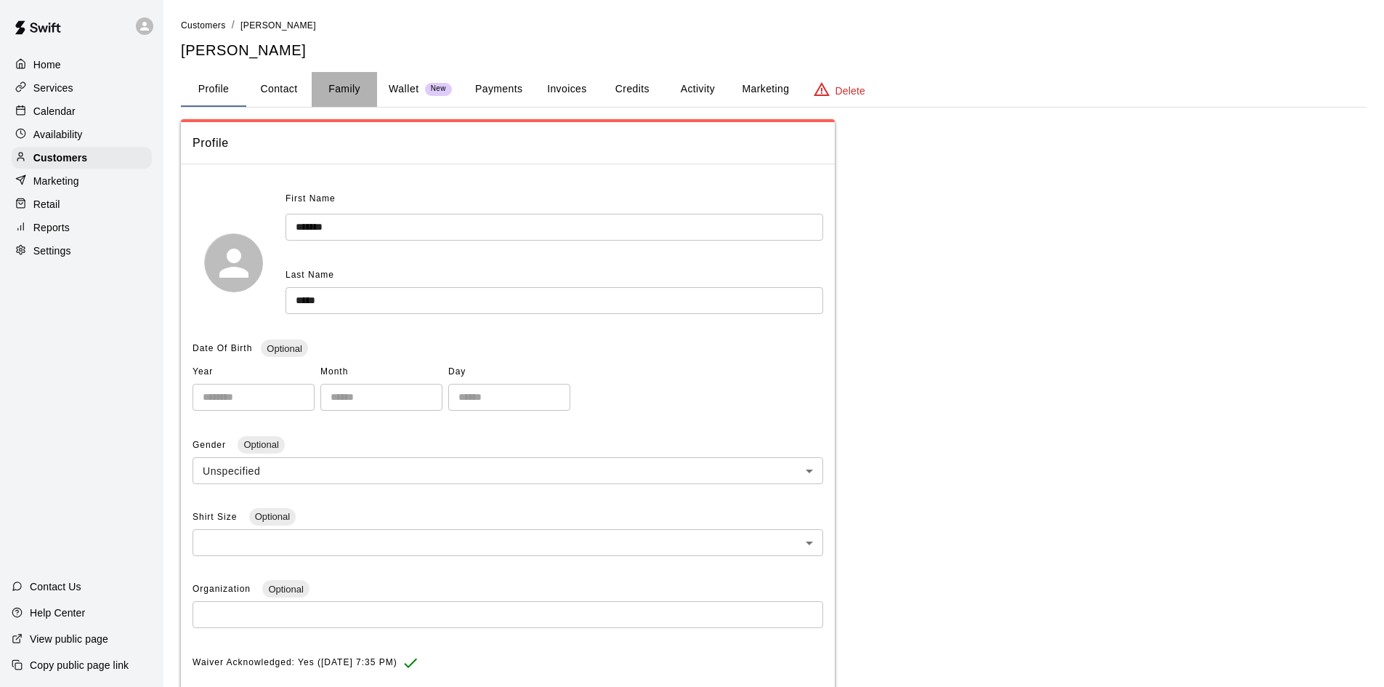
click at [360, 92] on button "Family" at bounding box center [344, 89] width 65 height 35
